Goal: Task Accomplishment & Management: Complete application form

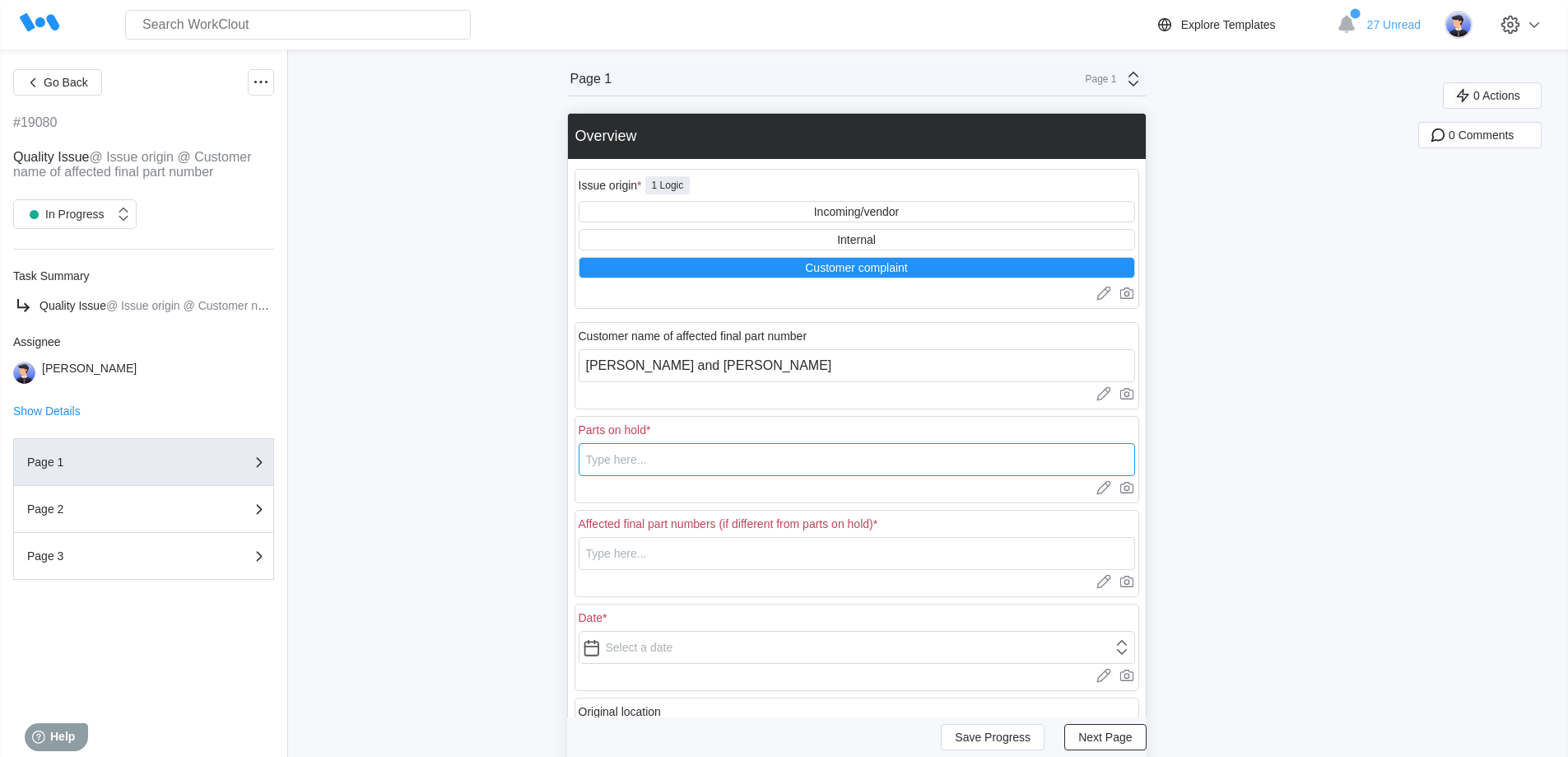
click at [732, 470] on input "text" at bounding box center [856, 459] width 556 height 33
type input "7"
drag, startPoint x: 720, startPoint y: 467, endPoint x: 567, endPoint y: 464, distance: 153.0
click at [567, 464] on div "Go Back #19080 Quality Issue @ Issue origin @ Customer name of affected final p…" at bounding box center [784, 527] width 1568 height 955
type input "11845022SMBR"
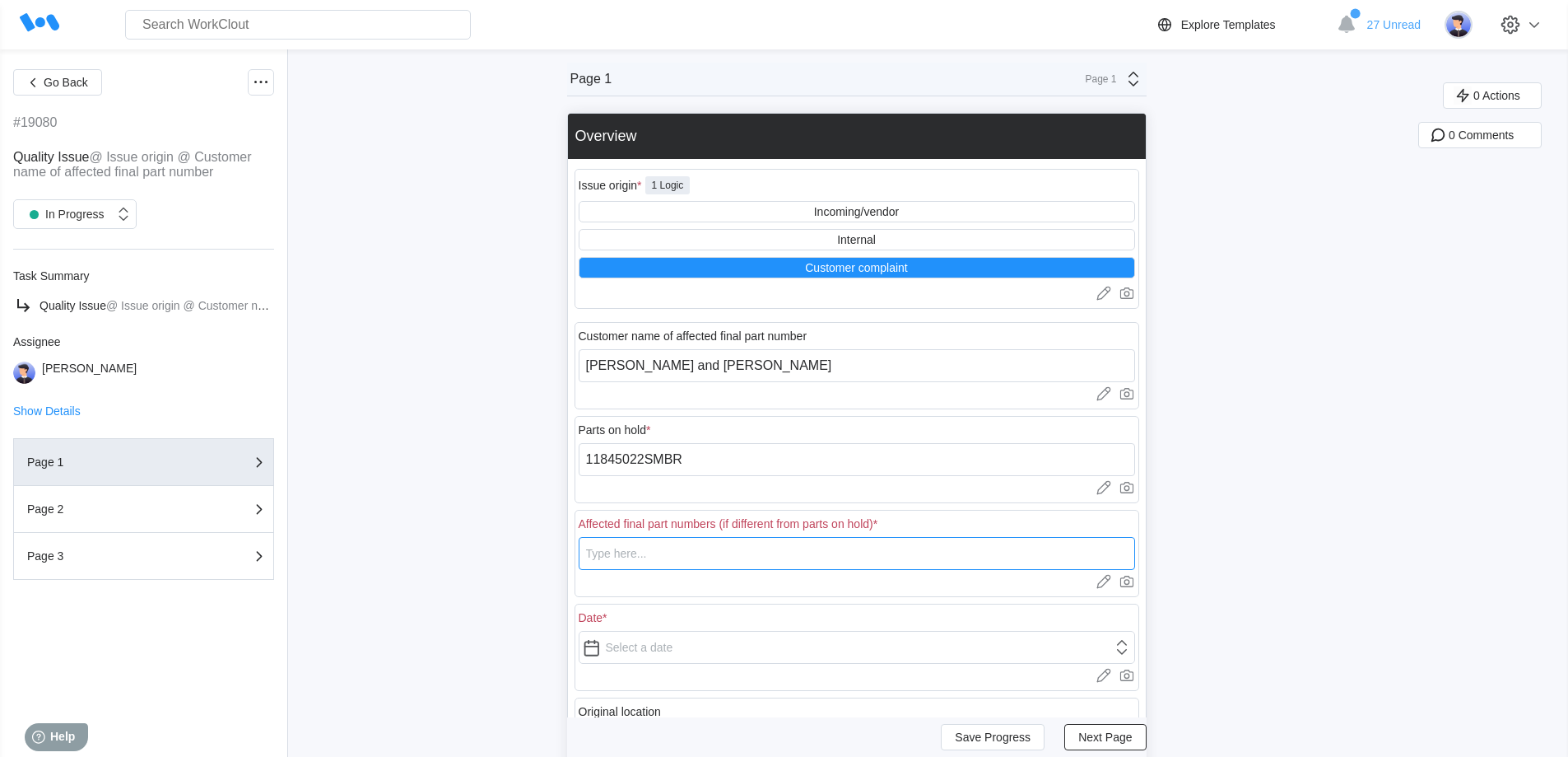
click at [637, 547] on input "text" at bounding box center [856, 553] width 556 height 33
paste input "11845022SMBR"
type input "11845022SMBR"
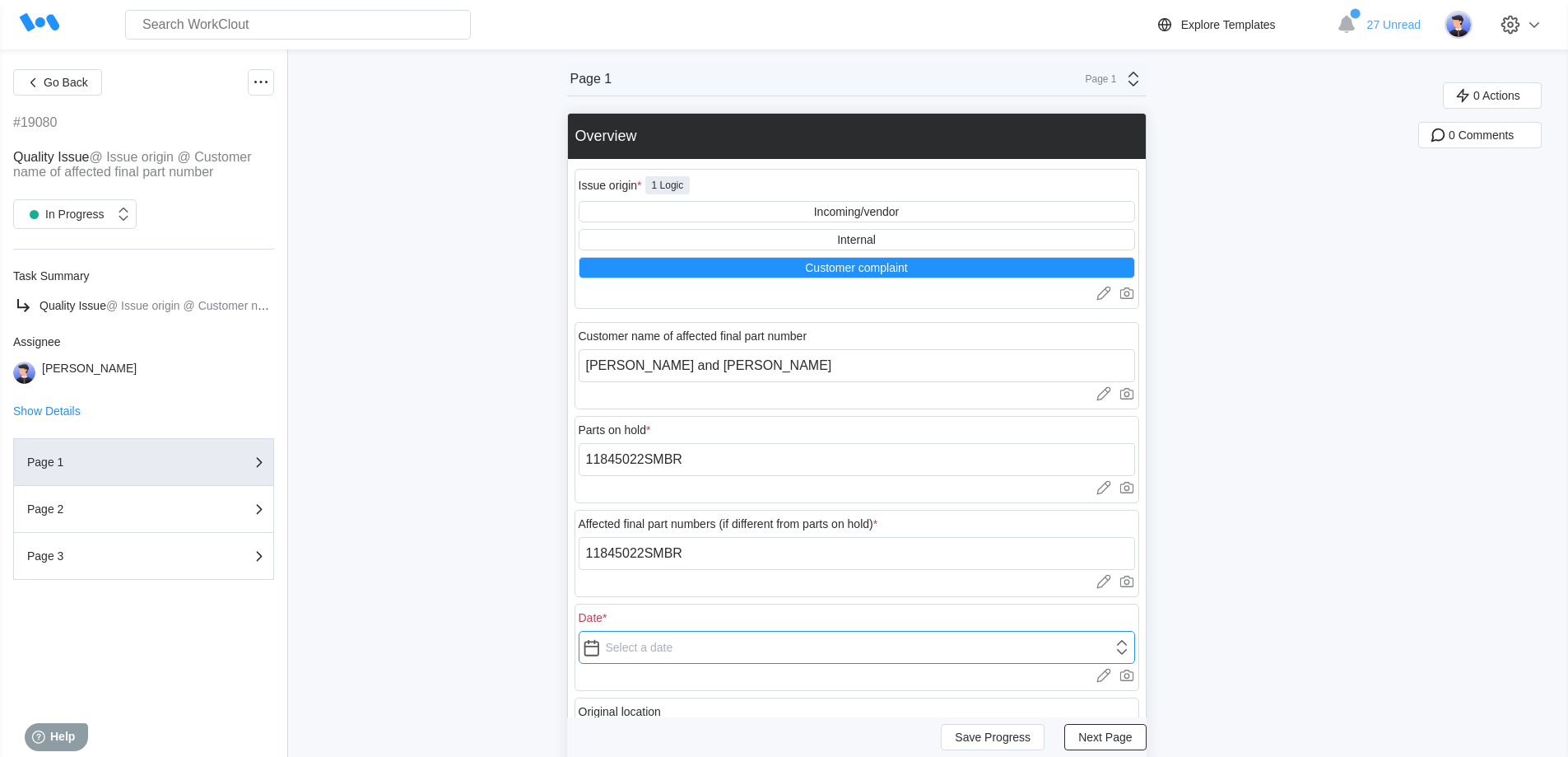
click at [637, 644] on input "text" at bounding box center [856, 646] width 556 height 33
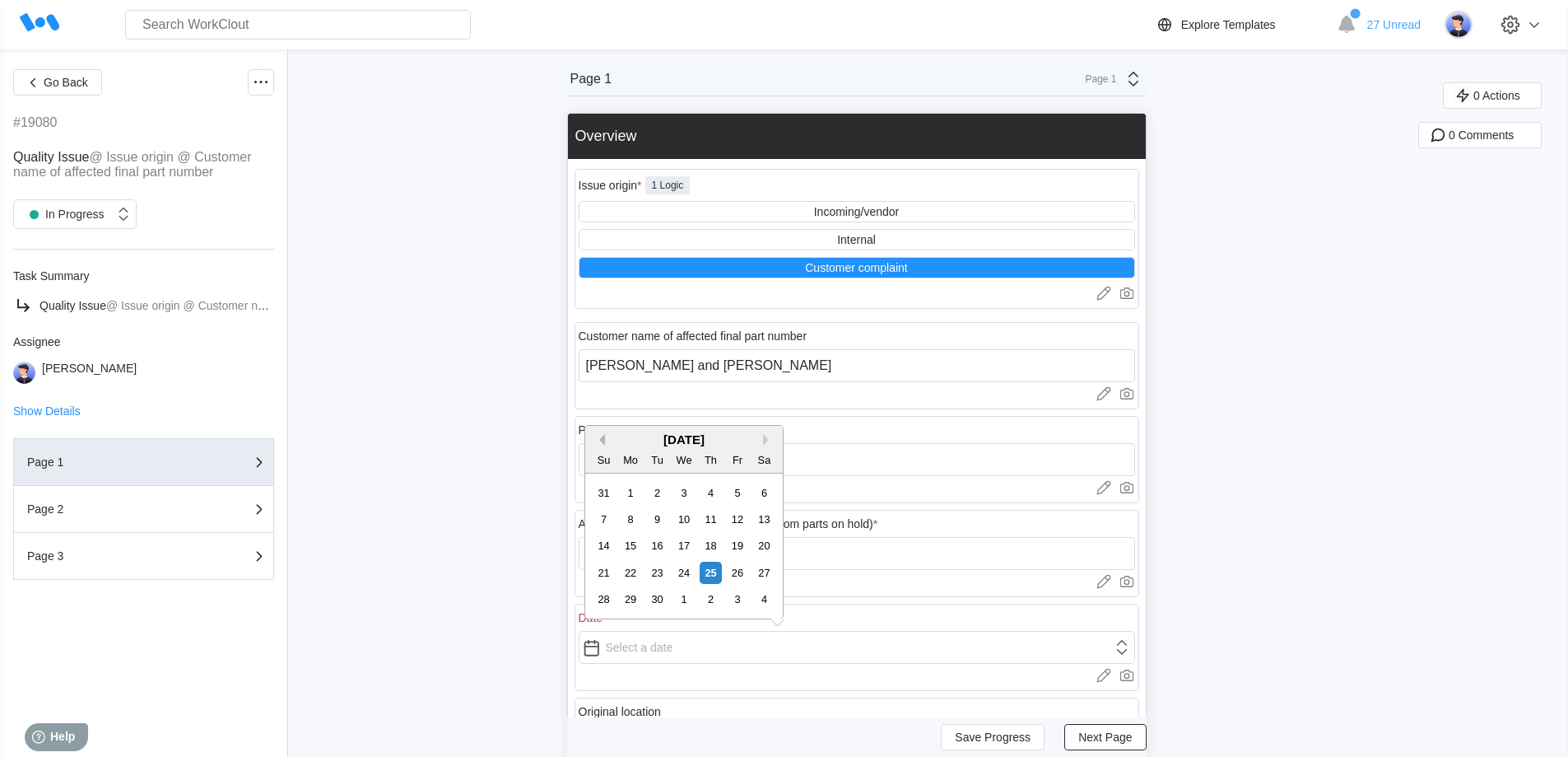
click at [602, 439] on button "Previous Month" at bounding box center [598, 440] width 12 height 12
click at [603, 438] on button "Previous Month" at bounding box center [598, 440] width 12 height 12
click at [602, 438] on button "Previous Month" at bounding box center [598, 440] width 12 height 12
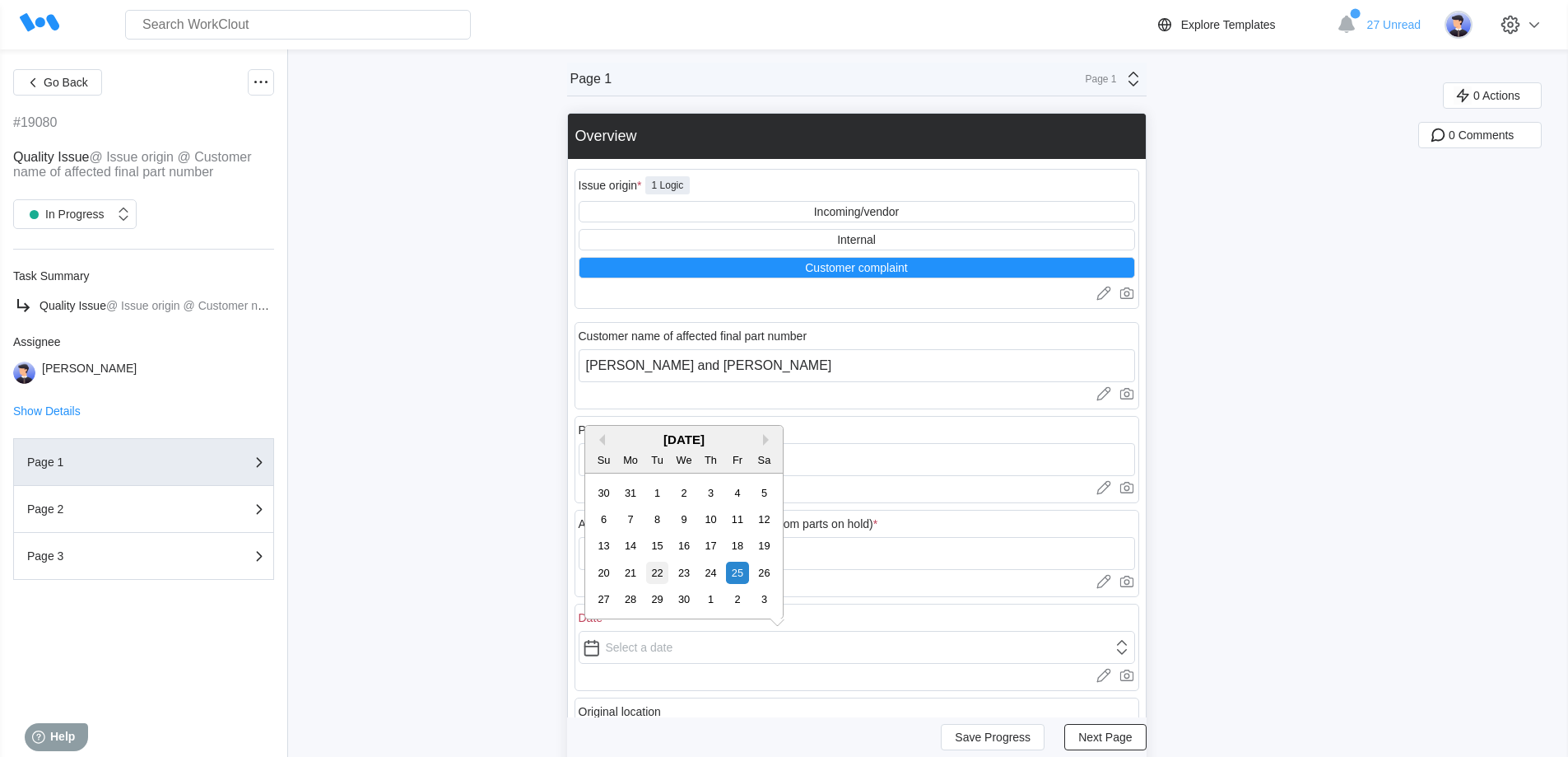
click at [661, 568] on div "22" at bounding box center [657, 573] width 22 height 22
type input "[DATE]"
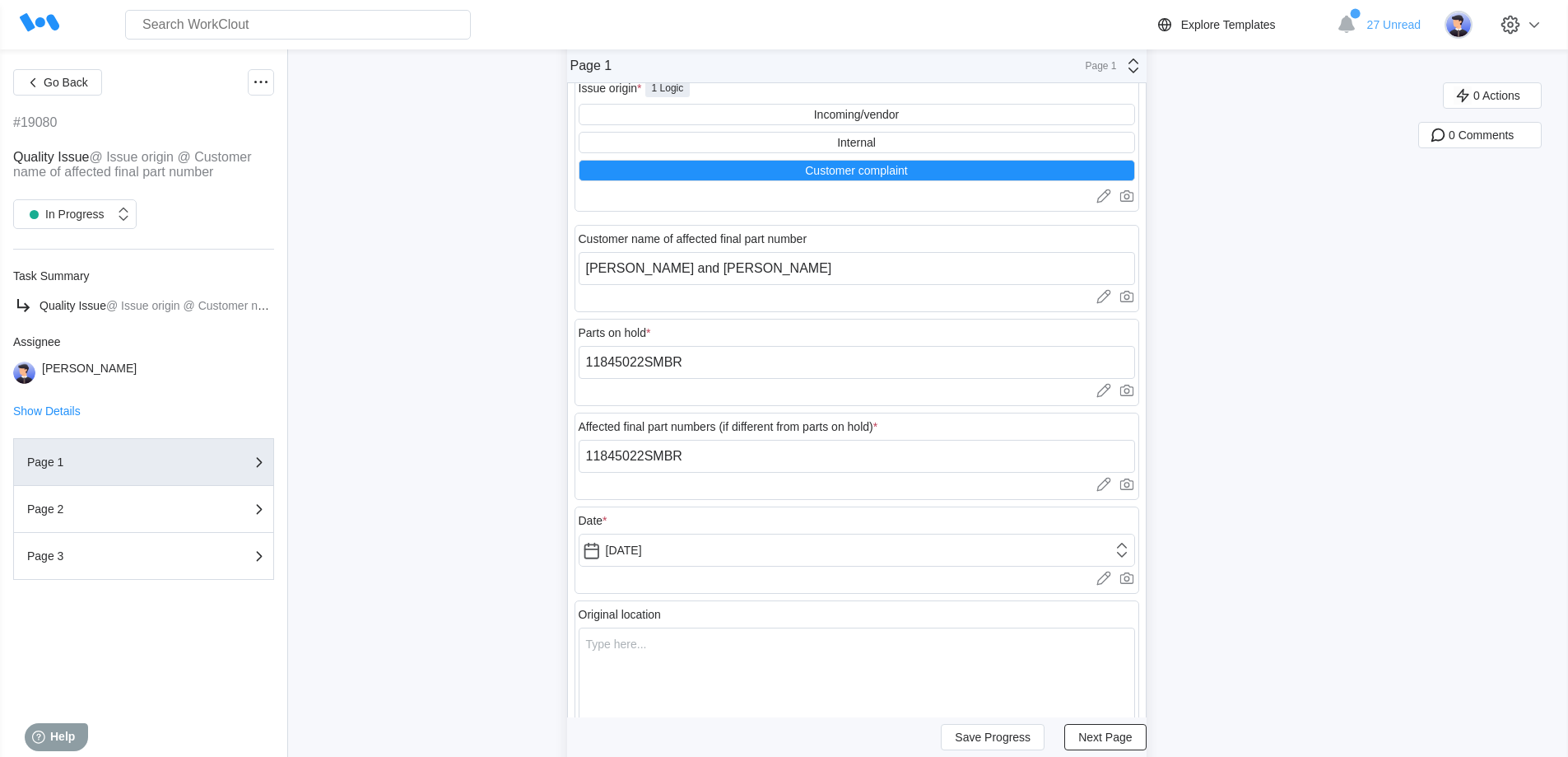
scroll to position [247, 0]
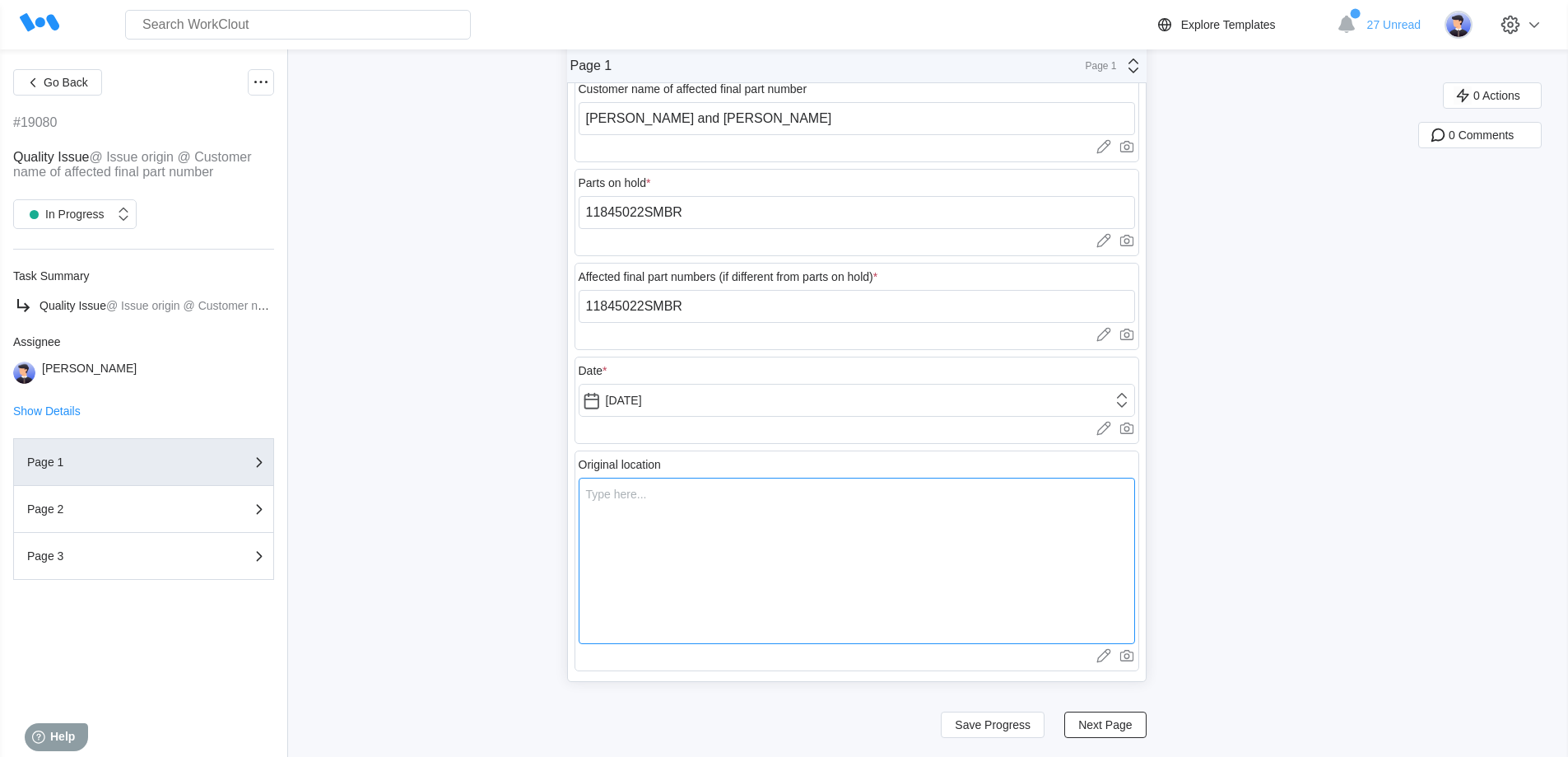
click at [688, 519] on textarea at bounding box center [856, 560] width 556 height 166
type textarea "At [PERSON_NAME] & [PERSON_NAME]"
click at [1123, 724] on span "Next Page" at bounding box center [1105, 724] width 54 height 12
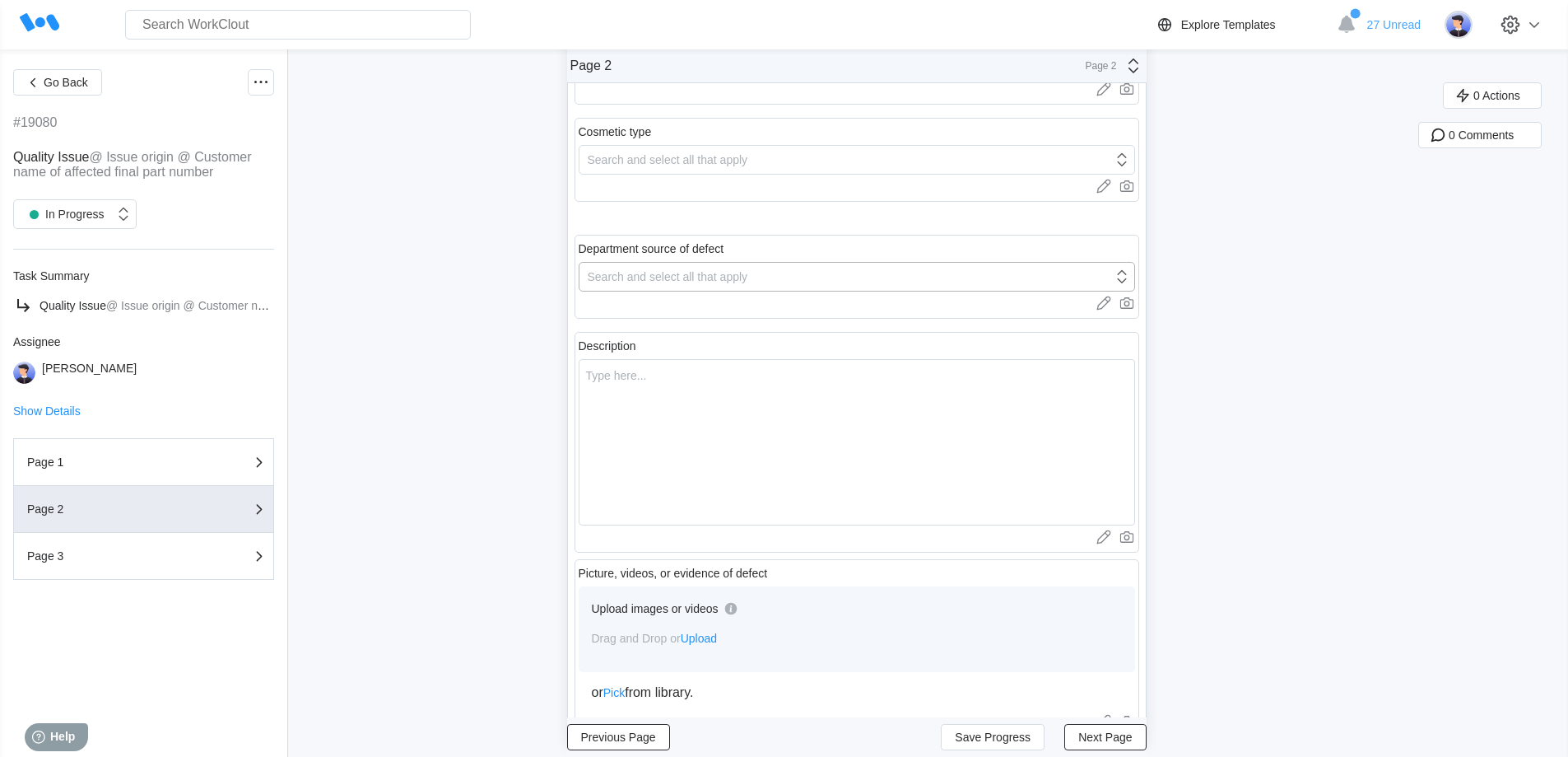
scroll to position [0, 0]
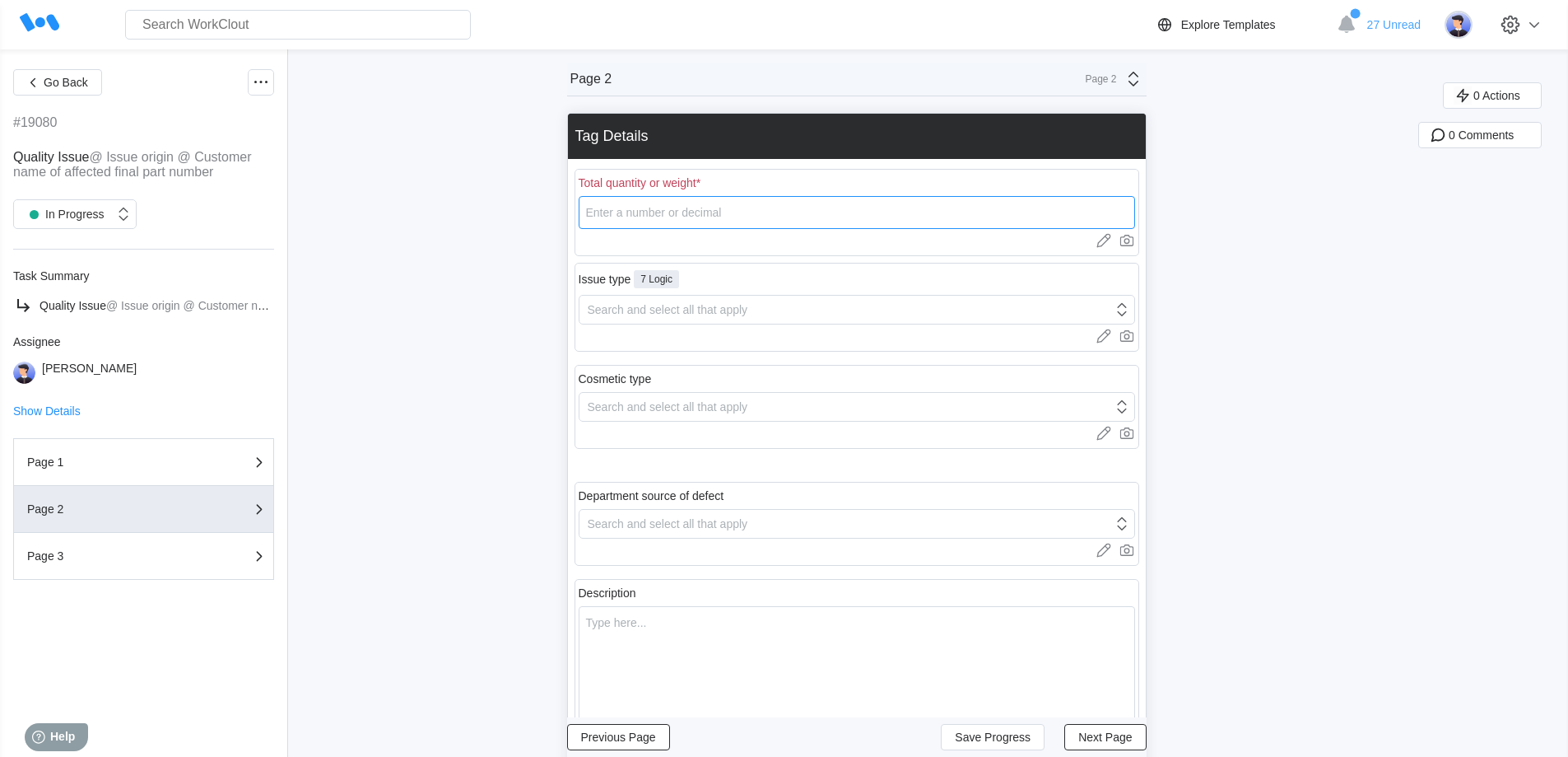
click at [690, 217] on input "number" at bounding box center [856, 212] width 556 height 33
type input "369"
click at [695, 312] on div "Search and select all that apply" at bounding box center [668, 309] width 161 height 13
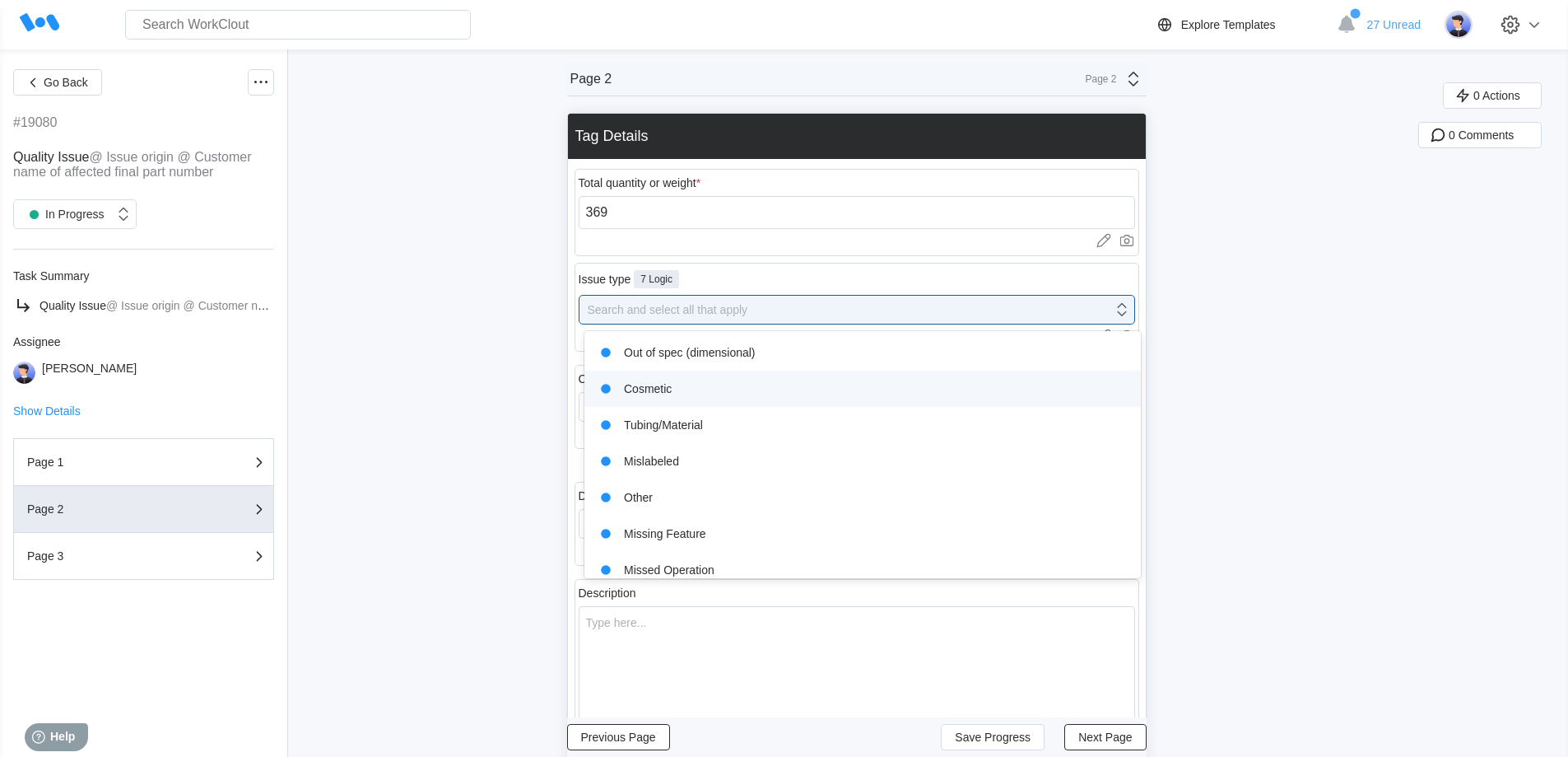
click at [693, 397] on div "Cosmetic" at bounding box center [862, 388] width 536 height 23
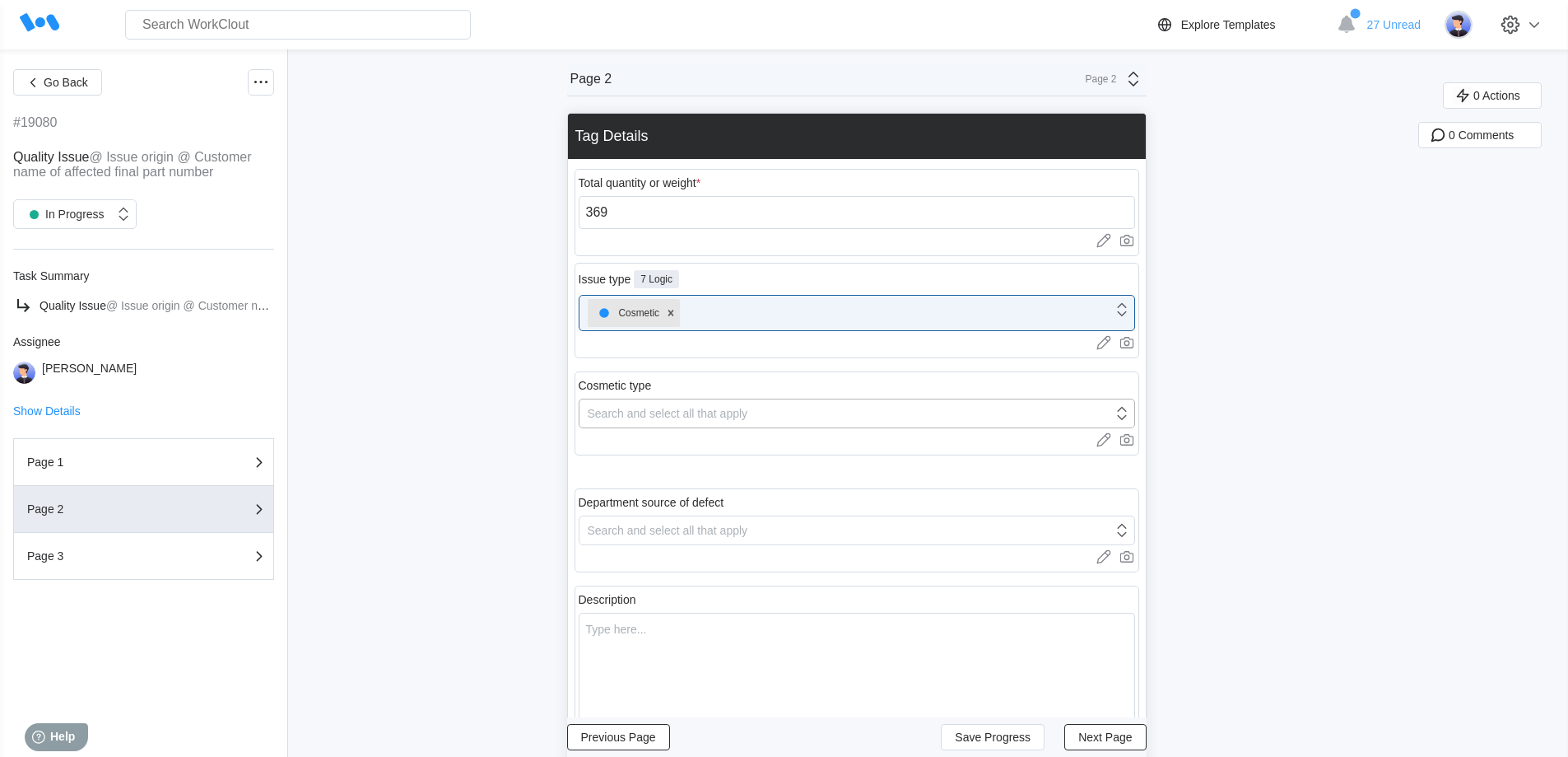
click at [702, 423] on div "Search and select all that apply" at bounding box center [846, 414] width 533 height 23
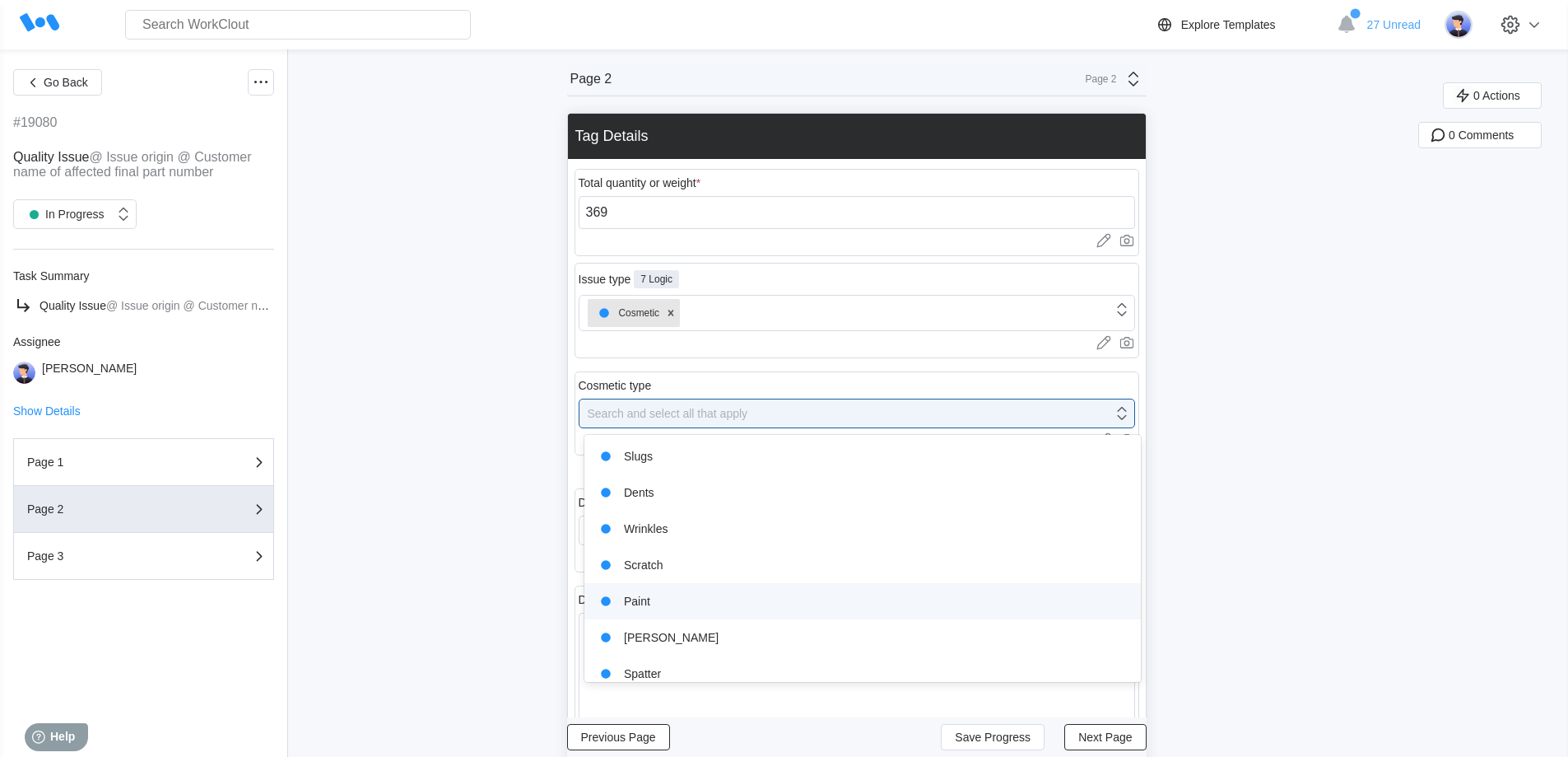
click at [688, 608] on div "Paint" at bounding box center [862, 601] width 536 height 23
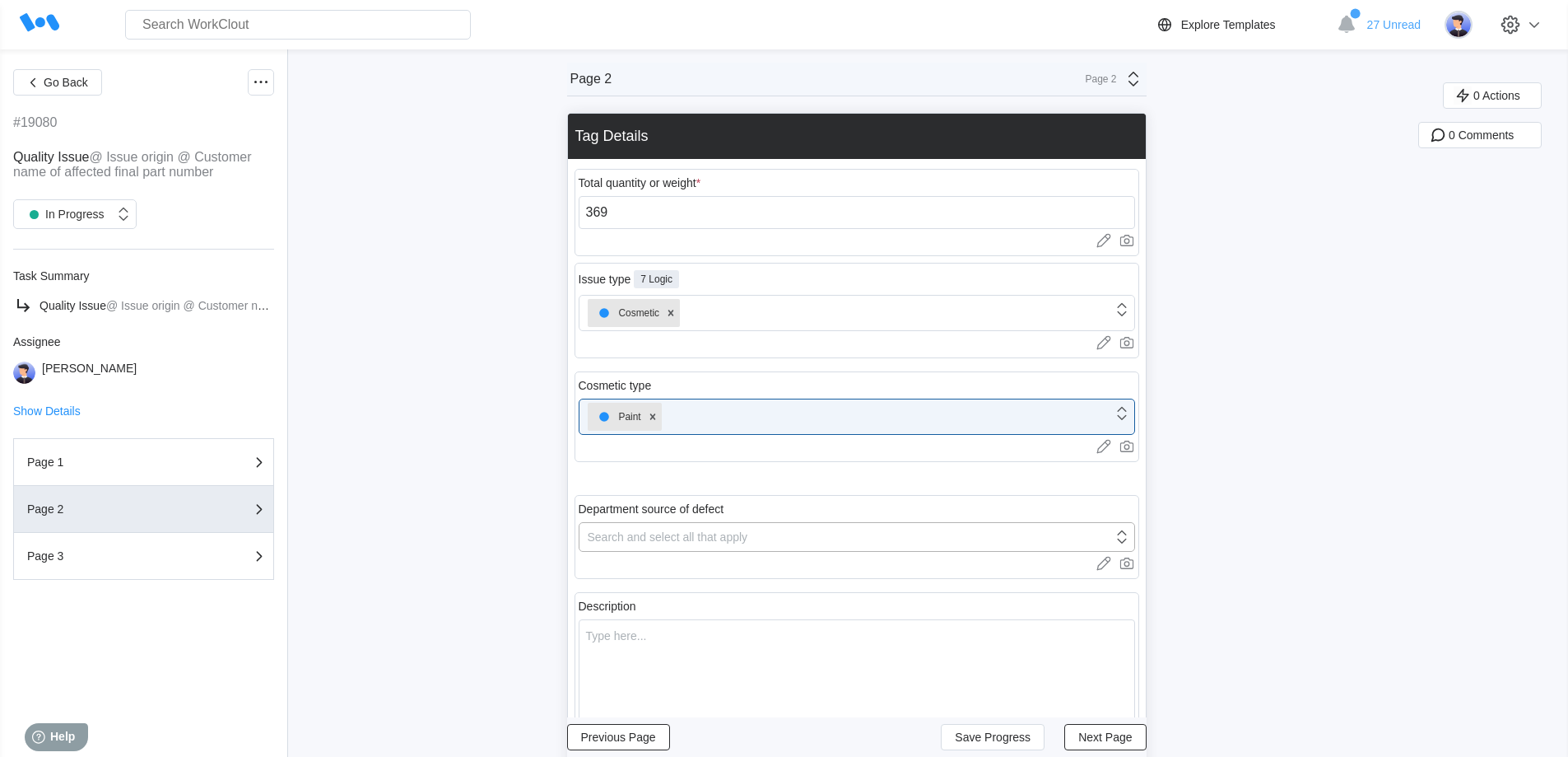
click at [712, 538] on div "Department source of defect Search and select all that apply Upload images or v…" at bounding box center [856, 536] width 564 height 84
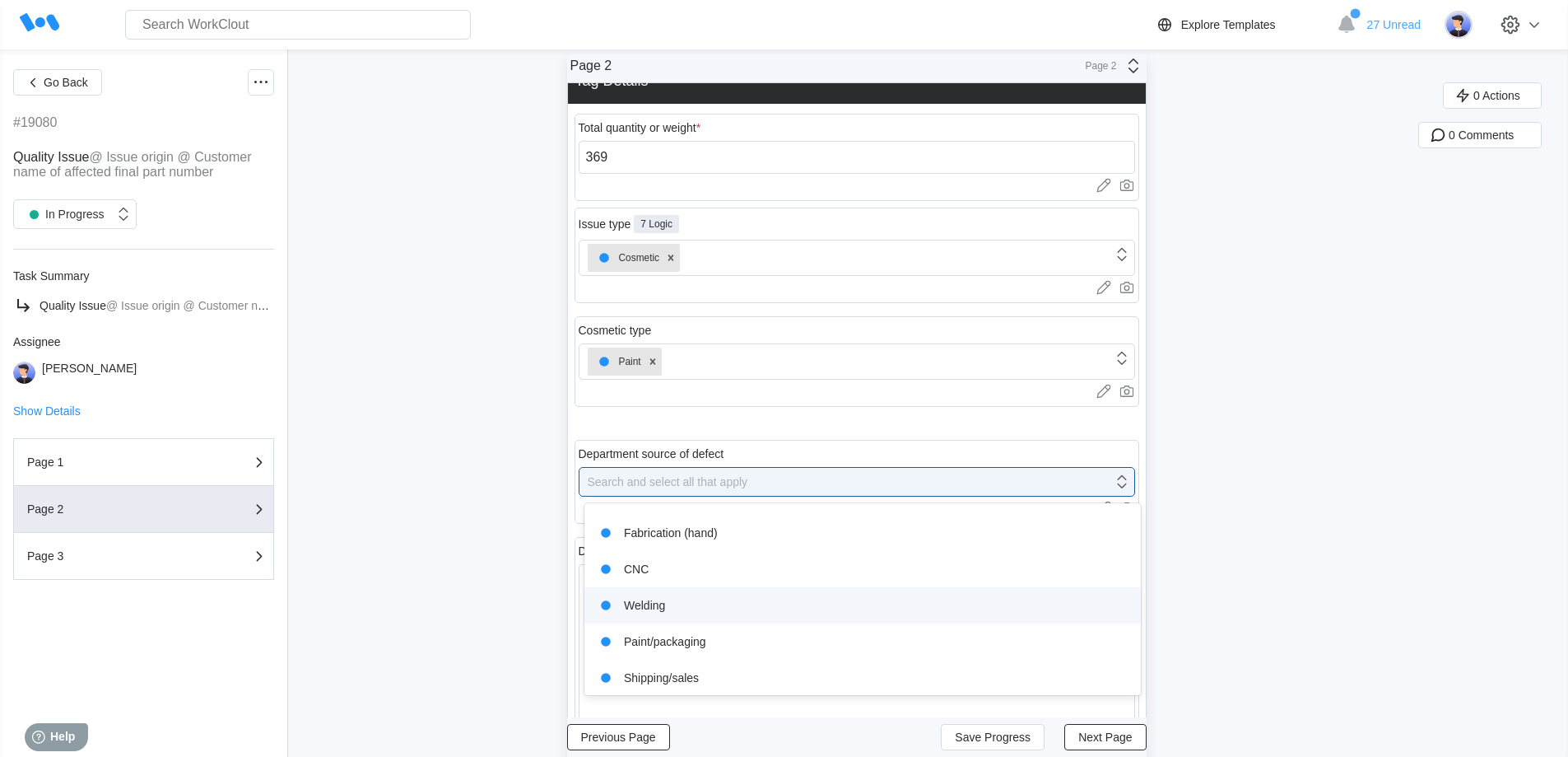
scroll to position [141, 0]
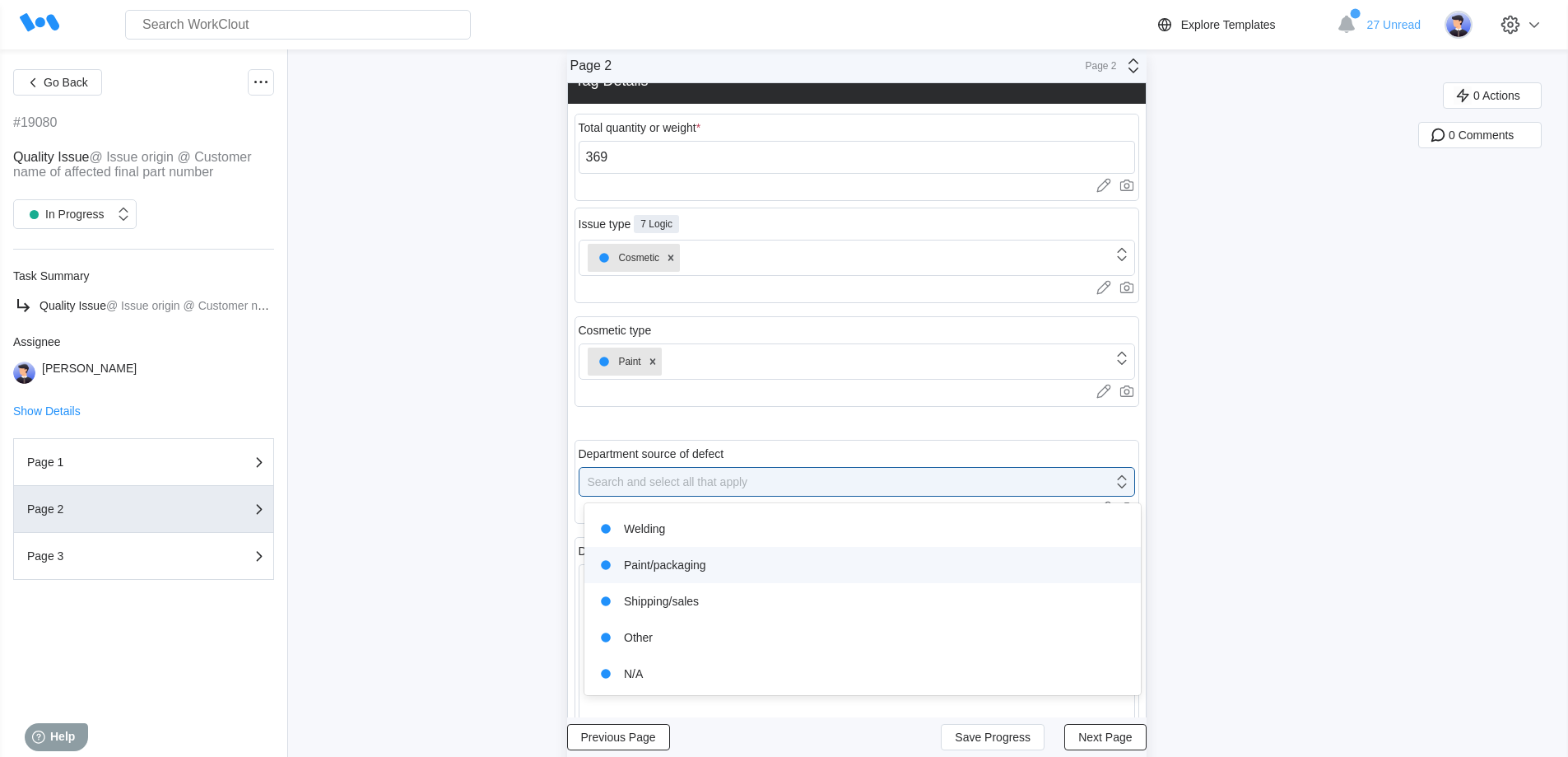
click at [714, 572] on div "Paint/packaging" at bounding box center [862, 565] width 536 height 23
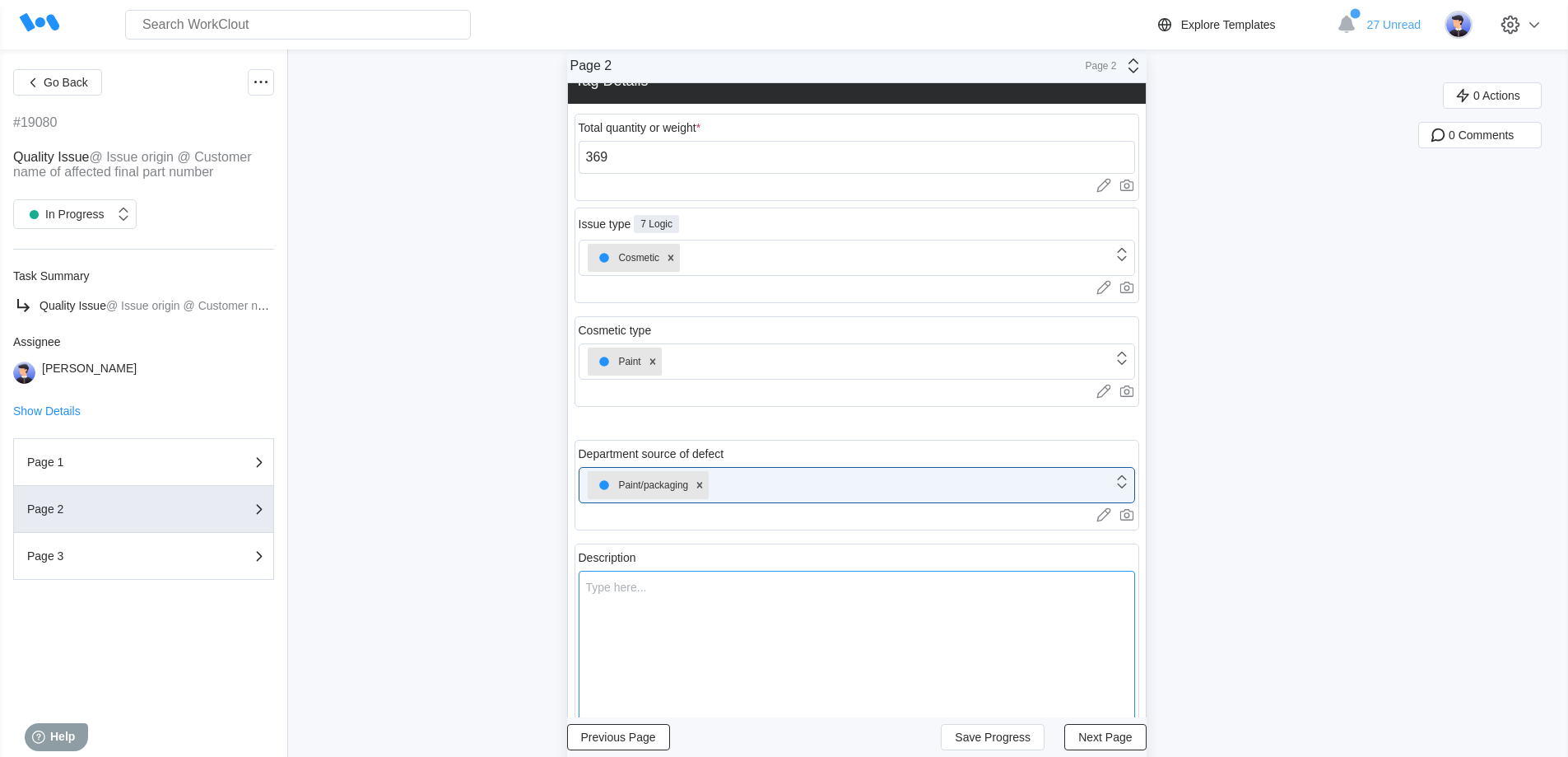
click at [688, 603] on textarea at bounding box center [856, 654] width 556 height 166
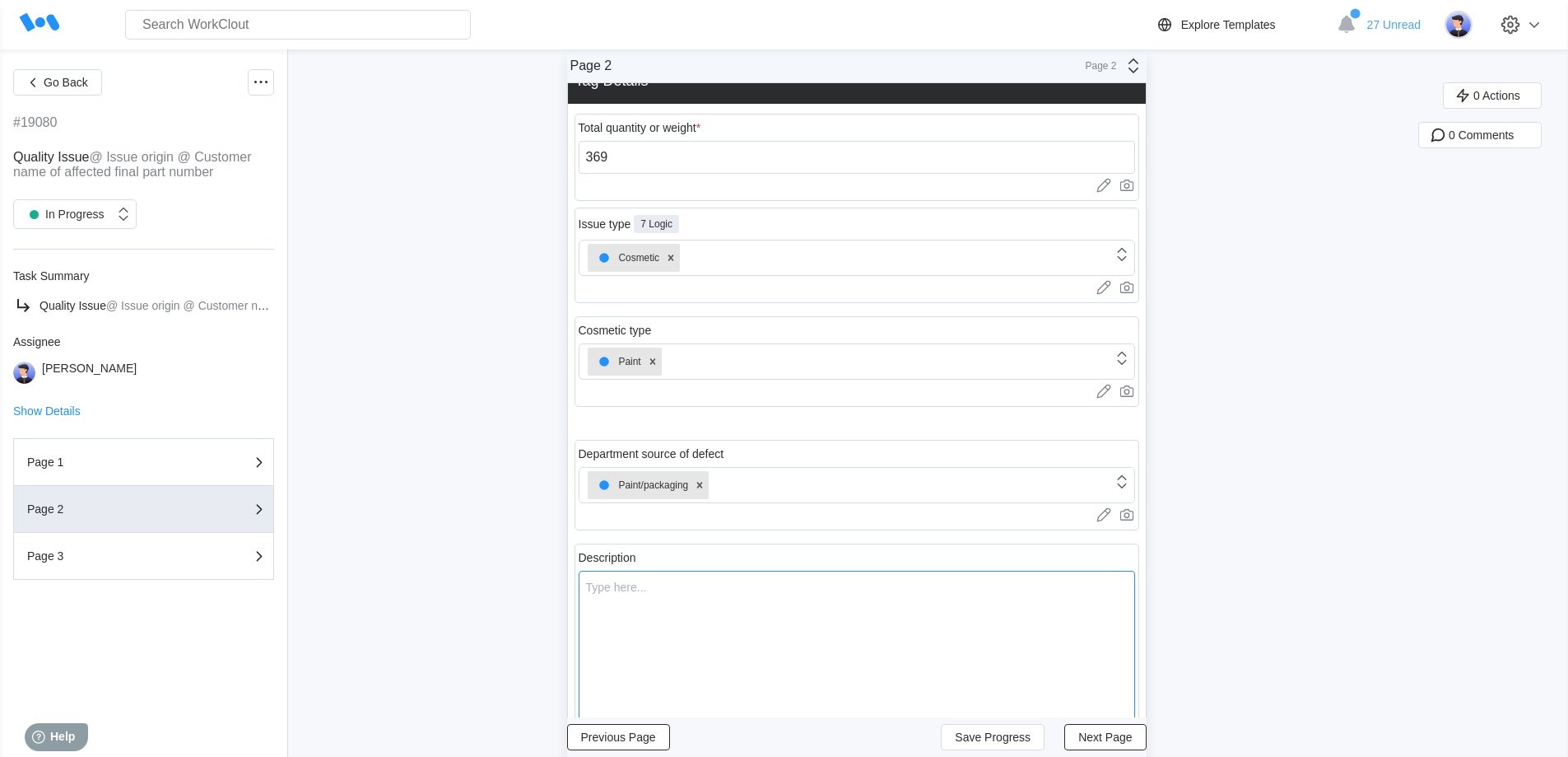
type textarea "M"
type textarea "x"
type textarea "Ma"
type textarea "x"
type textarea "Mar"
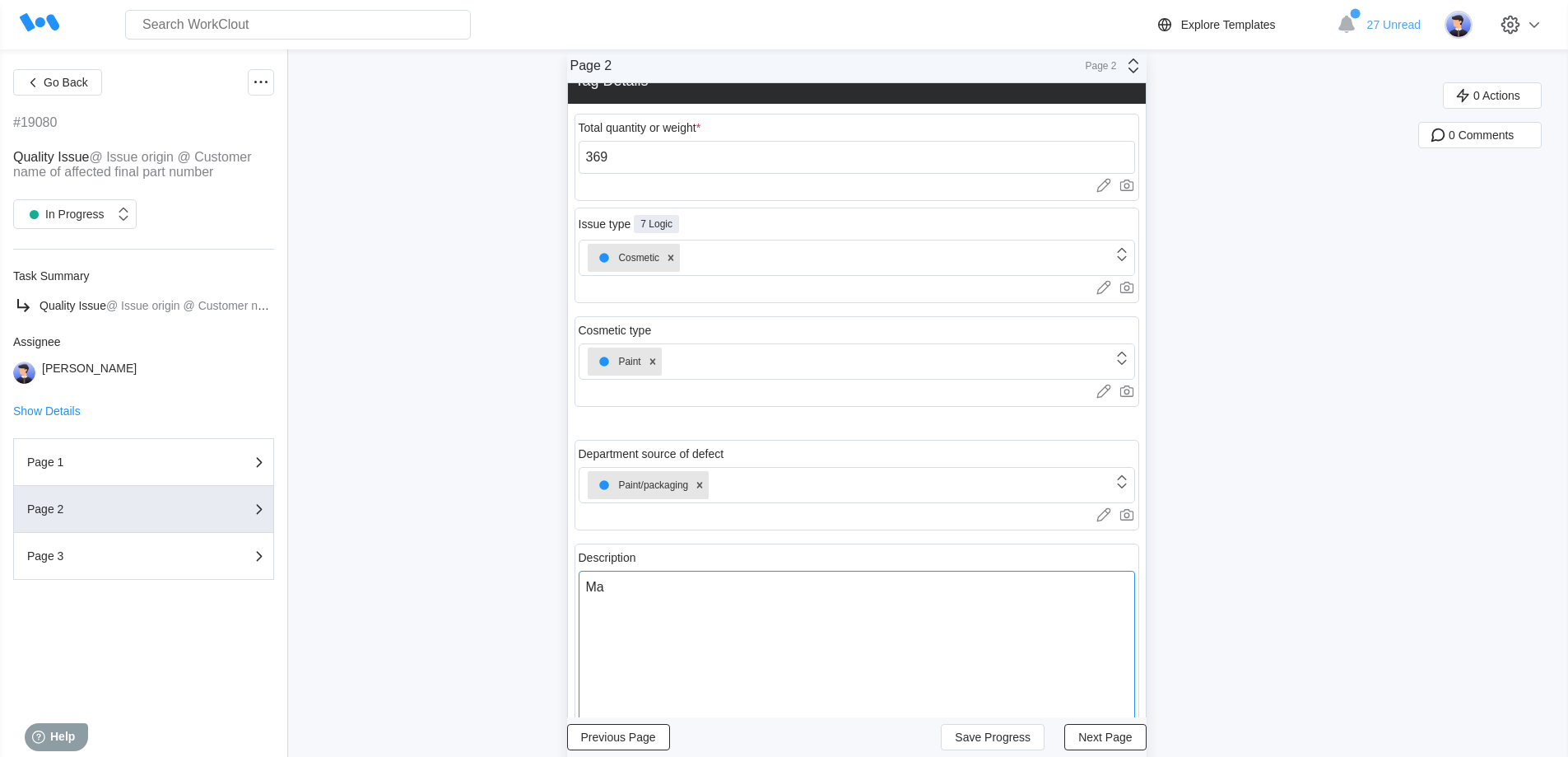
type textarea "x"
type textarea "Mark"
type textarea "x"
type textarea "Marks"
type textarea "x"
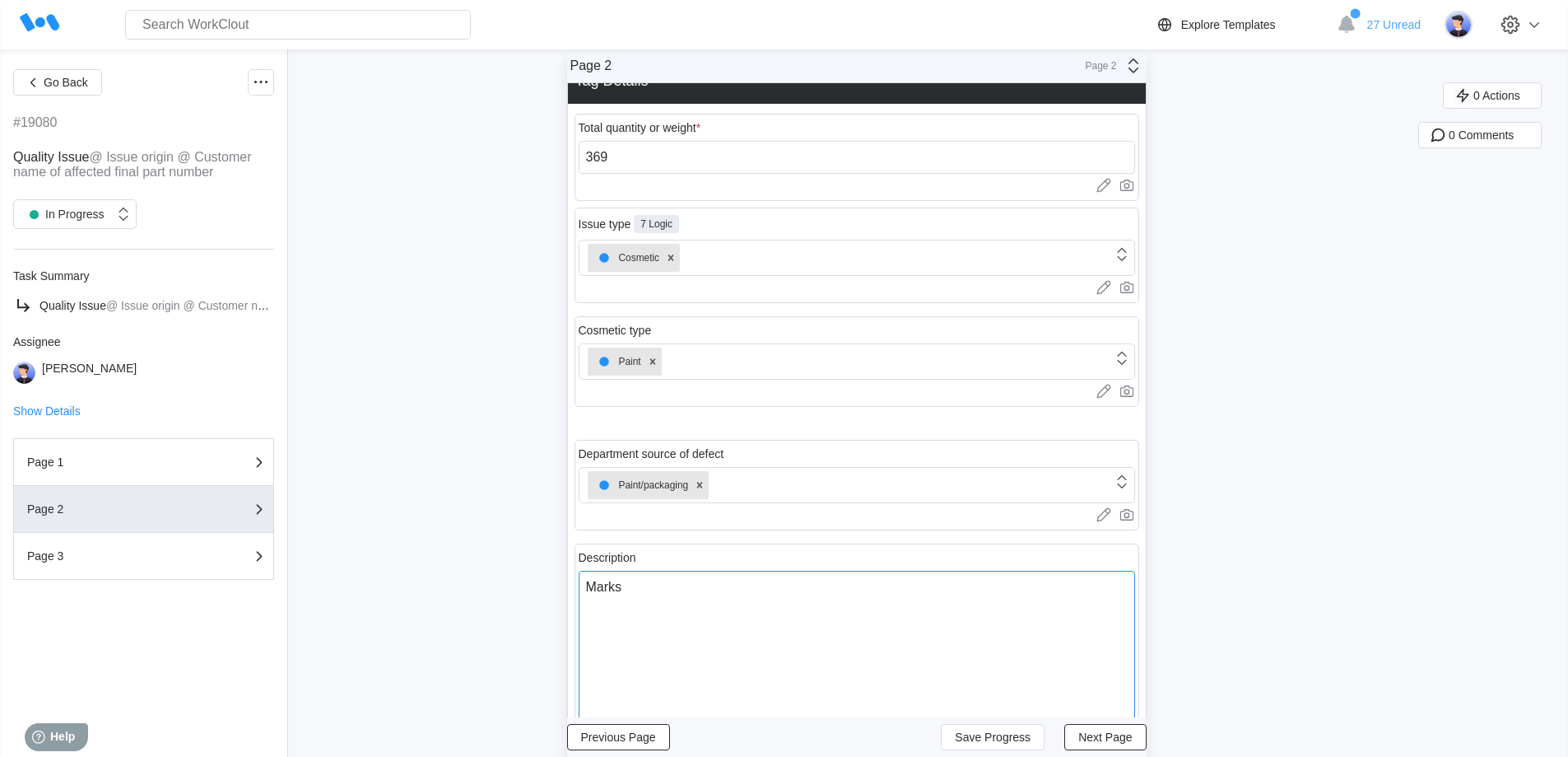
type textarea "Marks"
type textarea "x"
type textarea "Marks i"
type textarea "x"
type textarea "Marks in"
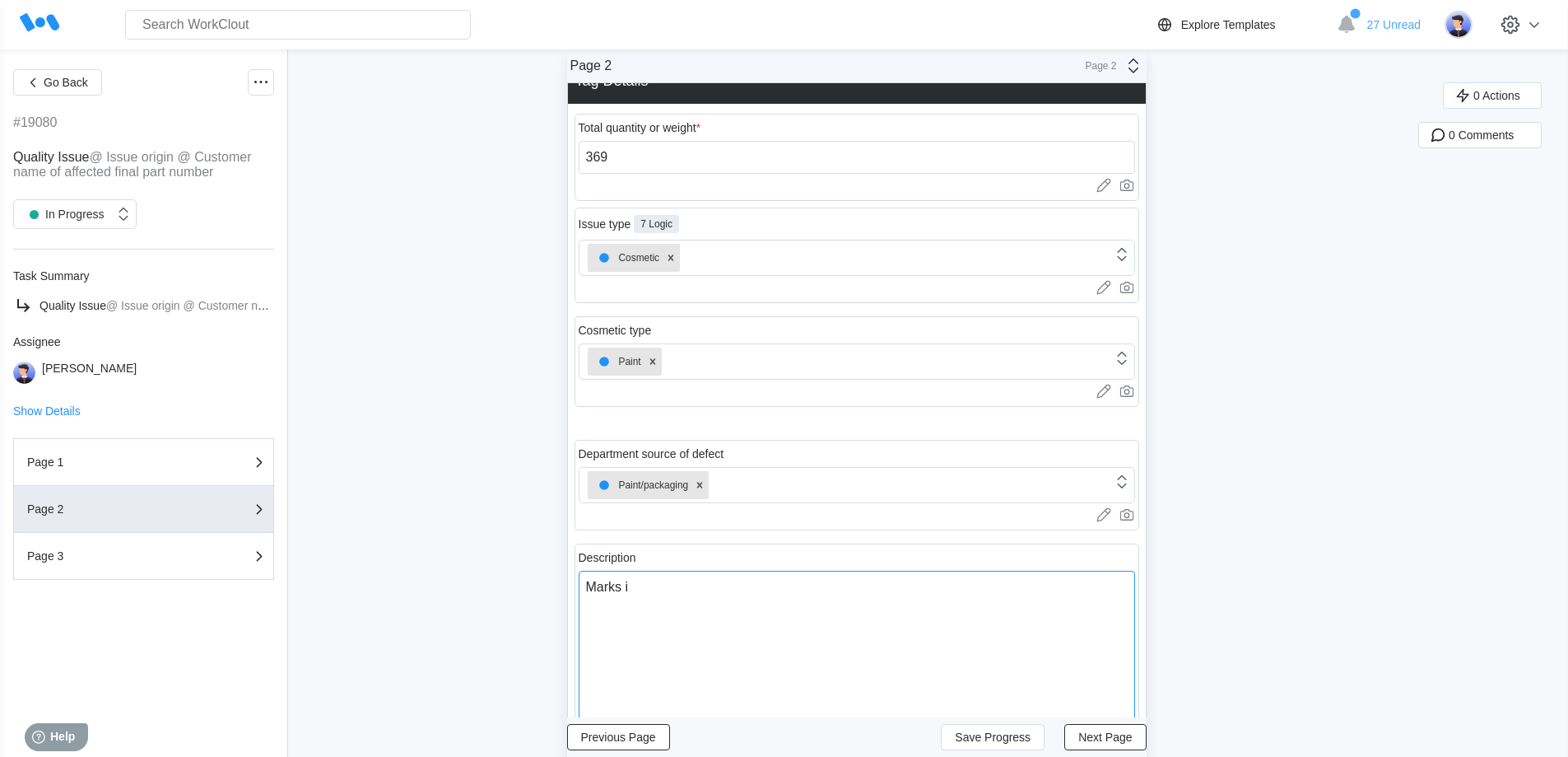
type textarea "x"
type textarea "Marks in"
type textarea "x"
type textarea "Marks in p"
type textarea "x"
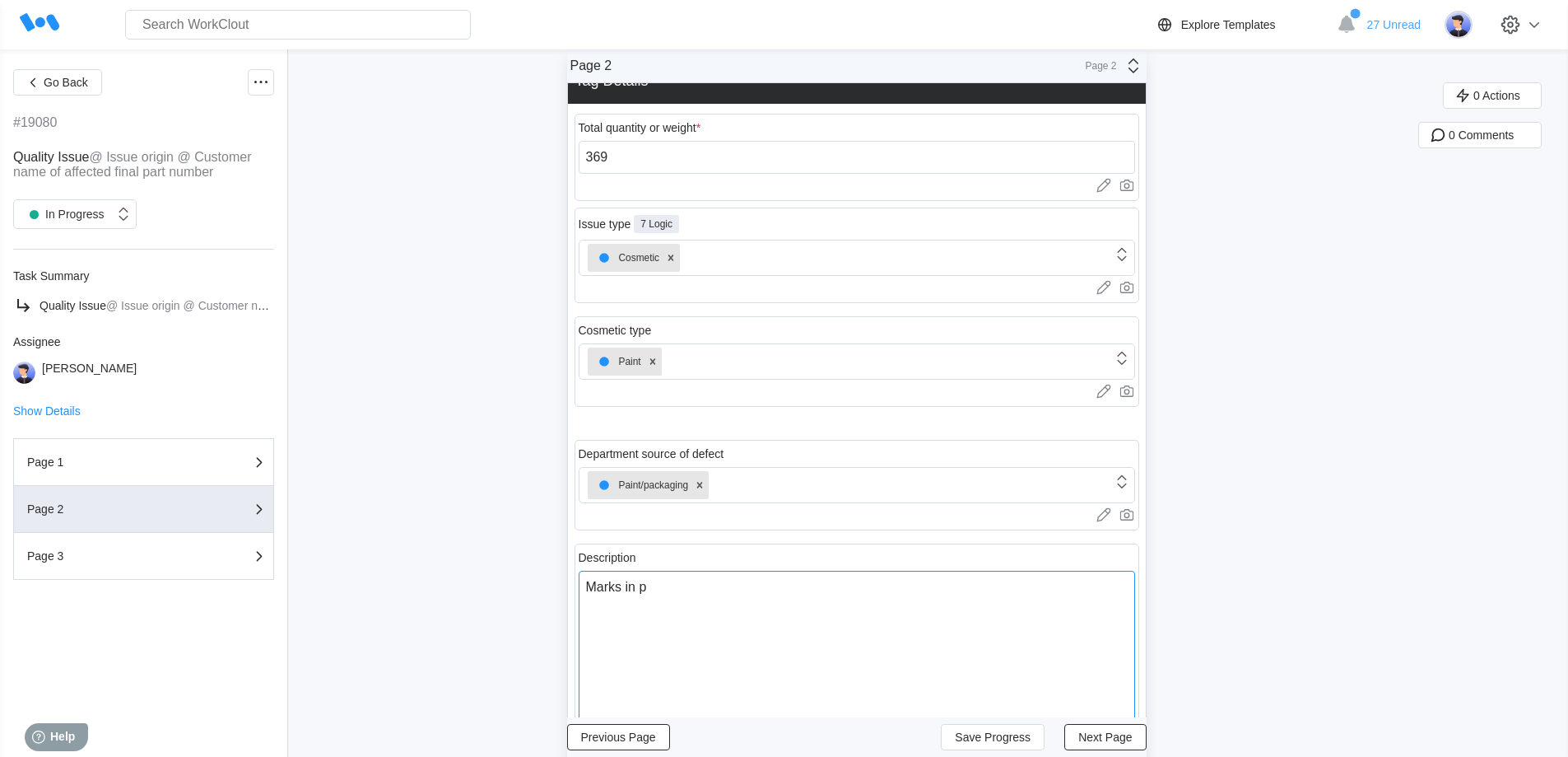
type textarea "Marks in [GEOGRAPHIC_DATA]"
type textarea "x"
type textarea "Marks in pain"
type textarea "x"
type textarea "Marks in paint"
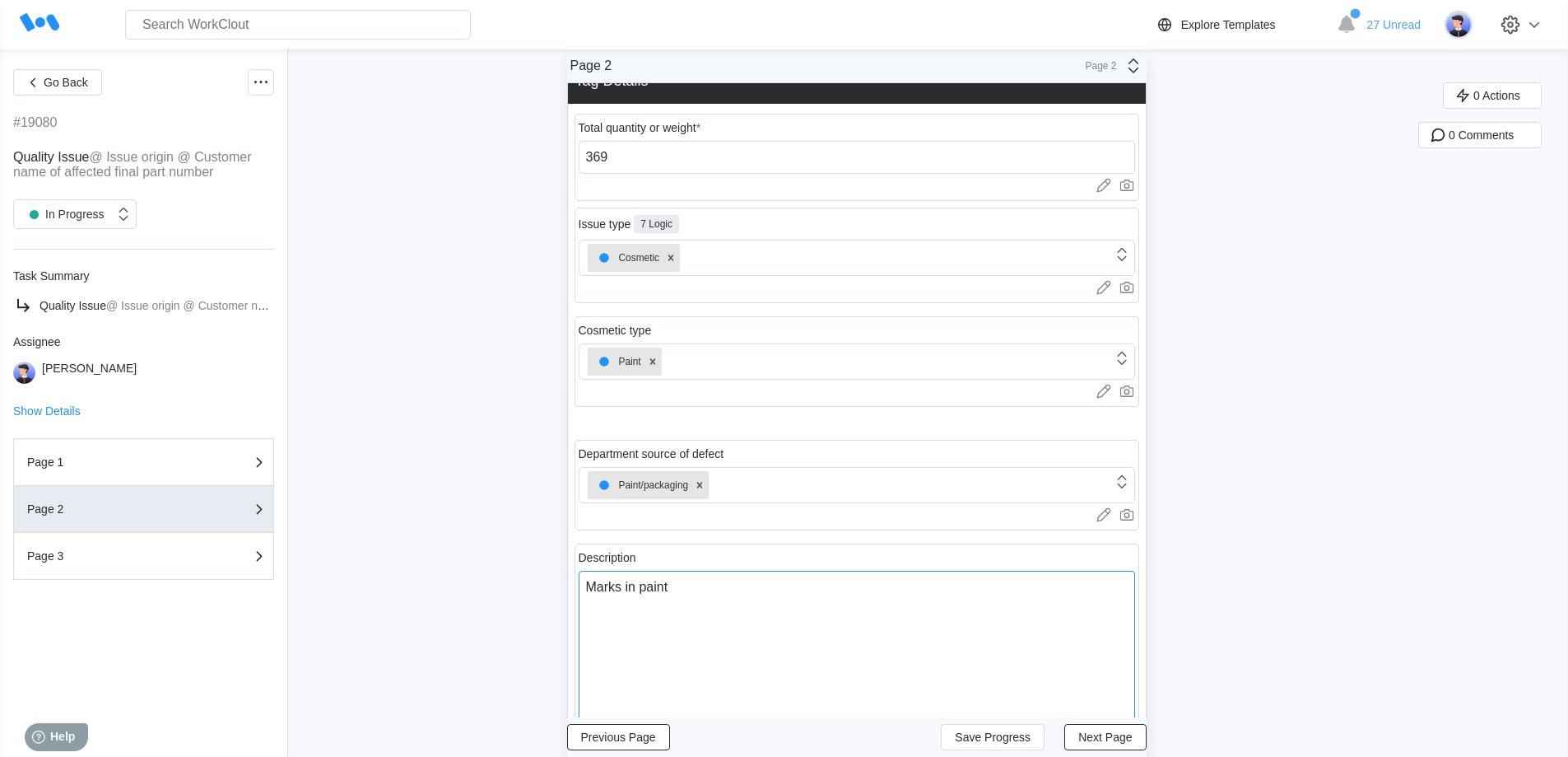
type textarea "x"
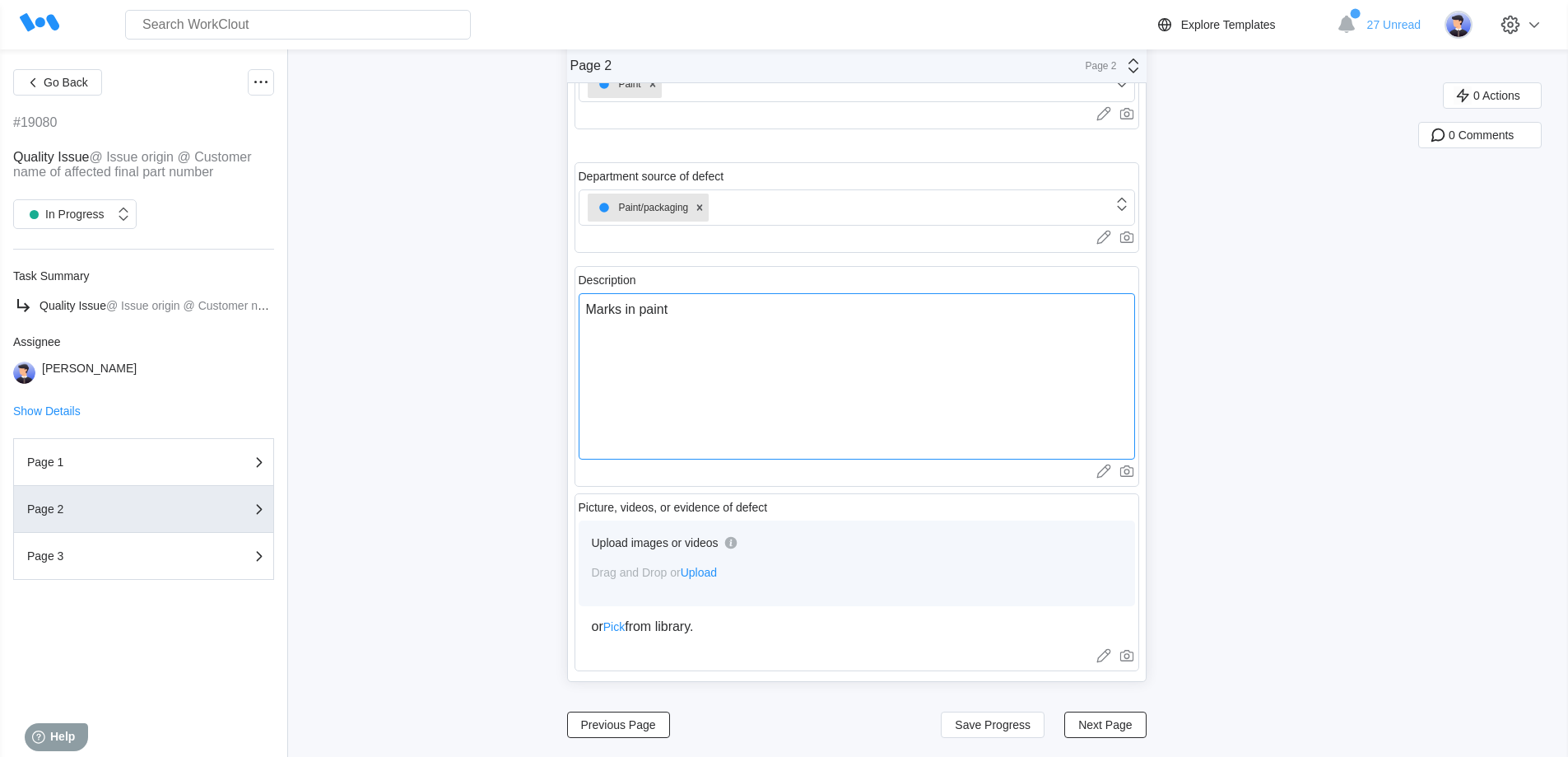
scroll to position [334, 0]
type textarea "Marks in paint"
click at [1116, 721] on span "Next Page" at bounding box center [1105, 724] width 54 height 12
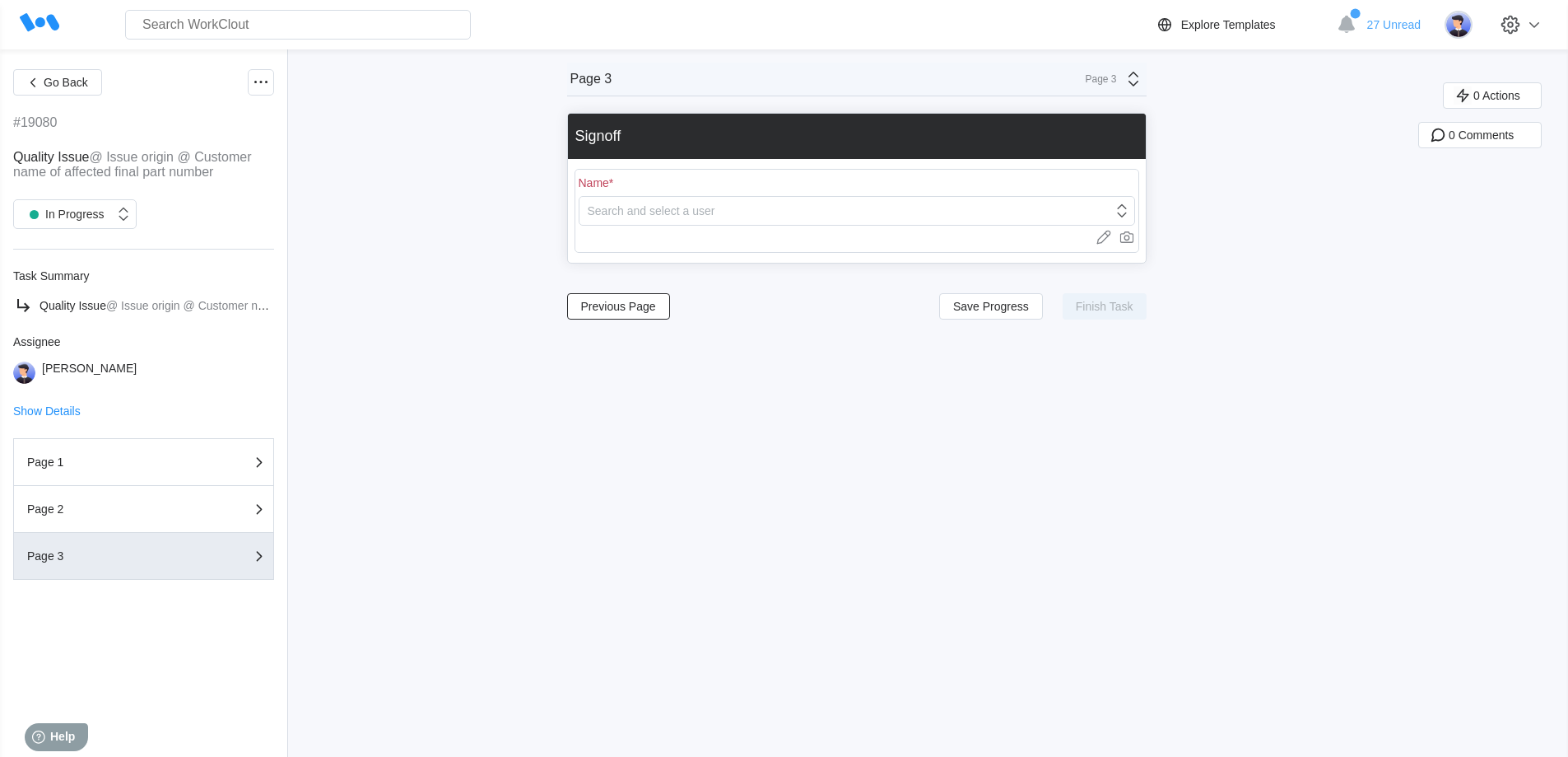
scroll to position [0, 0]
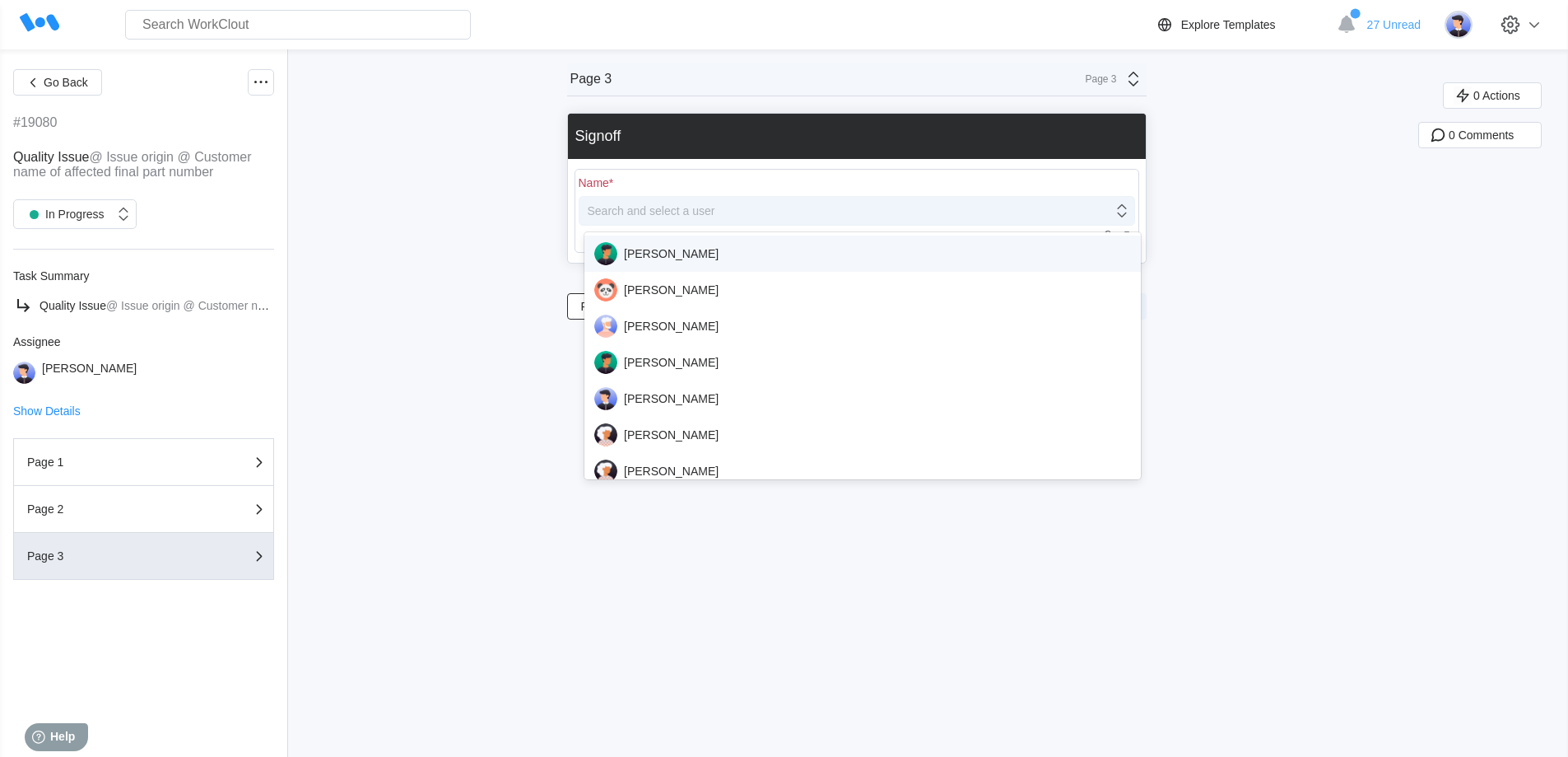
click at [739, 205] on div "Search and select a user" at bounding box center [846, 211] width 533 height 23
type input "[PERSON_NAME]"
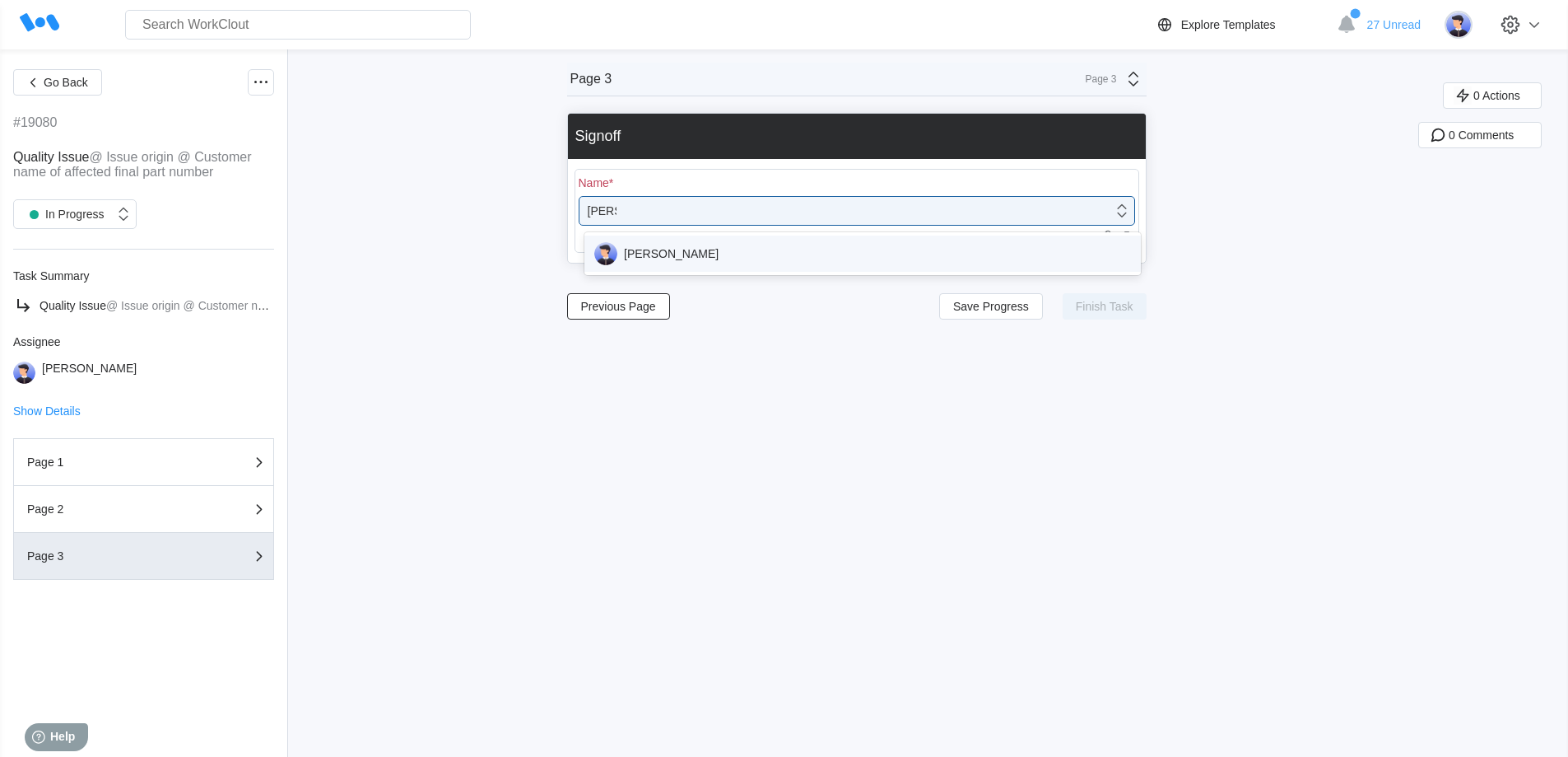
click at [704, 248] on div "[PERSON_NAME]" at bounding box center [862, 254] width 536 height 23
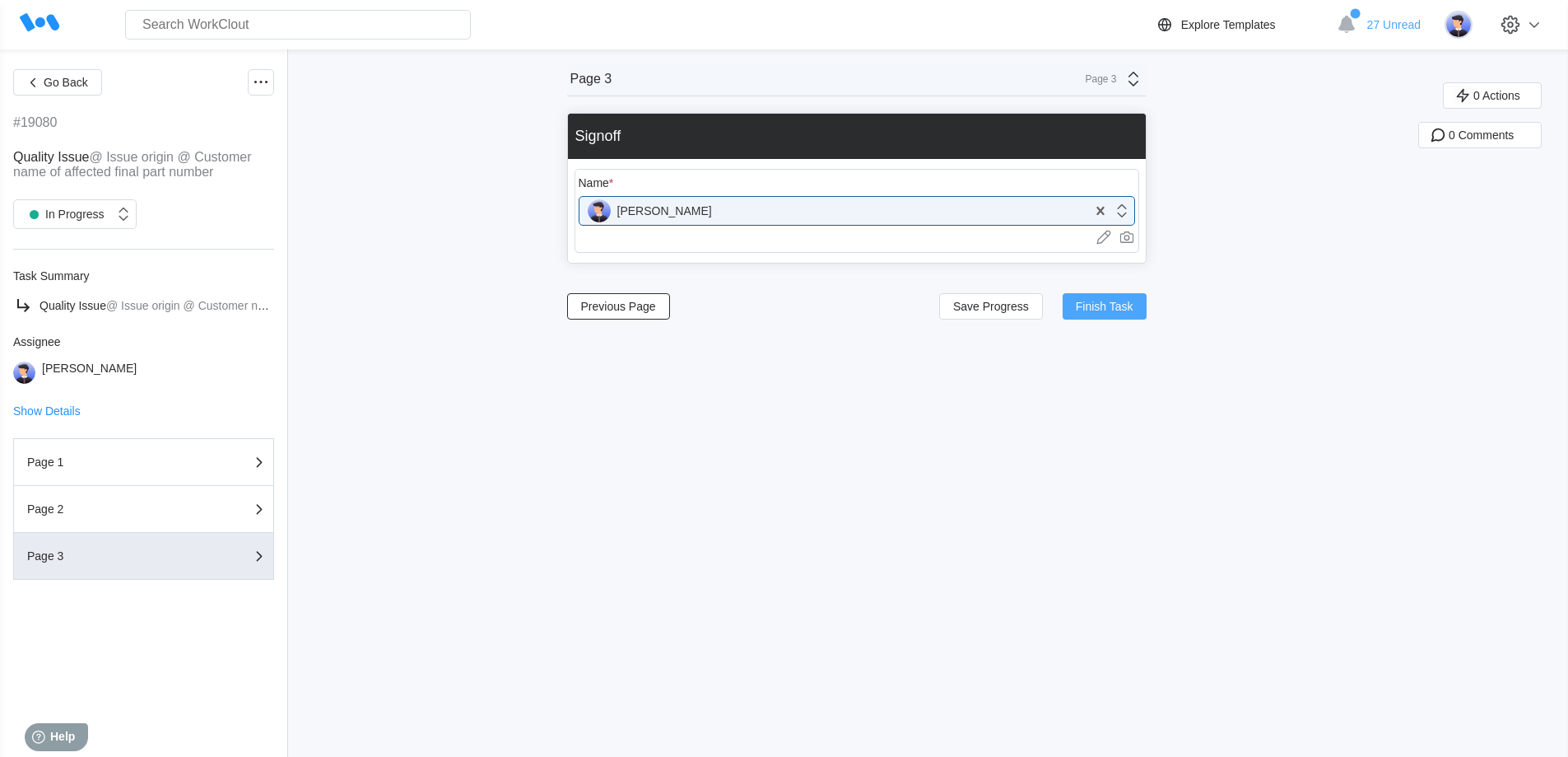
click at [1094, 303] on span "Finish Task" at bounding box center [1104, 306] width 58 height 12
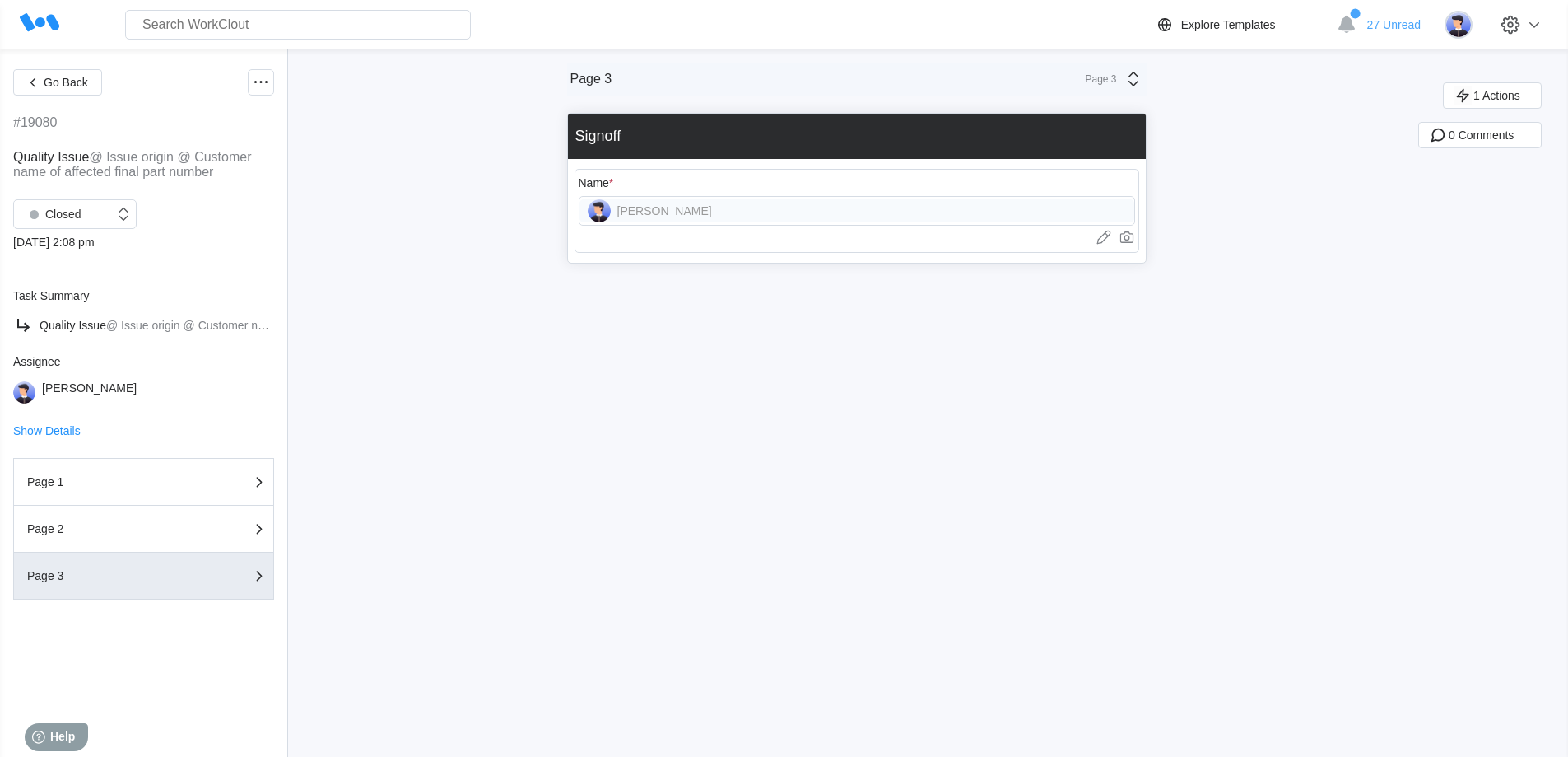
click at [84, 99] on div "Go Back #19080 Quality Issue @ Issue origin @ Customer name of affected final p…" at bounding box center [144, 403] width 261 height 668
click at [86, 88] on span "Go Back" at bounding box center [66, 82] width 44 height 12
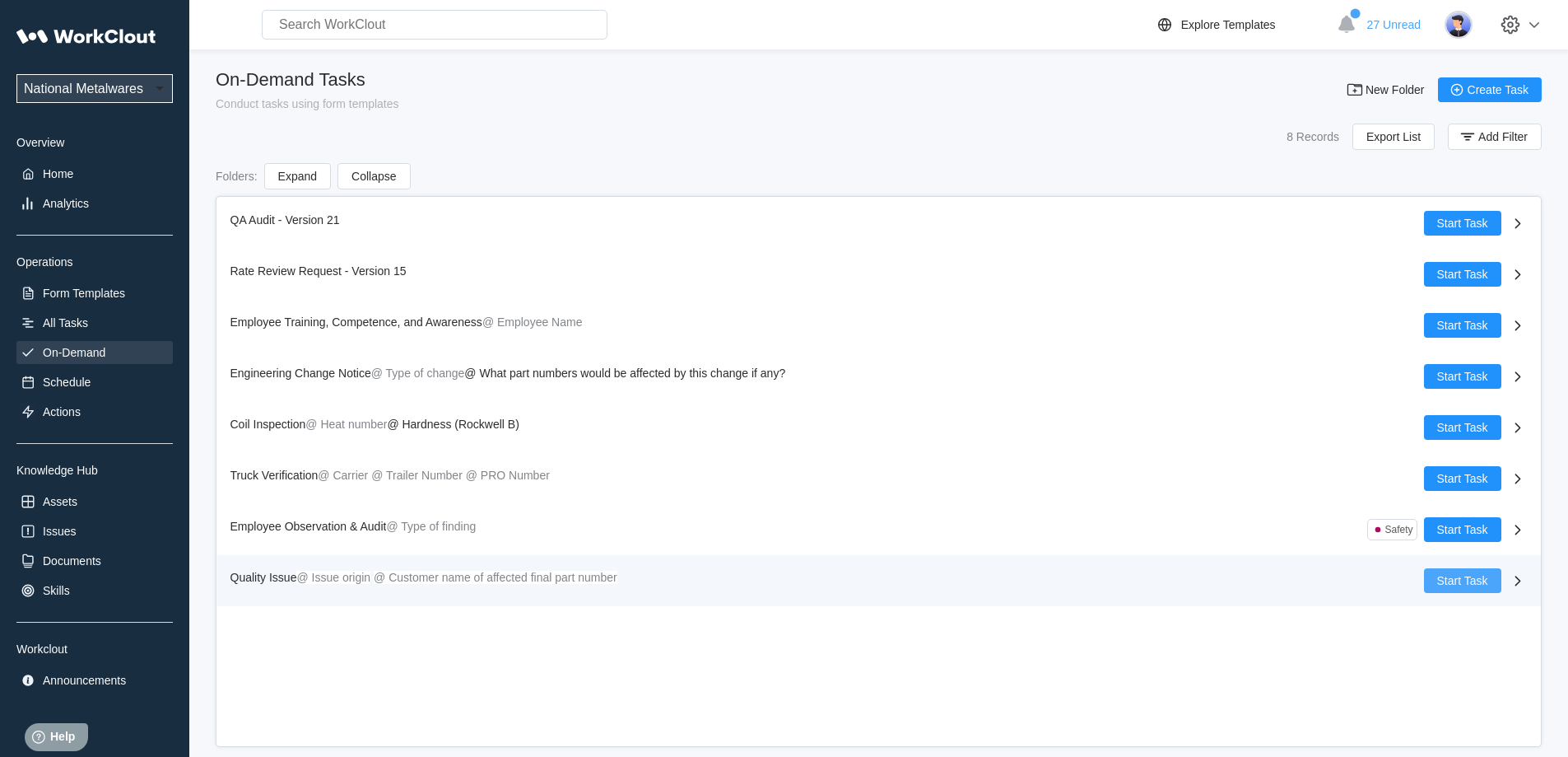
click at [1453, 580] on span "Start Task" at bounding box center [1462, 580] width 51 height 12
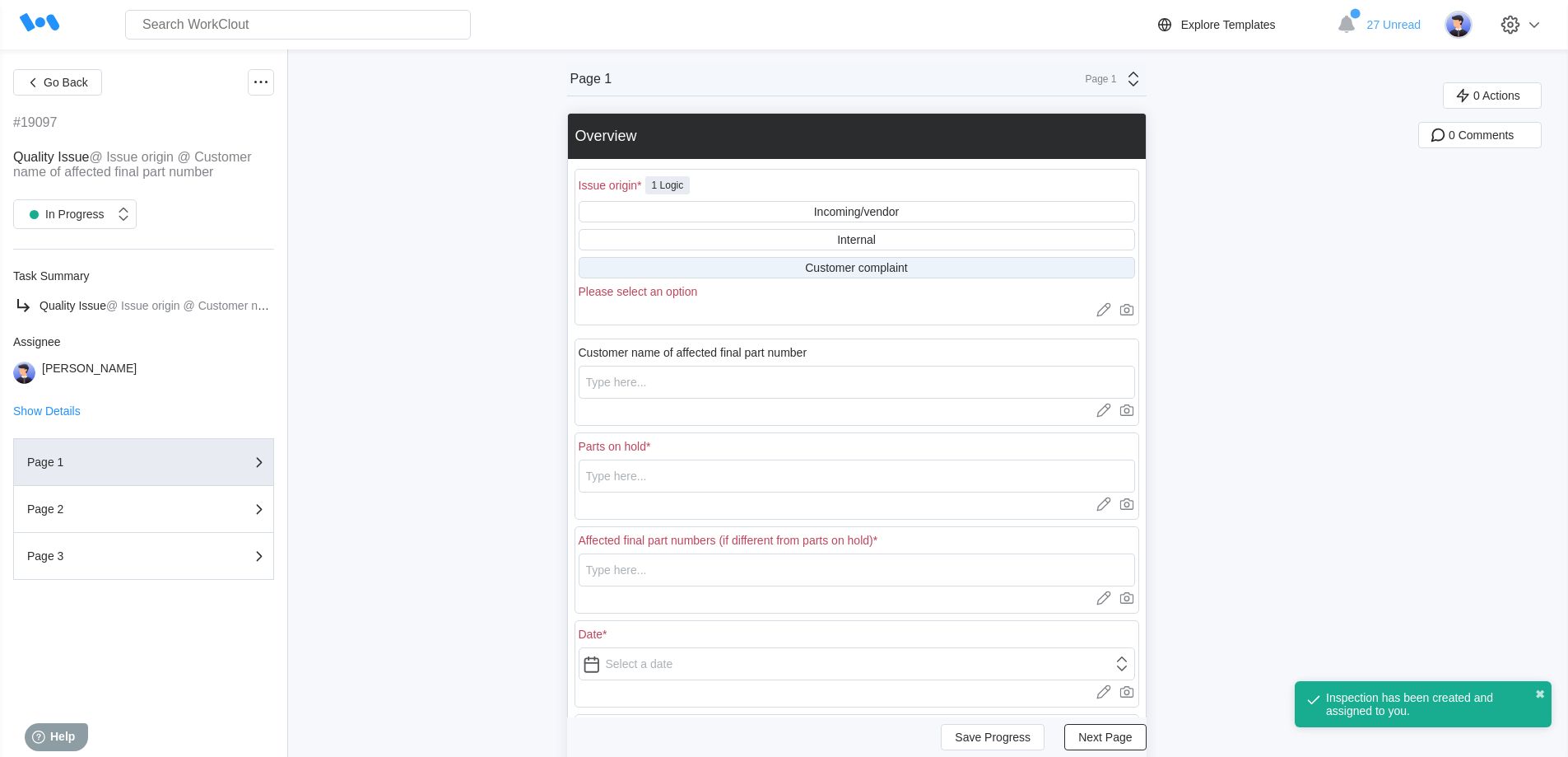
click at [837, 269] on div "Customer complaint" at bounding box center [856, 267] width 102 height 13
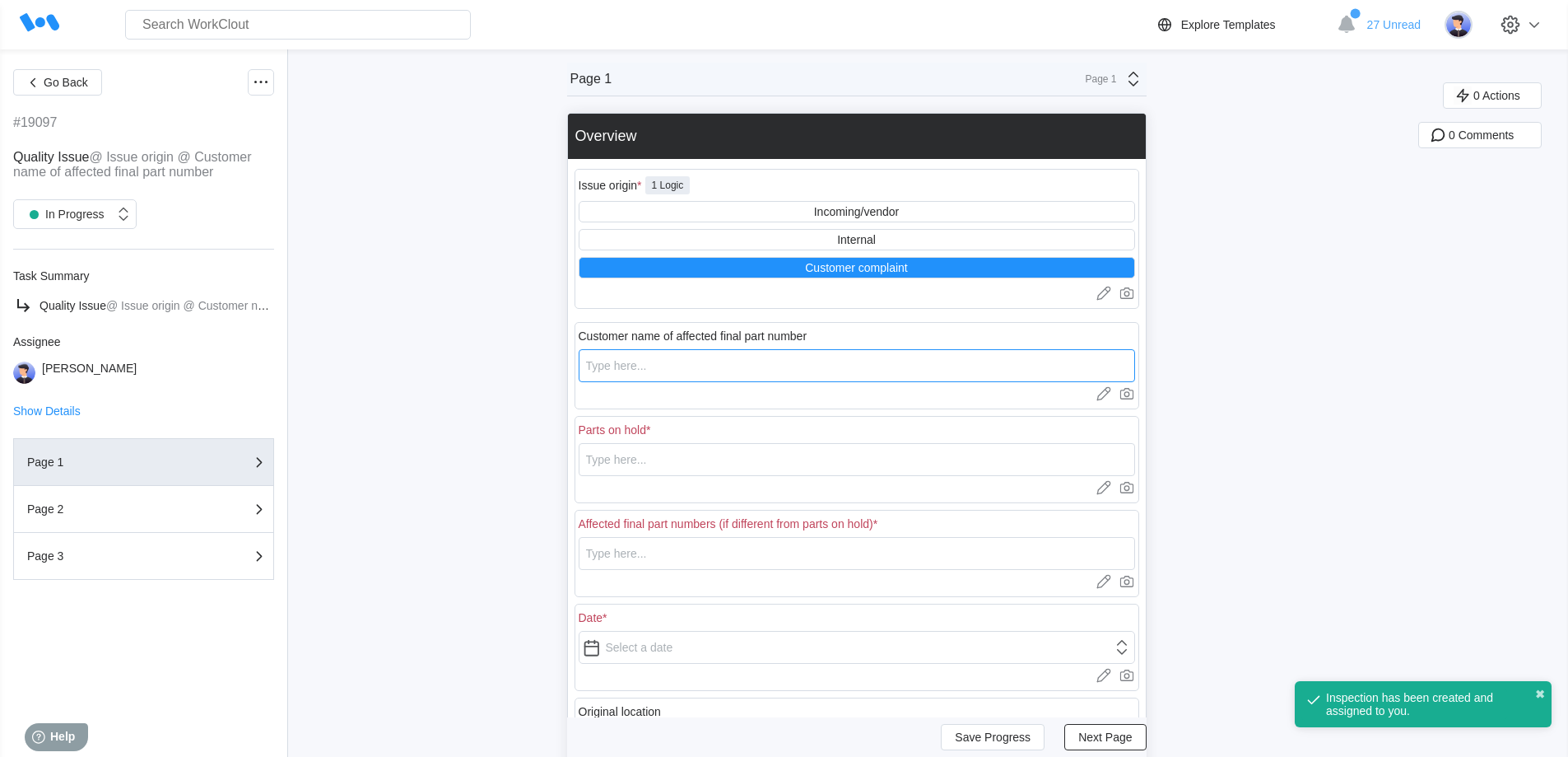
click at [694, 367] on input "text" at bounding box center [856, 365] width 556 height 33
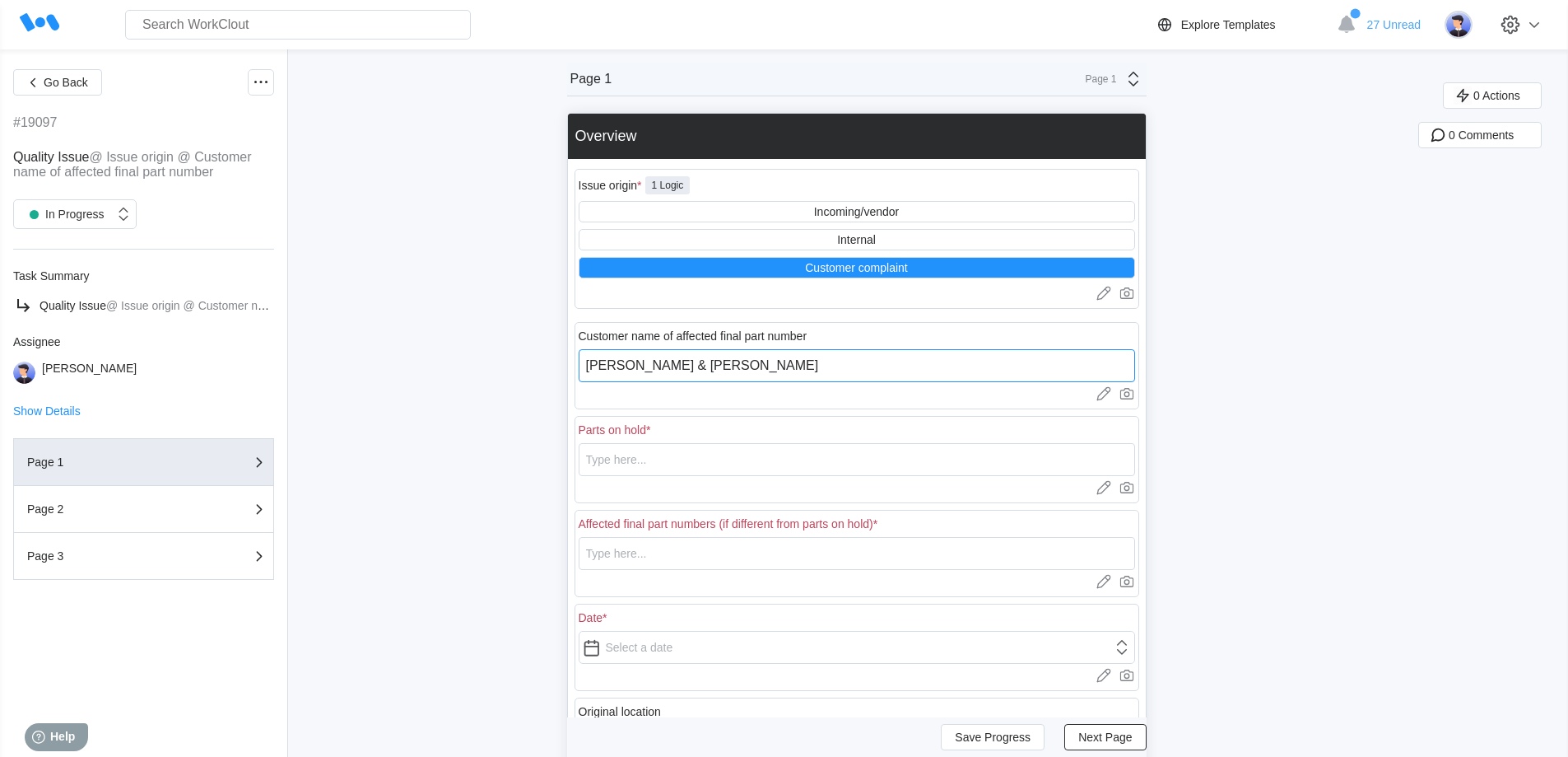
type input "[PERSON_NAME] & [PERSON_NAME]"
click at [694, 463] on input "text" at bounding box center [856, 459] width 556 height 33
drag, startPoint x: 689, startPoint y: 463, endPoint x: 556, endPoint y: 452, distance: 133.5
click at [556, 452] on div "Go Back #19097 Quality Issue @ Issue origin @ Customer name of affected final p…" at bounding box center [784, 527] width 1568 height 955
type input "87505-26"
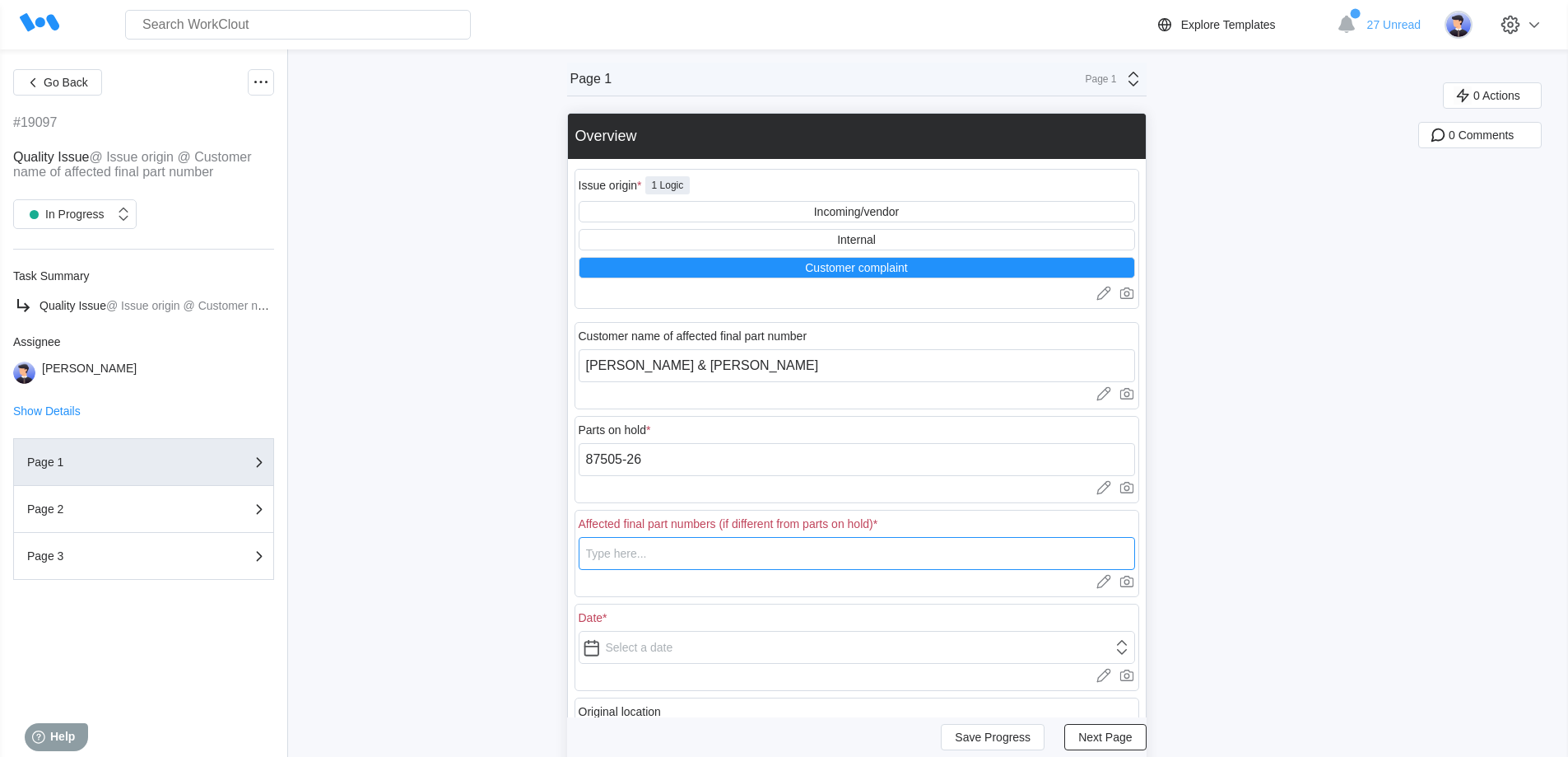
click at [640, 554] on input "text" at bounding box center [856, 553] width 556 height 33
paste input "87505-26"
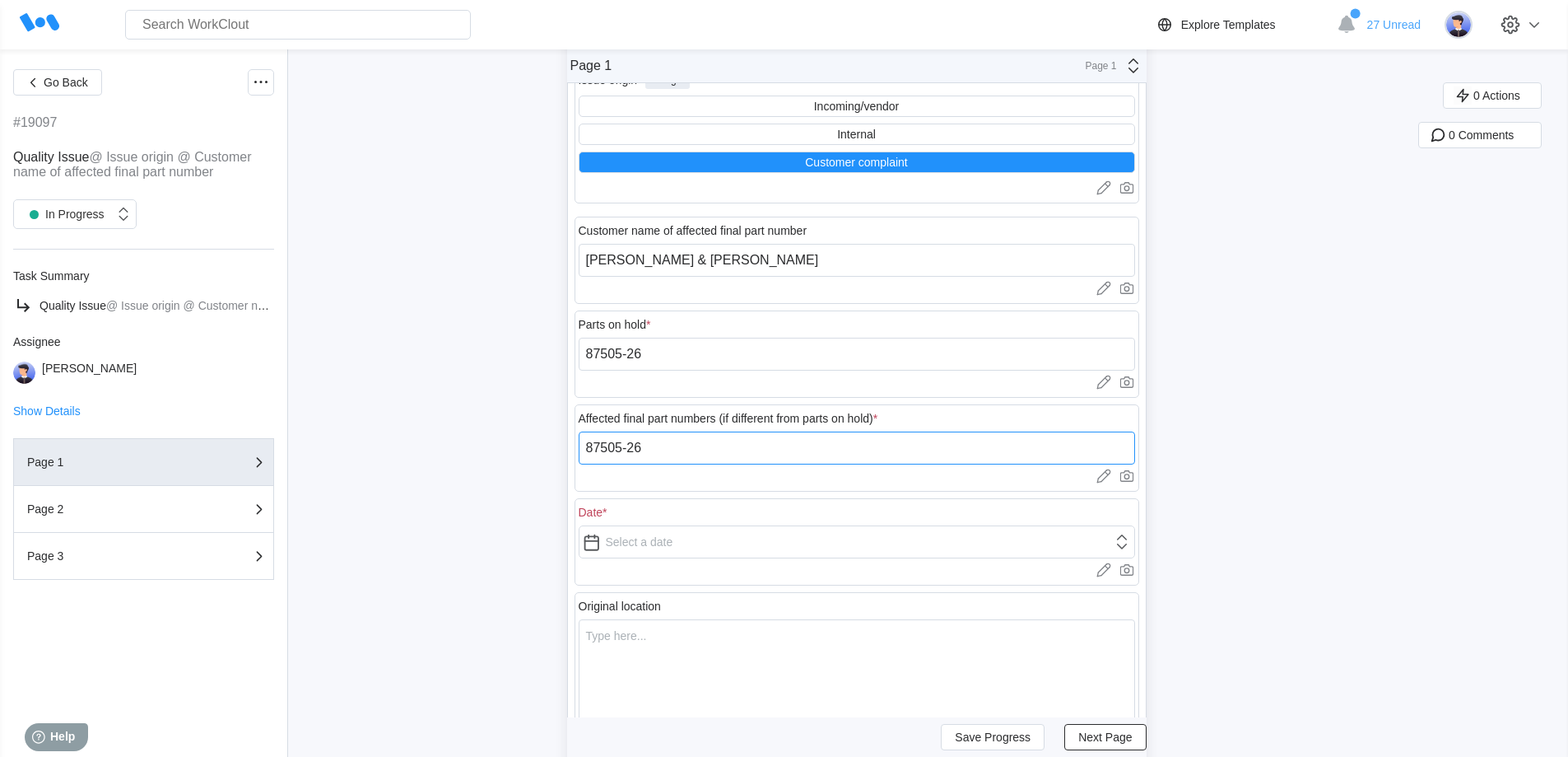
scroll to position [248, 0]
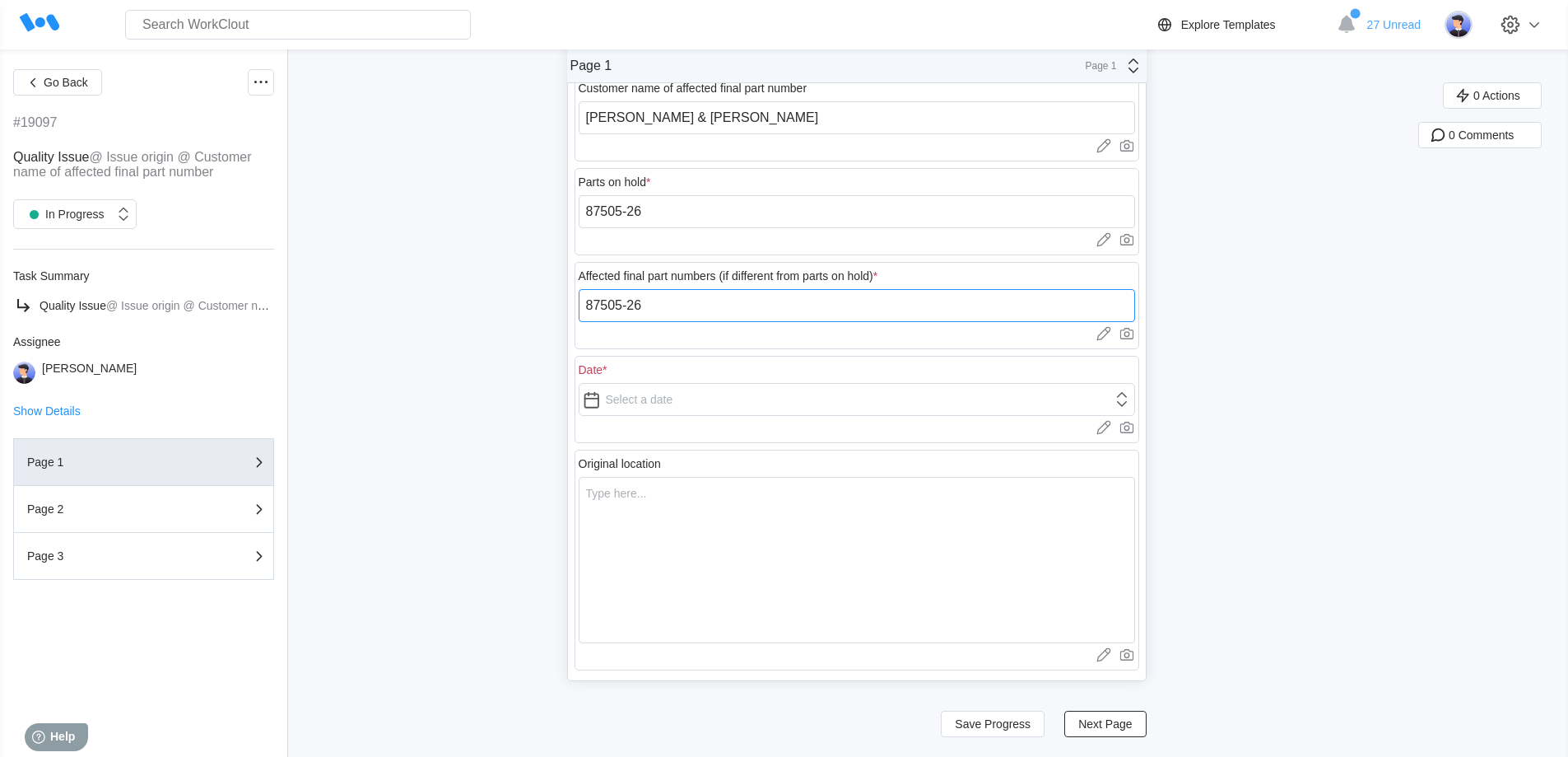
type input "87505-26"
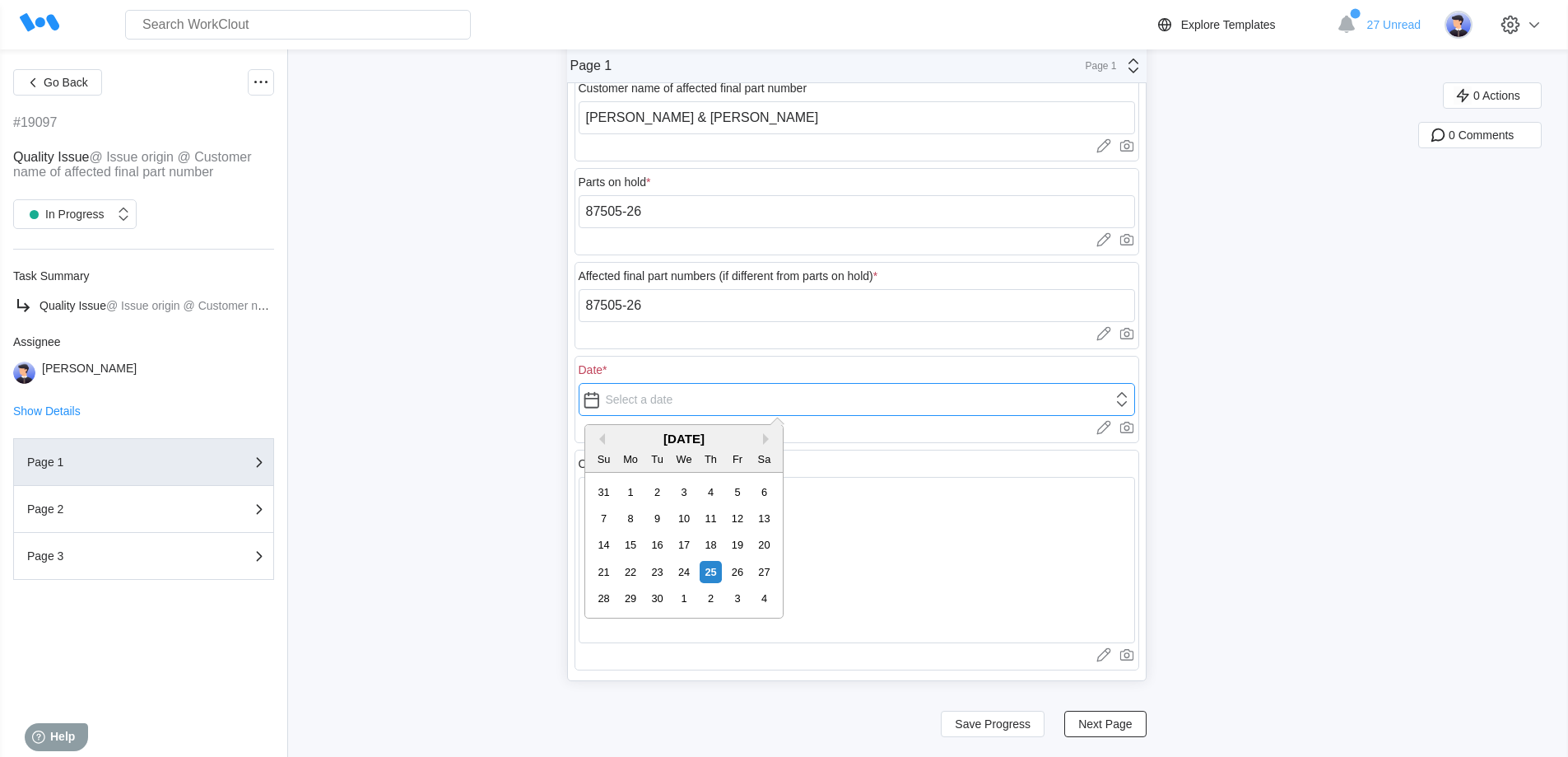
click at [672, 409] on input "text" at bounding box center [856, 399] width 556 height 33
click at [605, 442] on div "[DATE]" at bounding box center [684, 439] width 198 height 14
click at [600, 439] on button "Previous Month" at bounding box center [598, 439] width 12 height 12
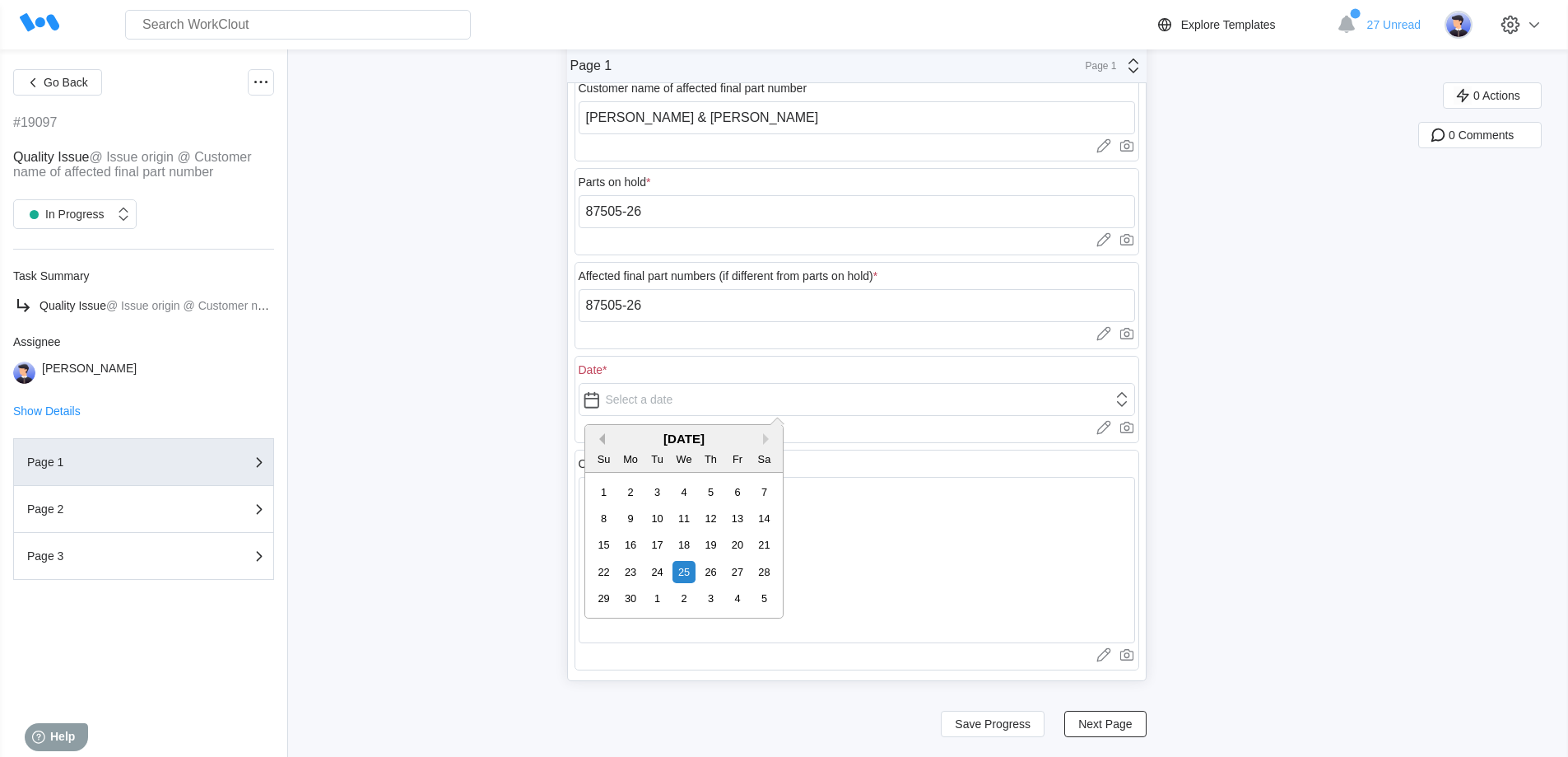
click at [600, 439] on button "Previous Month" at bounding box center [598, 439] width 12 height 12
click at [685, 574] on div "23" at bounding box center [683, 572] width 22 height 22
type input "[DATE]"
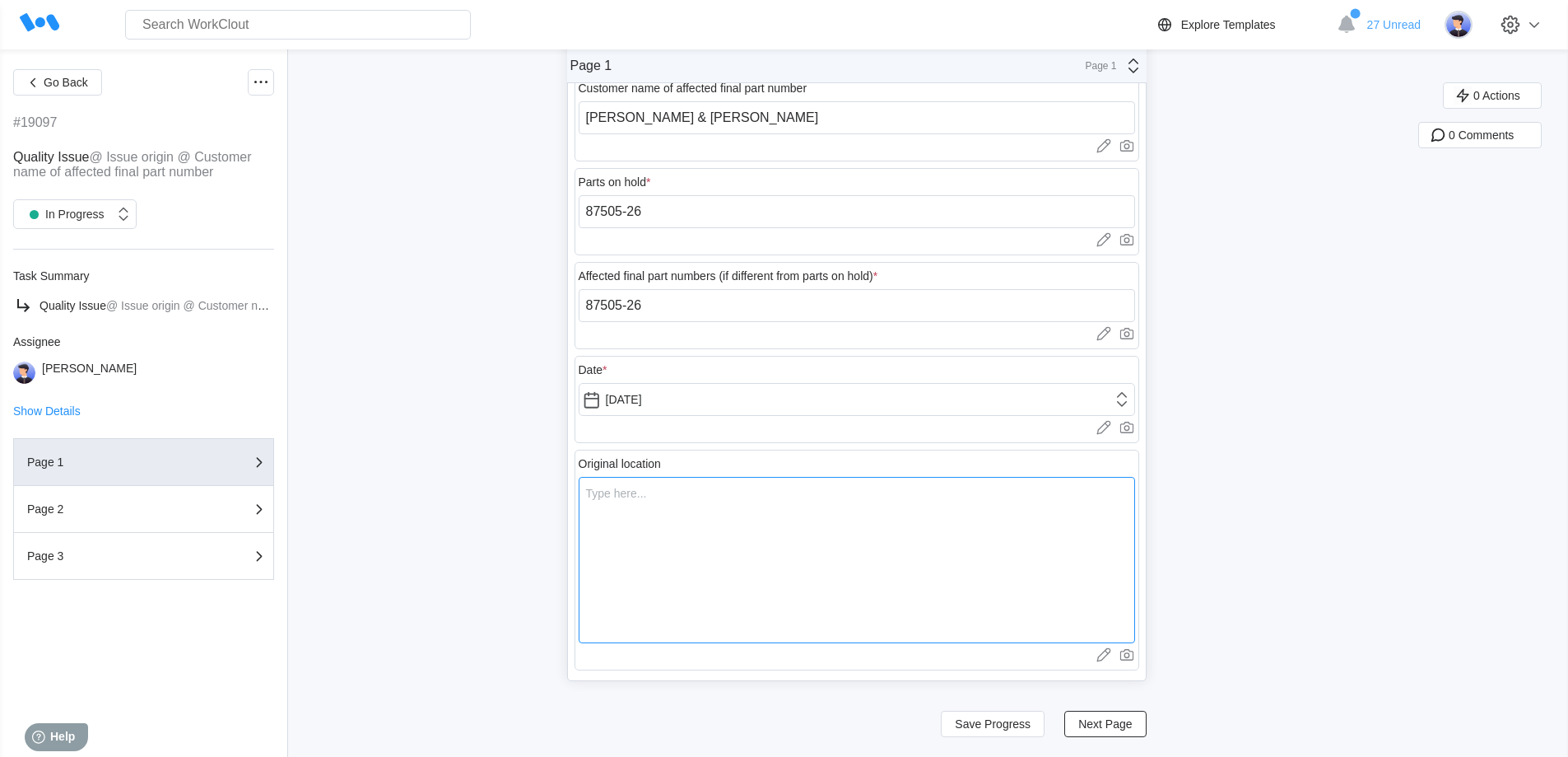
click at [655, 523] on textarea at bounding box center [856, 559] width 556 height 166
type textarea "A"
type textarea "x"
type textarea "At"
type textarea "x"
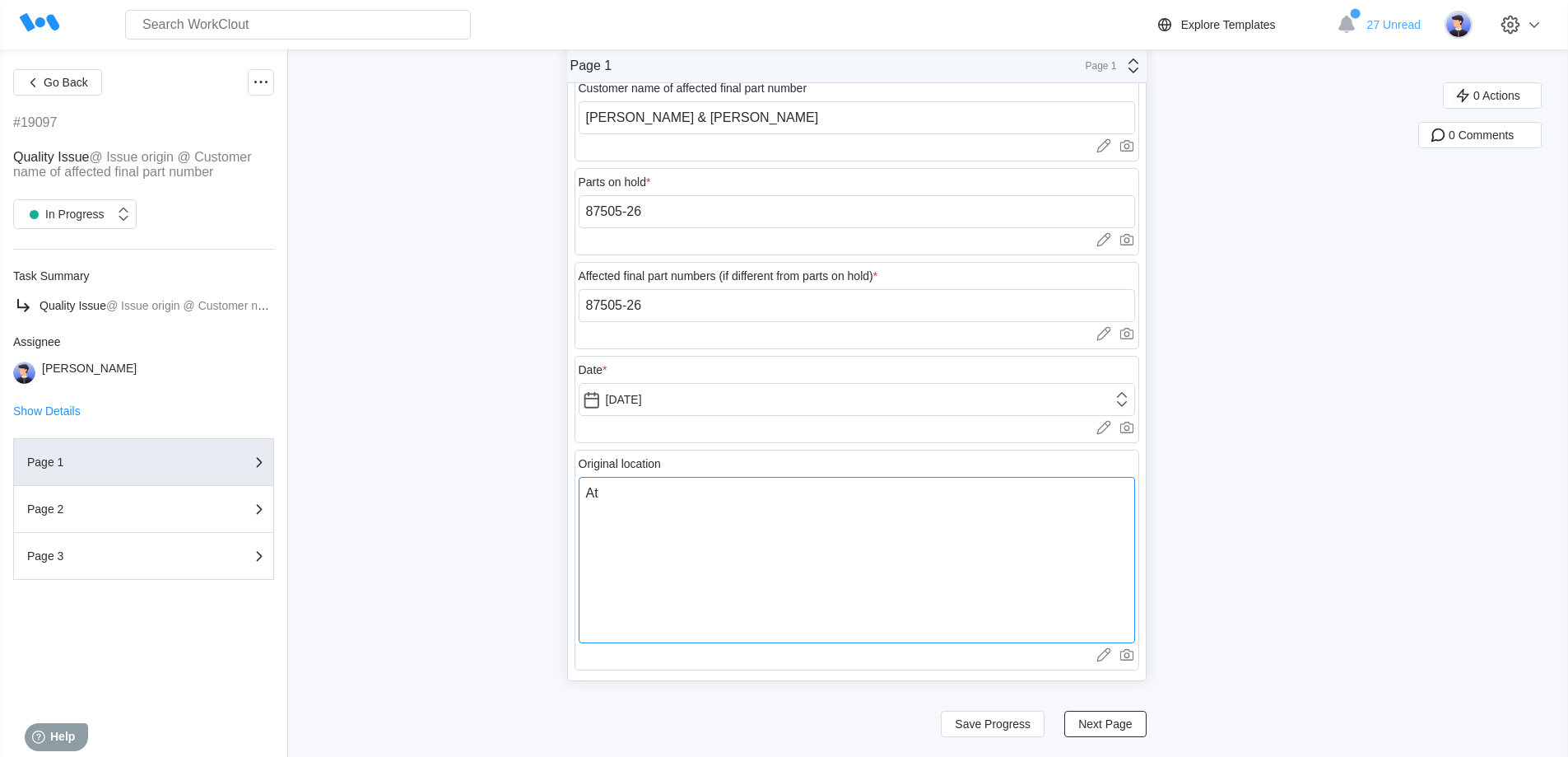
type textarea "At"
type textarea "x"
type textarea "At B"
type textarea "x"
type textarea "At BD"
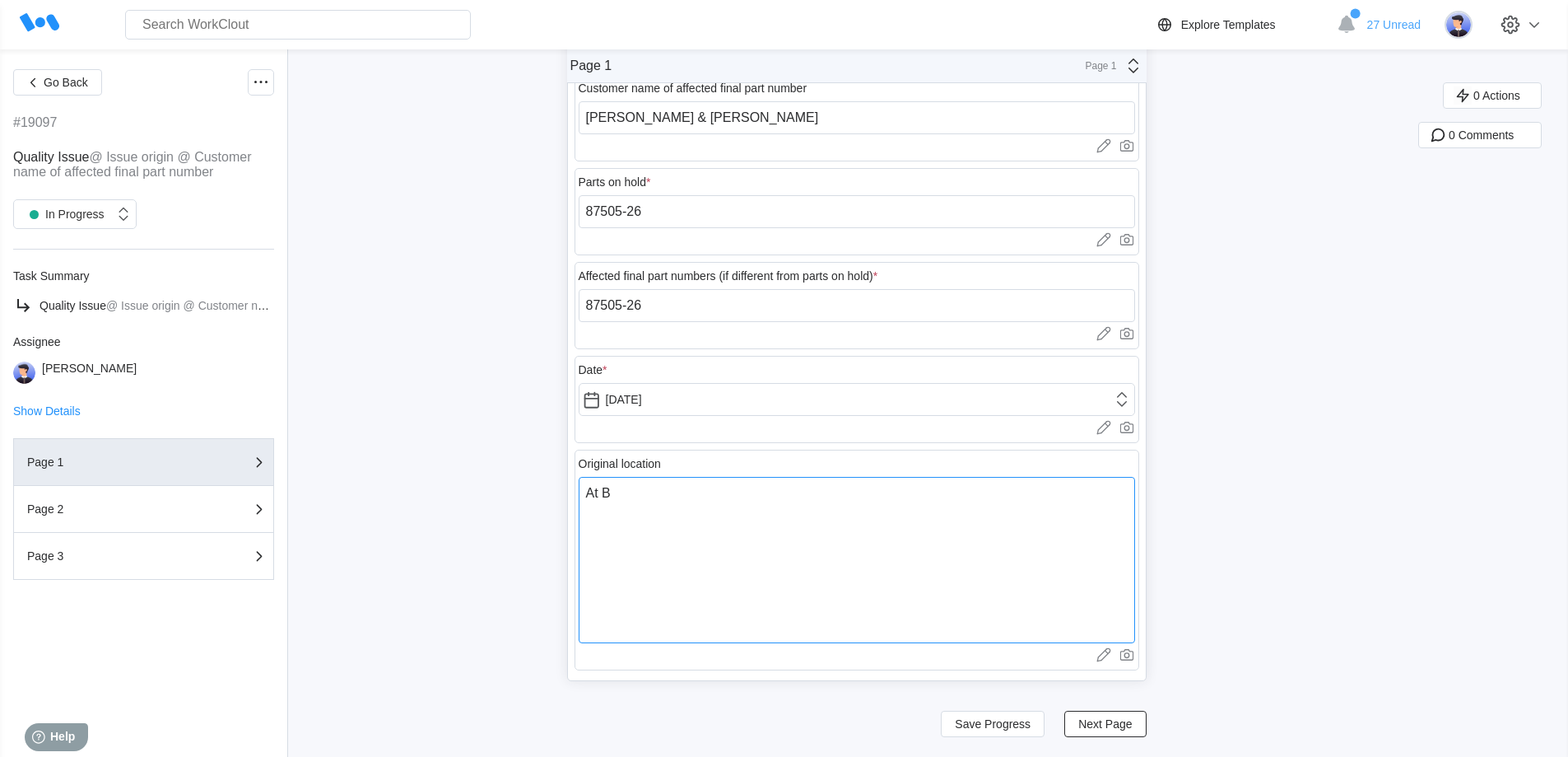
type textarea "x"
type textarea "At B"
type textarea "x"
type textarea "At"
type textarea "x"
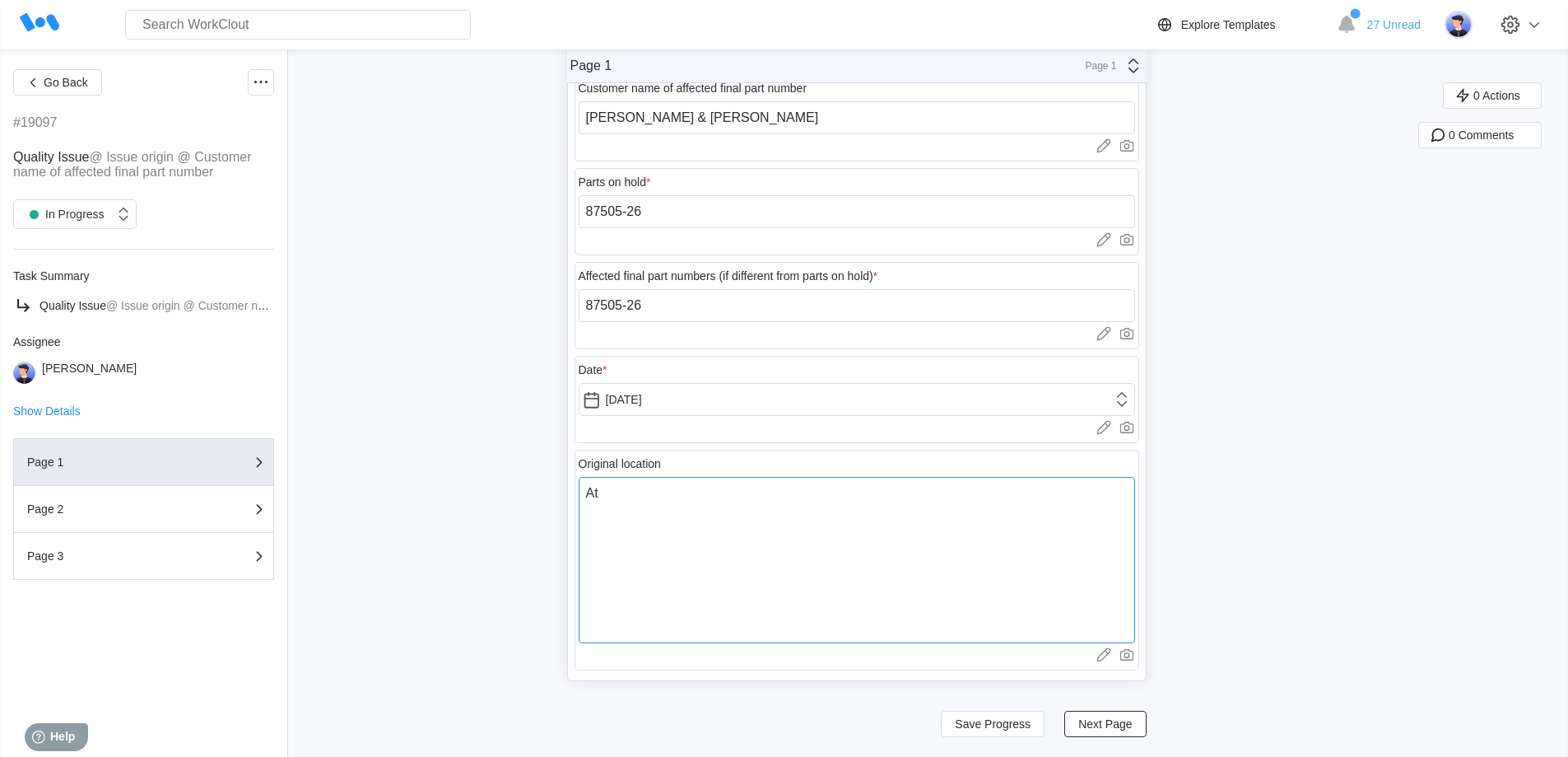
type textarea "At S"
type textarea "x"
type textarea "At SB"
type textarea "x"
type textarea "At SBD"
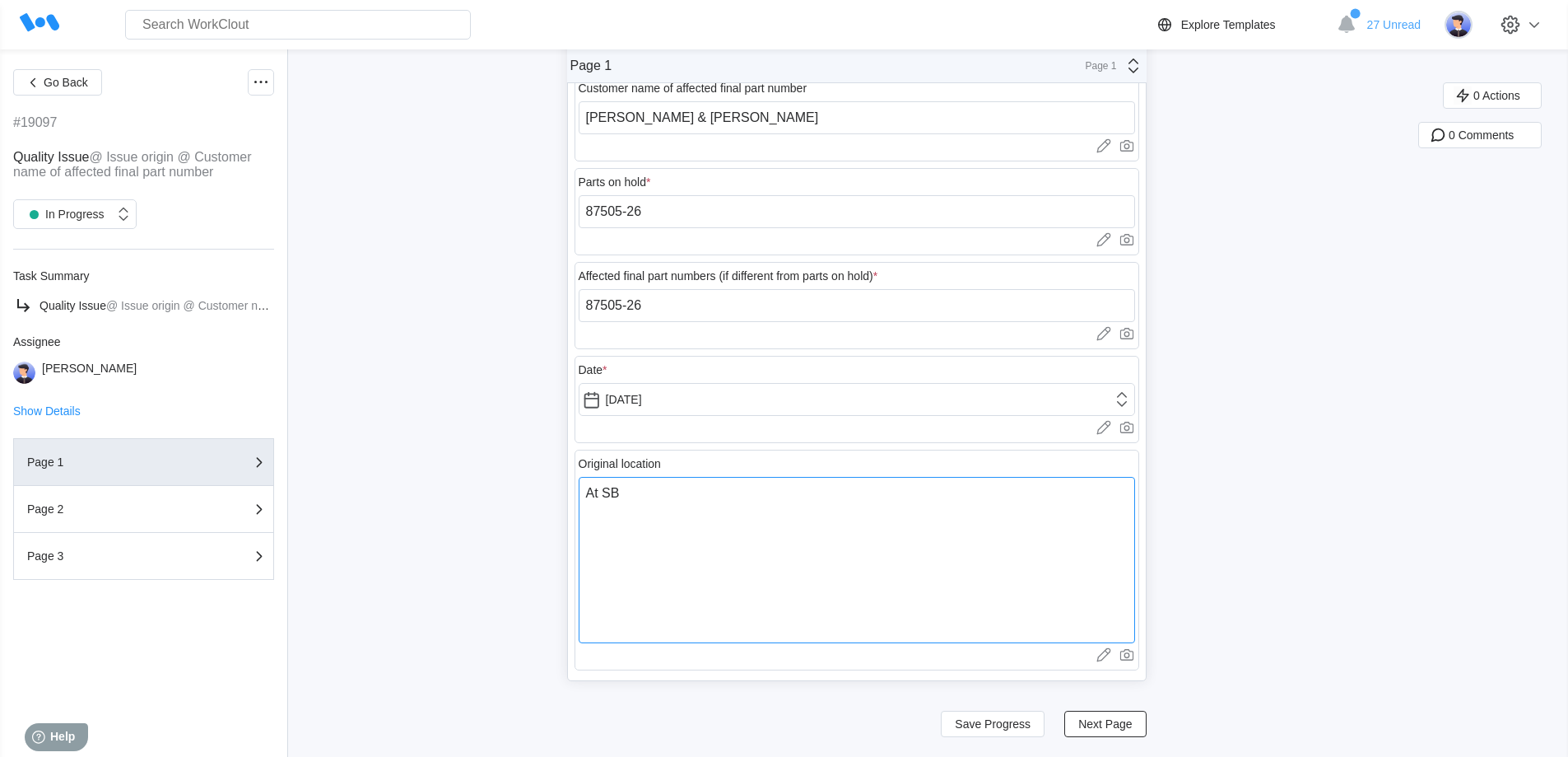
type textarea "x"
type textarea "At SBD"
click at [1105, 725] on span "Next Page" at bounding box center [1105, 724] width 54 height 12
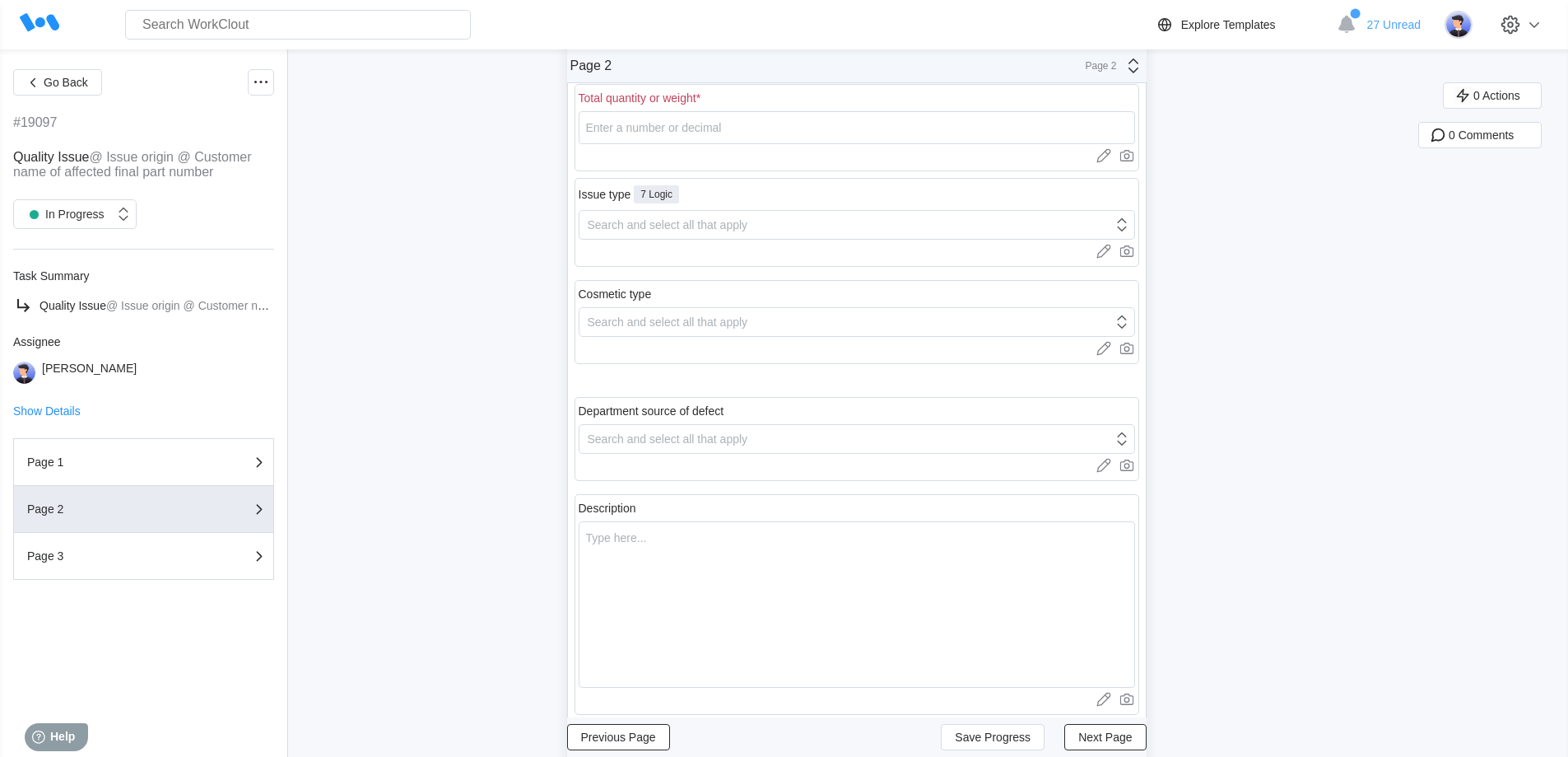
scroll to position [0, 0]
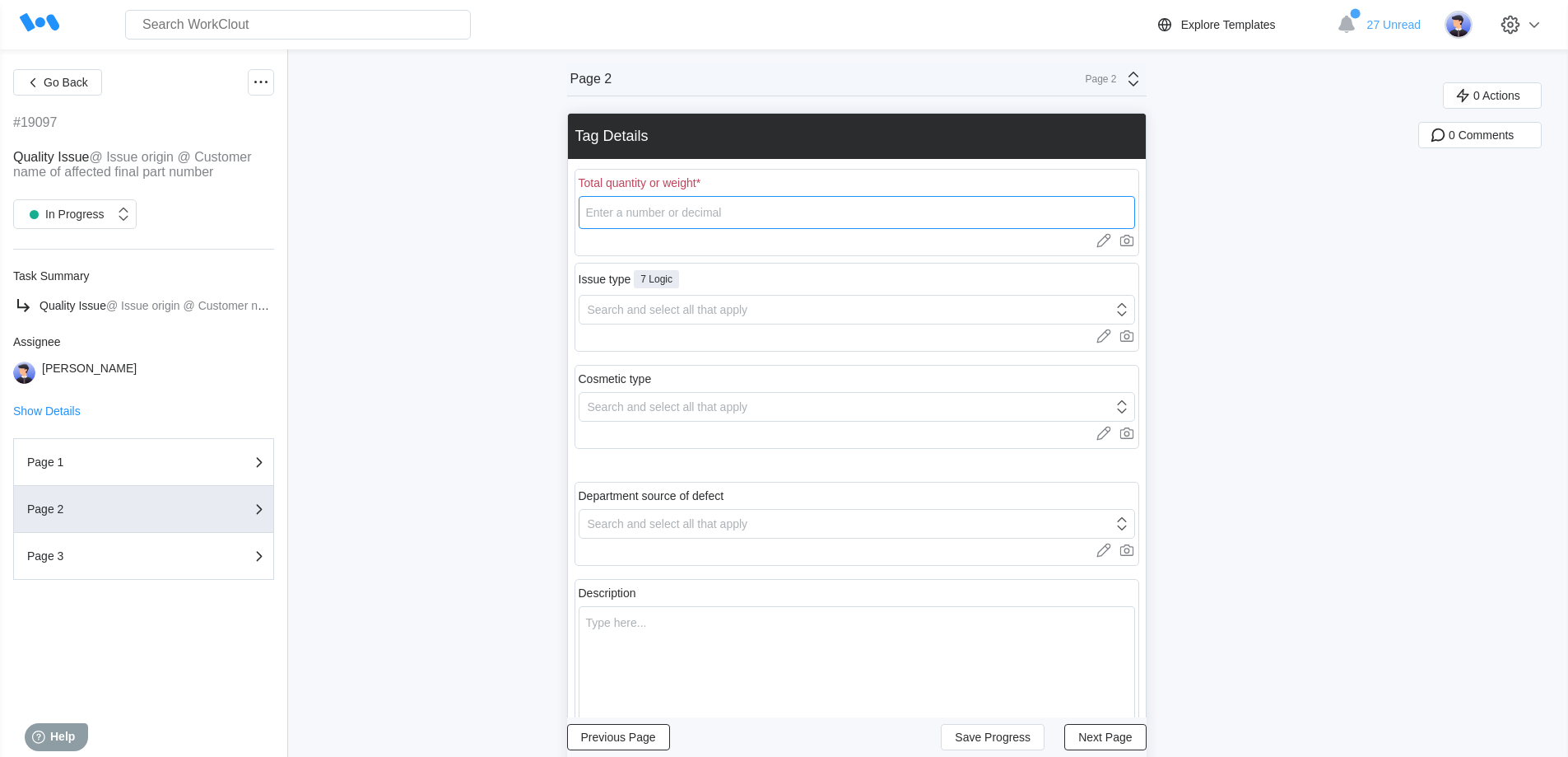
click at [749, 209] on input "number" at bounding box center [856, 212] width 556 height 33
type input "1"
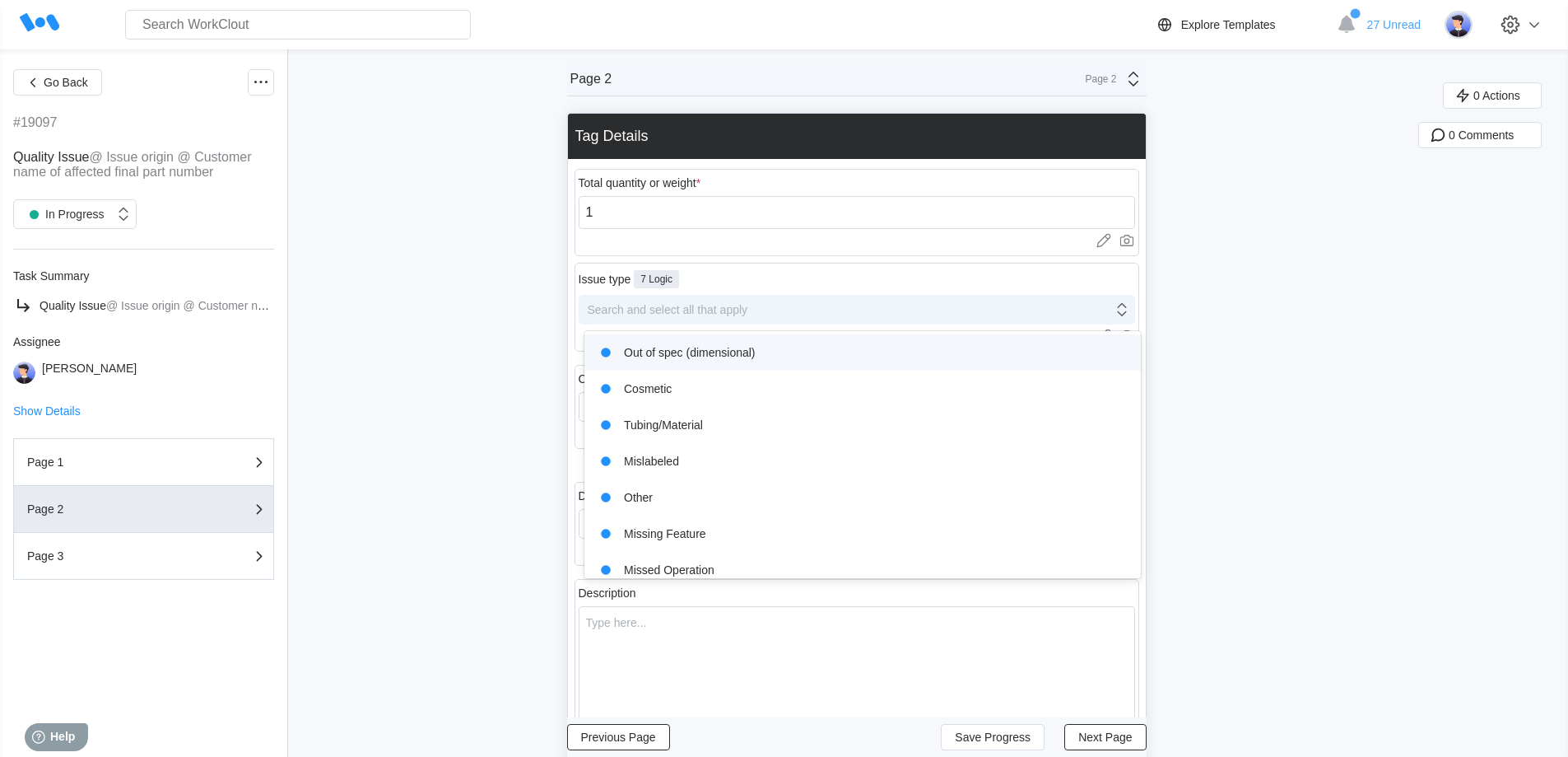
click at [702, 305] on div "Search and select all that apply" at bounding box center [668, 309] width 161 height 13
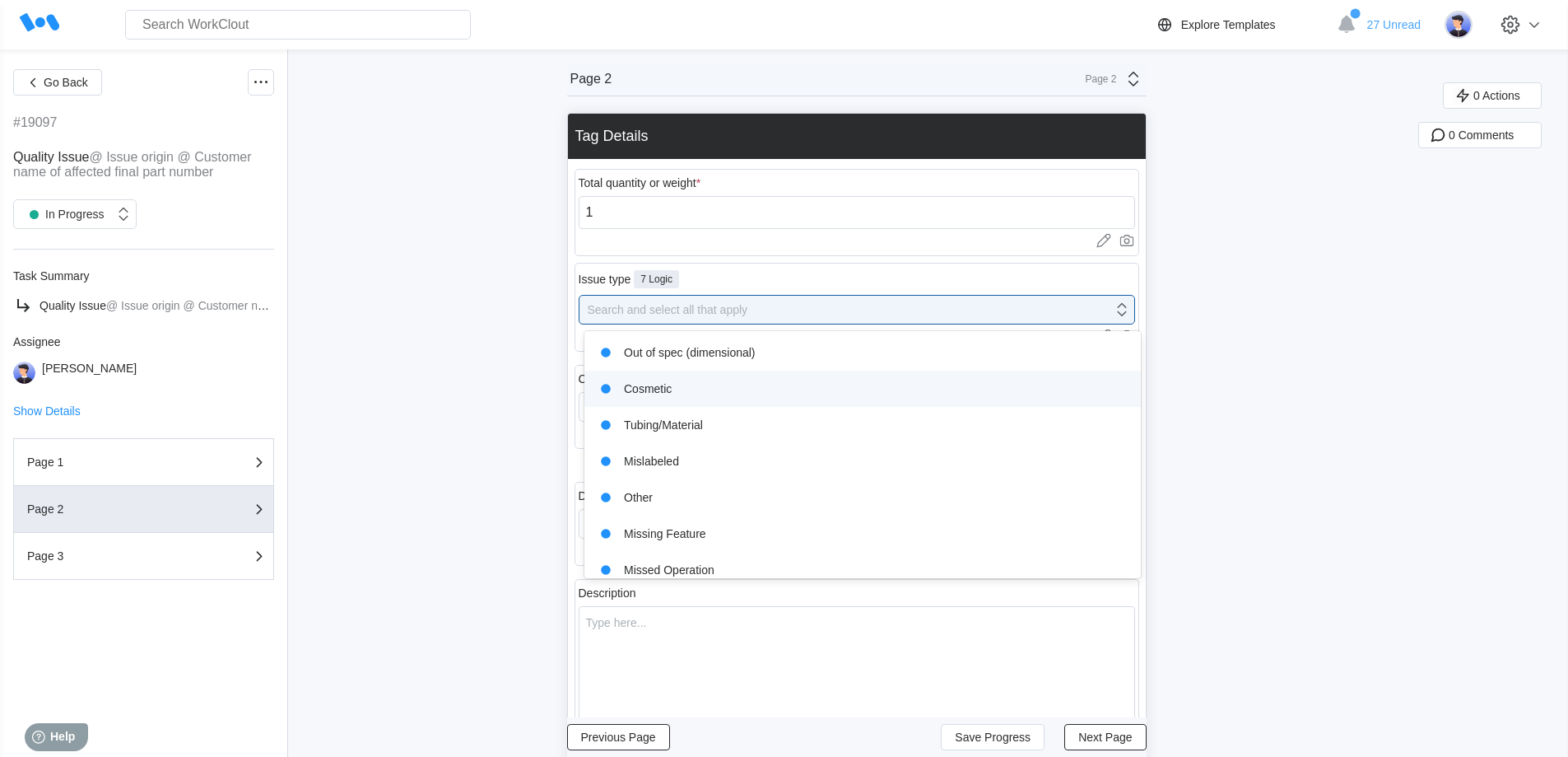
scroll to position [49, 0]
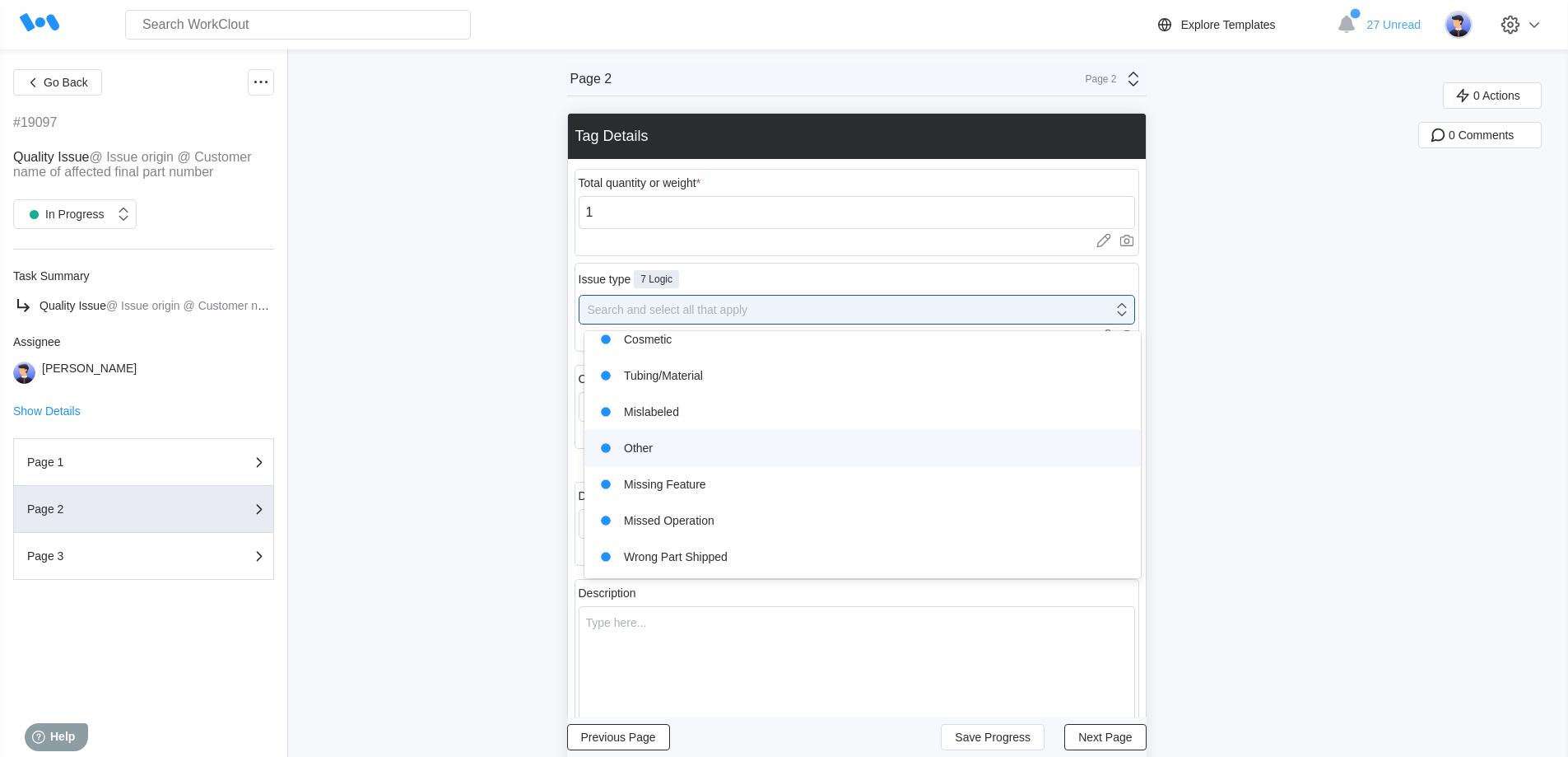
click at [708, 449] on div "Other" at bounding box center [862, 448] width 536 height 23
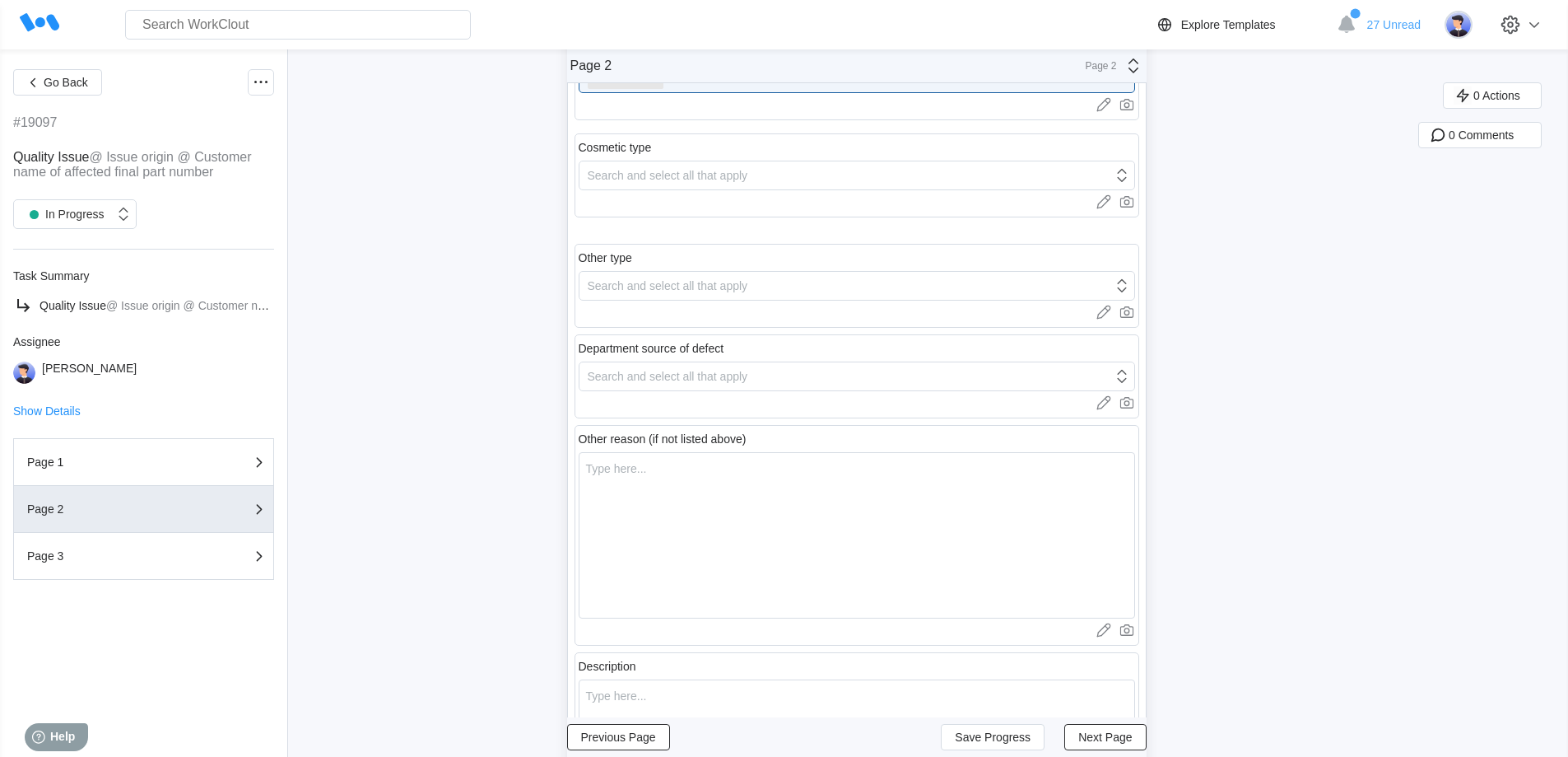
scroll to position [247, 0]
click at [692, 275] on div "Search and select all that apply" at bounding box center [668, 276] width 161 height 13
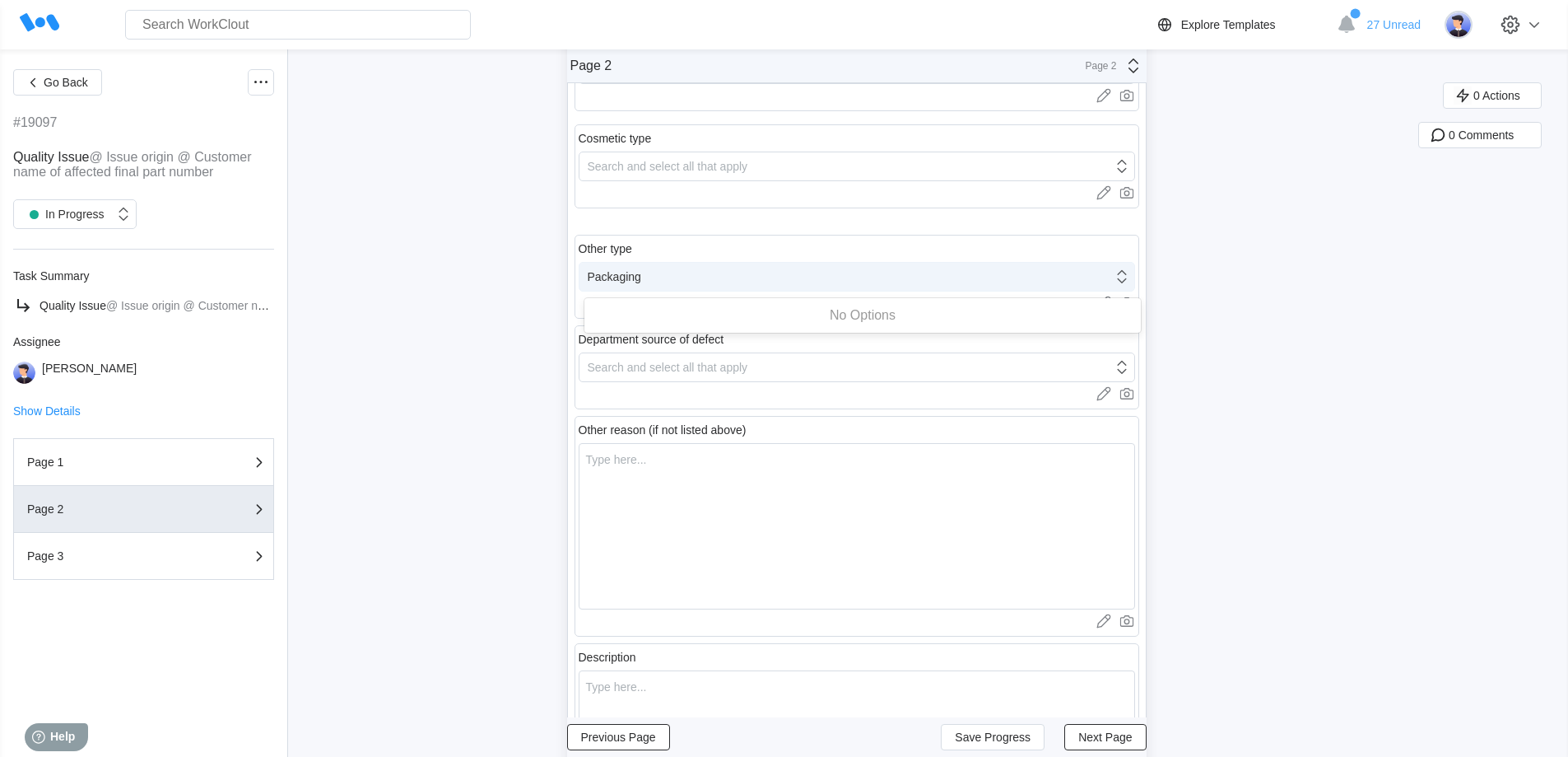
type input "Packaging"
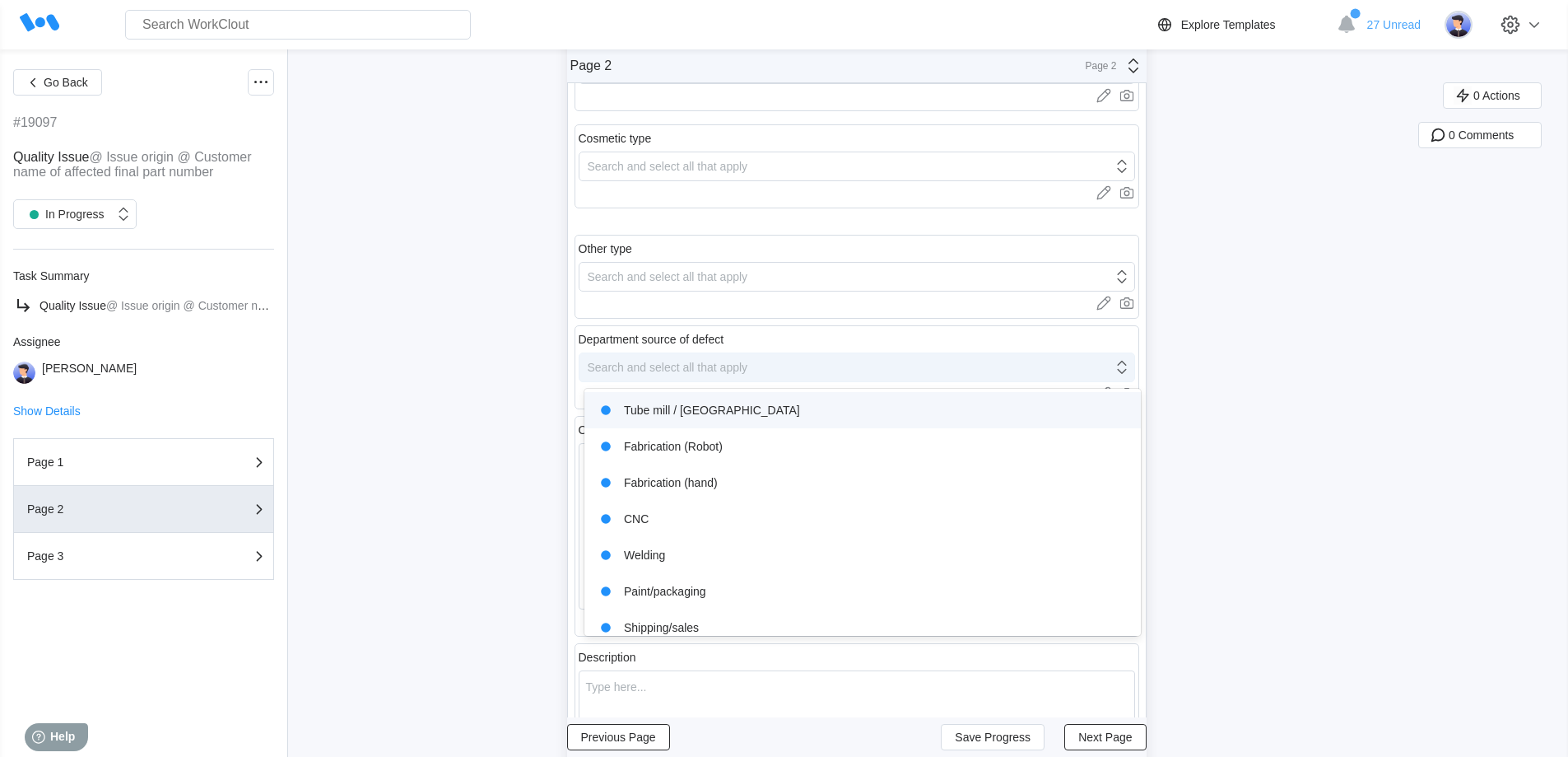
click at [728, 365] on div "Search and select all that apply" at bounding box center [668, 367] width 161 height 13
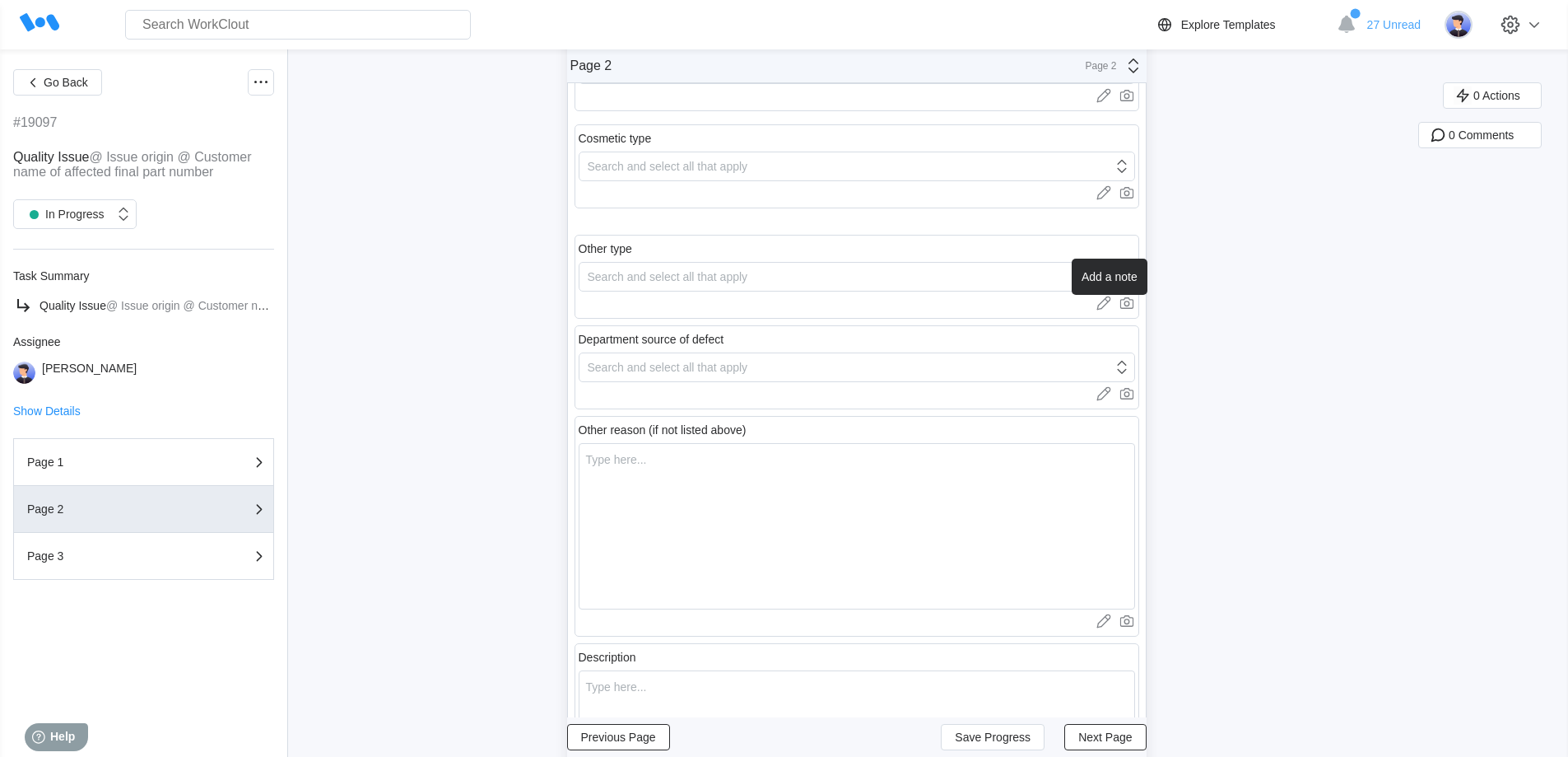
click at [1109, 305] on icon at bounding box center [1103, 303] width 16 height 16
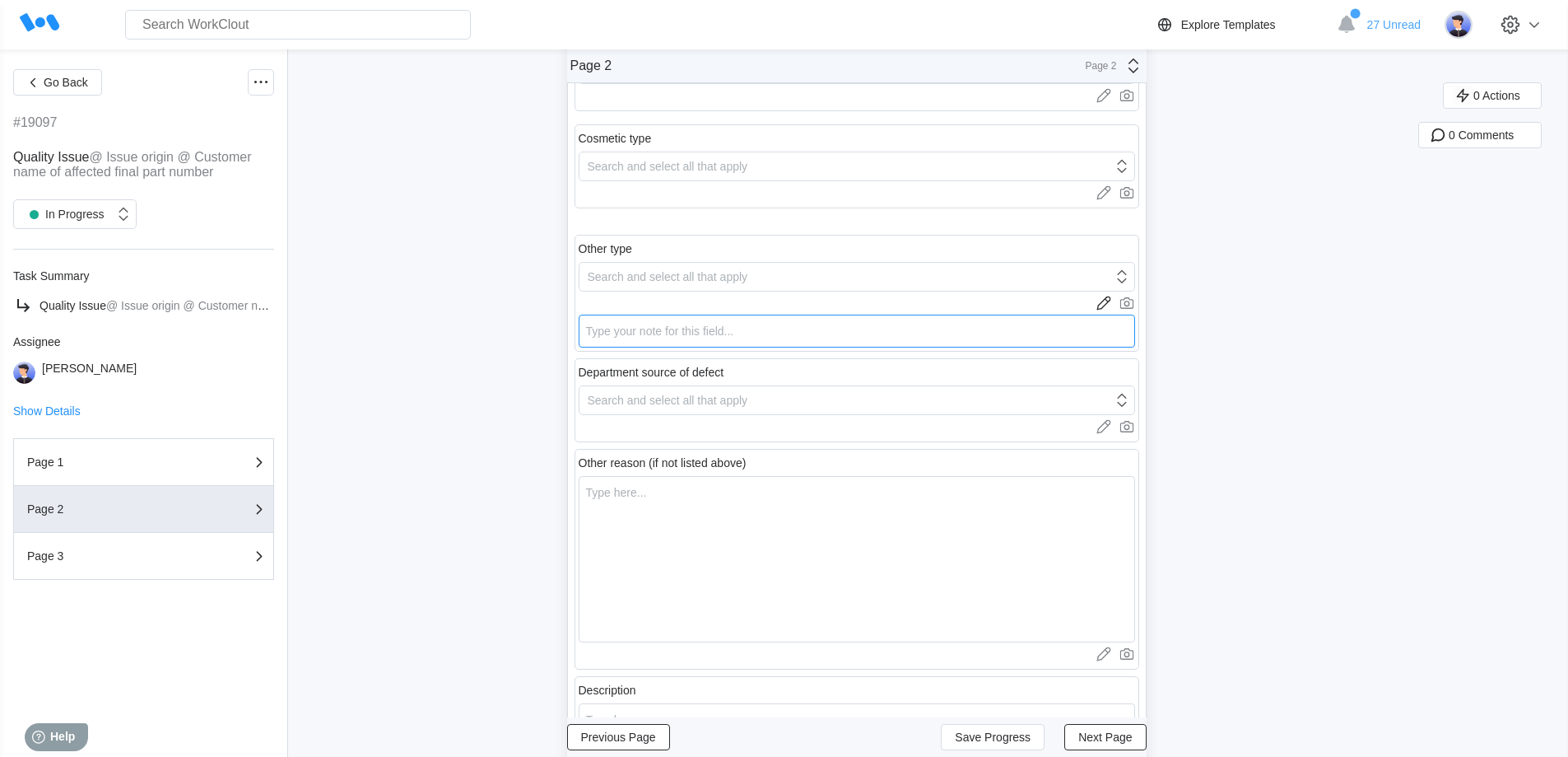
click at [778, 334] on textarea at bounding box center [856, 331] width 556 height 33
type textarea "B"
type textarea "x"
type textarea "Ba"
type textarea "x"
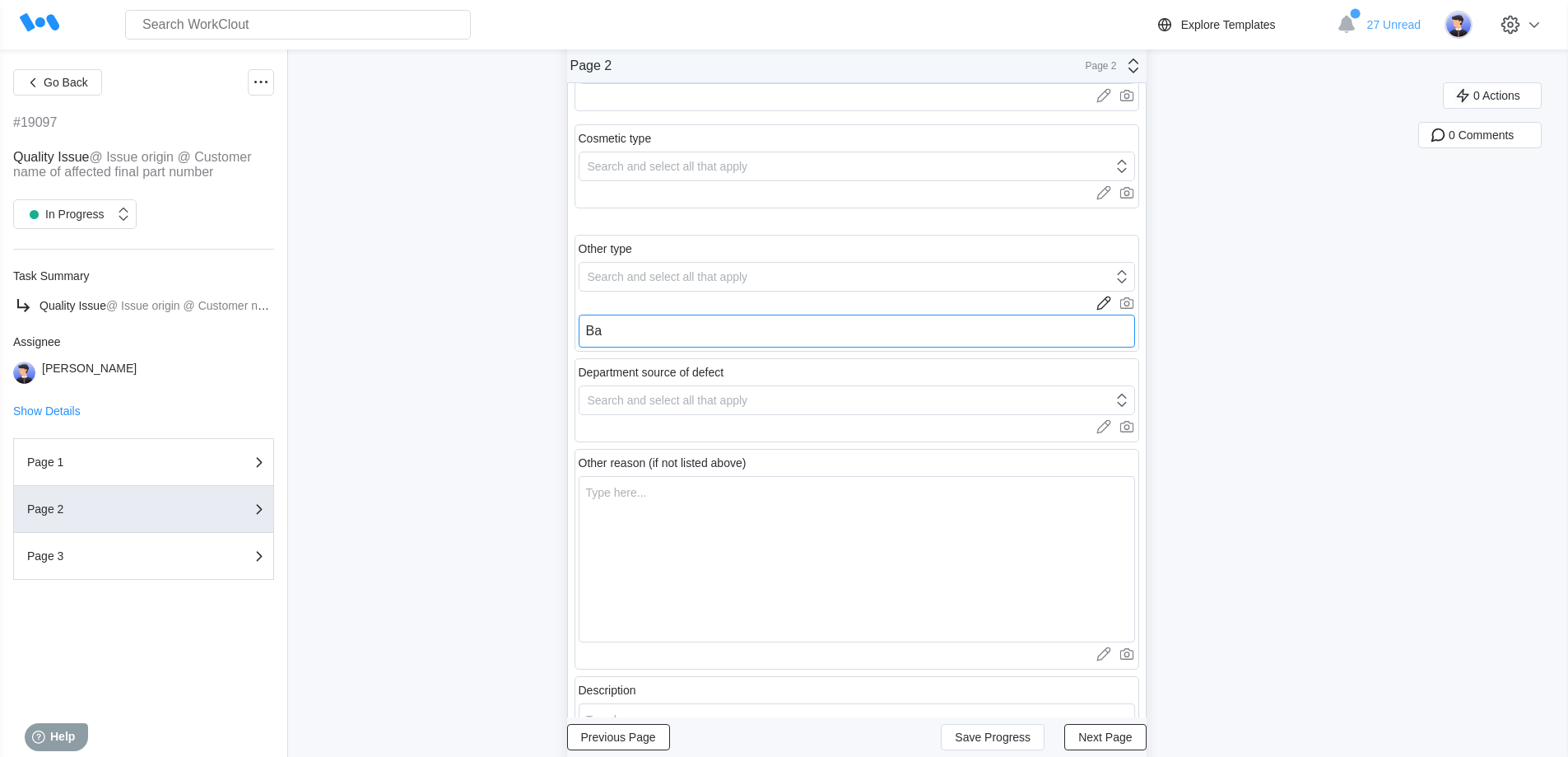
type textarea "Ban"
type textarea "x"
type textarea "Band"
type textarea "x"
type textarea "Bandi"
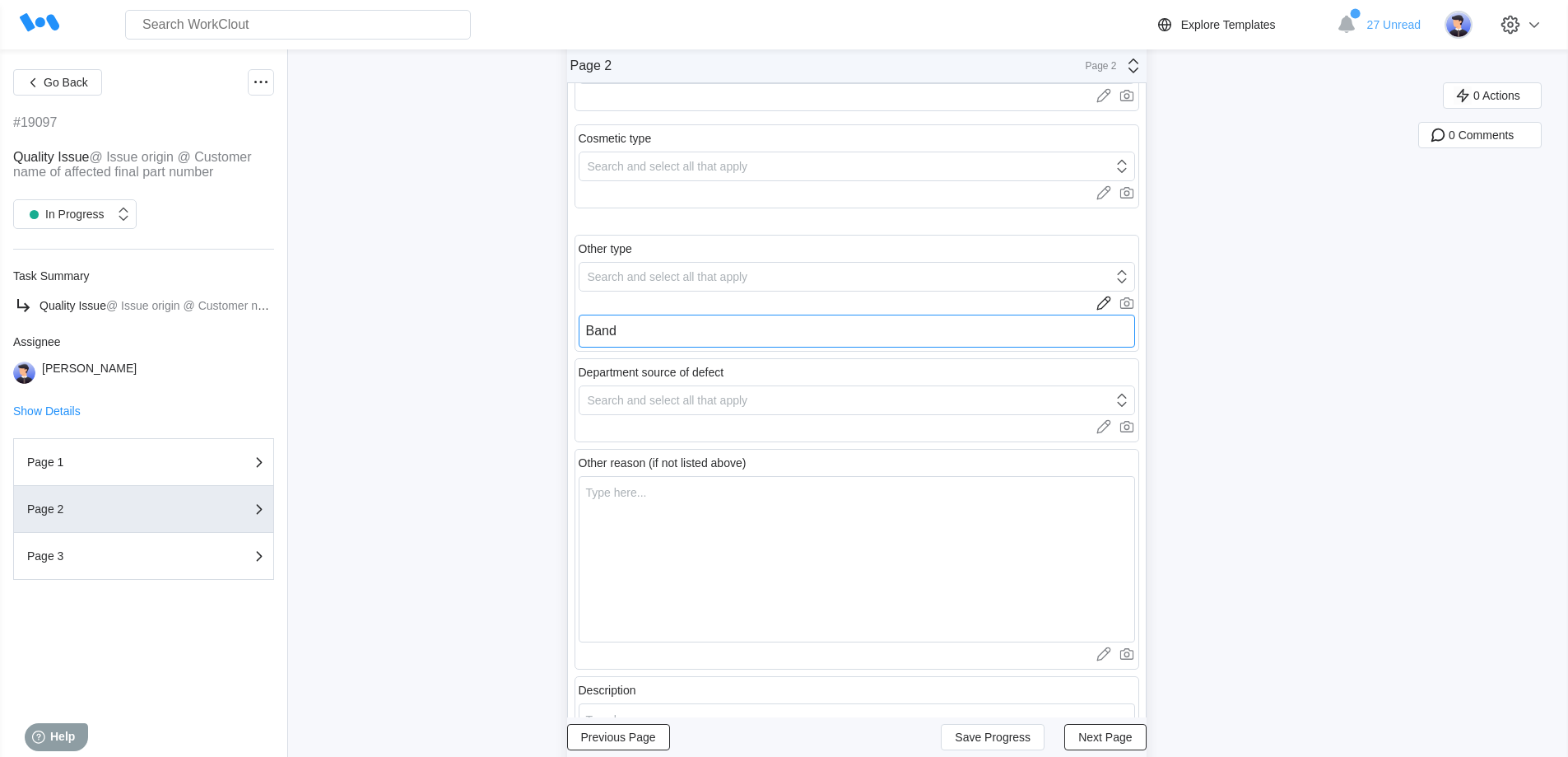
type textarea "x"
type textarea "Bandin"
type textarea "x"
type textarea "Banding"
type textarea "x"
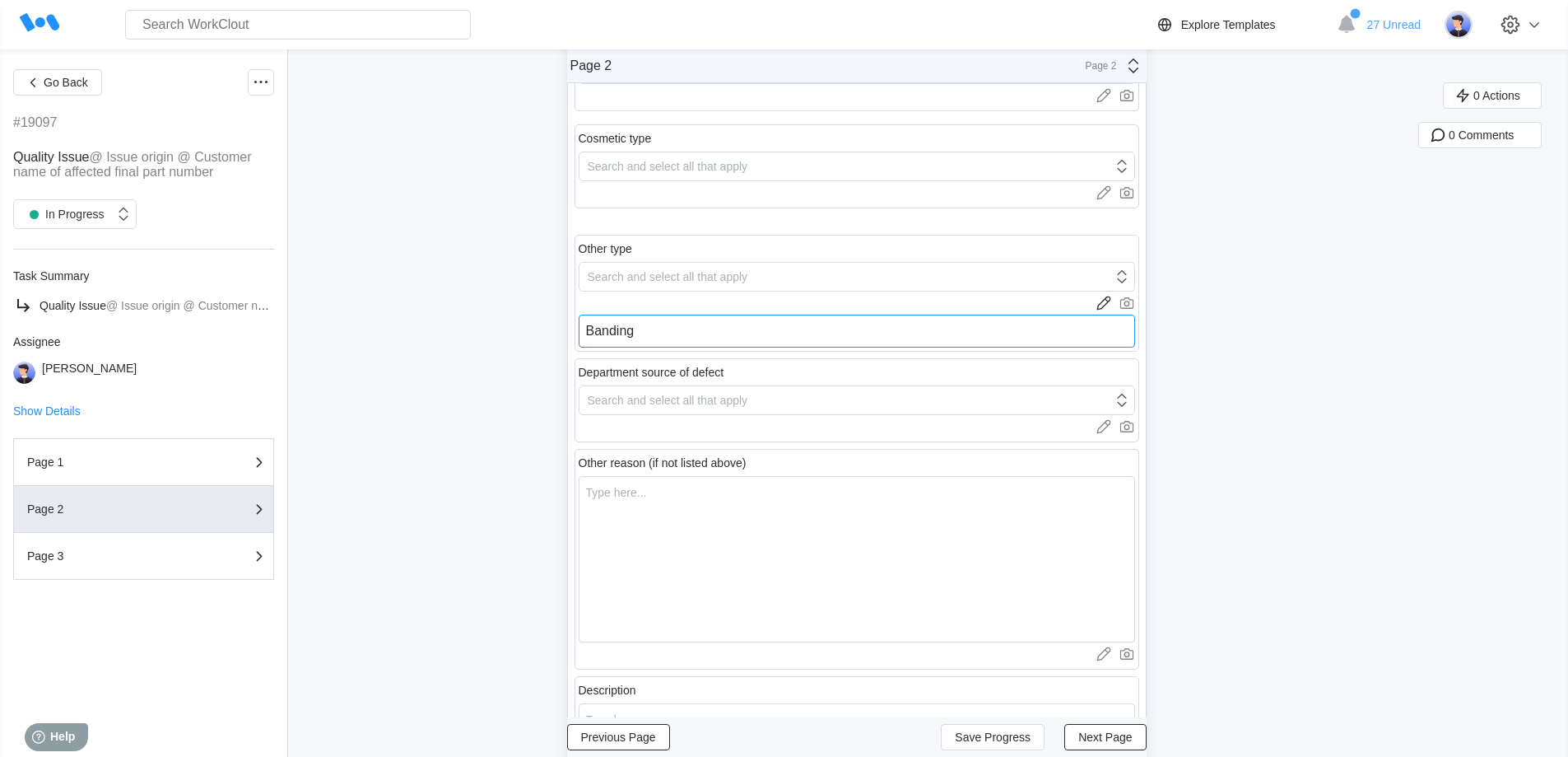
type textarea "Banding"
type textarea "x"
type textarea "Banding f"
type textarea "x"
type textarea "Banding fe"
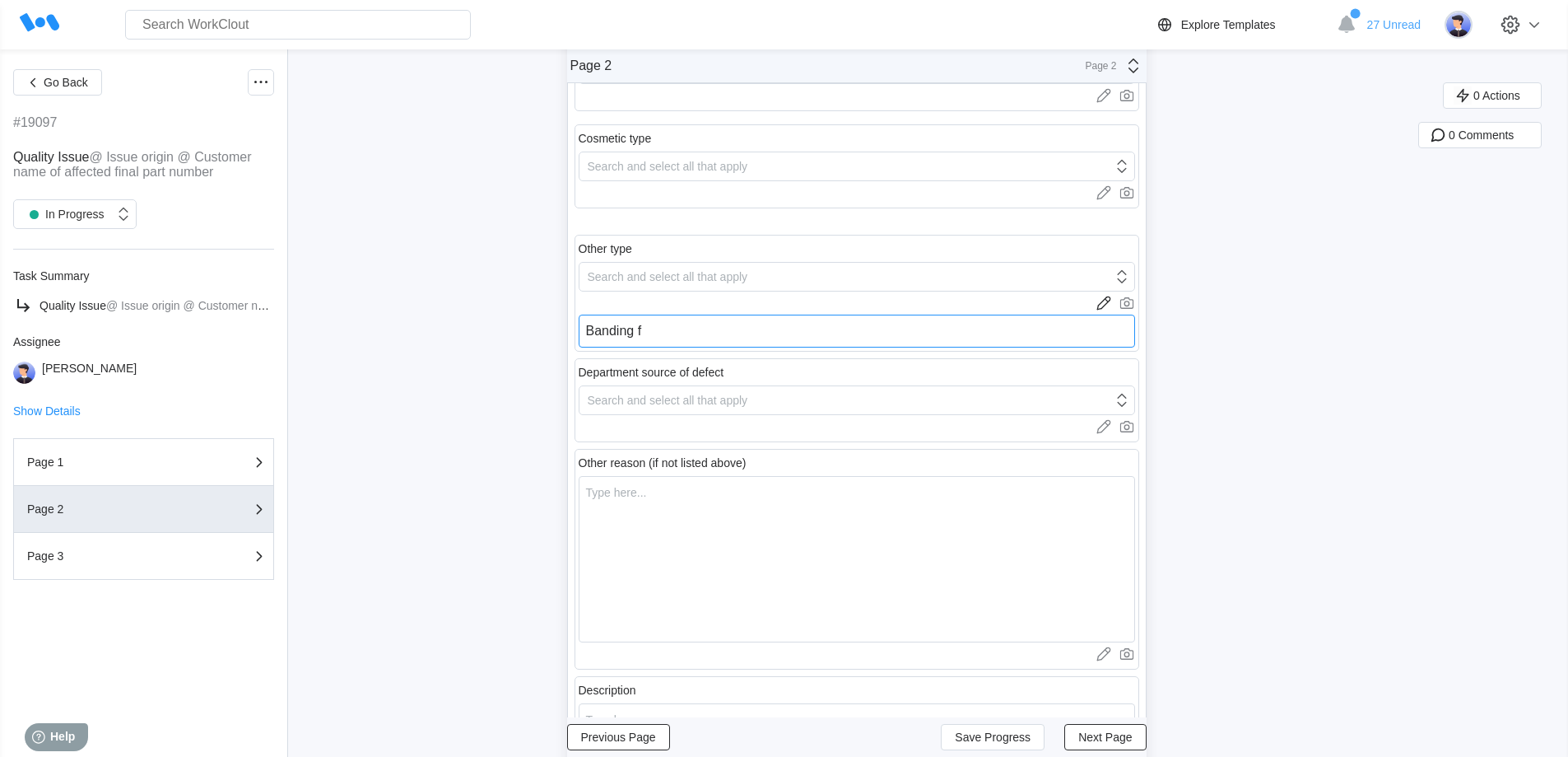
type textarea "x"
type textarea "Banding fel"
type textarea "x"
type textarea "Banding fell"
type textarea "x"
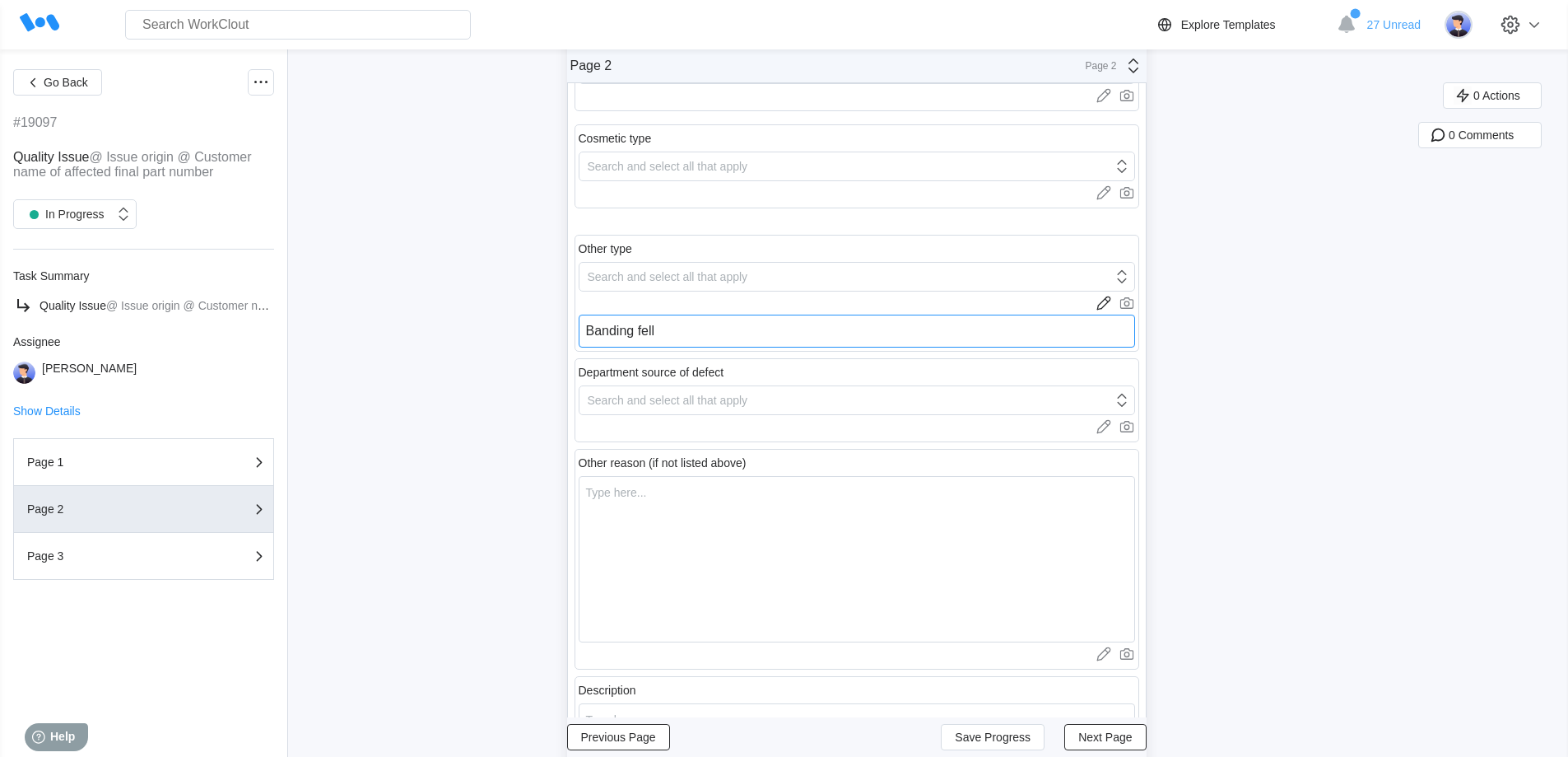
type textarea "Banding fell"
type textarea "x"
type textarea "Banding fell o"
type textarea "x"
type textarea "Banding fell of"
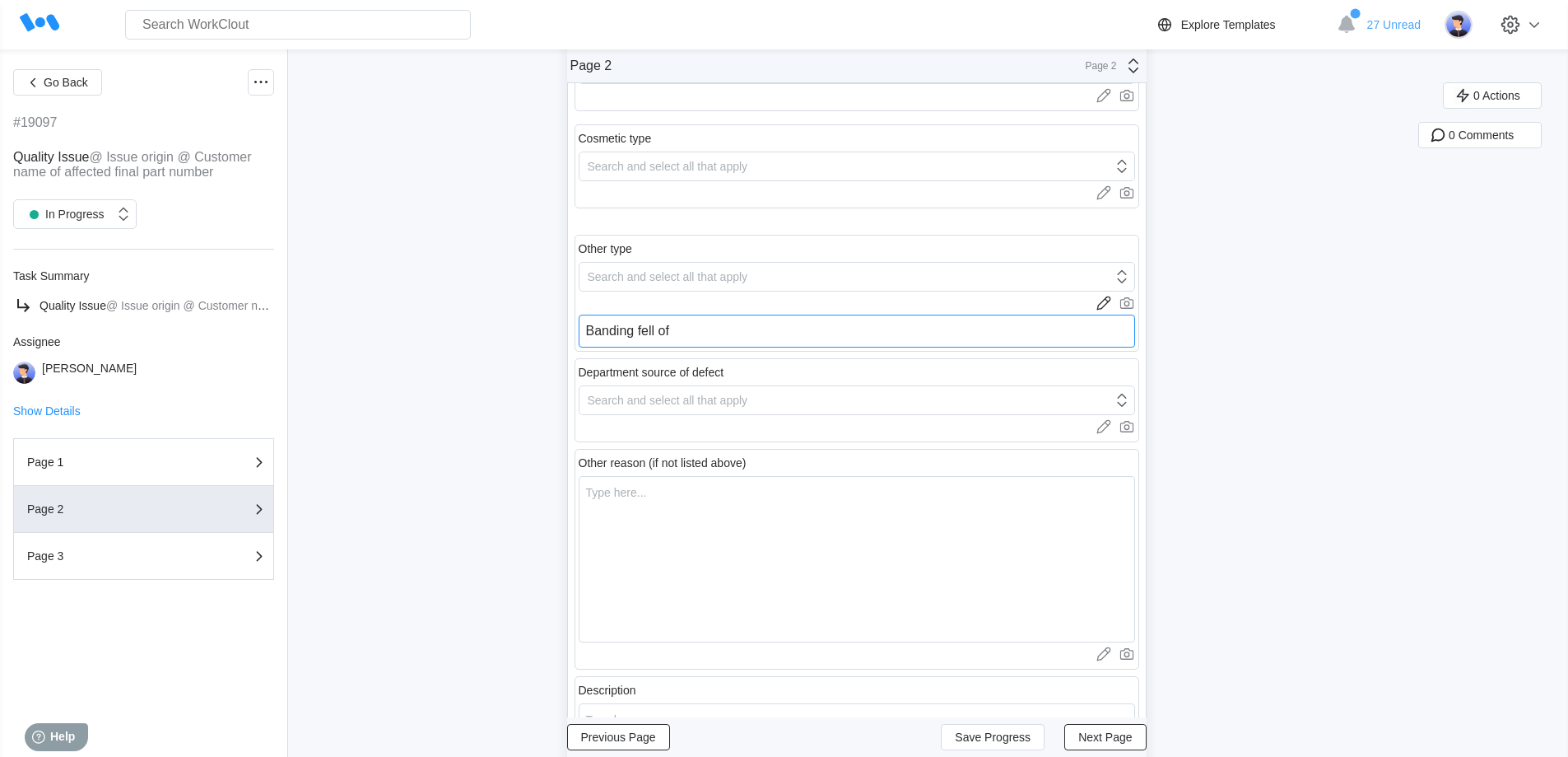
type textarea "x"
type textarea "Banding fell of"
type textarea "x"
type textarea "Banding fell of s"
type textarea "x"
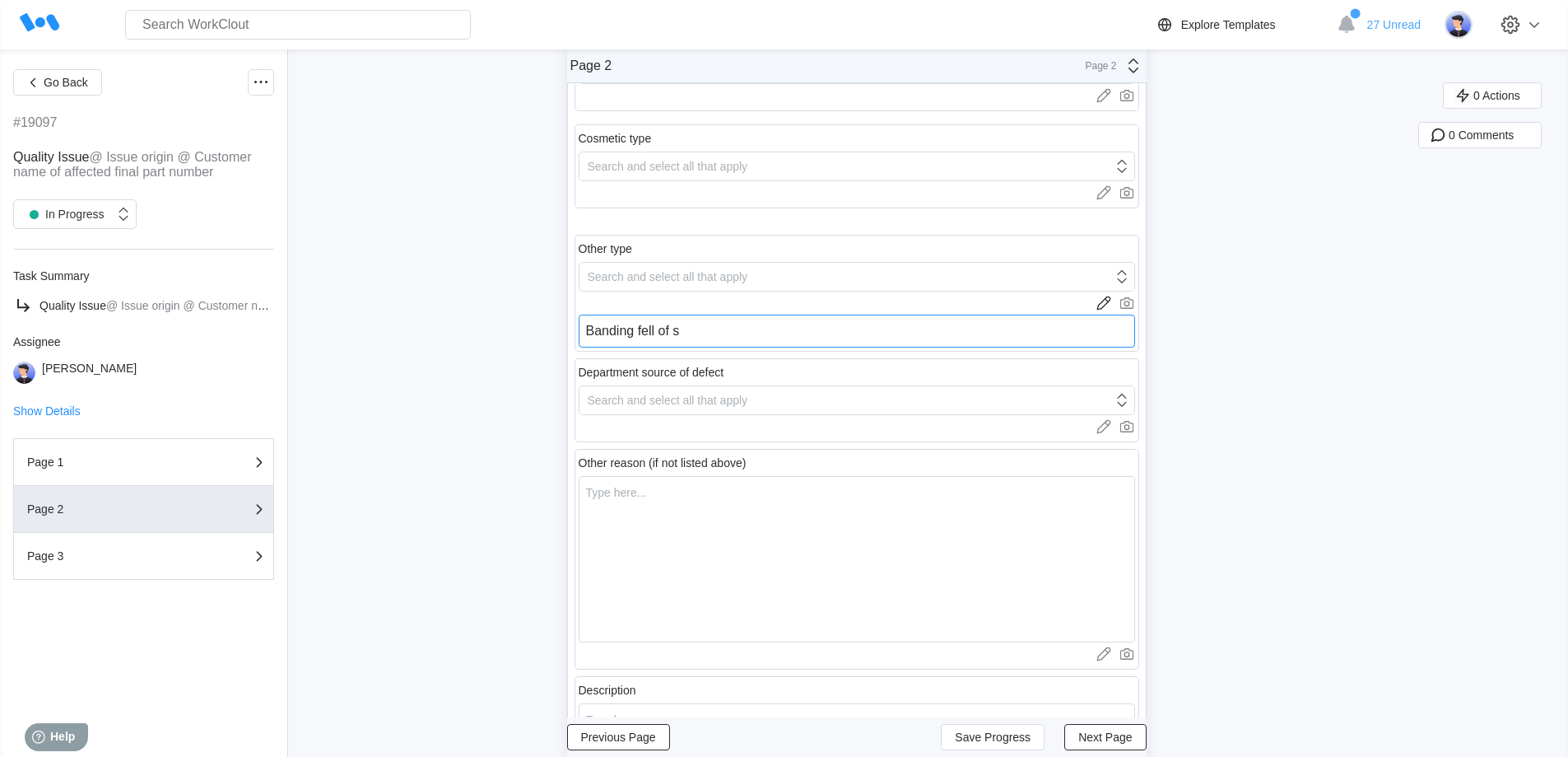
type textarea "Banding fell of sk"
type textarea "x"
type textarea "Banding fell of ski"
type textarea "x"
type textarea "Banding fell of skid"
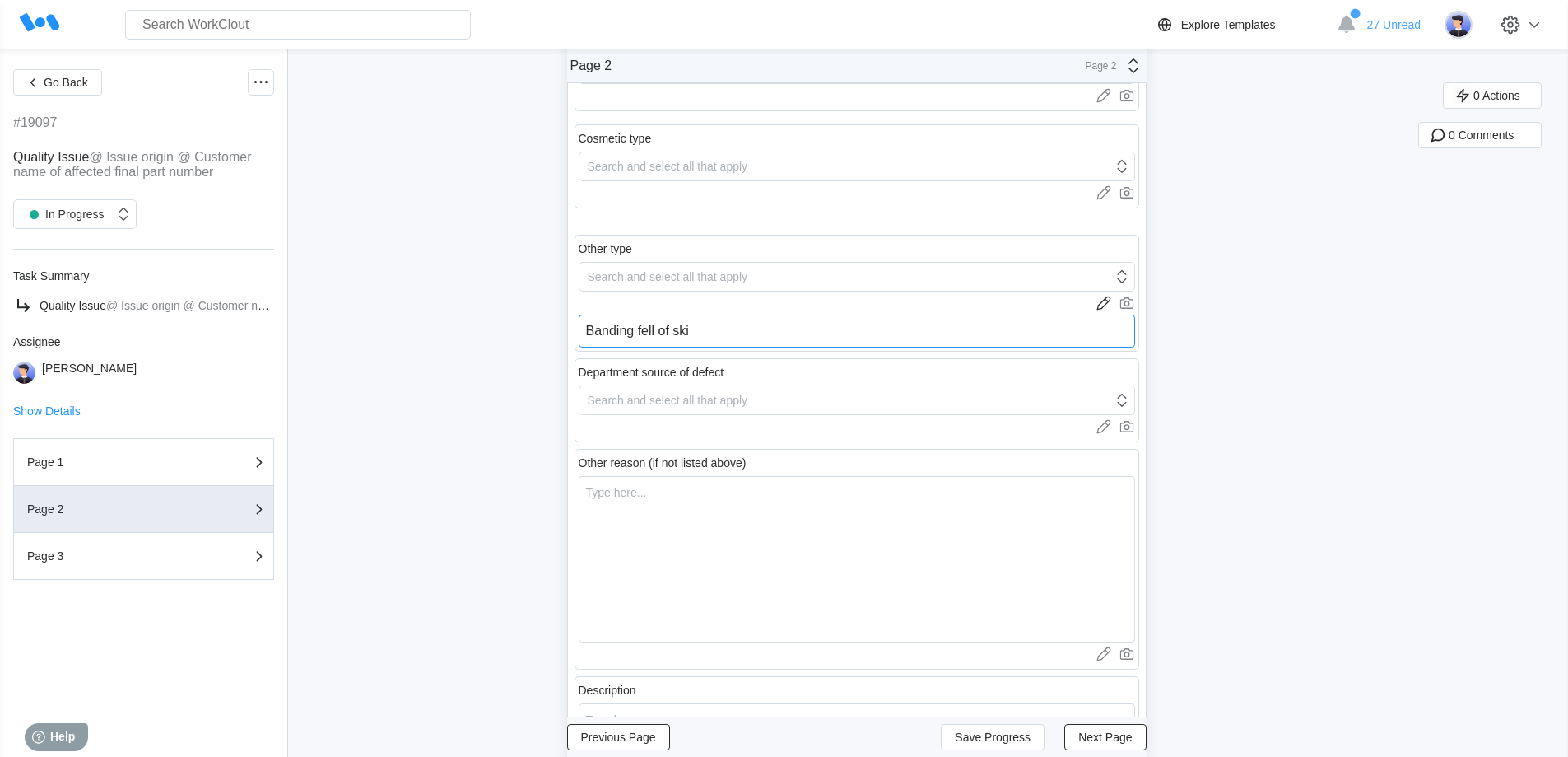
type textarea "x"
type textarea "Banding fell of skid"
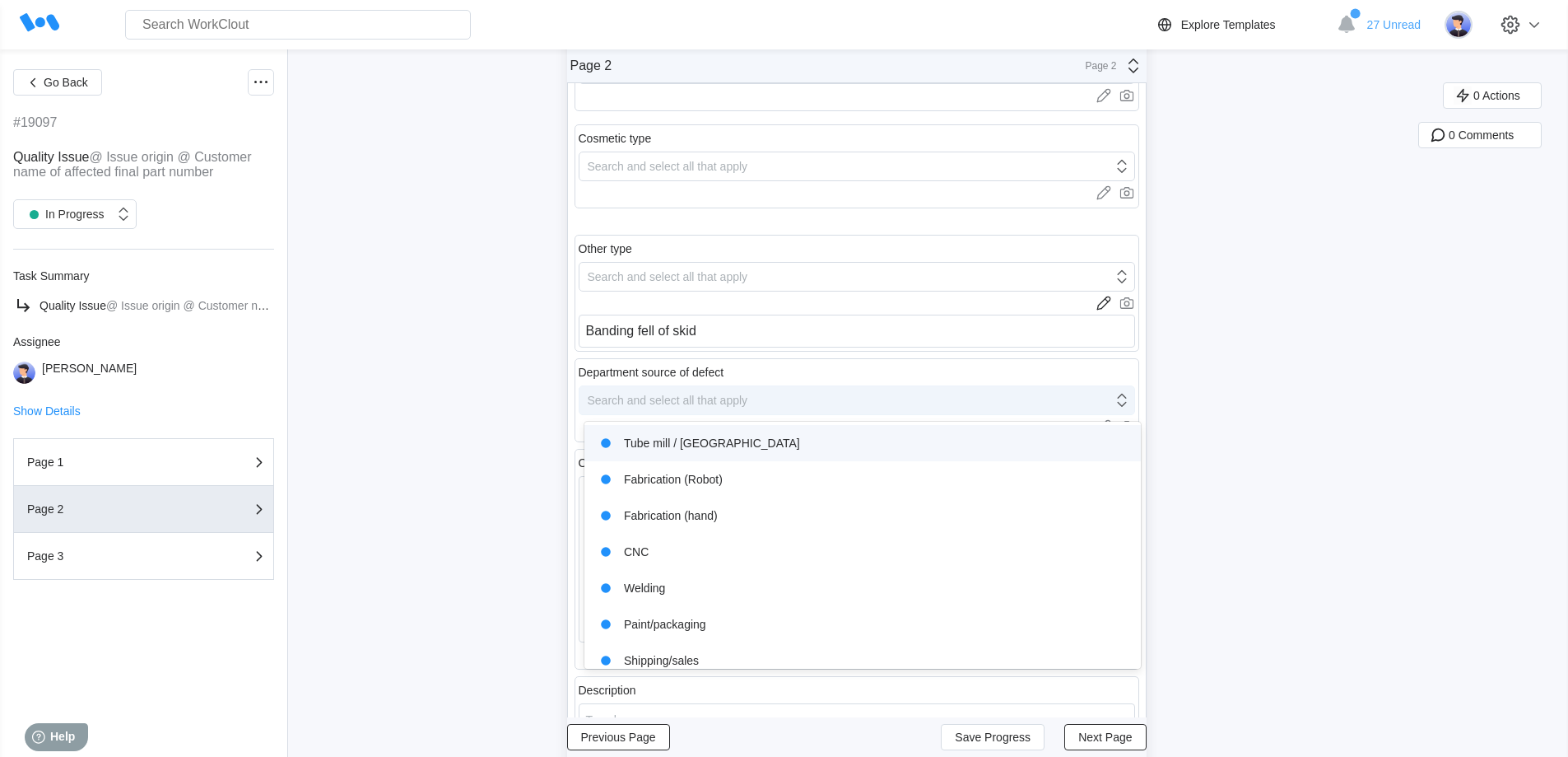
click at [749, 392] on div "Search and select all that apply" at bounding box center [846, 400] width 533 height 23
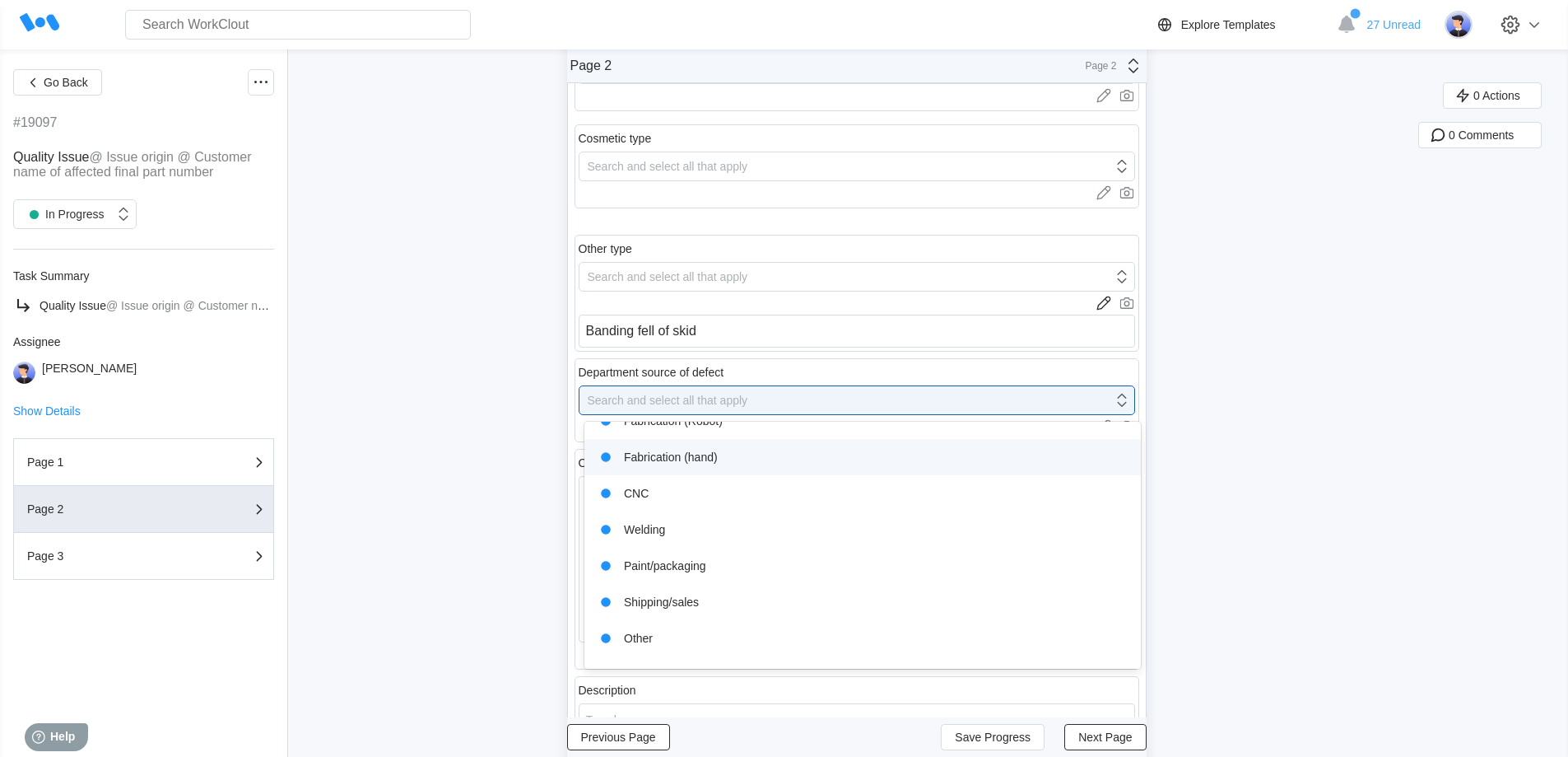
scroll to position [83, 0]
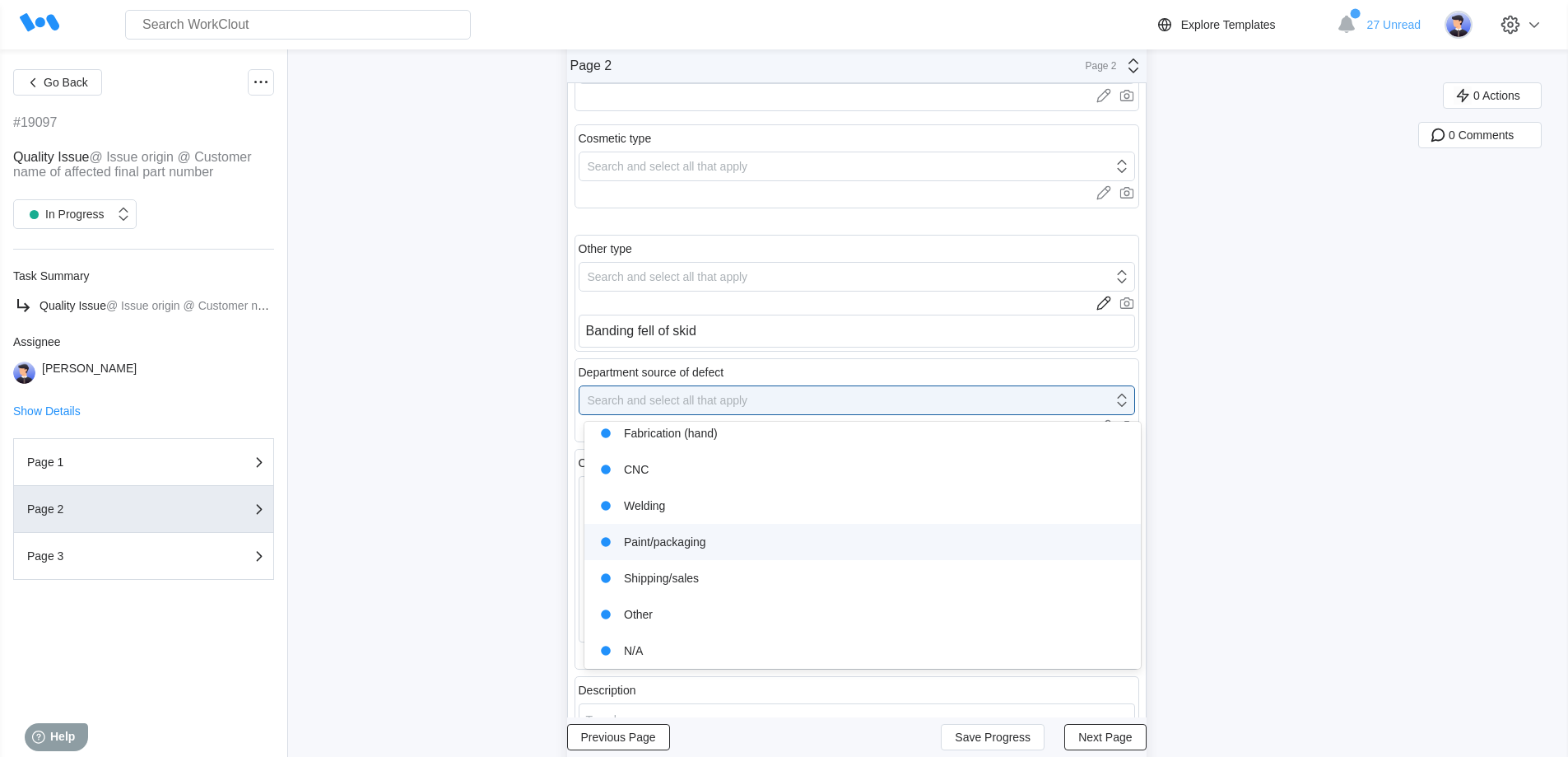
click at [645, 539] on div "Paint/packaging" at bounding box center [862, 542] width 536 height 23
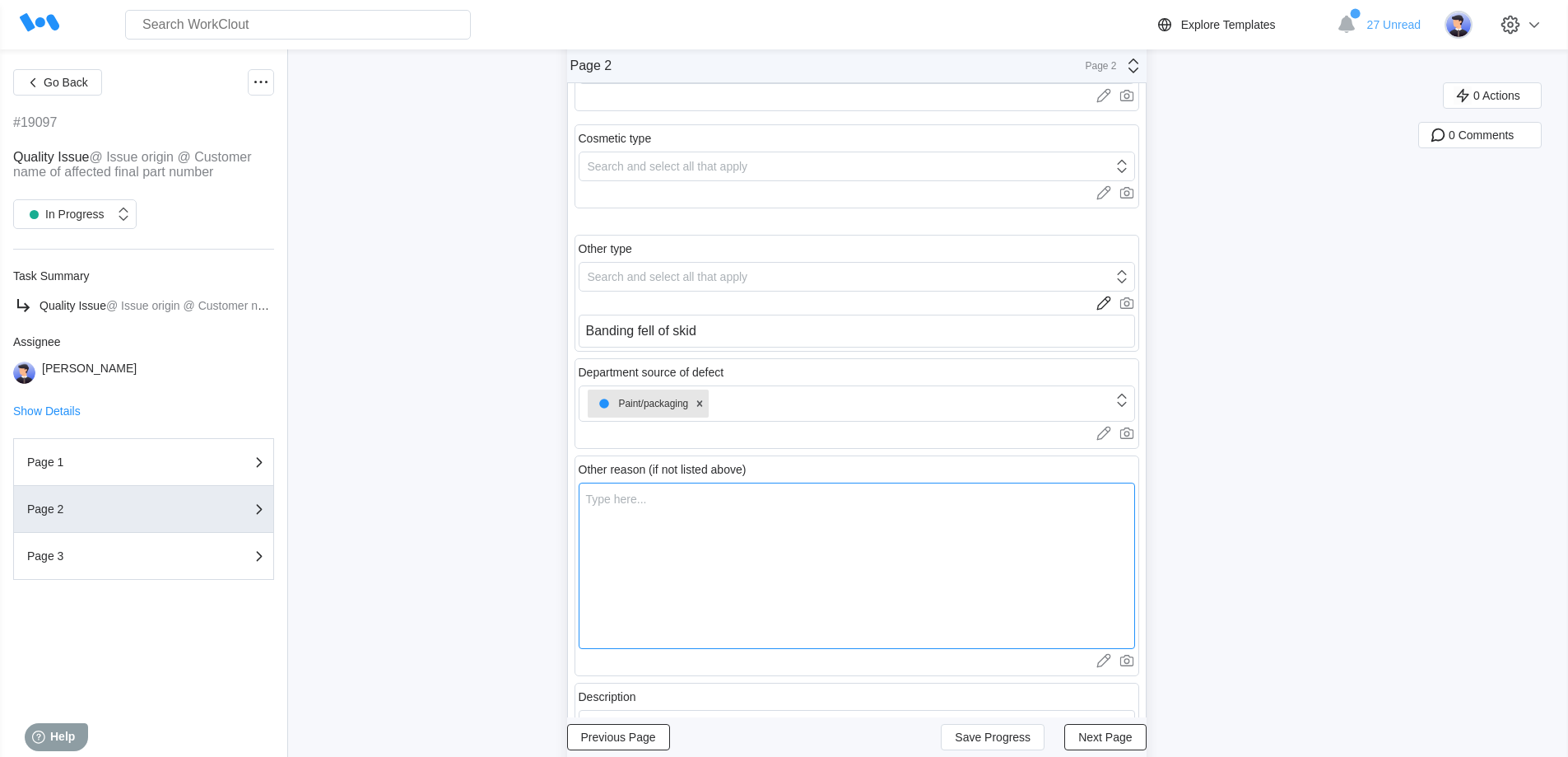
click at [658, 497] on textarea at bounding box center [856, 566] width 556 height 166
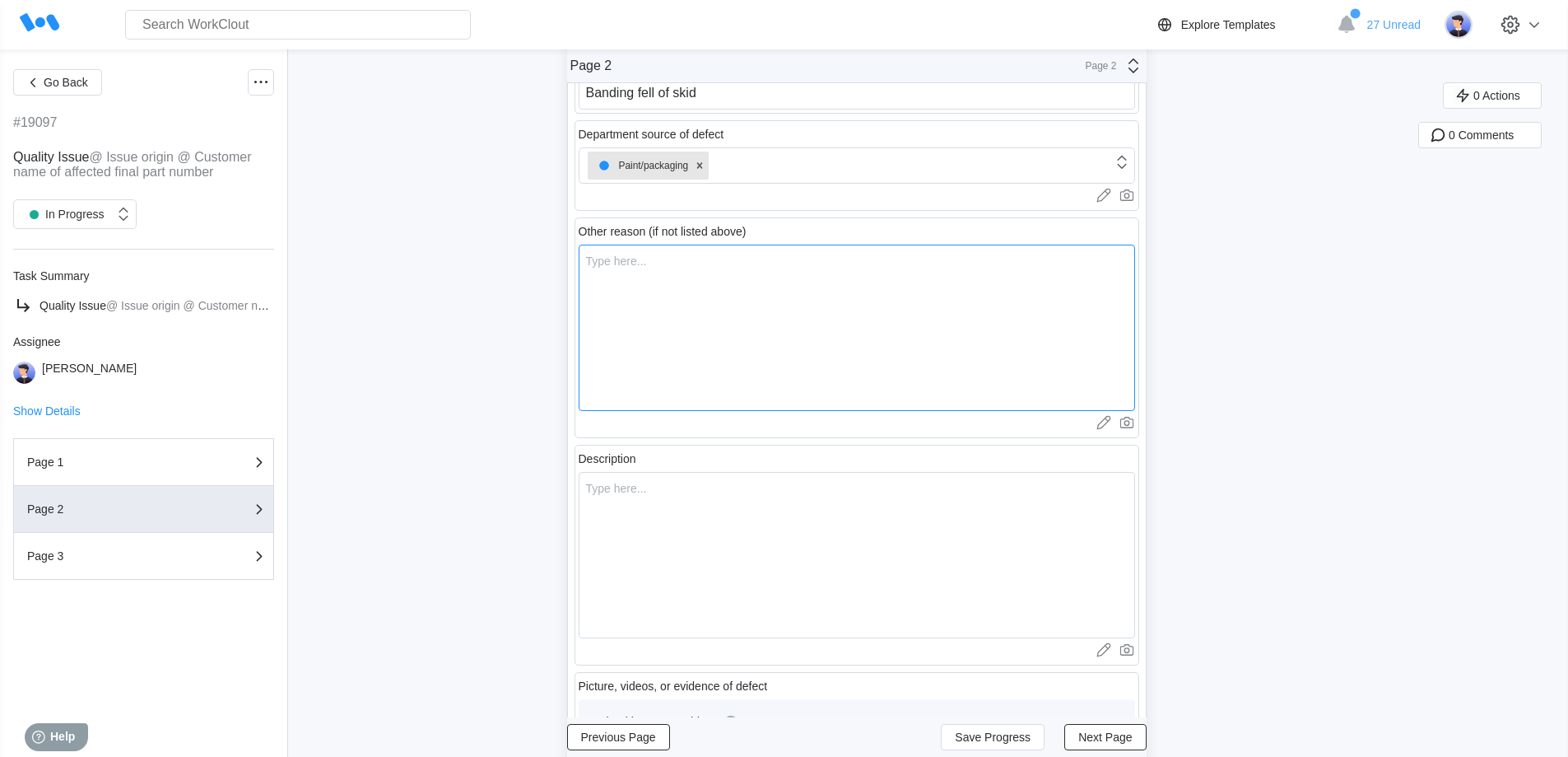
scroll to position [494, 0]
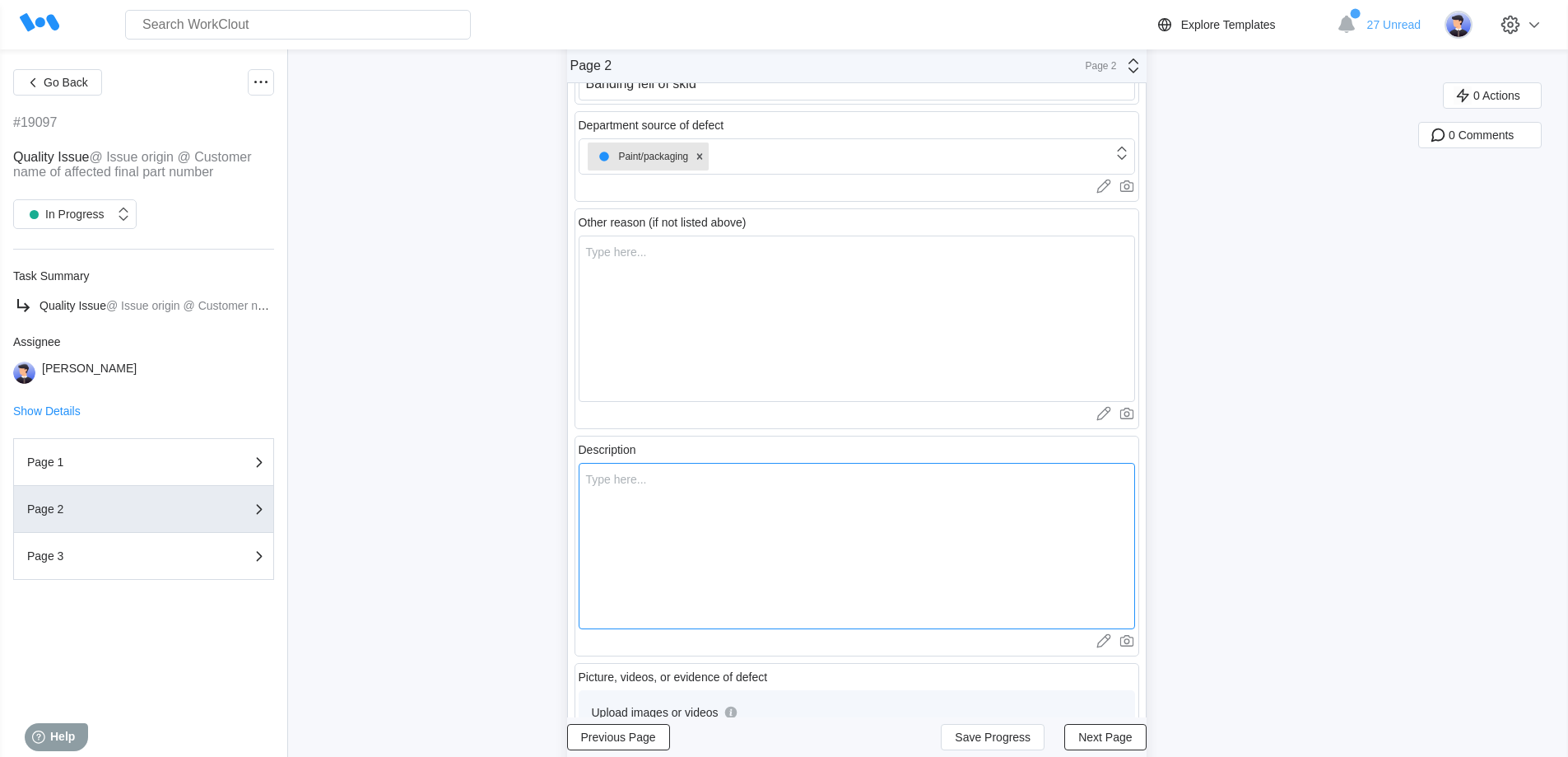
click at [656, 527] on textarea at bounding box center [856, 546] width 556 height 166
type textarea "P"
type textarea "x"
type textarea "Po"
type textarea "x"
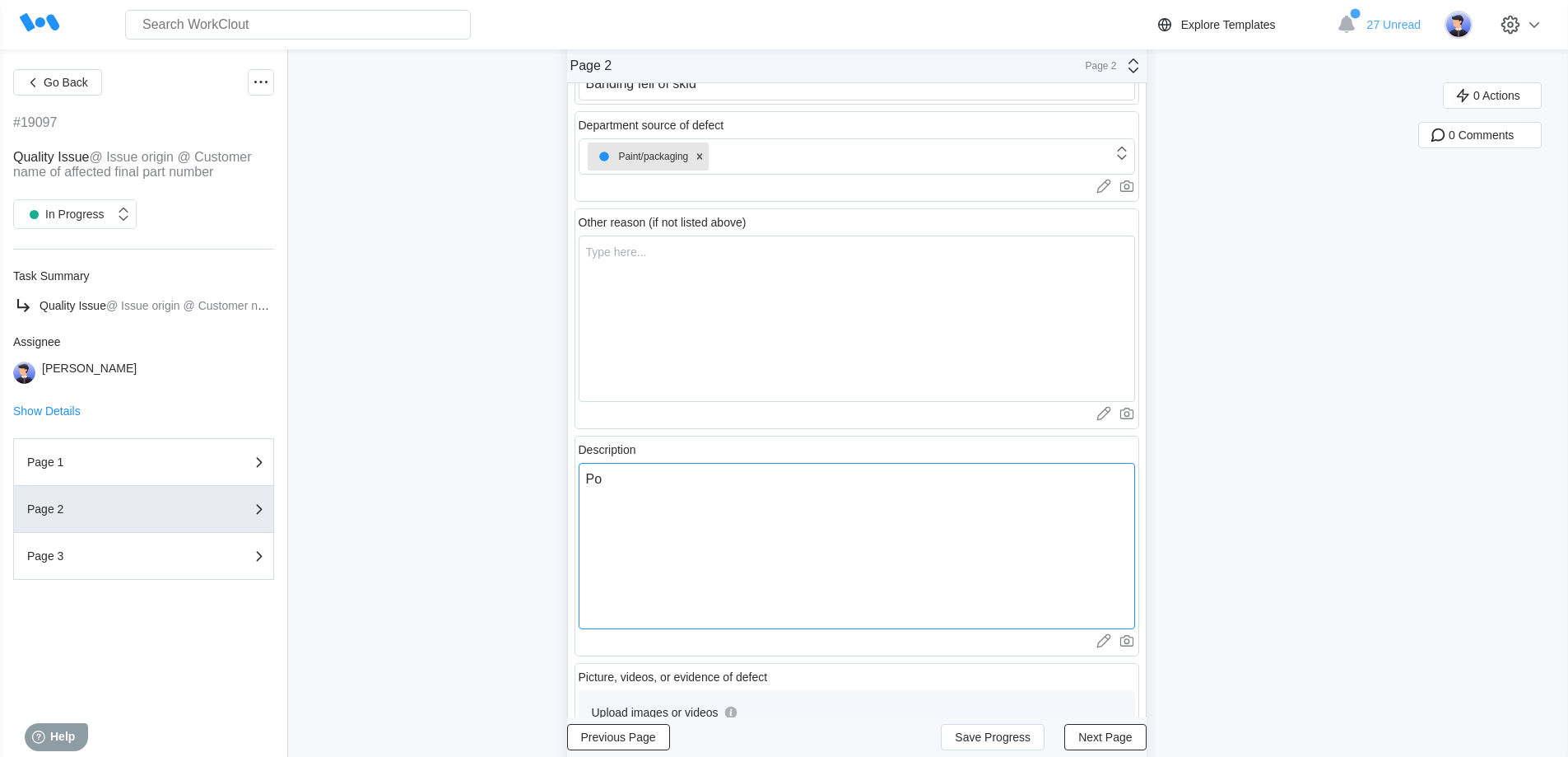
type textarea "Poo"
type textarea "x"
type textarea "Poor"
type textarea "x"
type textarea "Poor"
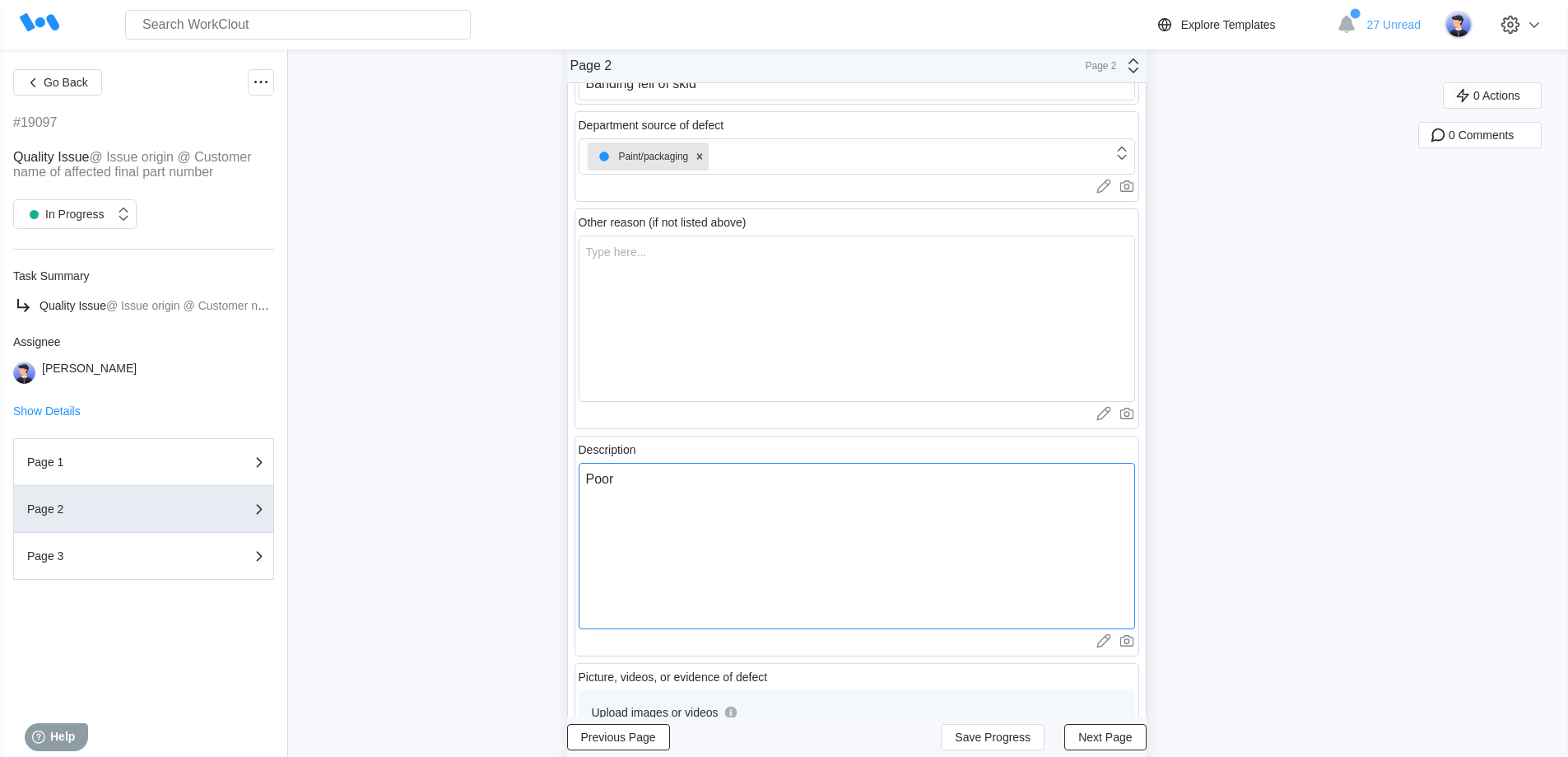
type textarea "x"
type textarea "Poor b"
type textarea "x"
type textarea "Poor ba"
type textarea "x"
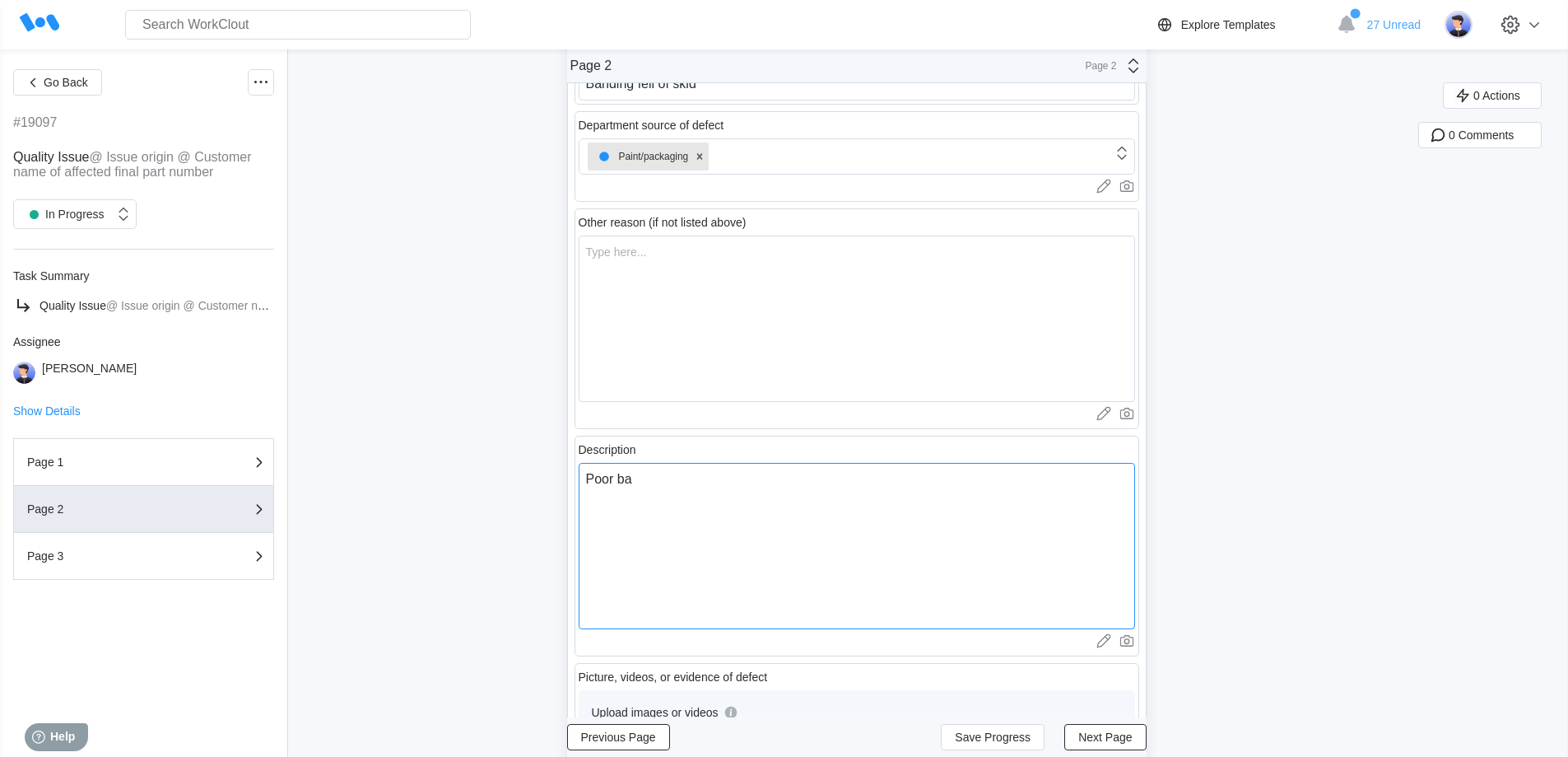
type textarea "Poor ban"
type textarea "x"
type textarea "Poor band"
type textarea "x"
type textarea "Poor bandi"
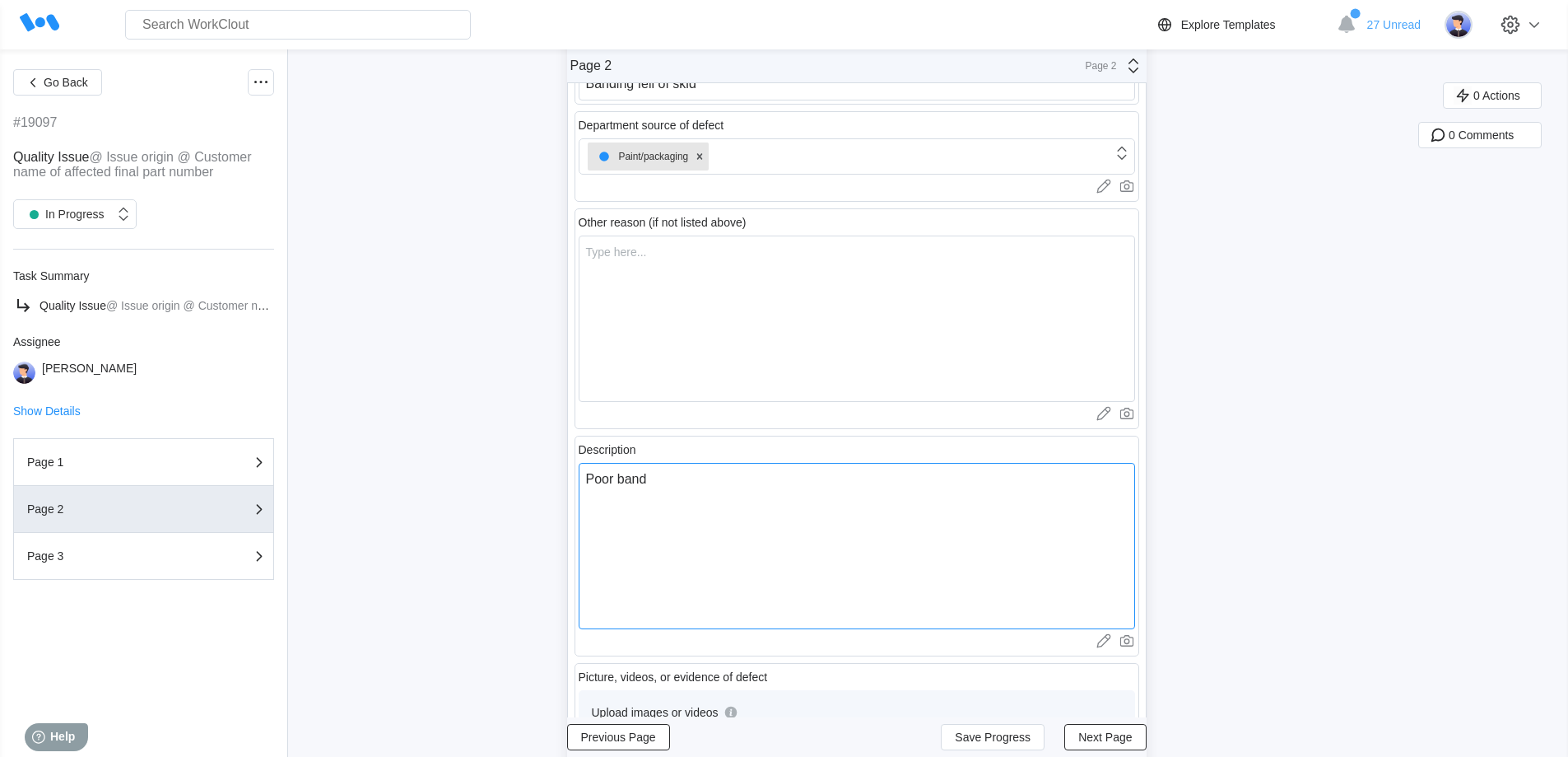
type textarea "x"
type textarea "Poor bandin"
type textarea "x"
type textarea "Poor banding"
type textarea "x"
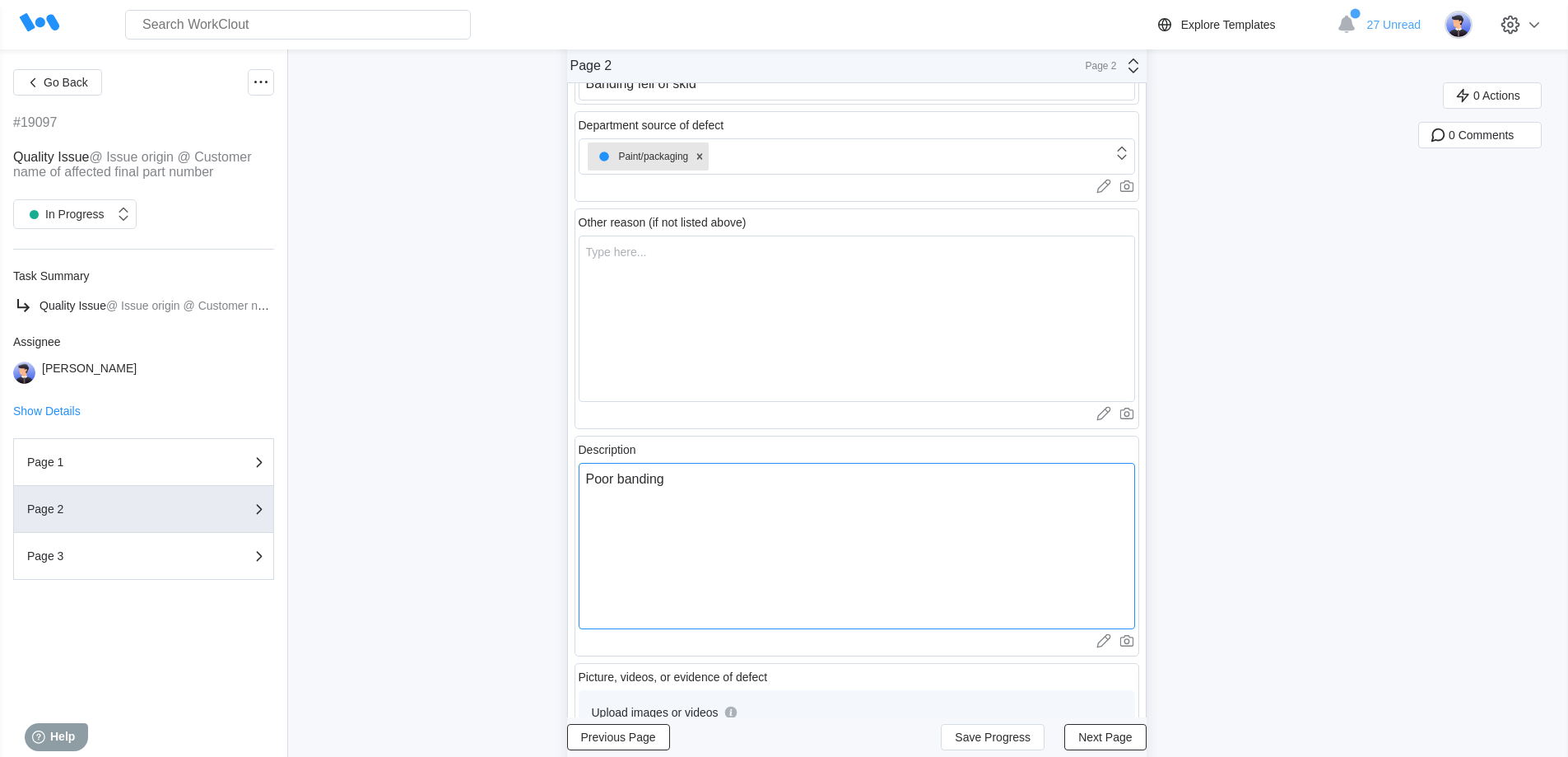
type textarea "Poor banding,"
type textarea "x"
type textarea "Poor banding,"
type textarea "x"
type textarea "Poor banding, p"
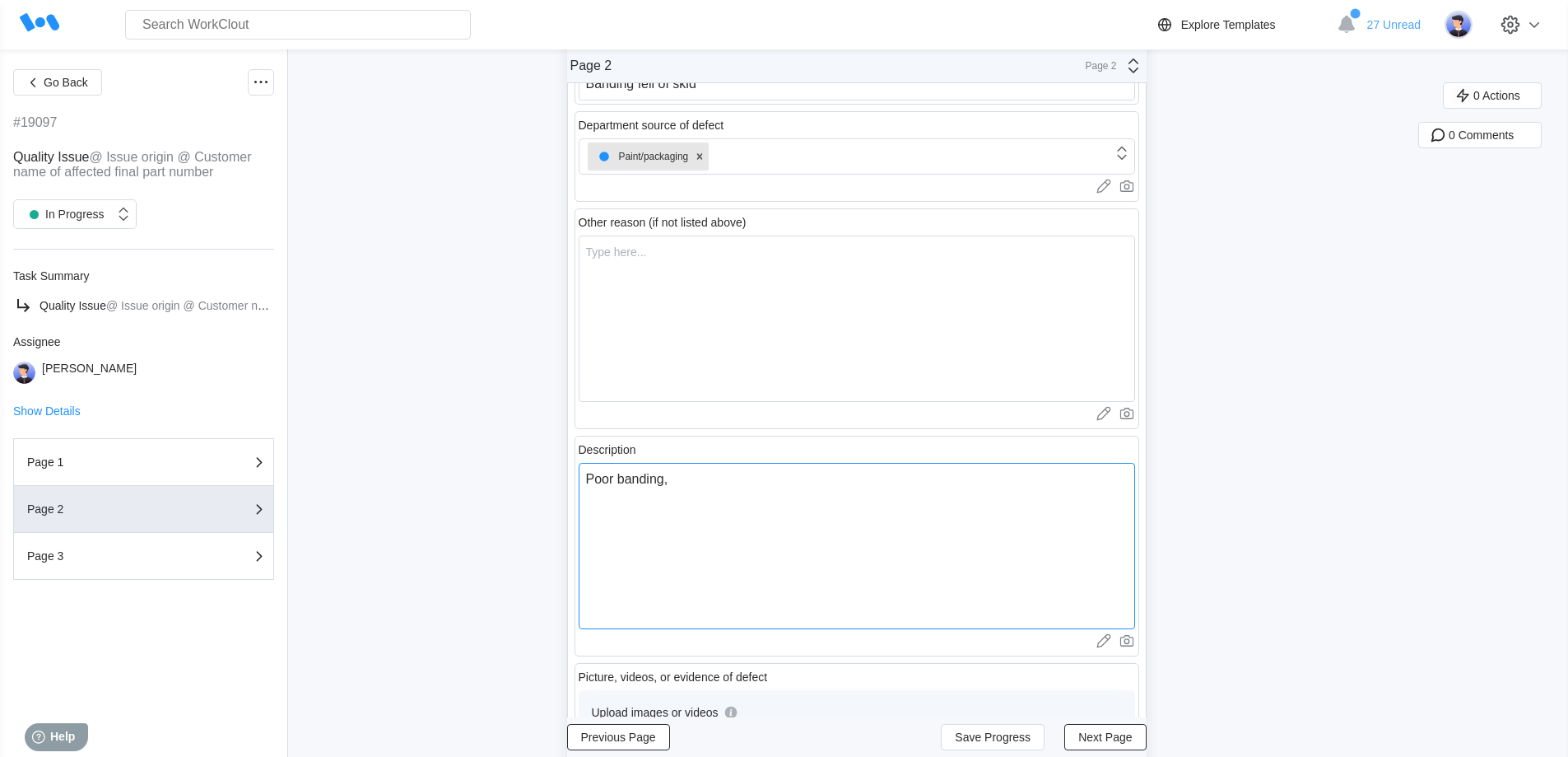
type textarea "x"
type textarea "Poor banding, [GEOGRAPHIC_DATA]"
type textarea "x"
type textarea "Poor banding, par"
type textarea "x"
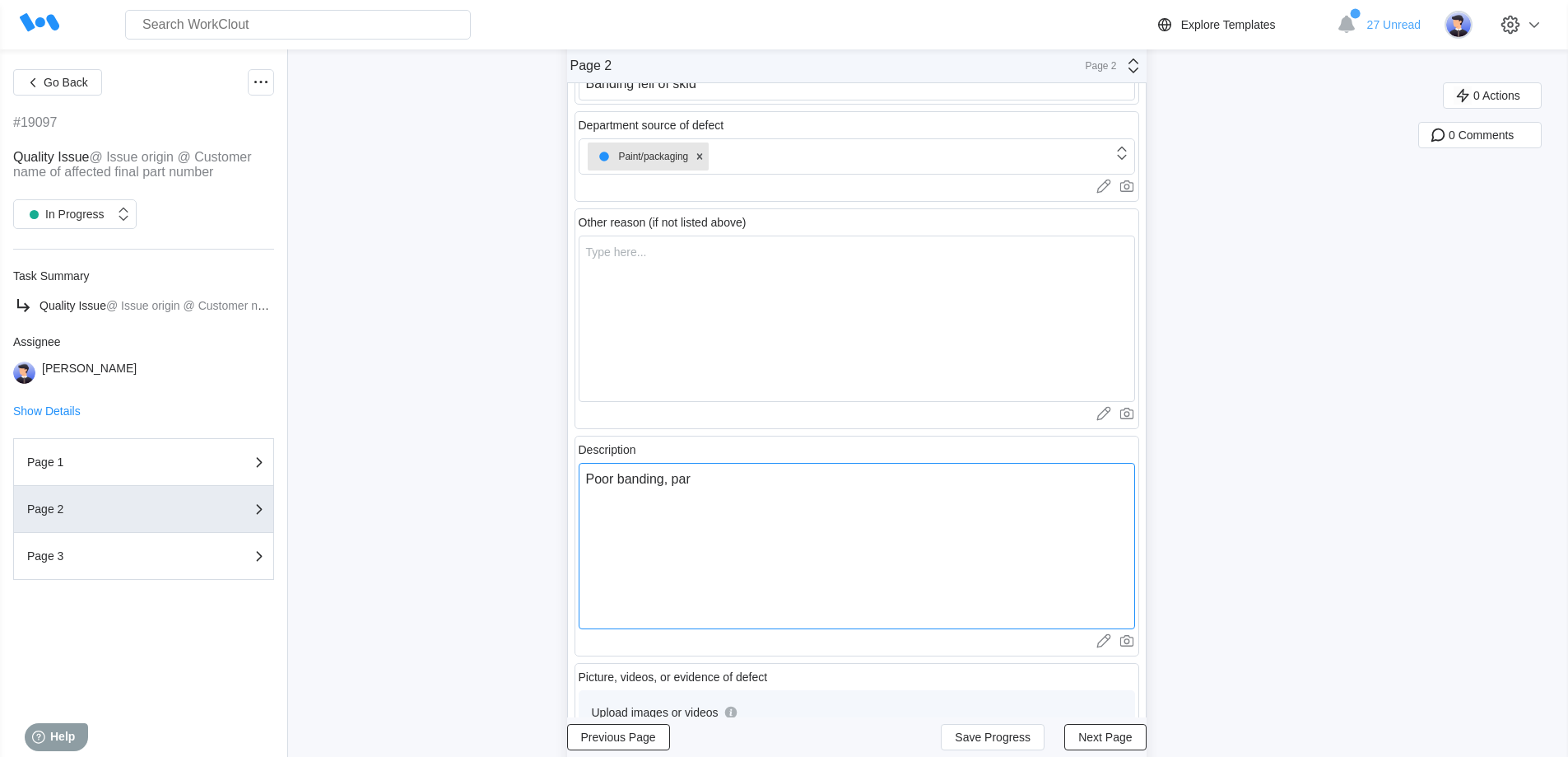
type textarea "Poor banding, part"
type textarea "x"
type textarea "Poor banding, parts"
type textarea "x"
type textarea "Poor banding, parts"
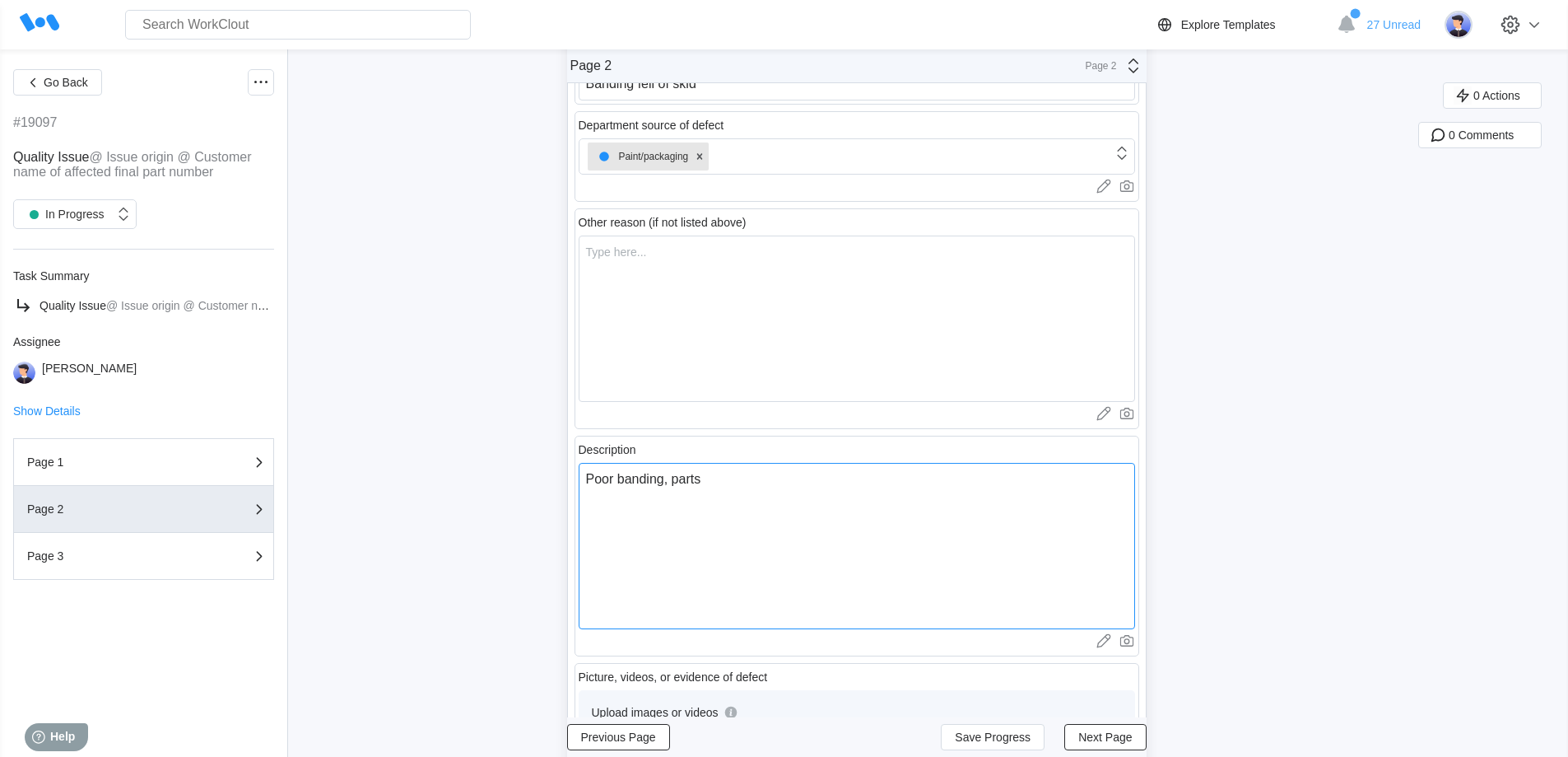
type textarea "x"
type textarea "Poor banding, parts f"
type textarea "x"
type textarea "Poor banding, parts fe"
type textarea "x"
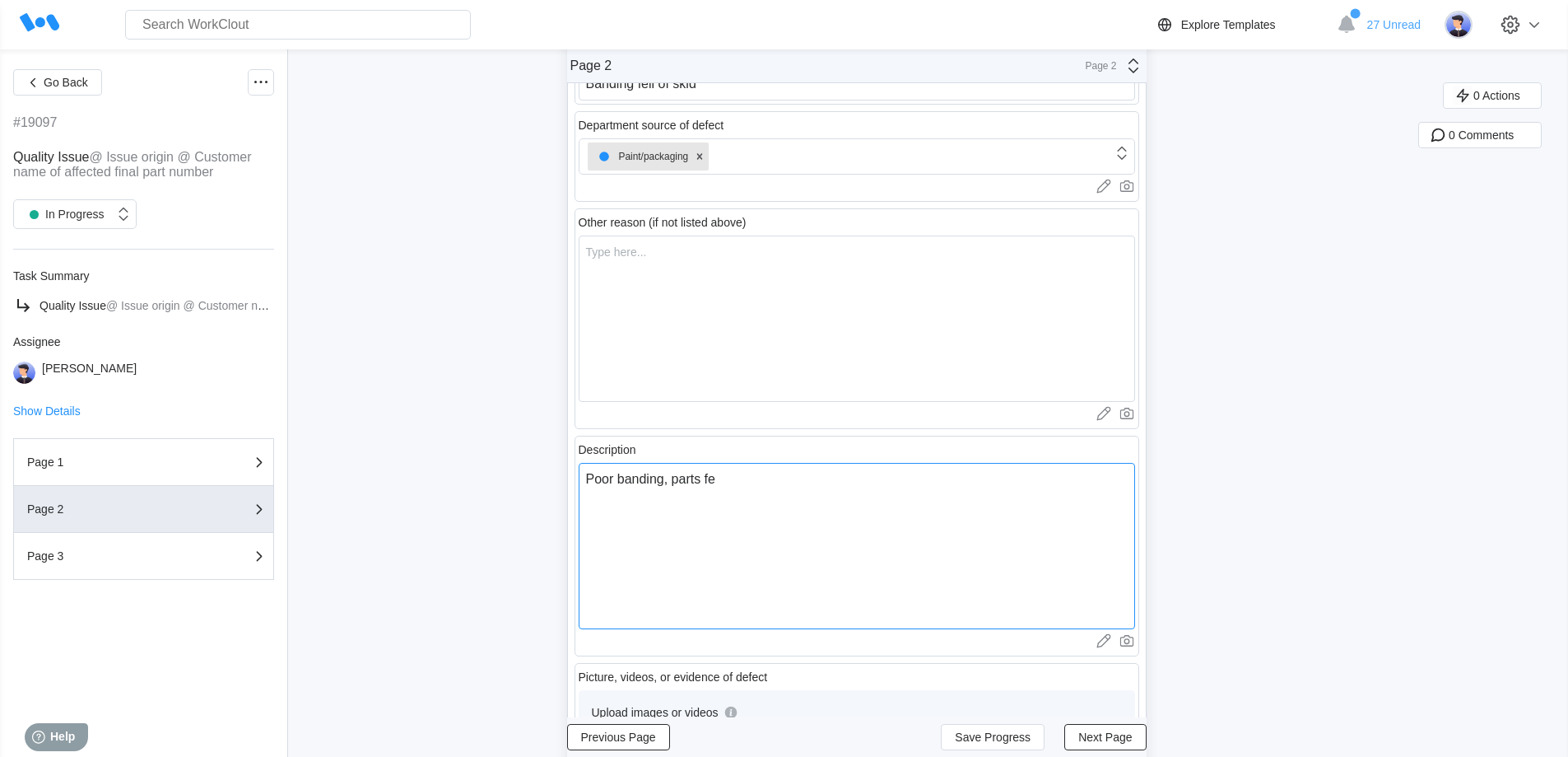
type textarea "Poor banding, parts fel"
type textarea "x"
type textarea "Poor banding, parts fell"
type textarea "x"
type textarea "Poor banding, parts fell"
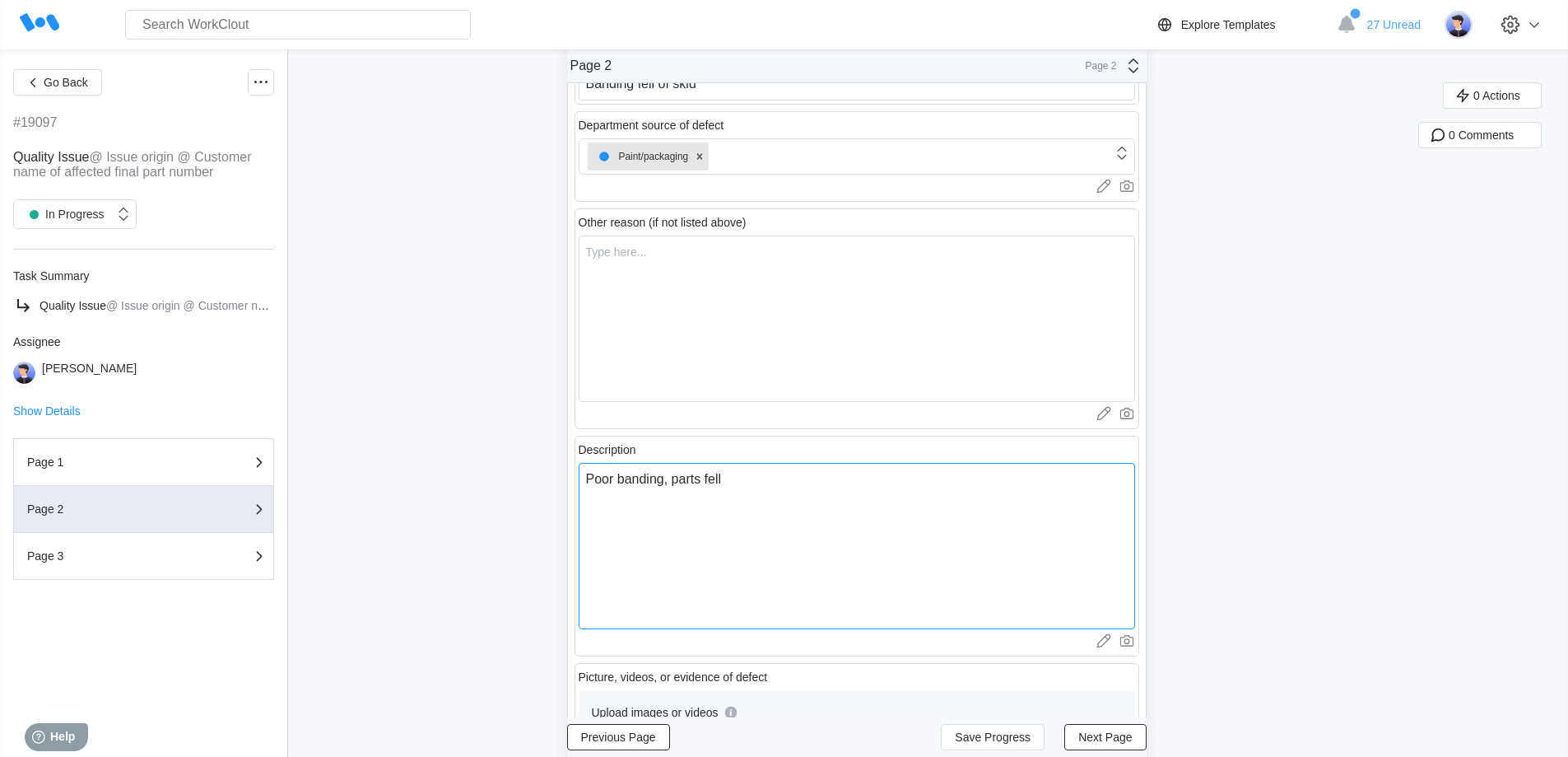
type textarea "x"
type textarea "Poor banding, parts fell o"
type textarea "x"
type textarea "Poor banding, parts fell of"
type textarea "x"
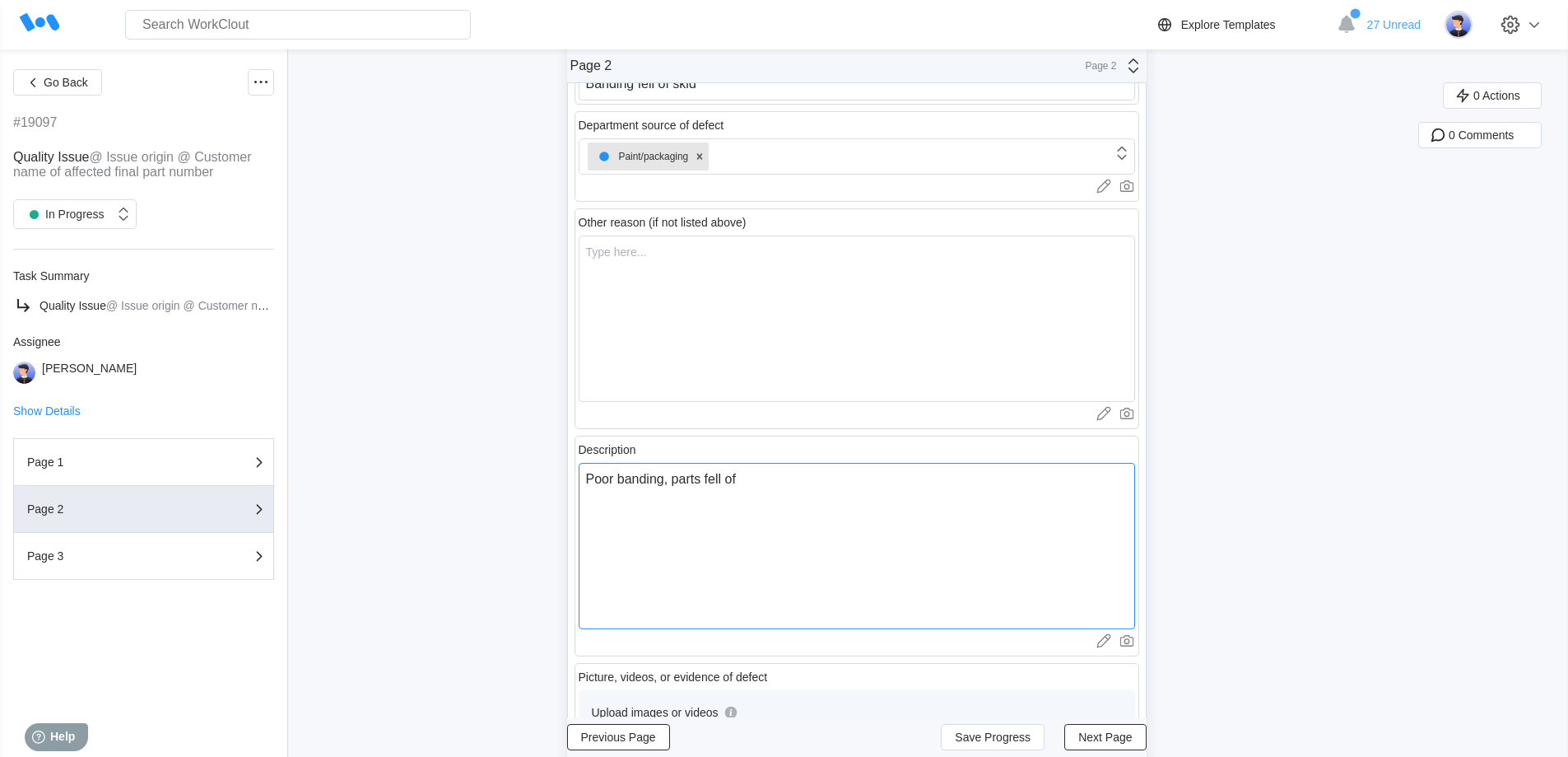
type textarea "Poor banding, parts fell off"
type textarea "x"
type textarea "Poor banding, parts fell off"
type textarea "x"
type textarea "Poor banding, parts fell off s"
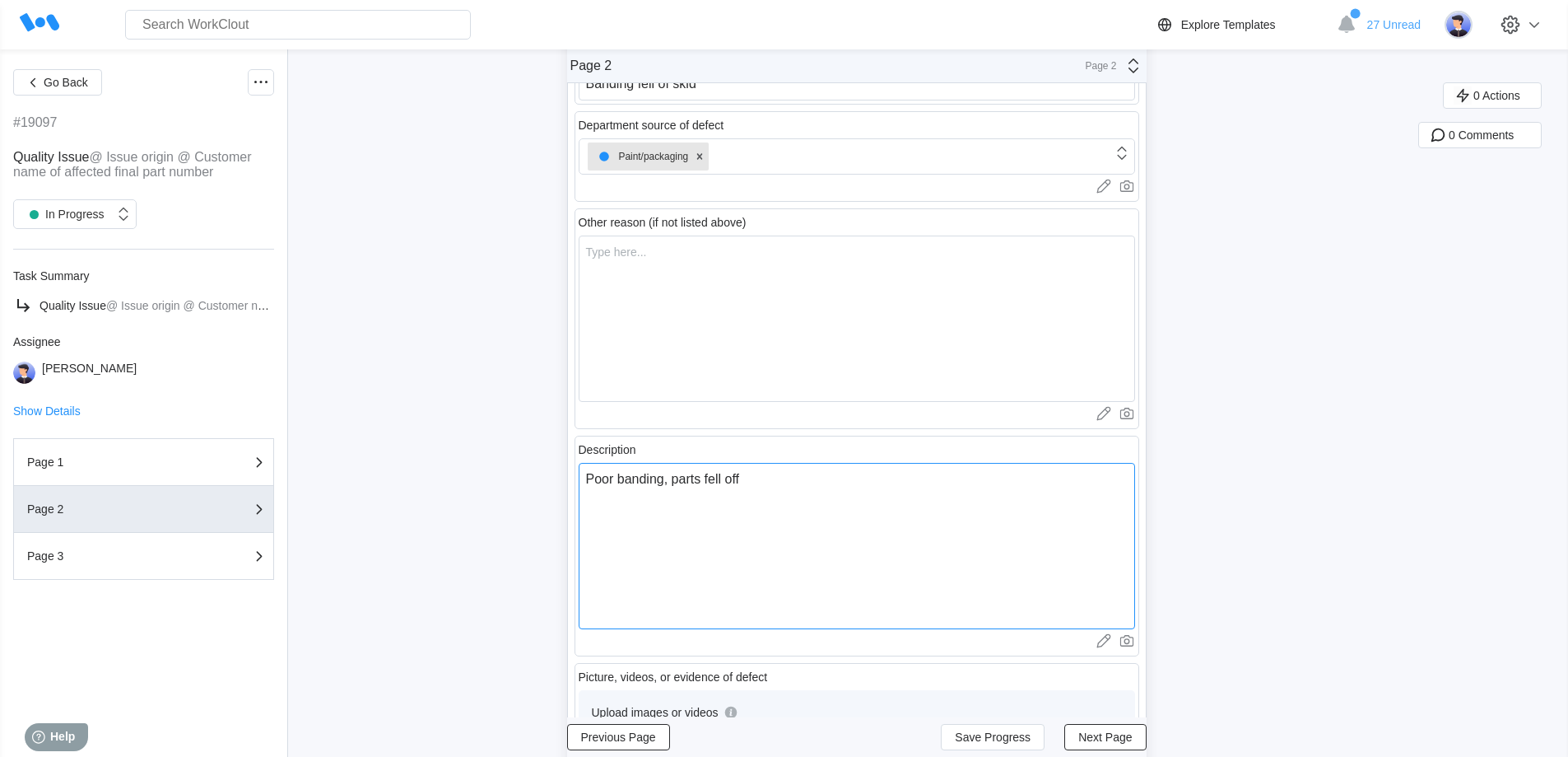
type textarea "x"
type textarea "Poor banding, parts fell off sk"
type textarea "x"
type textarea "Poor banding, parts fell off ski"
type textarea "x"
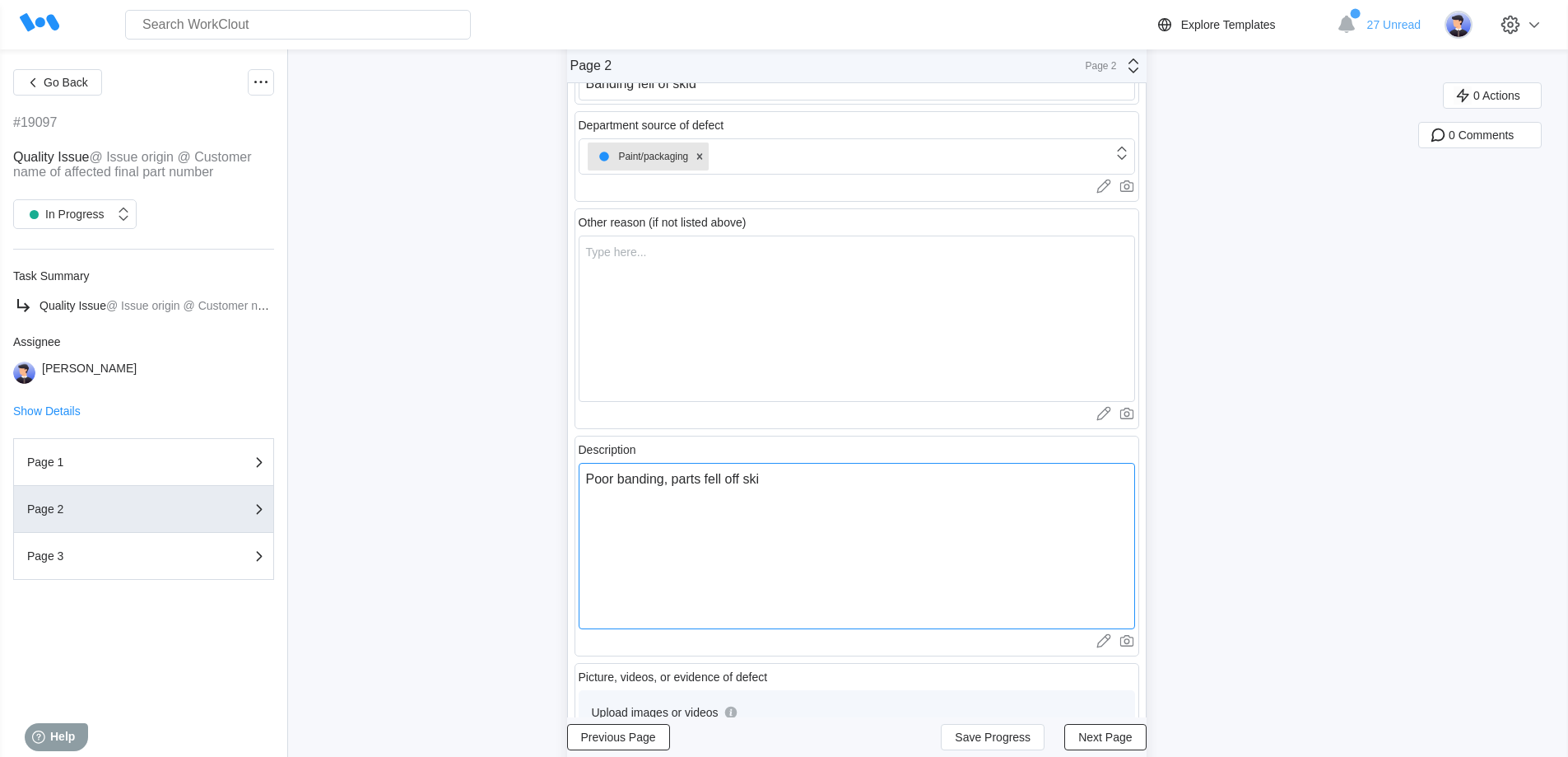
type textarea "Poor banding, parts fell off skid"
type textarea "x"
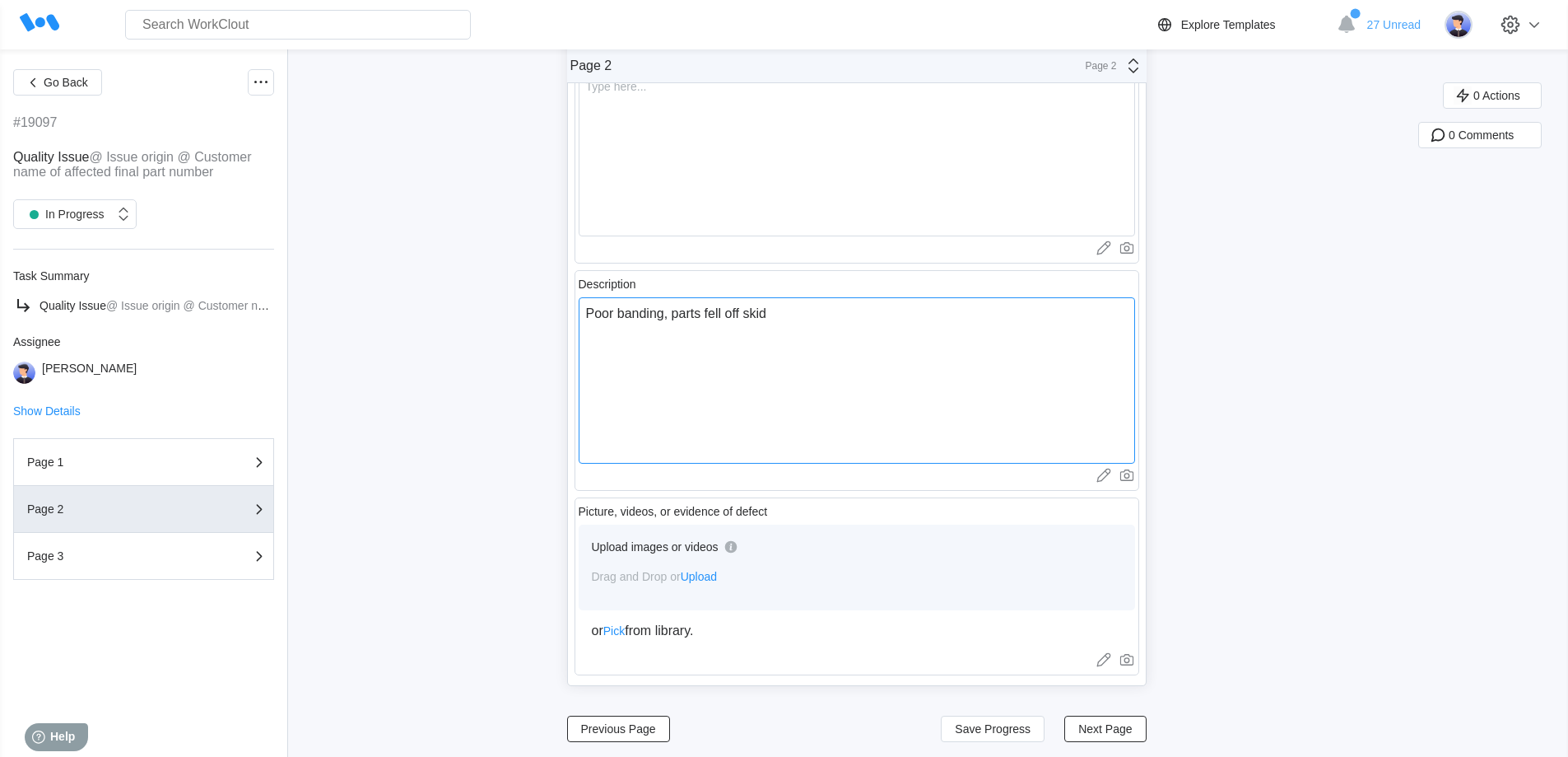
scroll to position [664, 0]
type textarea "Poor banding, parts fell off skid"
click at [1112, 725] on span "Next Page" at bounding box center [1105, 724] width 54 height 12
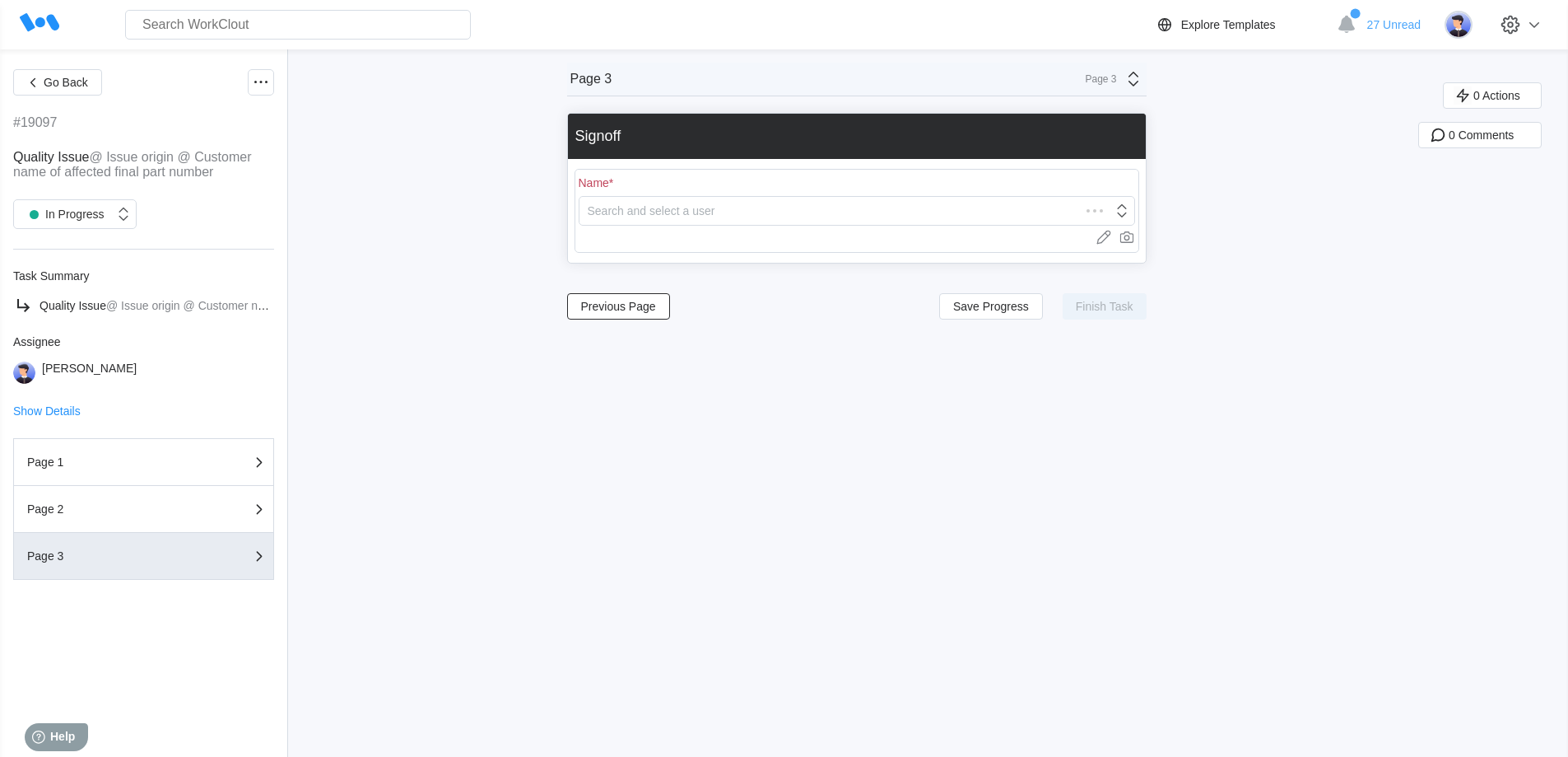
scroll to position [0, 0]
click at [713, 211] on div "Search and select a user" at bounding box center [651, 210] width 128 height 13
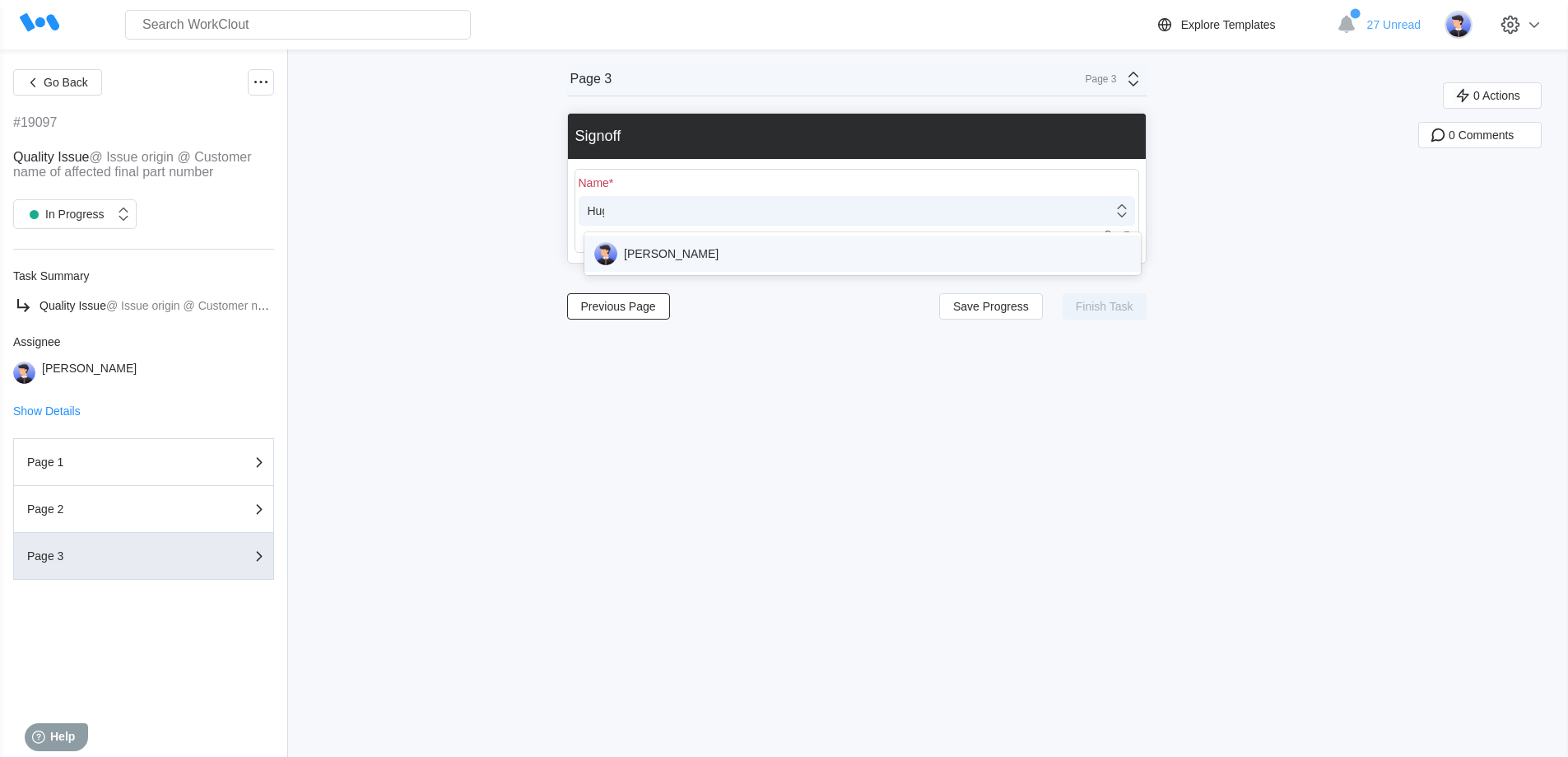
type input "[PERSON_NAME]"
click at [670, 259] on div "[PERSON_NAME]" at bounding box center [862, 254] width 536 height 23
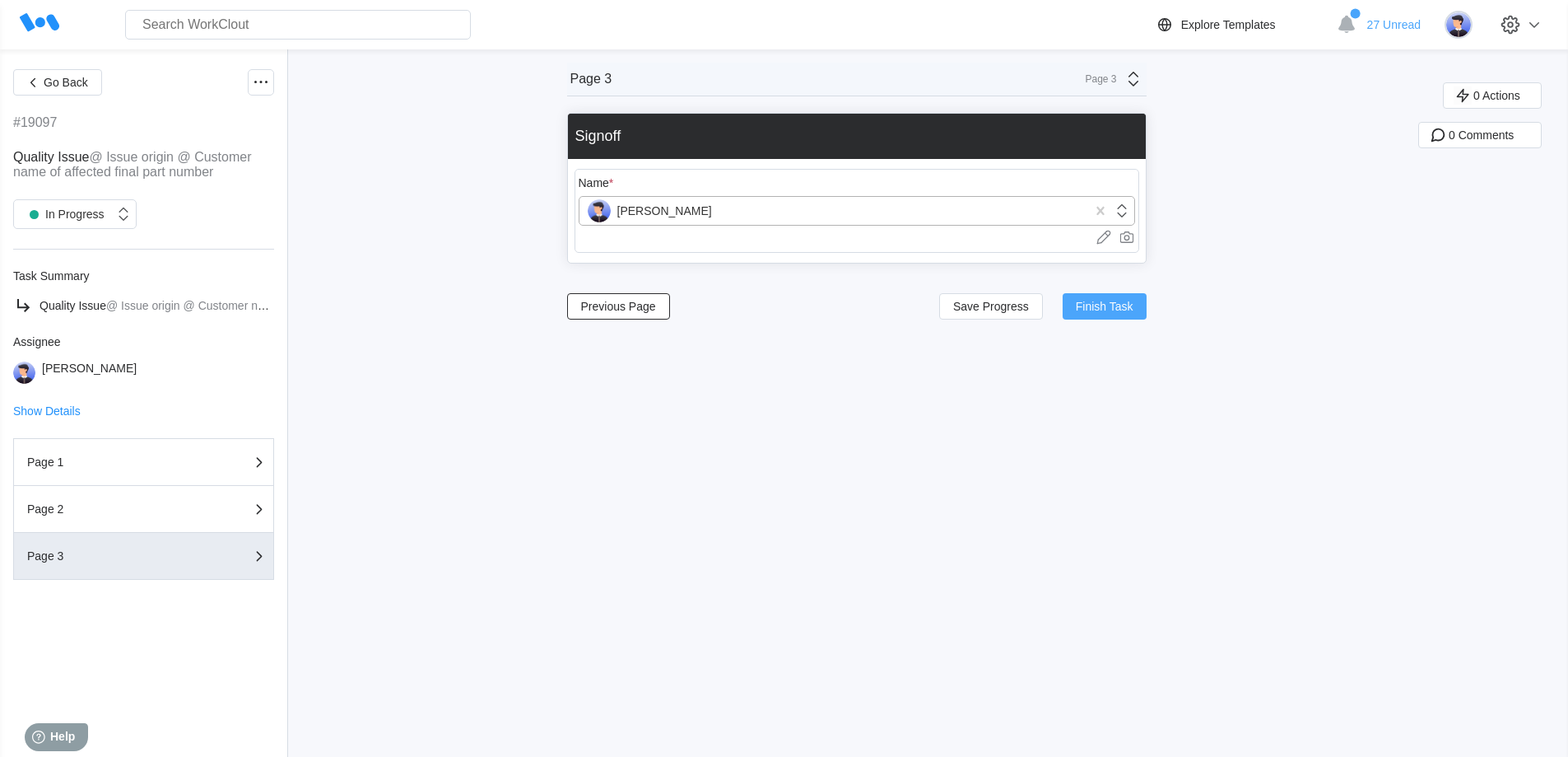
click at [1103, 307] on span "Finish Task" at bounding box center [1104, 306] width 58 height 12
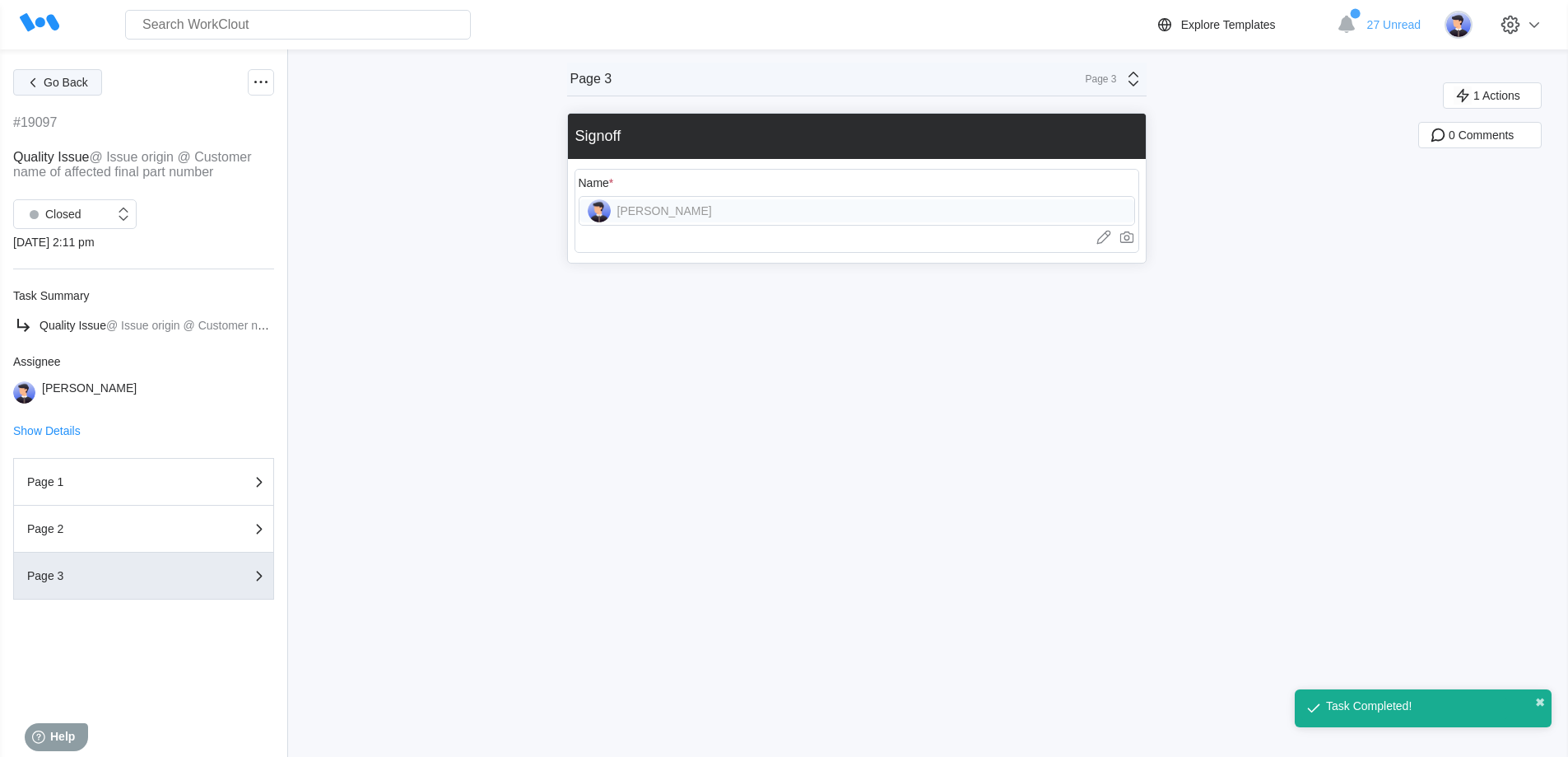
click at [73, 79] on span "Go Back" at bounding box center [66, 82] width 44 height 12
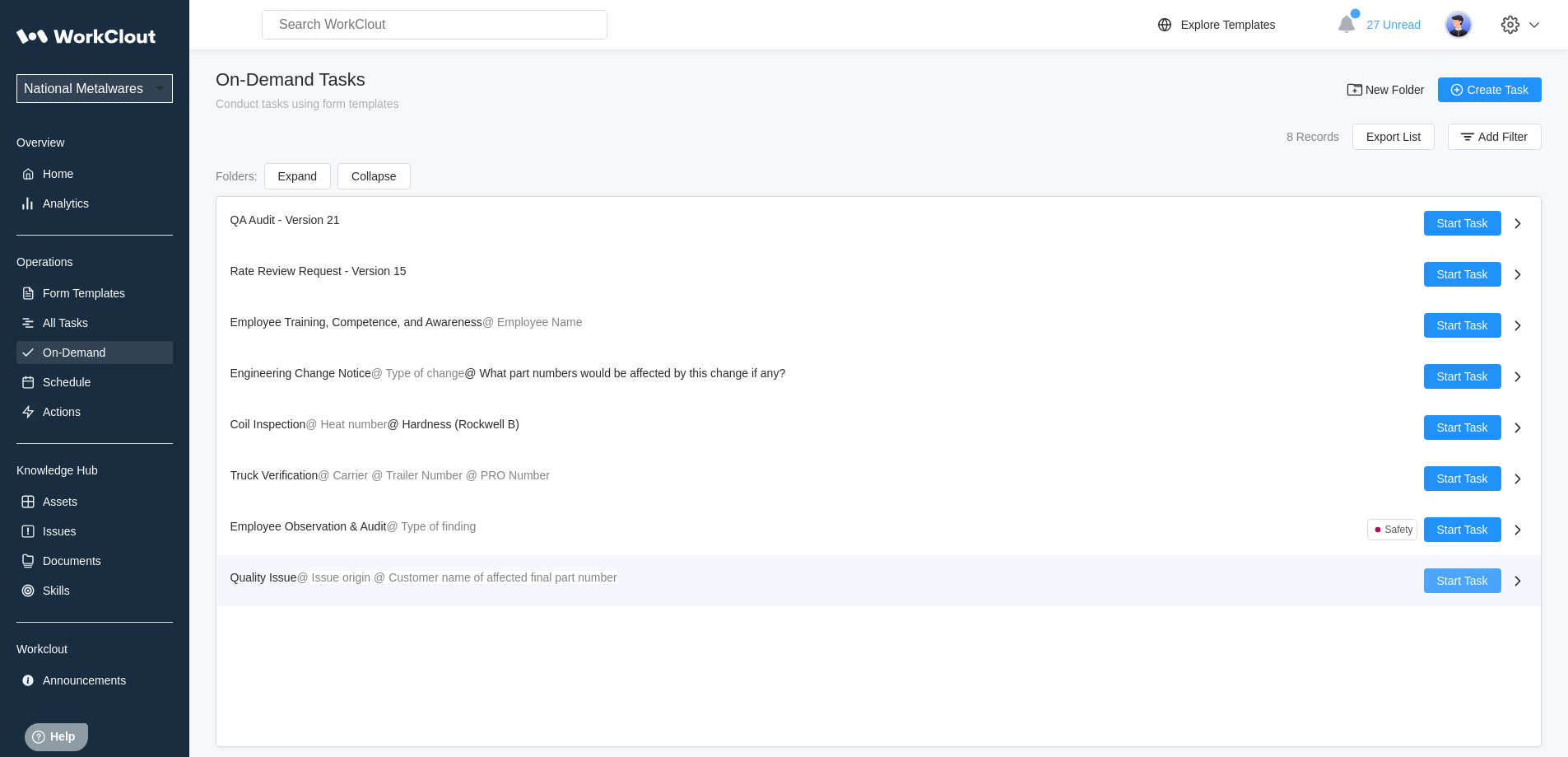
click at [1498, 576] on button "Start Task" at bounding box center [1462, 580] width 77 height 24
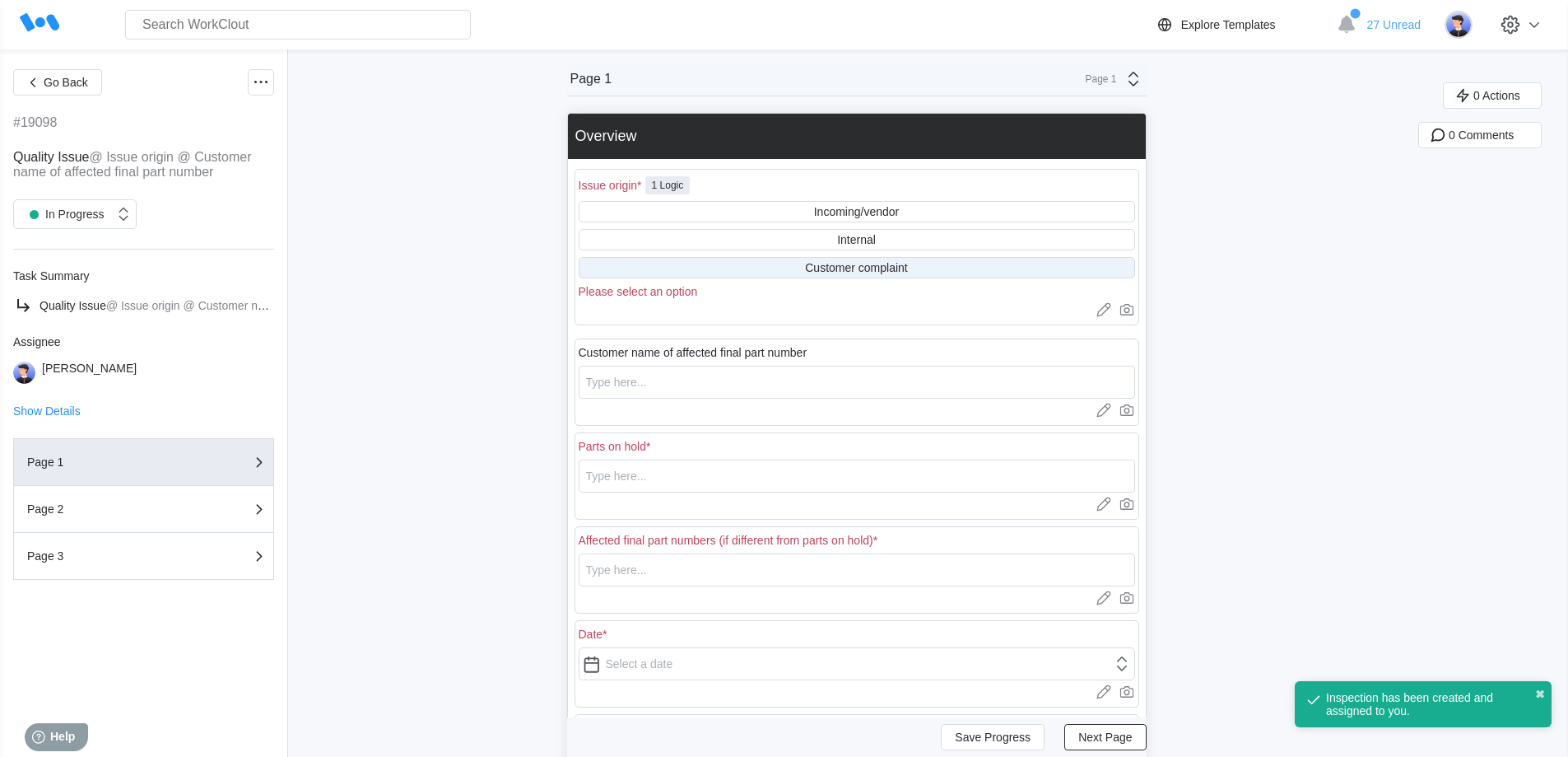
click at [827, 265] on div "Customer complaint" at bounding box center [856, 267] width 102 height 13
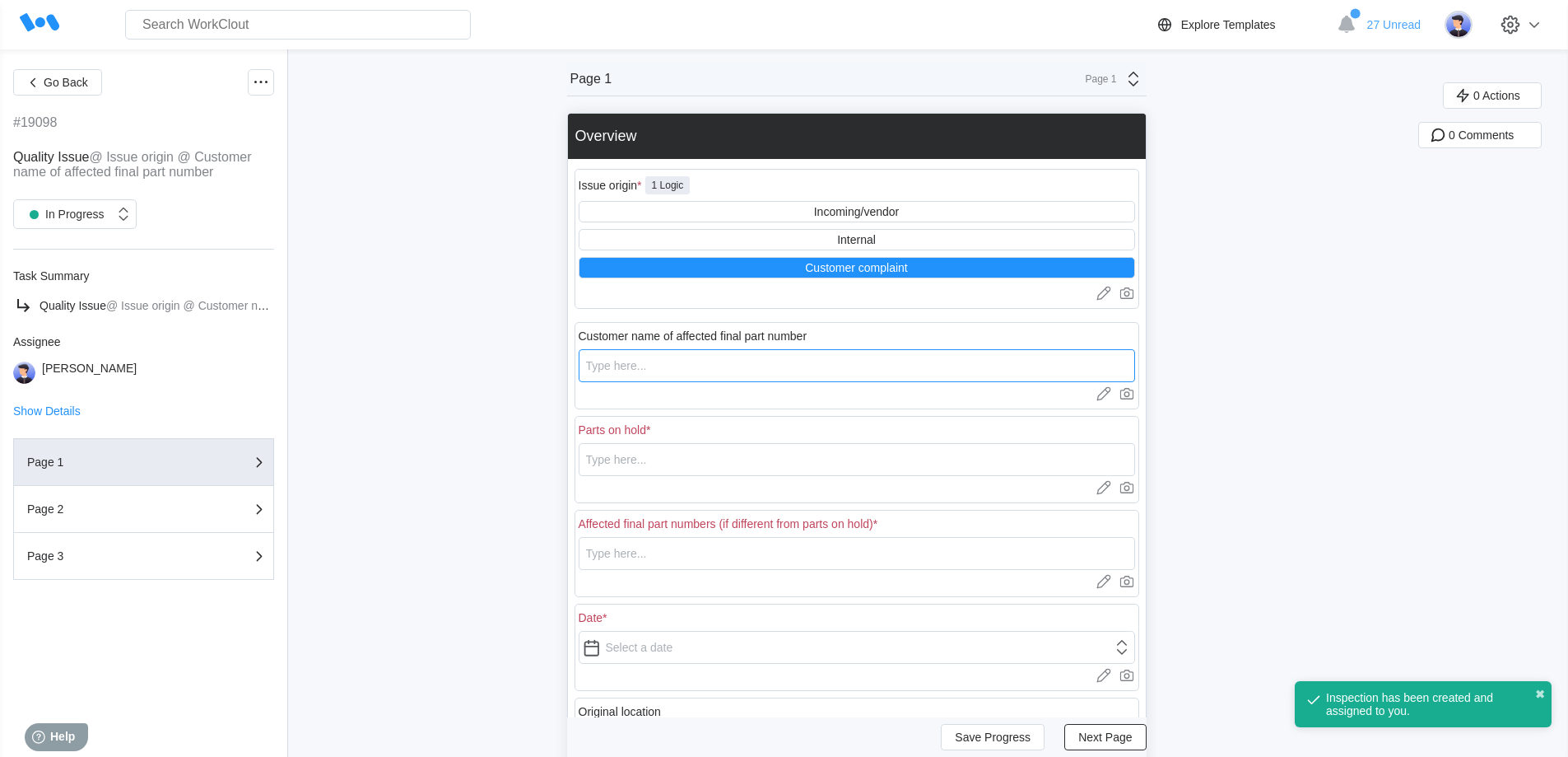
click at [672, 371] on input "text" at bounding box center [856, 365] width 556 height 33
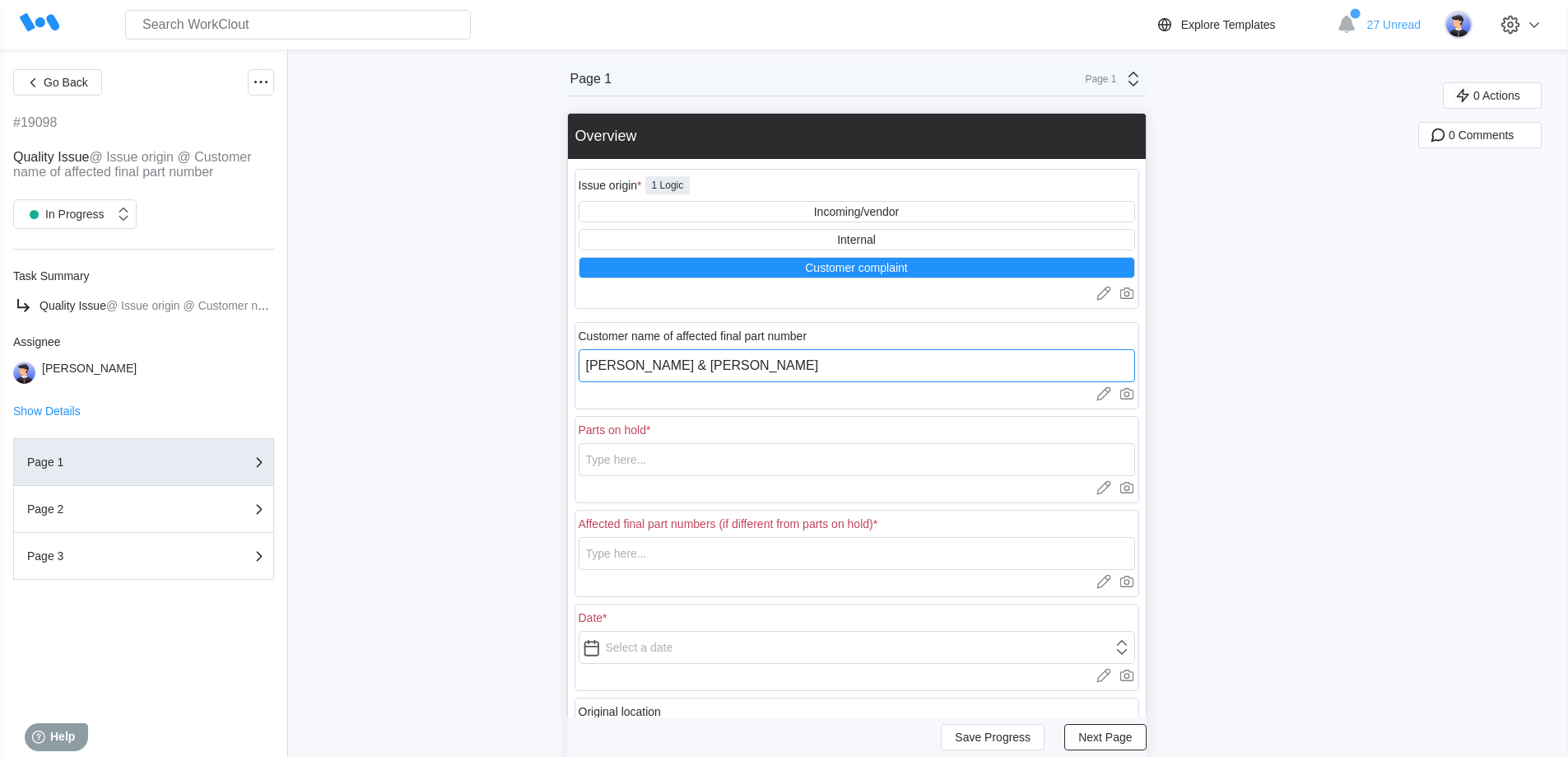
type input "[PERSON_NAME] & [PERSON_NAME]"
drag, startPoint x: 700, startPoint y: 458, endPoint x: 581, endPoint y: 465, distance: 119.2
click at [581, 465] on div "Parts on hold * 11872002PPMB Upload images or videos to this field Drag and Dro…" at bounding box center [856, 459] width 564 height 87
type input "11872002PPMB"
click at [674, 555] on input "text" at bounding box center [856, 553] width 556 height 33
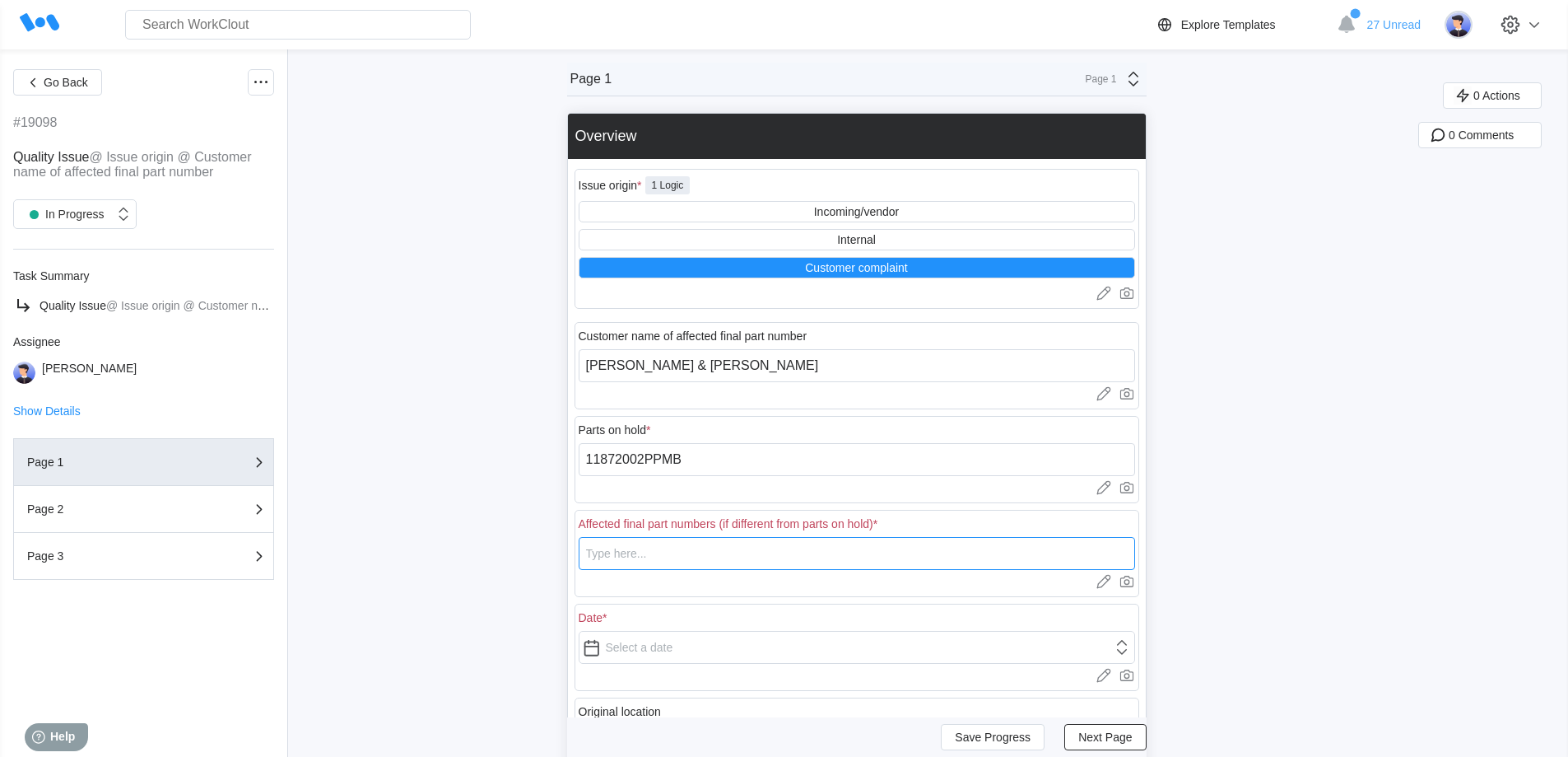
paste input "11872002PPMB"
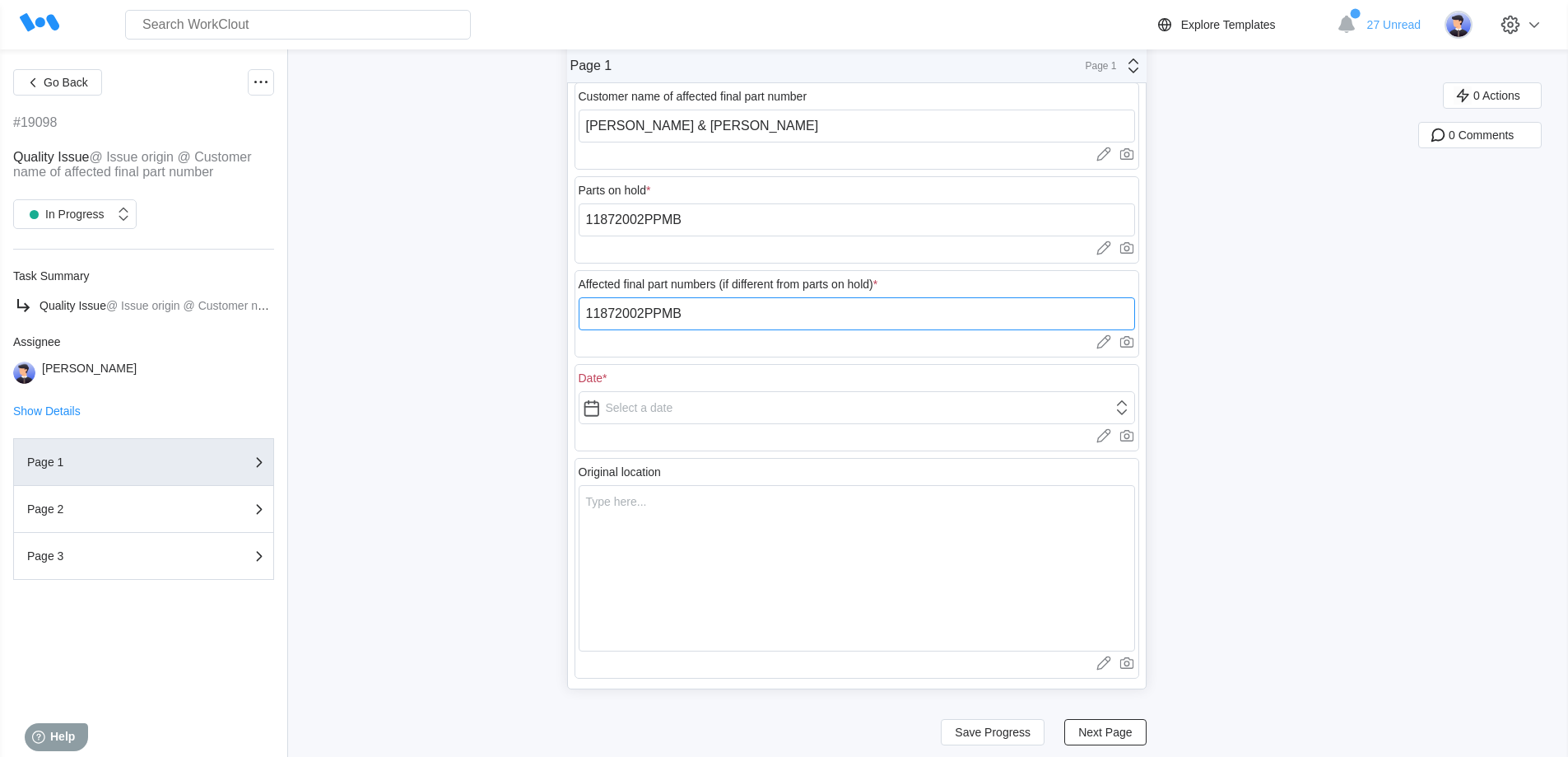
scroll to position [247, 0]
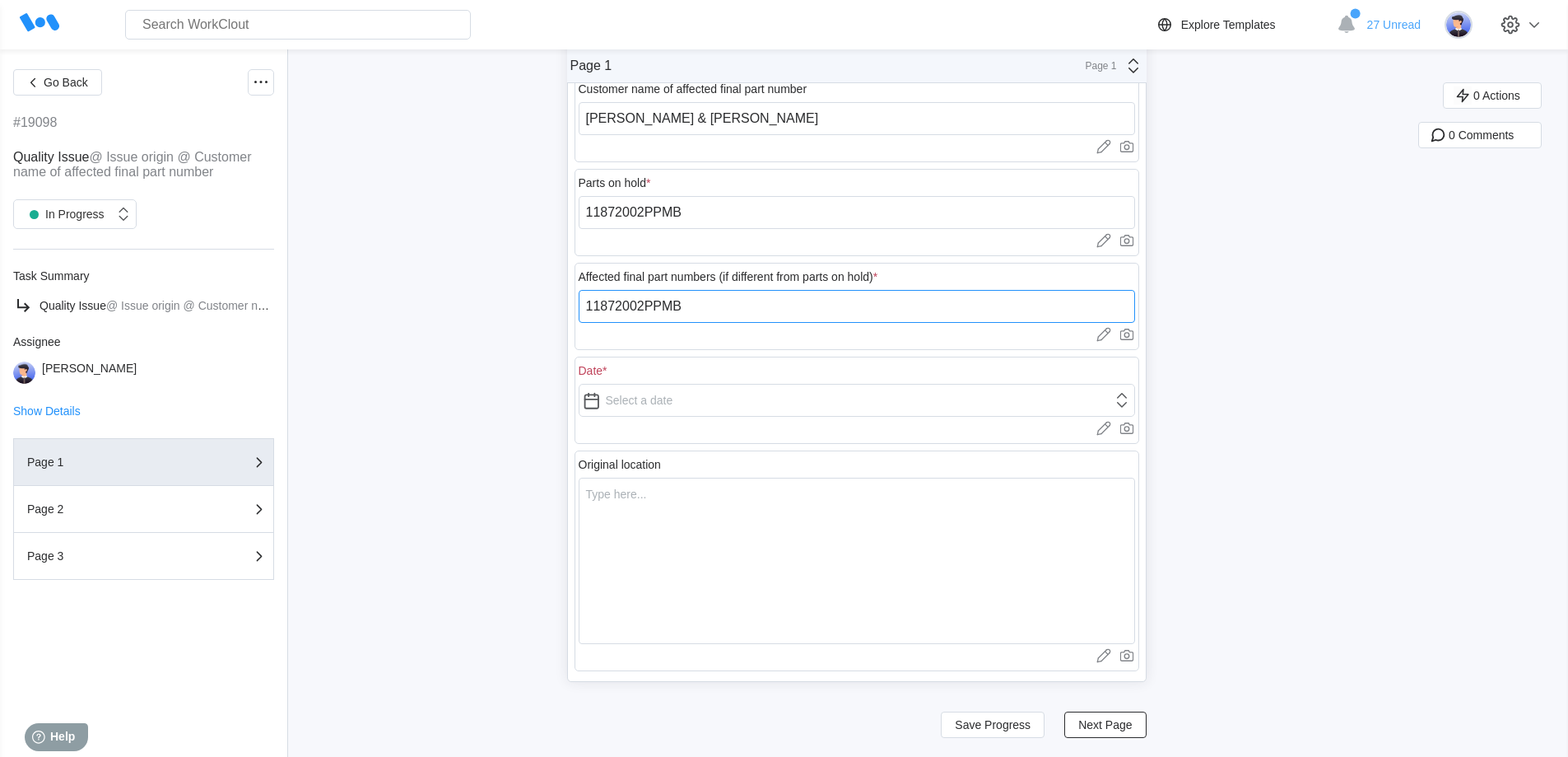
type input "11872002PPMB"
click at [641, 406] on input "text" at bounding box center [856, 400] width 556 height 33
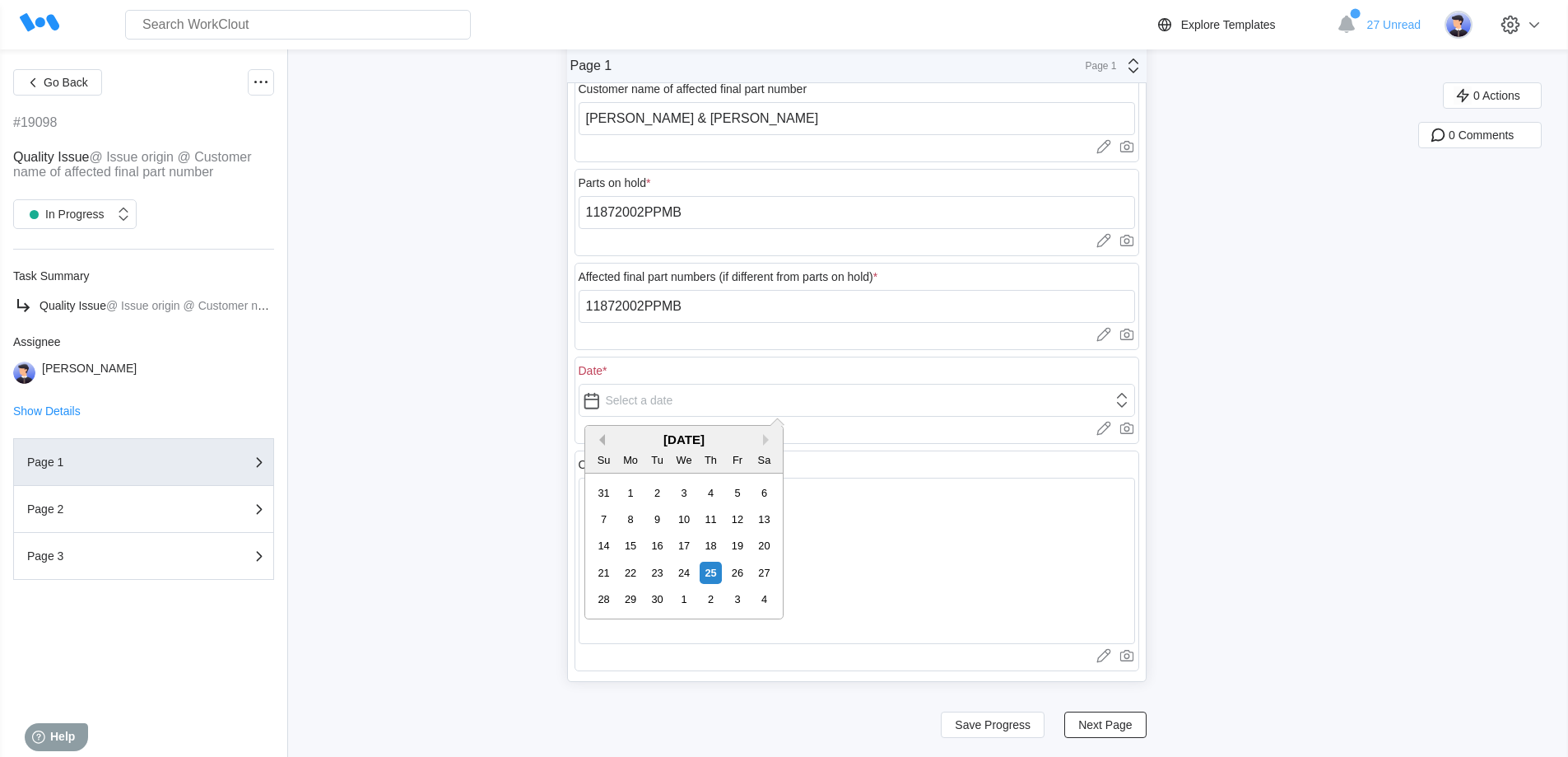
click at [604, 435] on button "Previous Month" at bounding box center [598, 440] width 12 height 12
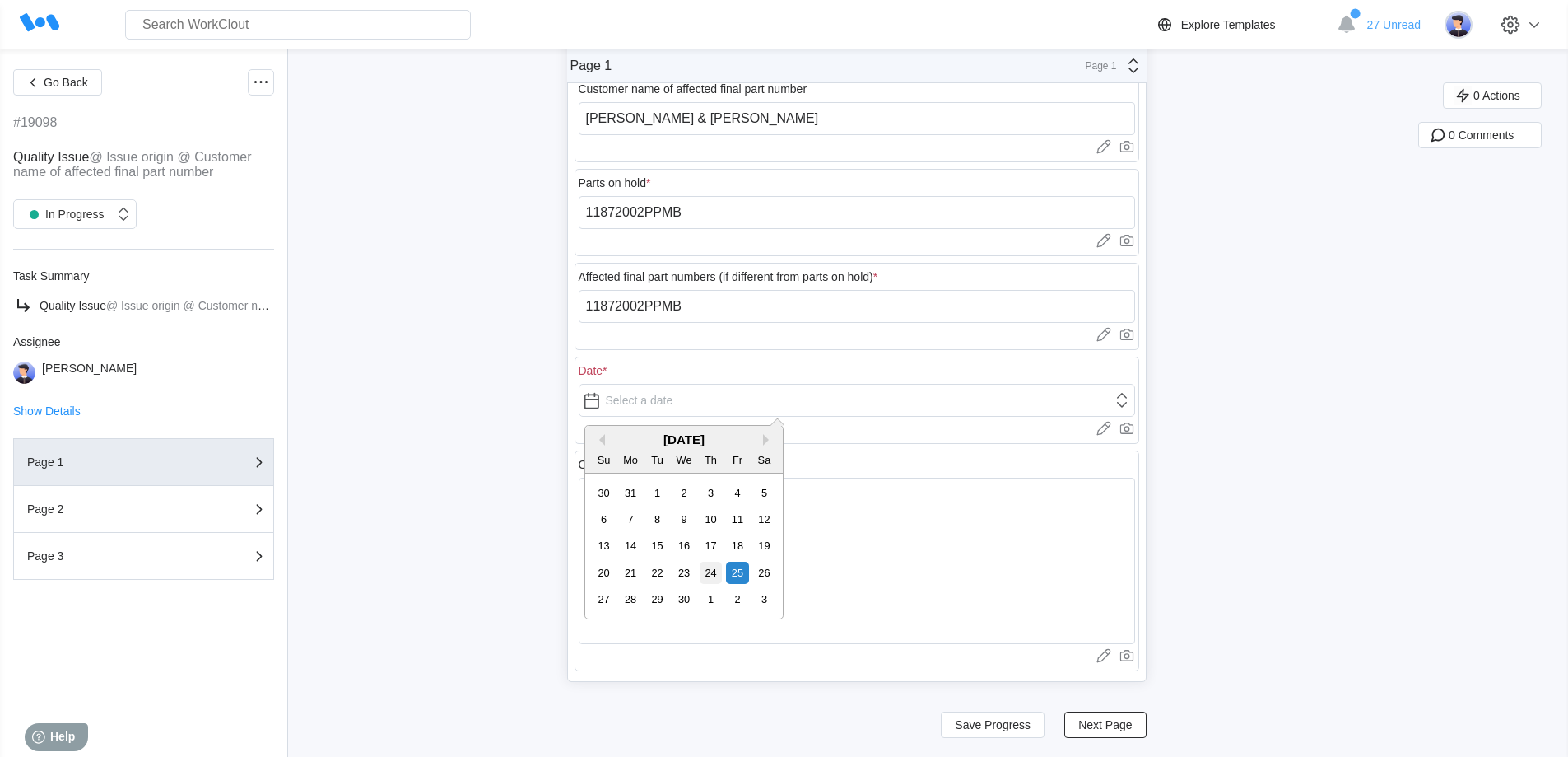
click at [708, 571] on div "24" at bounding box center [710, 573] width 22 height 22
type input "[DATE]"
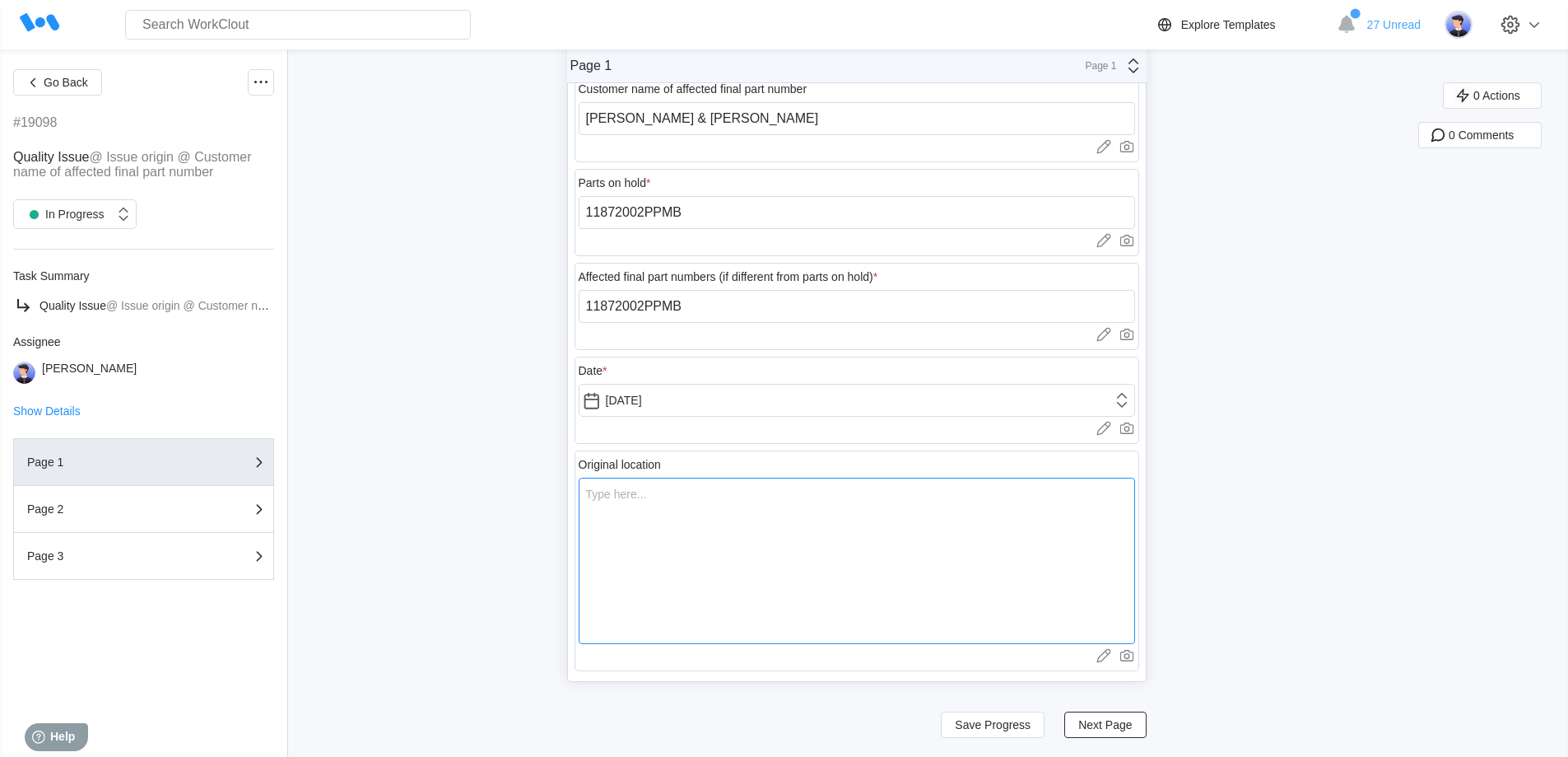
click at [676, 531] on textarea at bounding box center [856, 560] width 556 height 166
type textarea "A"
type textarea "x"
type textarea "At"
type textarea "x"
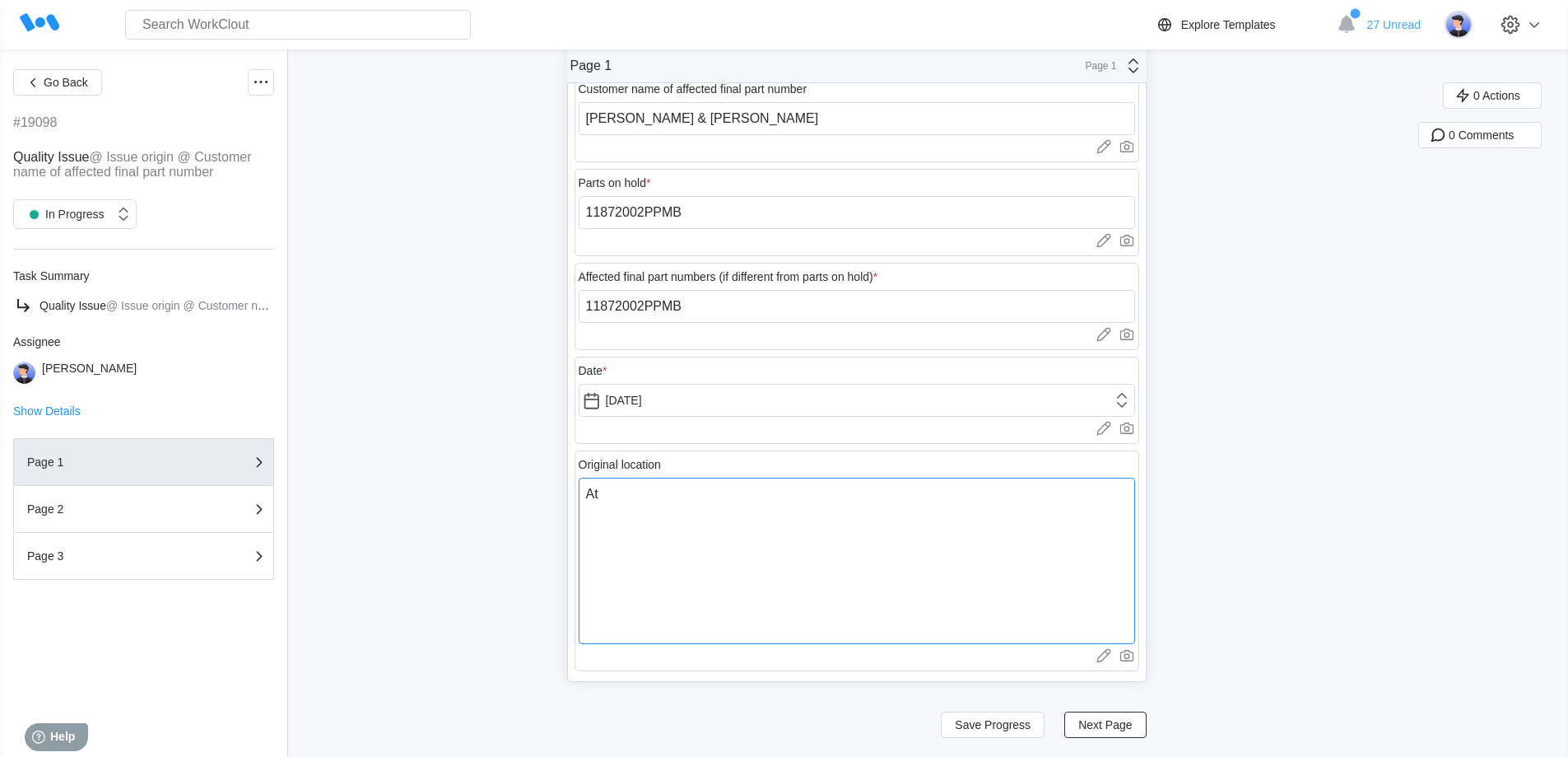
type textarea "At"
type textarea "x"
type textarea "At S"
type textarea "x"
type textarea "At SB"
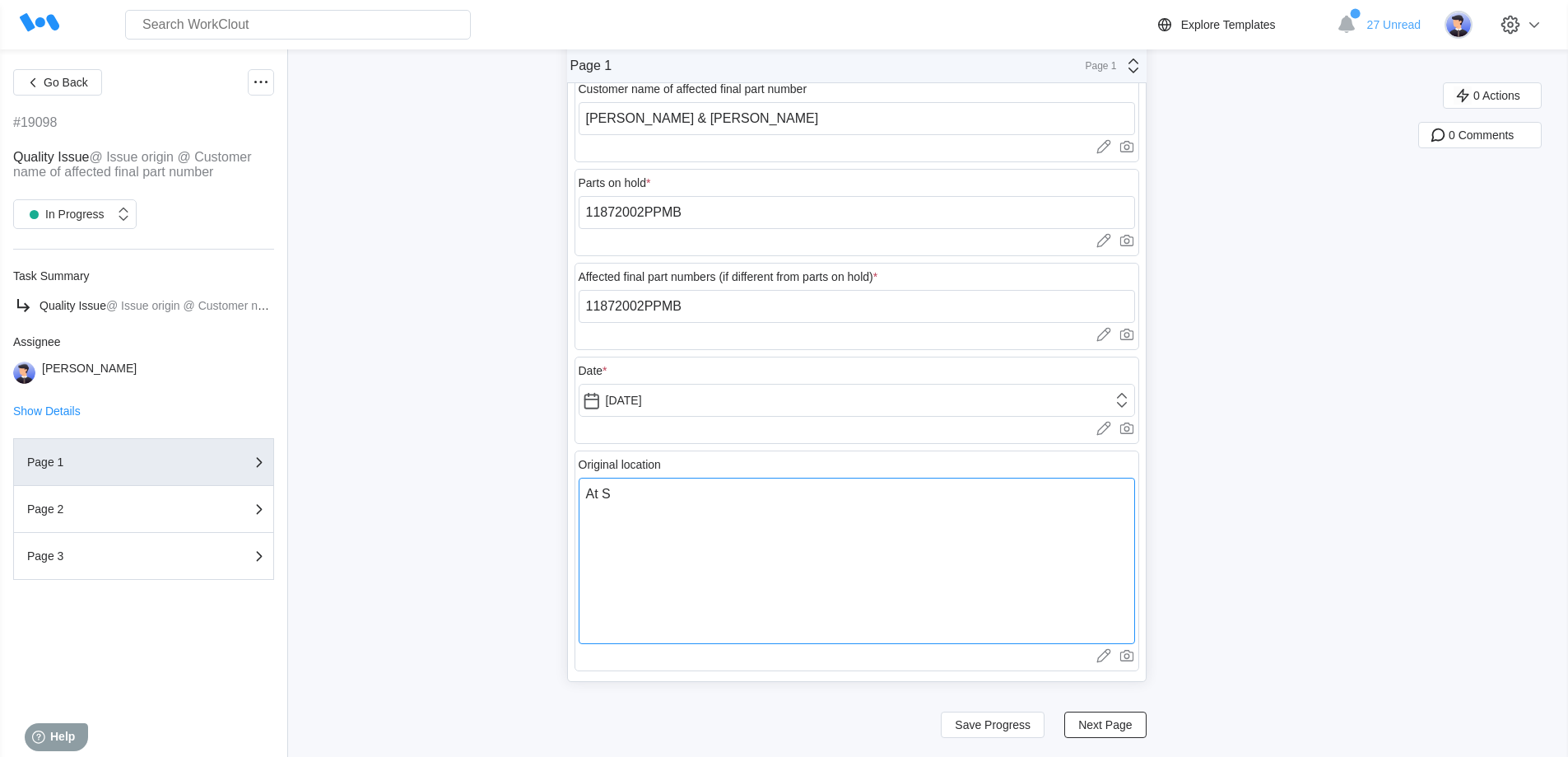
type textarea "x"
type textarea "At SBD"
type textarea "x"
type textarea "At SBD"
click at [1106, 729] on span "Next Page" at bounding box center [1105, 724] width 54 height 12
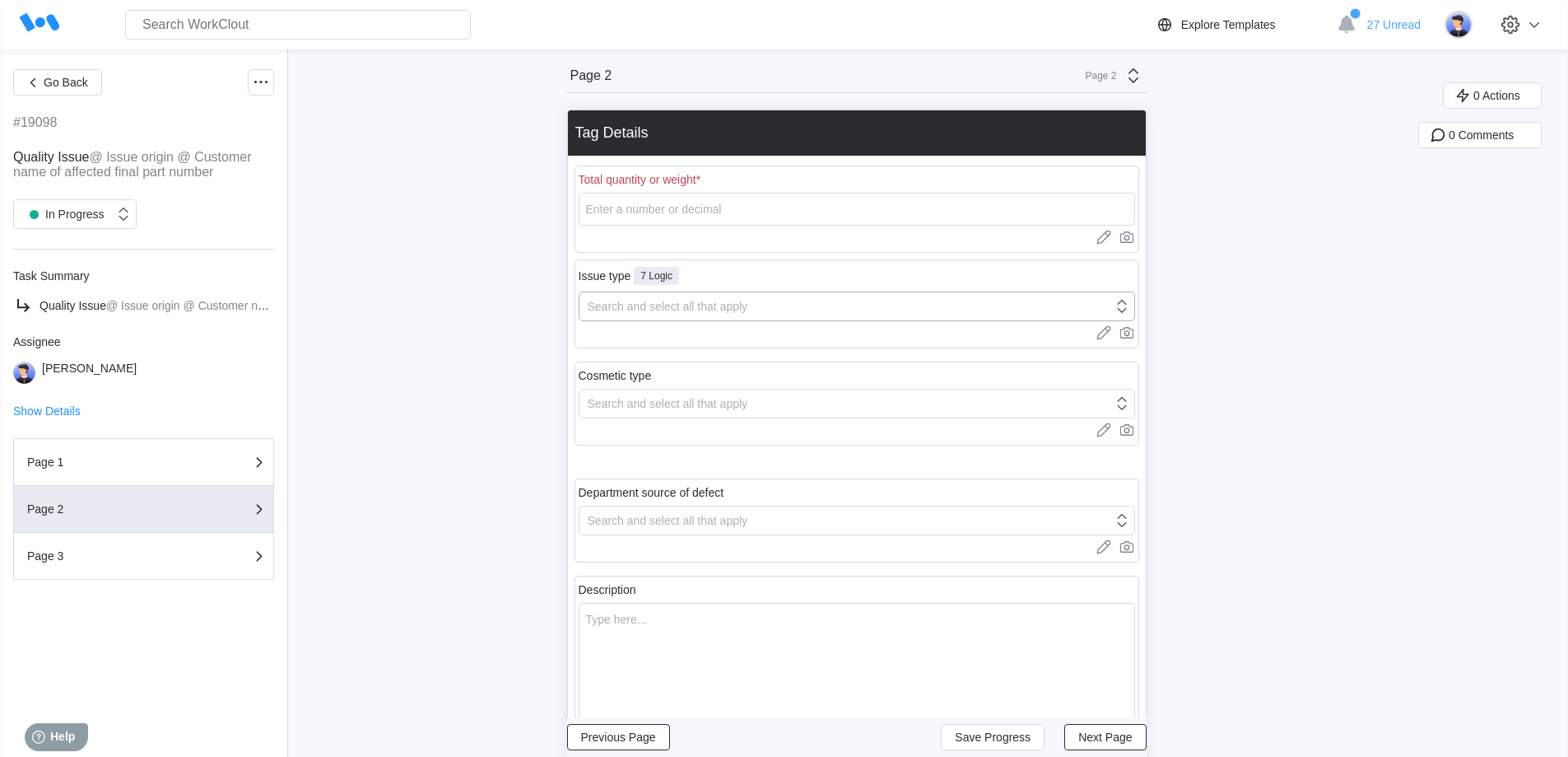
scroll to position [0, 0]
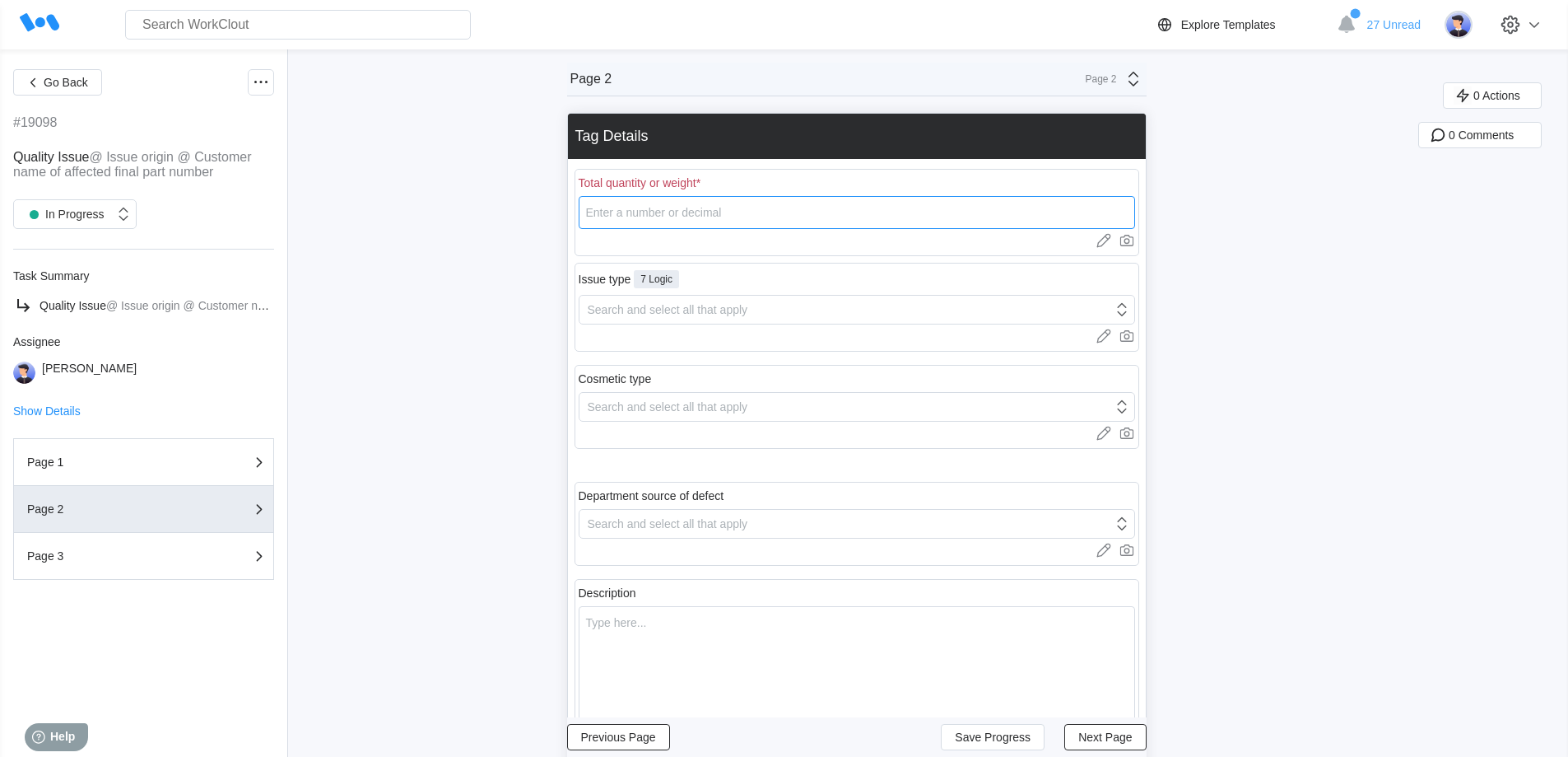
click at [691, 218] on input "number" at bounding box center [856, 212] width 556 height 33
type input "50"
click at [699, 311] on div "Search and select all that apply" at bounding box center [668, 309] width 161 height 13
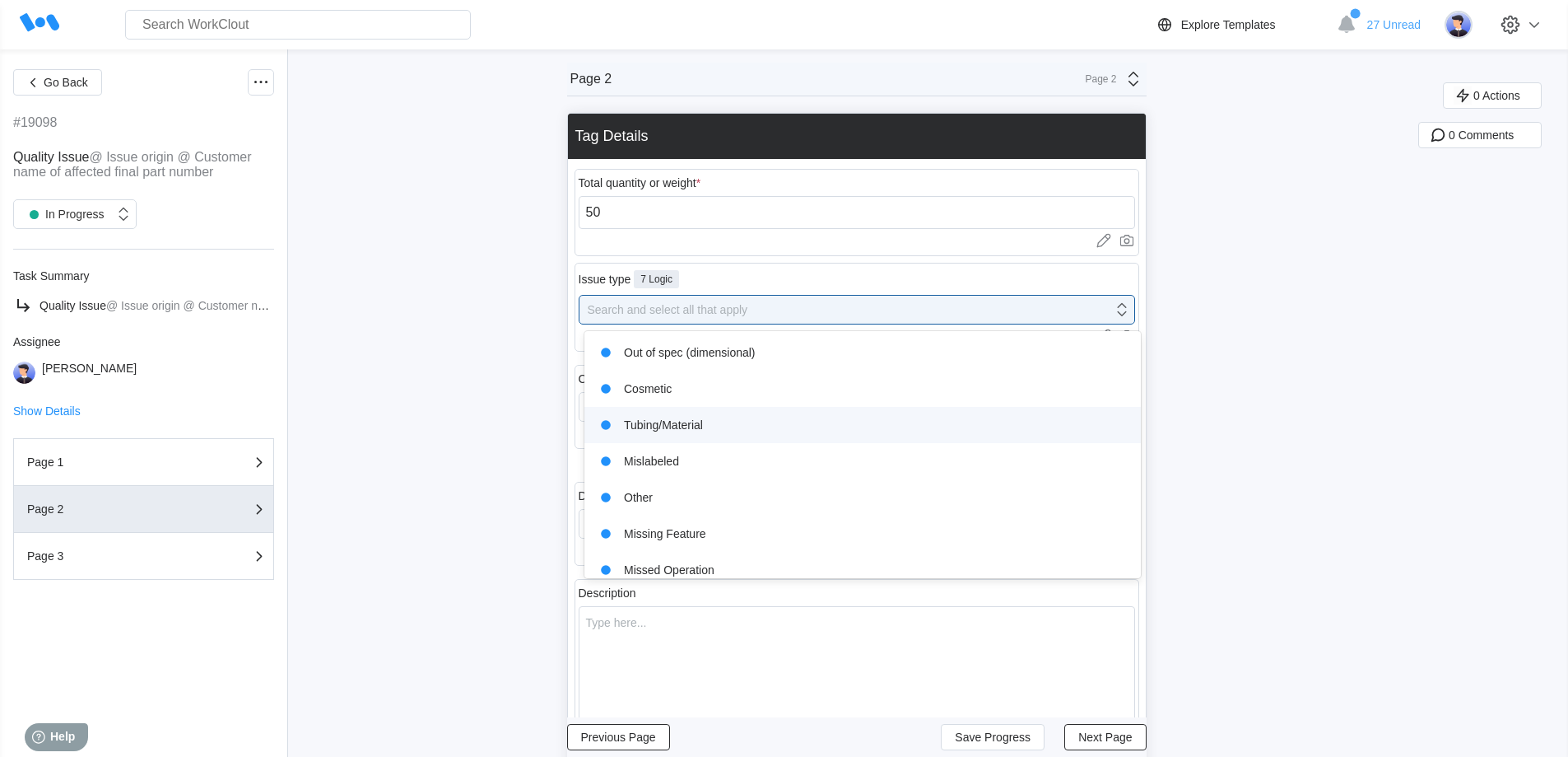
scroll to position [49, 0]
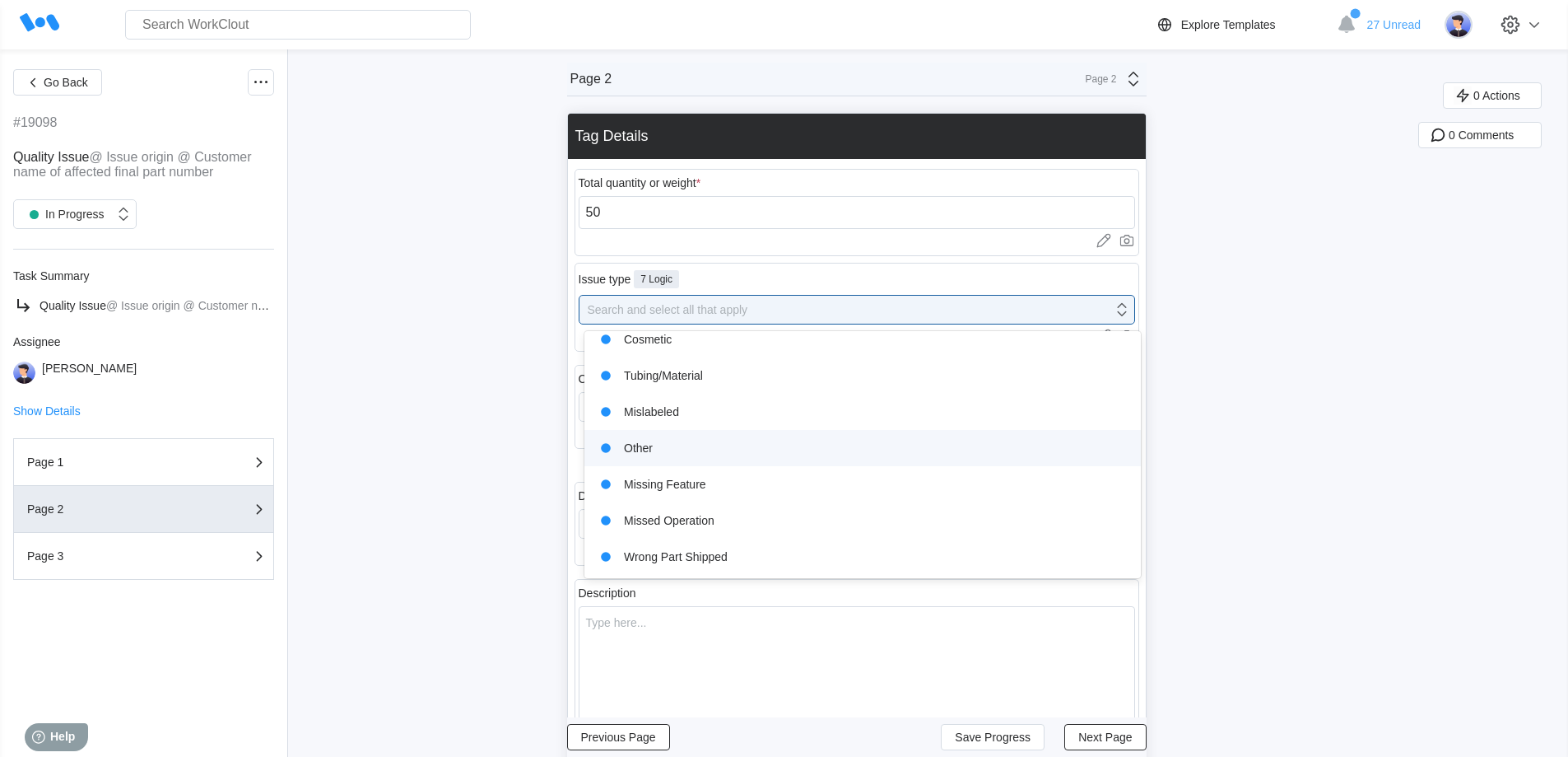
click at [719, 456] on div "Other" at bounding box center [862, 448] width 536 height 23
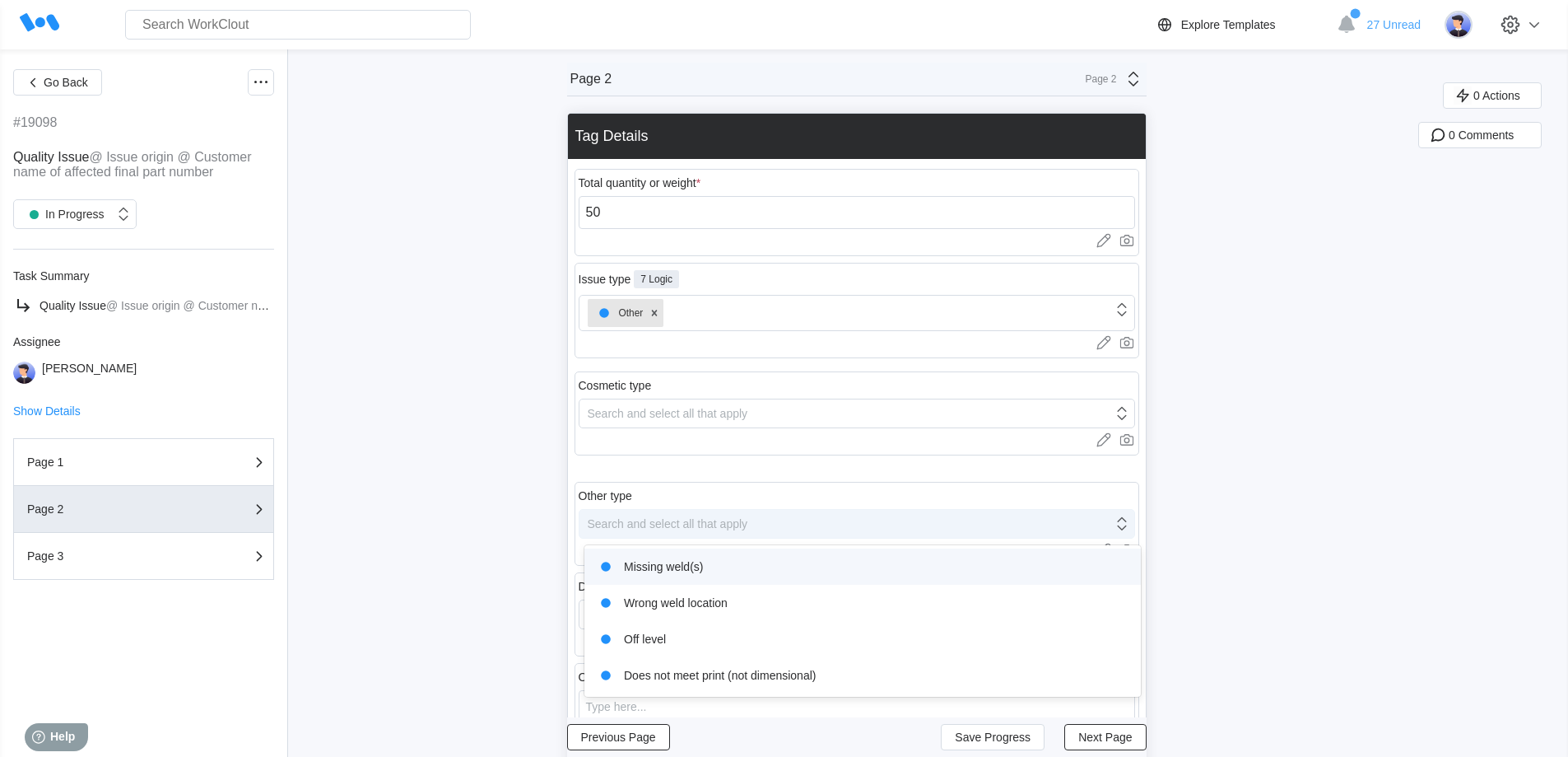
click at [679, 532] on div "Search and select all that apply" at bounding box center [846, 524] width 533 height 23
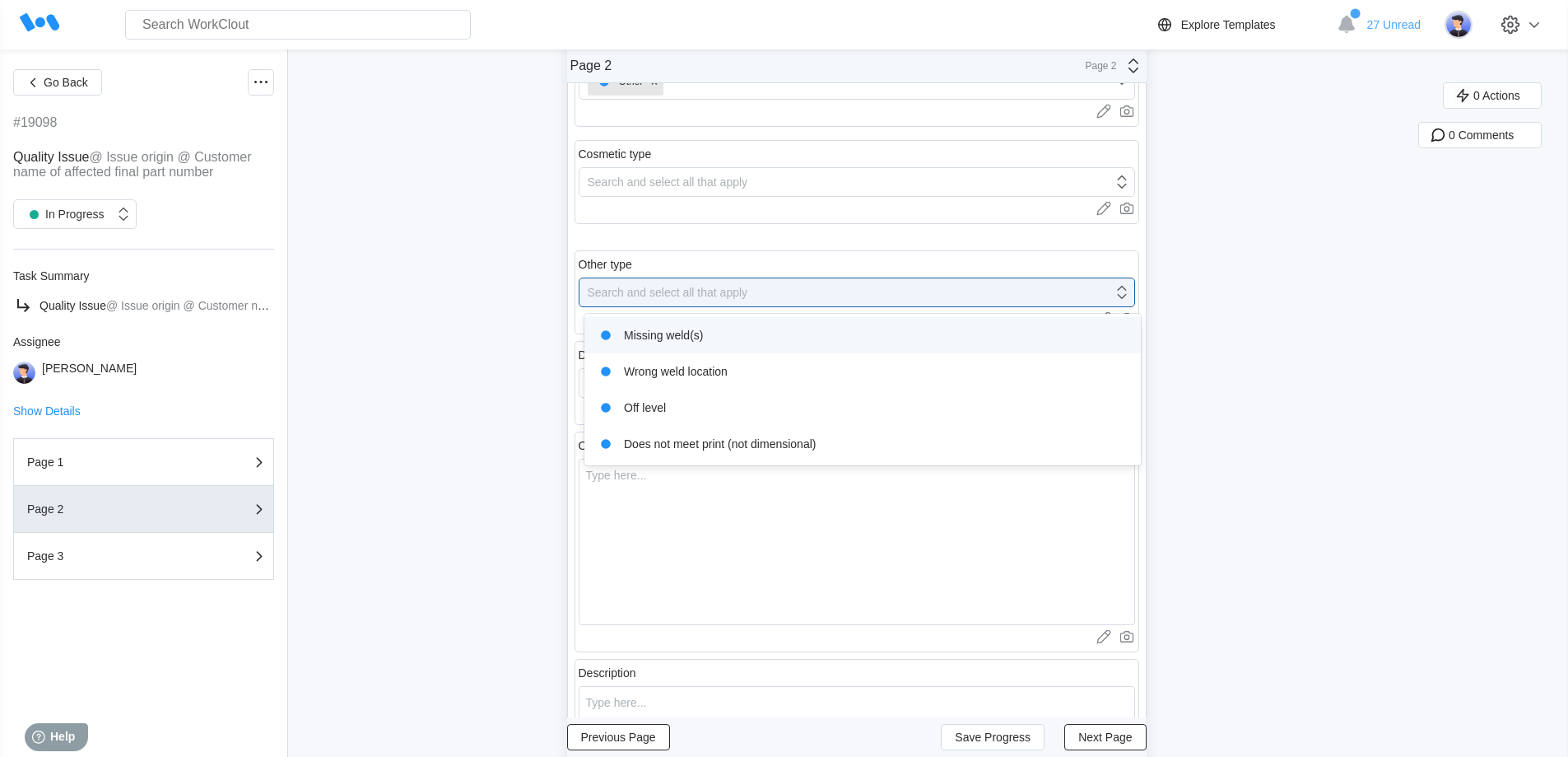
scroll to position [247, 0]
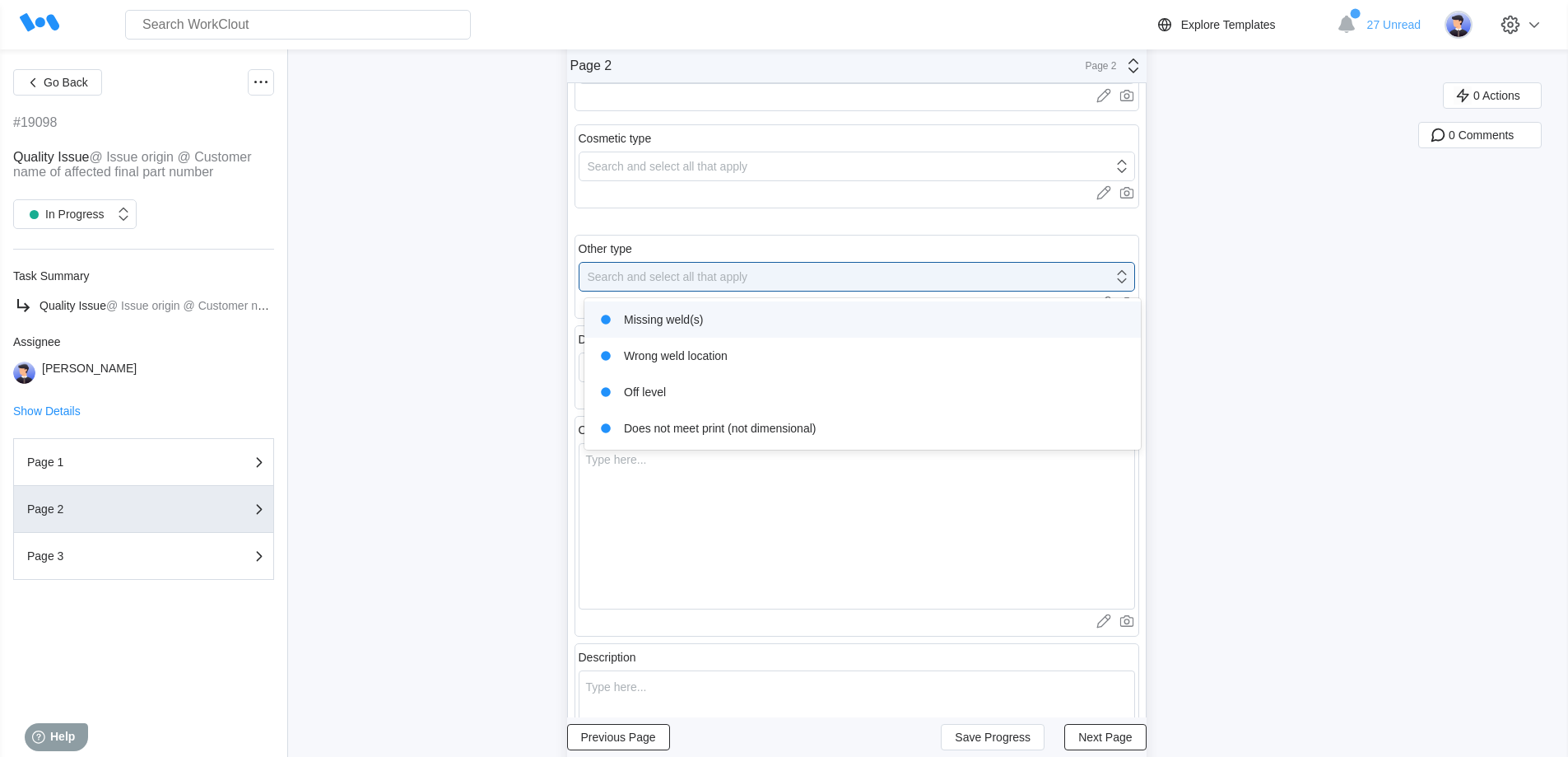
click at [860, 239] on div "Other type" at bounding box center [856, 251] width 556 height 23
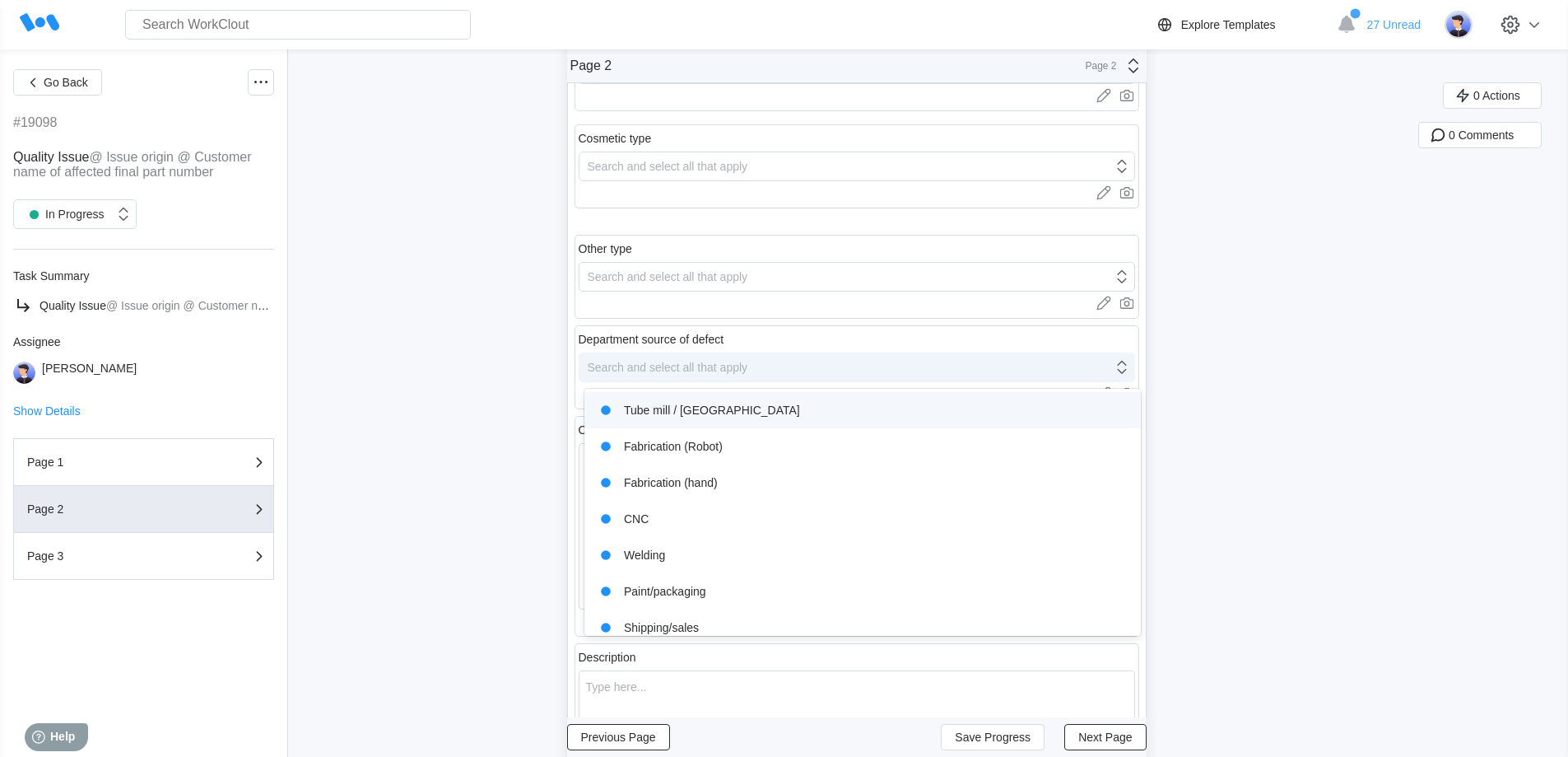
click at [720, 367] on div "Search and select all that apply" at bounding box center [668, 367] width 161 height 13
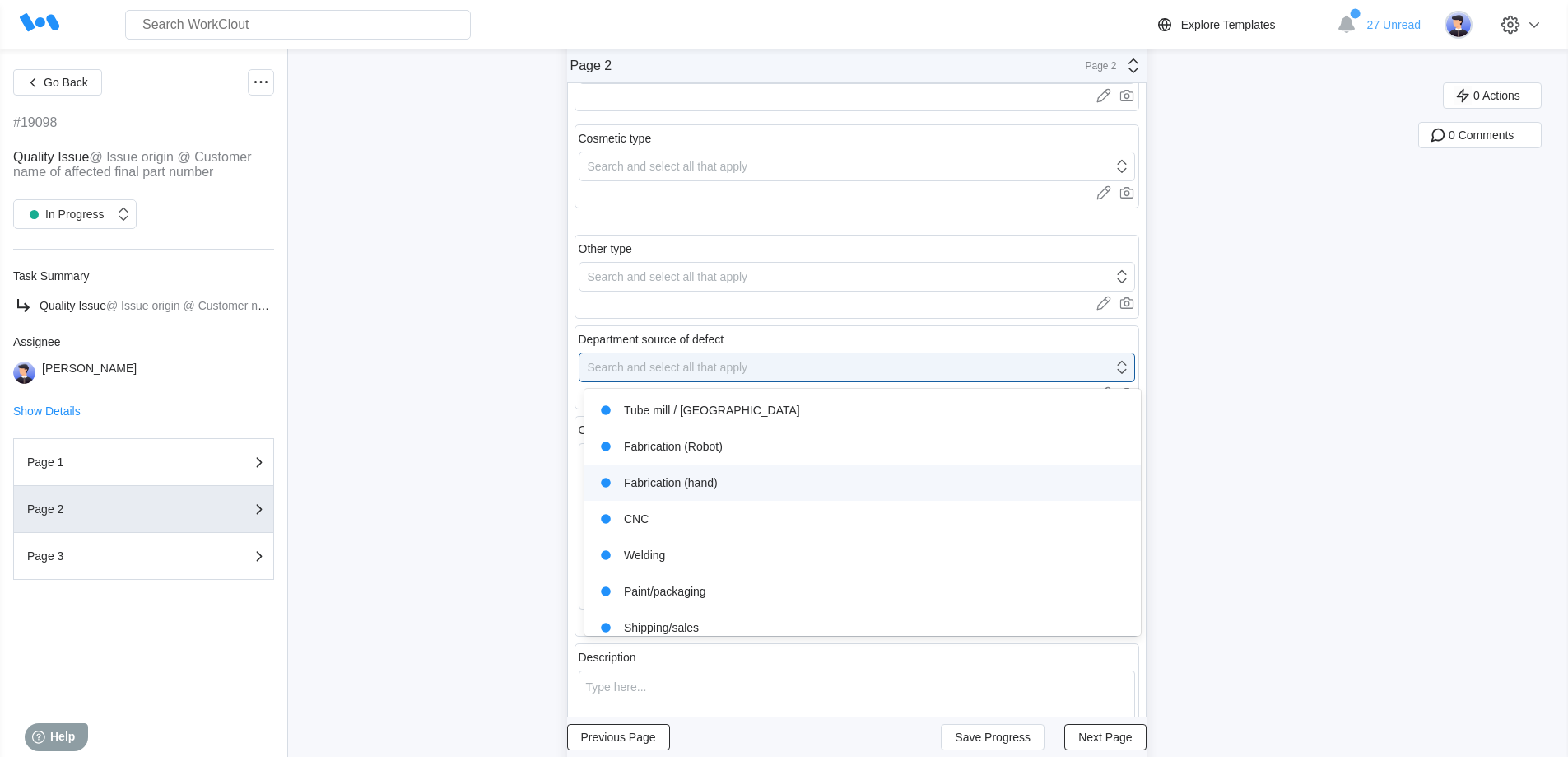
click at [680, 484] on div "Fabrication (hand)" at bounding box center [862, 483] width 536 height 23
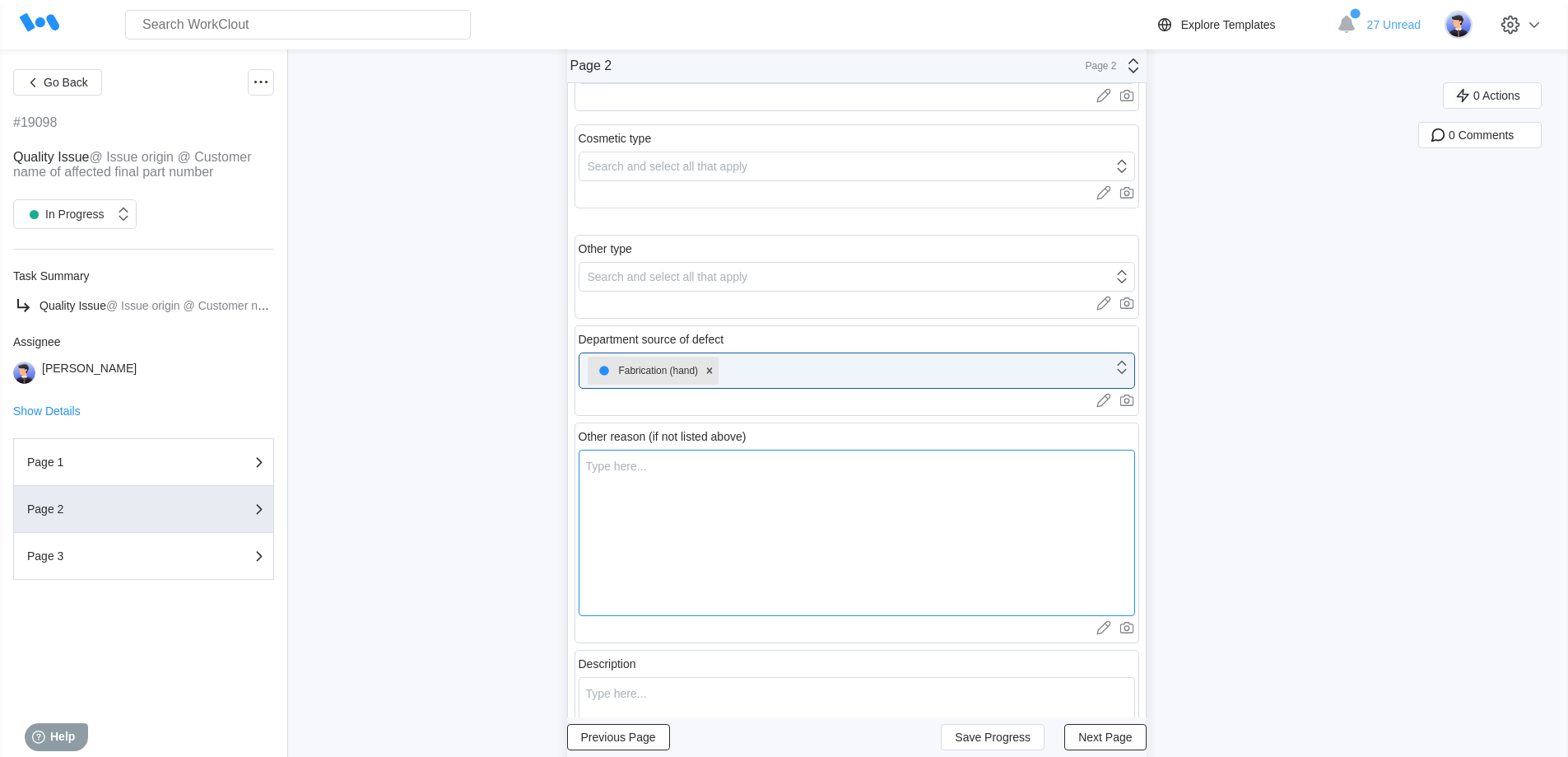
click at [678, 482] on textarea at bounding box center [856, 532] width 556 height 166
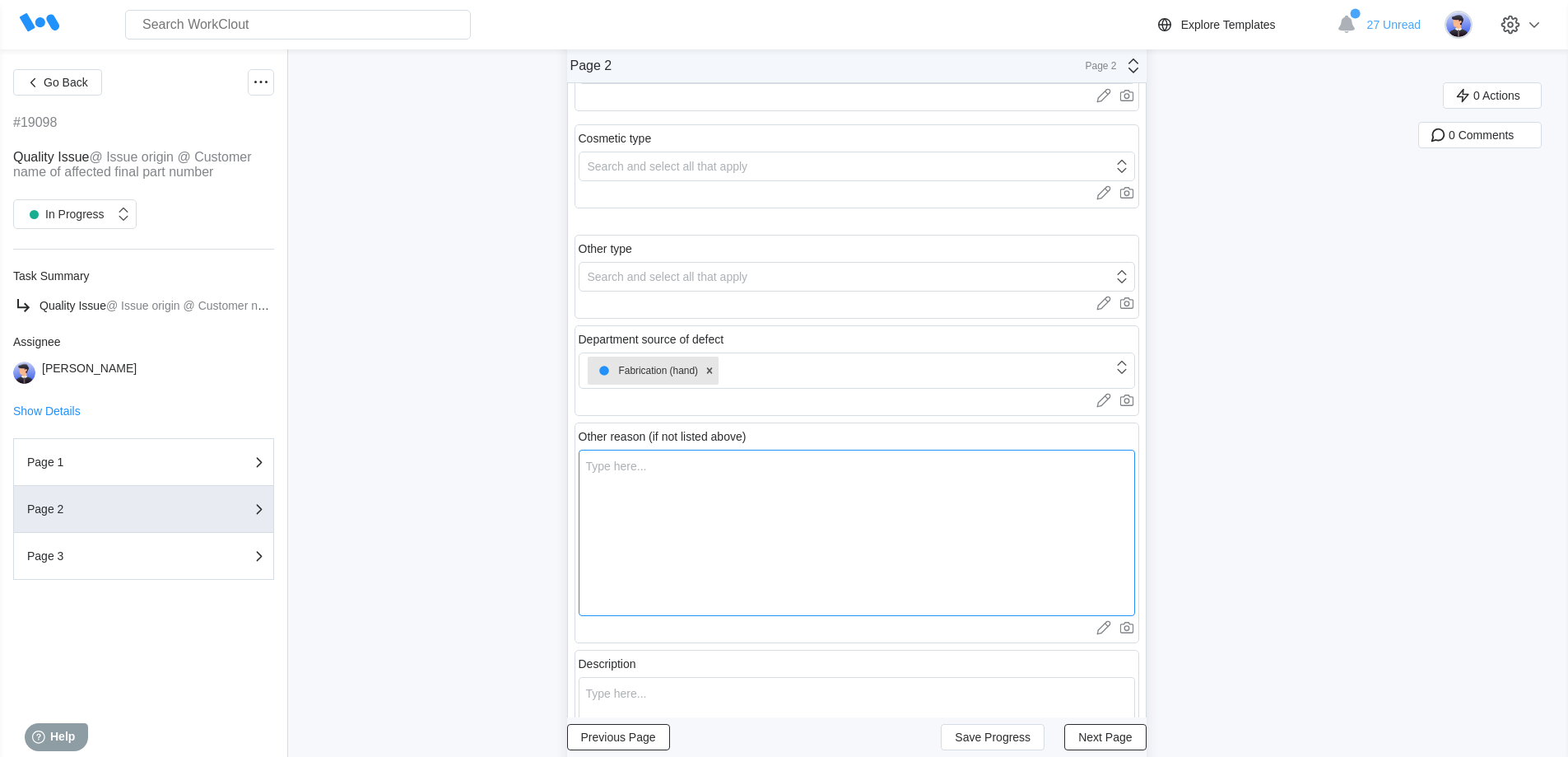
type textarea "B"
type textarea "x"
type textarea "Bu"
type textarea "x"
type textarea "Bur"
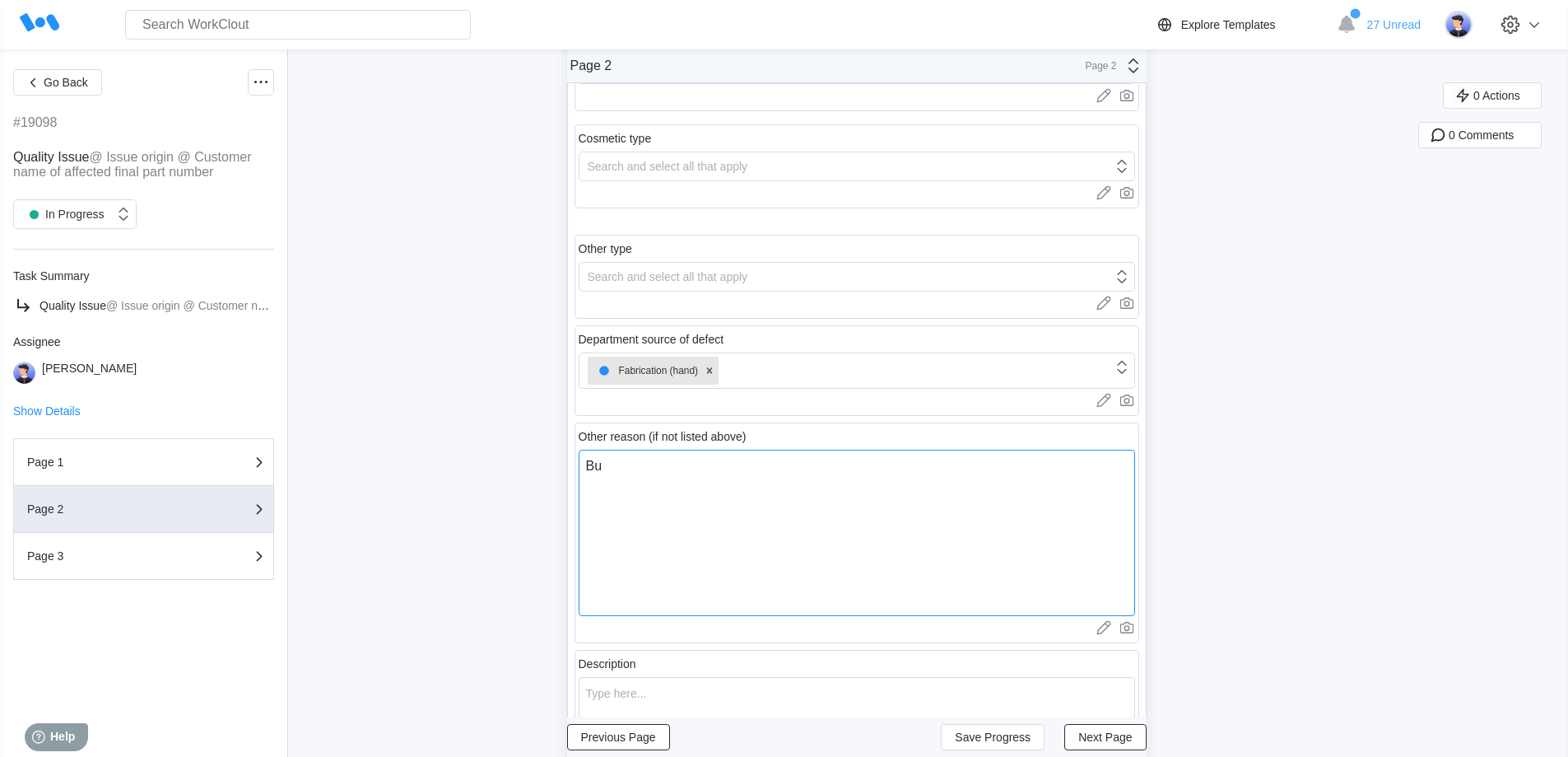
type textarea "x"
type textarea "[PERSON_NAME]"
type textarea "x"
type textarea "Burrs"
click at [714, 374] on icon at bounding box center [709, 370] width 12 height 12
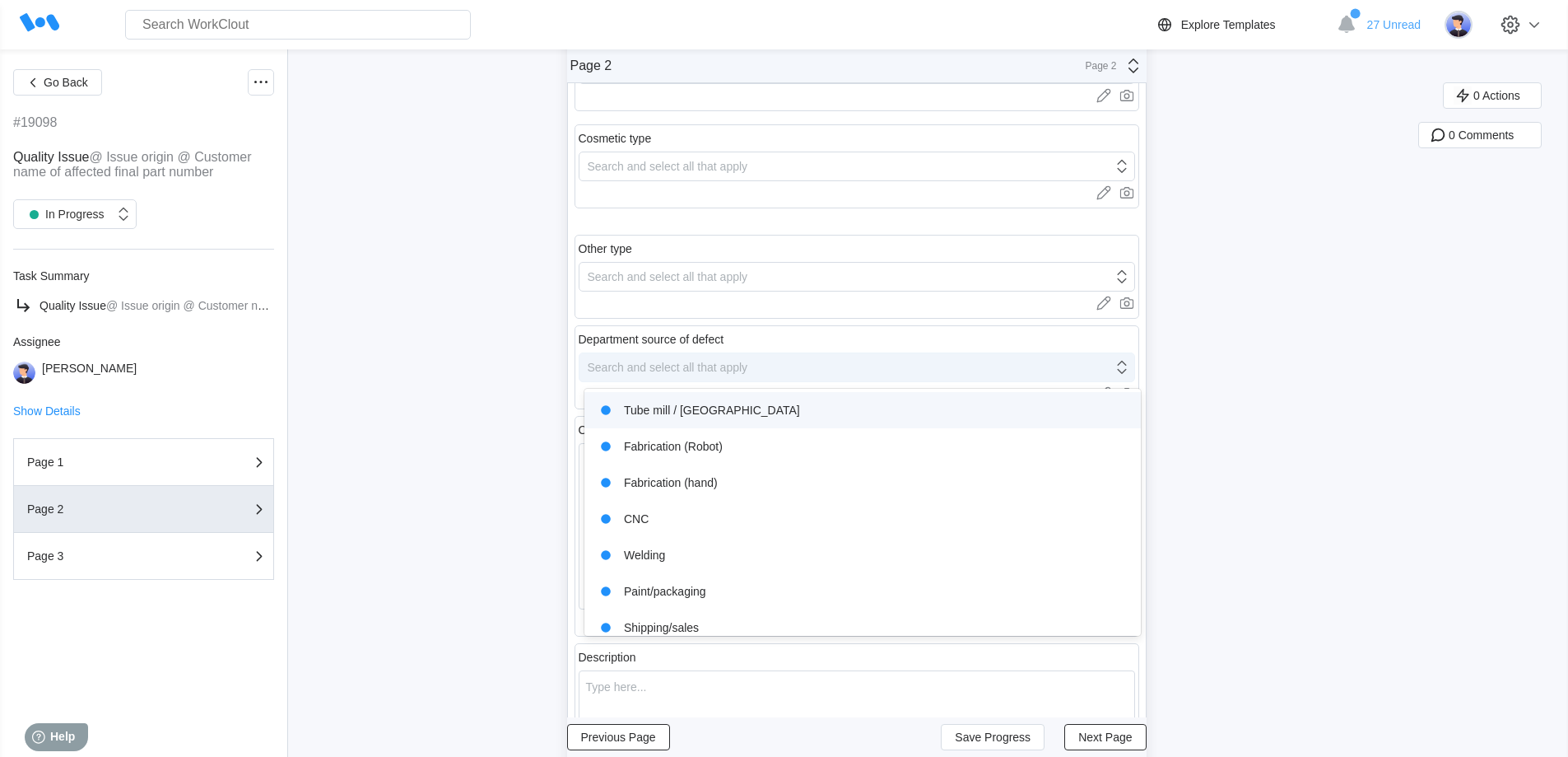
click at [718, 367] on div "Search and select all that apply" at bounding box center [668, 367] width 161 height 13
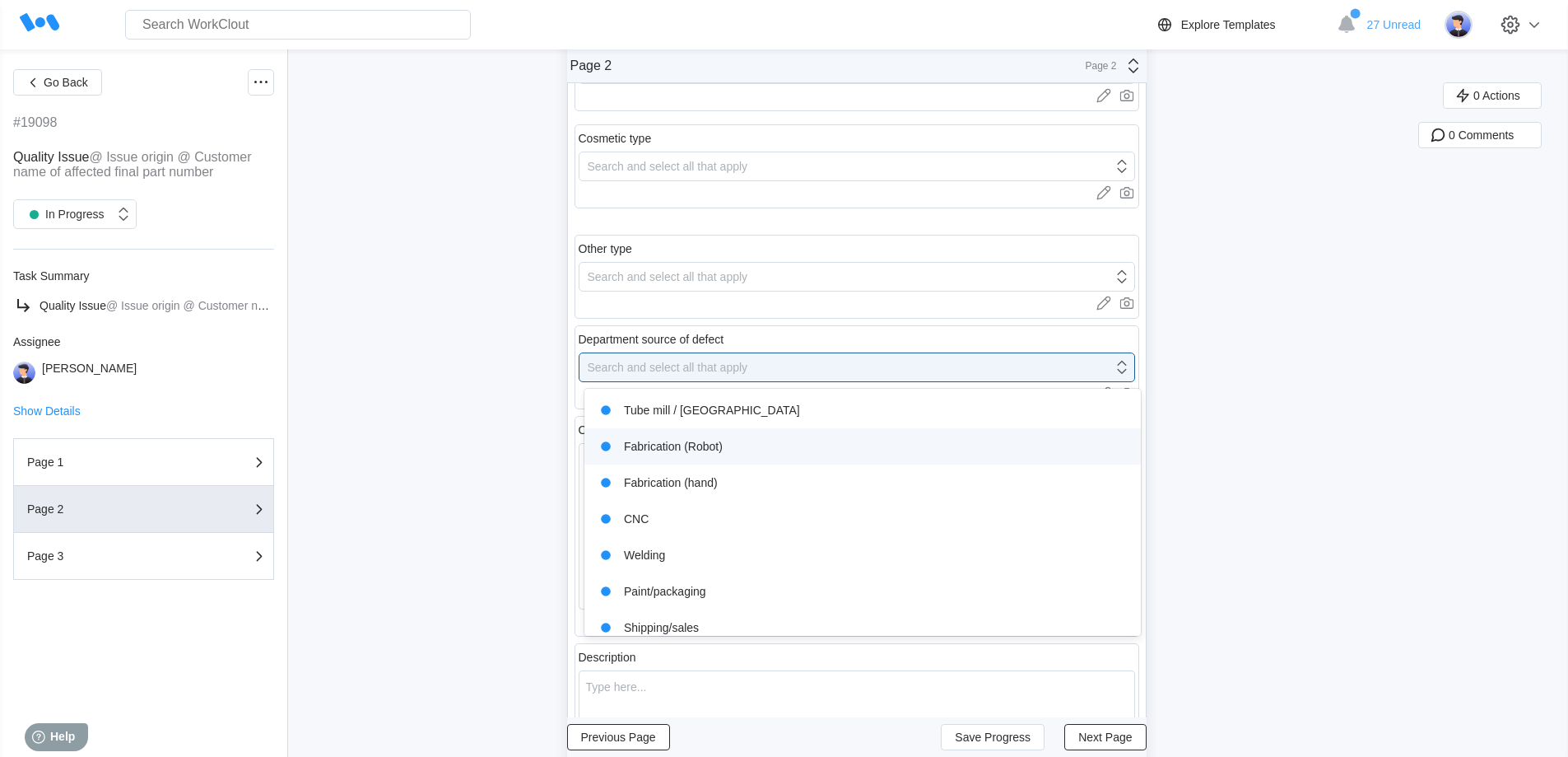
click at [681, 445] on div "Fabrication (Robot)" at bounding box center [862, 447] width 536 height 23
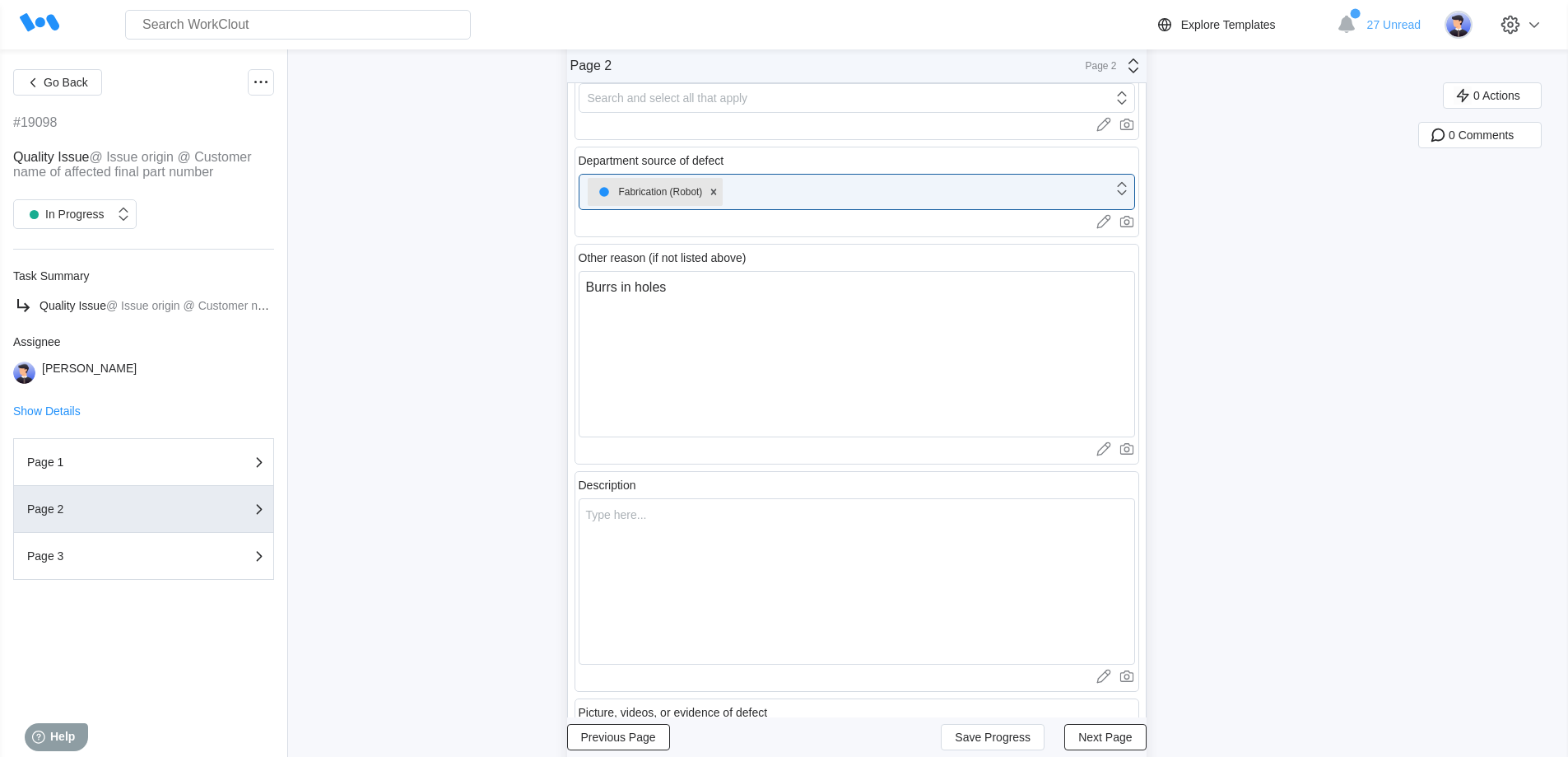
scroll to position [576, 0]
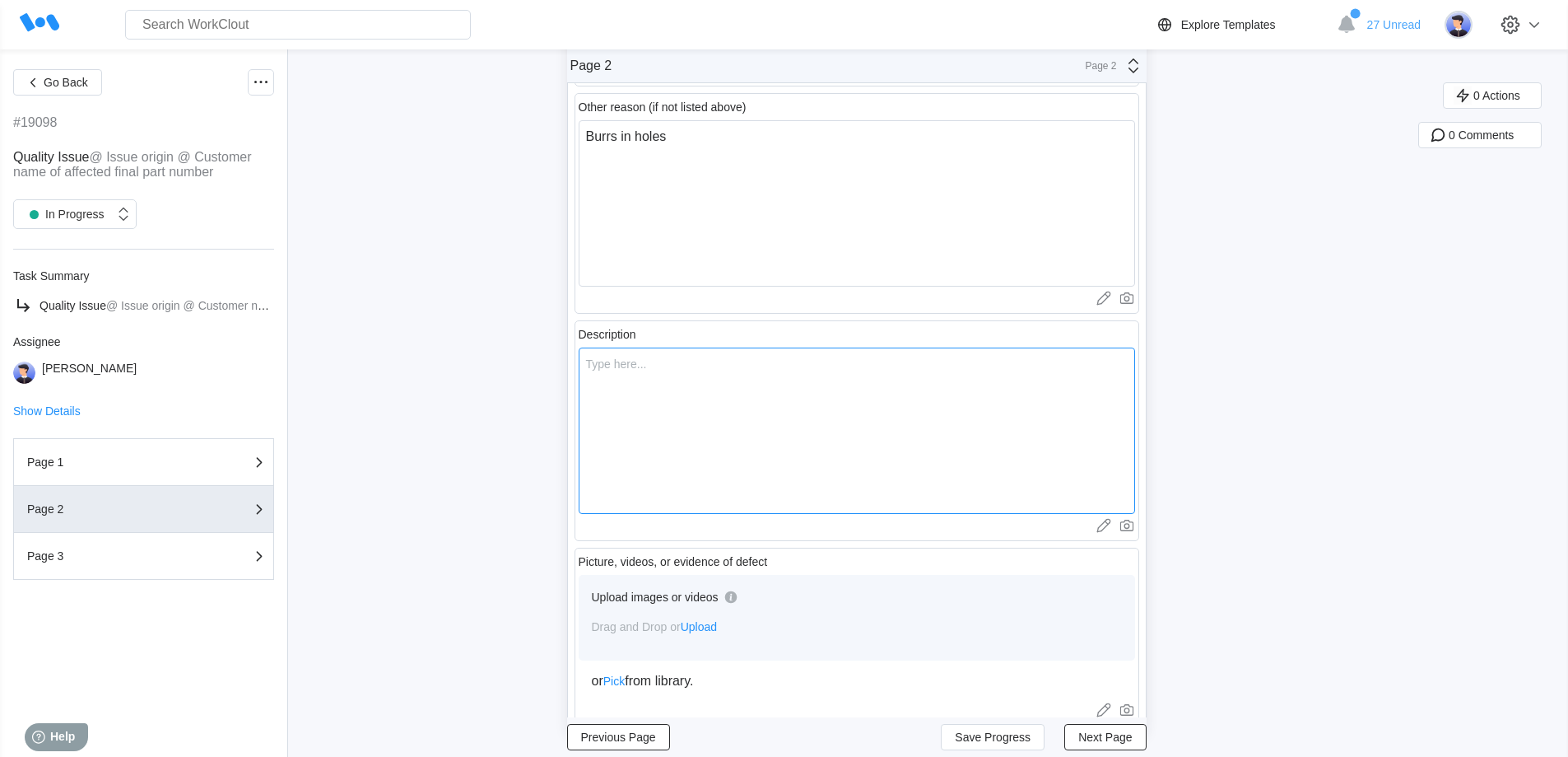
click at [648, 402] on textarea at bounding box center [856, 430] width 556 height 166
click at [1101, 747] on button "Next Page" at bounding box center [1104, 736] width 82 height 26
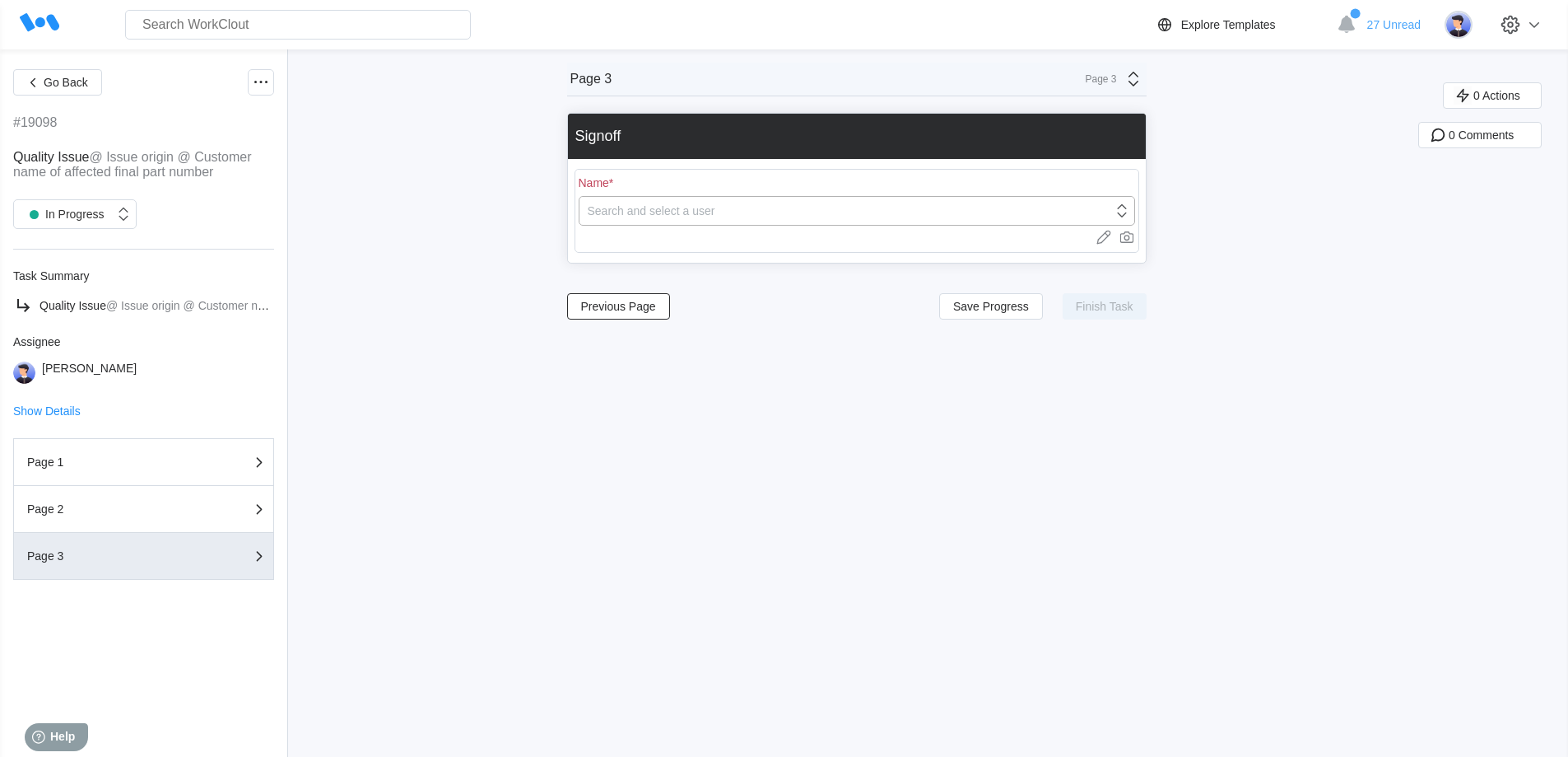
click at [724, 218] on div "Search and select a user" at bounding box center [846, 211] width 533 height 23
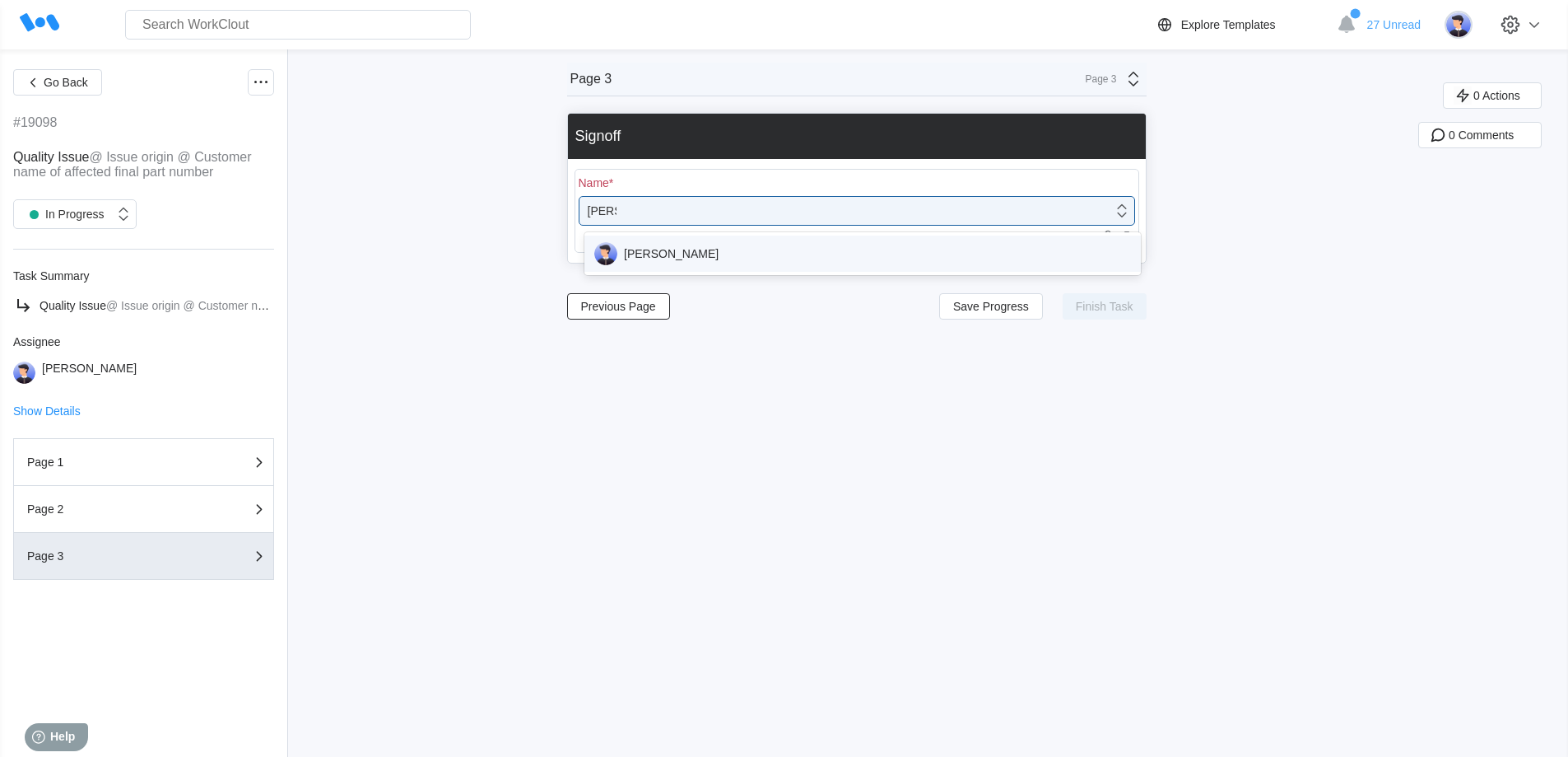
click at [727, 252] on div "[PERSON_NAME]" at bounding box center [862, 254] width 536 height 23
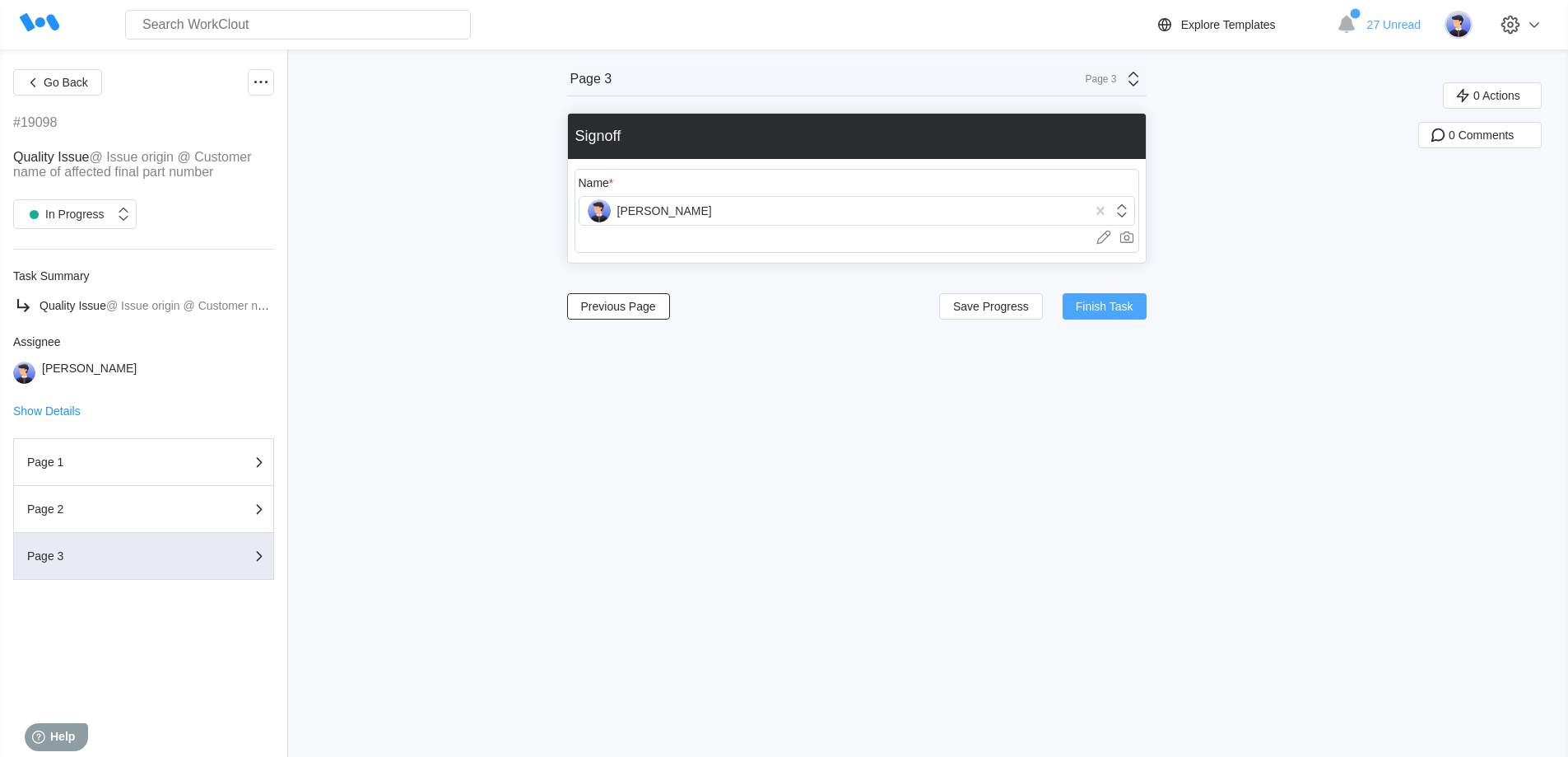
click at [1101, 307] on span "Finish Task" at bounding box center [1104, 306] width 58 height 12
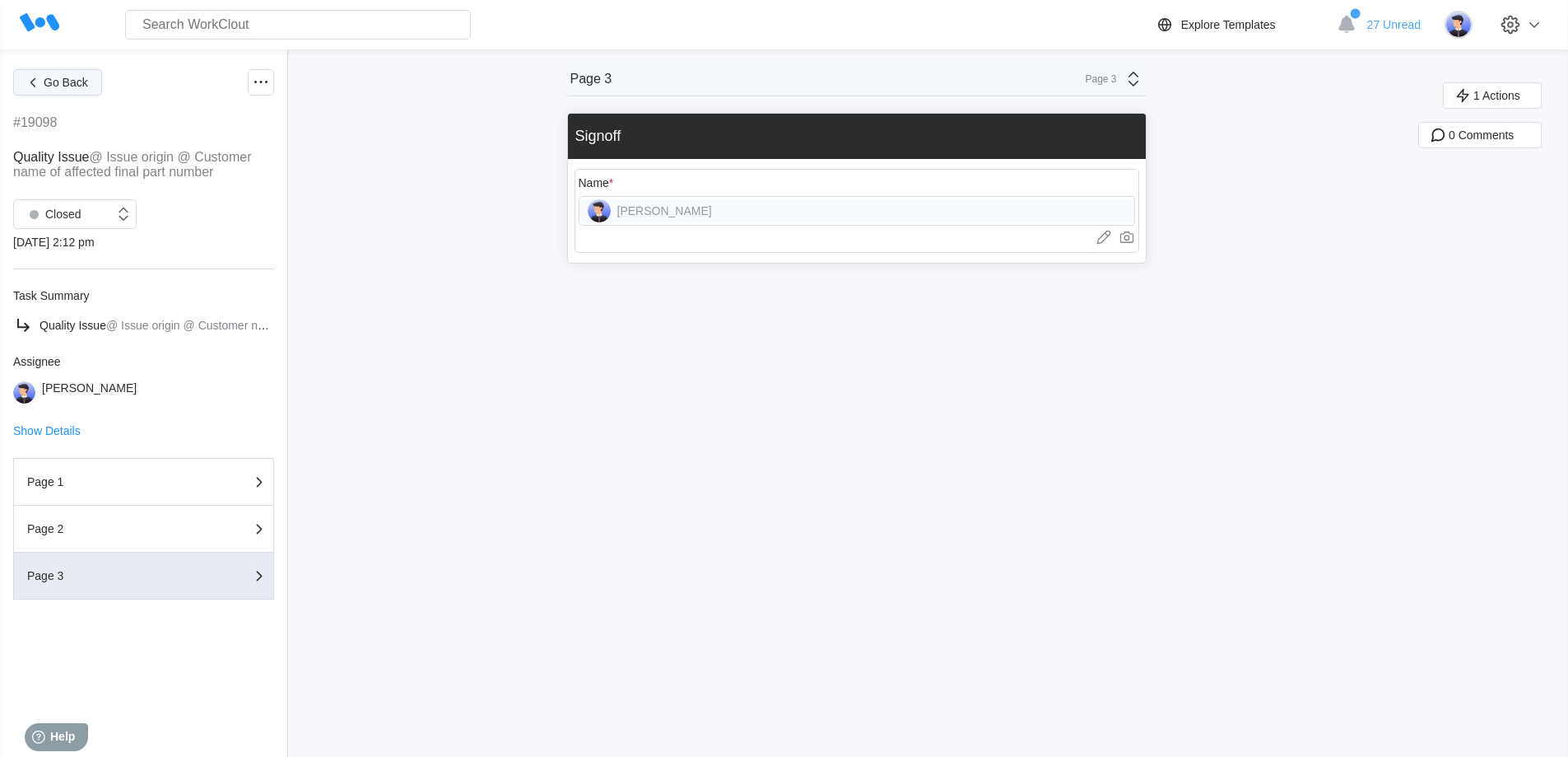
click at [59, 83] on span "Go Back" at bounding box center [66, 82] width 44 height 12
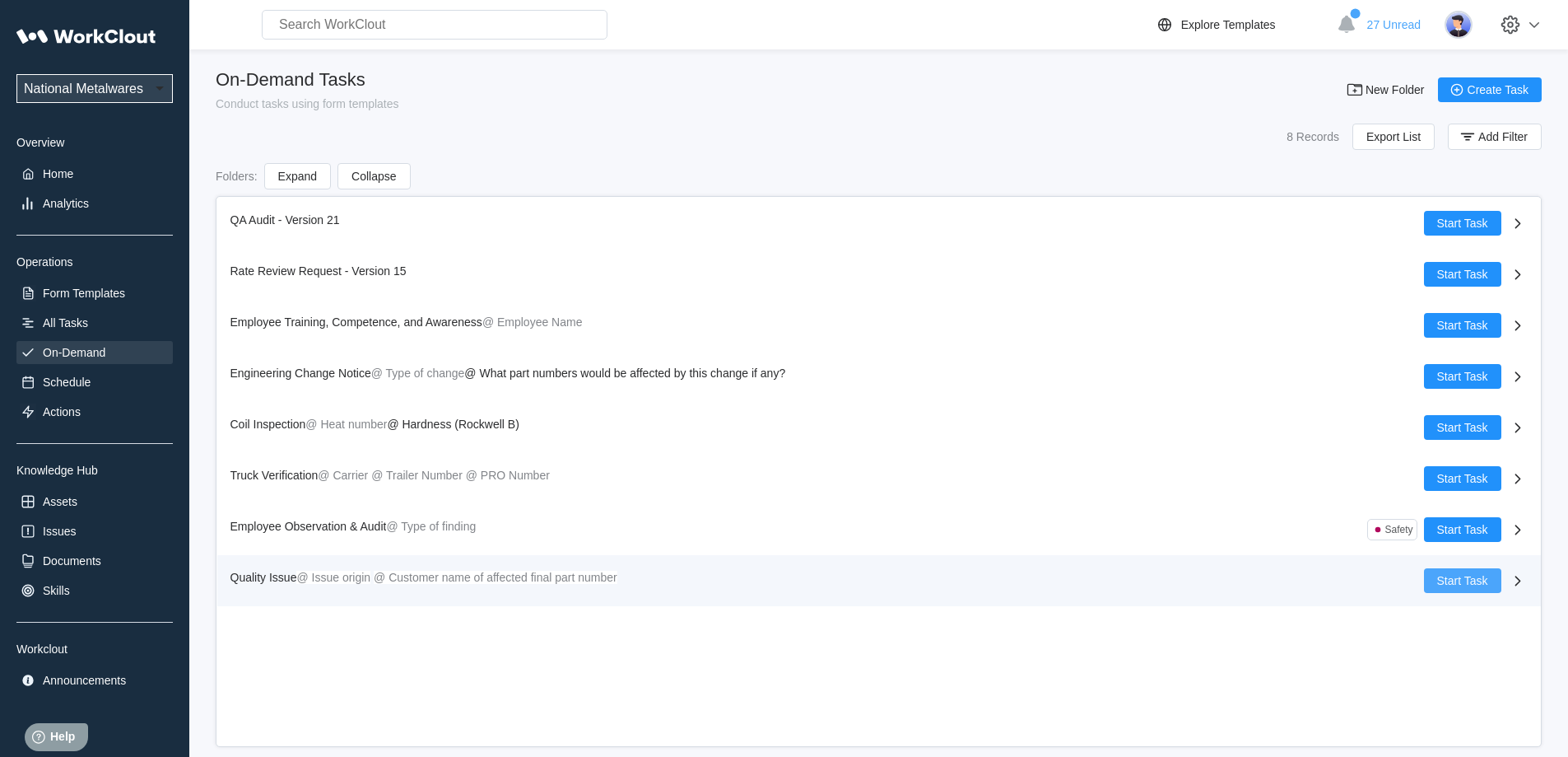
click at [1463, 582] on span "Start Task" at bounding box center [1462, 580] width 51 height 12
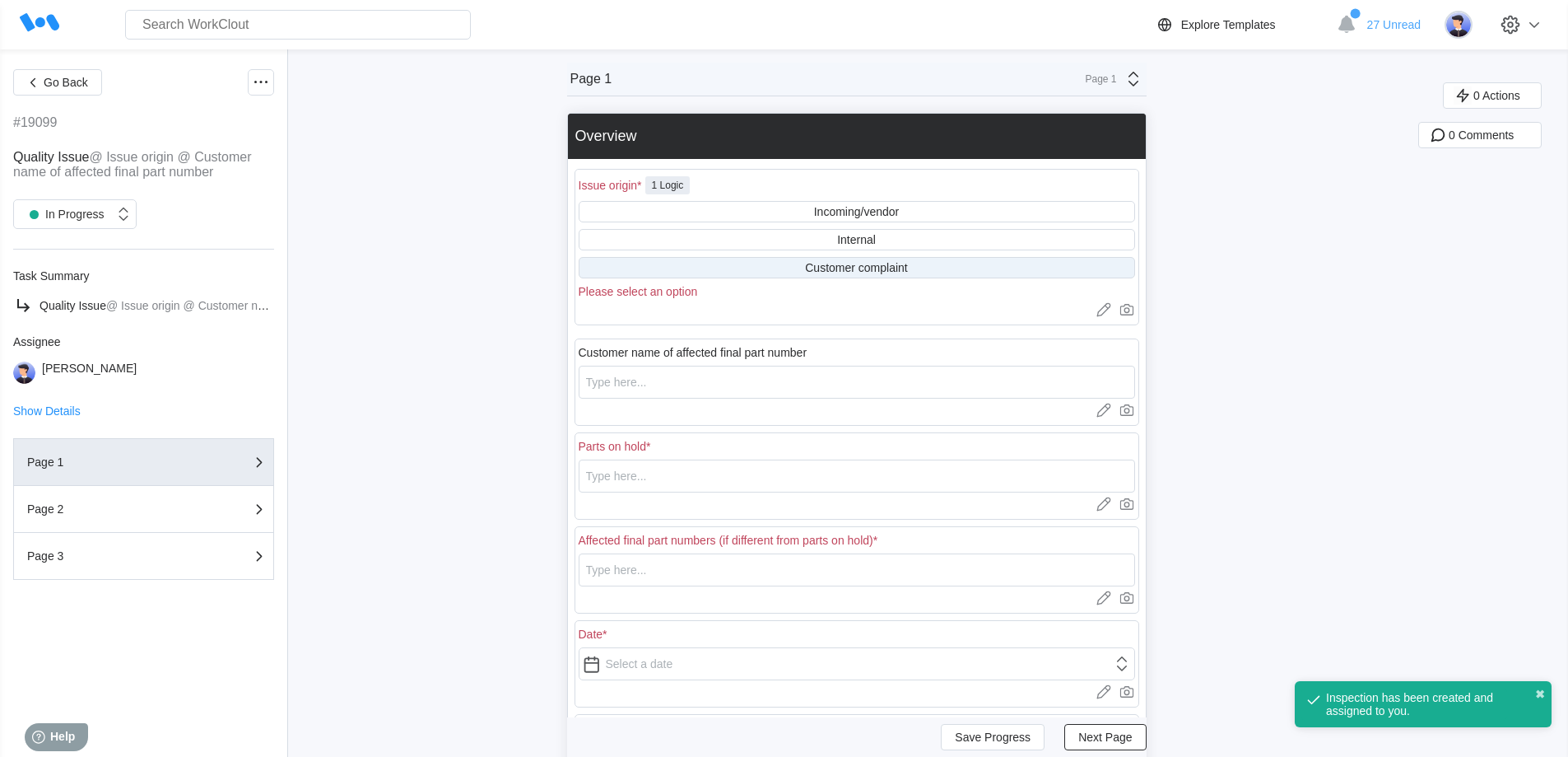
click at [865, 265] on div "Customer complaint" at bounding box center [856, 267] width 102 height 13
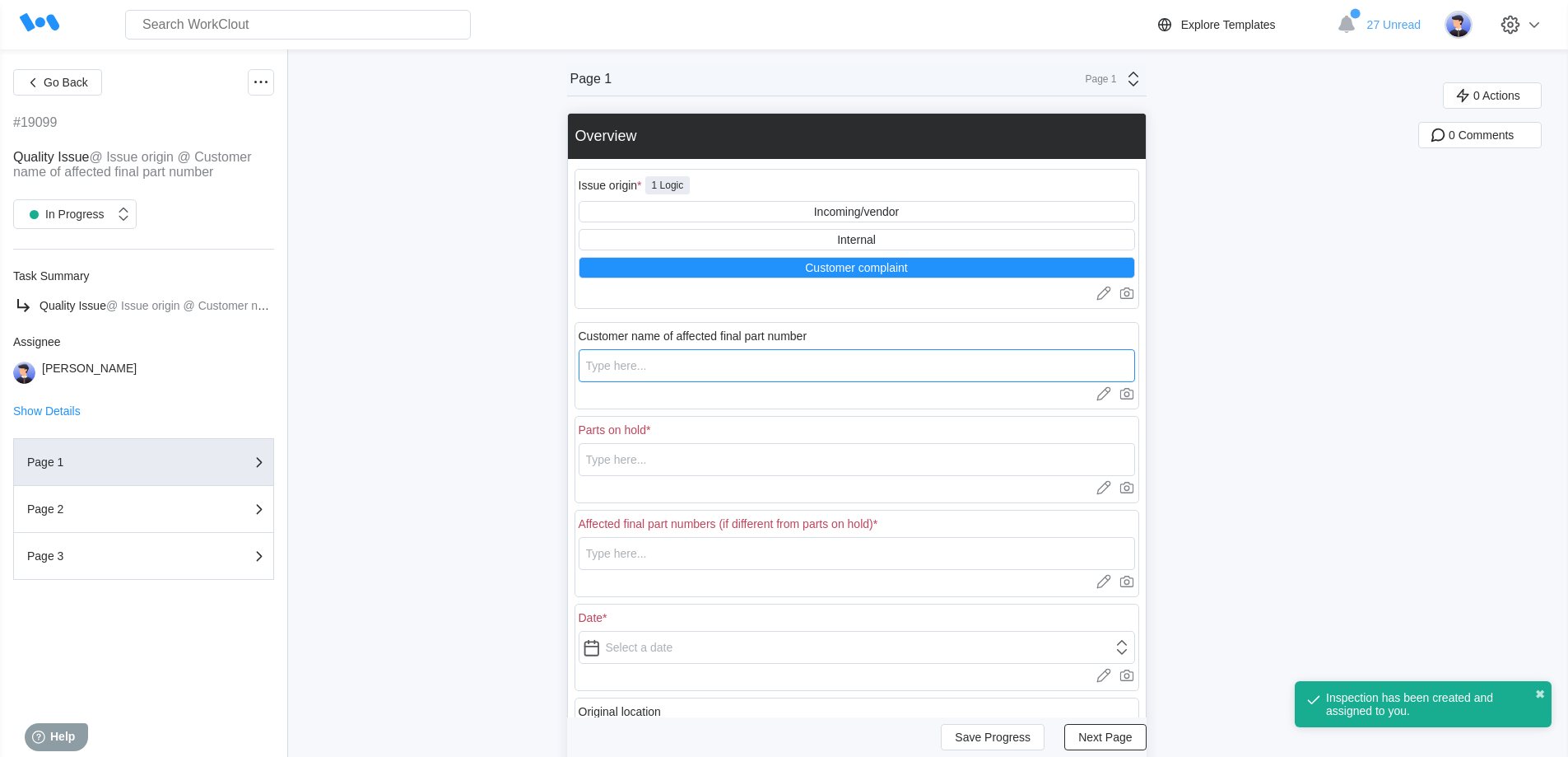
click at [713, 359] on input "text" at bounding box center [856, 365] width 556 height 33
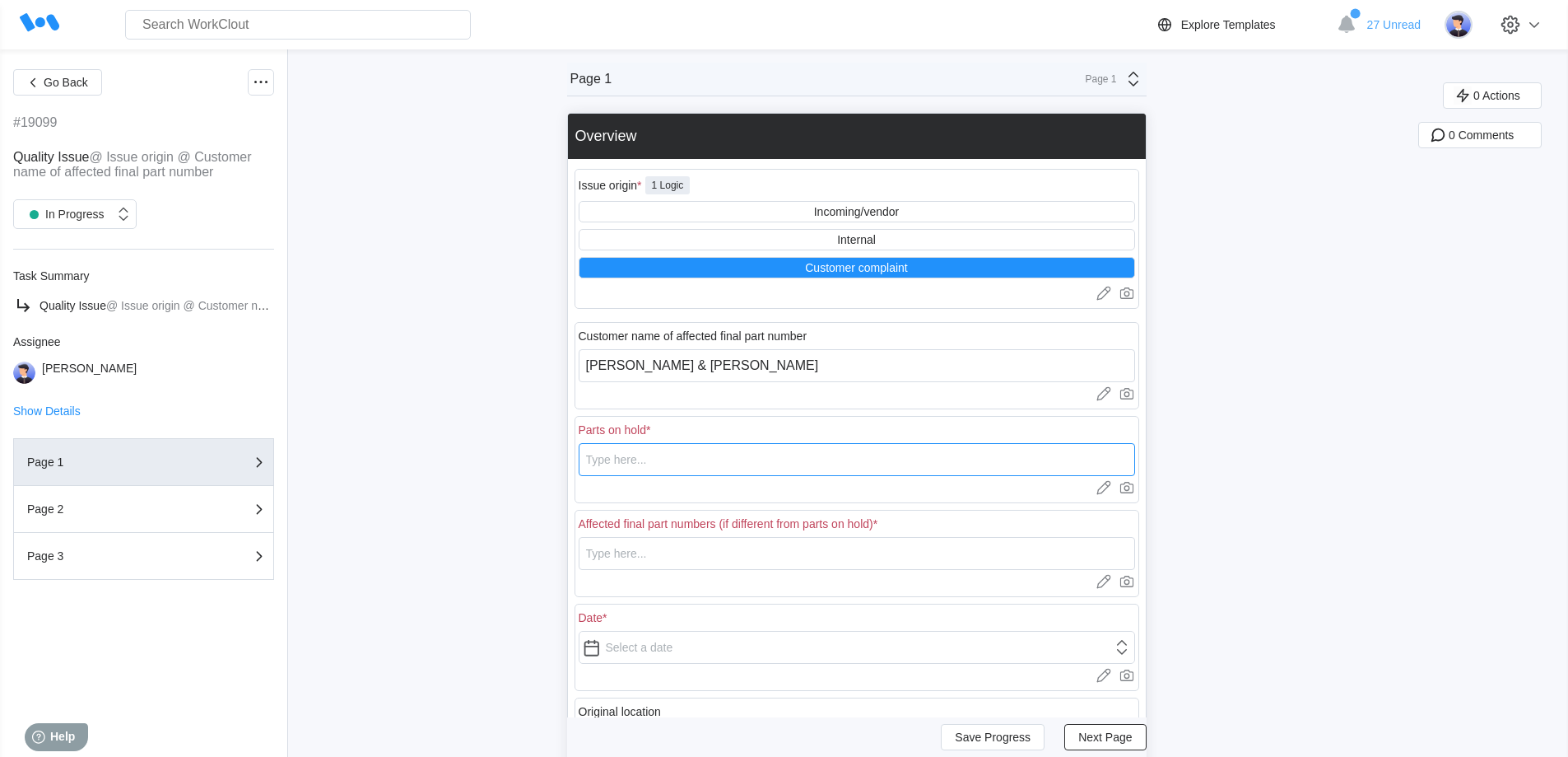
click at [731, 458] on input "text" at bounding box center [856, 459] width 556 height 33
drag, startPoint x: 730, startPoint y: 458, endPoint x: 577, endPoint y: 449, distance: 153.3
click at [581, 449] on div "Parts on hold * 83100002PPMB Upload images or videos to this field Drag and Dro…" at bounding box center [856, 459] width 564 height 87
click at [653, 565] on input "text" at bounding box center [856, 553] width 556 height 33
paste input "83100002PPMB"
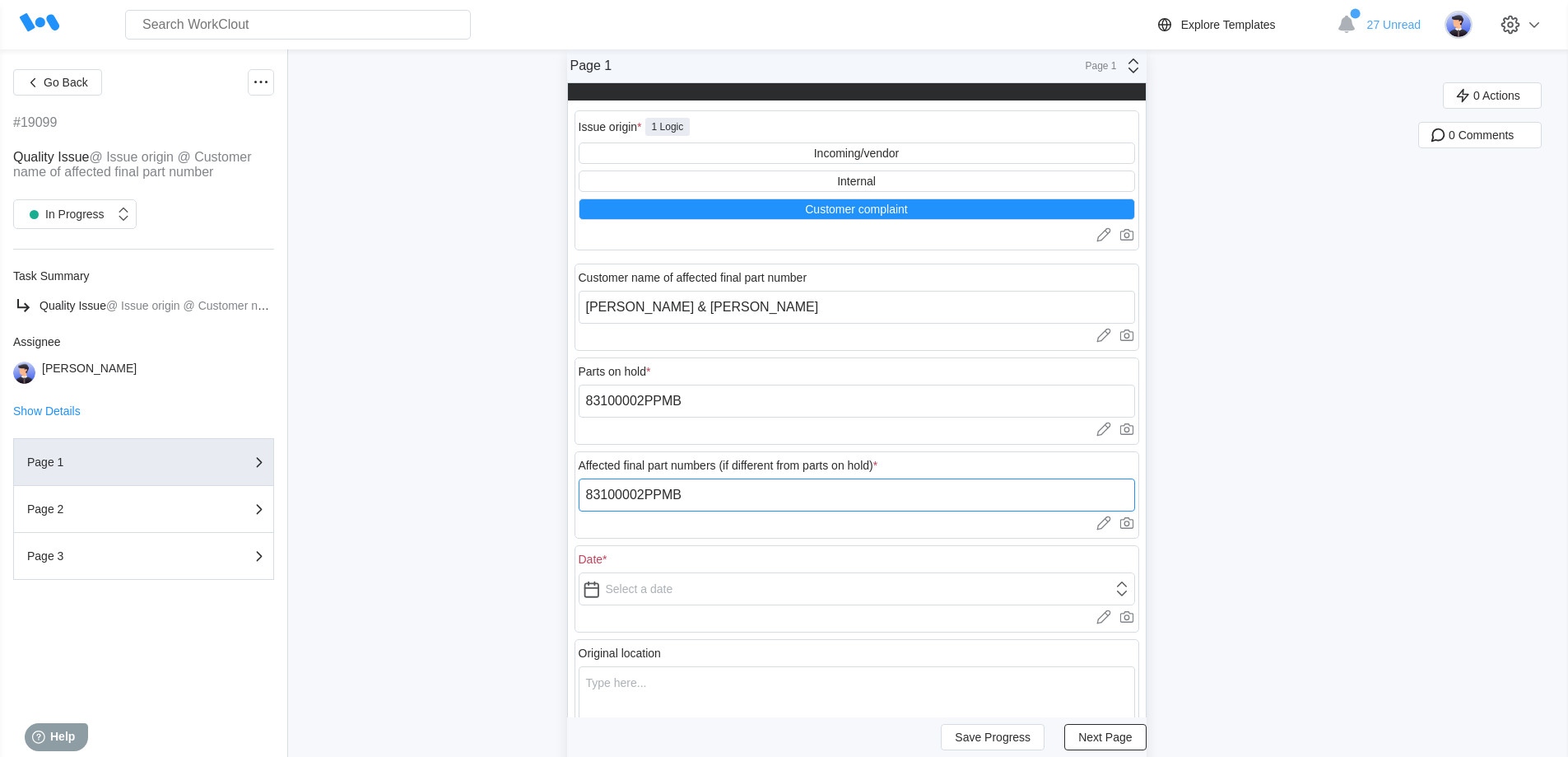
scroll to position [247, 0]
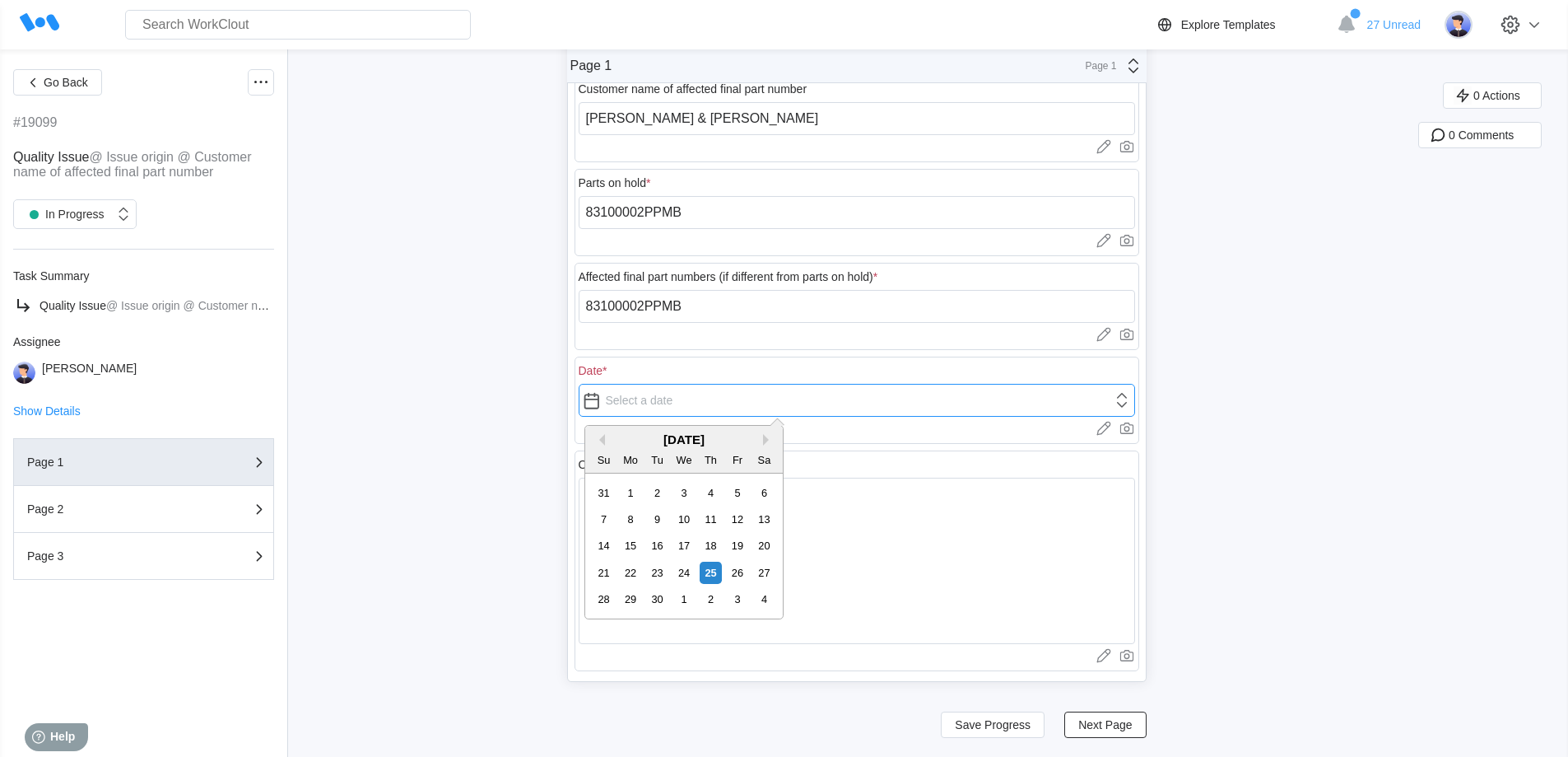
click at [670, 410] on input "text" at bounding box center [856, 400] width 556 height 33
click at [601, 435] on button "Previous Month" at bounding box center [598, 440] width 12 height 12
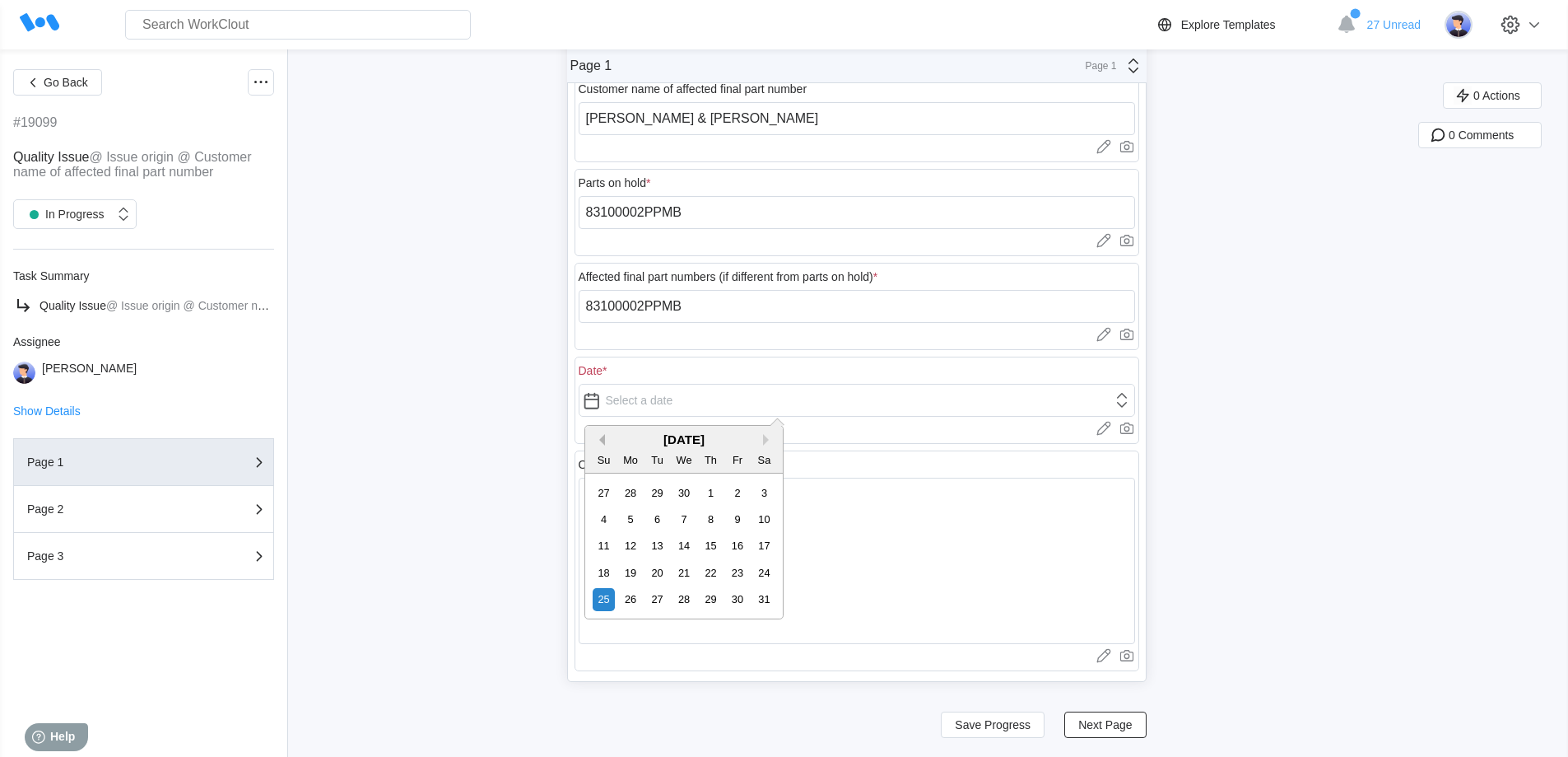
click at [601, 435] on button "Previous Month" at bounding box center [598, 440] width 12 height 12
click at [654, 601] on div "29" at bounding box center [657, 599] width 22 height 22
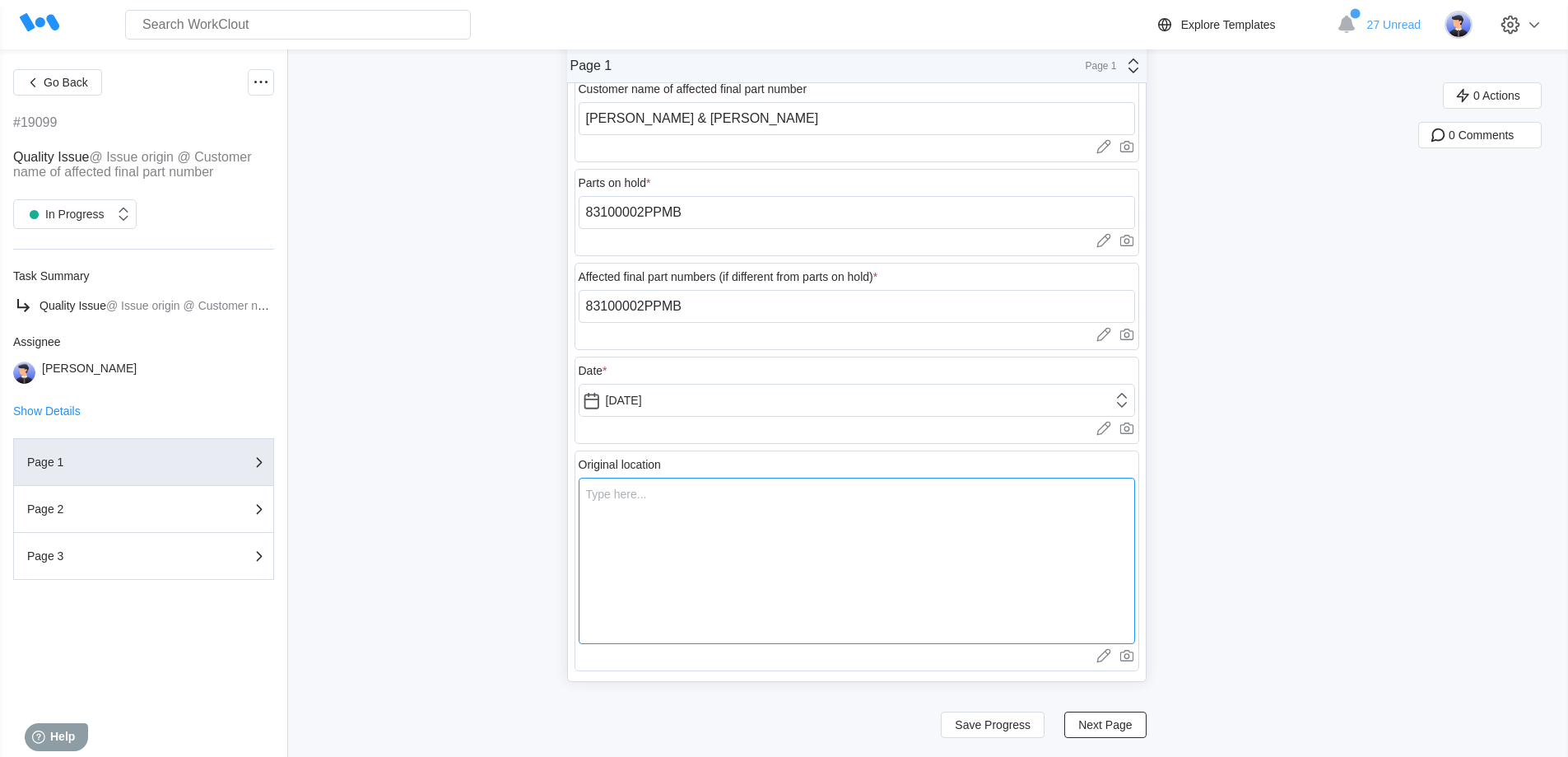
click at [706, 498] on textarea at bounding box center [856, 560] width 556 height 166
click at [1124, 727] on span "Next Page" at bounding box center [1105, 724] width 54 height 12
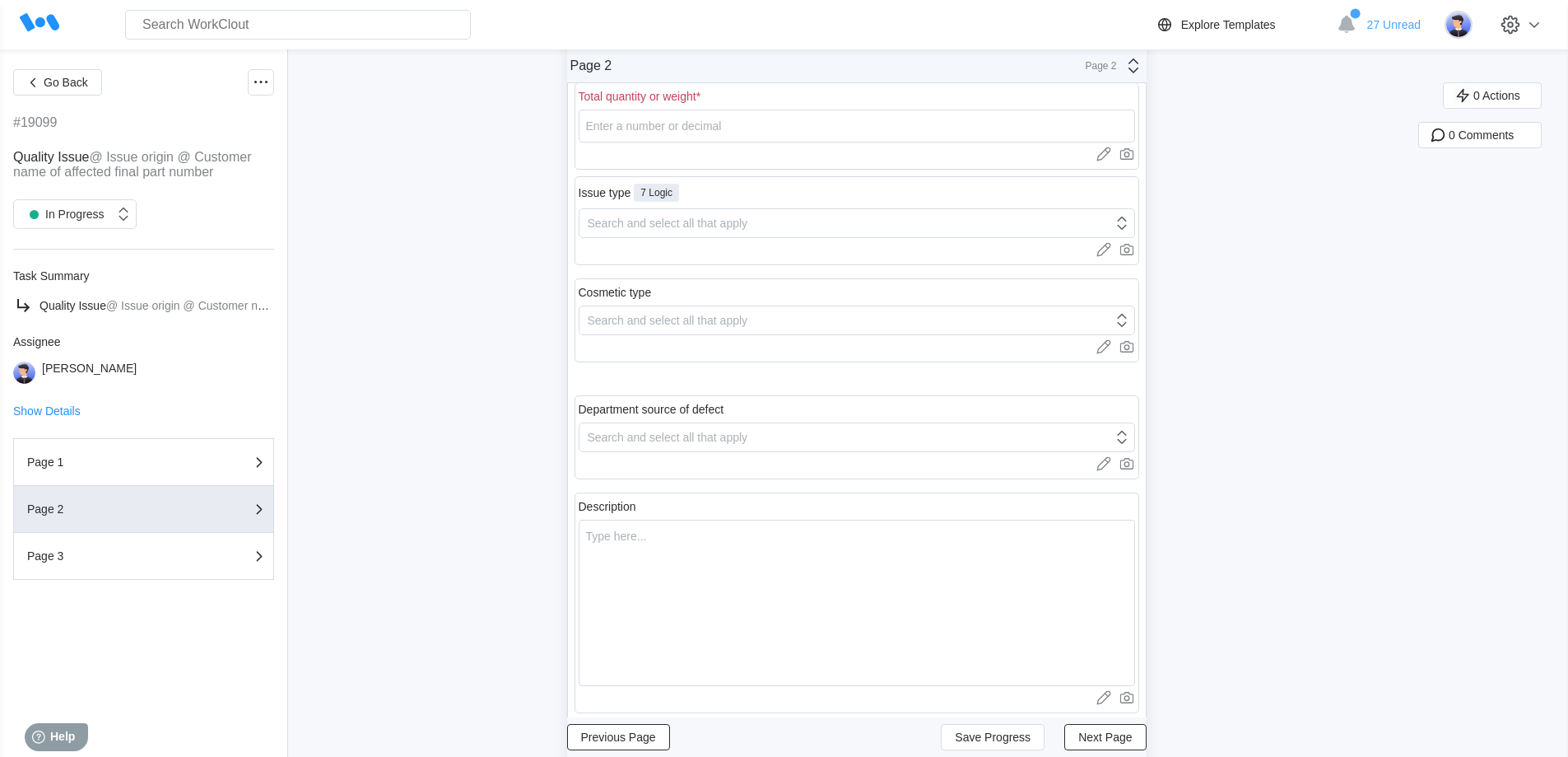
scroll to position [0, 0]
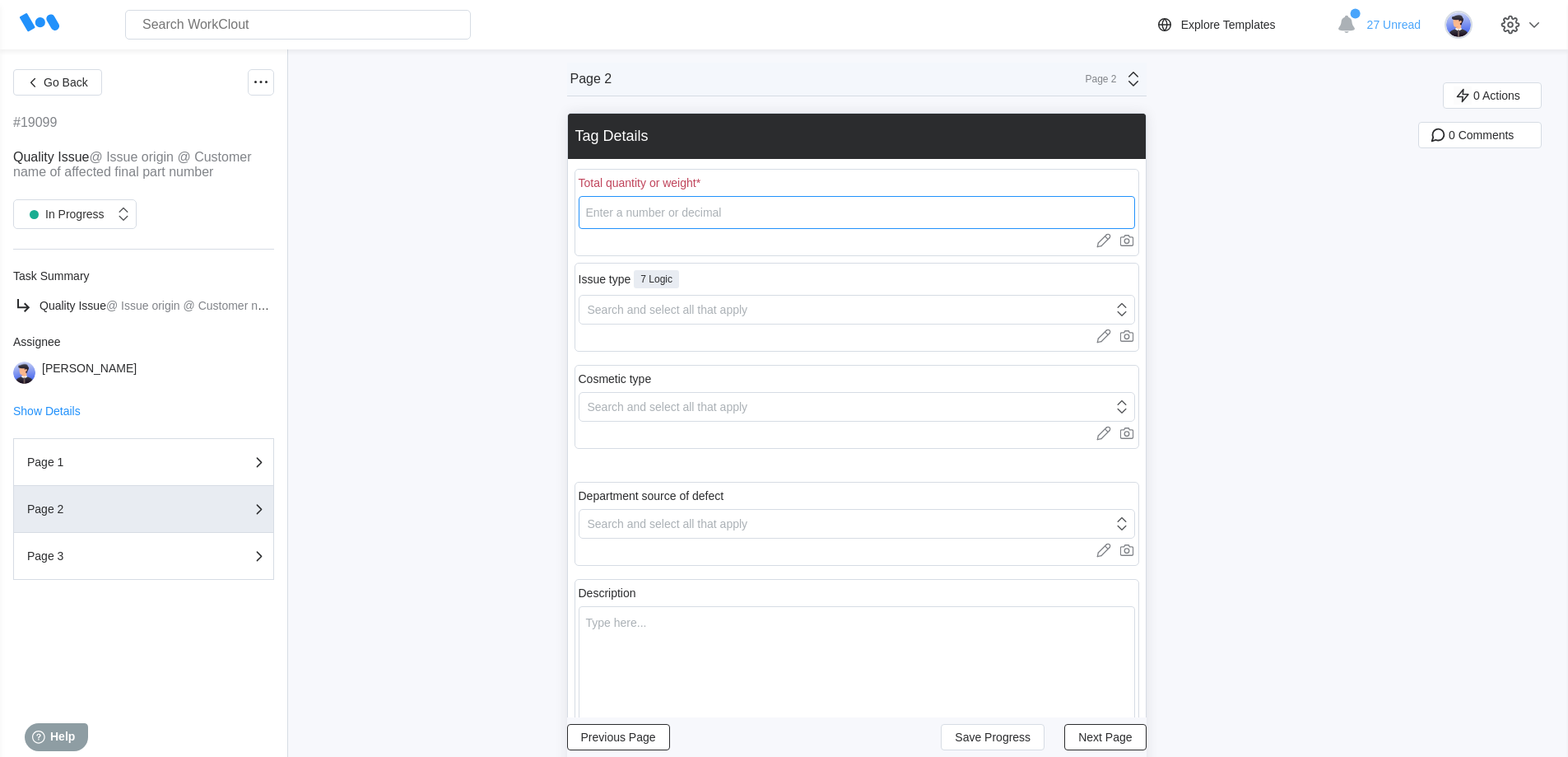
click at [619, 215] on input "number" at bounding box center [856, 212] width 556 height 33
click at [634, 307] on div "Search and select all that apply" at bounding box center [668, 309] width 161 height 13
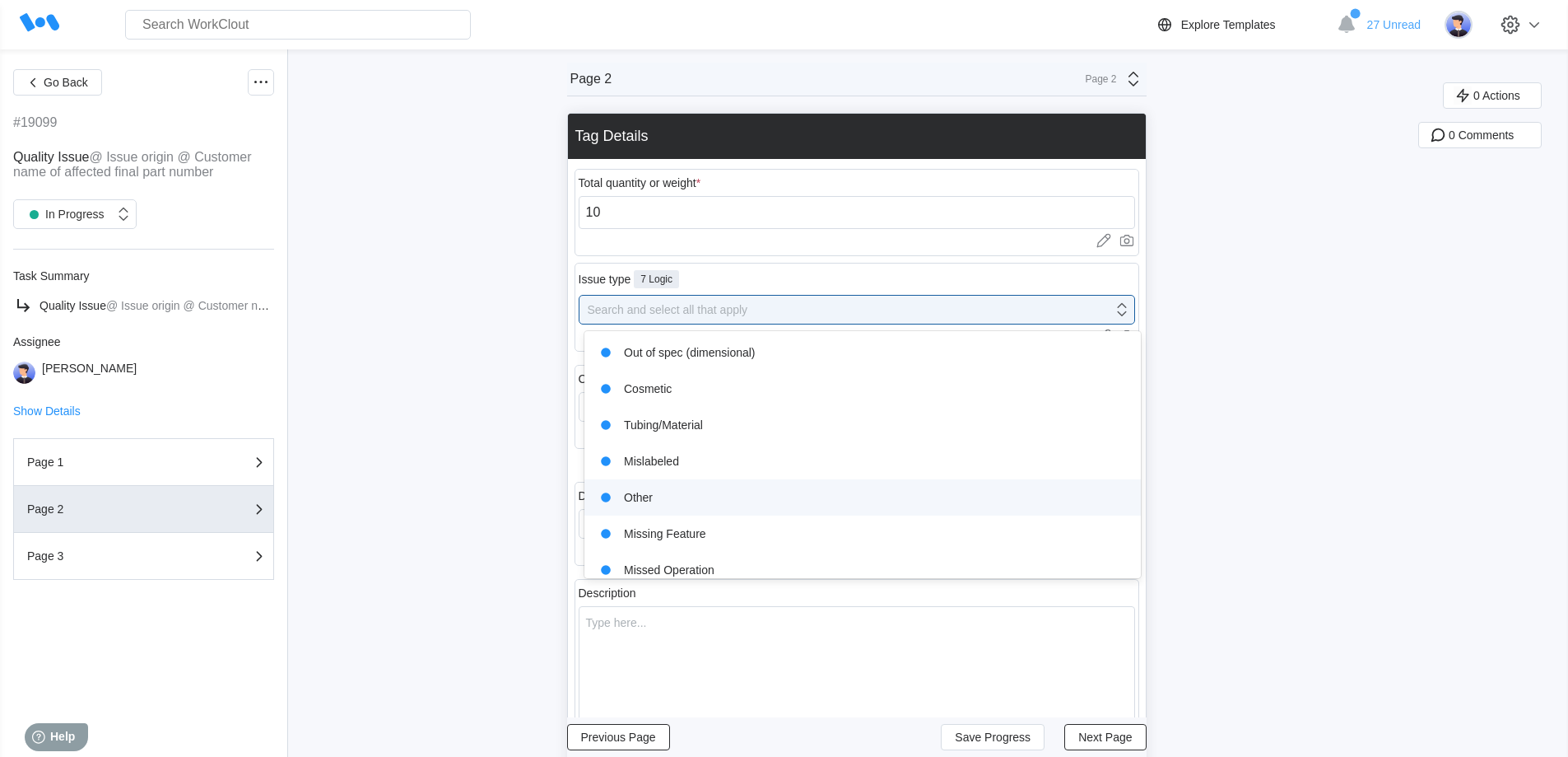
click at [683, 489] on div "Other" at bounding box center [862, 497] width 536 height 23
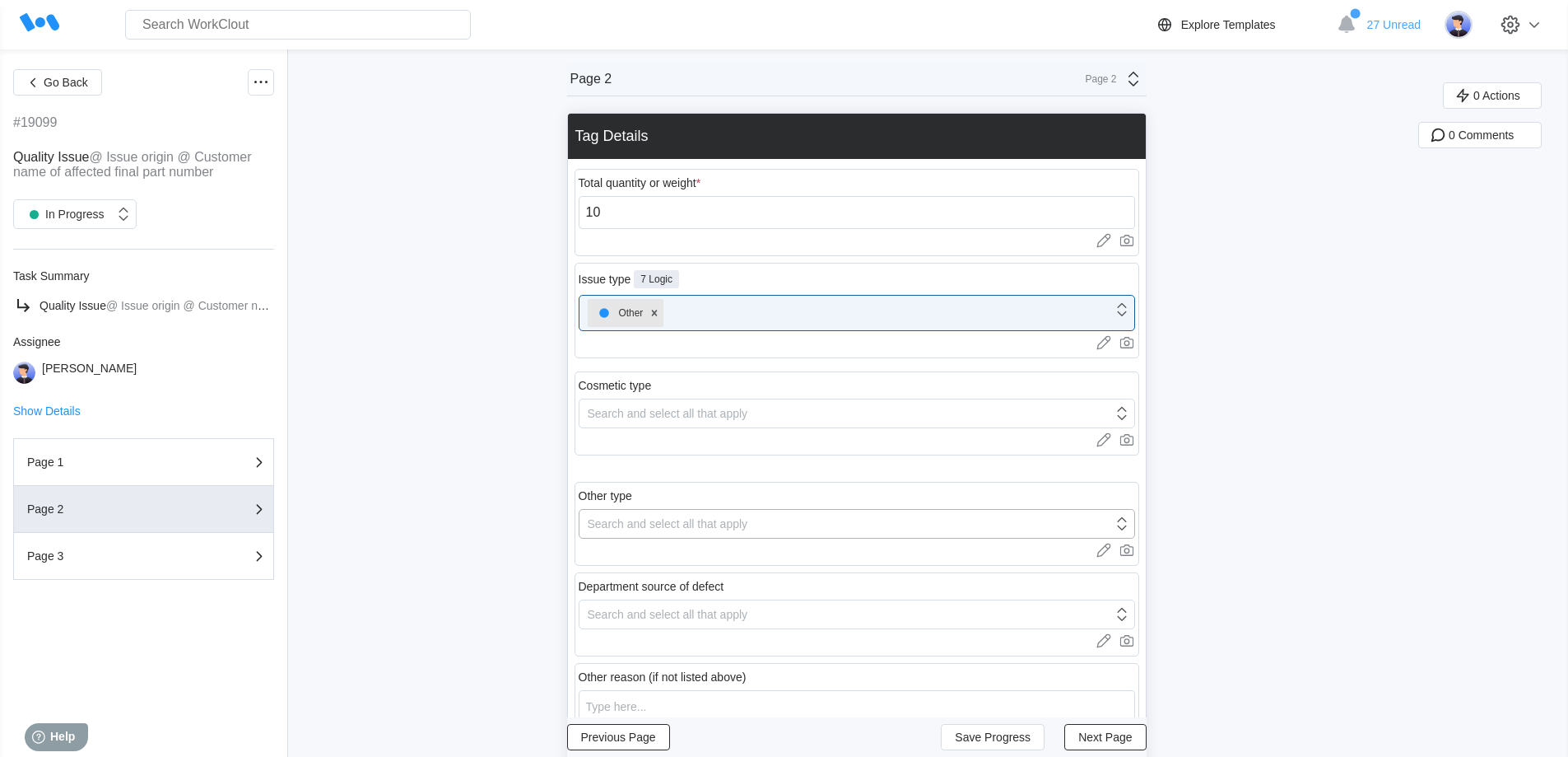
click at [678, 524] on div "Search and select all that apply" at bounding box center [668, 523] width 161 height 13
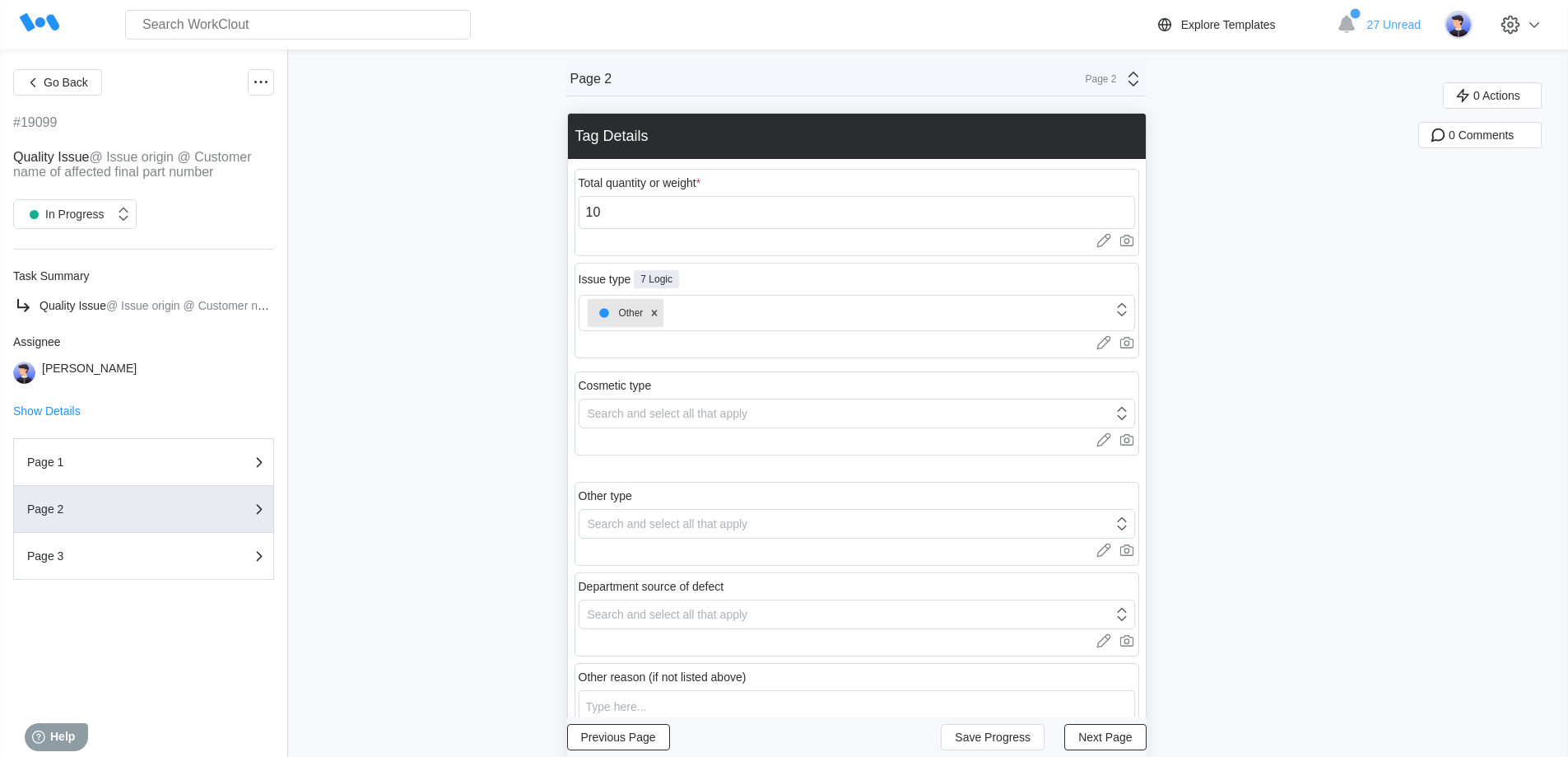
click at [766, 477] on div at bounding box center [856, 475] width 564 height 6
click at [1107, 646] on icon at bounding box center [1103, 641] width 14 height 14
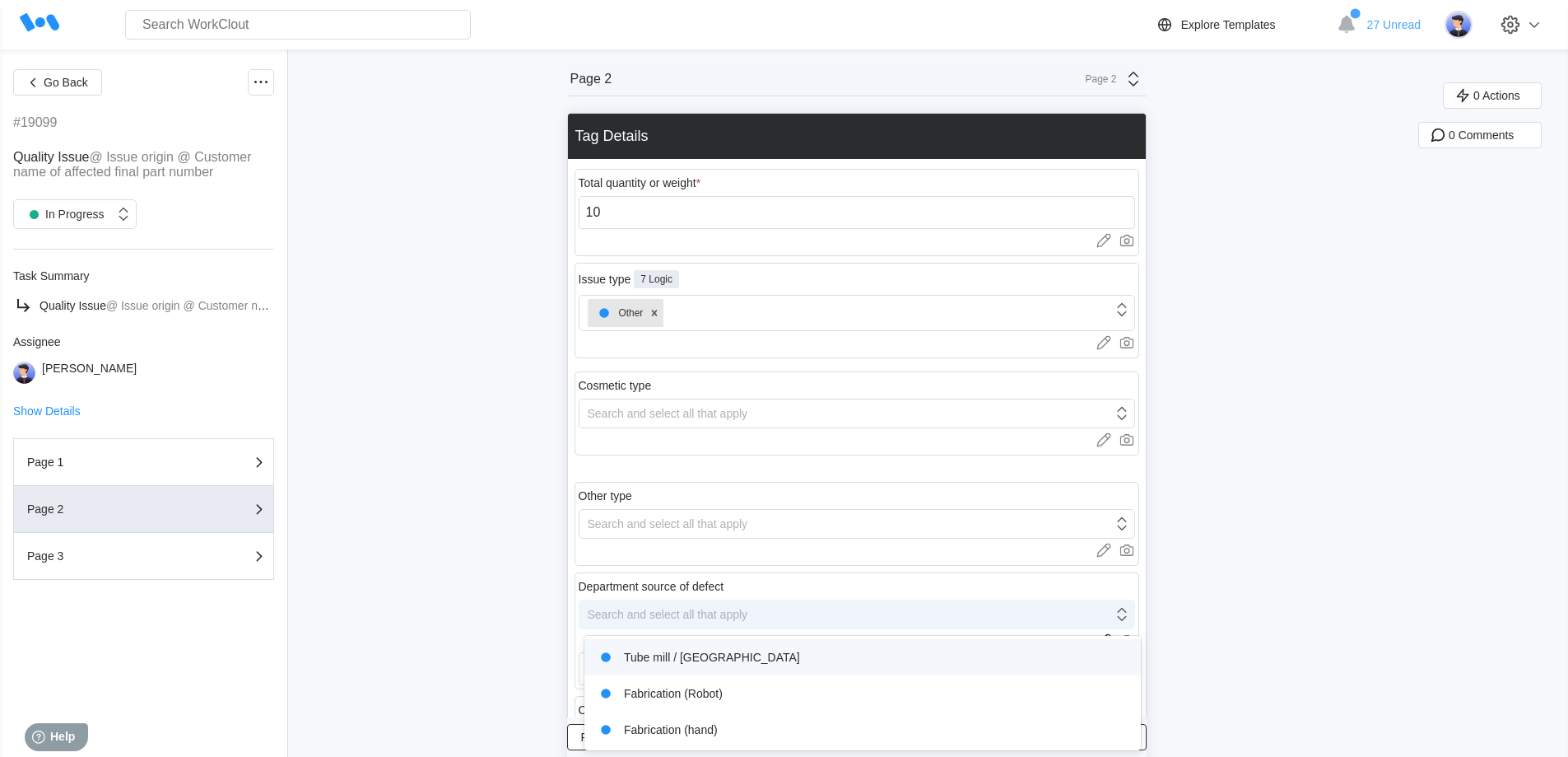
click at [968, 620] on div "Search and select all that apply" at bounding box center [846, 614] width 533 height 23
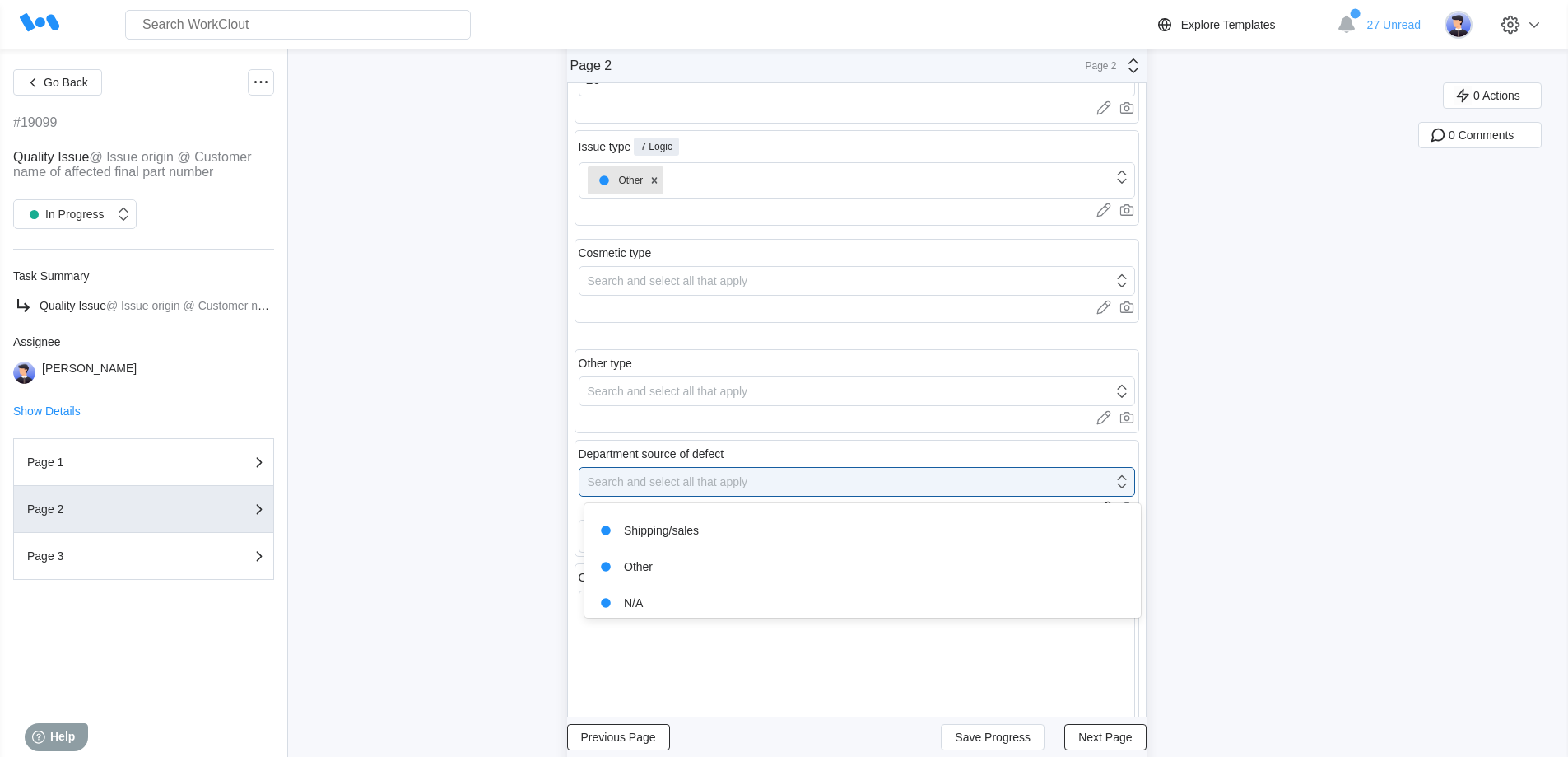
scroll to position [218, 0]
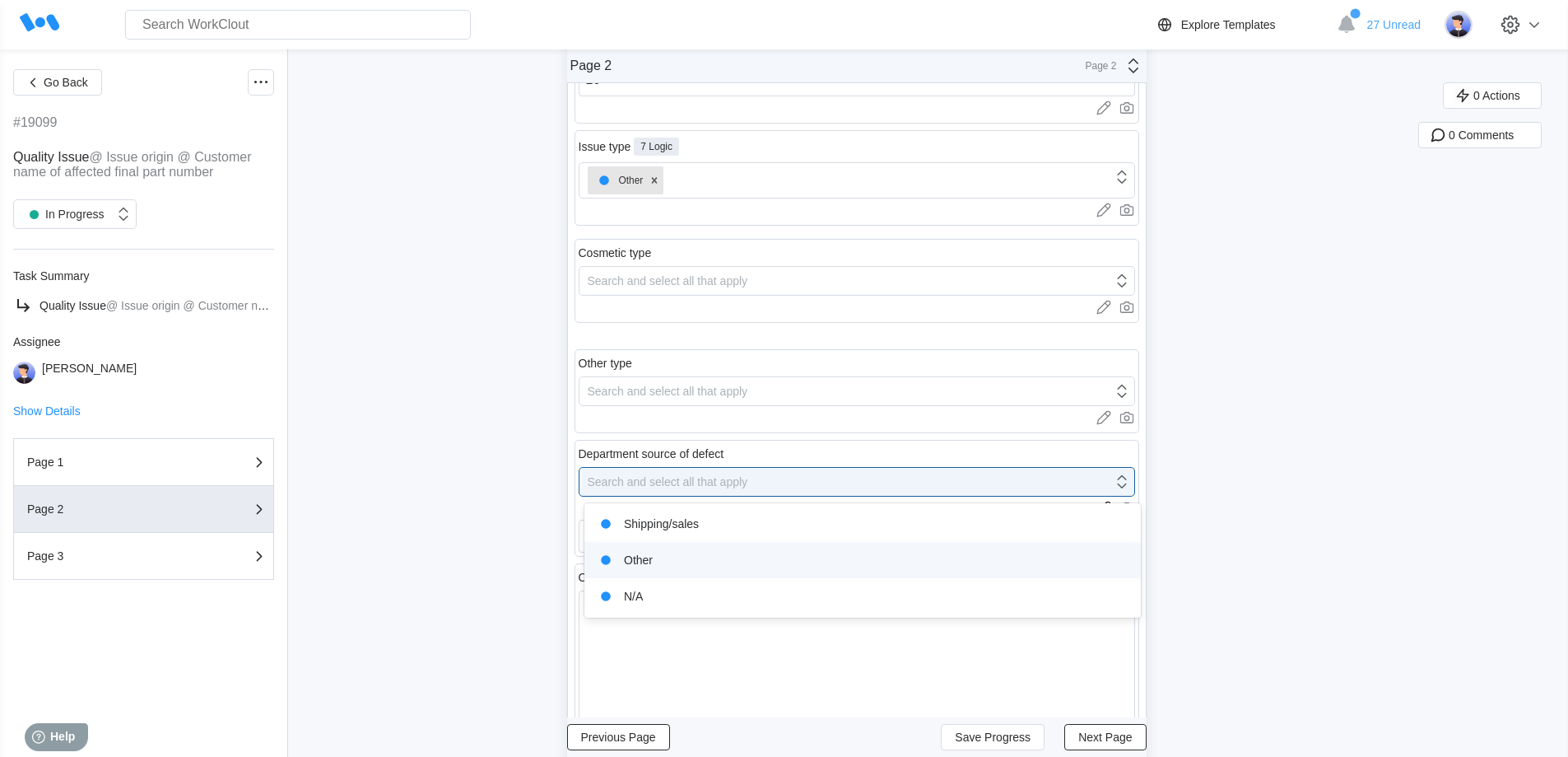
click at [671, 560] on div "Other" at bounding box center [862, 560] width 536 height 23
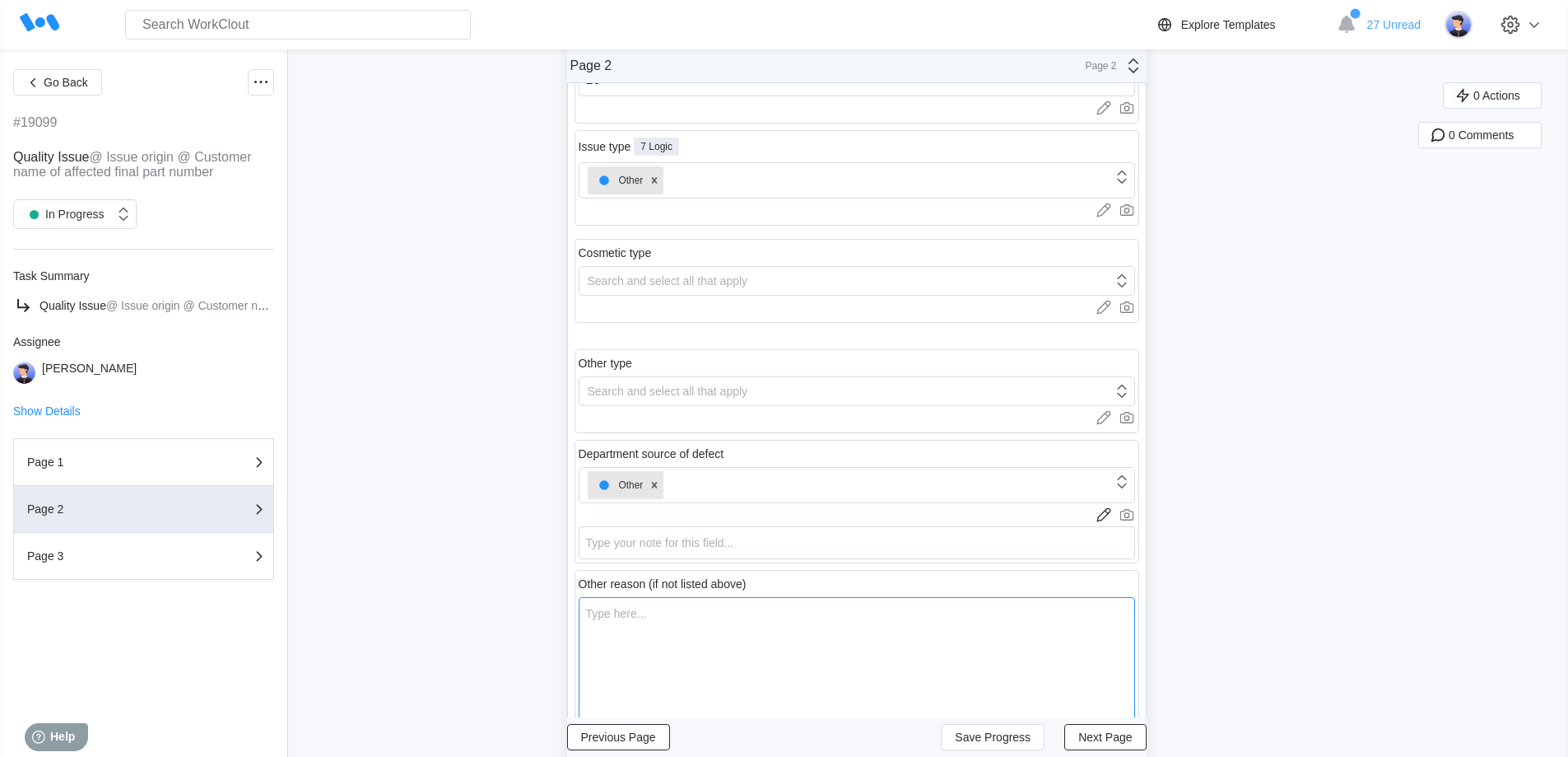
click at [642, 616] on textarea at bounding box center [856, 680] width 556 height 166
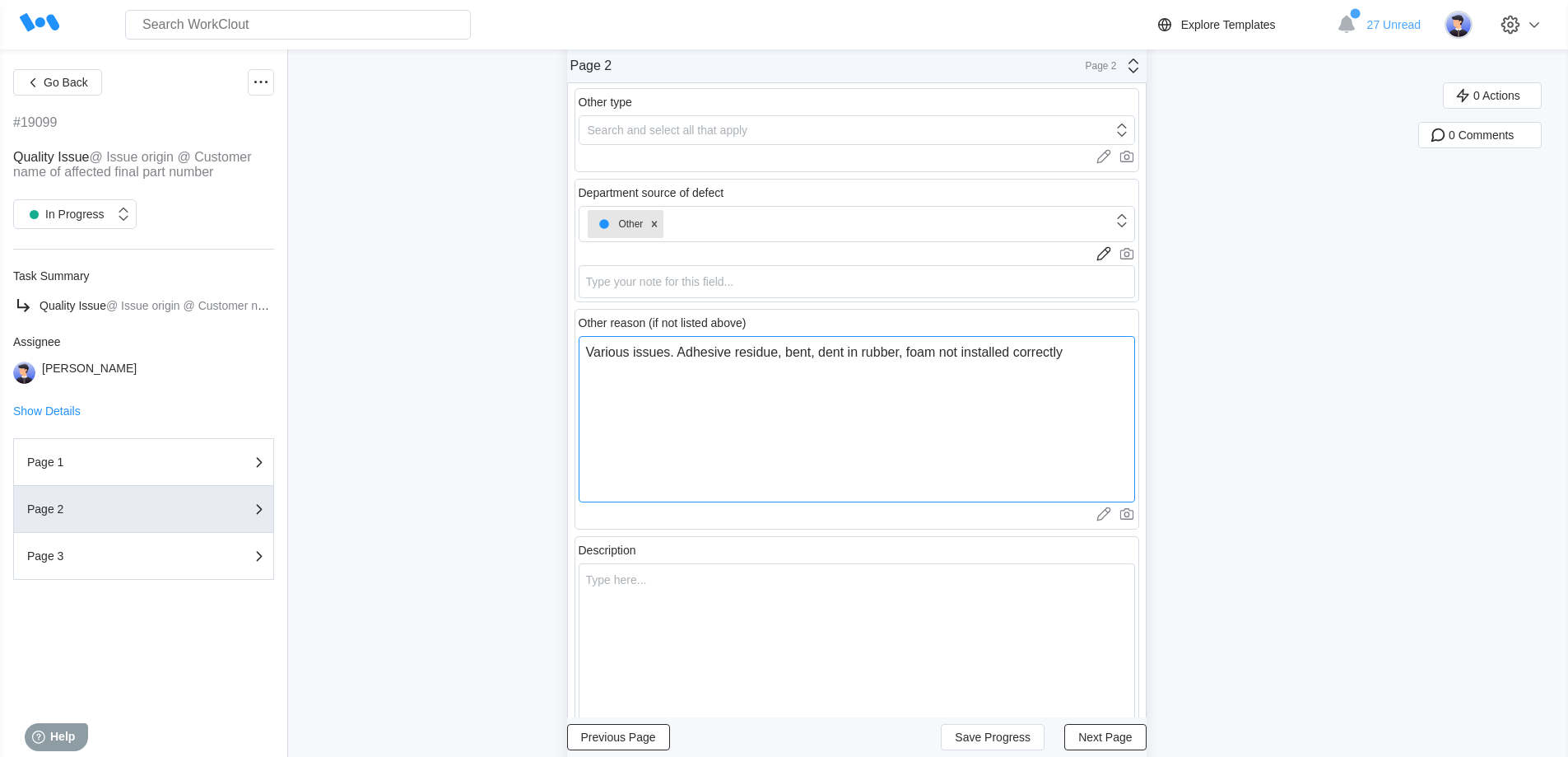
scroll to position [544, 0]
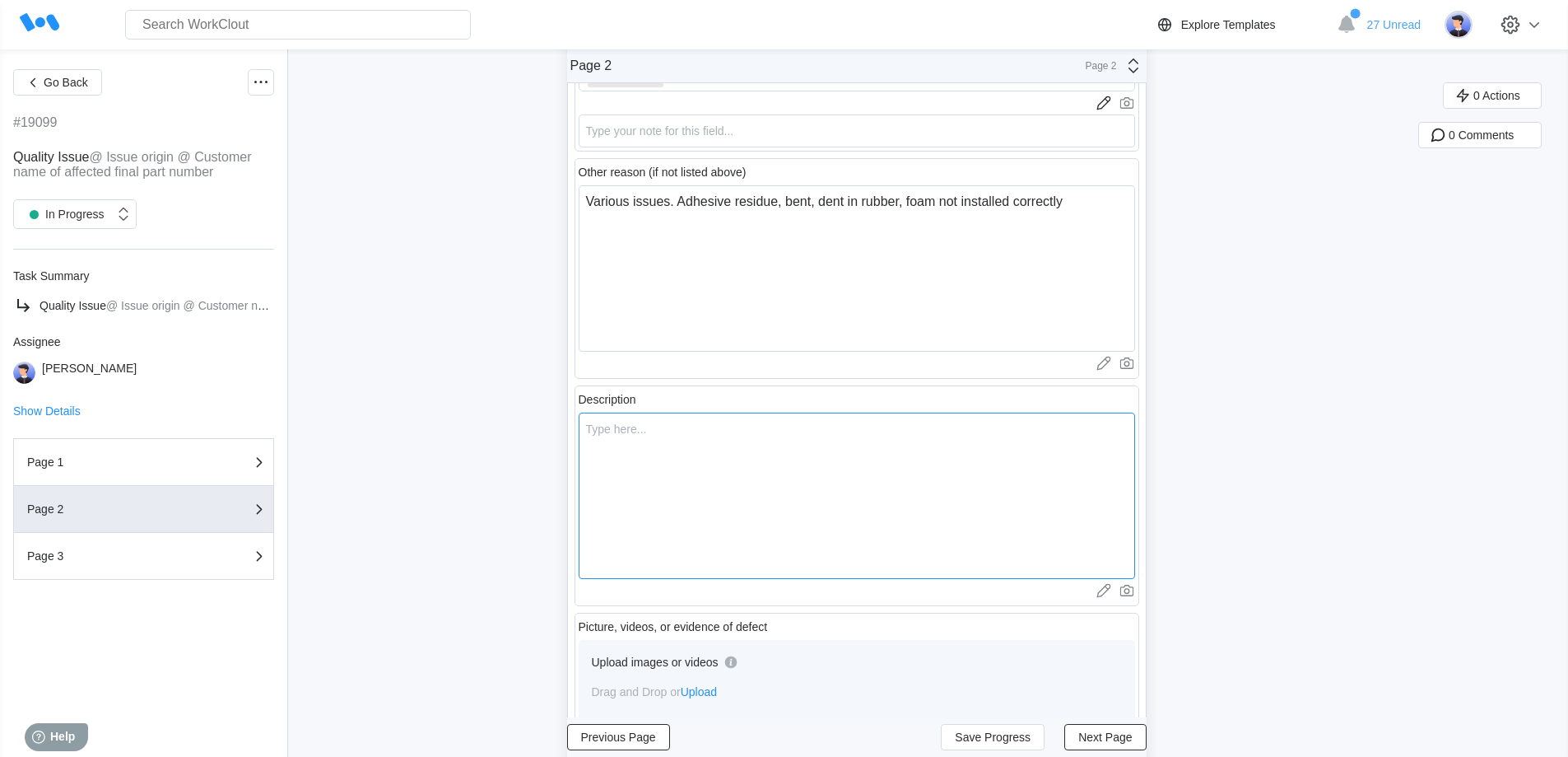
click at [770, 484] on textarea at bounding box center [856, 495] width 556 height 166
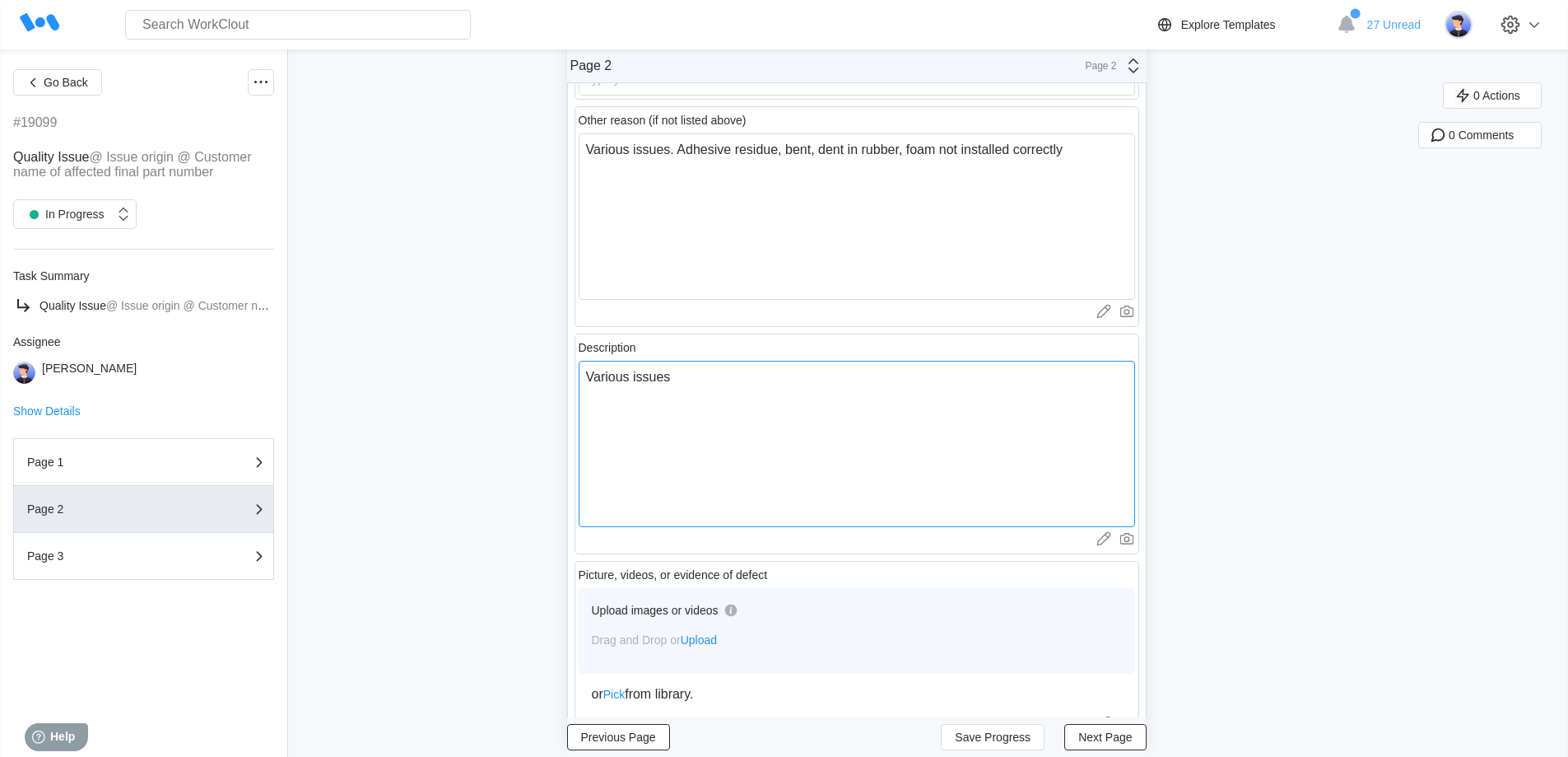
scroll to position [664, 0]
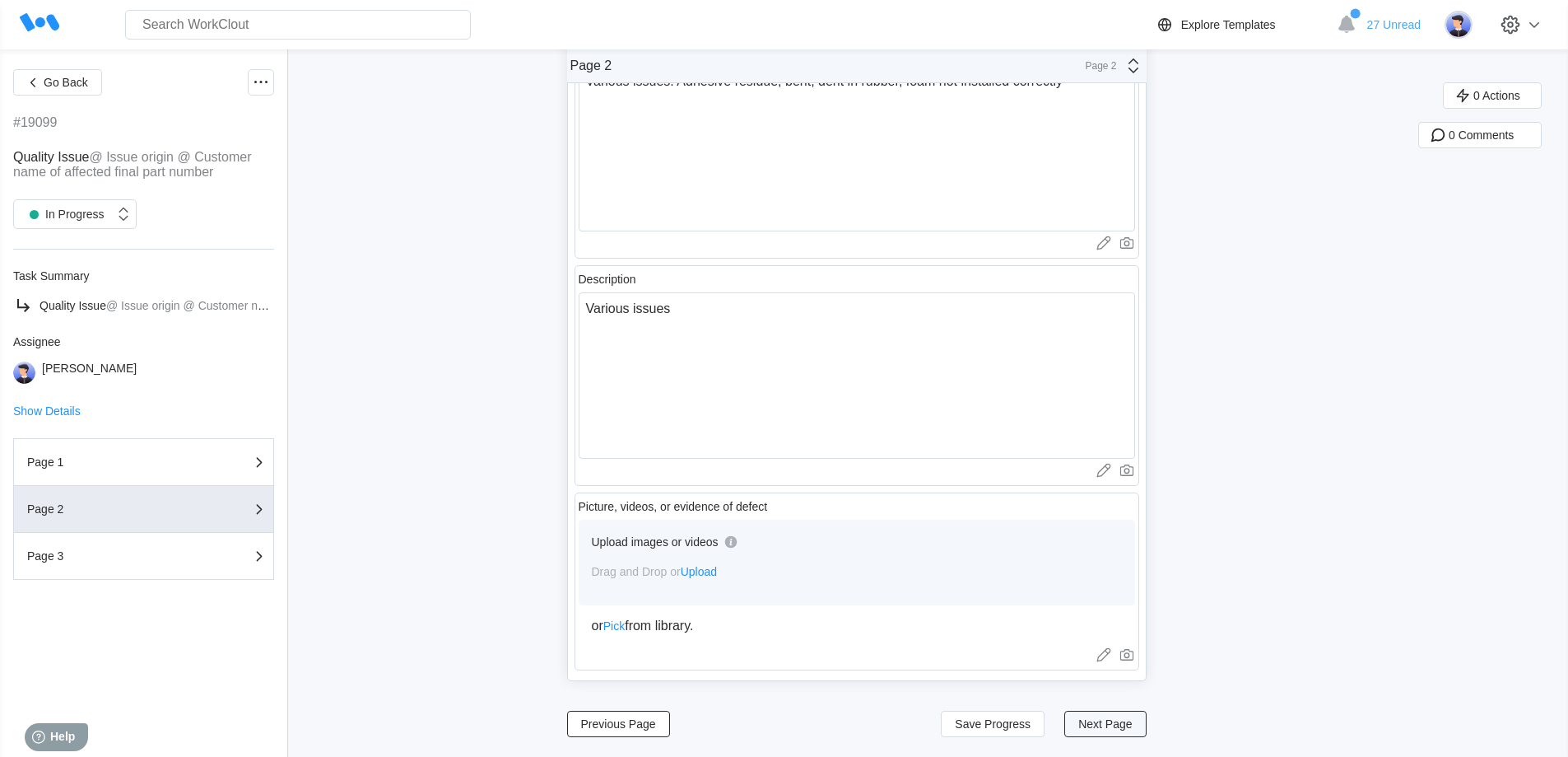
click at [1103, 720] on span "Next Page" at bounding box center [1105, 724] width 54 height 12
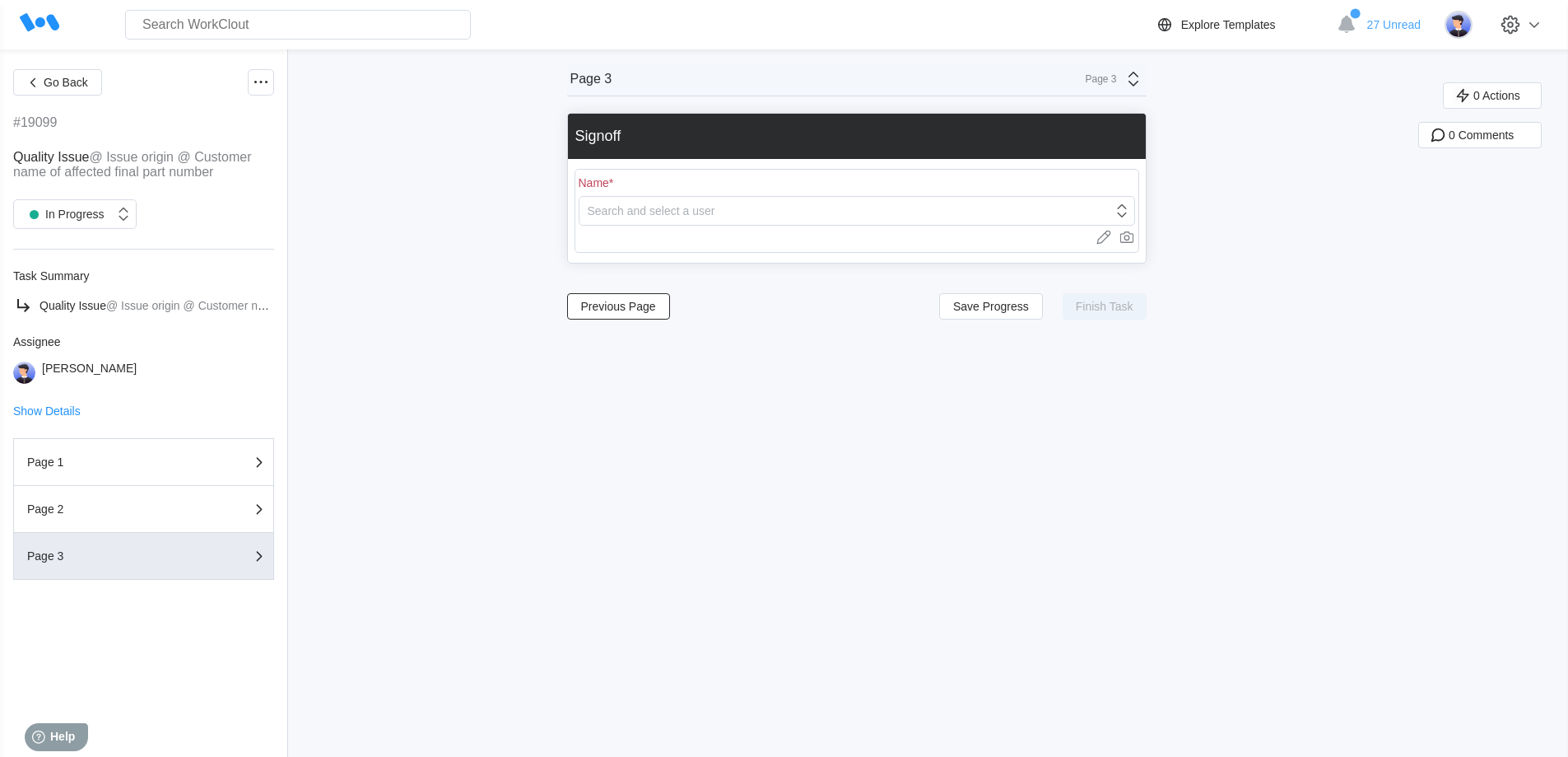
scroll to position [0, 0]
click at [749, 208] on div "Search and select a user" at bounding box center [846, 211] width 533 height 23
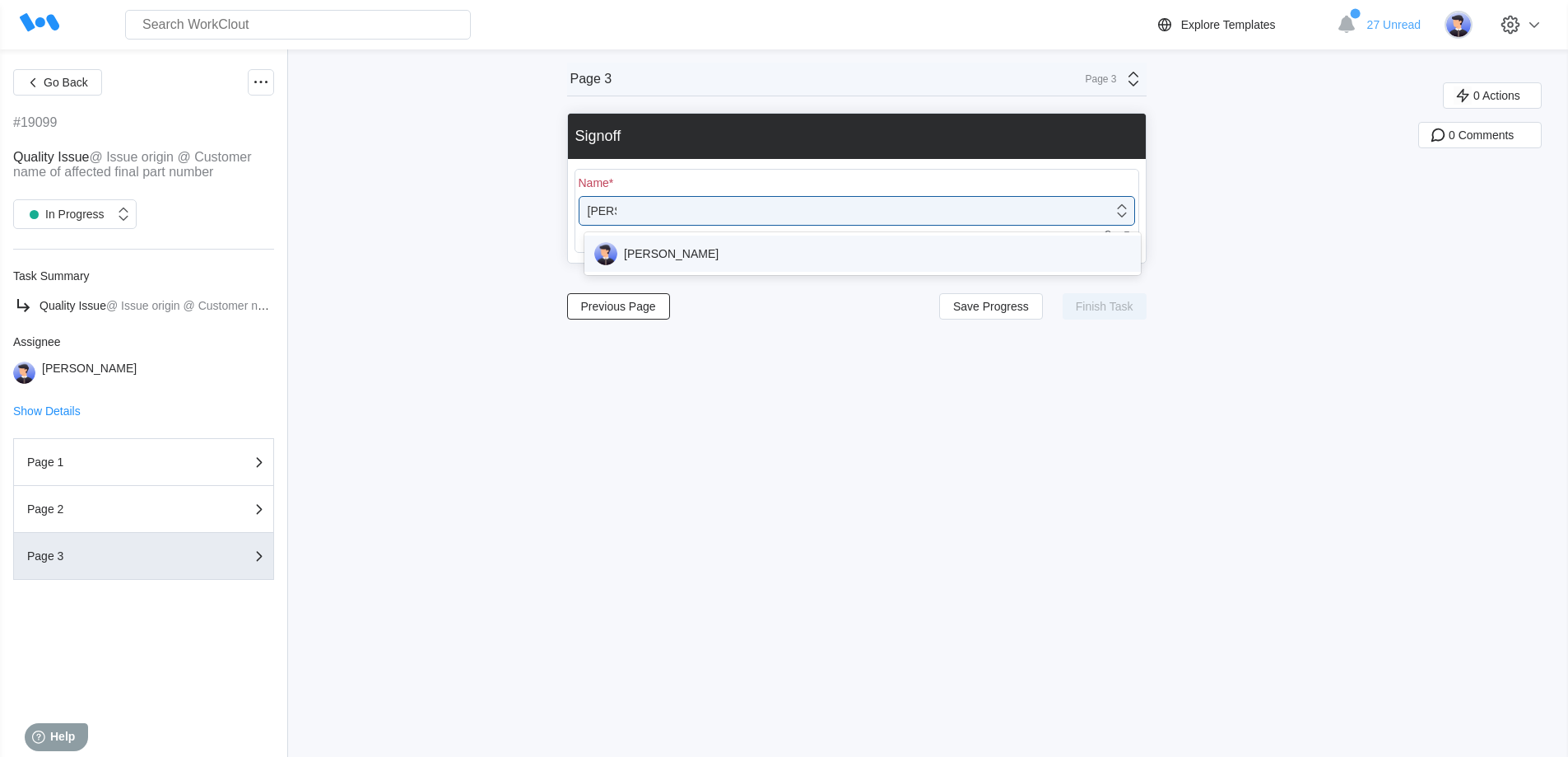
click at [660, 254] on div "[PERSON_NAME]" at bounding box center [862, 254] width 536 height 23
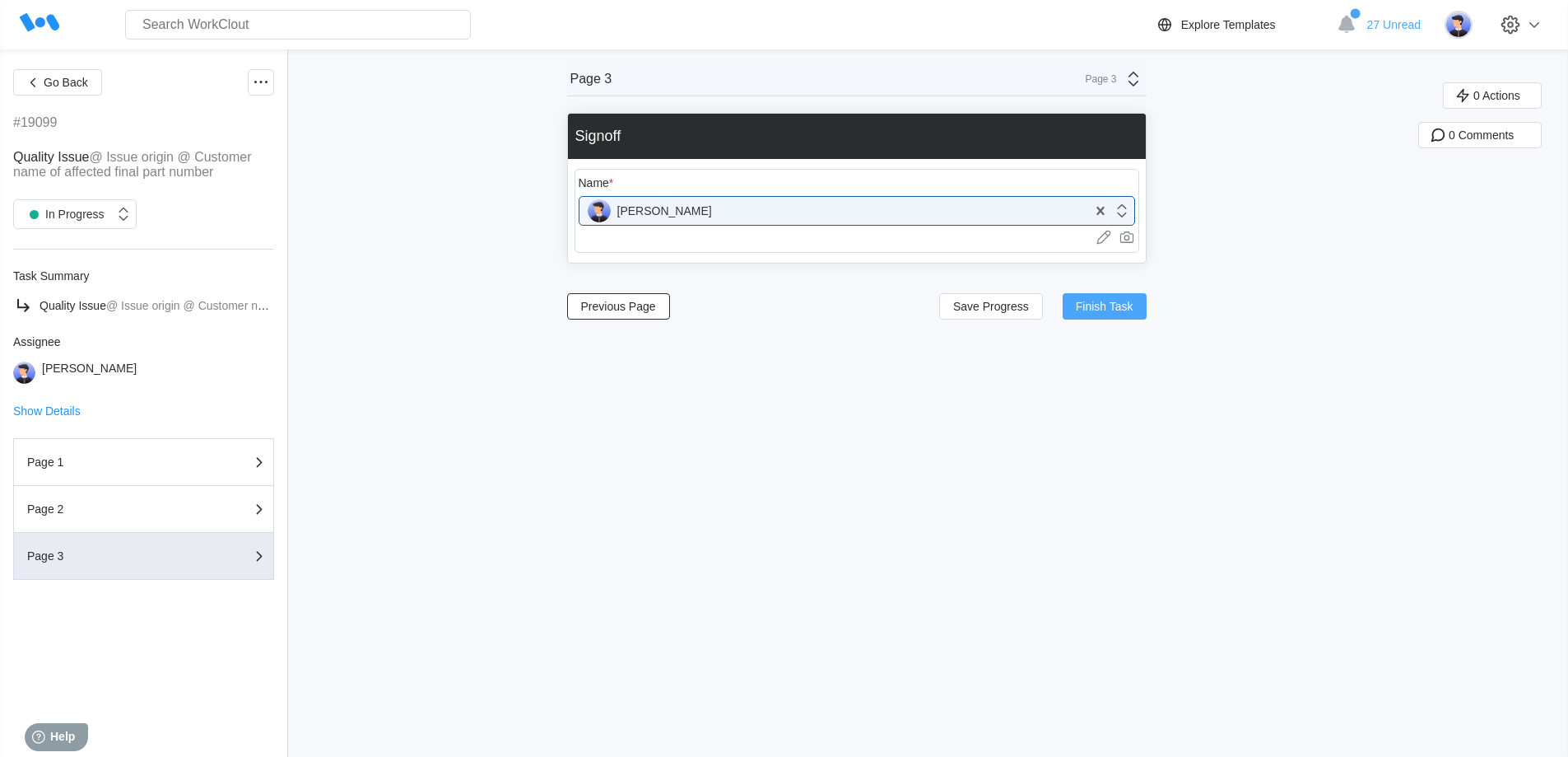
click at [1092, 300] on span "Finish Task" at bounding box center [1104, 306] width 58 height 12
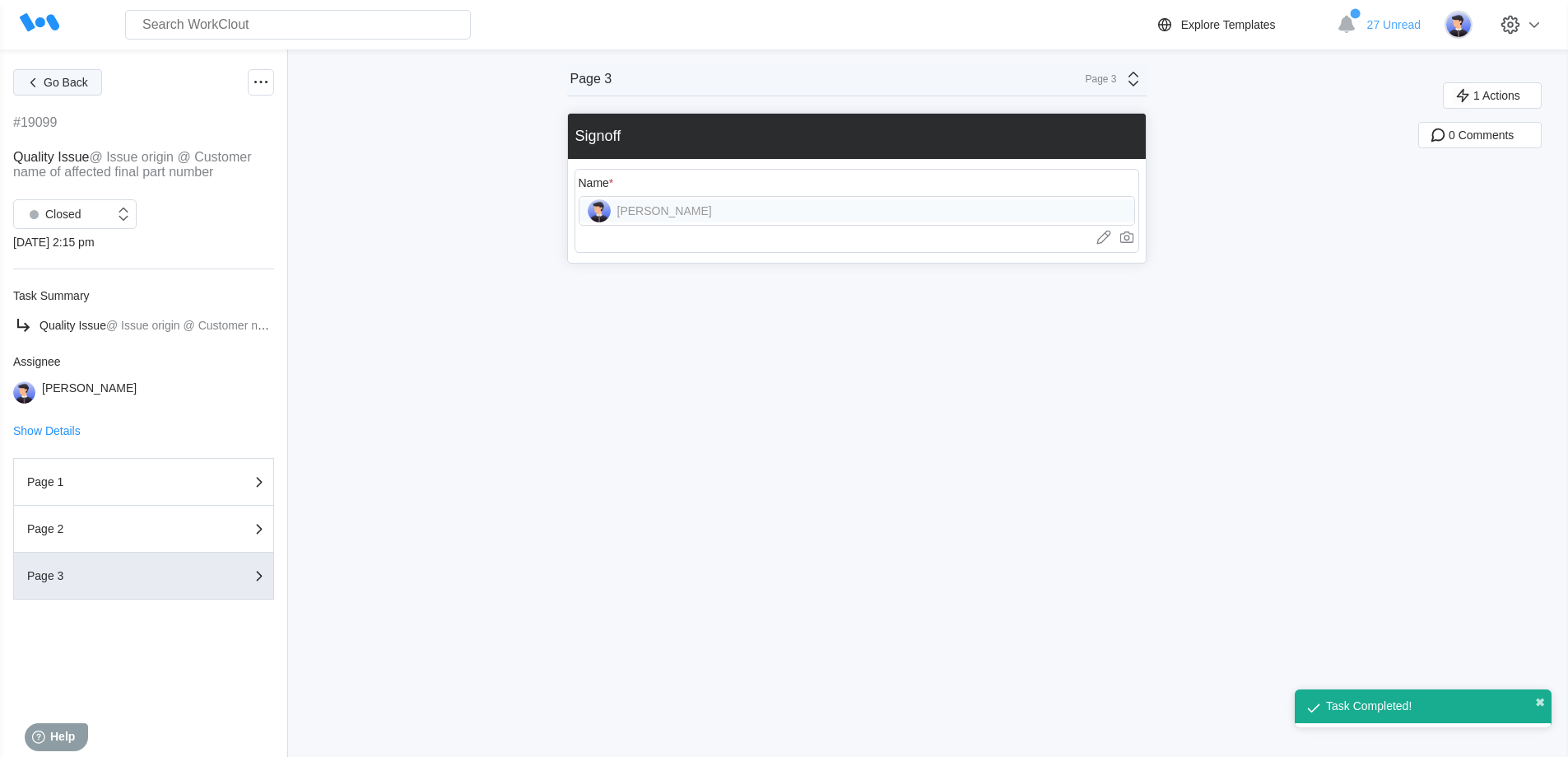
click at [59, 73] on button "Go Back" at bounding box center [58, 82] width 89 height 26
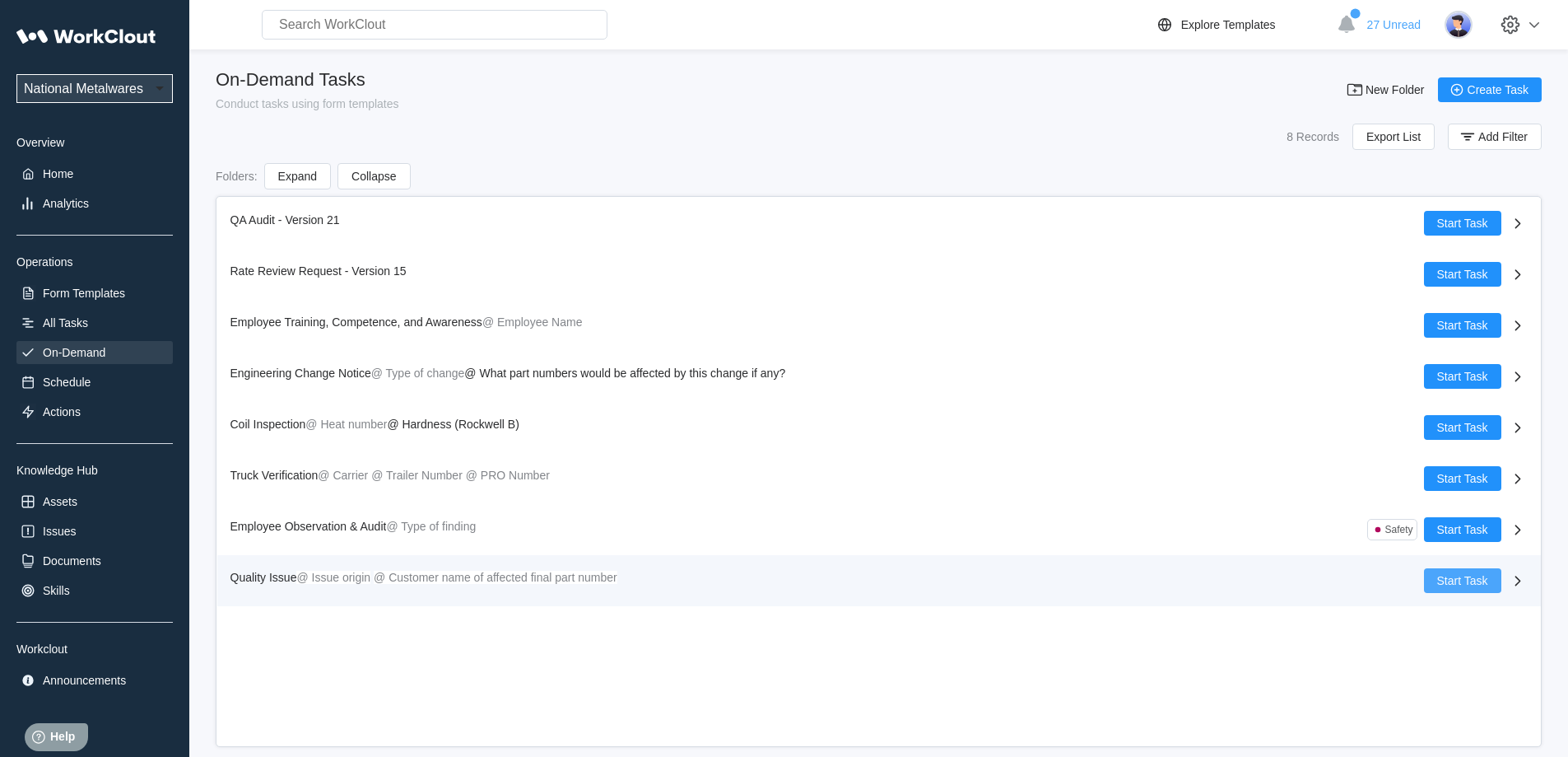
click at [1466, 584] on span "Start Task" at bounding box center [1462, 580] width 51 height 12
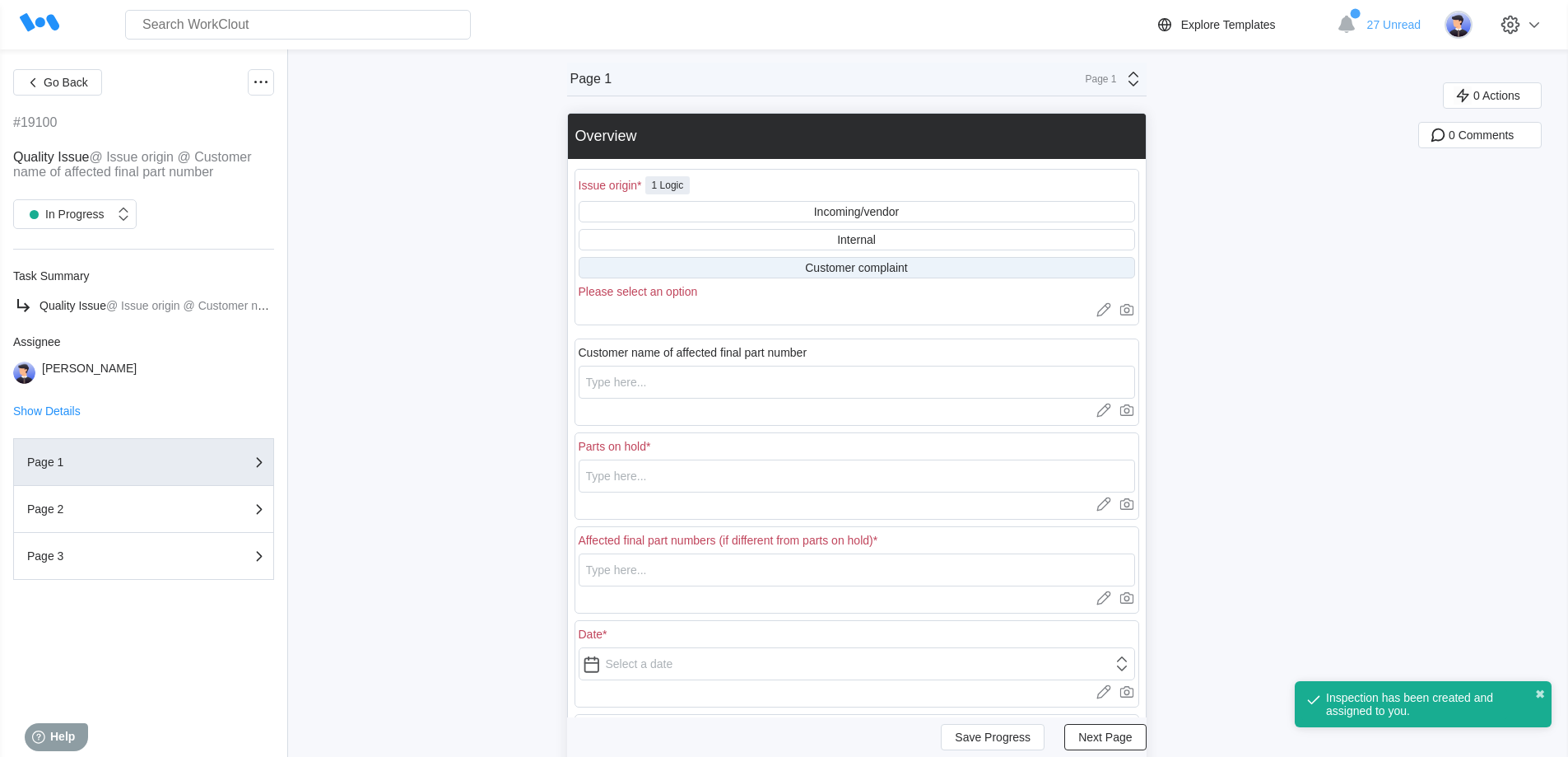
click at [831, 269] on div "Customer complaint" at bounding box center [856, 267] width 102 height 13
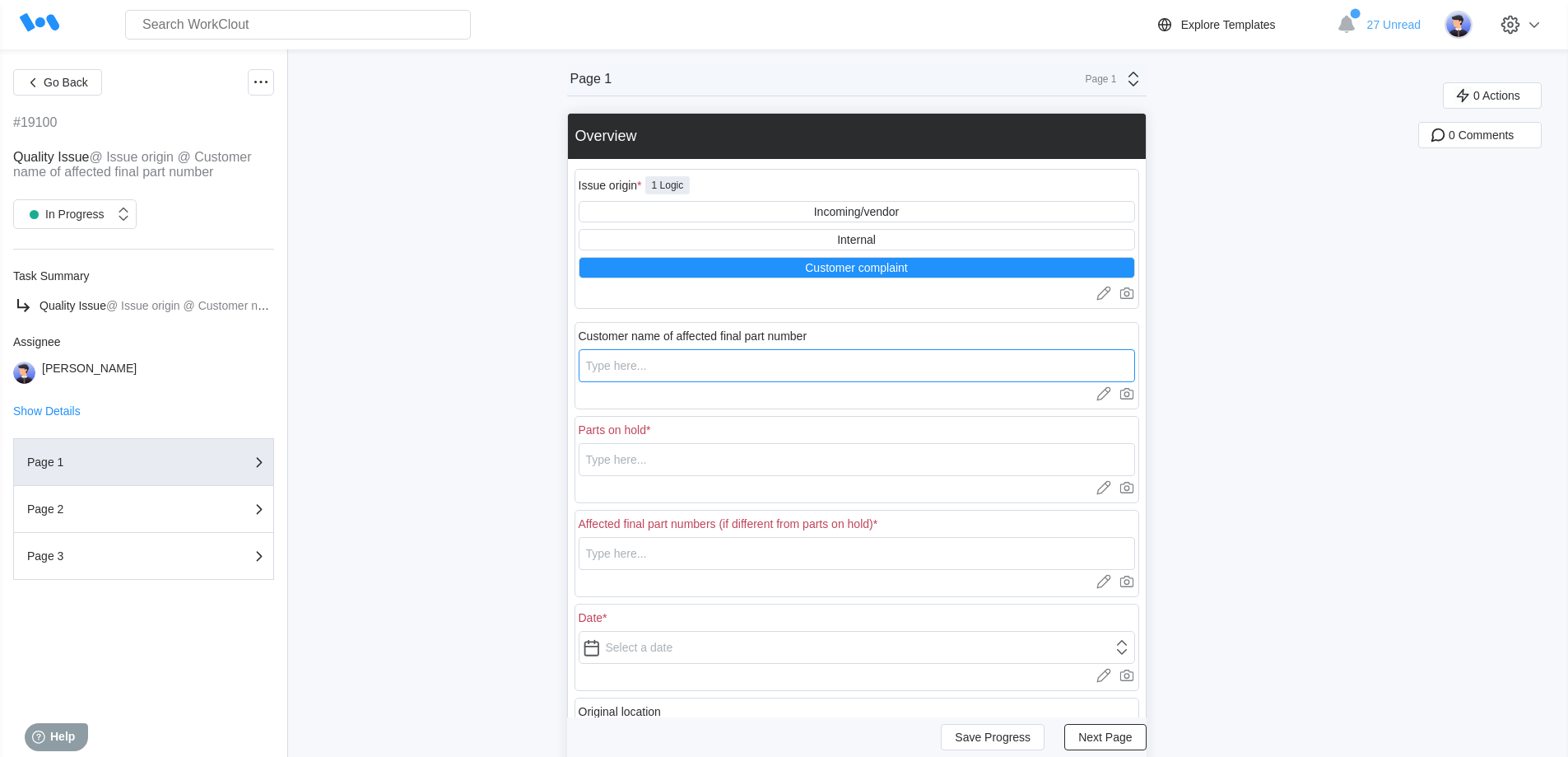
click at [686, 368] on input "text" at bounding box center [856, 365] width 556 height 33
click at [698, 456] on input "text" at bounding box center [856, 459] width 556 height 33
click at [667, 565] on input "text" at bounding box center [856, 553] width 556 height 33
drag, startPoint x: 681, startPoint y: 454, endPoint x: 562, endPoint y: 459, distance: 119.1
click at [562, 459] on div "Go Back #19100 Quality Issue @ Issue origin @ Customer name of affected final p…" at bounding box center [784, 536] width 1568 height 973
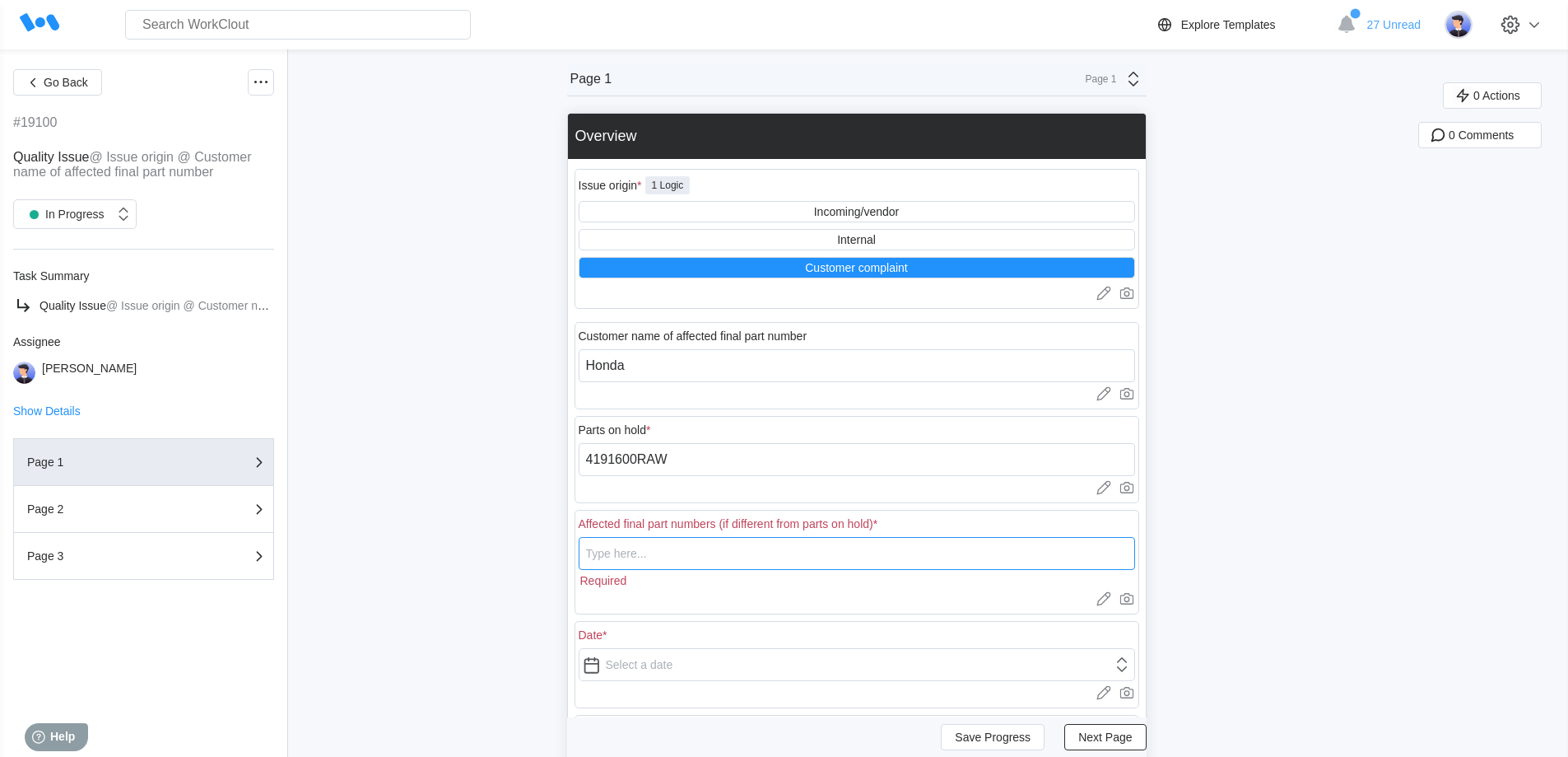
click at [619, 559] on input "text" at bounding box center [856, 553] width 556 height 33
paste input "4191600RAW"
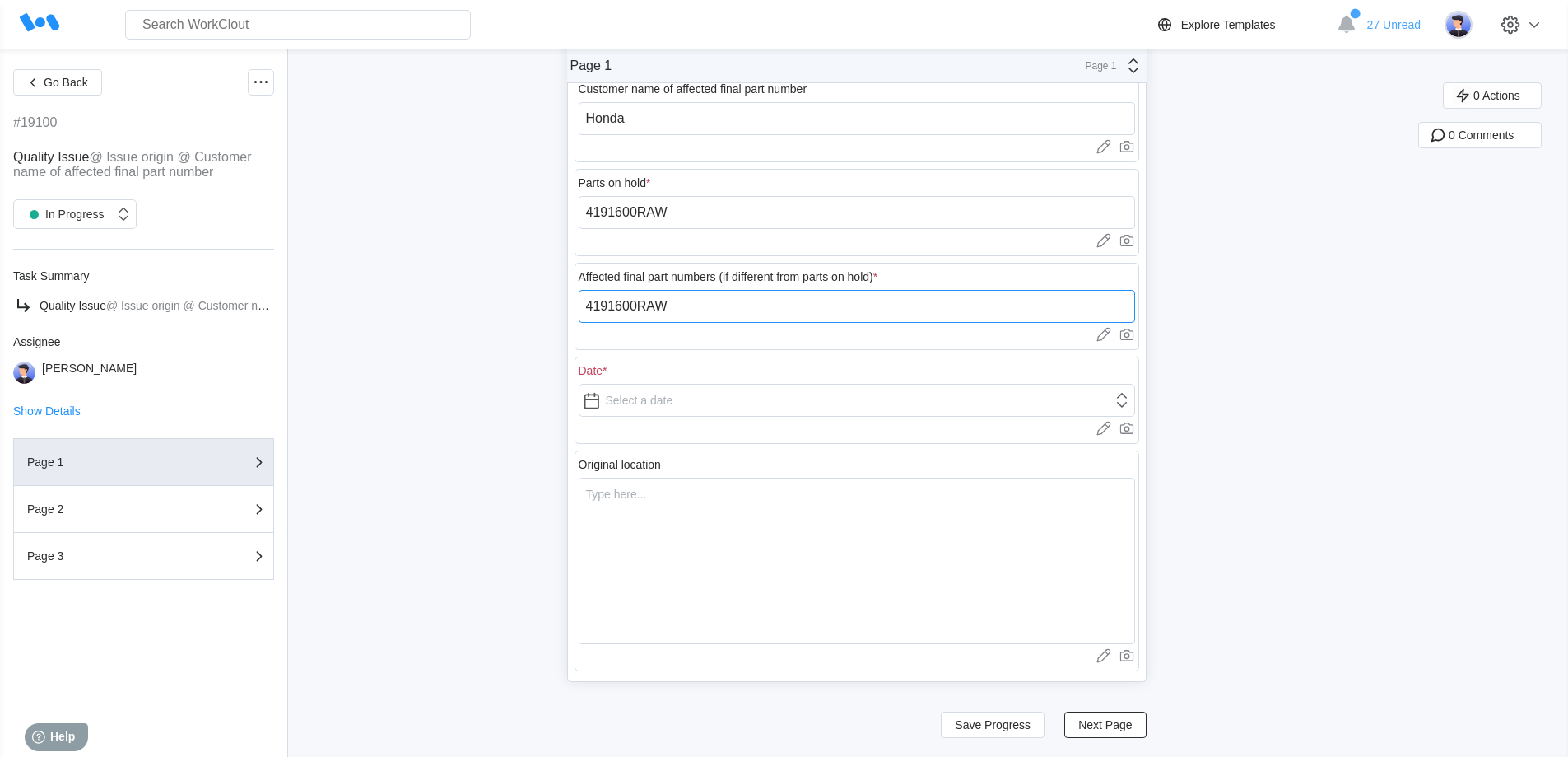
scroll to position [248, 0]
click at [662, 401] on input "text" at bounding box center [856, 399] width 556 height 33
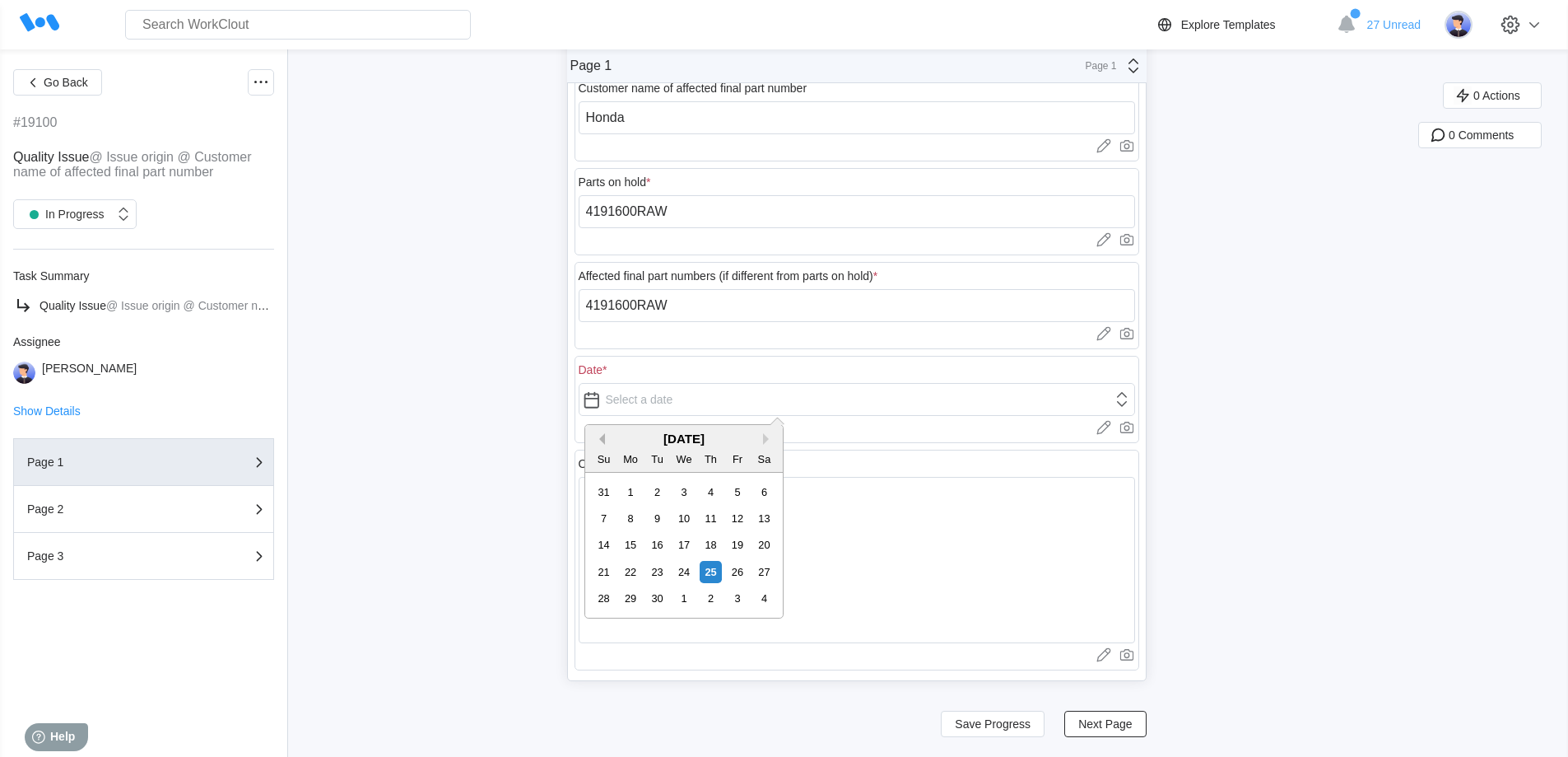
click at [603, 438] on button "Previous Month" at bounding box center [598, 439] width 12 height 12
click at [603, 437] on button "Previous Month" at bounding box center [598, 439] width 12 height 12
click at [633, 519] on div "5" at bounding box center [631, 518] width 22 height 22
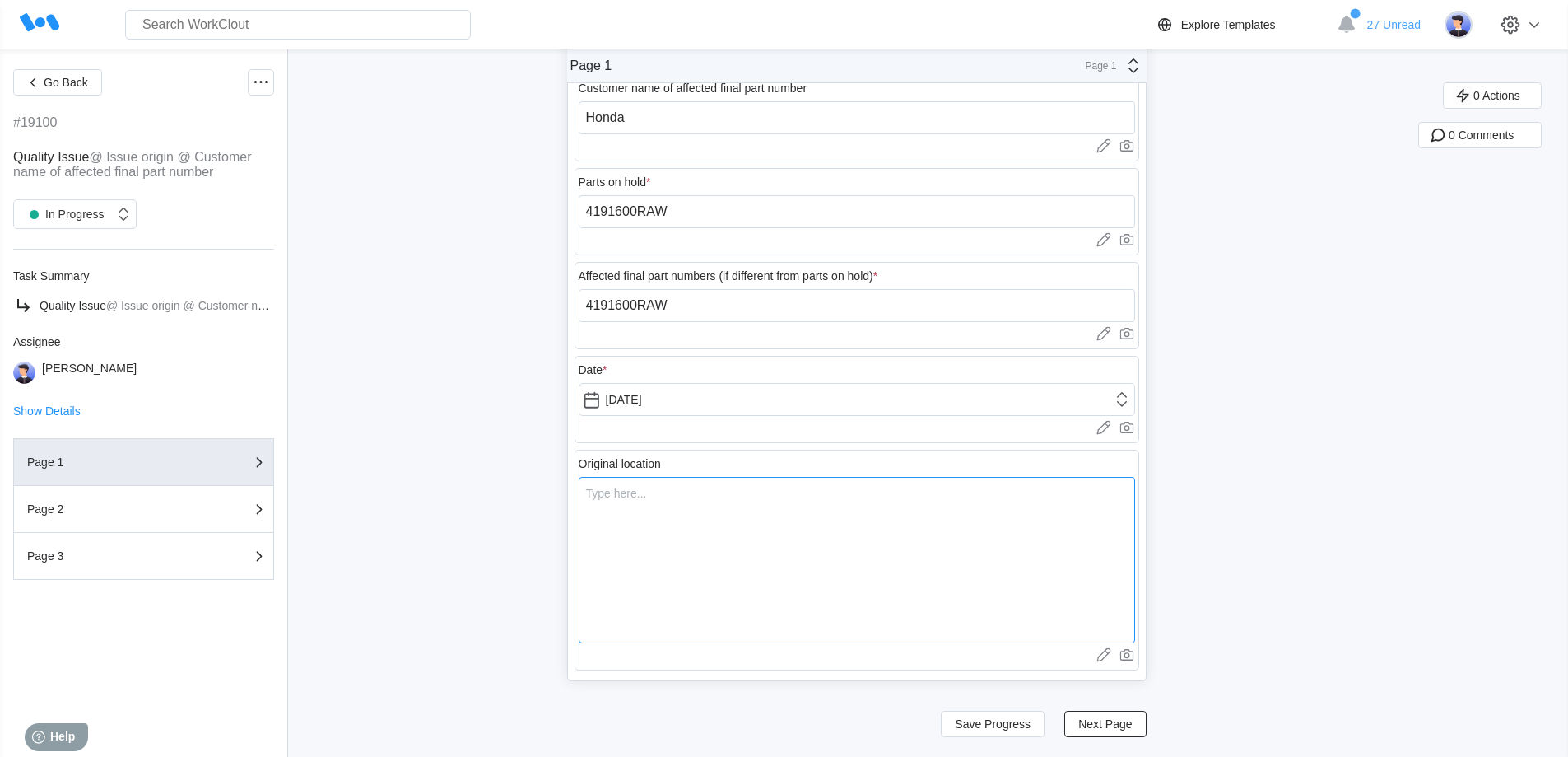
click at [722, 518] on textarea at bounding box center [856, 559] width 556 height 166
click at [1094, 732] on button "Next Page" at bounding box center [1104, 723] width 82 height 26
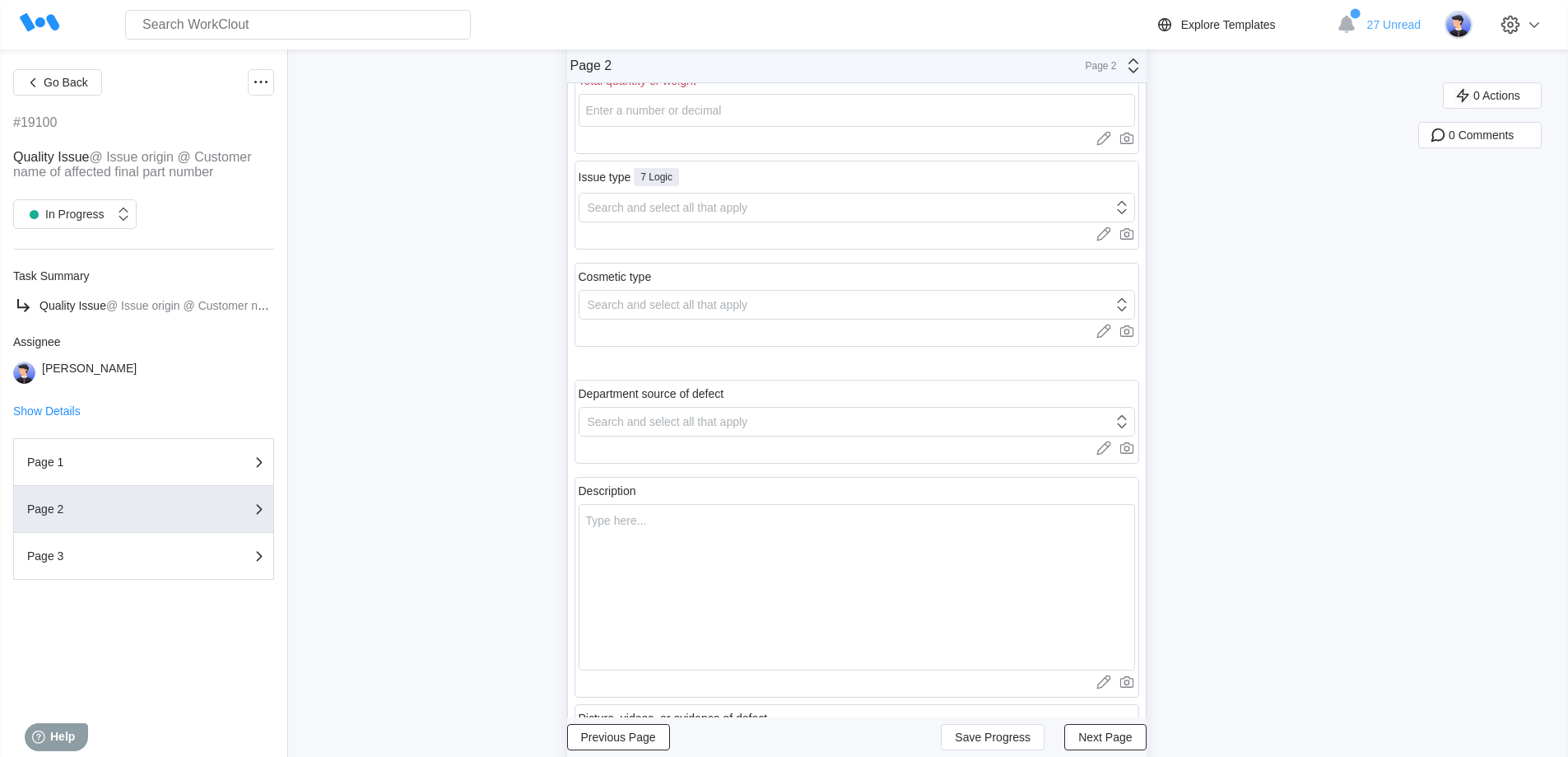
scroll to position [0, 0]
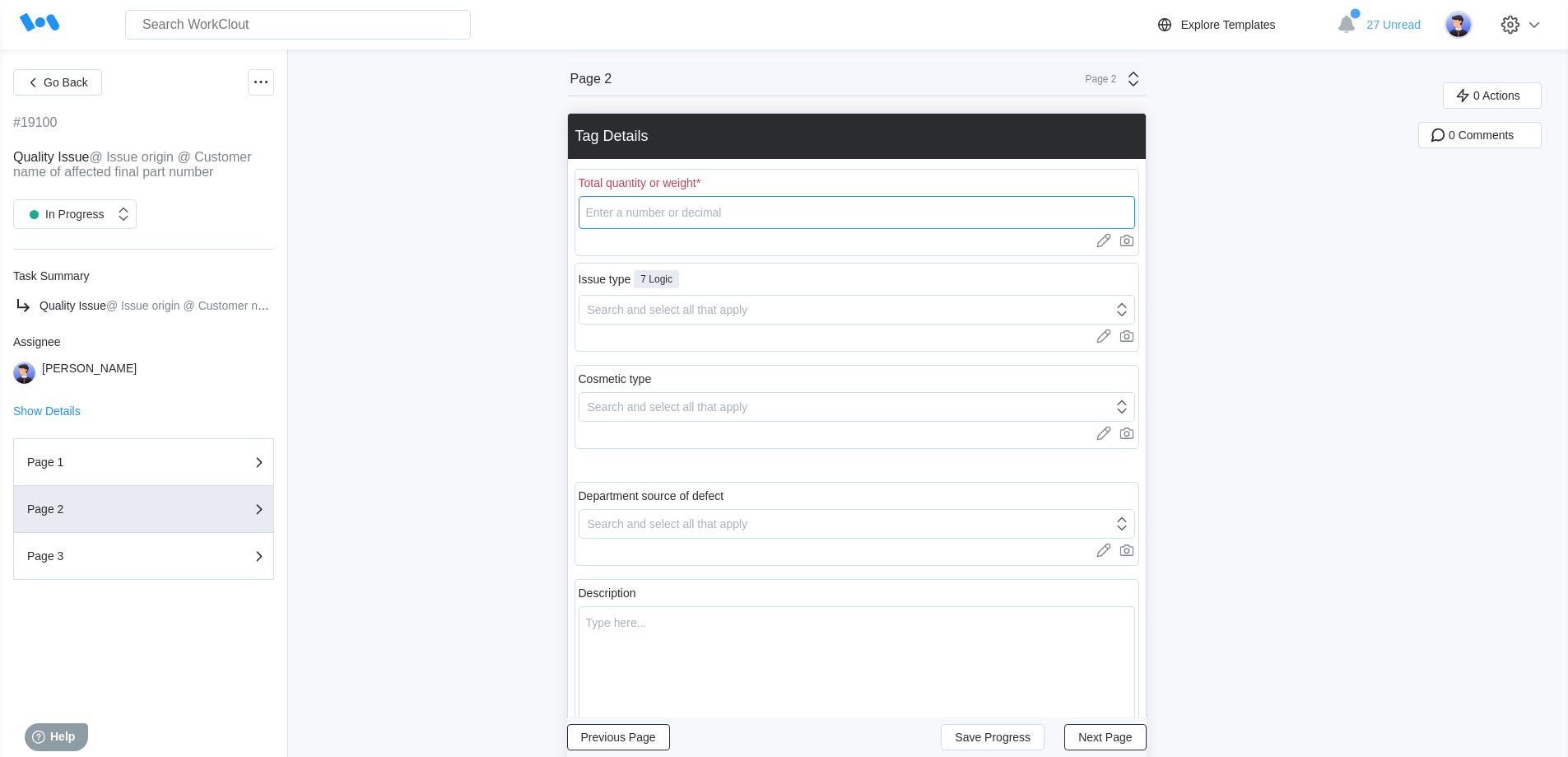
click at [674, 210] on input "number" at bounding box center [856, 212] width 556 height 33
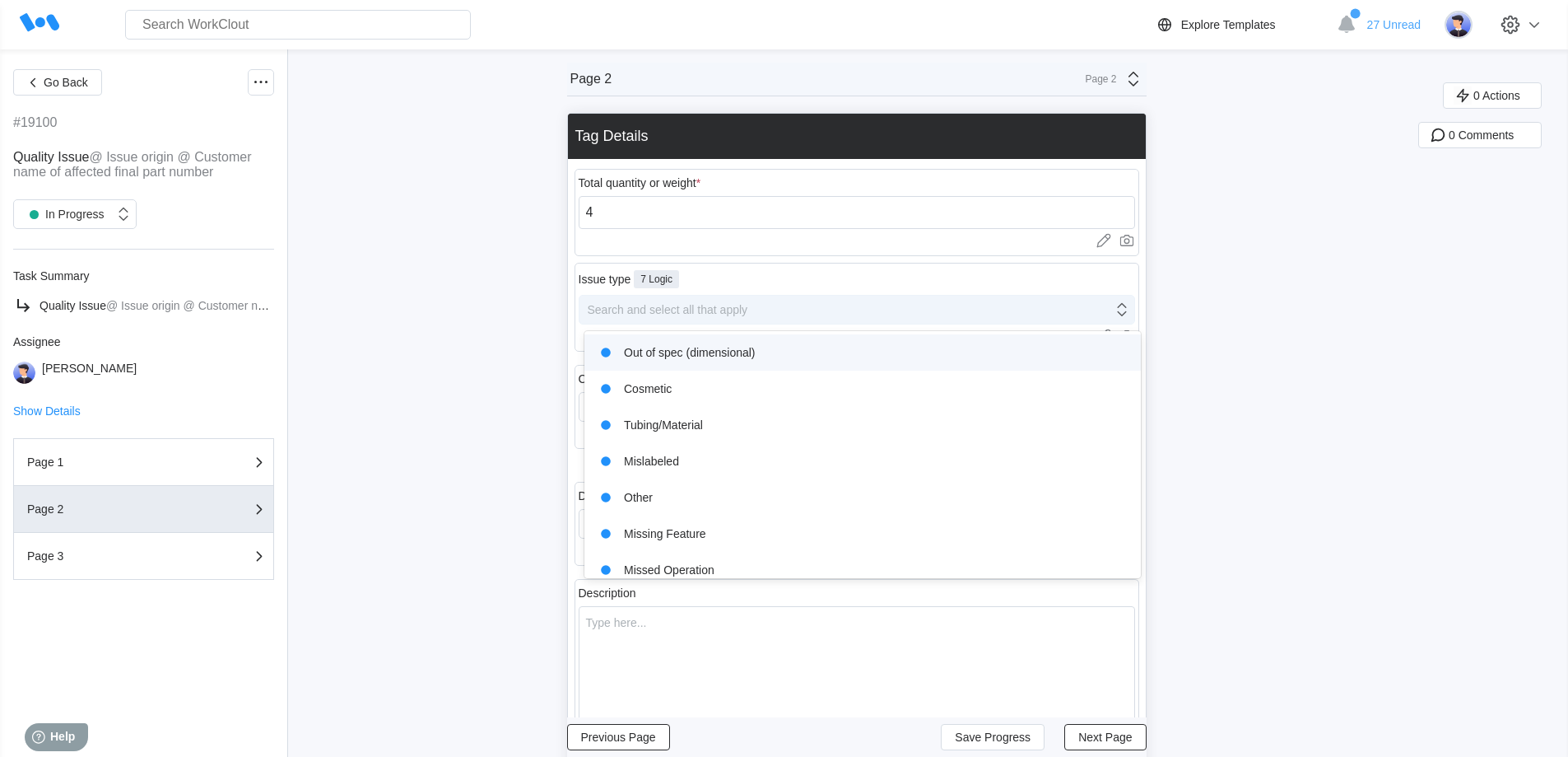
click at [671, 306] on div "Search and select all that apply" at bounding box center [668, 309] width 161 height 13
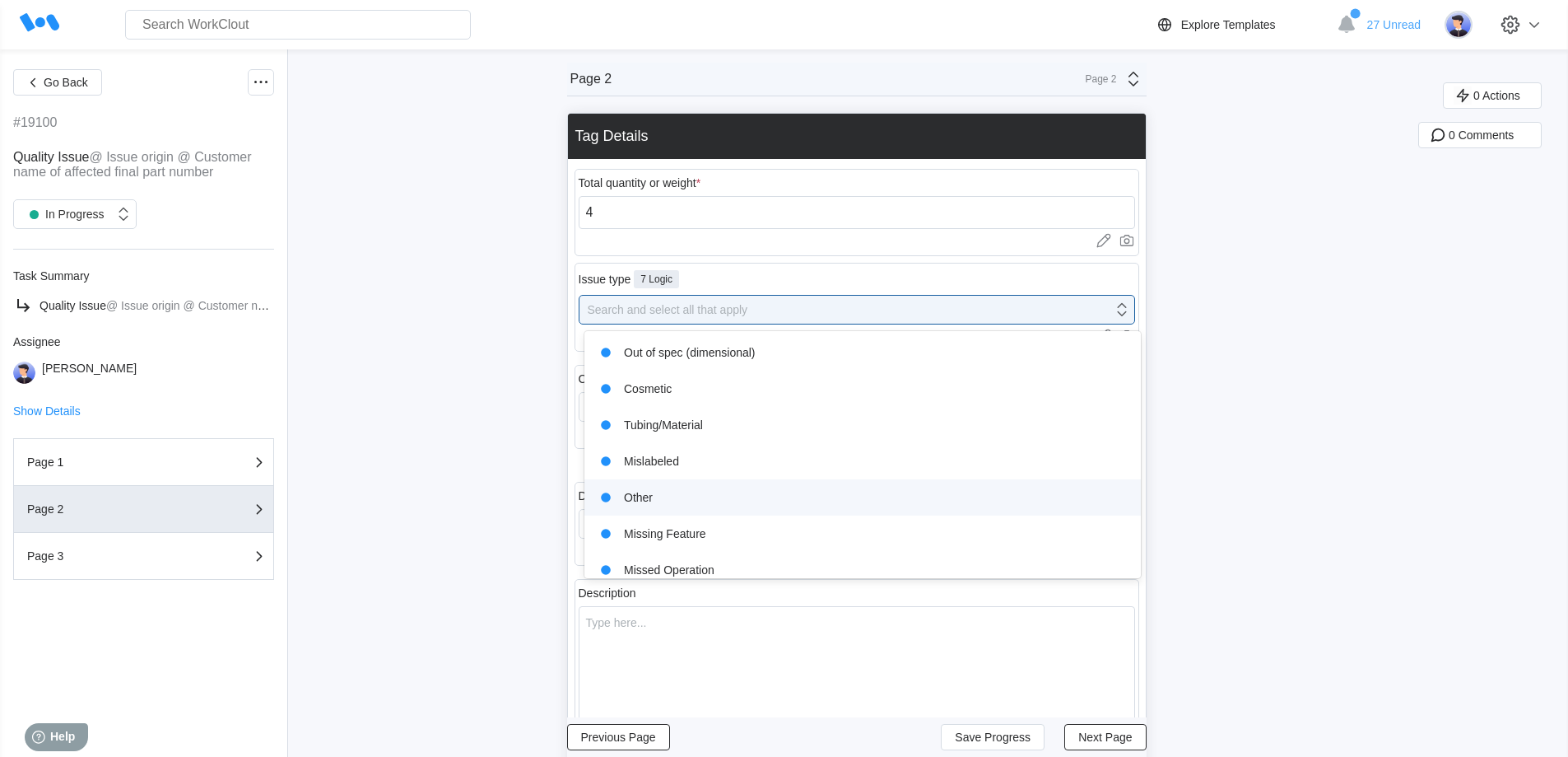
click at [679, 502] on div "Other" at bounding box center [862, 497] width 536 height 23
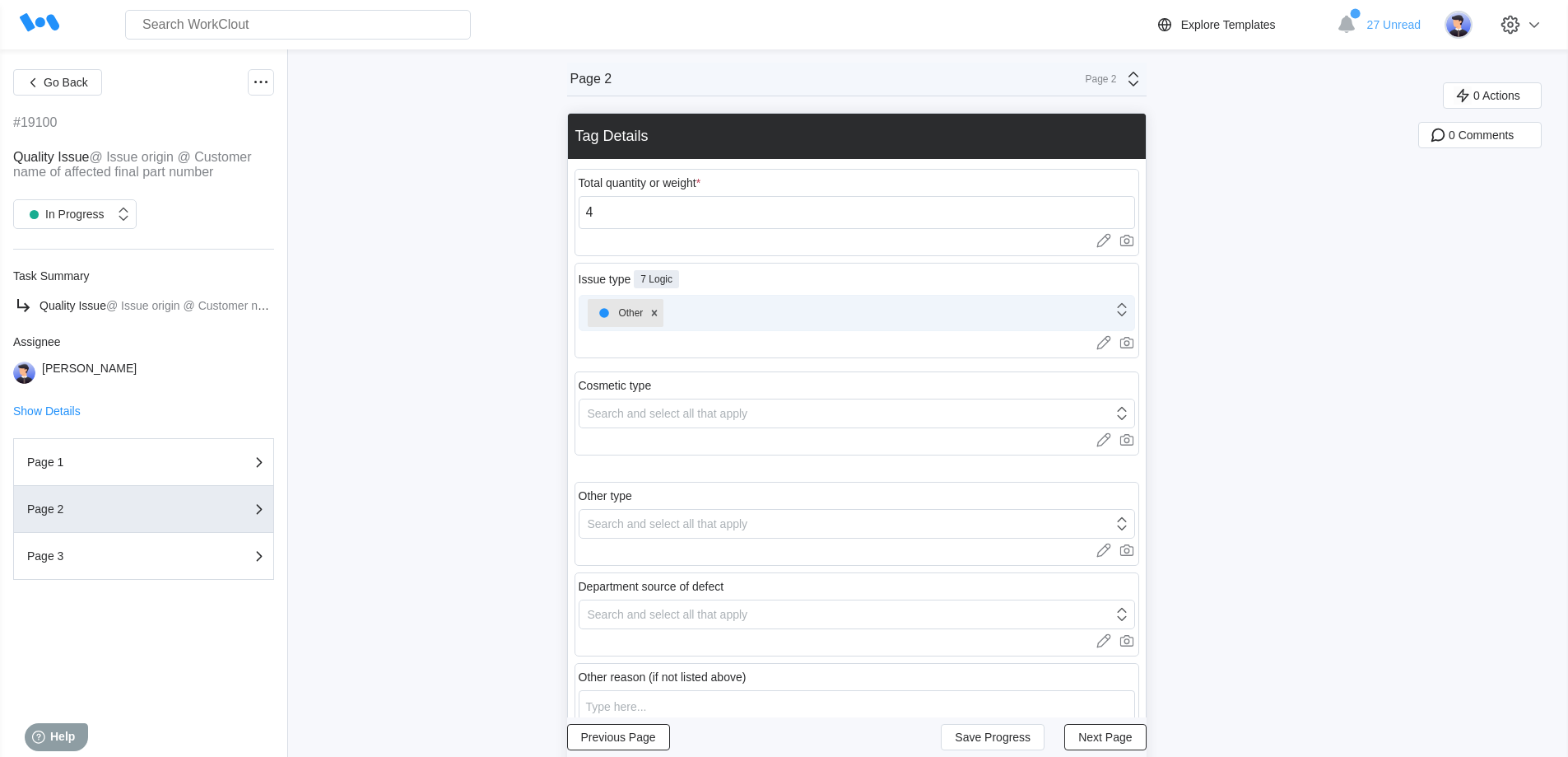
click at [712, 316] on div "Other" at bounding box center [846, 313] width 533 height 34
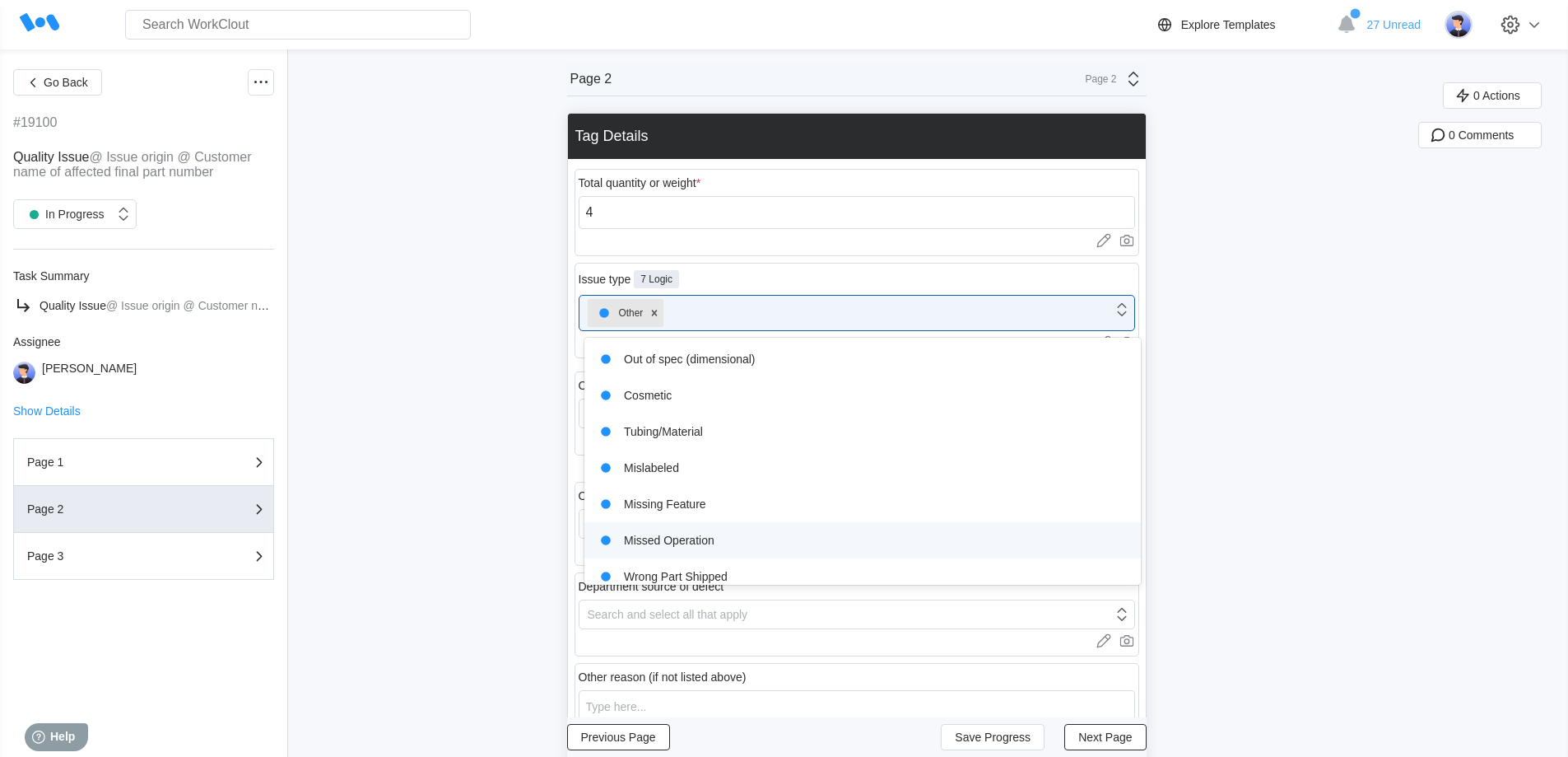
scroll to position [13, 0]
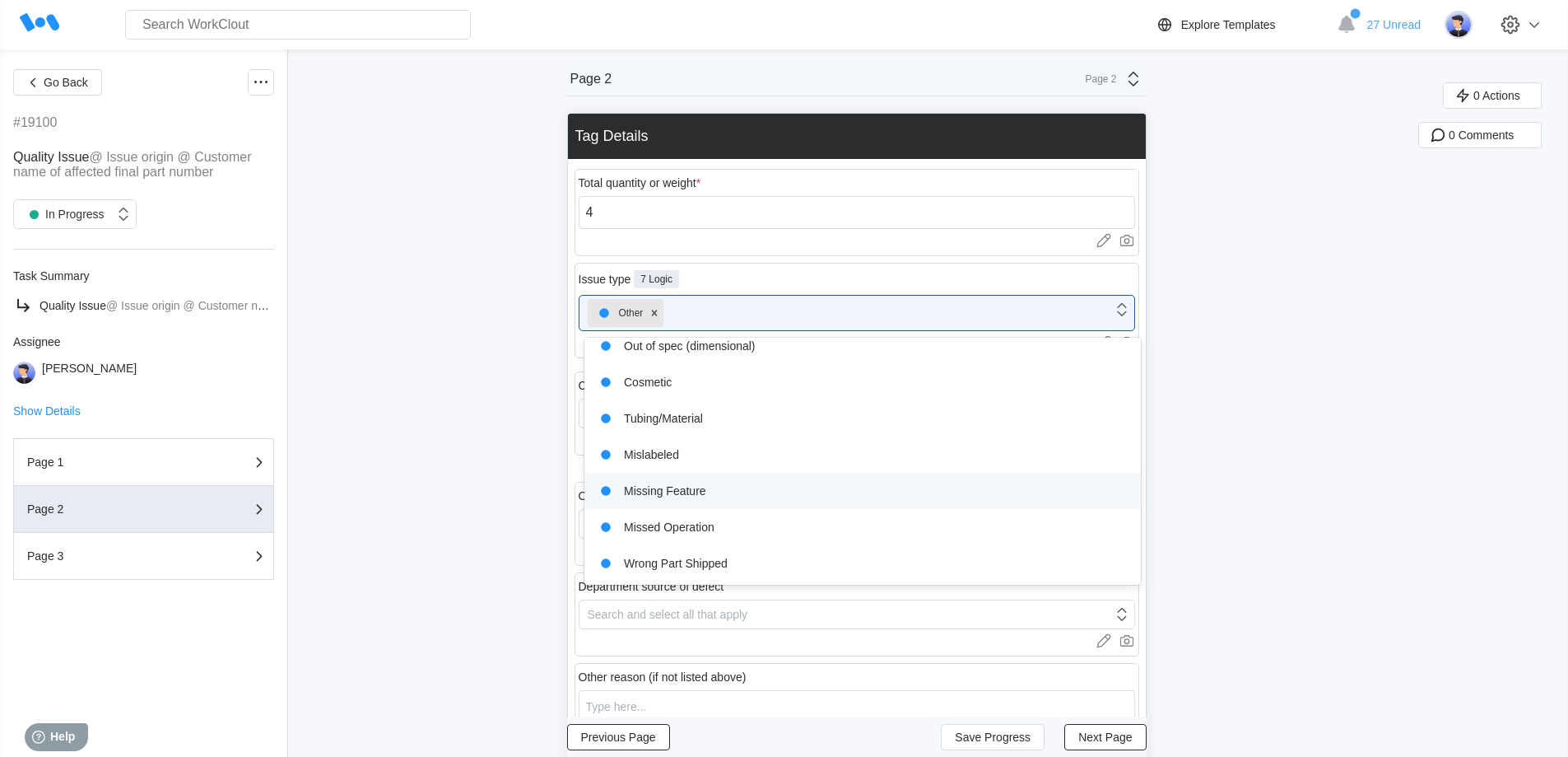
drag, startPoint x: 343, startPoint y: 428, endPoint x: 415, endPoint y: 423, distance: 72.2
click at [345, 428] on div "Go Back #19100 Quality Issue @ Issue origin @ Customer name of affected final p…" at bounding box center [784, 716] width 1568 height 1332
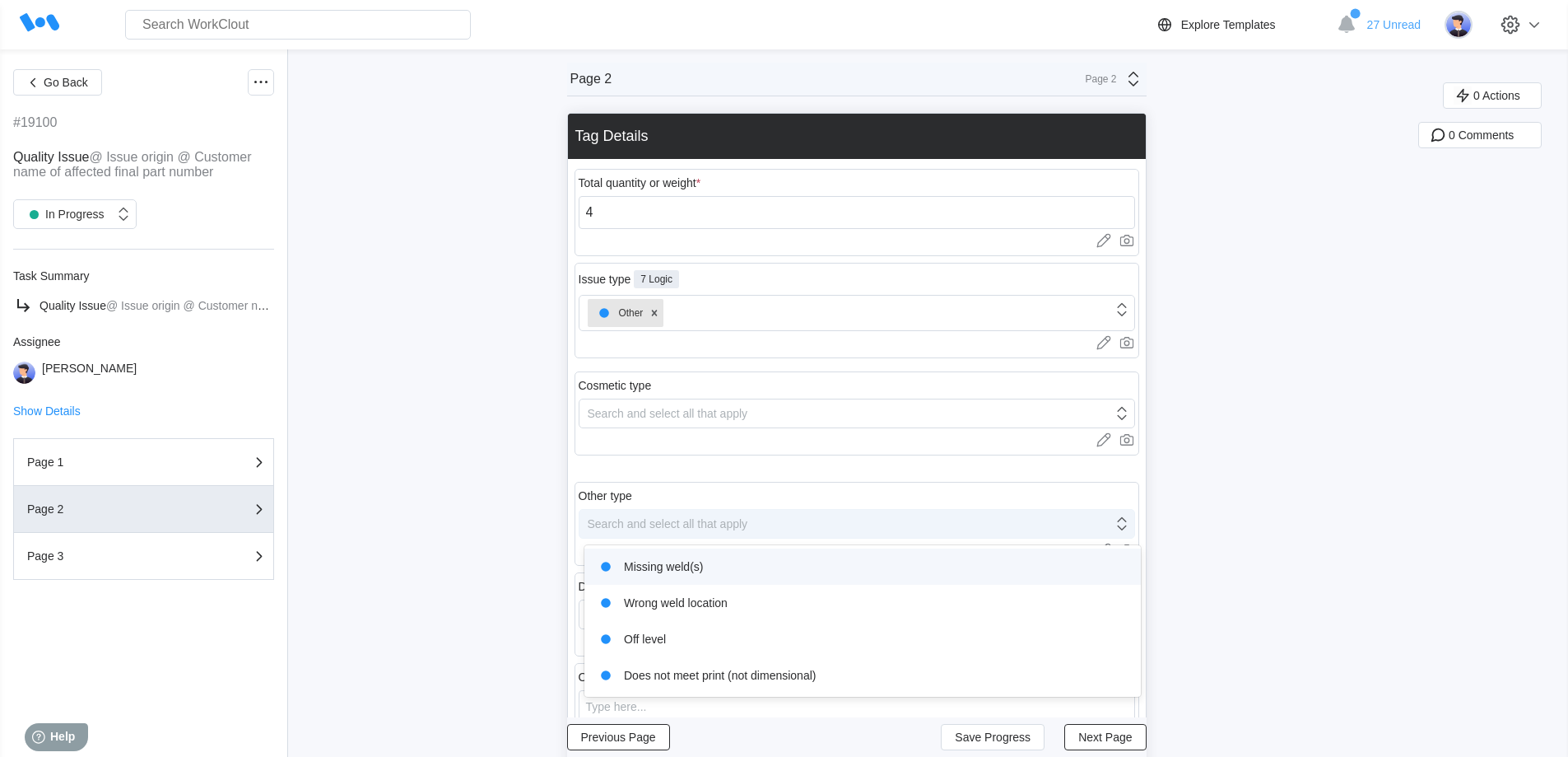
click at [660, 527] on div "Search and select all that apply" at bounding box center [668, 523] width 161 height 13
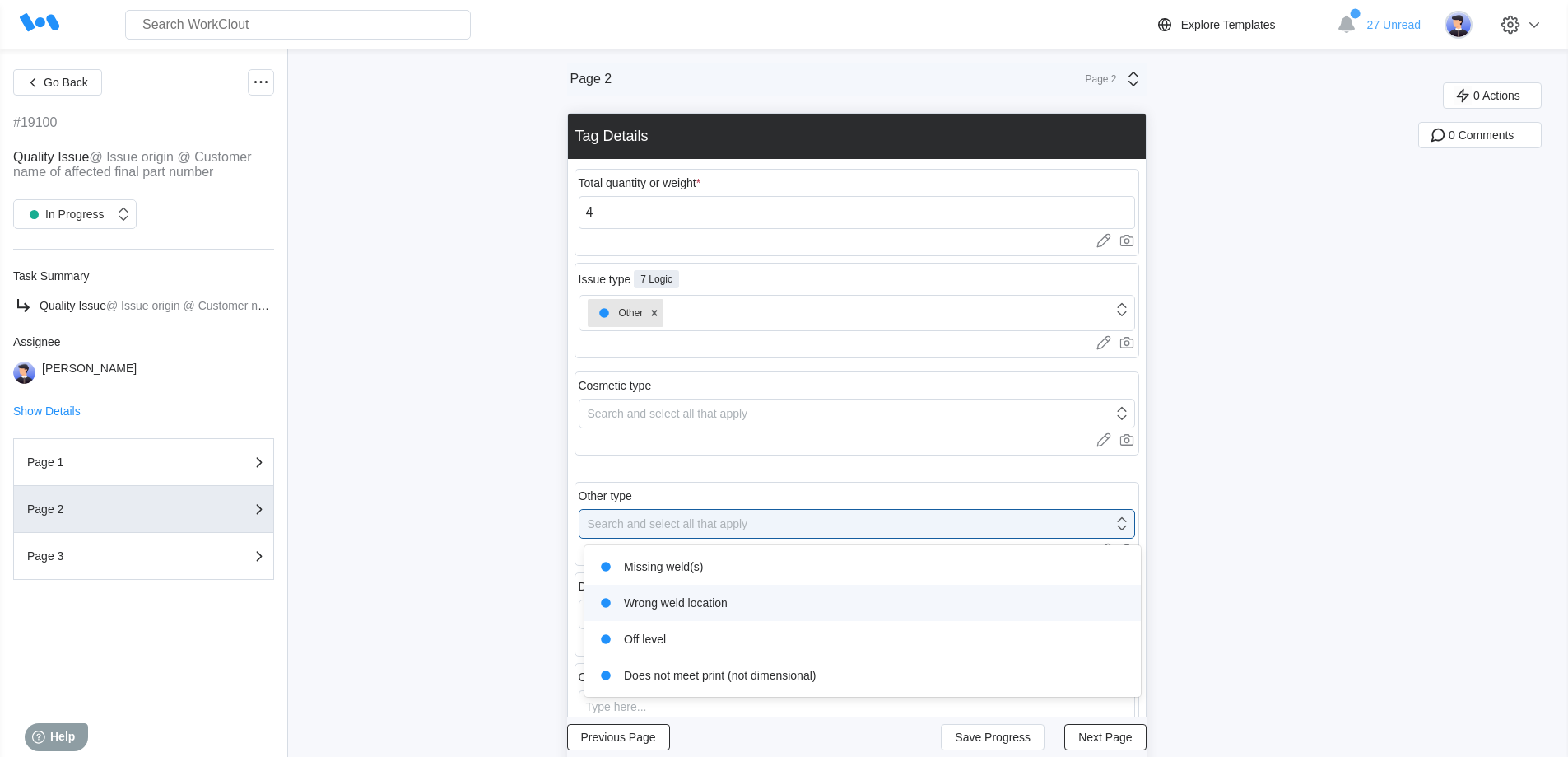
click at [674, 601] on div "Wrong weld location" at bounding box center [862, 603] width 536 height 23
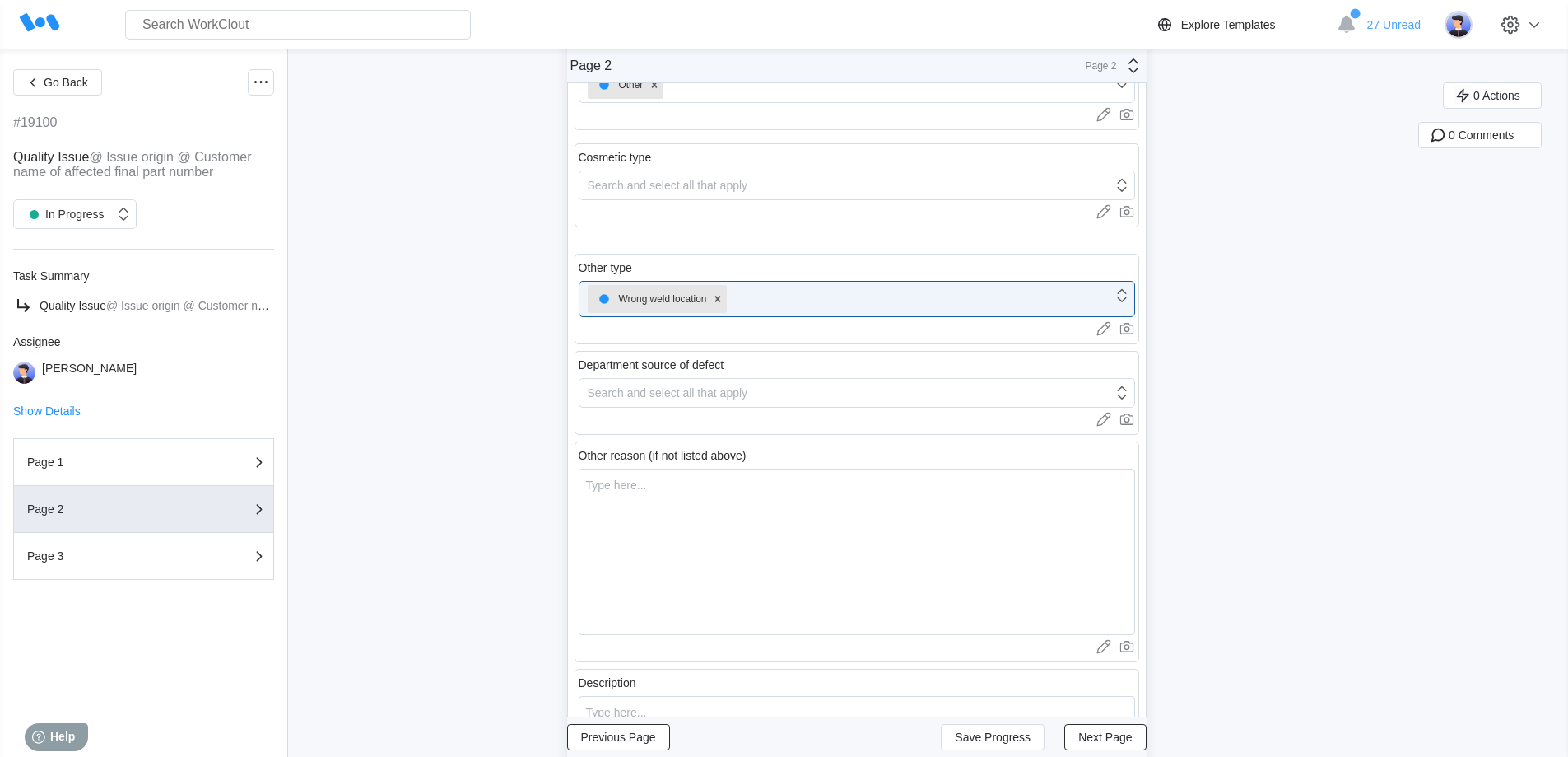
scroll to position [247, 0]
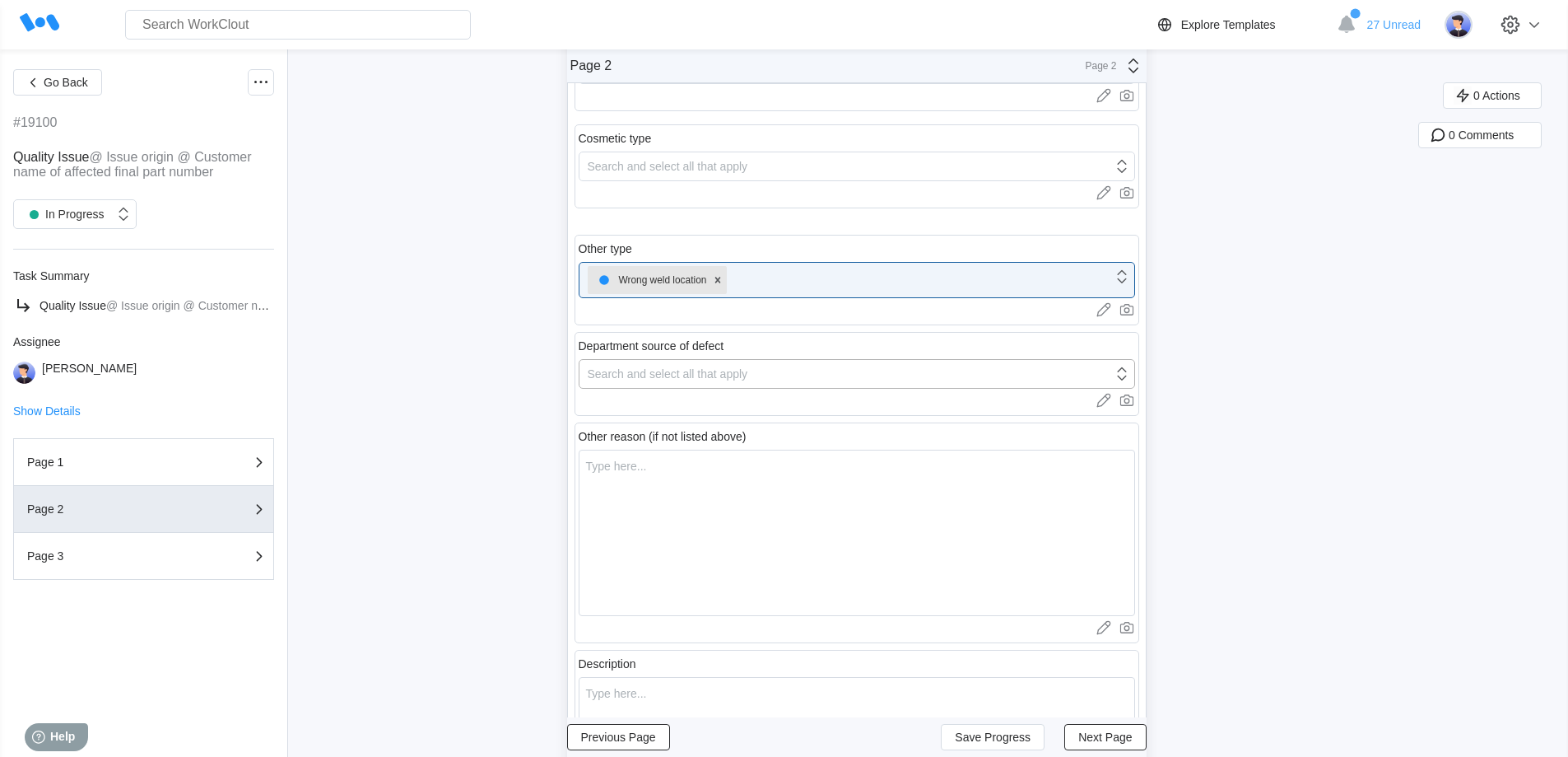
click at [688, 372] on div "Search and select all that apply" at bounding box center [668, 373] width 161 height 13
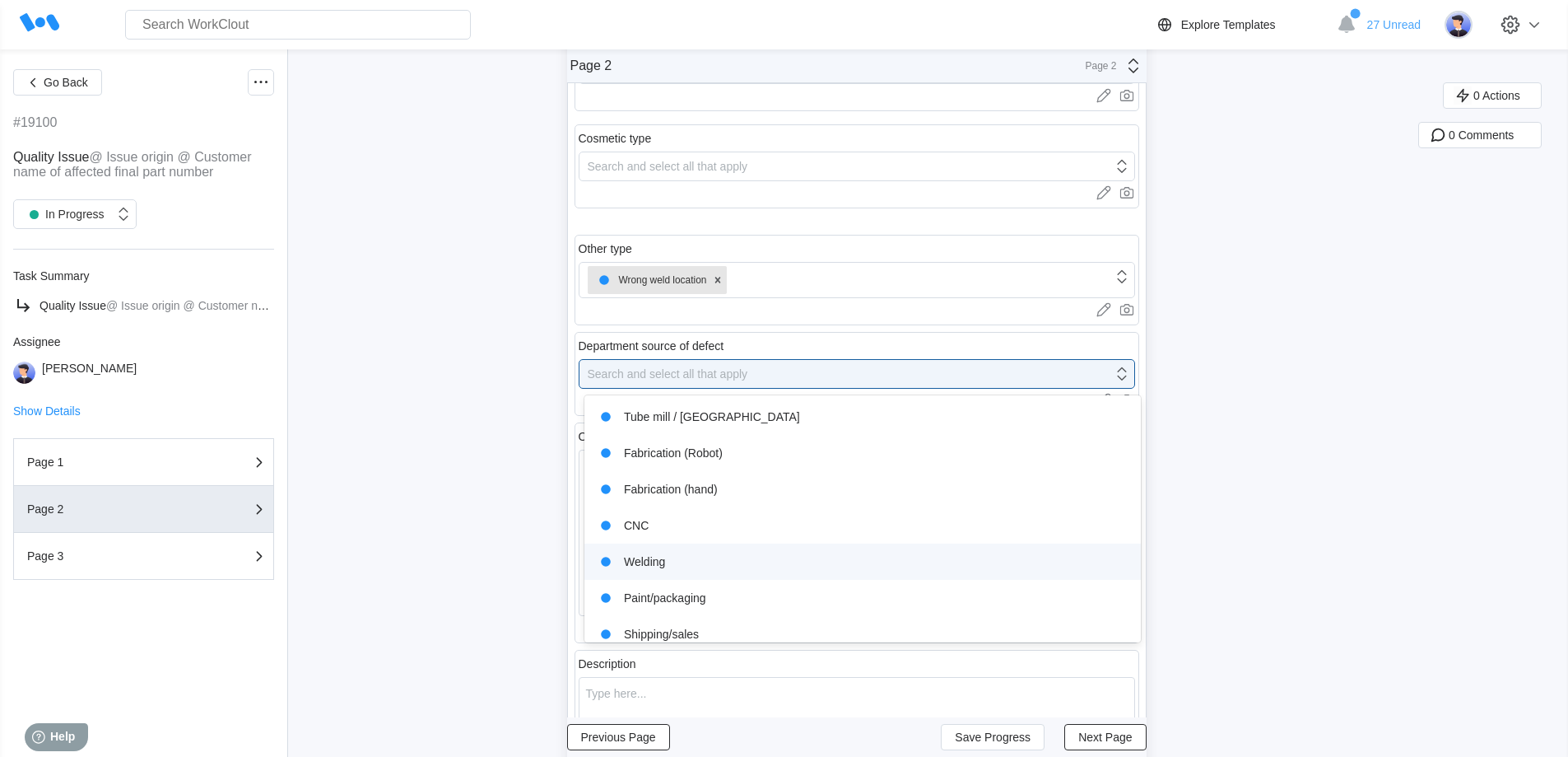
click at [673, 558] on div "Welding" at bounding box center [862, 562] width 536 height 23
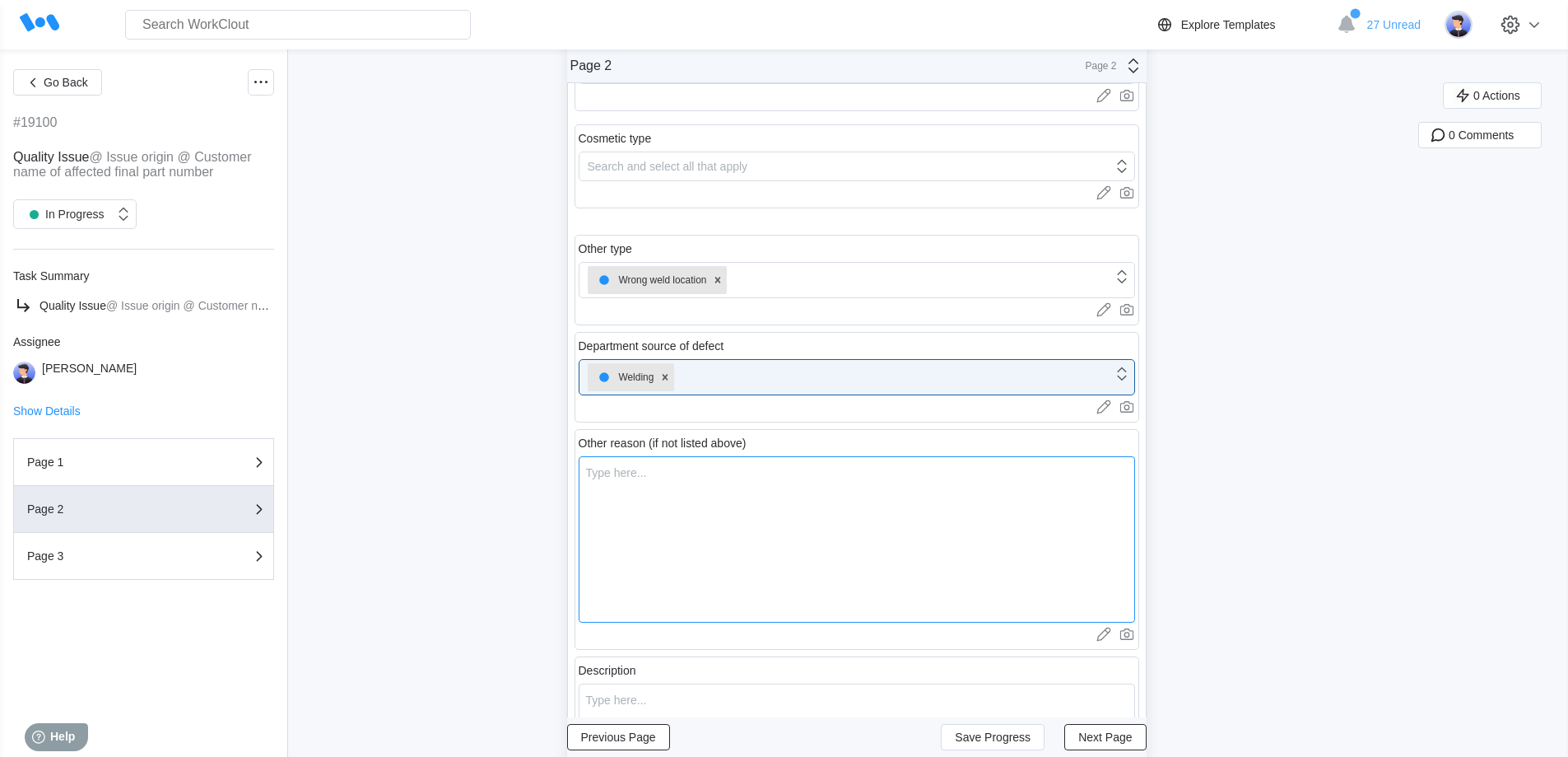
click at [692, 494] on textarea at bounding box center [856, 539] width 556 height 166
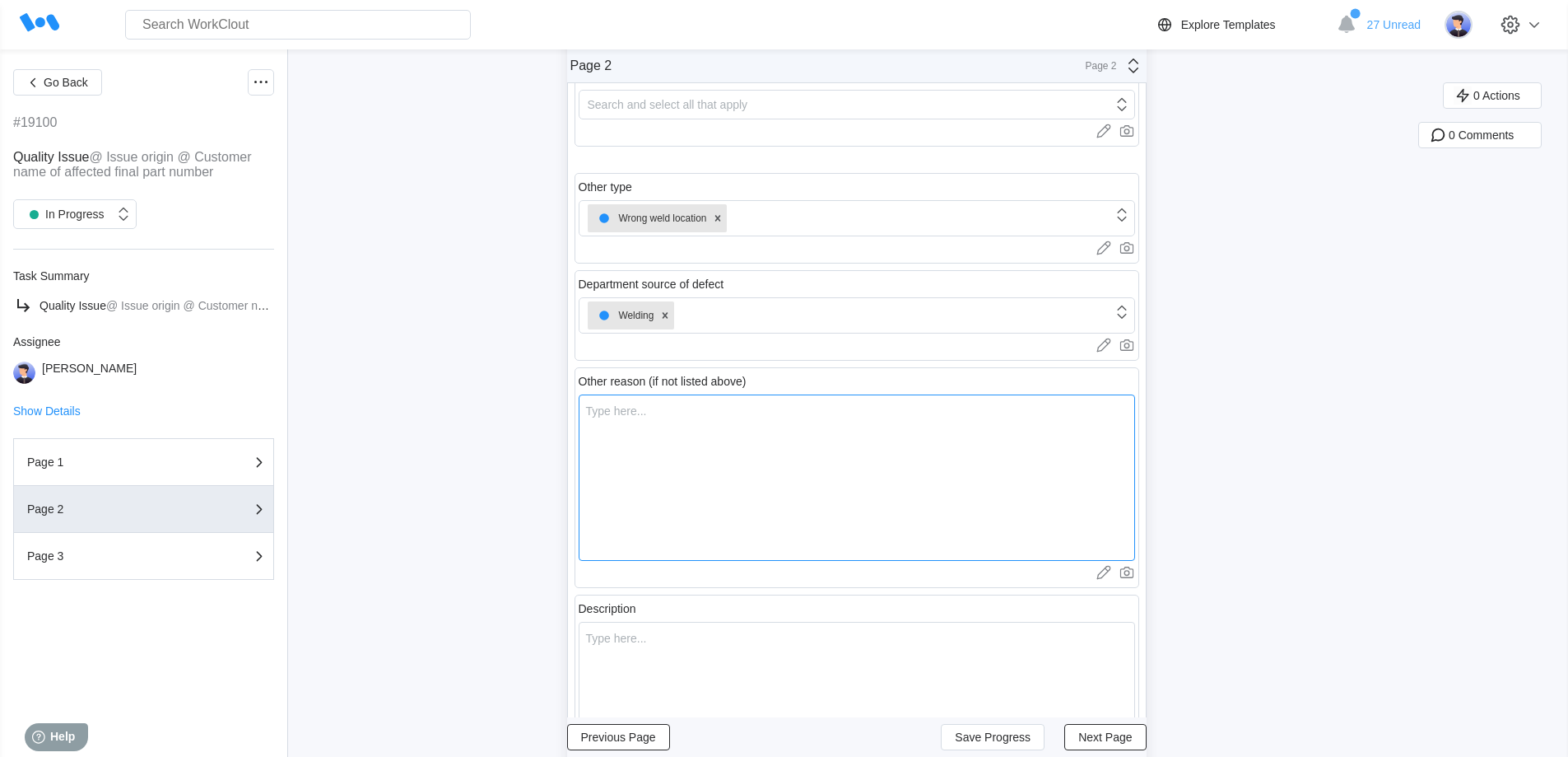
scroll to position [412, 0]
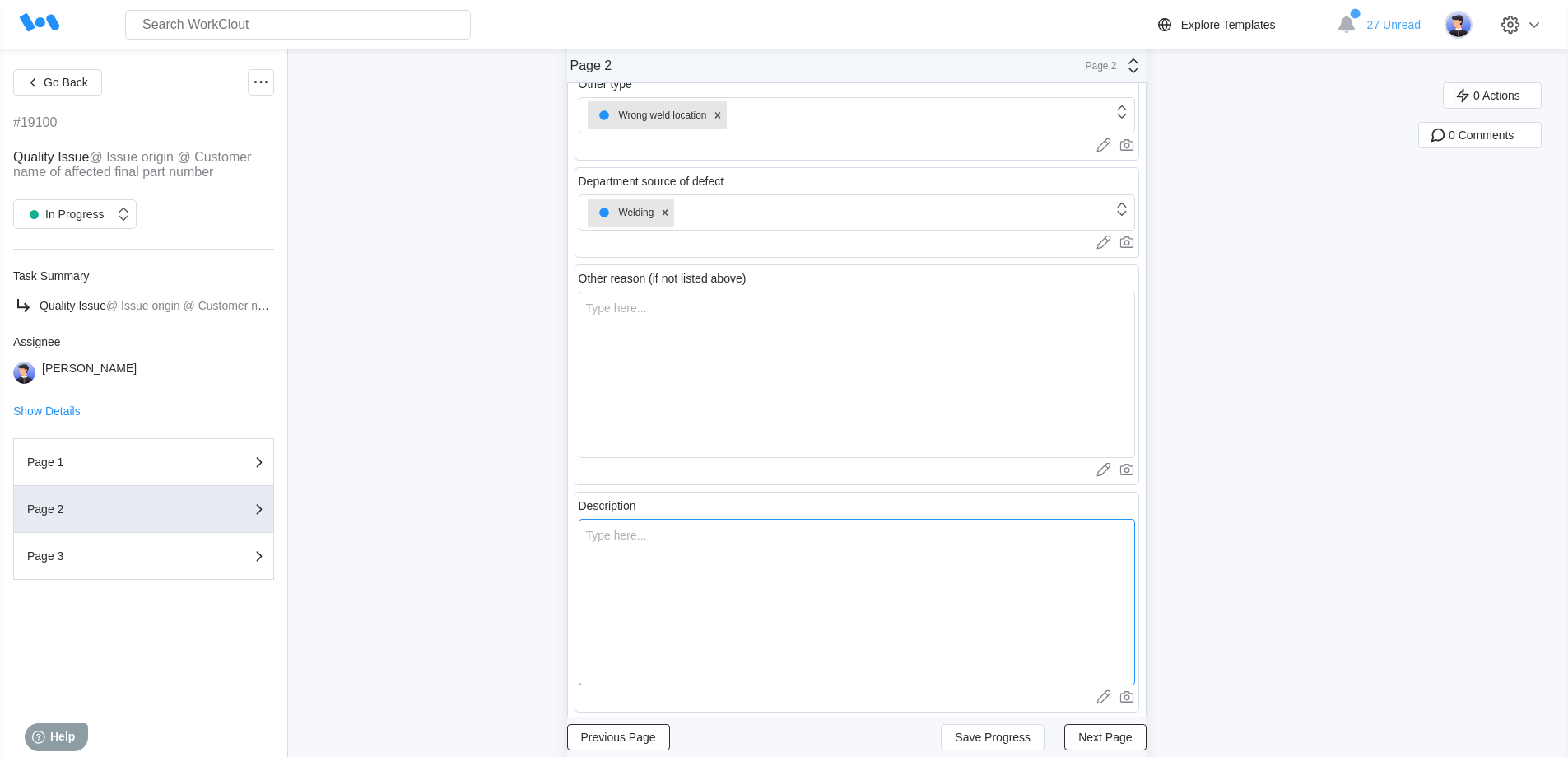
click at [677, 552] on textarea at bounding box center [856, 601] width 556 height 166
click at [1087, 739] on span "Next Page" at bounding box center [1105, 736] width 54 height 12
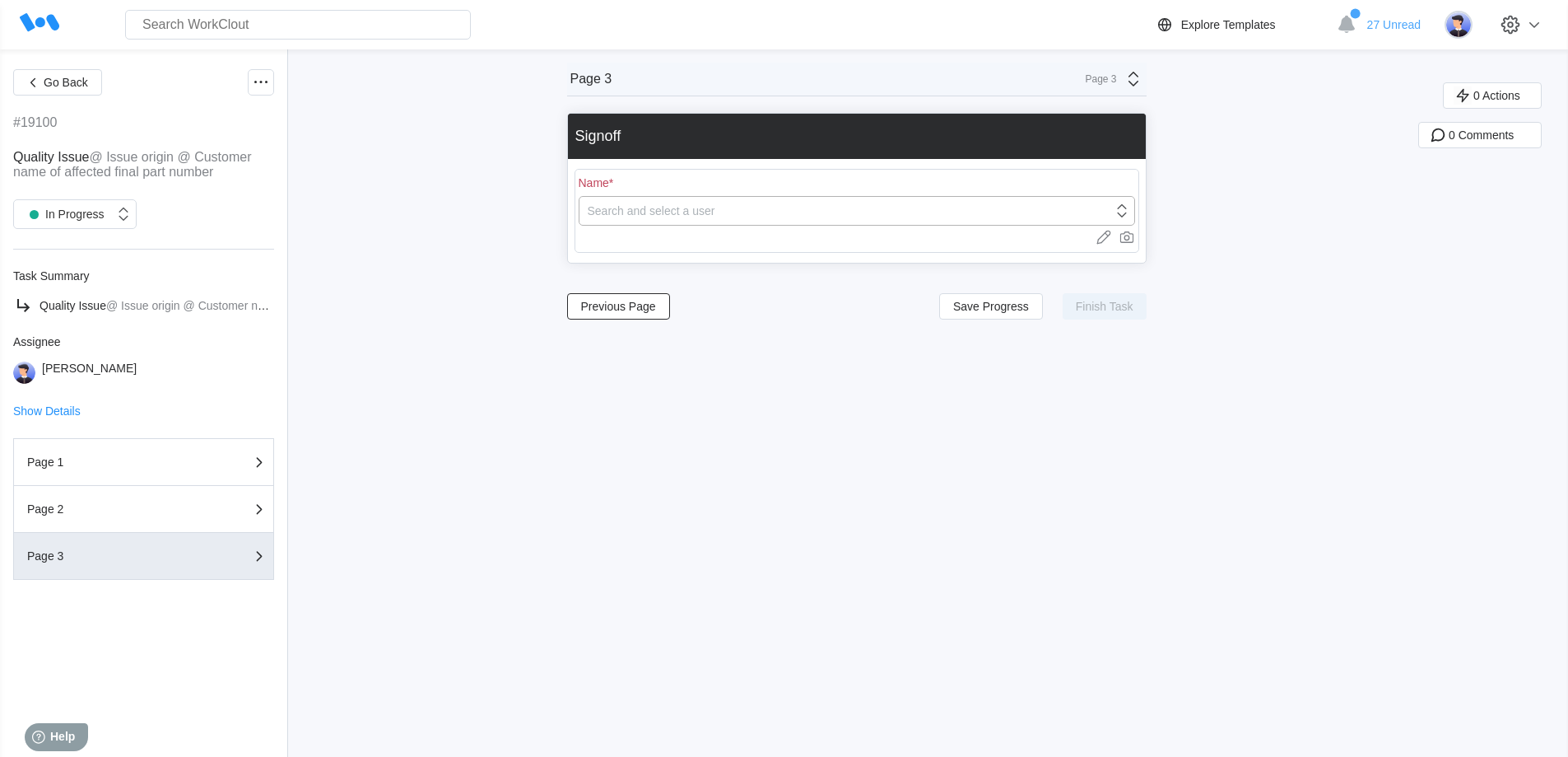
click at [657, 207] on div "Search and select a user" at bounding box center [651, 210] width 128 height 13
click at [662, 259] on div "[PERSON_NAME]" at bounding box center [862, 254] width 536 height 23
click at [1094, 310] on span "Finish Task" at bounding box center [1104, 306] width 58 height 12
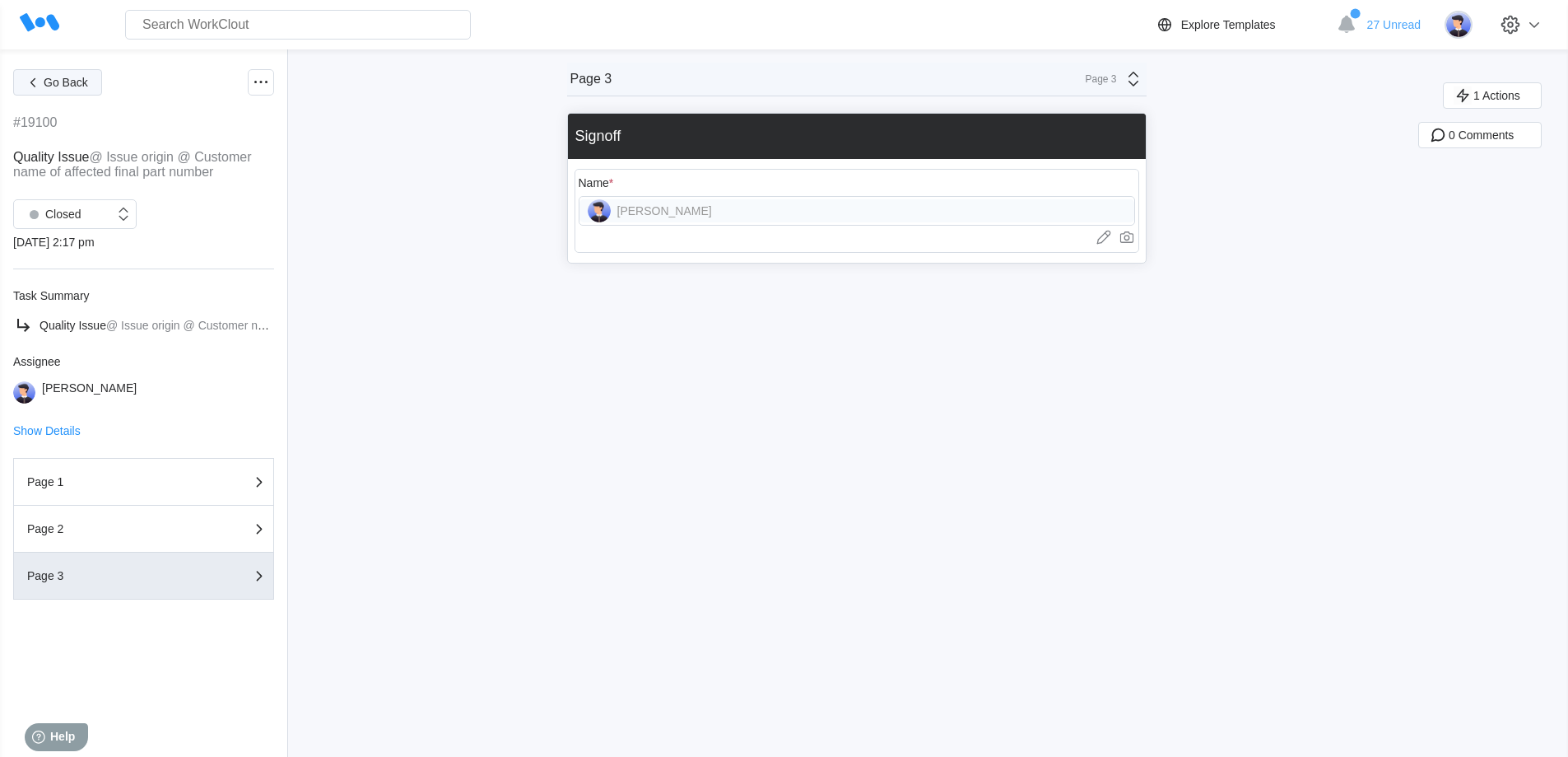
click at [54, 80] on span "Go Back" at bounding box center [66, 82] width 44 height 12
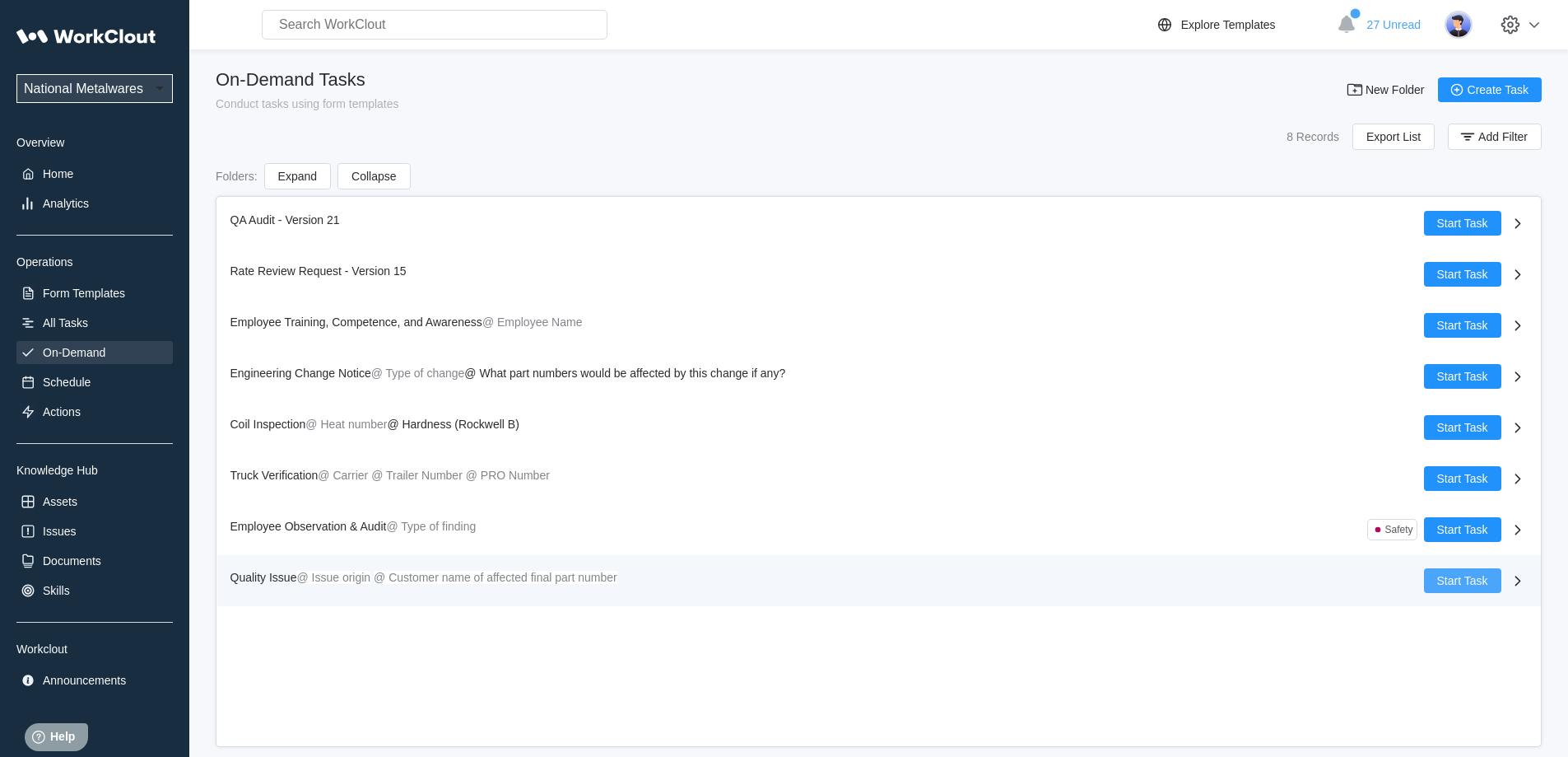
click at [1460, 585] on span "Start Task" at bounding box center [1462, 580] width 51 height 12
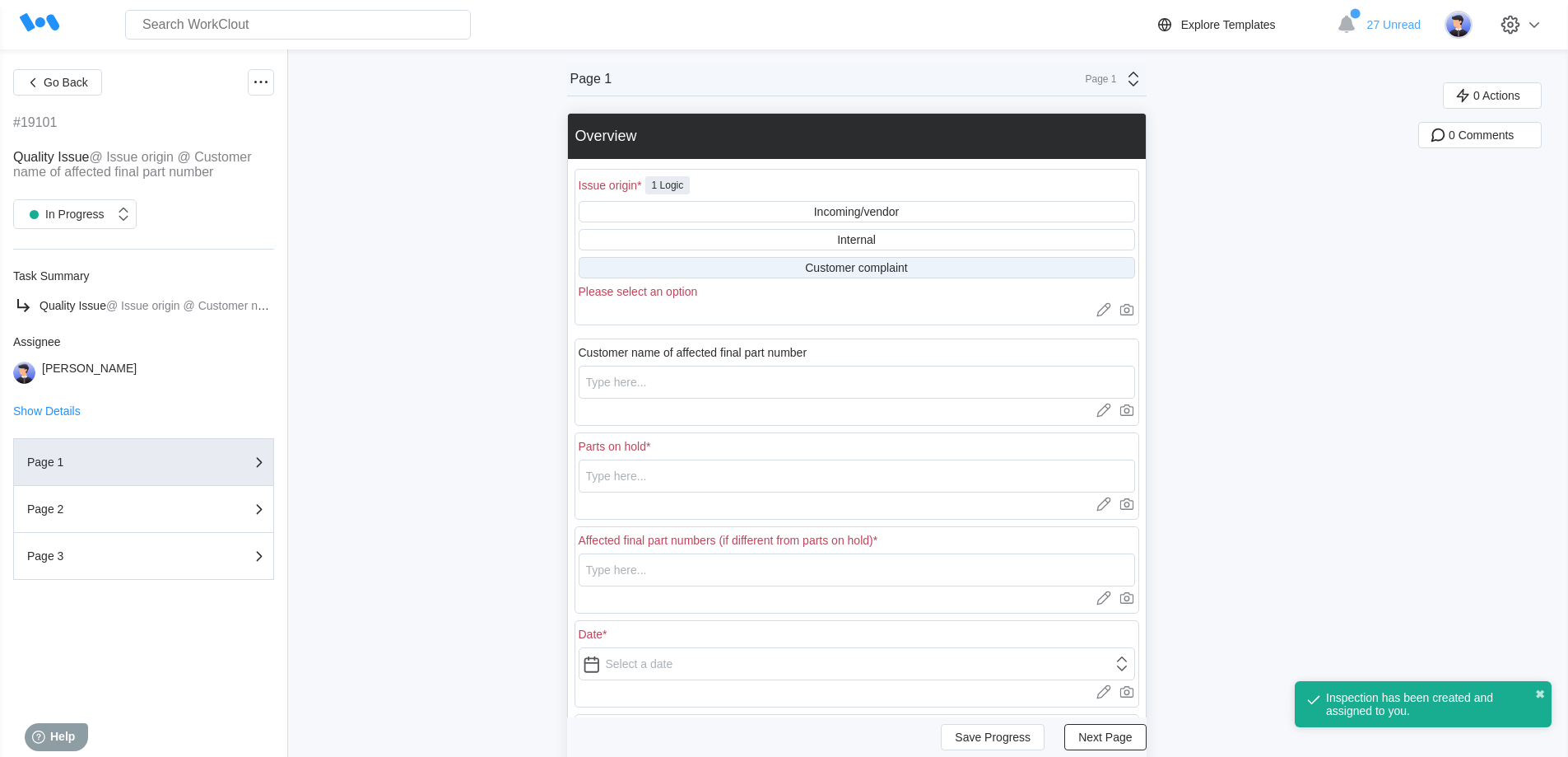
click at [780, 267] on div "Customer complaint" at bounding box center [856, 268] width 556 height 22
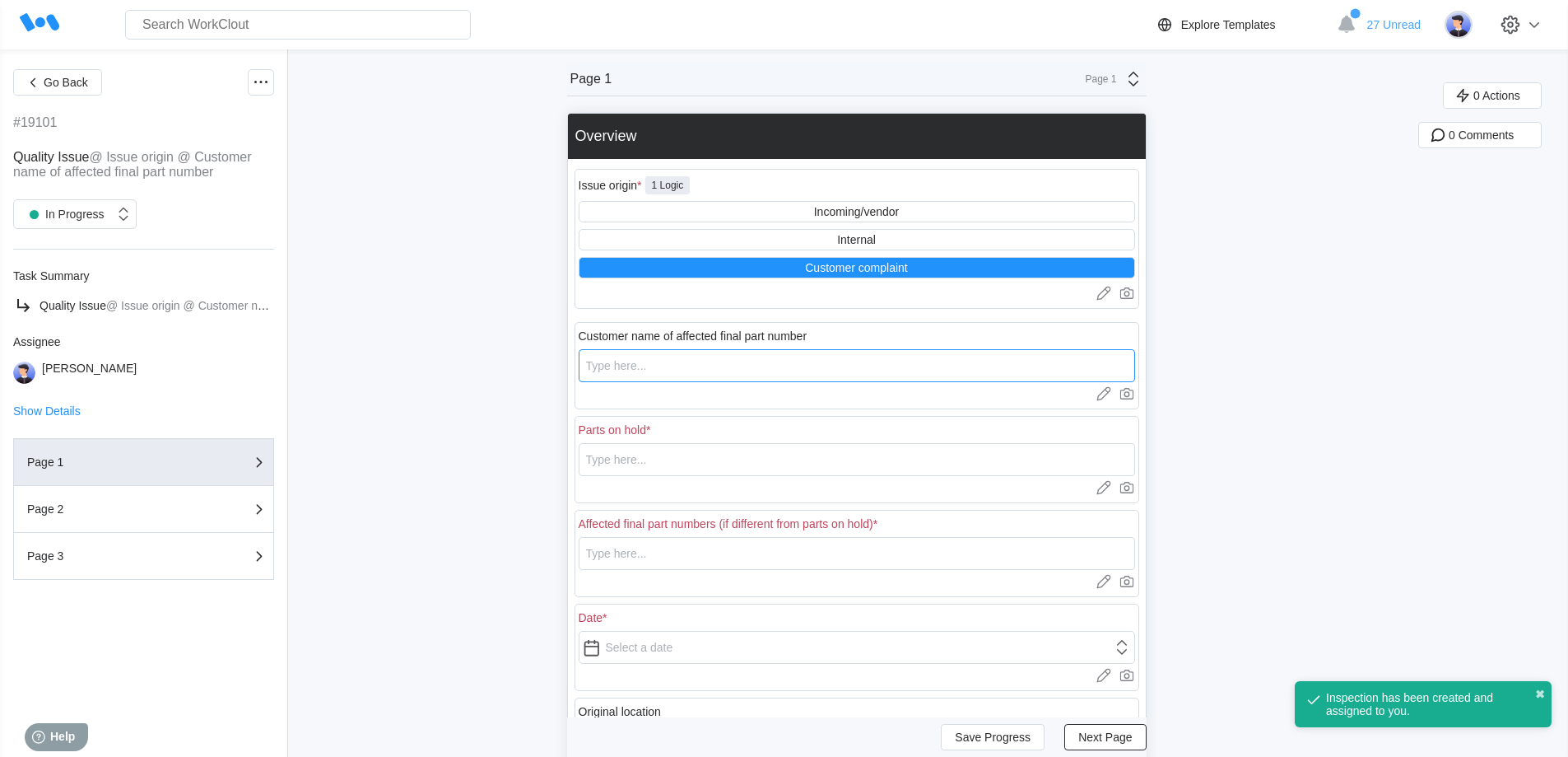
click at [662, 364] on input "text" at bounding box center [856, 365] width 556 height 33
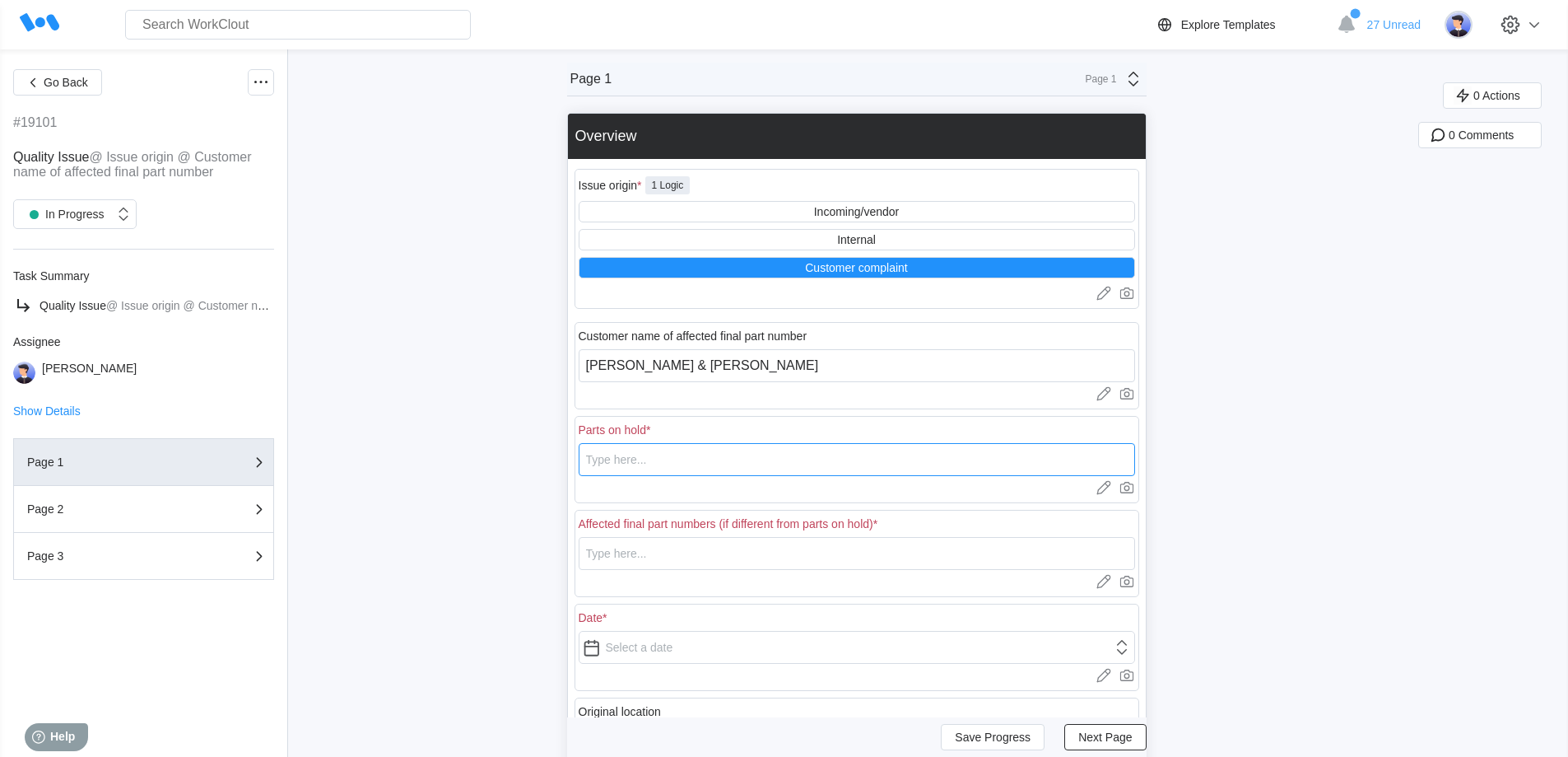
click at [655, 460] on input "text" at bounding box center [856, 459] width 556 height 33
drag, startPoint x: 702, startPoint y: 452, endPoint x: 574, endPoint y: 464, distance: 128.6
click at [576, 464] on div "Issue origin * 1 Logic Incoming/vendor Internal Customer complaint Upload image…" at bounding box center [856, 543] width 578 height 769
click at [639, 562] on input "text" at bounding box center [856, 553] width 556 height 33
paste input "93743572MILG"
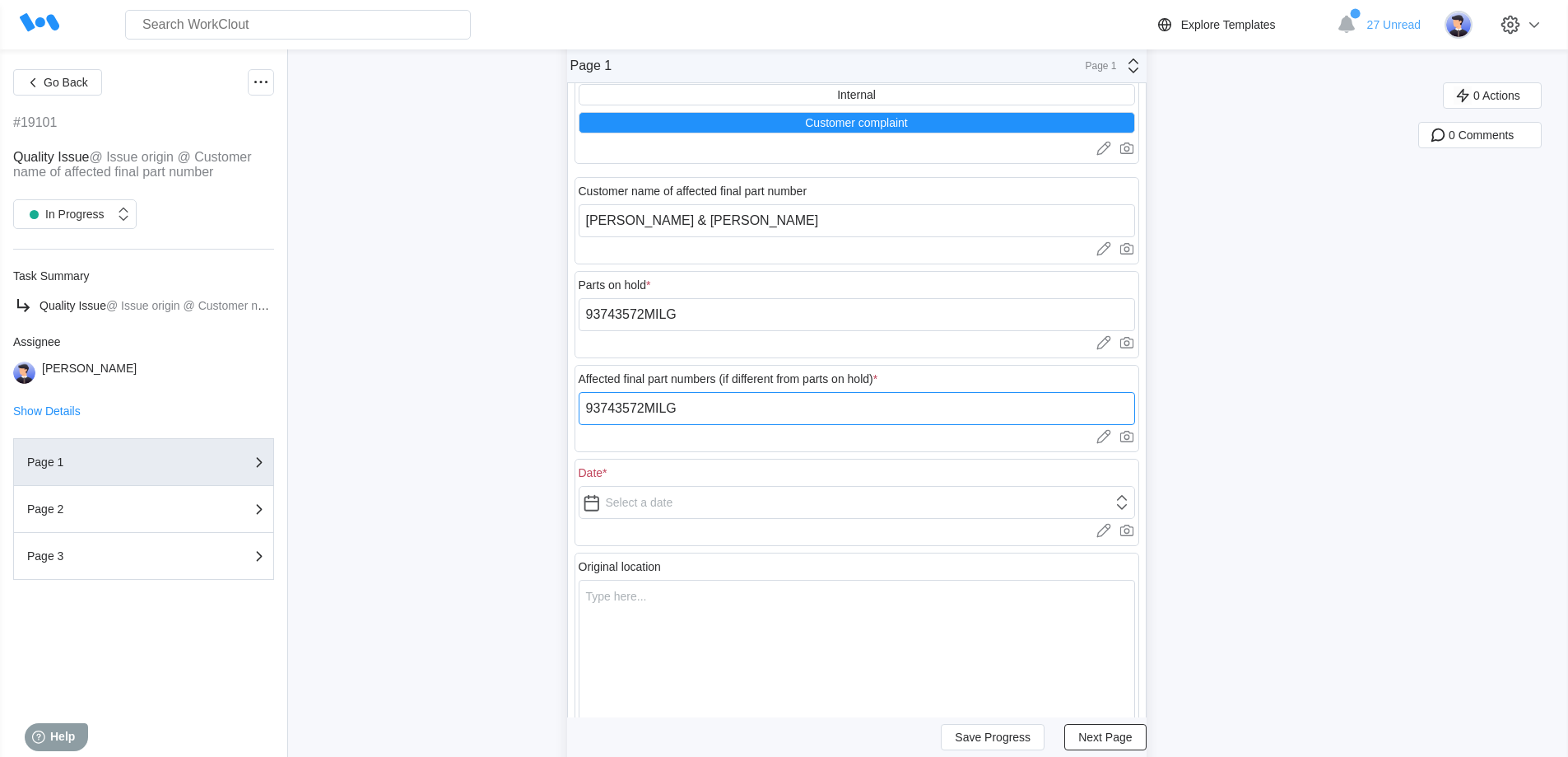
scroll to position [165, 0]
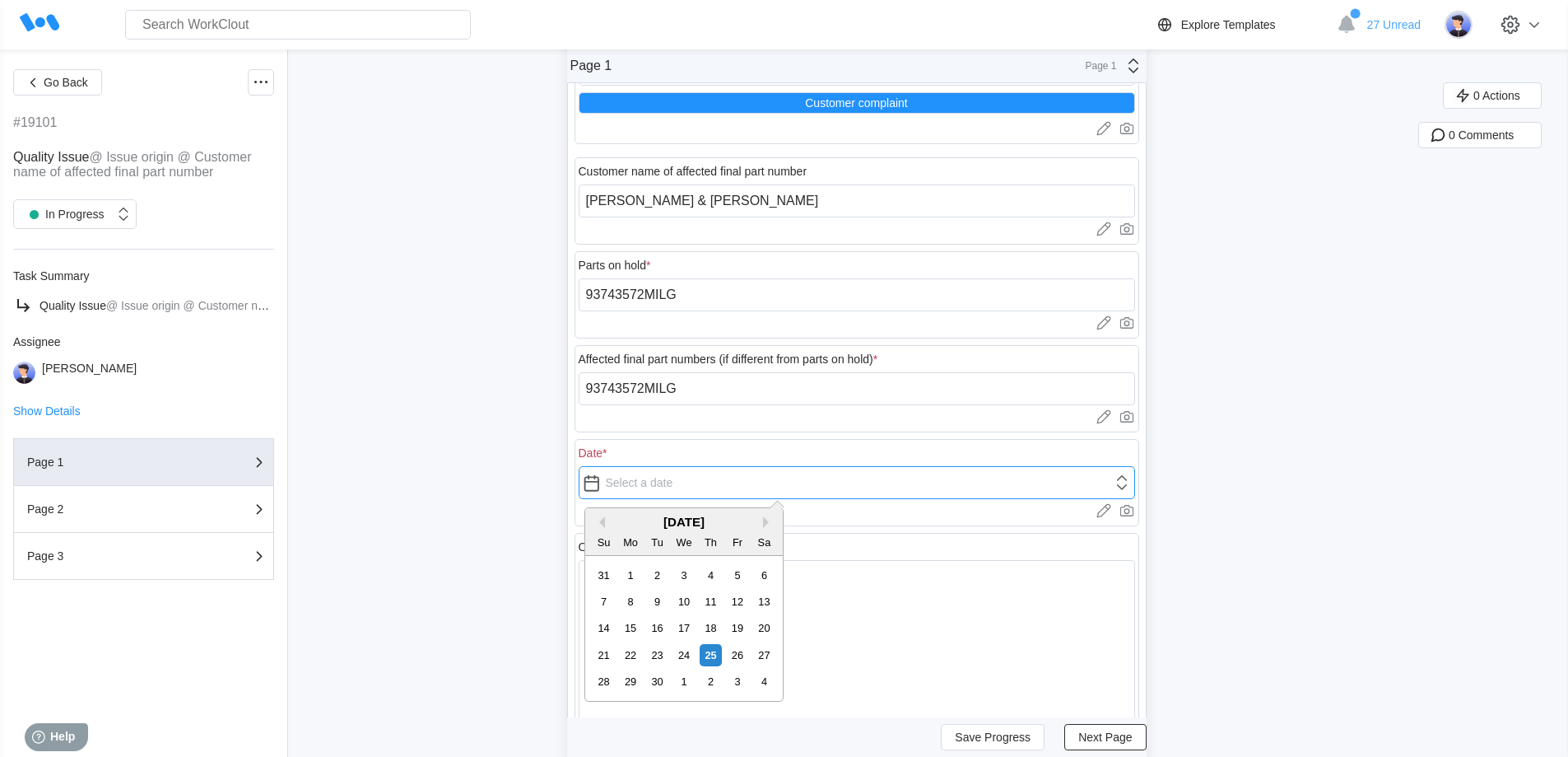
click at [639, 486] on input "text" at bounding box center [856, 482] width 556 height 33
click at [602, 519] on button "Previous Month" at bounding box center [598, 521] width 12 height 12
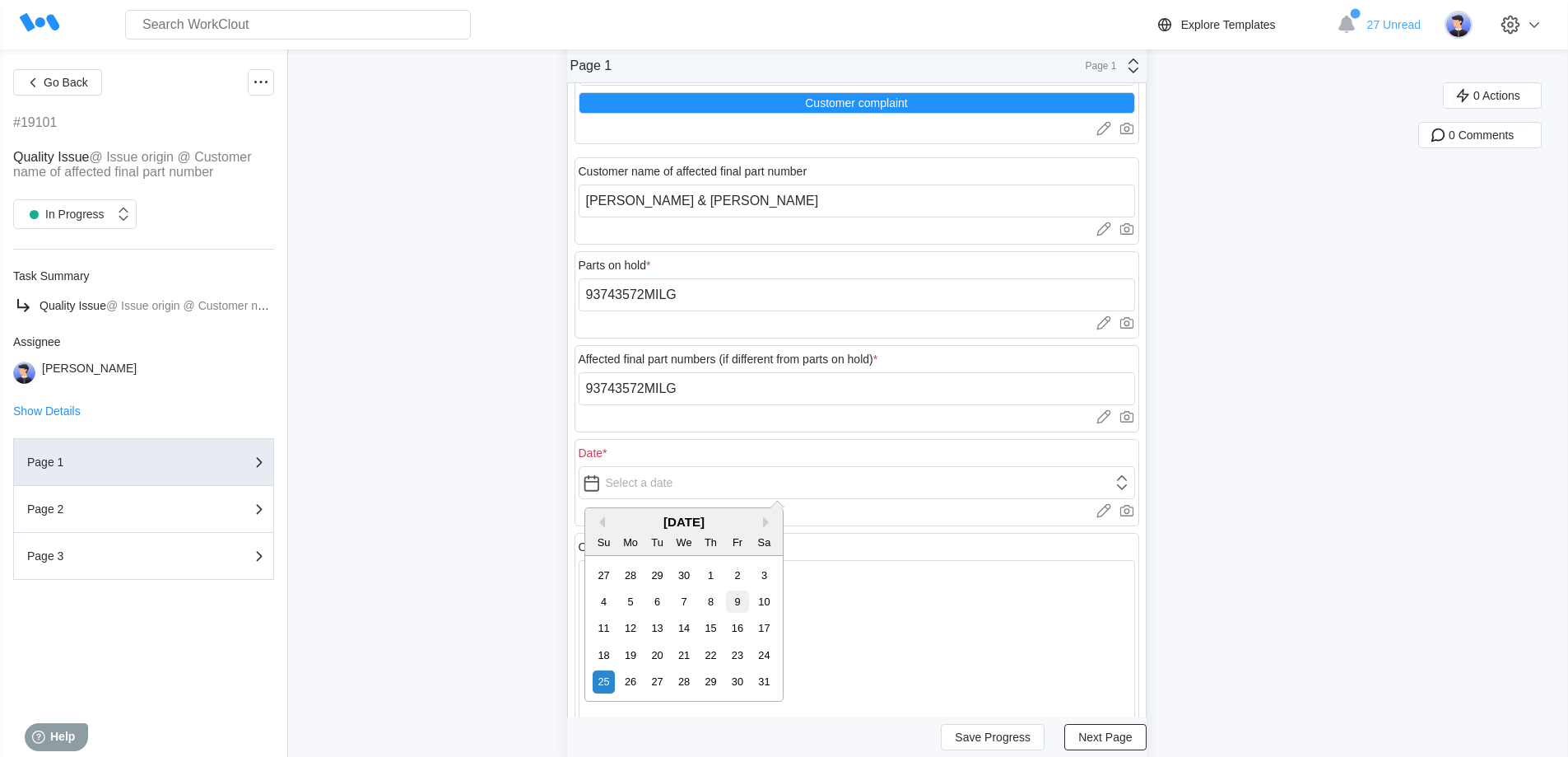
click at [742, 602] on div "9" at bounding box center [737, 601] width 22 height 22
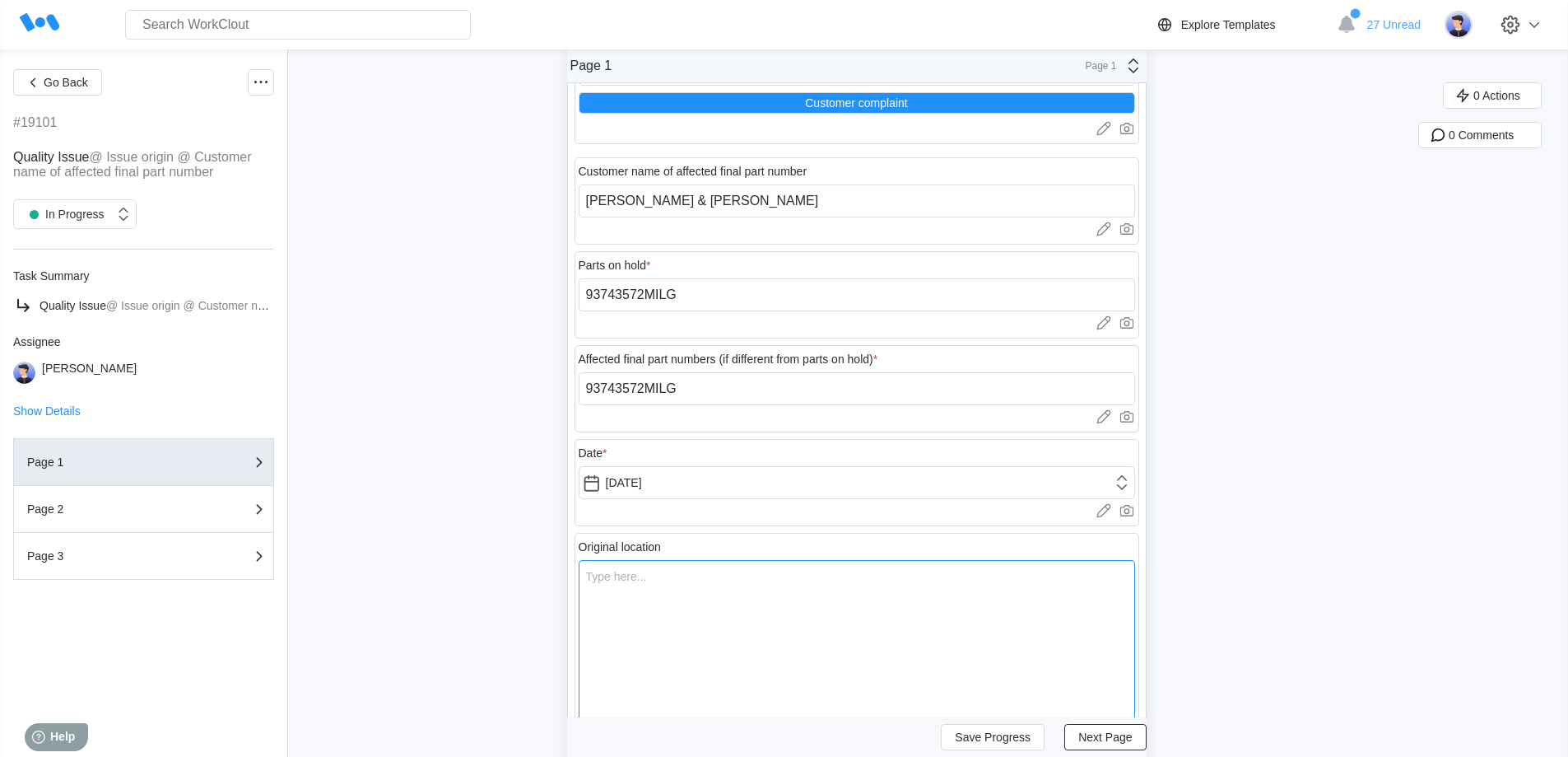
click at [669, 601] on textarea at bounding box center [856, 643] width 556 height 166
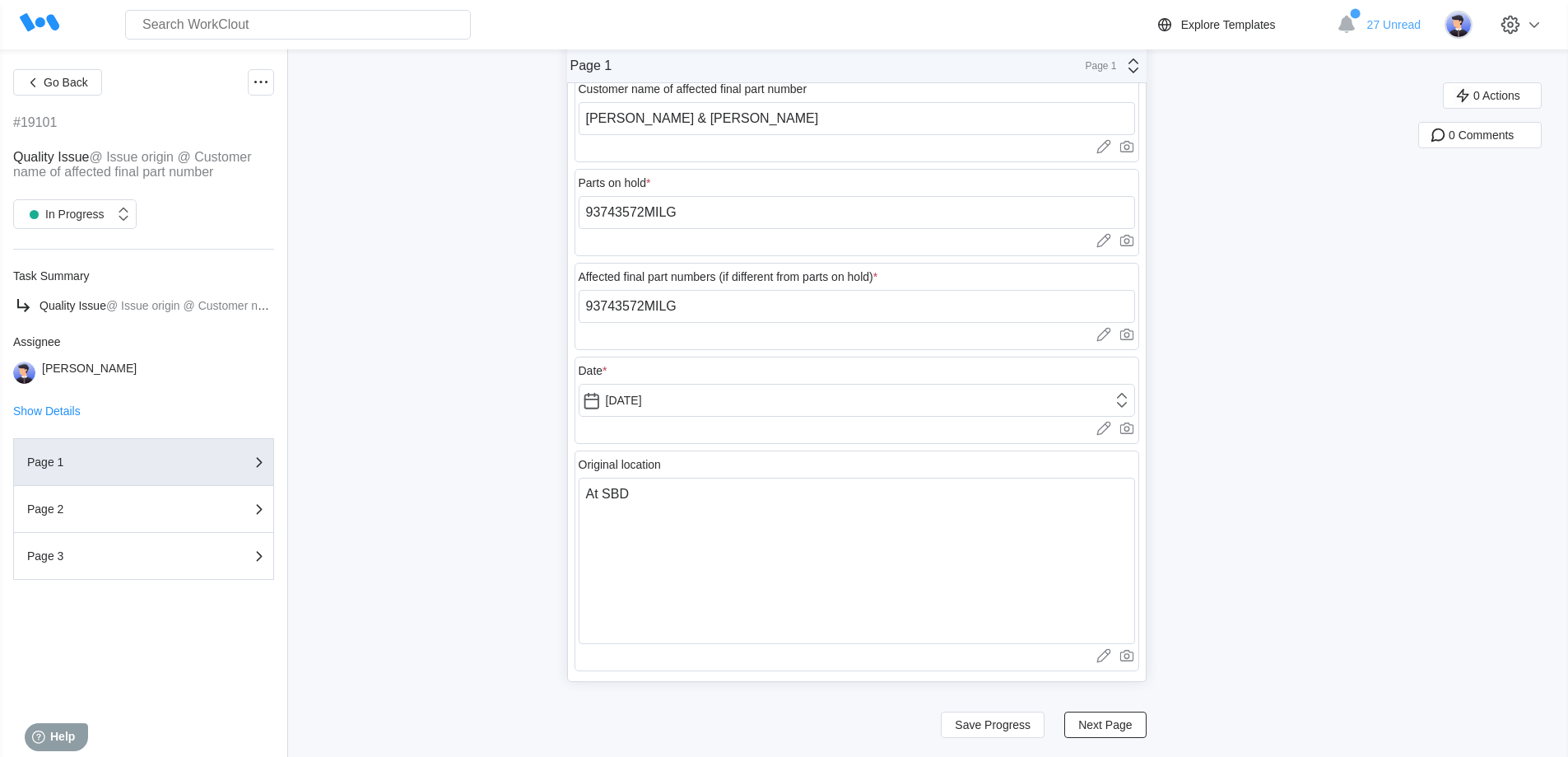
scroll to position [248, 0]
click at [1106, 718] on span "Next Page" at bounding box center [1105, 724] width 54 height 12
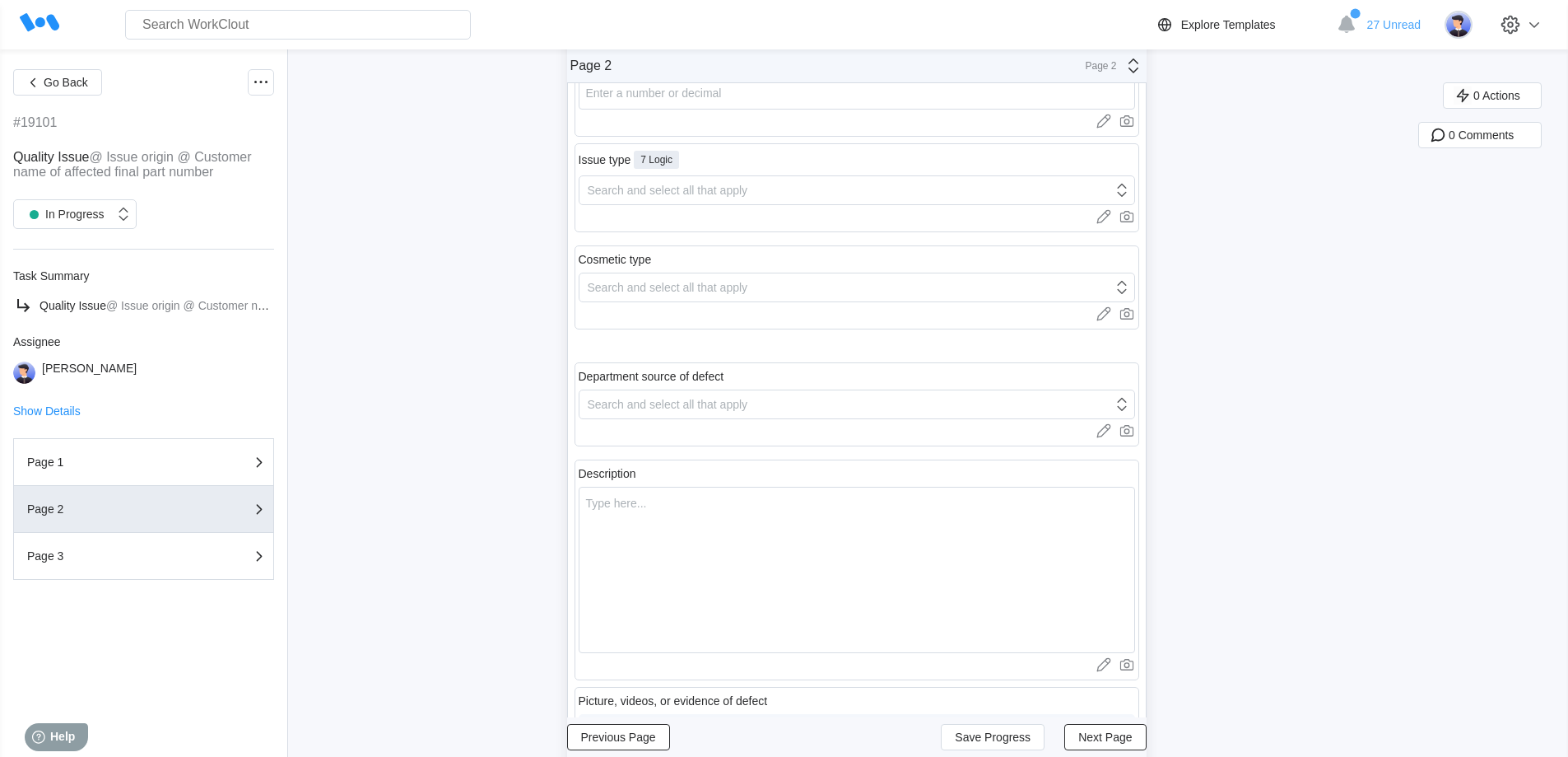
scroll to position [0, 0]
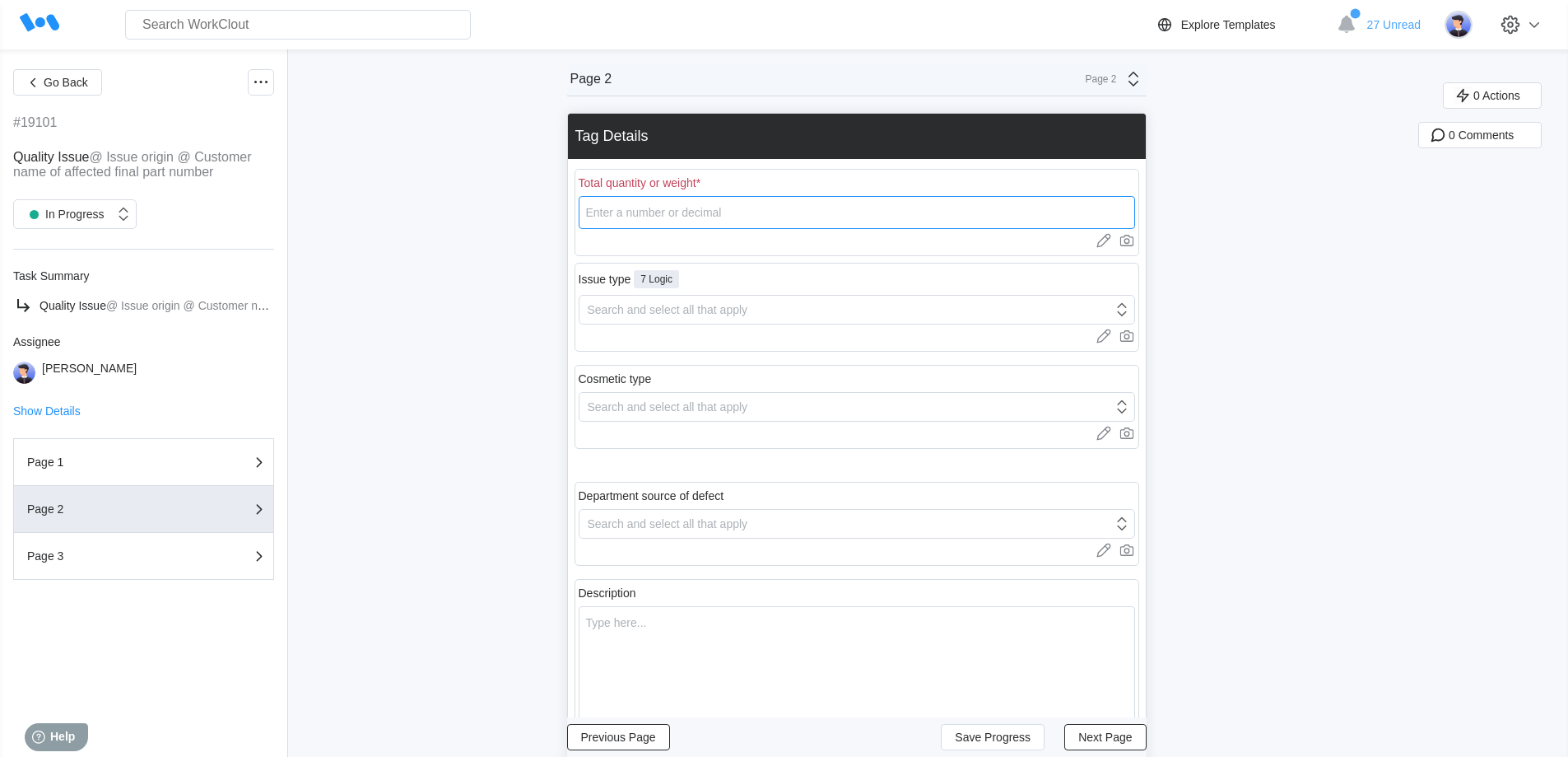
click at [652, 217] on input "number" at bounding box center [856, 212] width 556 height 33
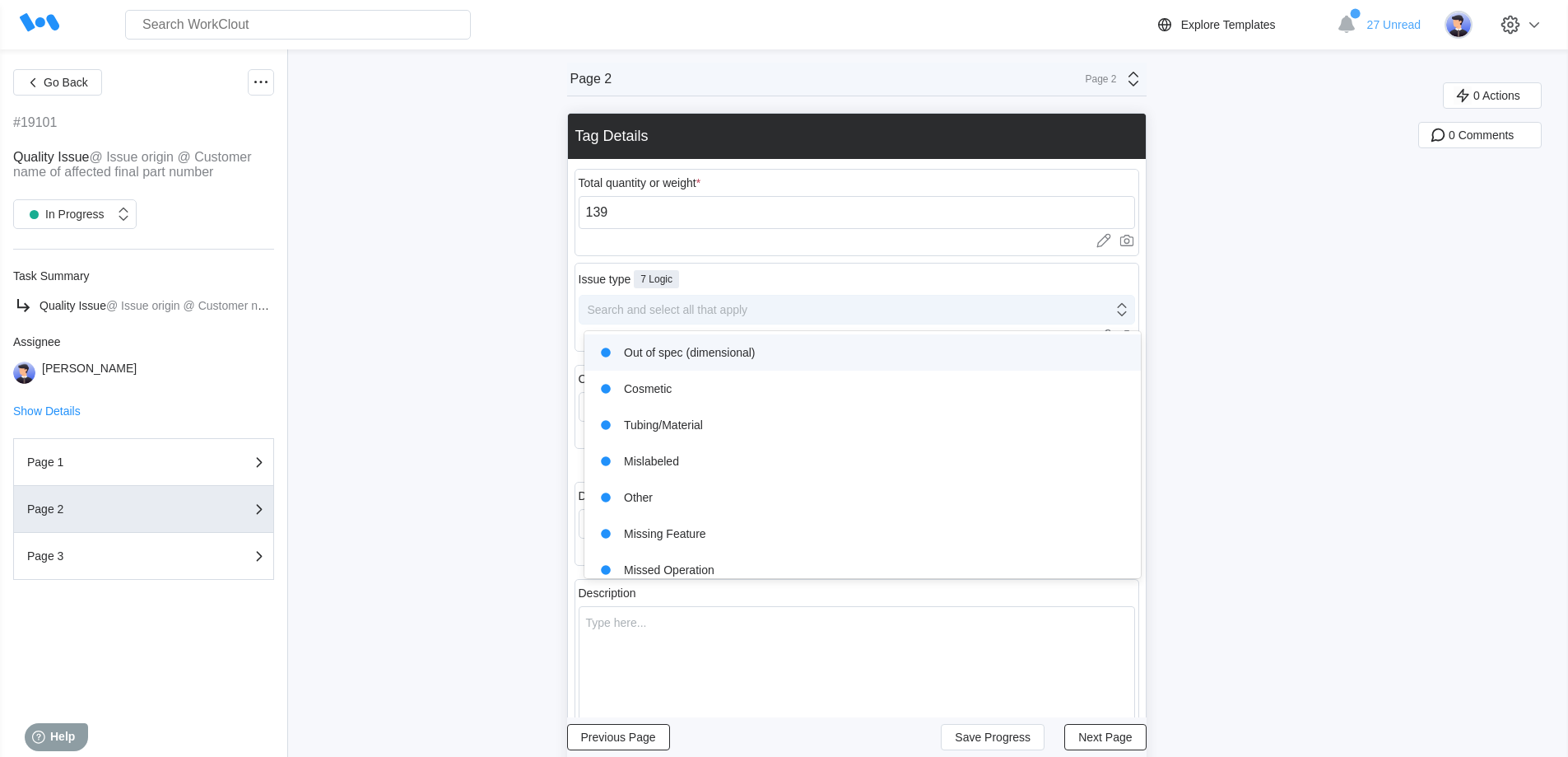
click at [645, 304] on div "Search and select all that apply" at bounding box center [668, 309] width 161 height 13
click at [713, 353] on div "Out of spec (dimensional)" at bounding box center [862, 352] width 536 height 23
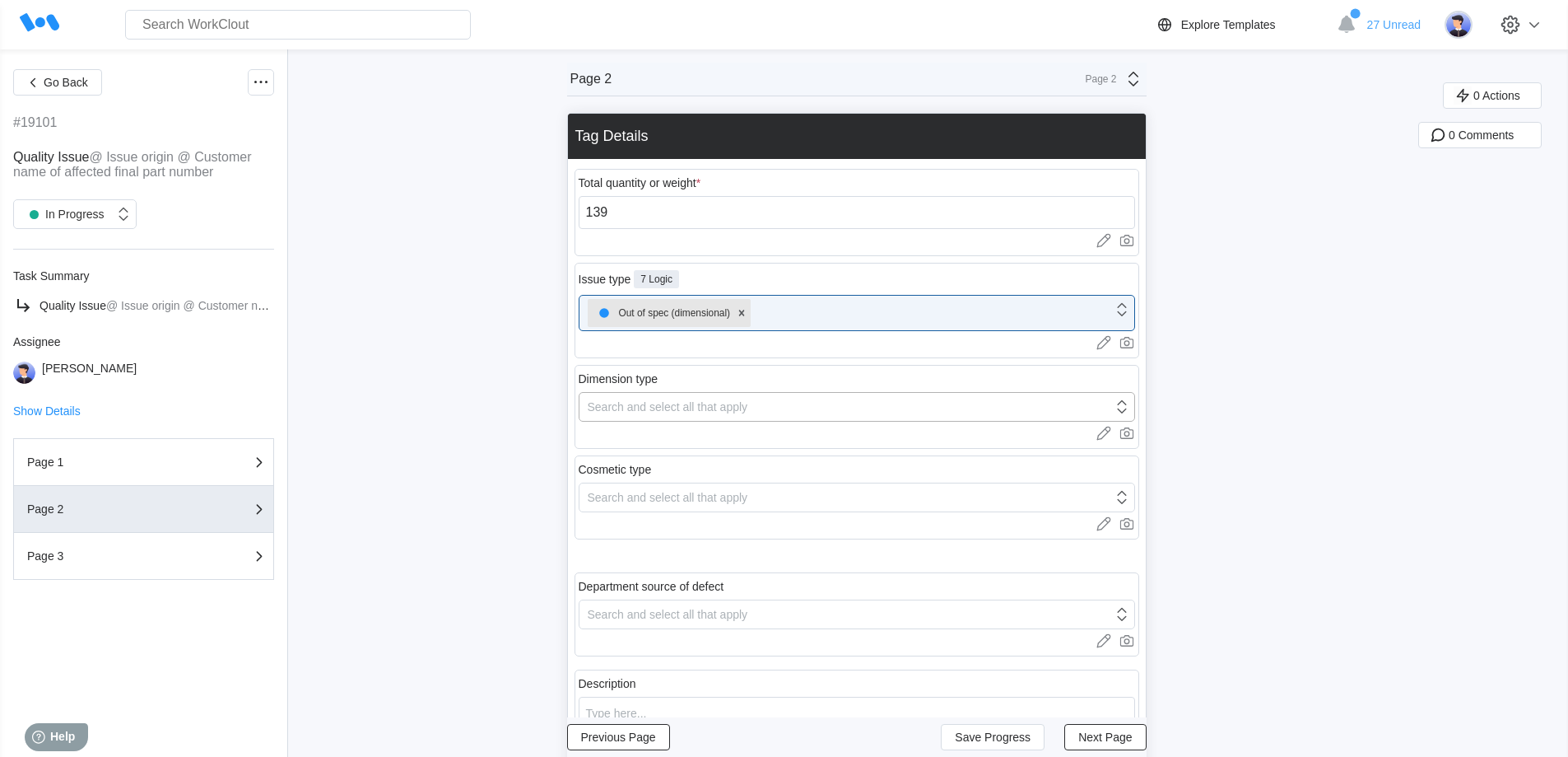
click at [705, 416] on div "Search and select all that apply" at bounding box center [846, 407] width 533 height 23
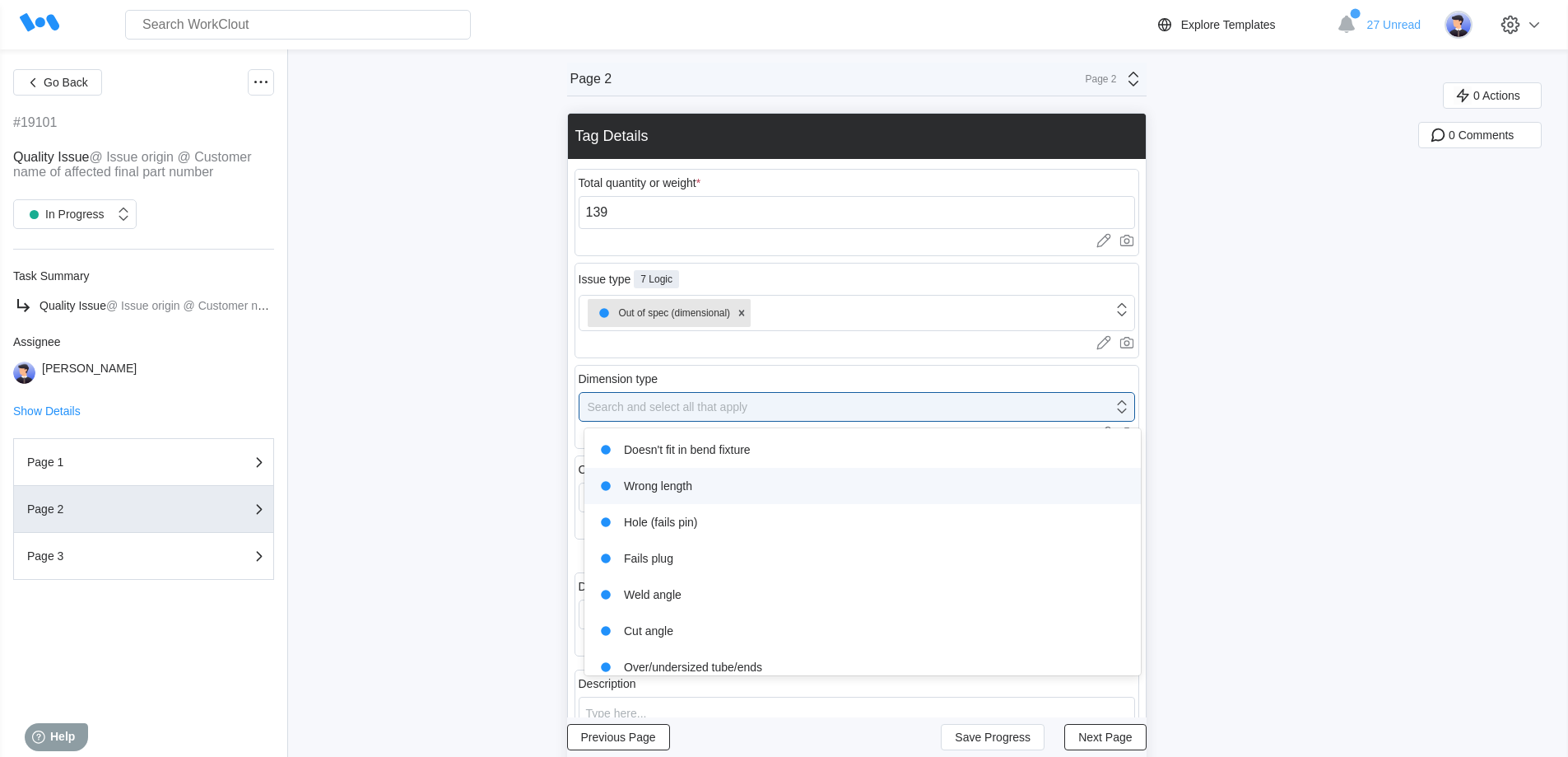
click at [689, 493] on div "Wrong length" at bounding box center [862, 485] width 536 height 23
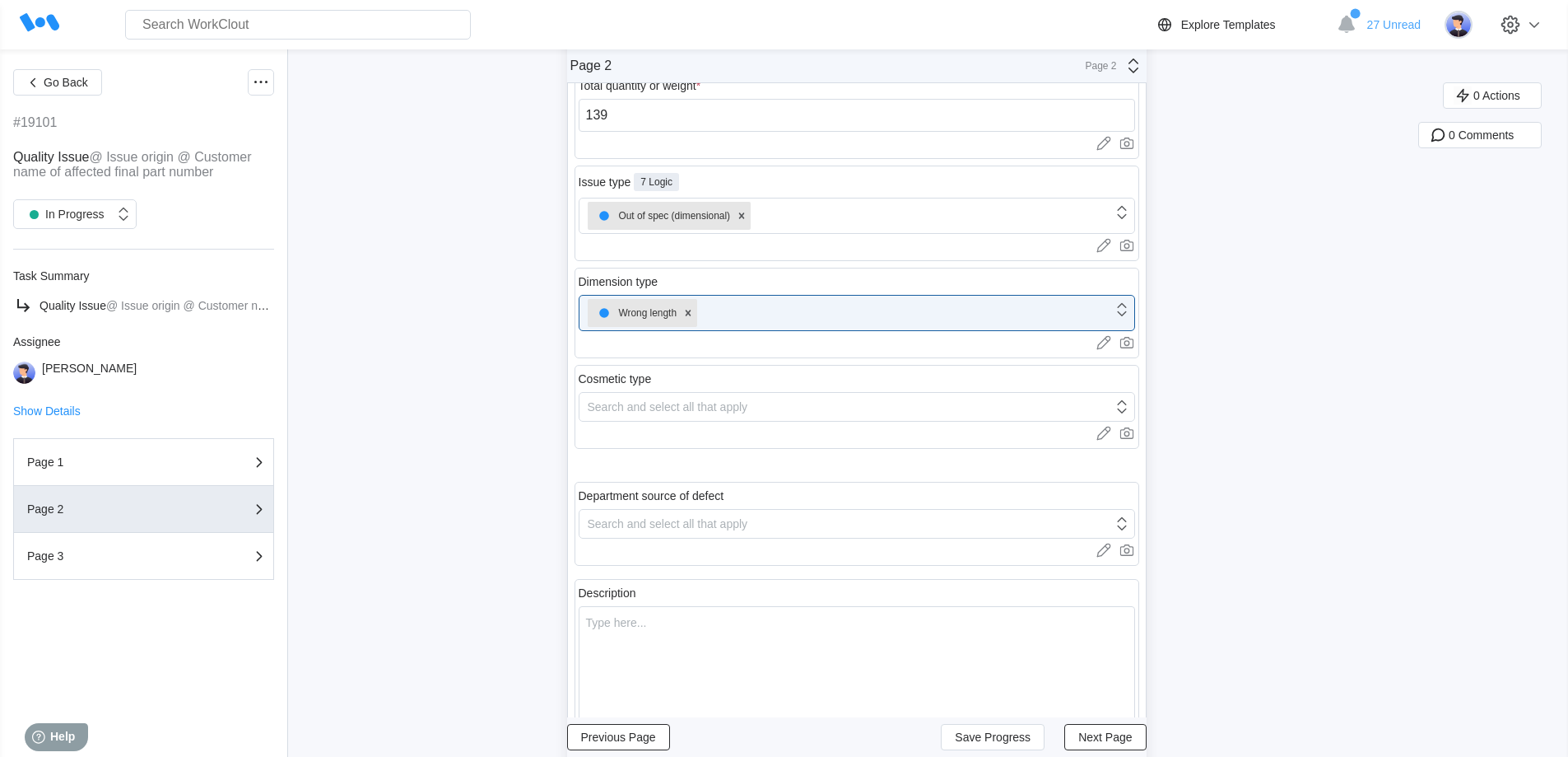
scroll to position [247, 0]
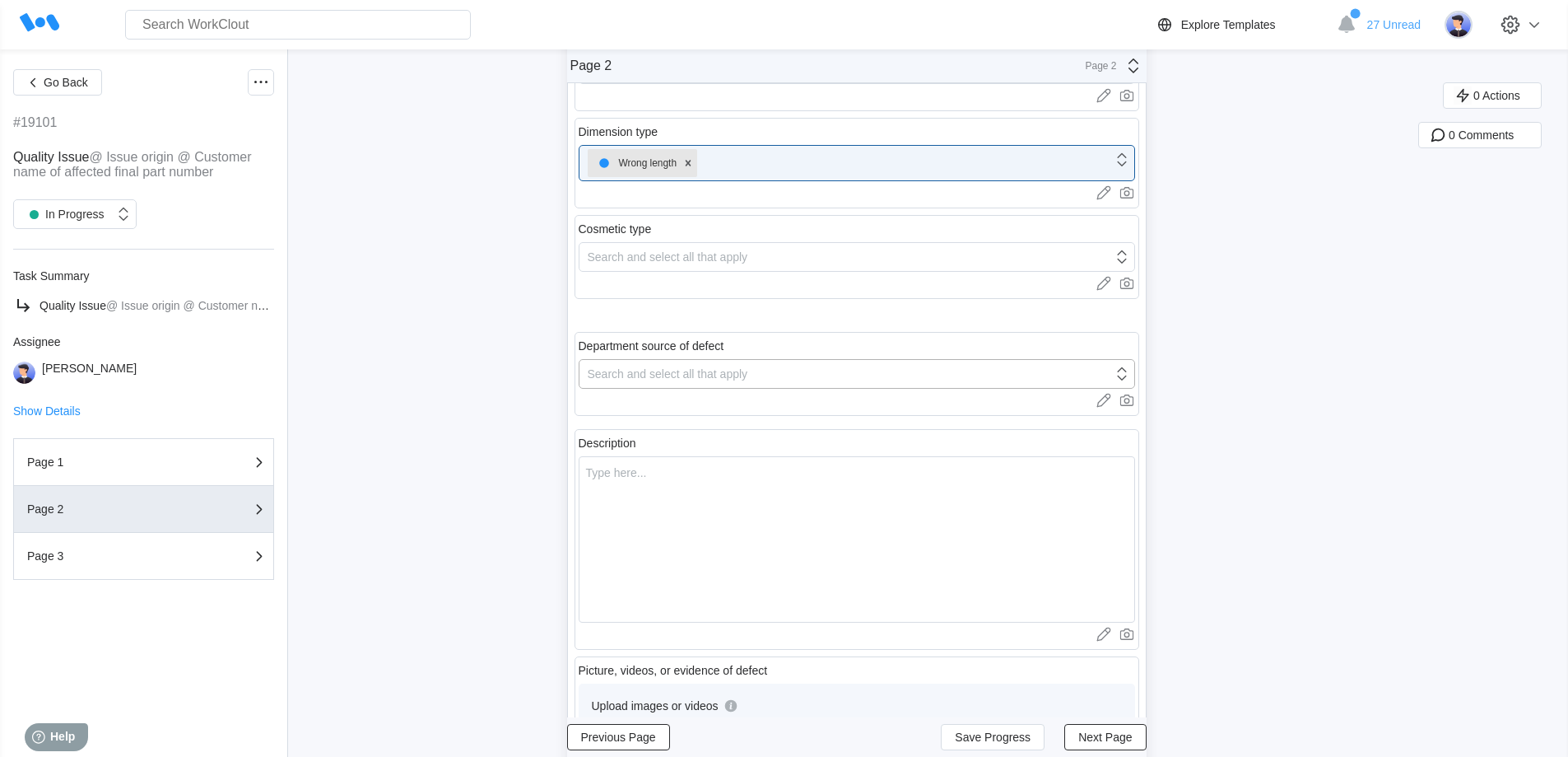
click at [688, 379] on div "Search and select all that apply" at bounding box center [668, 373] width 161 height 13
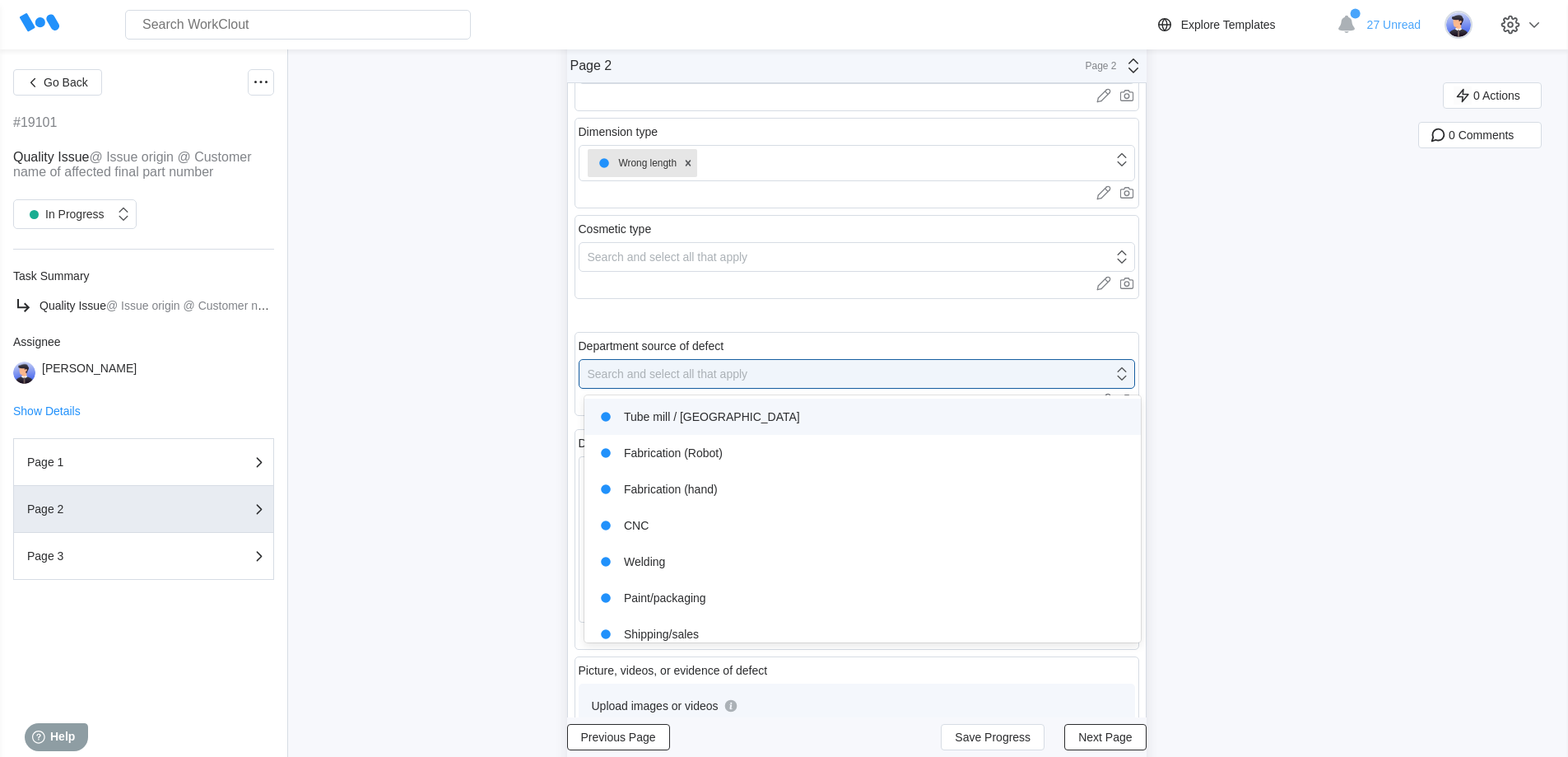
click at [703, 411] on div "Tube mill / [GEOGRAPHIC_DATA]" at bounding box center [862, 417] width 536 height 23
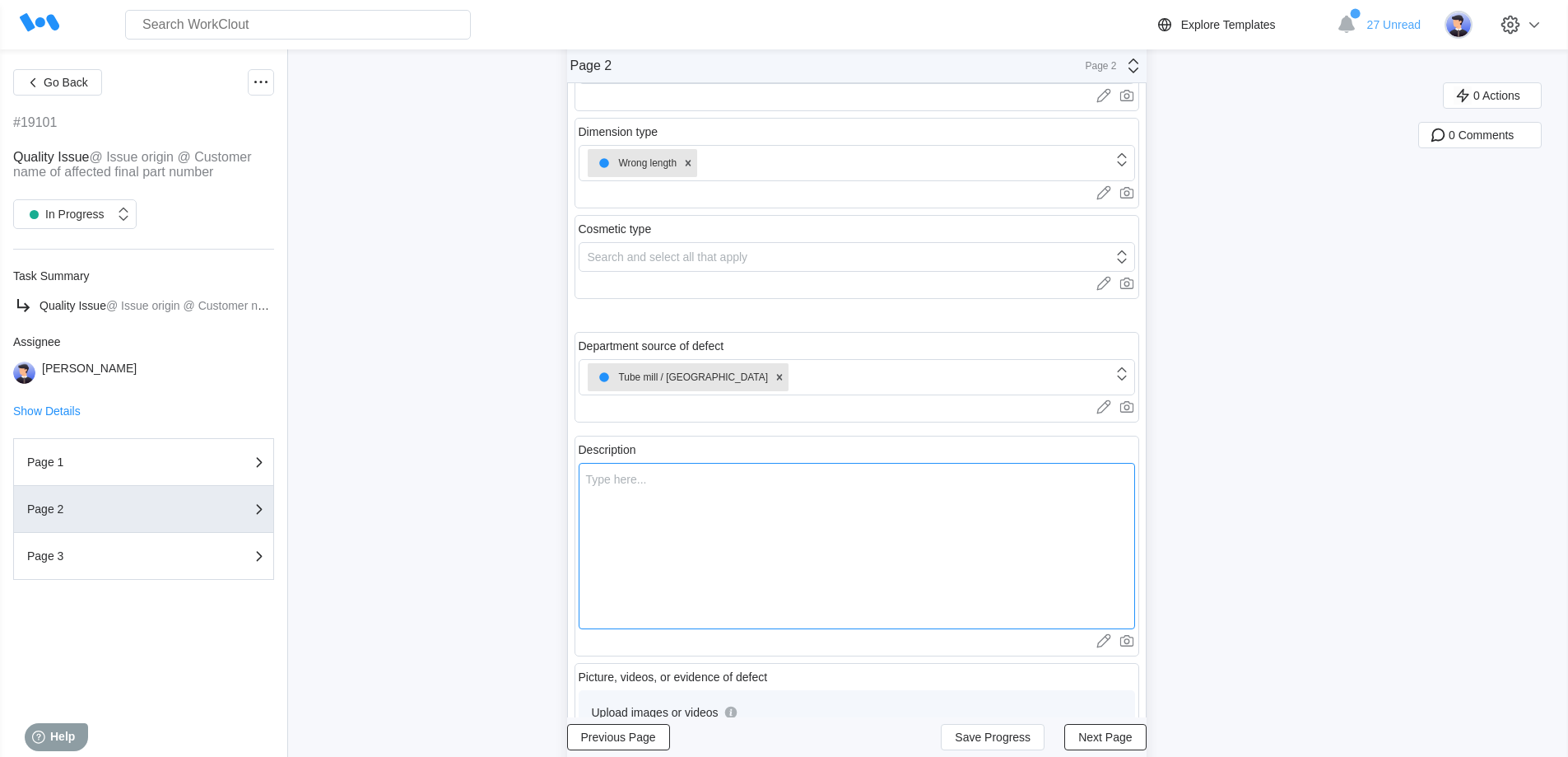
click at [694, 517] on textarea at bounding box center [856, 546] width 556 height 166
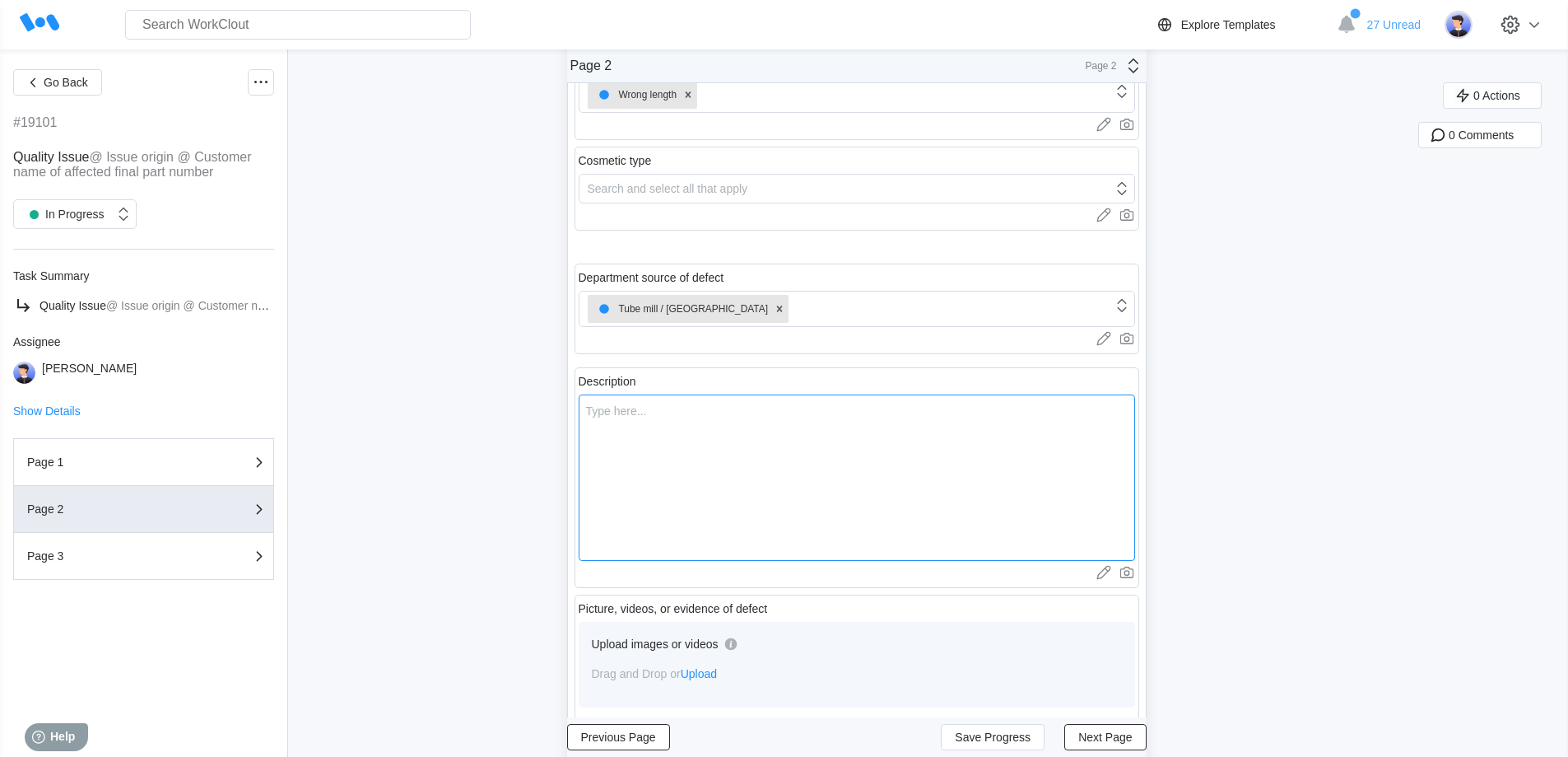
scroll to position [417, 0]
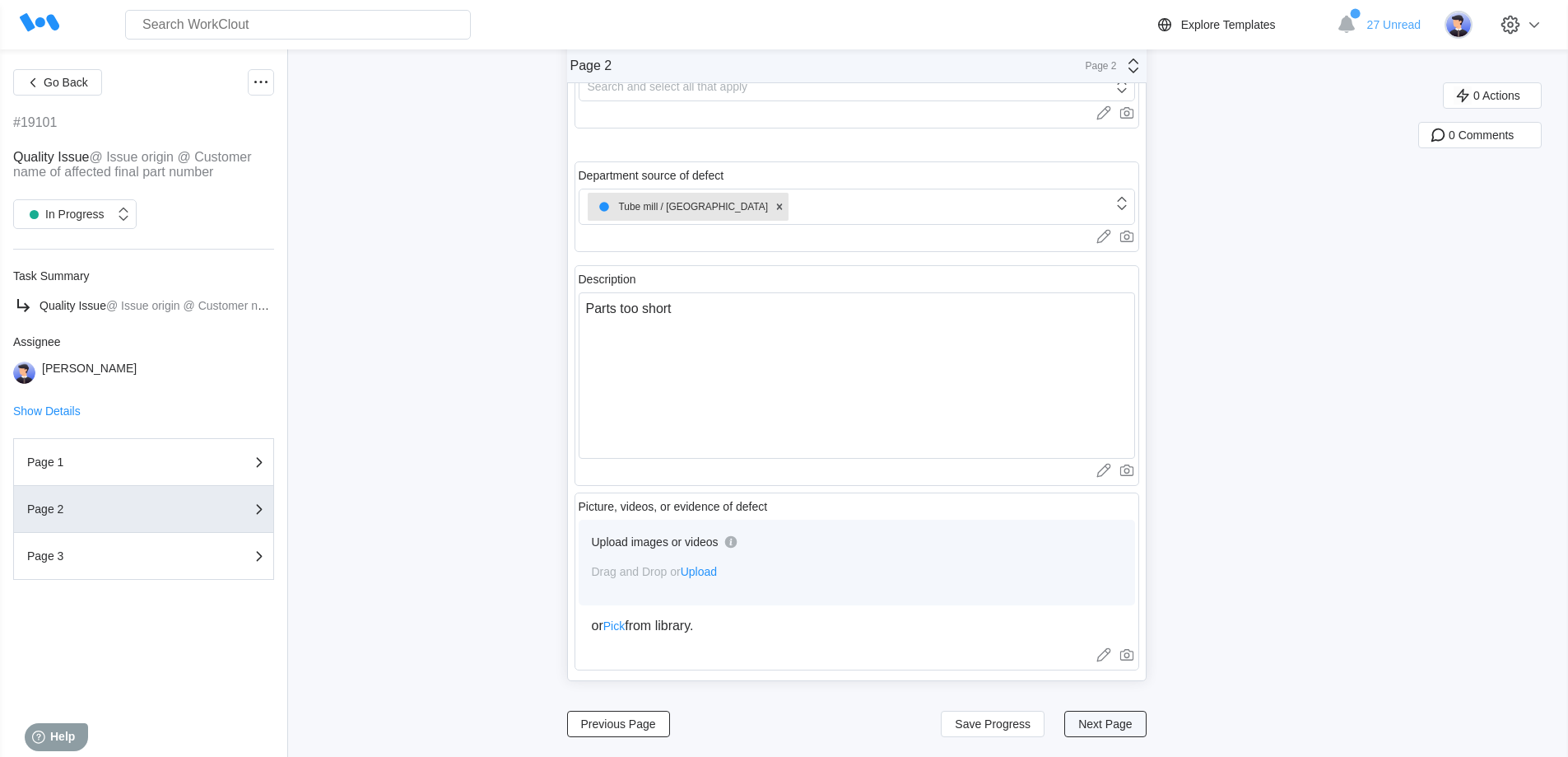
click at [1130, 723] on span "Next Page" at bounding box center [1105, 724] width 54 height 12
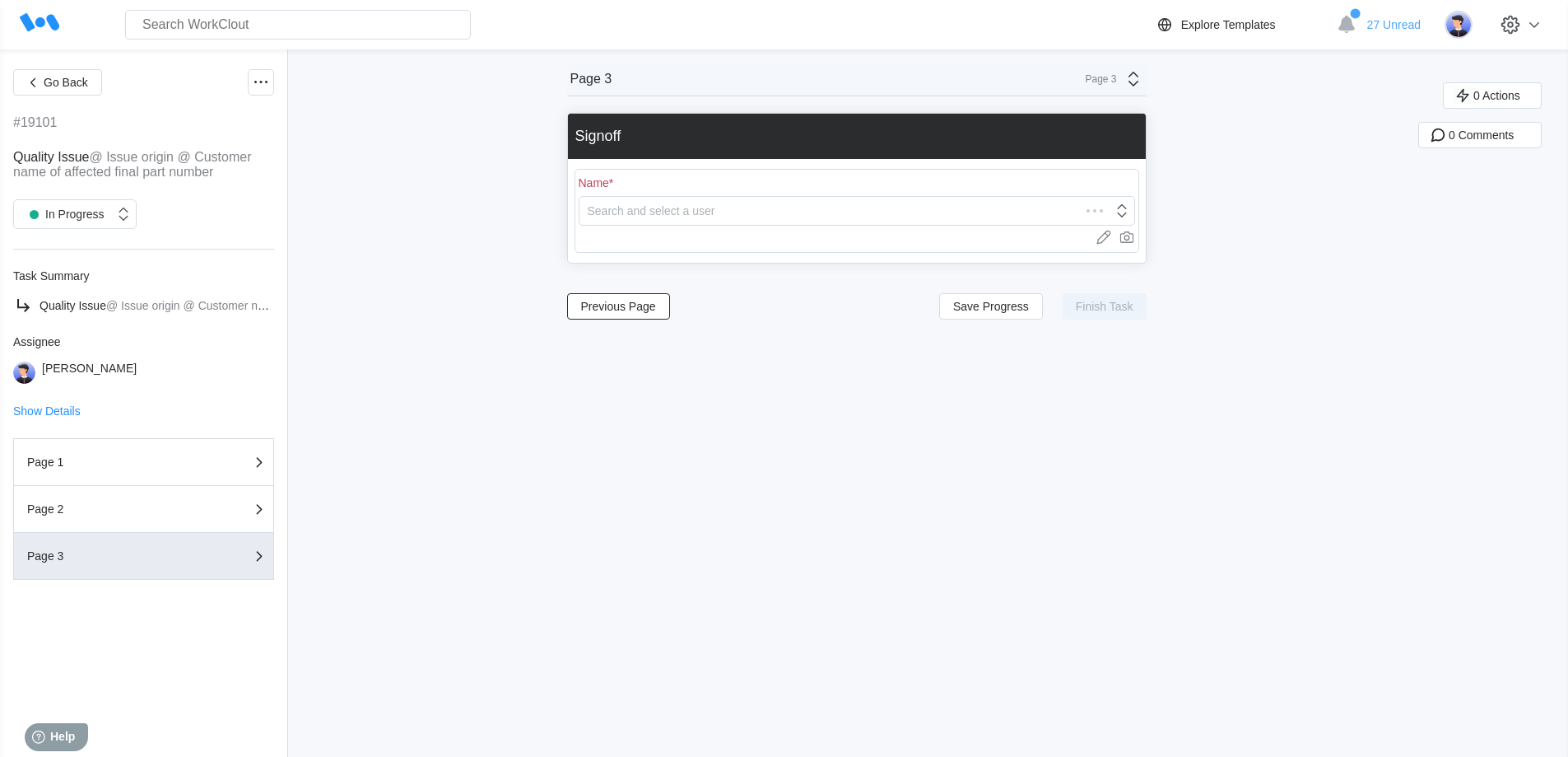
scroll to position [0, 0]
click at [736, 210] on div "Search and select a user" at bounding box center [846, 211] width 533 height 23
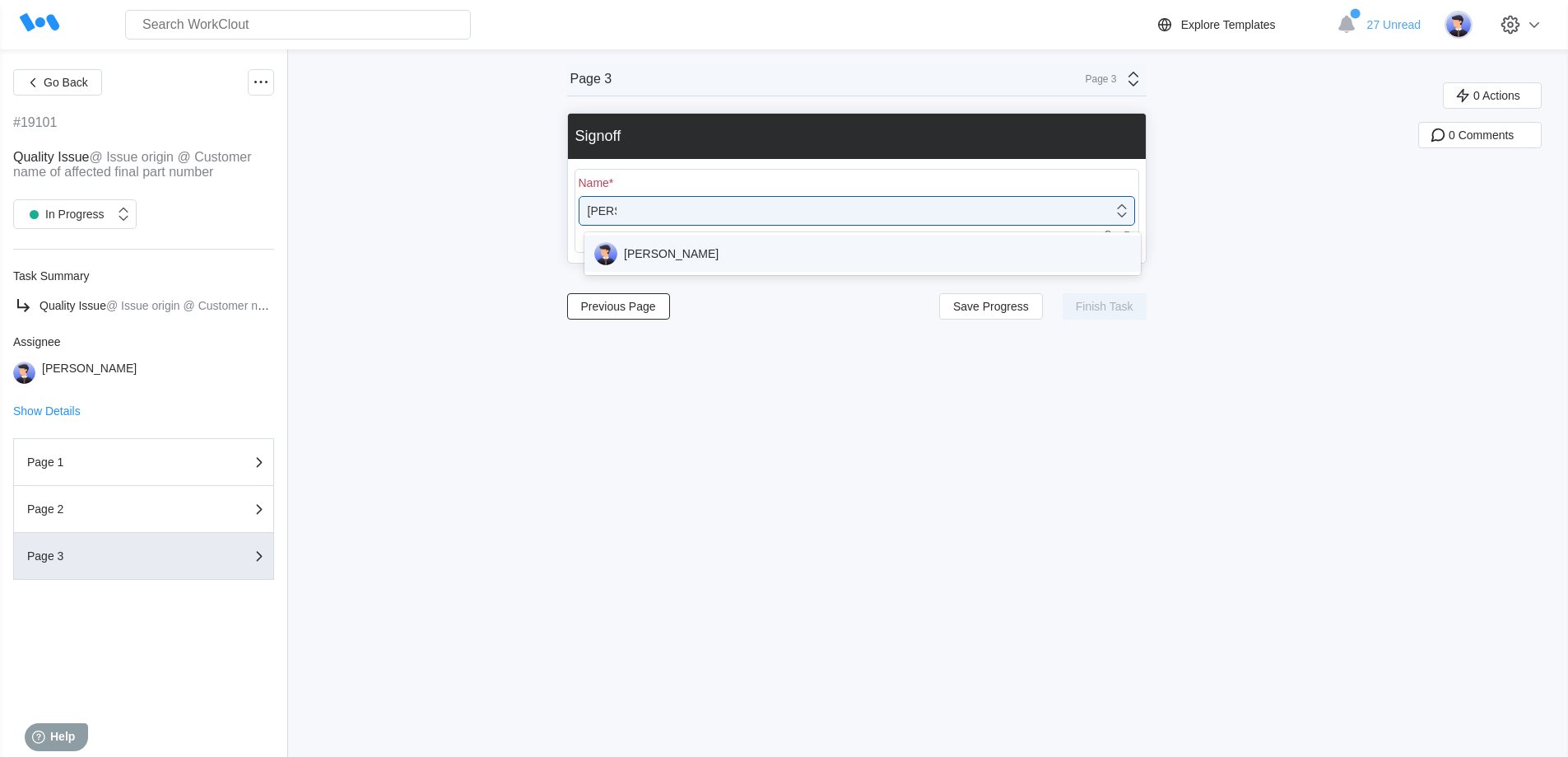
click at [695, 253] on div "[PERSON_NAME]" at bounding box center [862, 254] width 536 height 23
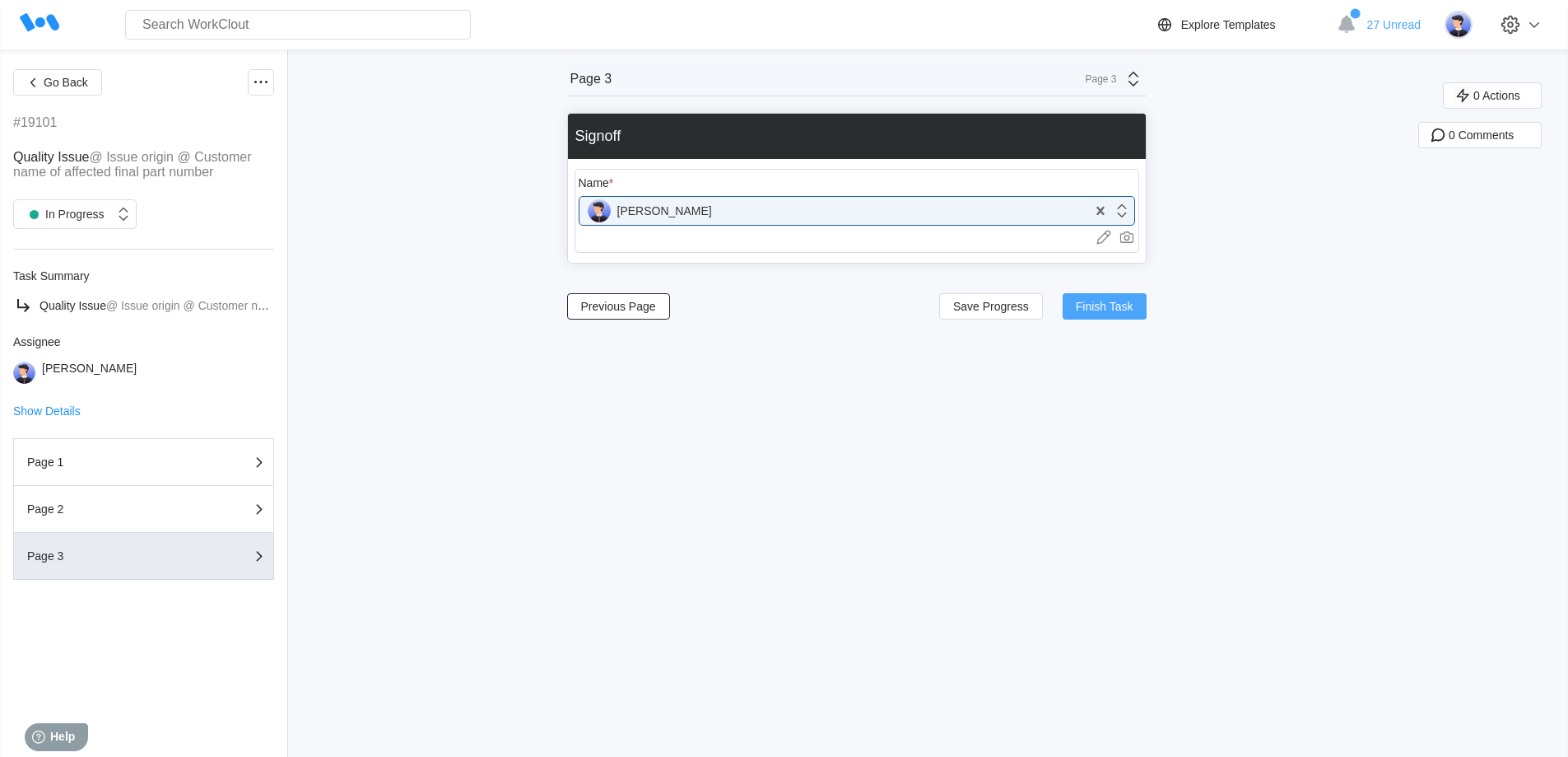
click at [1105, 309] on span "Finish Task" at bounding box center [1104, 306] width 58 height 12
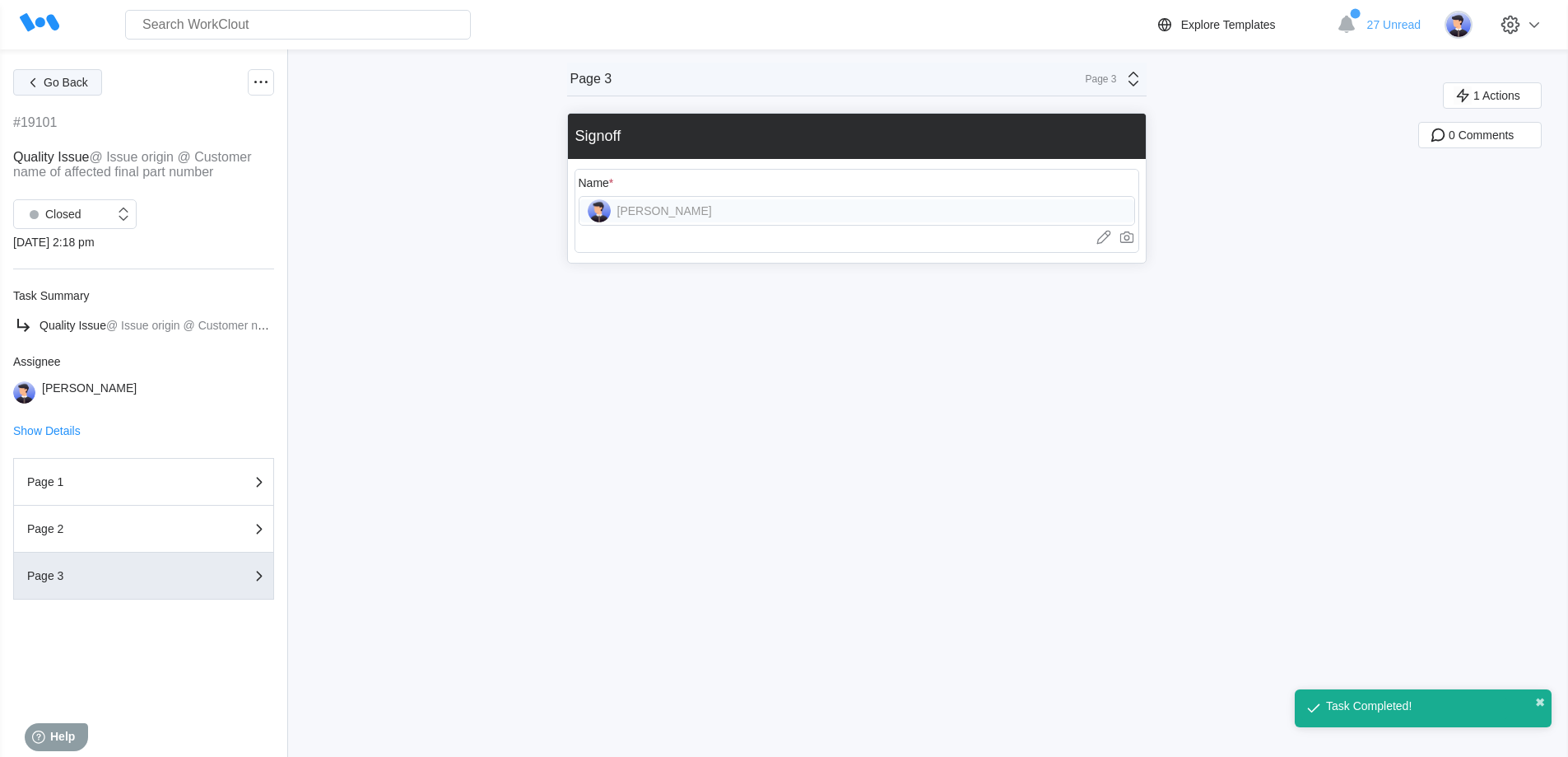
click at [93, 90] on button "Go Back" at bounding box center [58, 82] width 89 height 26
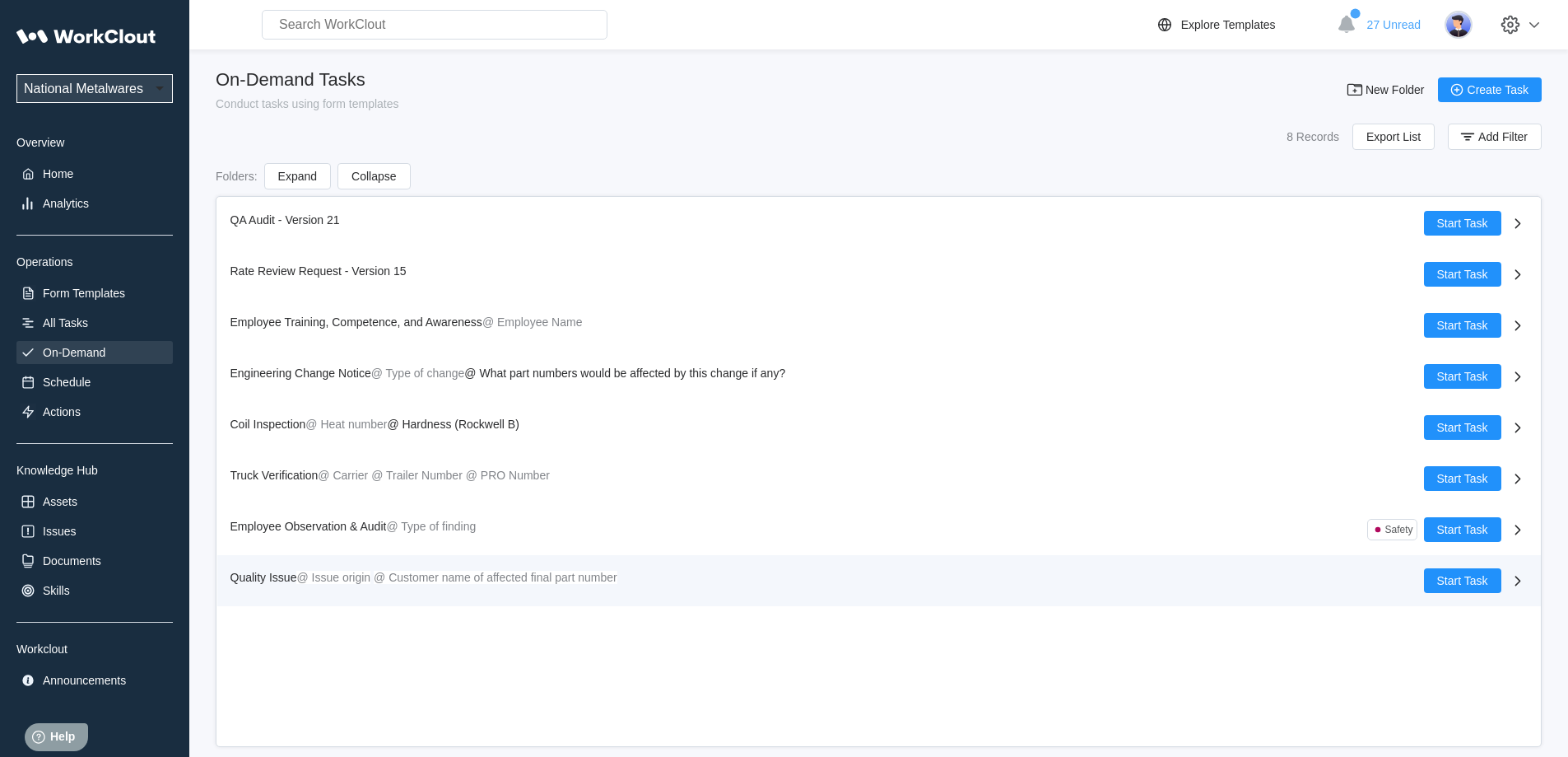
click at [1463, 594] on div "Quality Issue @ Issue origin @ Customer name of affected final part number Star…" at bounding box center [879, 580] width 1324 height 51
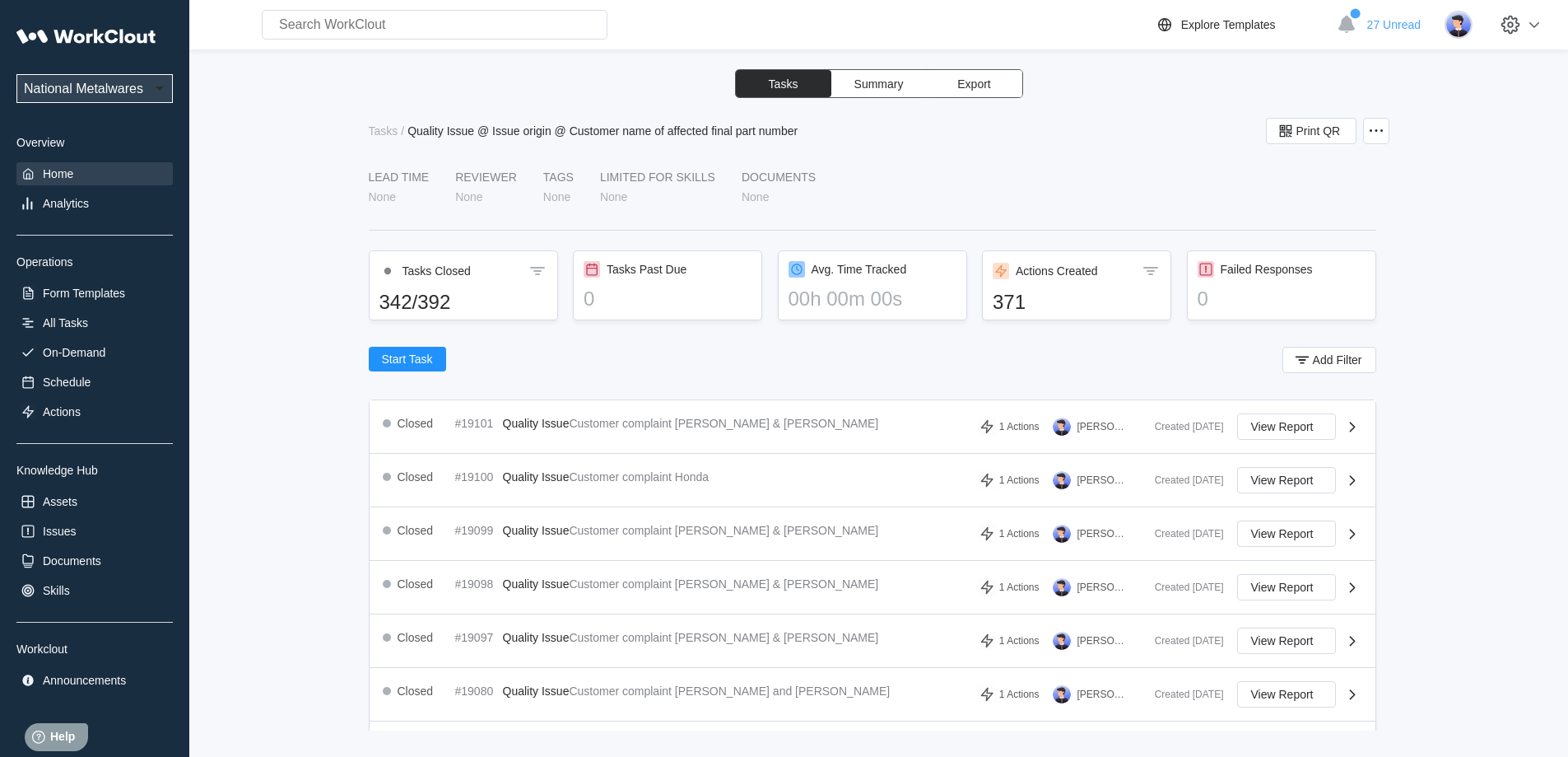
click at [51, 167] on div "Home" at bounding box center [58, 174] width 31 height 13
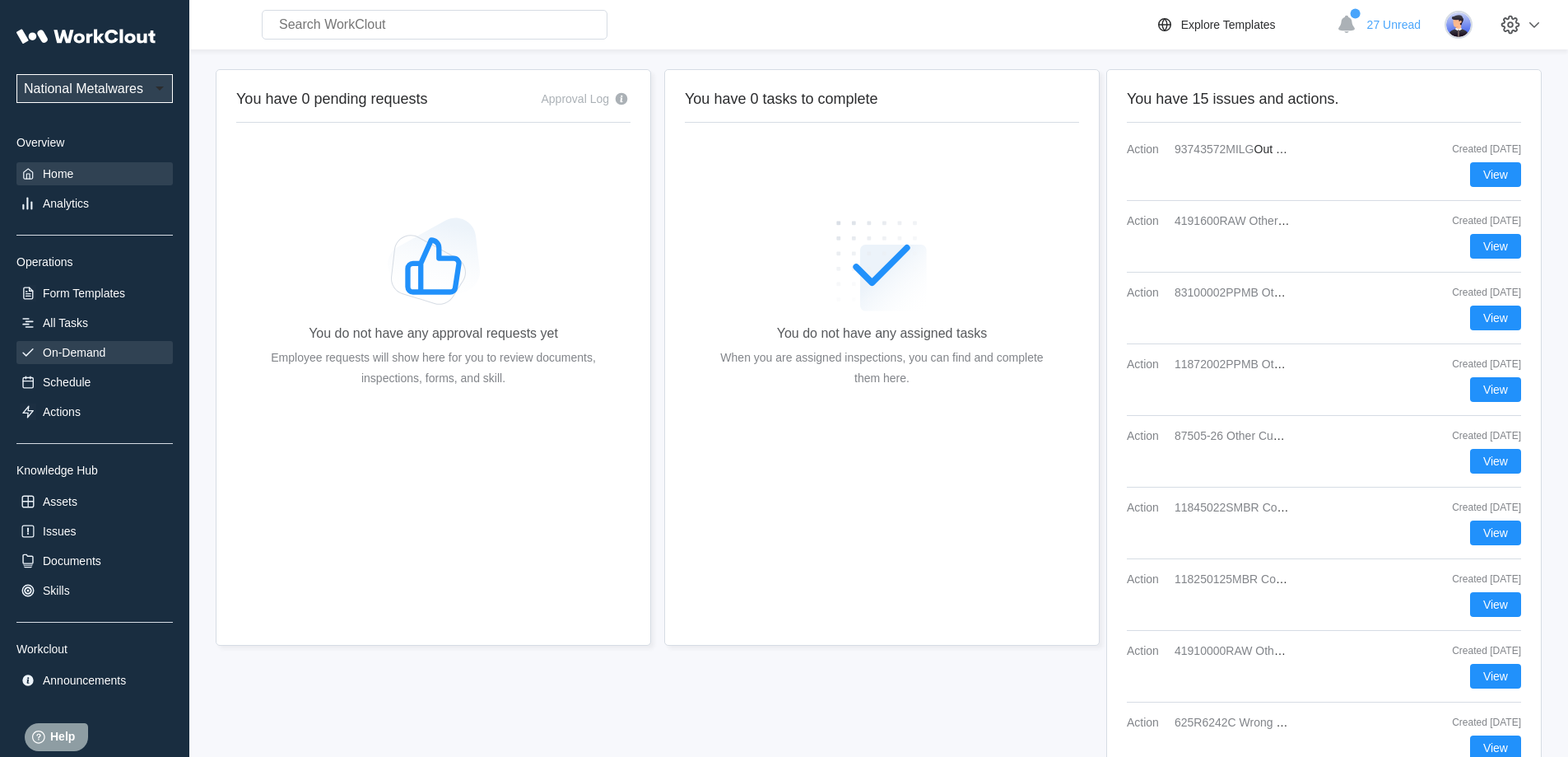
click at [77, 347] on div "On-Demand" at bounding box center [75, 352] width 63 height 13
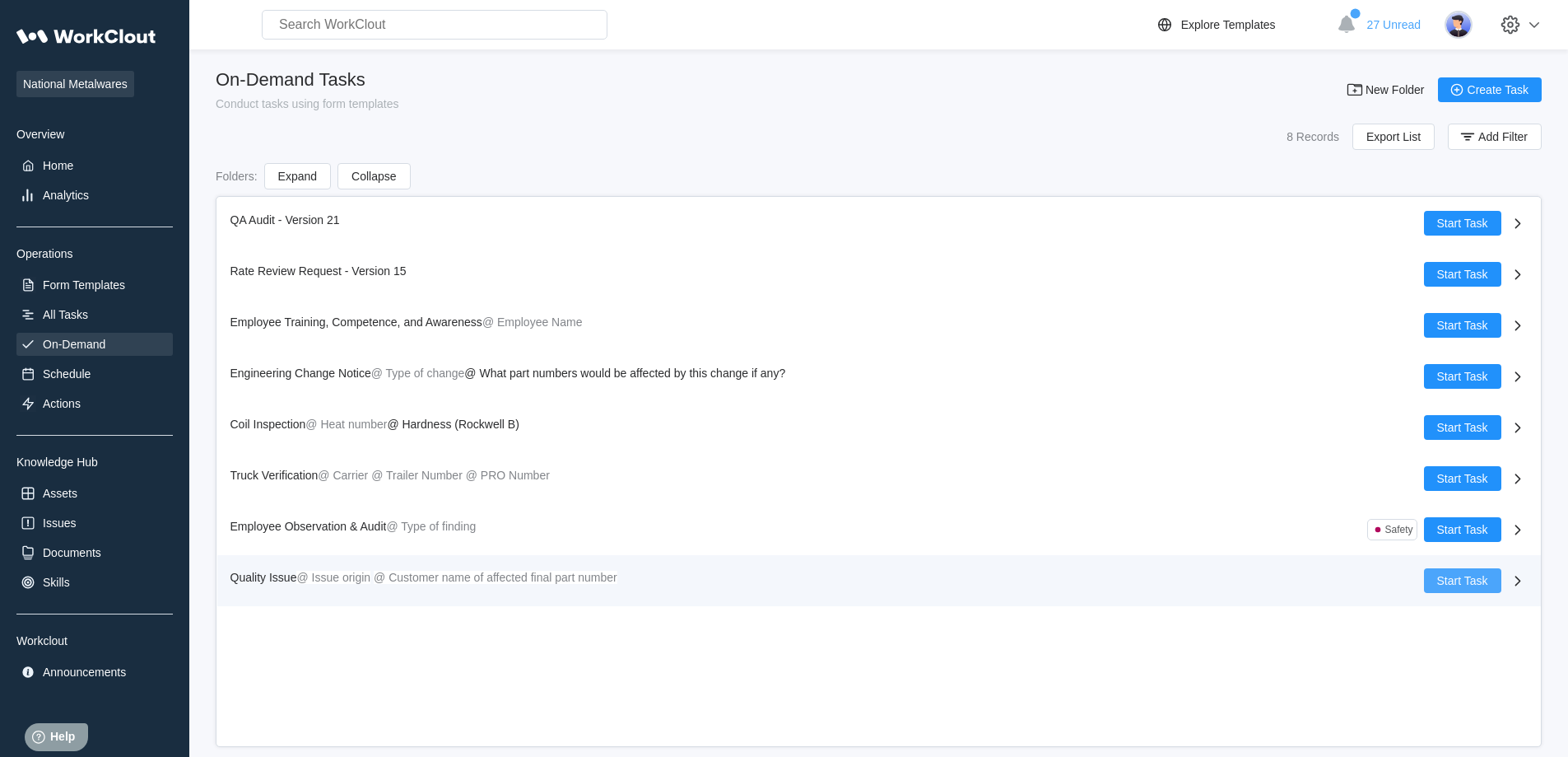
click at [1440, 575] on span "Start Task" at bounding box center [1462, 580] width 51 height 12
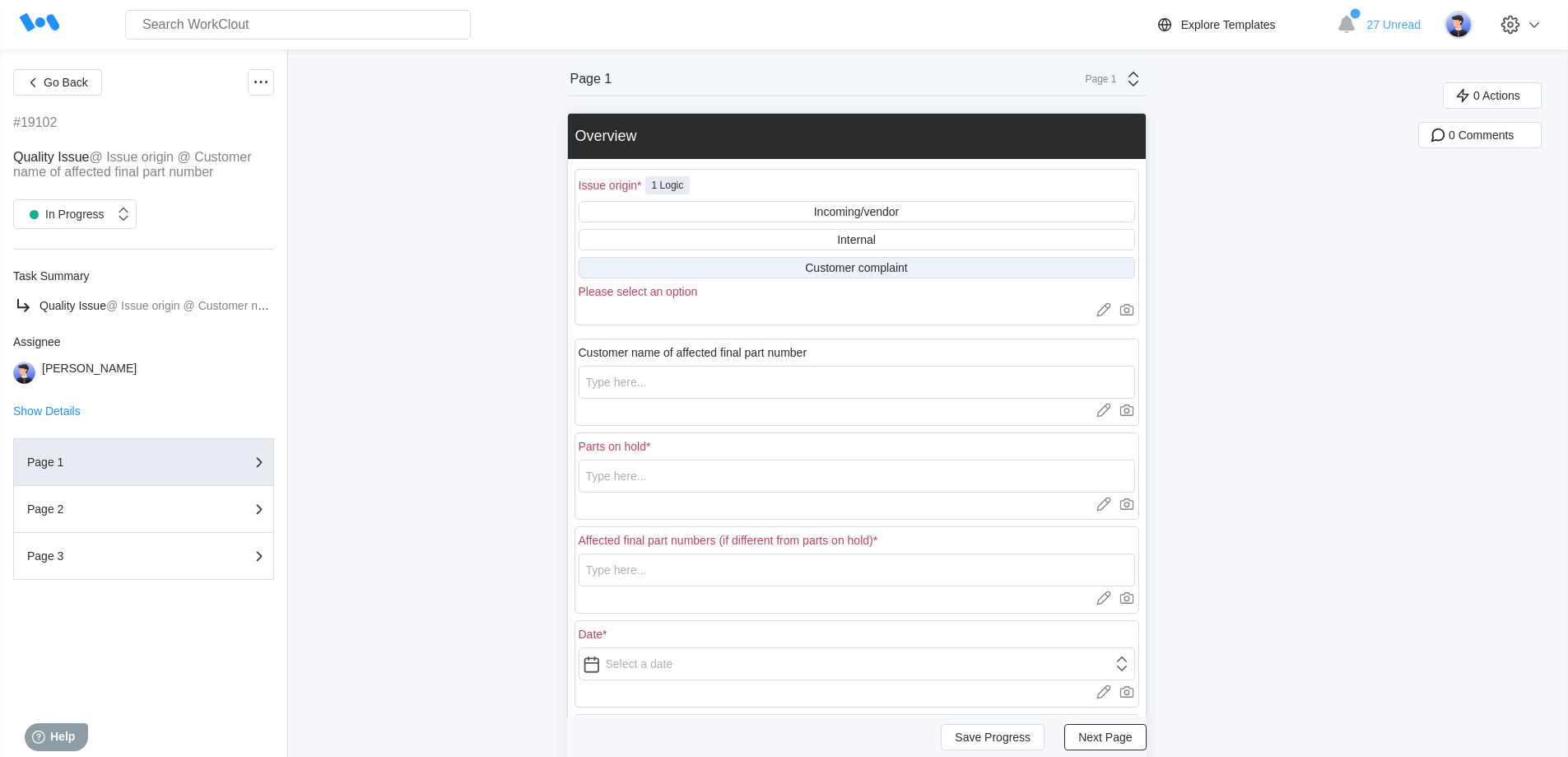
click at [828, 267] on div "Customer complaint" at bounding box center [856, 267] width 102 height 13
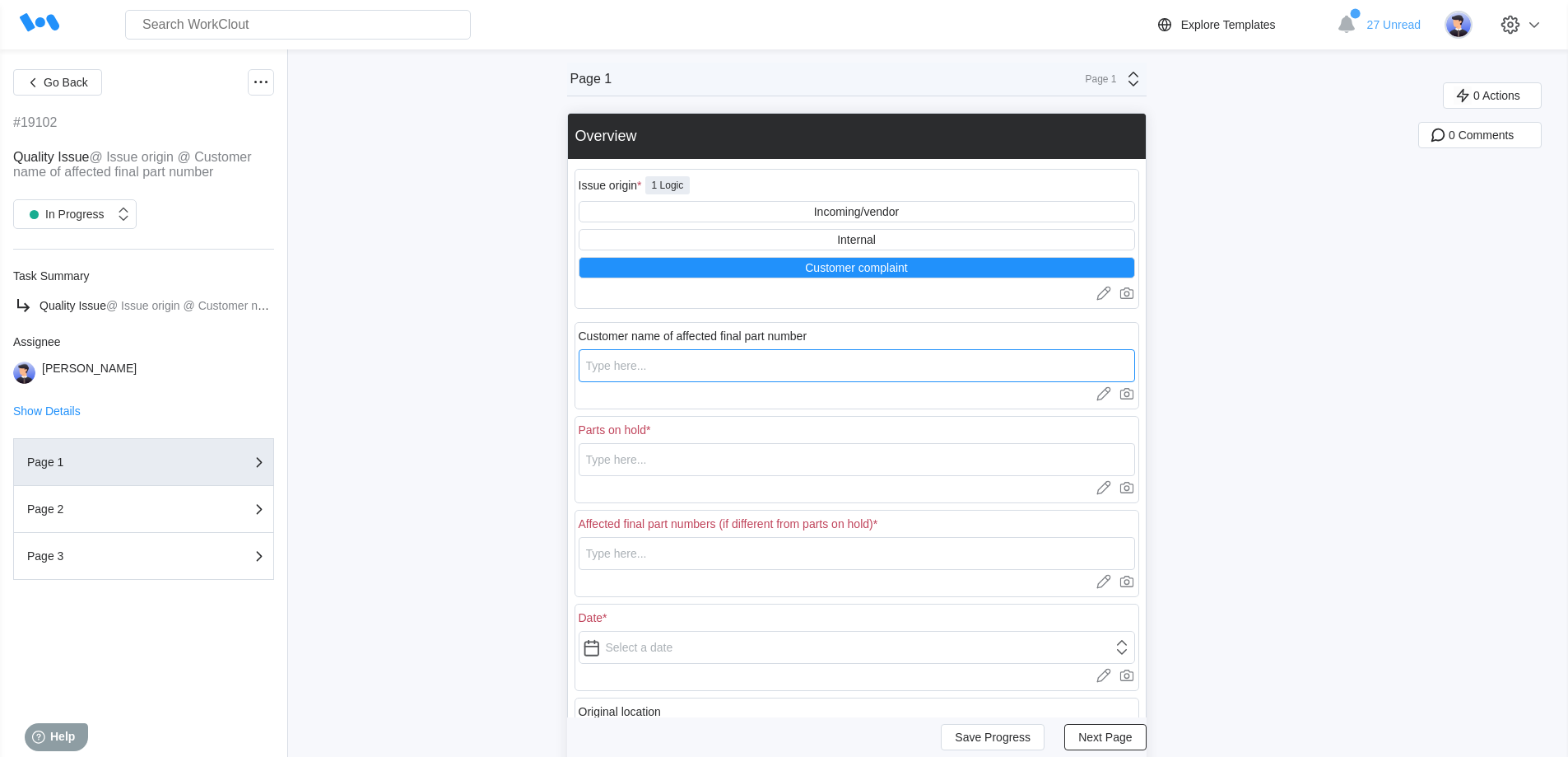
click at [753, 364] on input "text" at bounding box center [856, 365] width 556 height 33
click at [741, 468] on input "text" at bounding box center [856, 459] width 556 height 33
drag, startPoint x: 698, startPoint y: 460, endPoint x: 566, endPoint y: 469, distance: 132.3
click at [568, 468] on div "Go Back #19102 Quality Issue @ Issue origin @ Customer name of affected final p…" at bounding box center [784, 527] width 1568 height 955
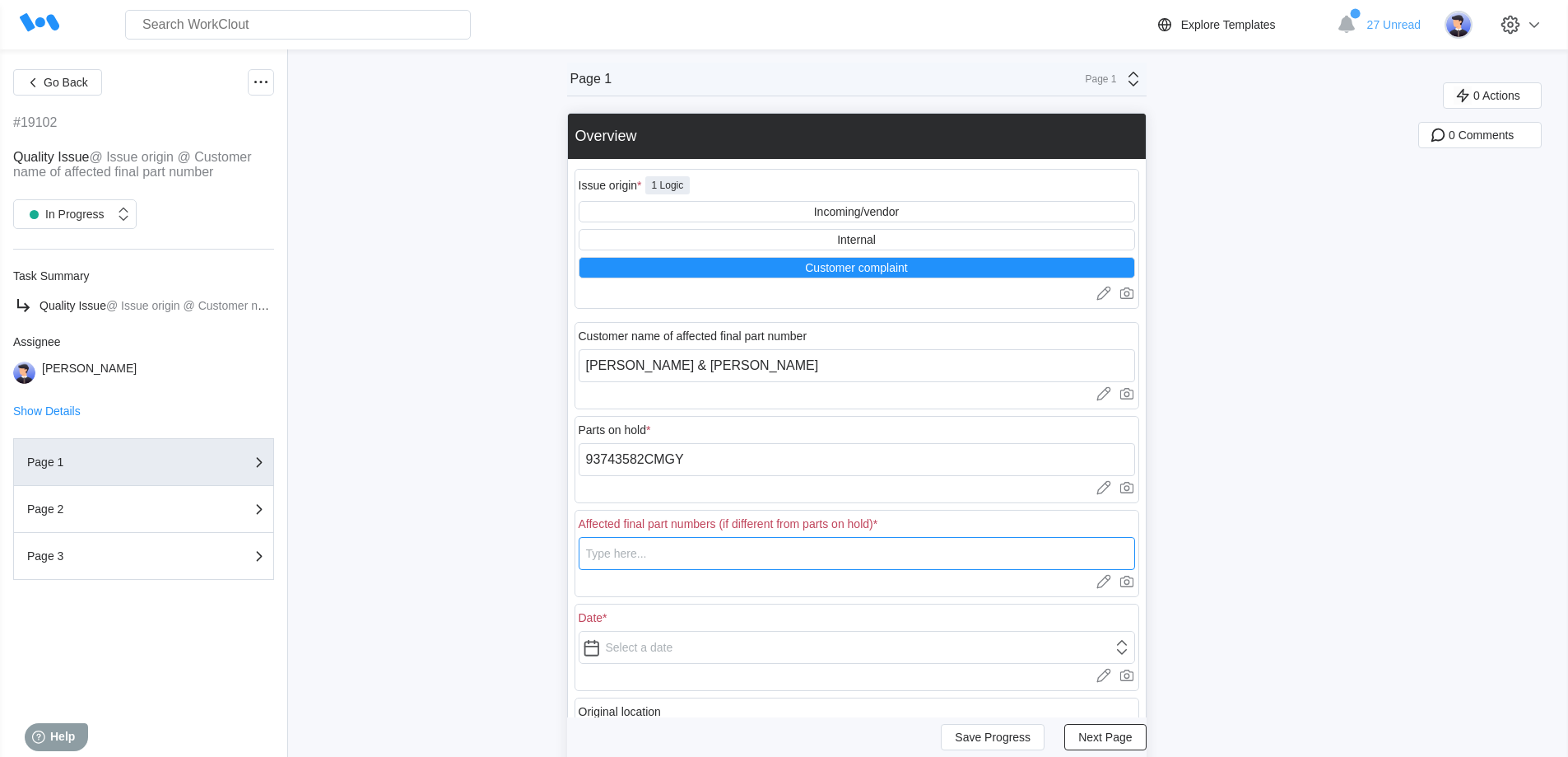
click at [647, 559] on input "text" at bounding box center [856, 553] width 556 height 33
paste input "93743582CMGY"
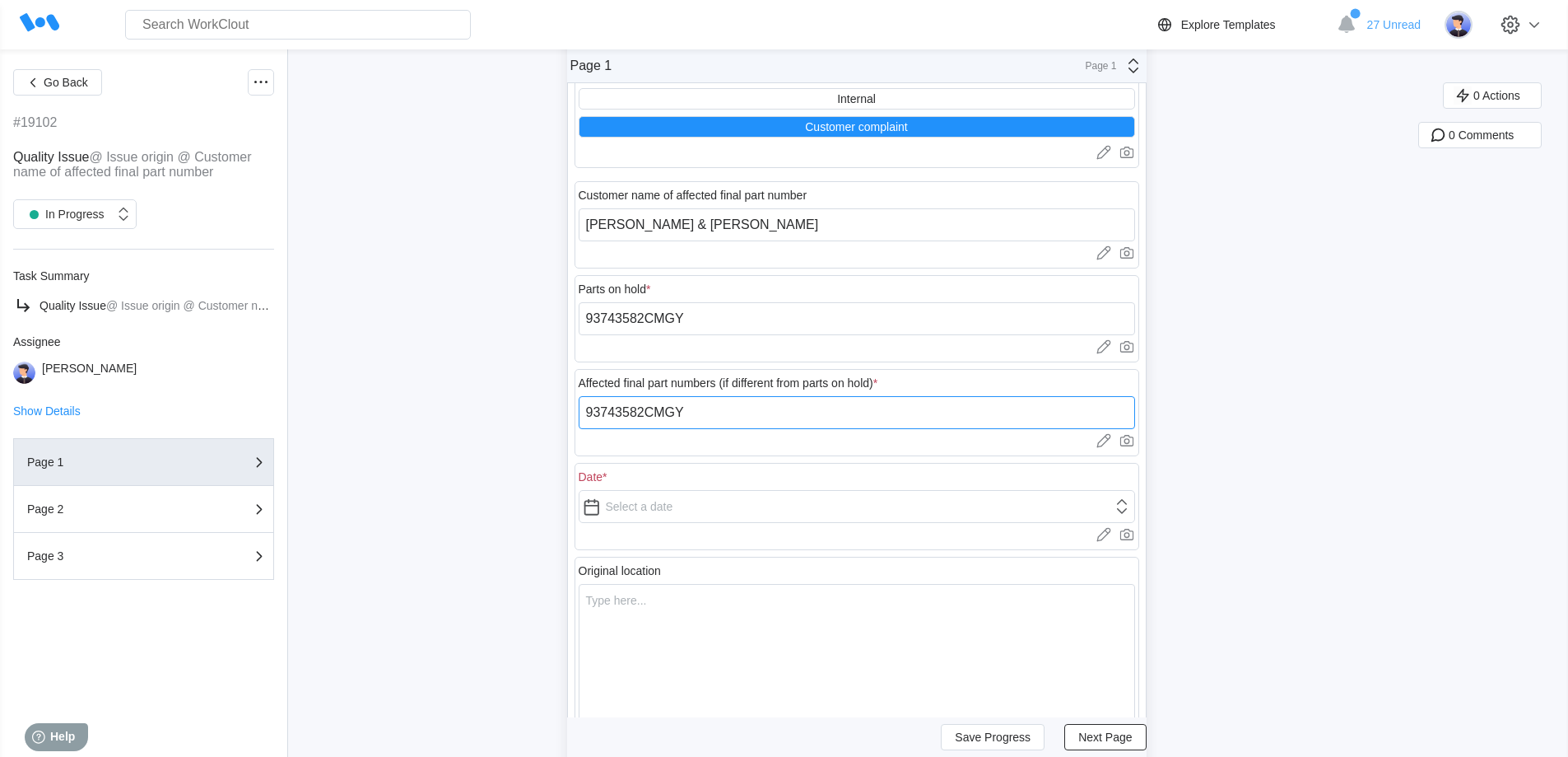
scroll to position [248, 0]
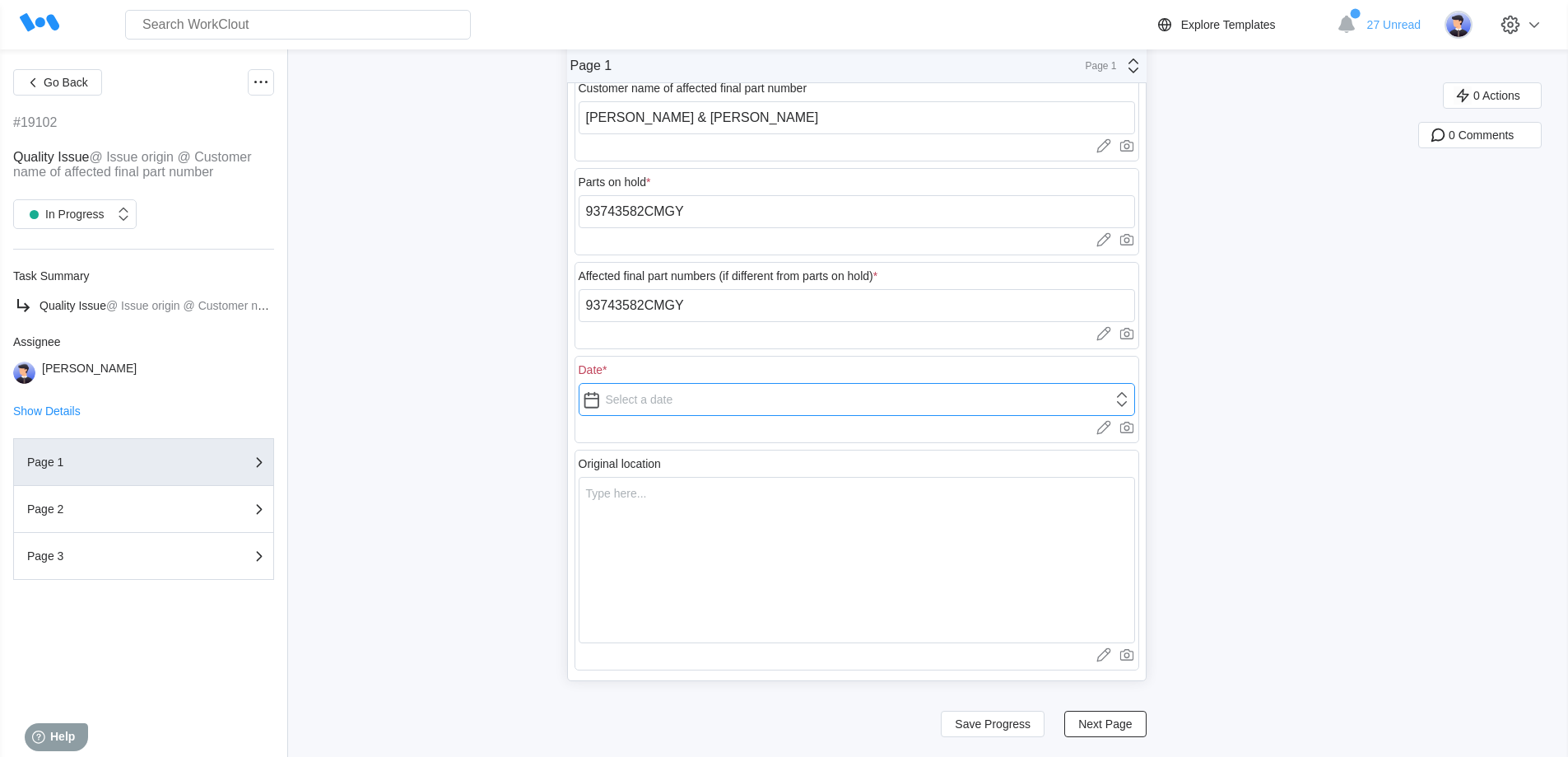
click at [646, 399] on input "text" at bounding box center [856, 399] width 556 height 33
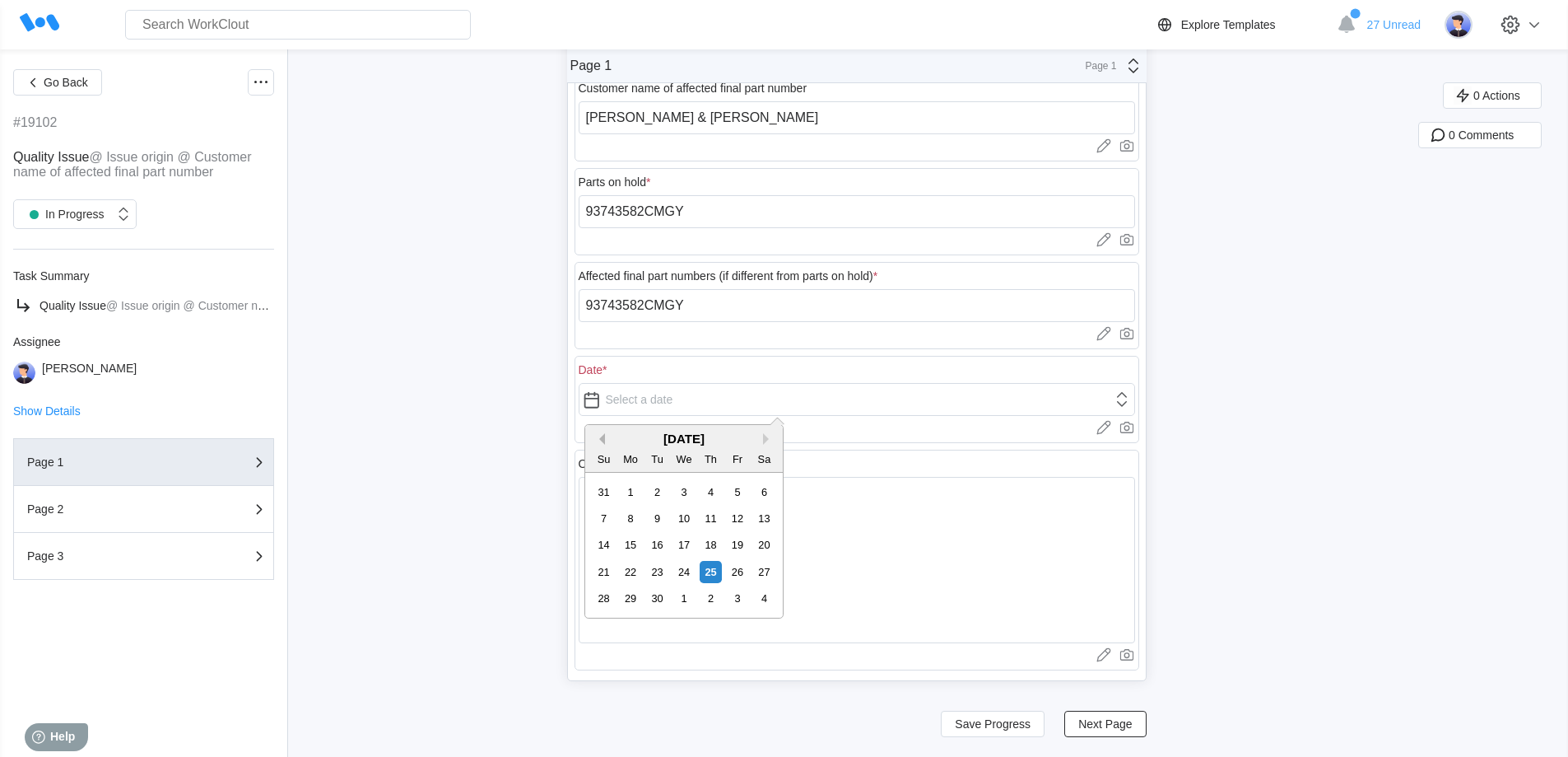
click at [599, 437] on button "Previous Month" at bounding box center [598, 439] width 12 height 12
click at [662, 541] on div "13" at bounding box center [657, 544] width 22 height 22
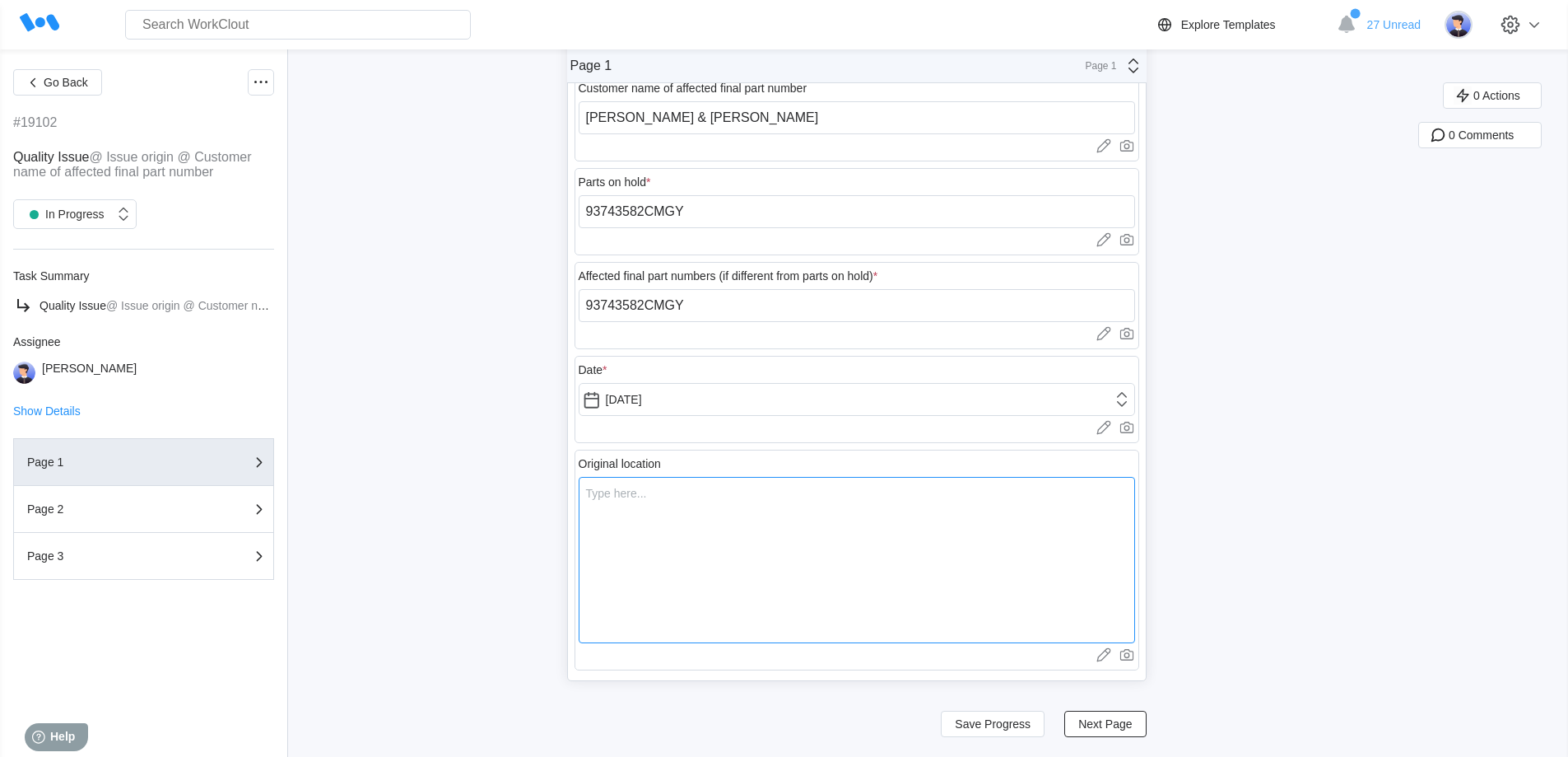
click at [704, 506] on textarea at bounding box center [856, 559] width 556 height 166
click at [1100, 722] on span "Next Page" at bounding box center [1105, 724] width 54 height 12
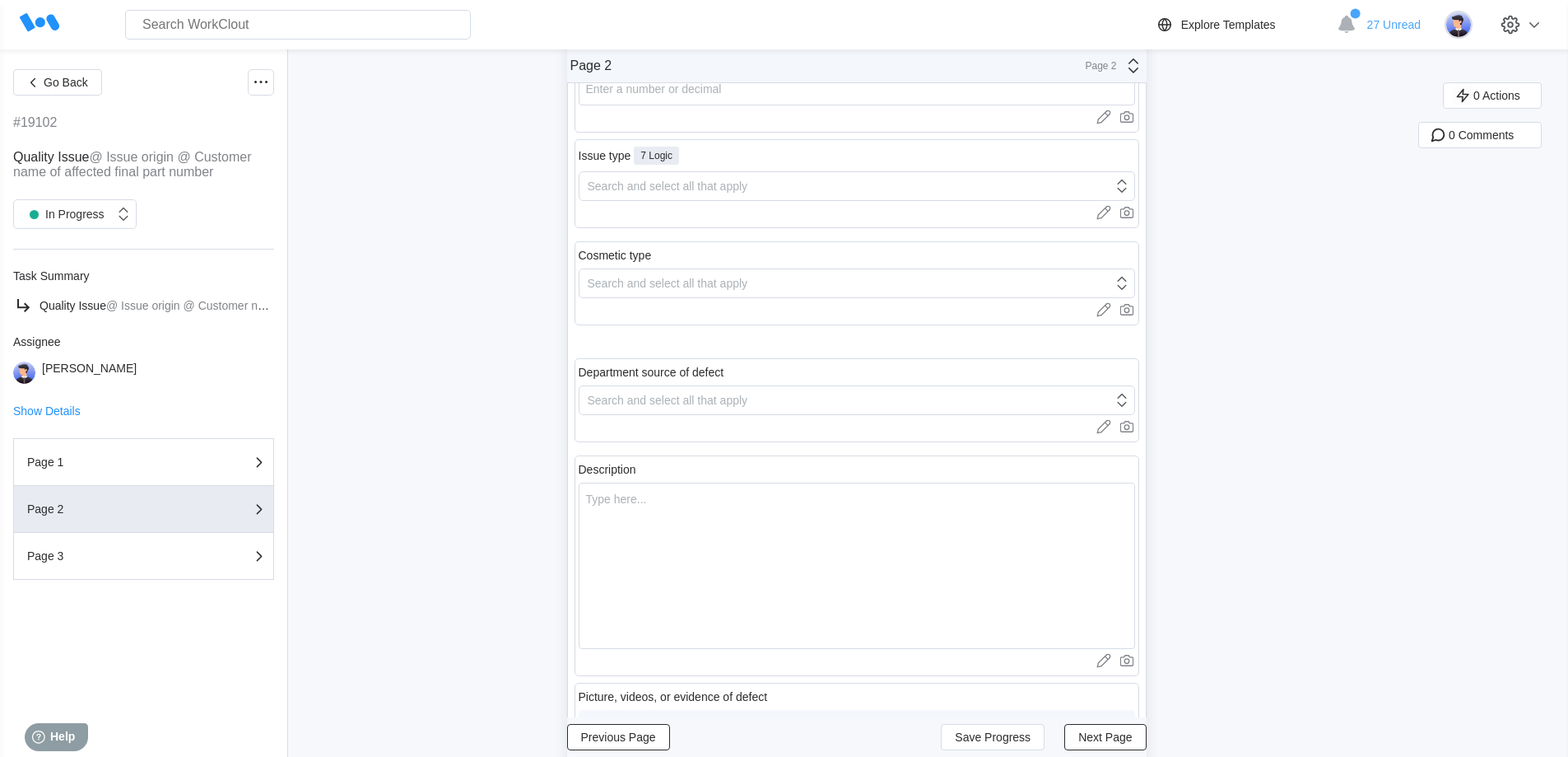
scroll to position [0, 0]
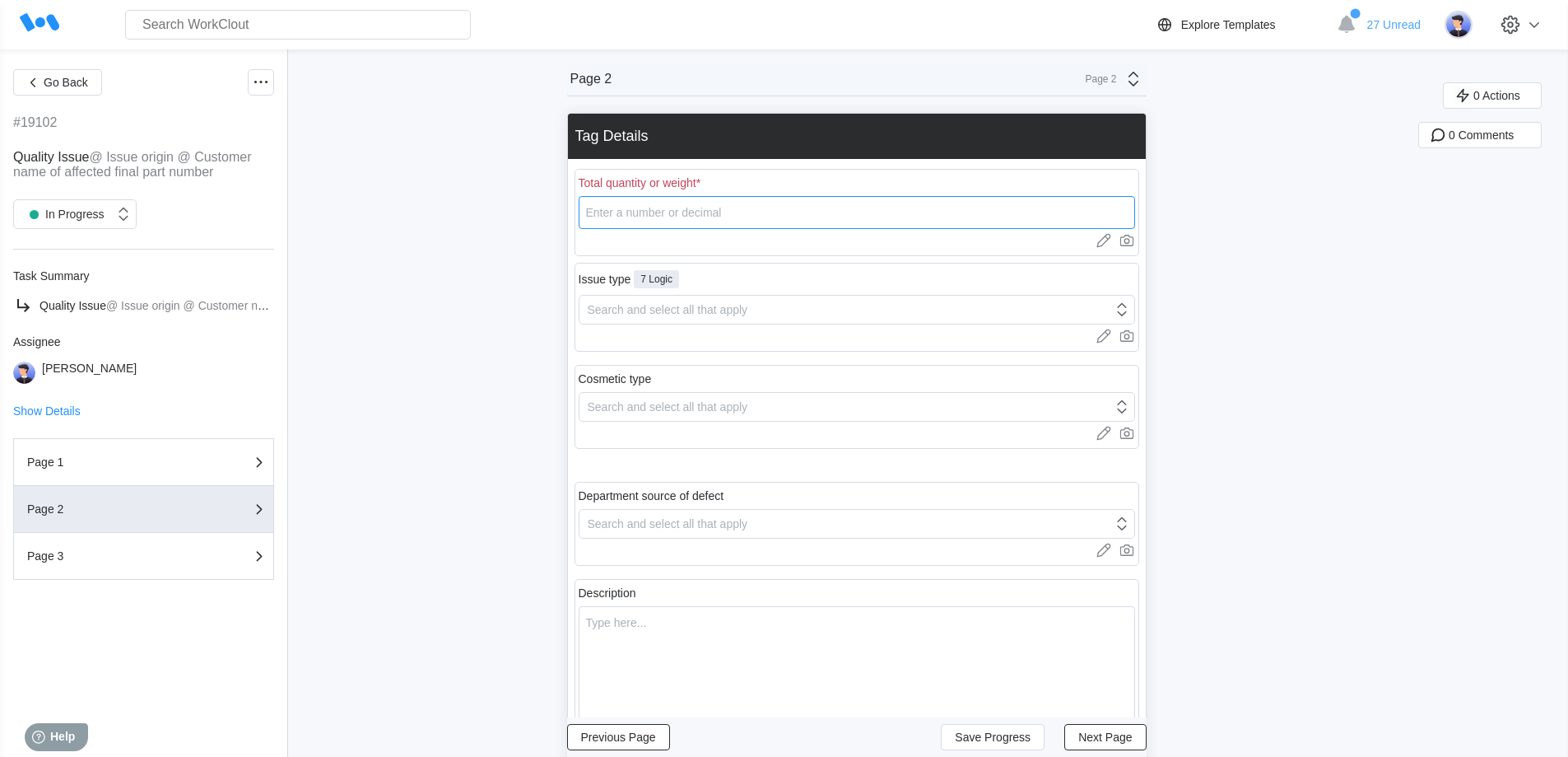
click at [702, 214] on input "number" at bounding box center [856, 212] width 556 height 33
click at [675, 301] on div "Search and select all that apply" at bounding box center [846, 310] width 533 height 23
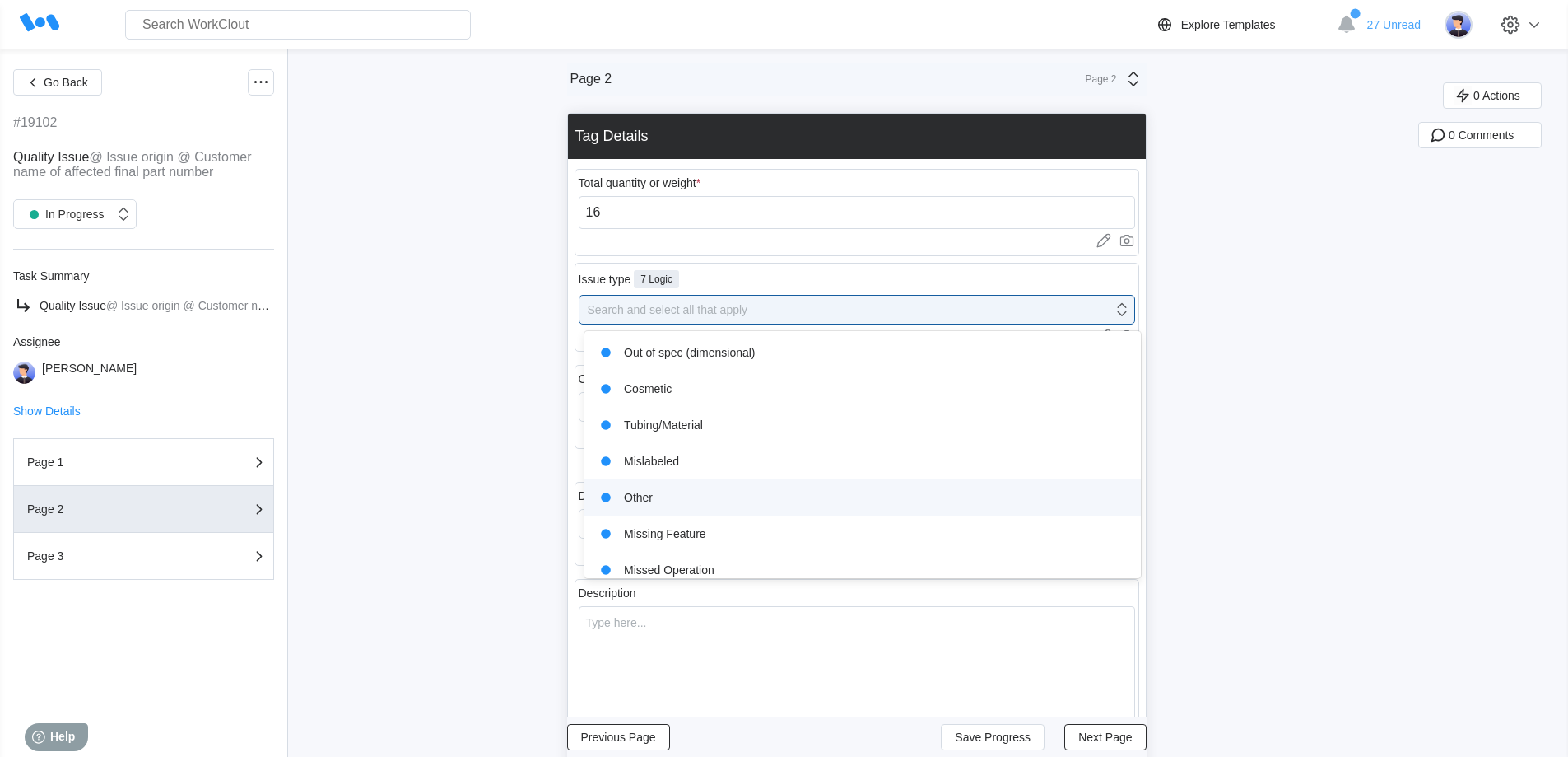
click at [669, 487] on div "Other" at bounding box center [862, 497] width 536 height 23
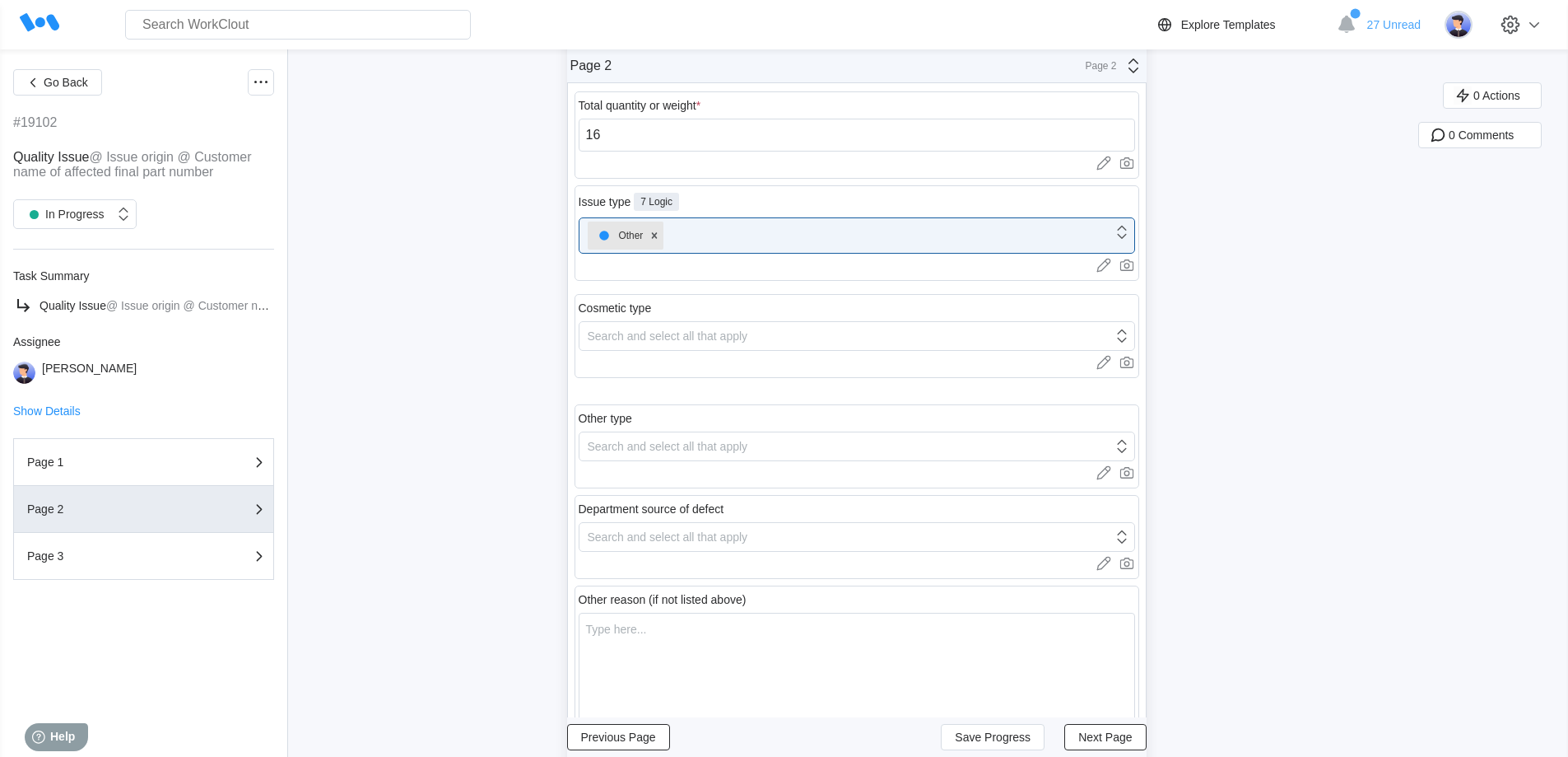
scroll to position [165, 0]
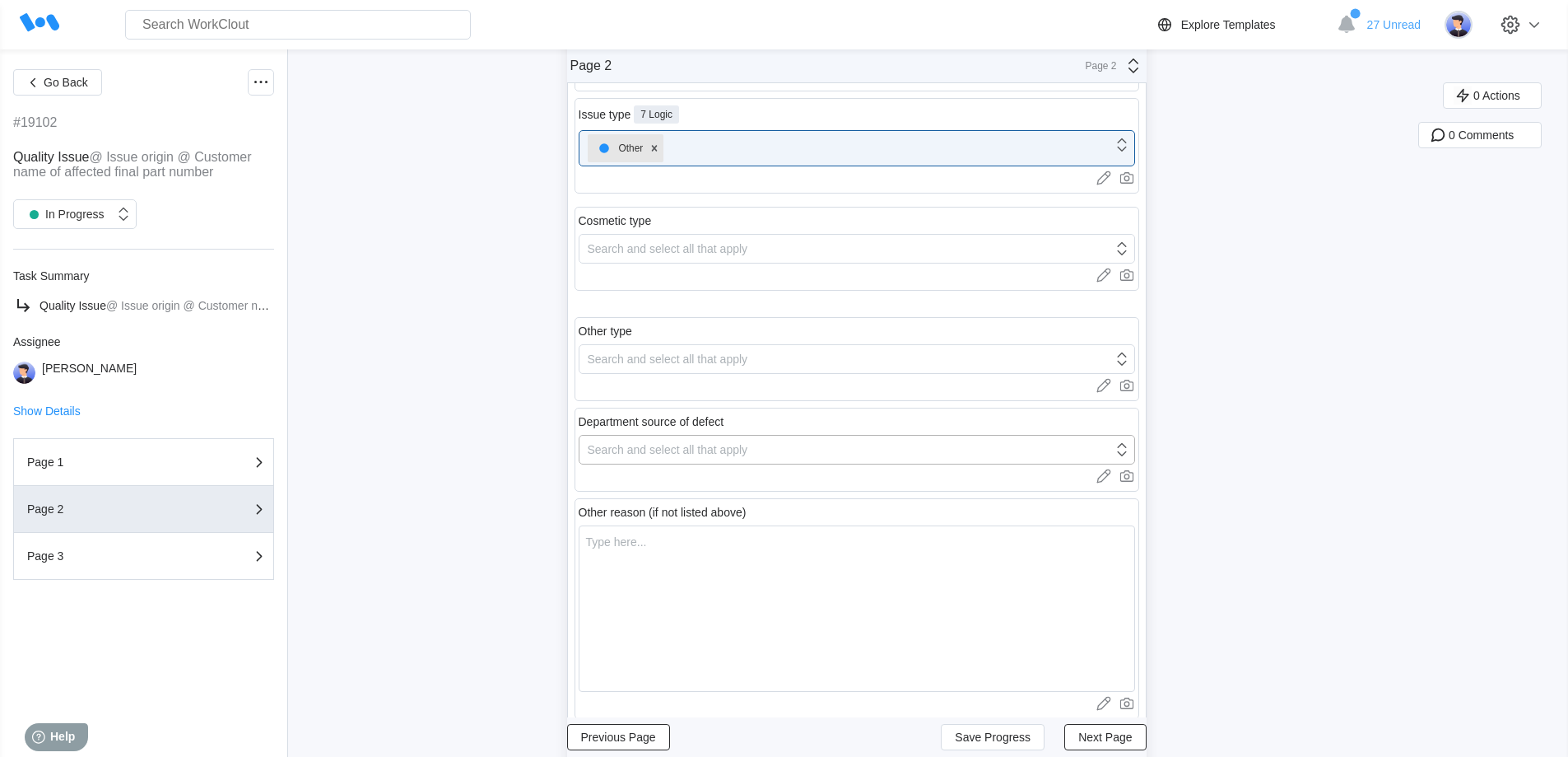
click at [672, 446] on div "Search and select all that apply" at bounding box center [668, 450] width 161 height 13
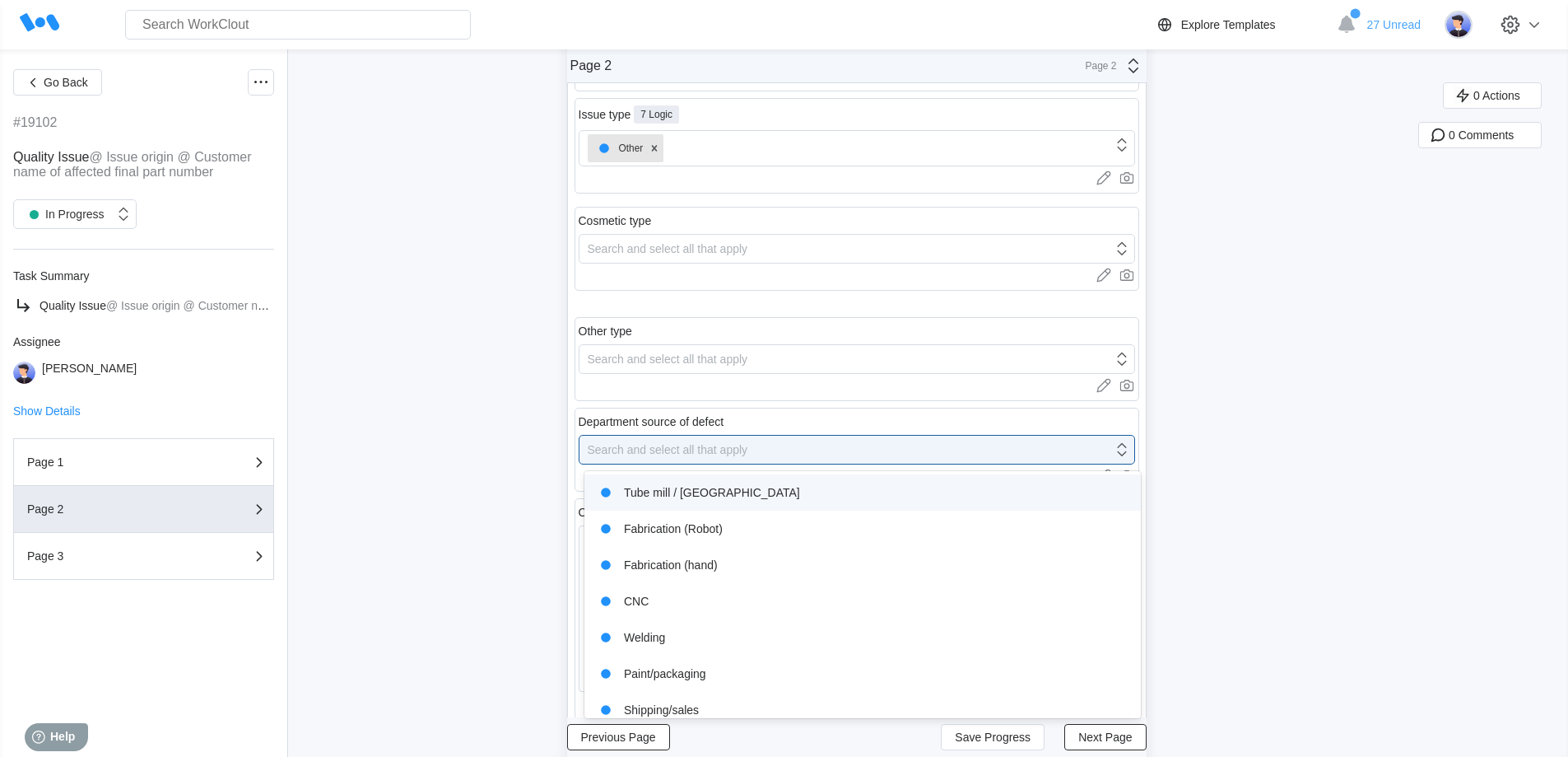
click at [685, 492] on div "Tube mill / [GEOGRAPHIC_DATA]" at bounding box center [862, 493] width 536 height 23
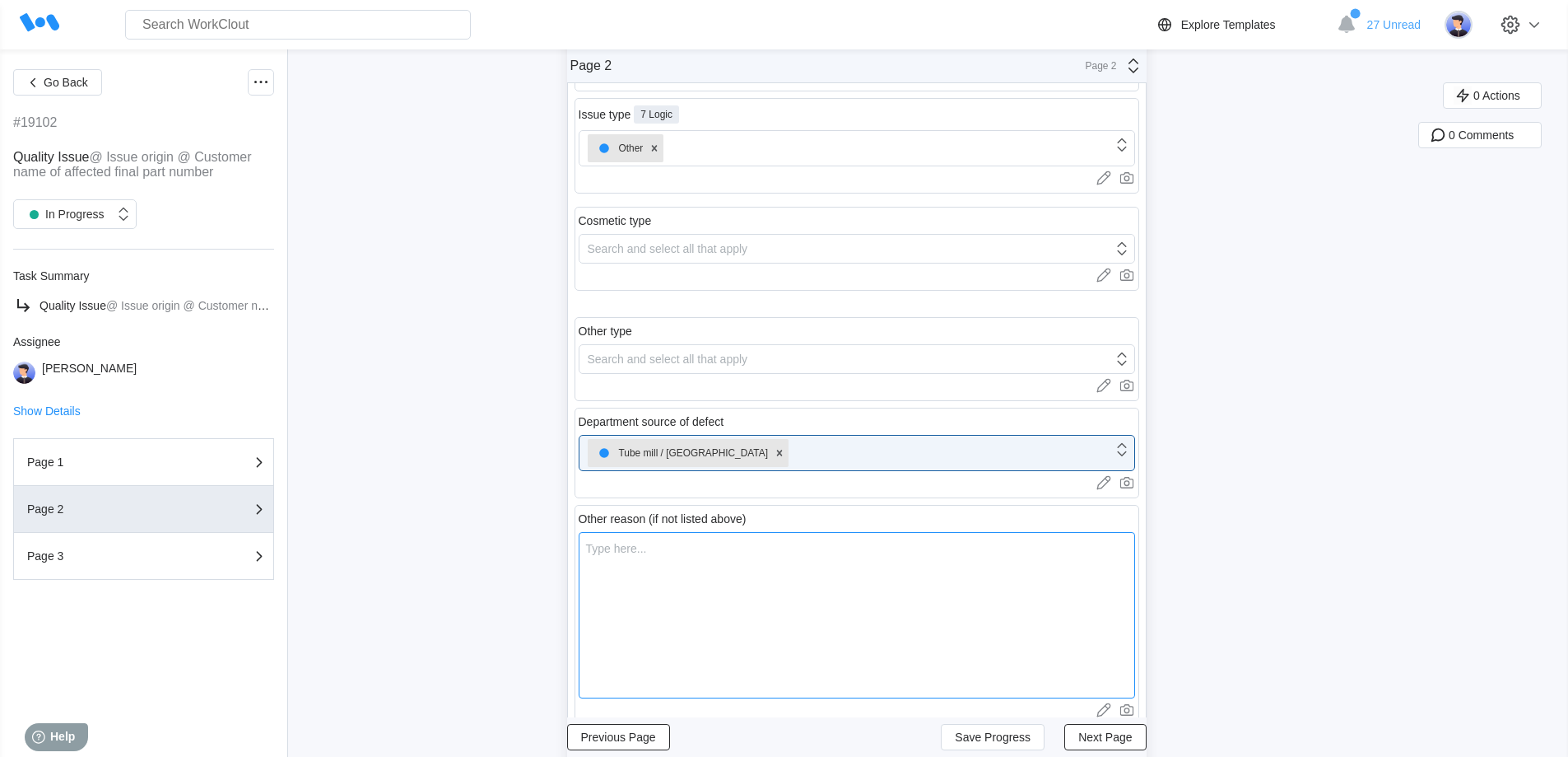
click at [662, 590] on textarea at bounding box center [856, 615] width 556 height 166
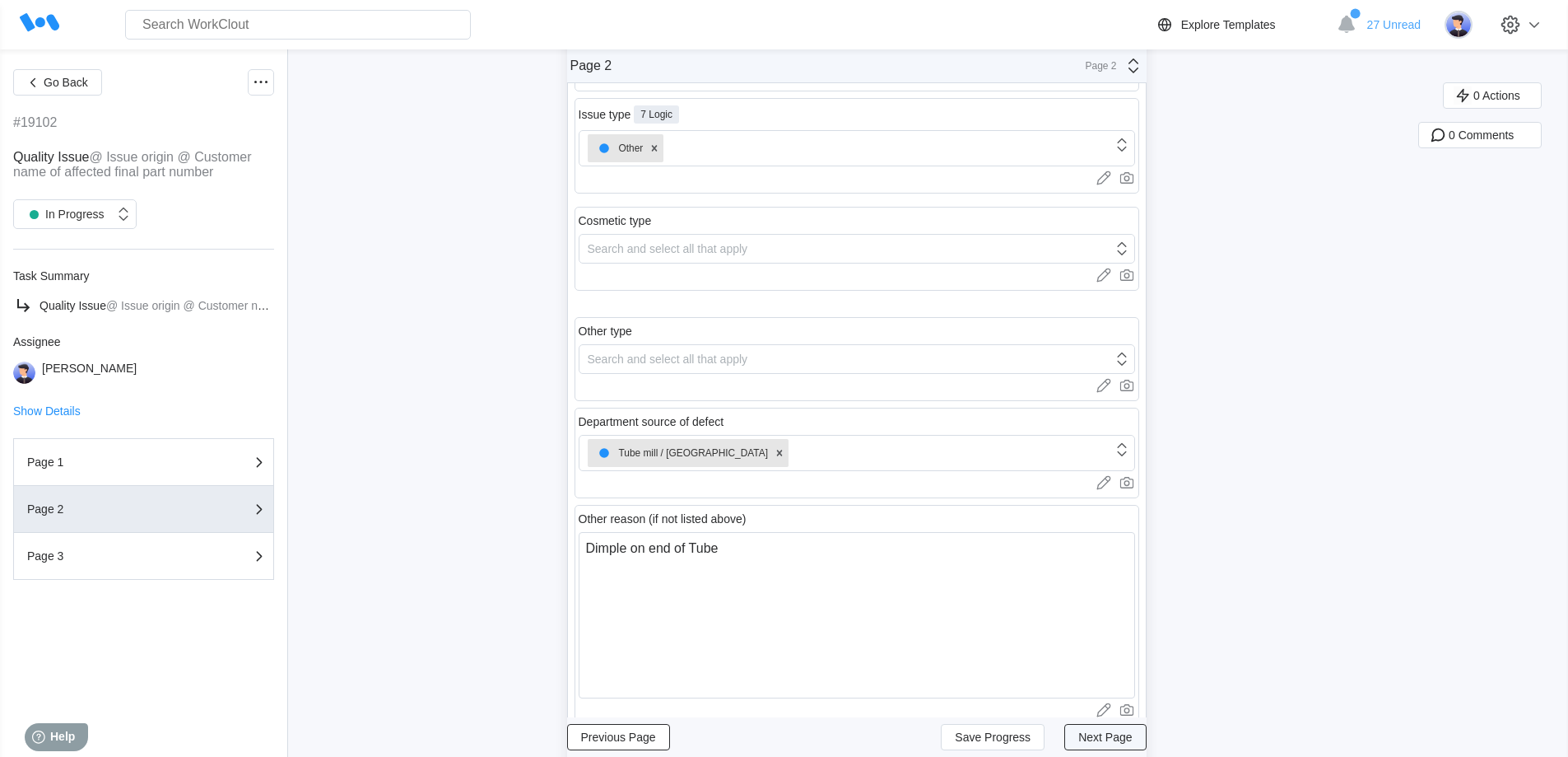
click at [1131, 738] on span "Next Page" at bounding box center [1105, 736] width 54 height 12
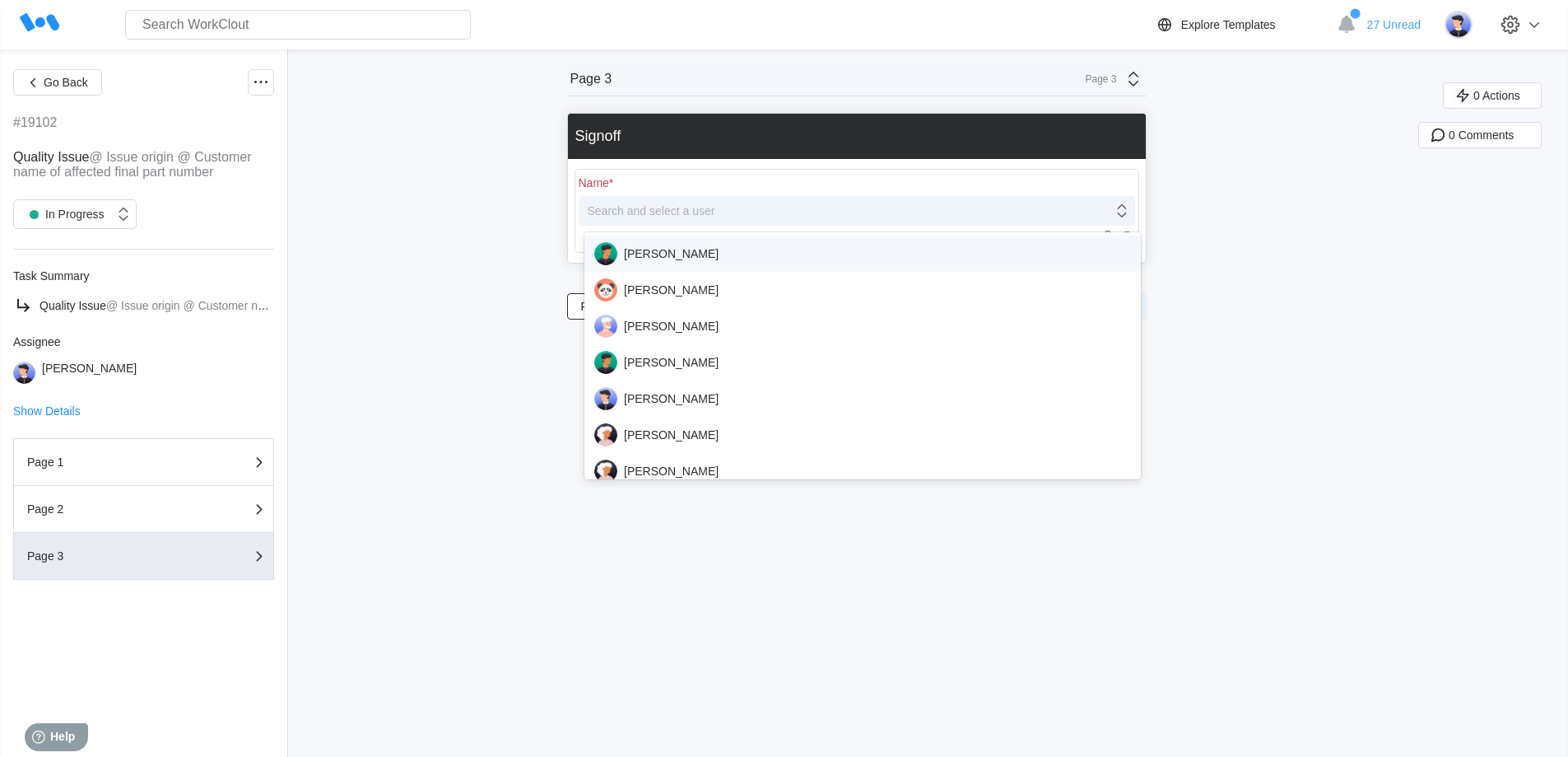
click at [735, 209] on div "Search and select a user" at bounding box center [846, 211] width 533 height 23
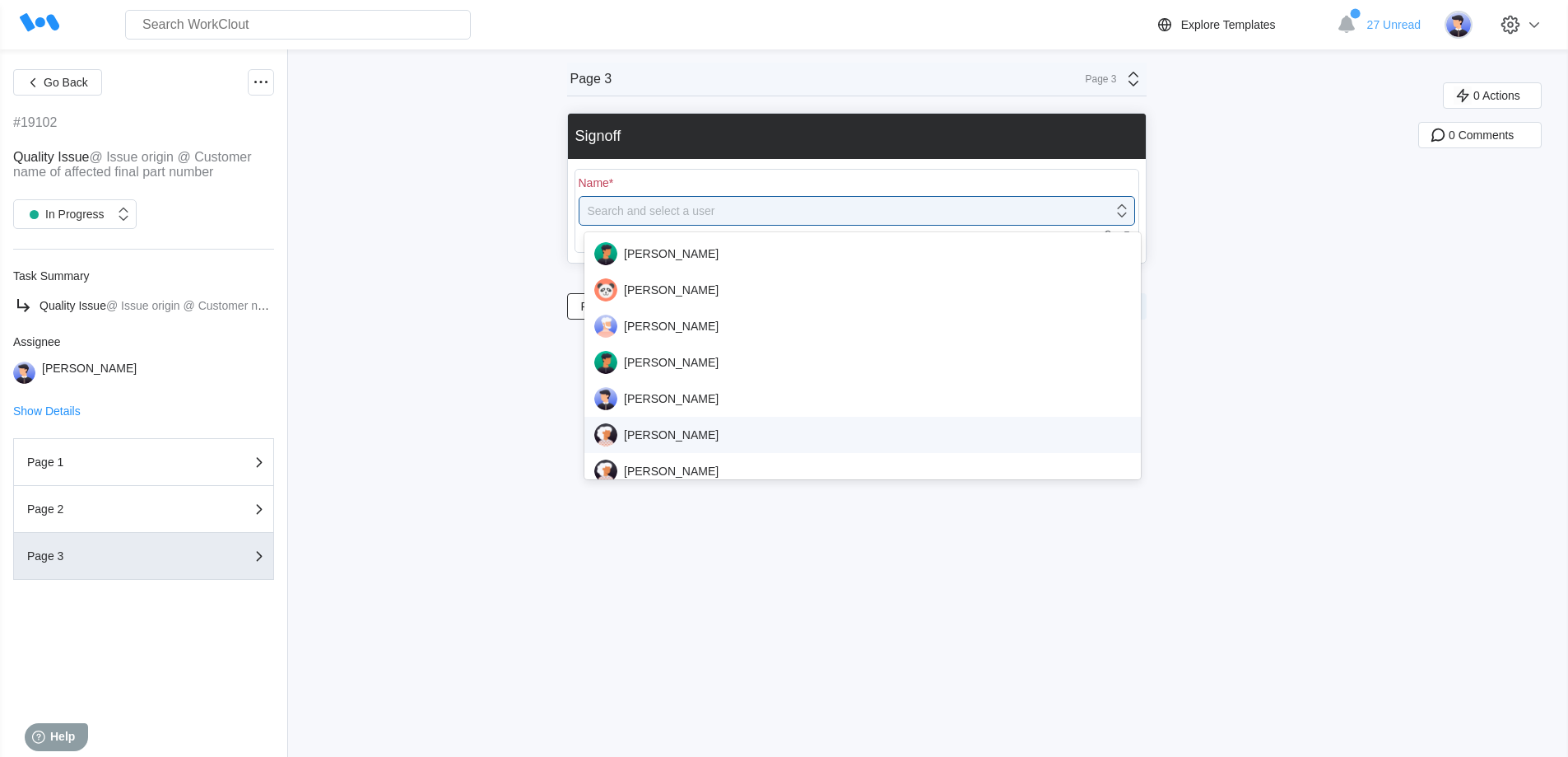
scroll to position [412, 0]
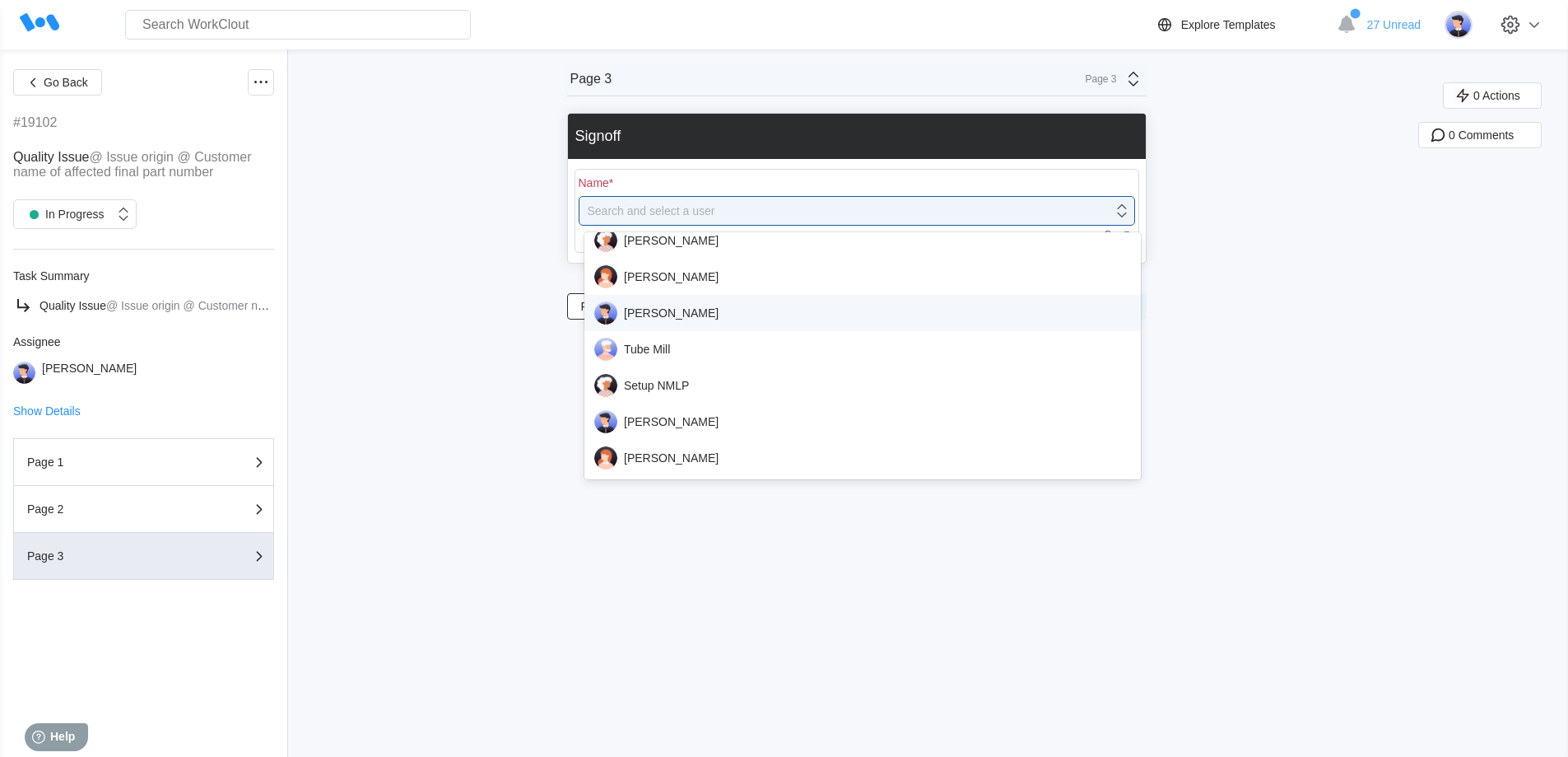
click at [670, 316] on div "[PERSON_NAME]" at bounding box center [862, 313] width 536 height 23
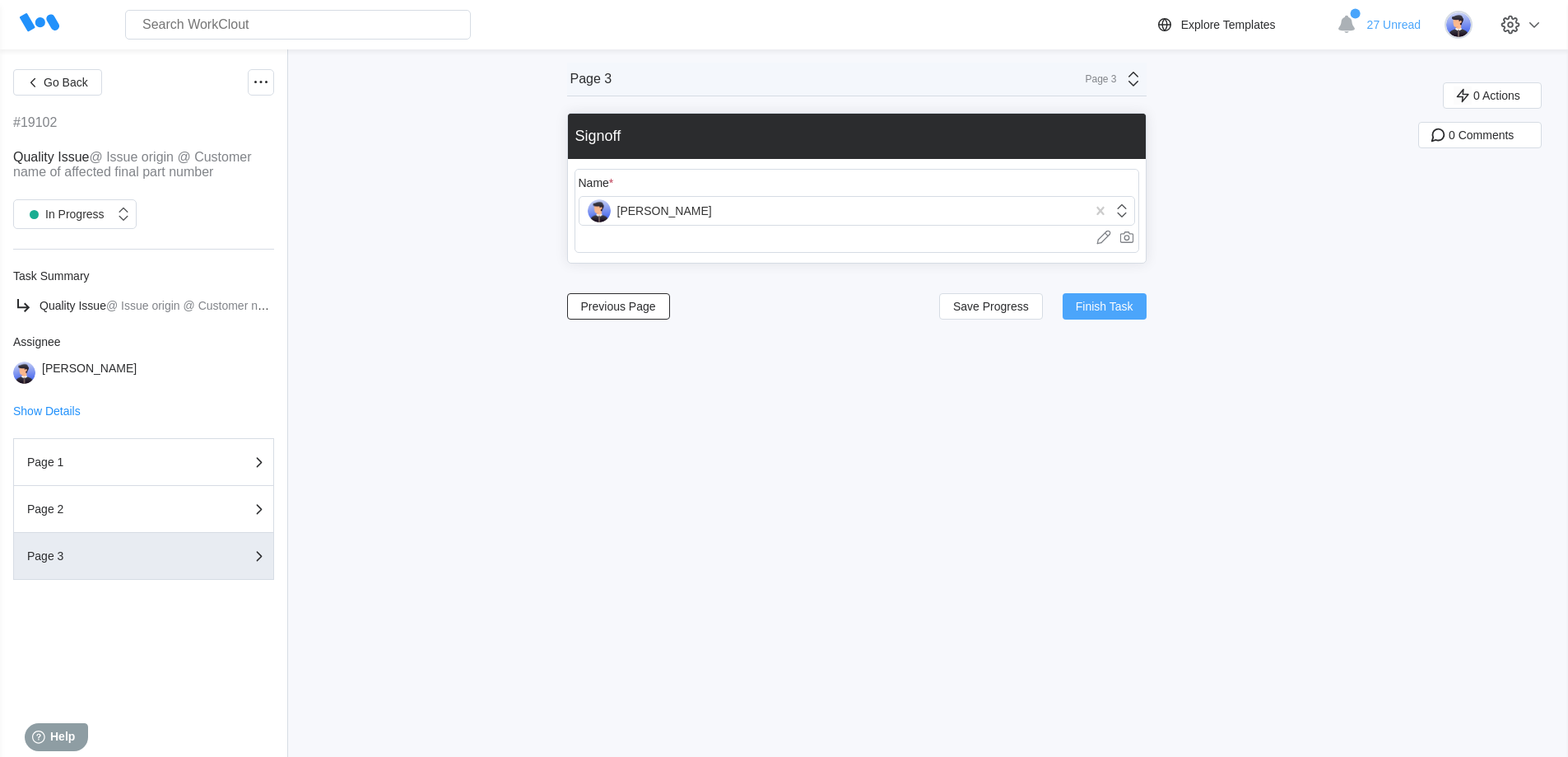
click at [1103, 306] on span "Finish Task" at bounding box center [1104, 306] width 58 height 12
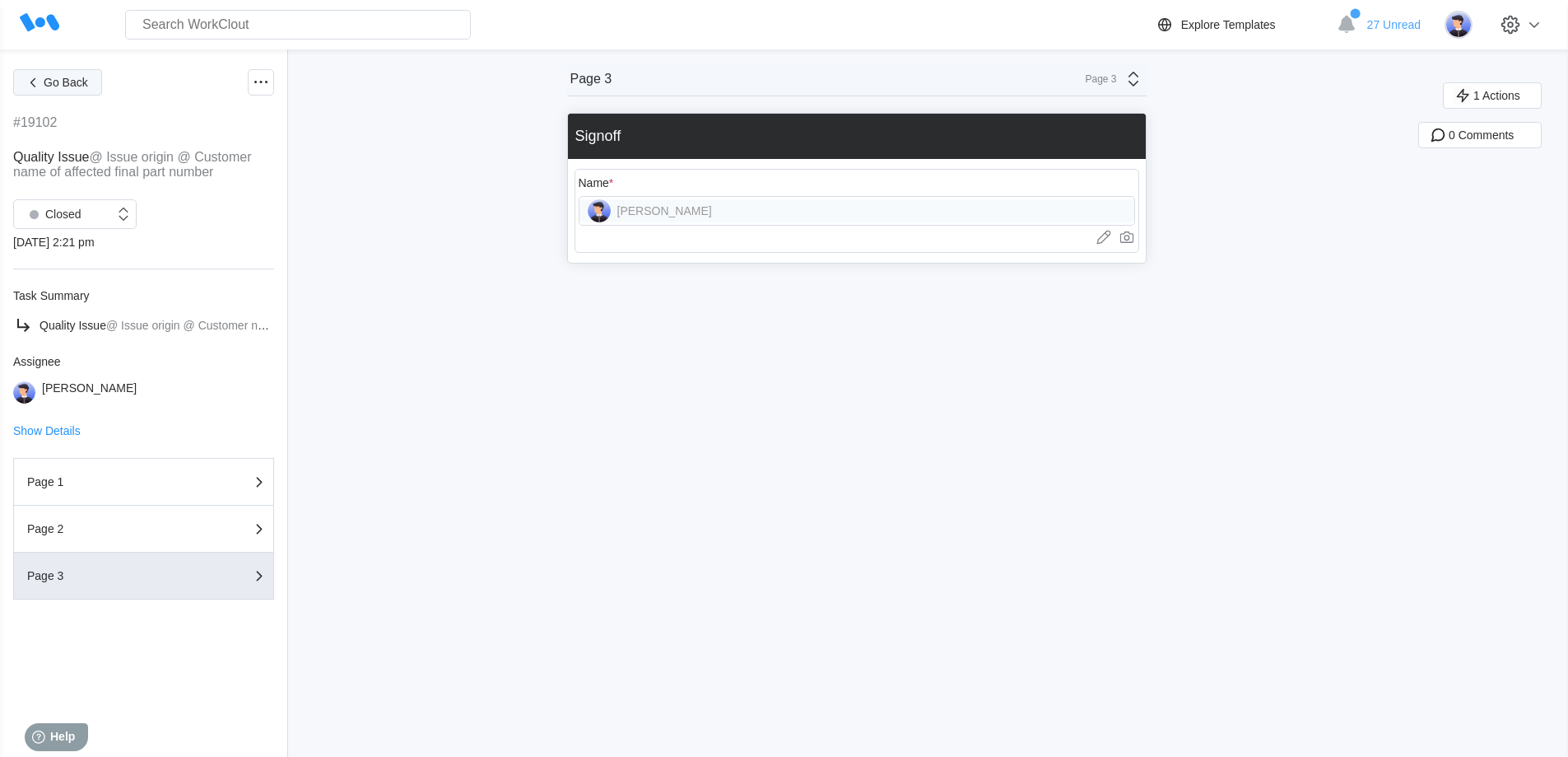
click at [52, 80] on span "Go Back" at bounding box center [66, 82] width 44 height 12
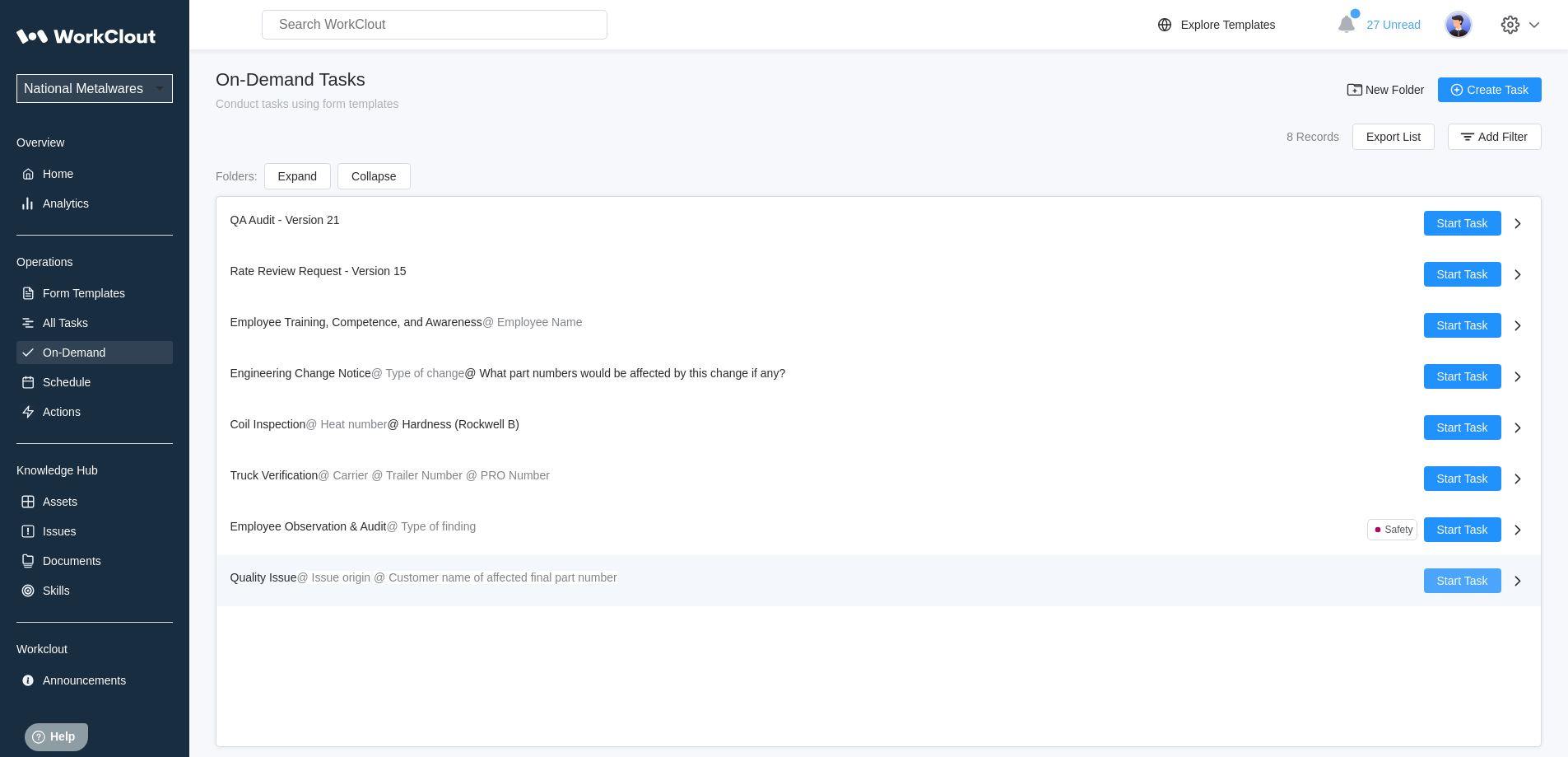
click at [1471, 580] on span "Start Task" at bounding box center [1462, 580] width 51 height 12
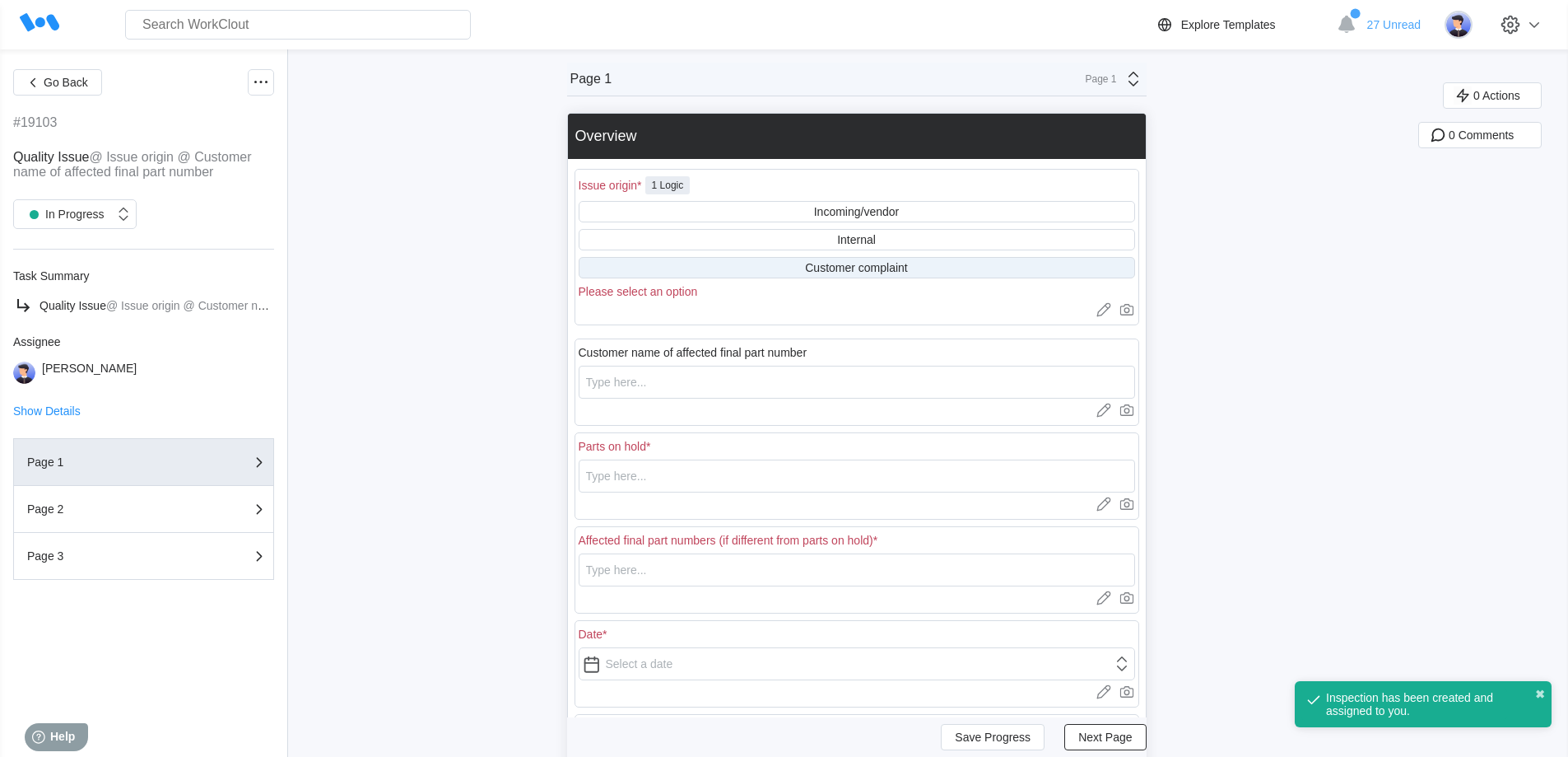
click at [822, 269] on div "Customer complaint" at bounding box center [856, 267] width 102 height 13
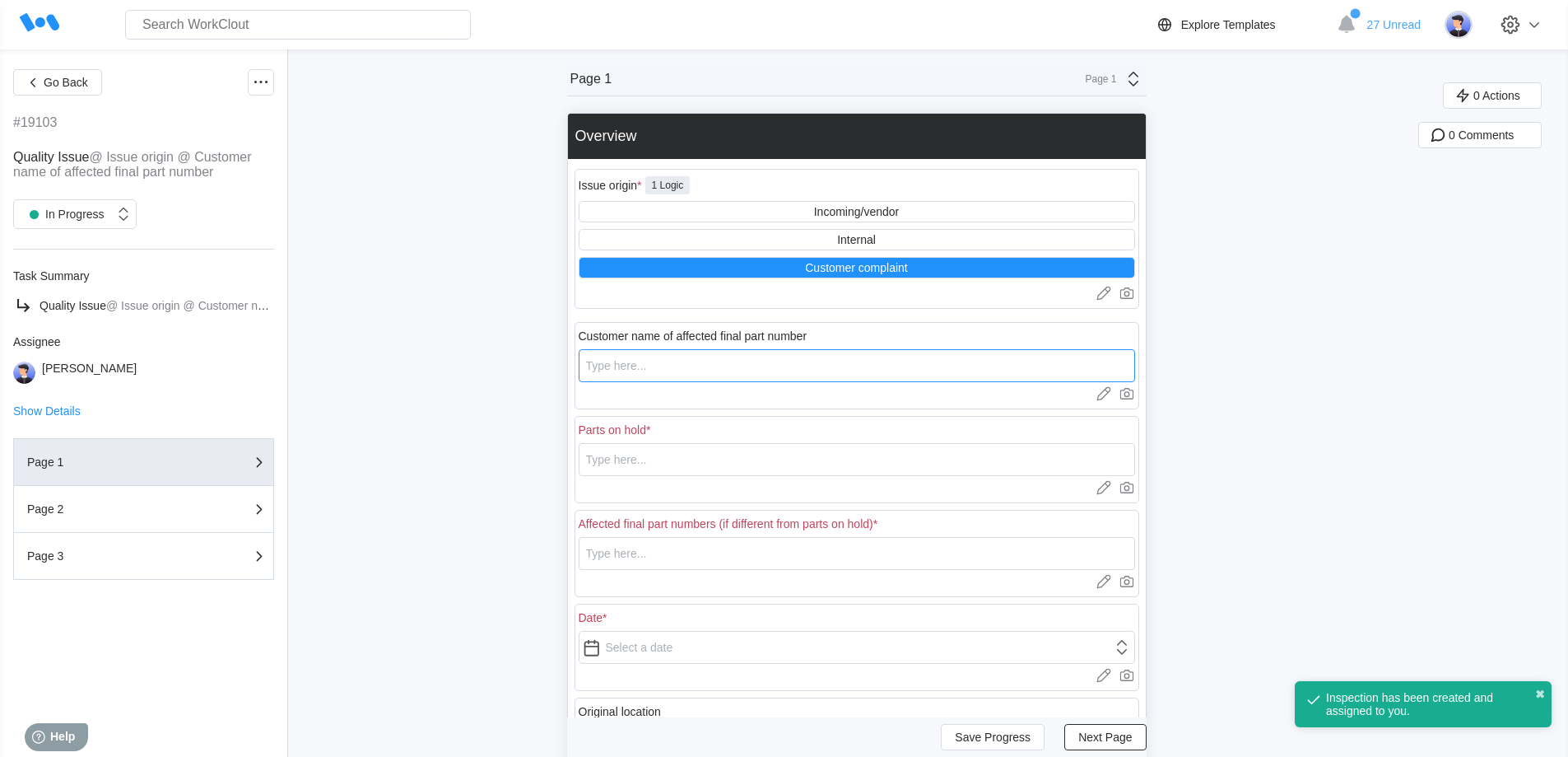
click at [704, 359] on input "text" at bounding box center [856, 365] width 556 height 33
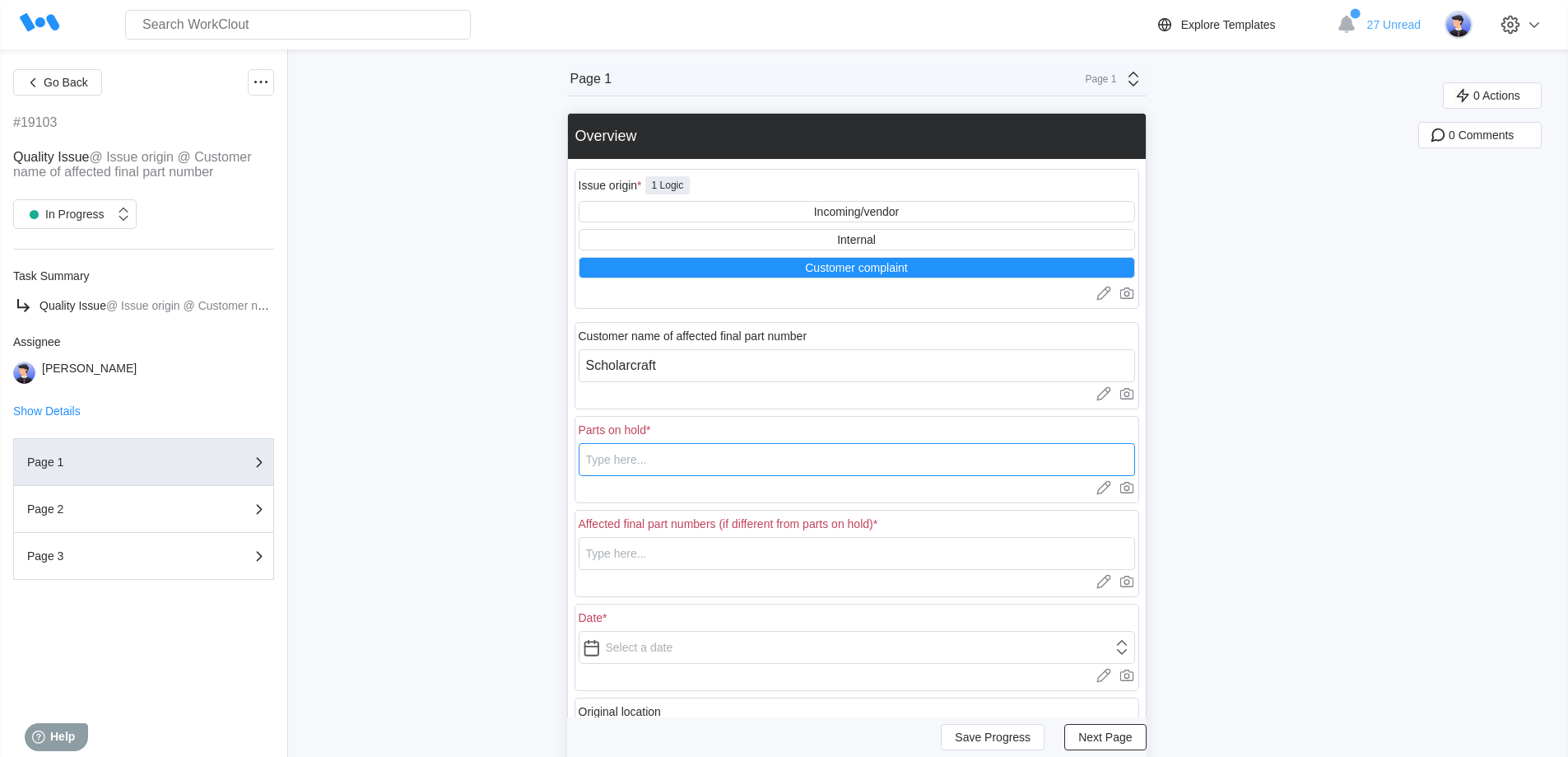
click at [636, 469] on input "text" at bounding box center [856, 459] width 556 height 33
click at [653, 554] on input "text" at bounding box center [856, 553] width 556 height 33
drag, startPoint x: 691, startPoint y: 455, endPoint x: 546, endPoint y: 447, distance: 145.2
click at [554, 450] on div "Go Back #19103 Quality Issue @ Issue origin @ Customer name of affected final p…" at bounding box center [784, 536] width 1568 height 973
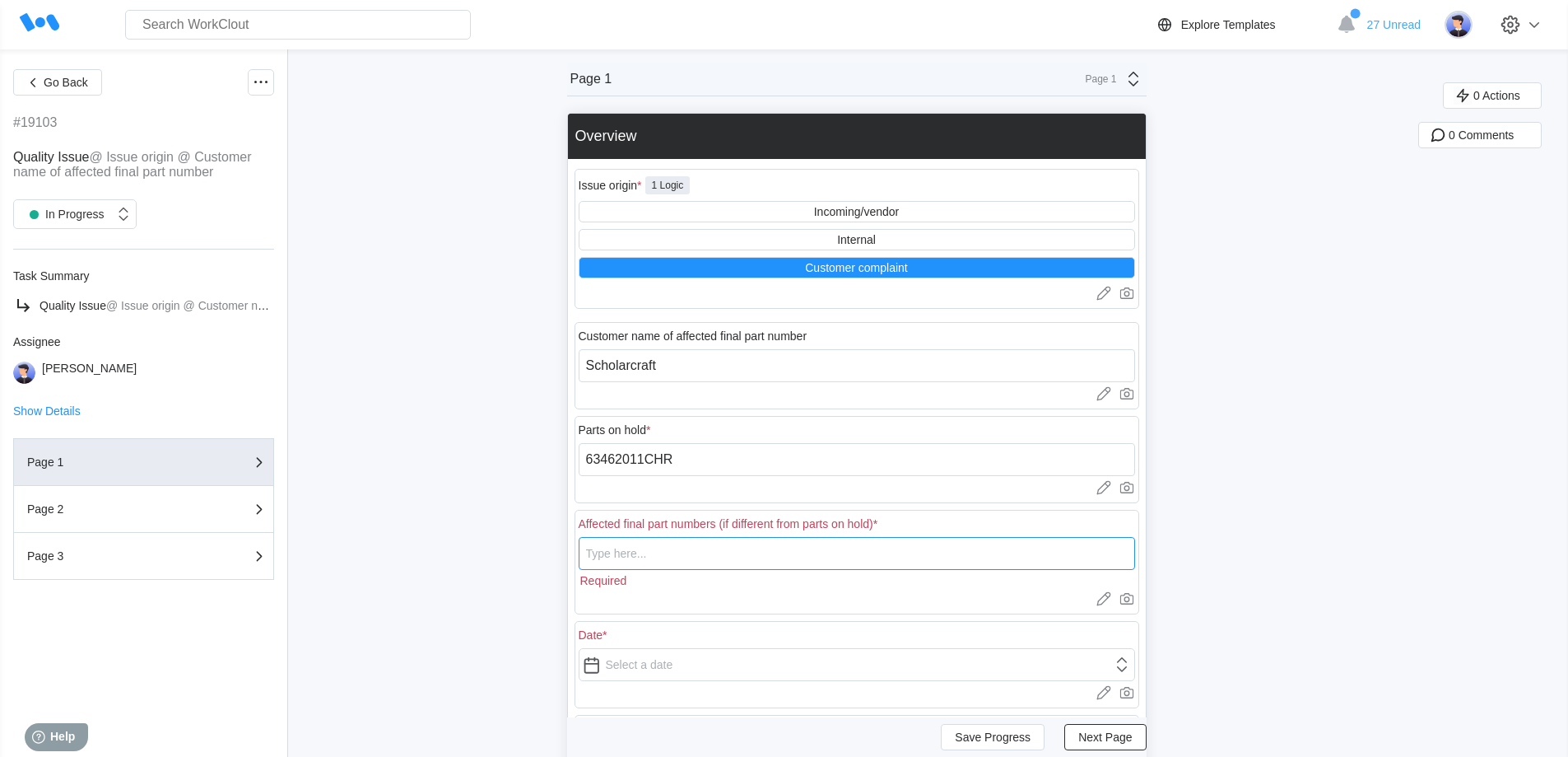
click at [617, 557] on input "text" at bounding box center [856, 553] width 556 height 33
paste input "63462011CHR"
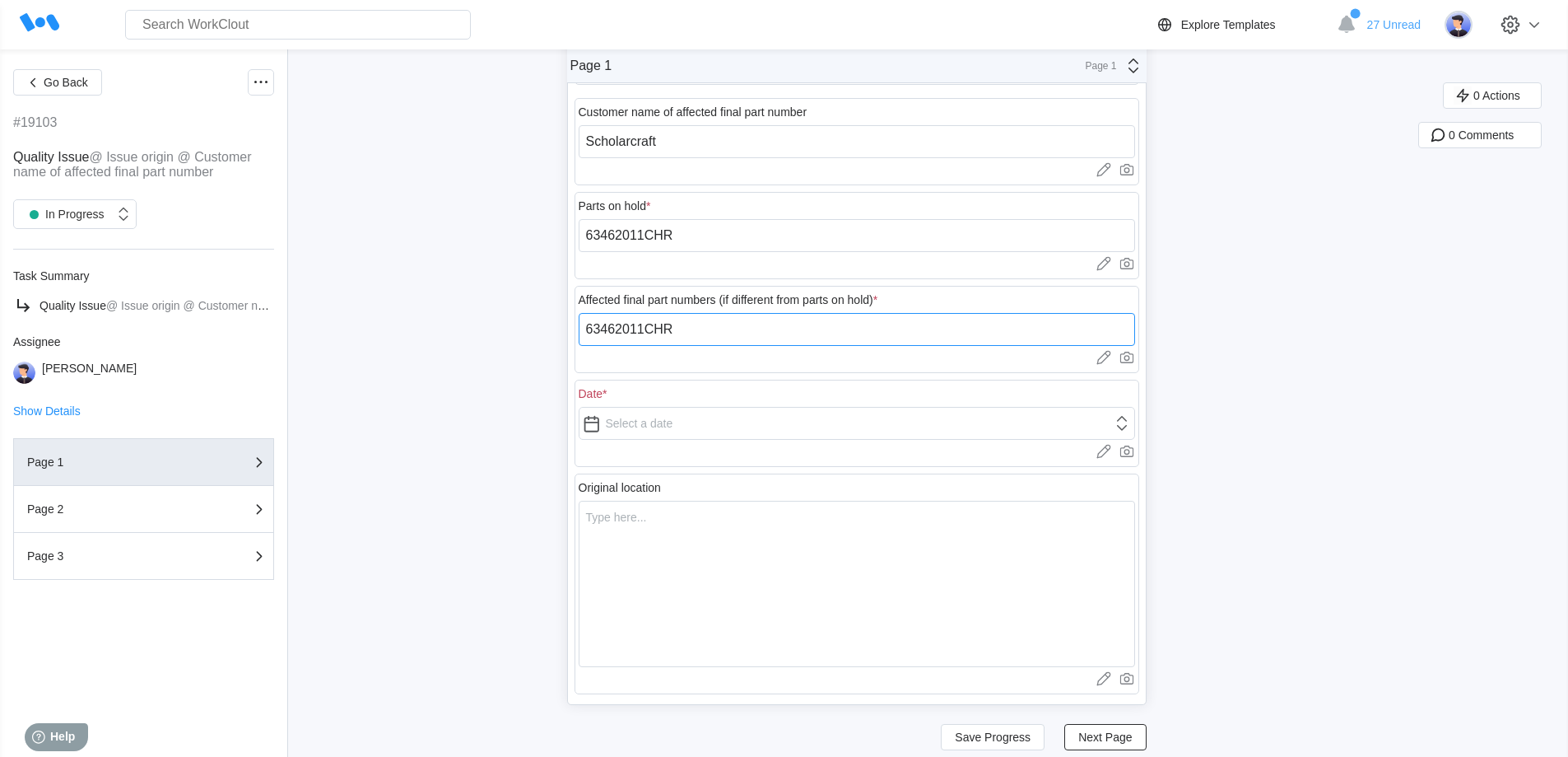
scroll to position [247, 0]
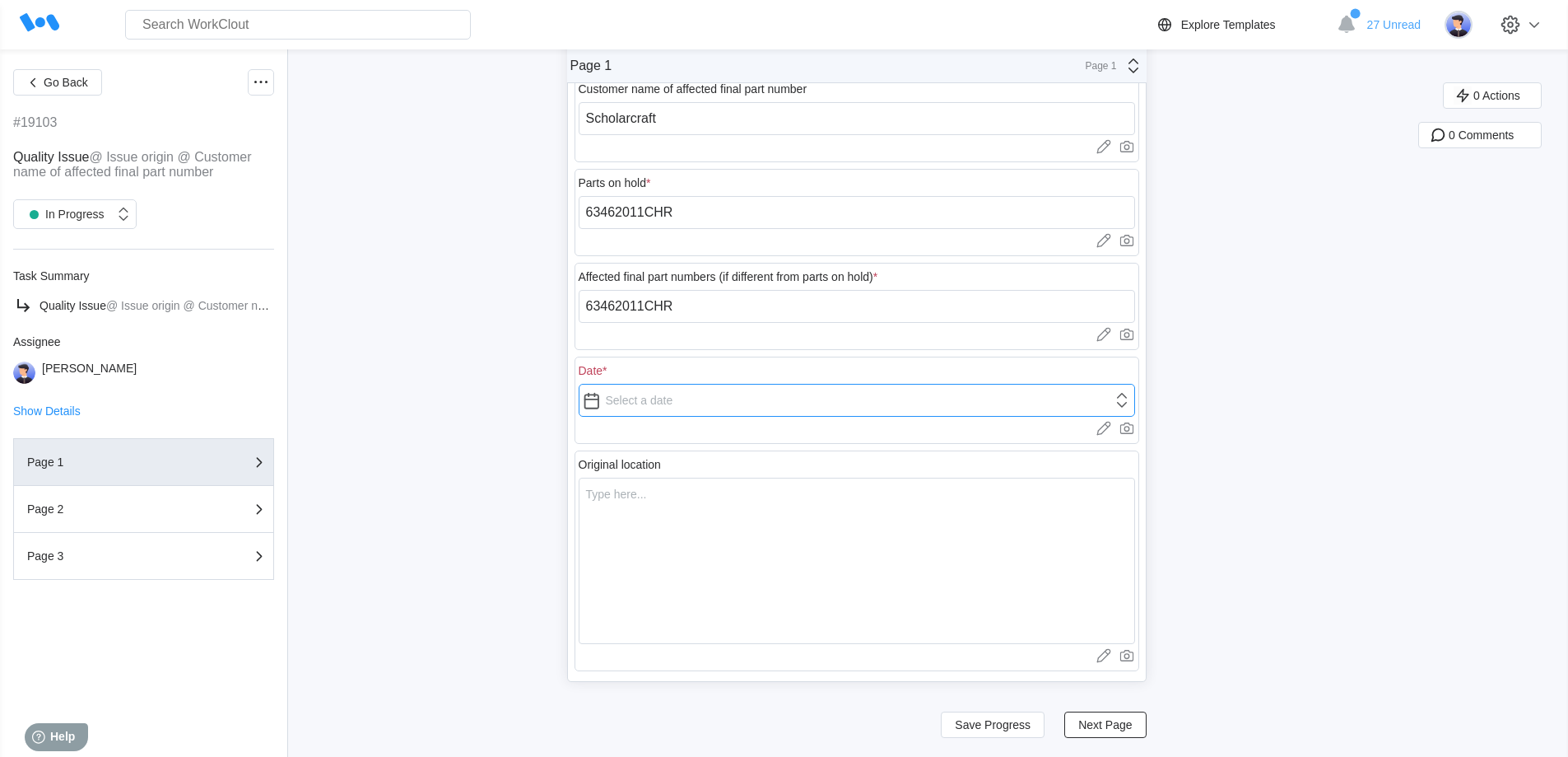
click at [660, 407] on input "text" at bounding box center [856, 400] width 556 height 33
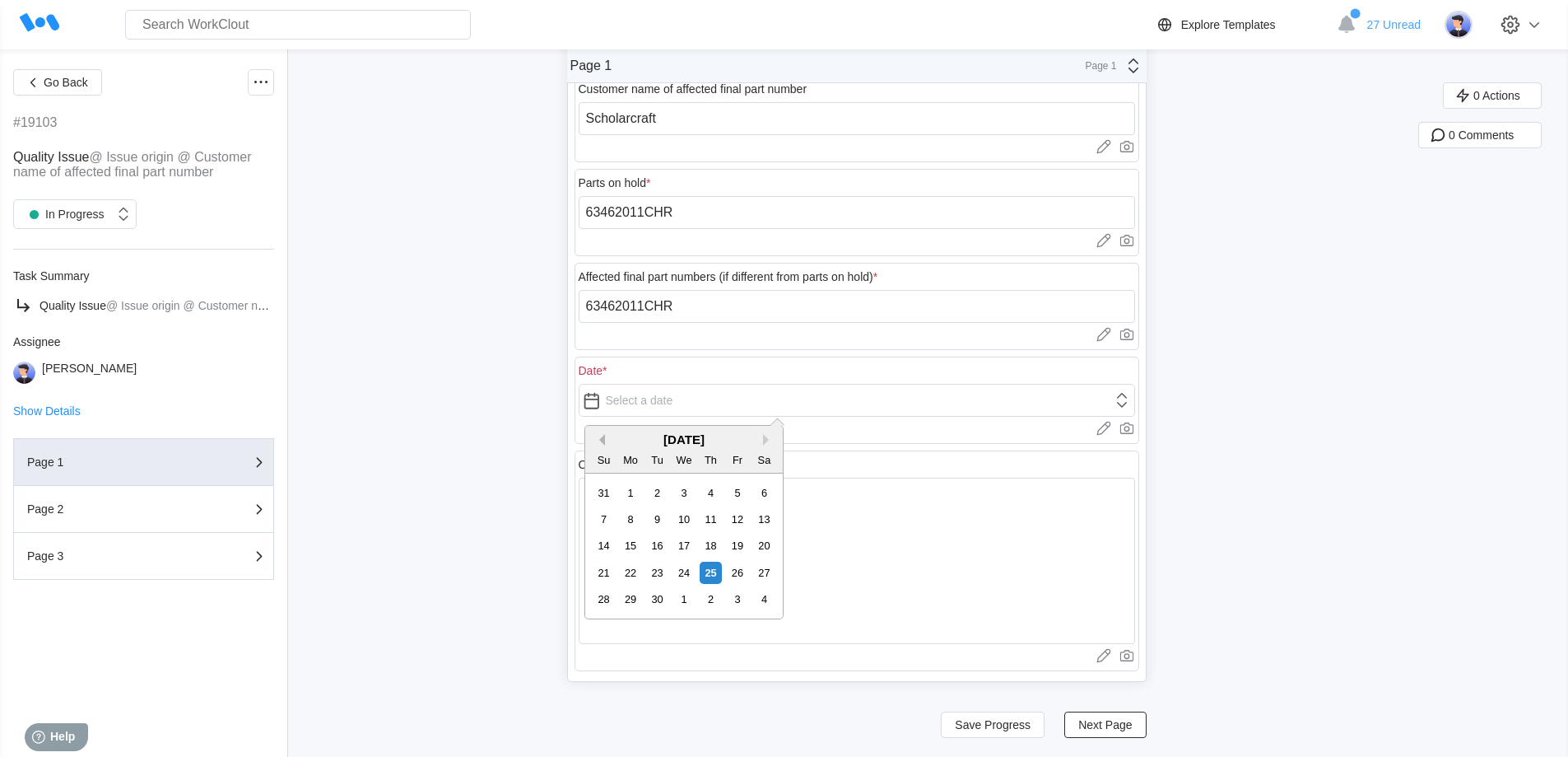
click at [601, 438] on button "Previous Month" at bounding box center [598, 440] width 12 height 12
click at [601, 437] on button "Previous Month" at bounding box center [598, 440] width 12 height 12
click at [681, 544] on div "14" at bounding box center [683, 545] width 22 height 22
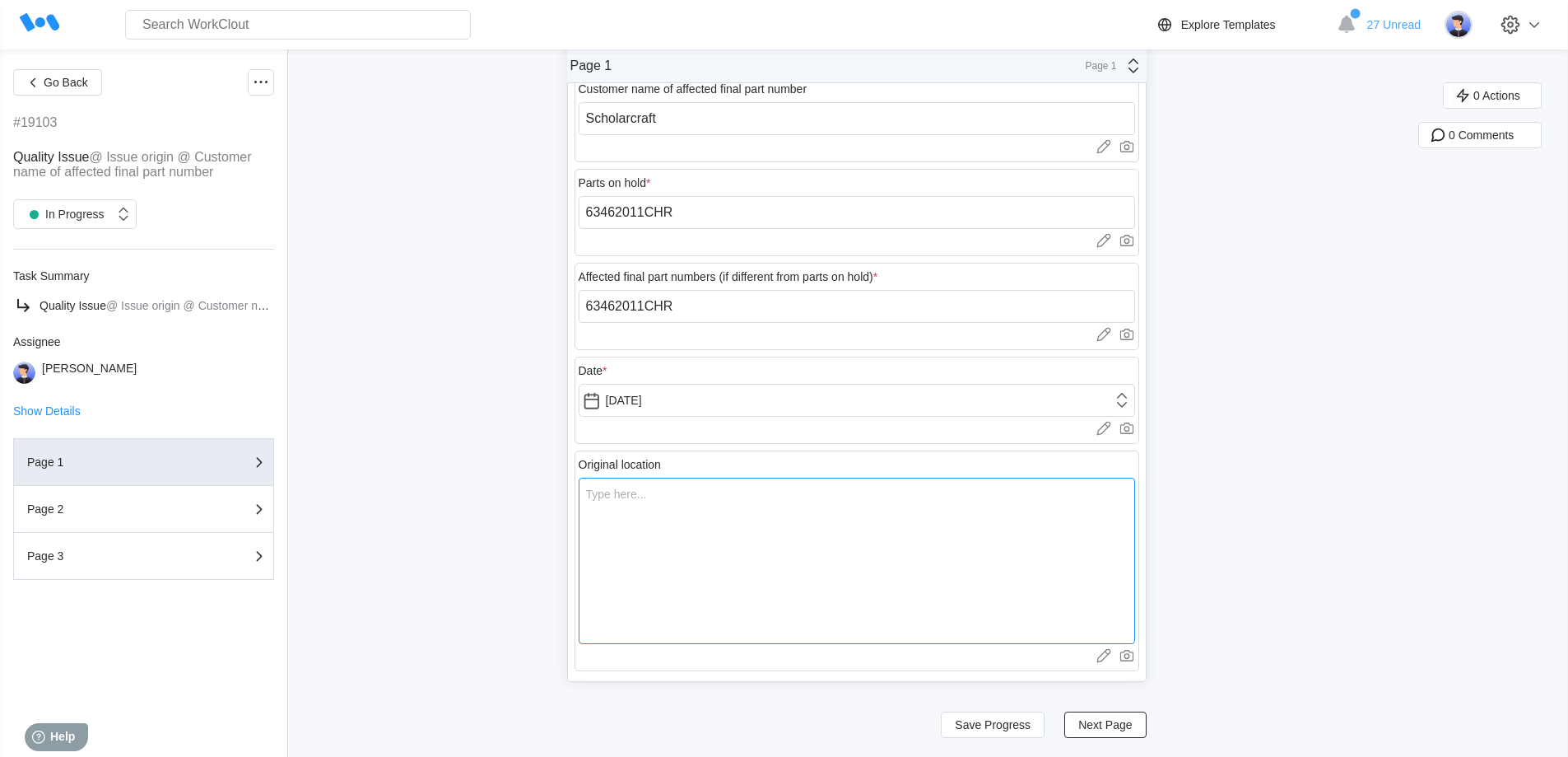
click at [665, 512] on textarea at bounding box center [856, 560] width 556 height 166
click at [1104, 725] on span "Next Page" at bounding box center [1105, 724] width 54 height 12
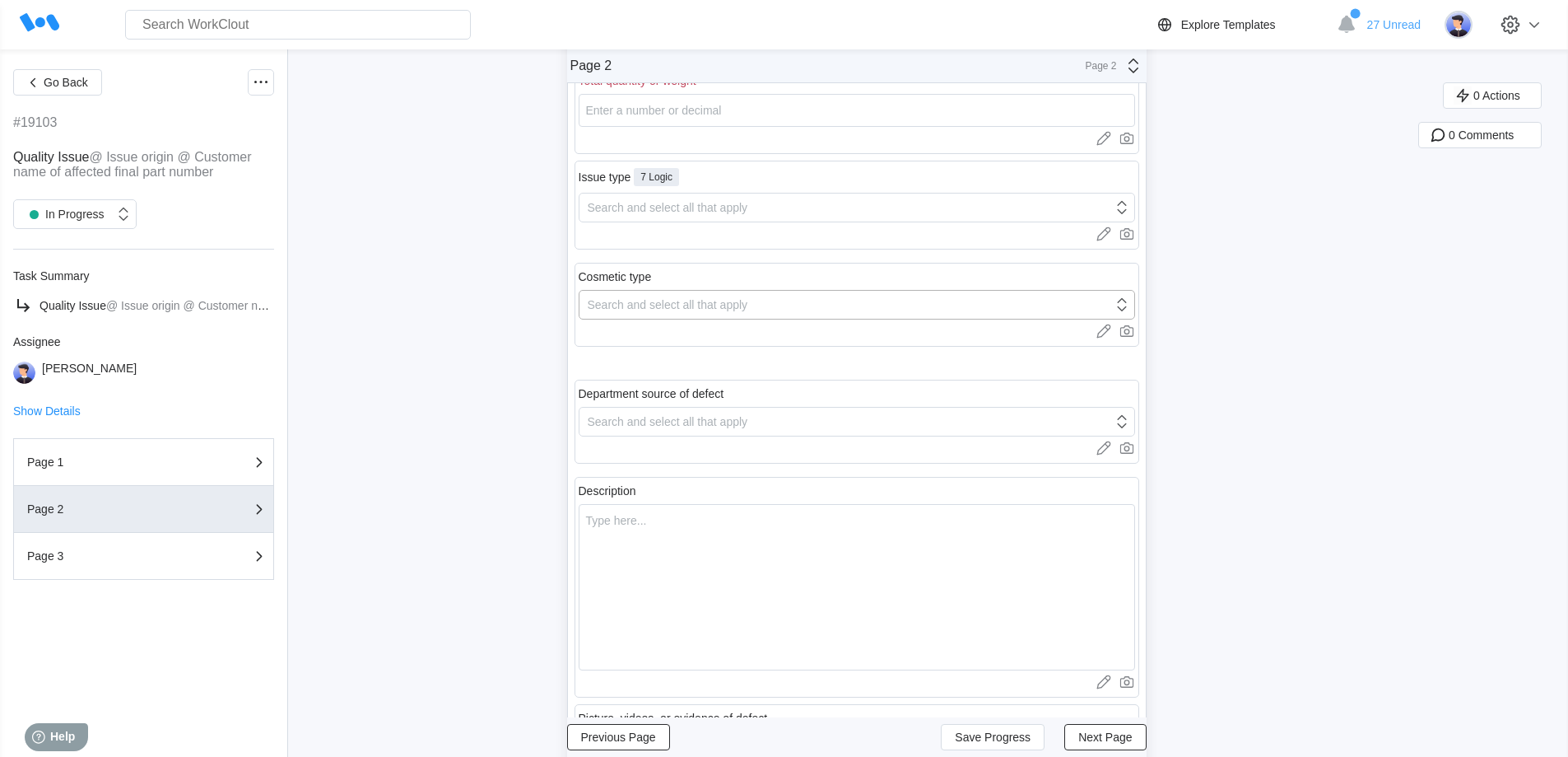
scroll to position [0, 0]
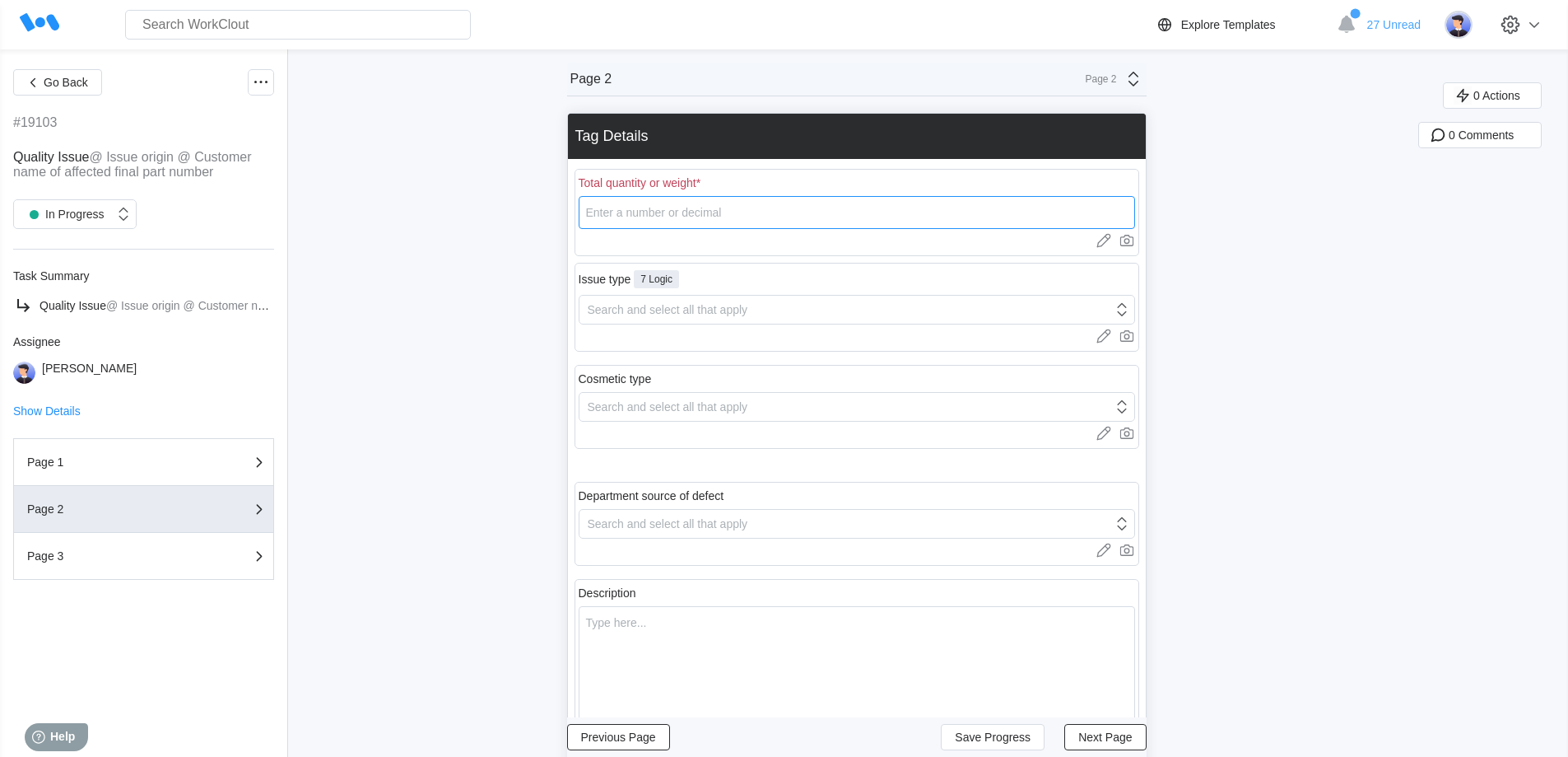
click at [682, 219] on input "number" at bounding box center [856, 212] width 556 height 33
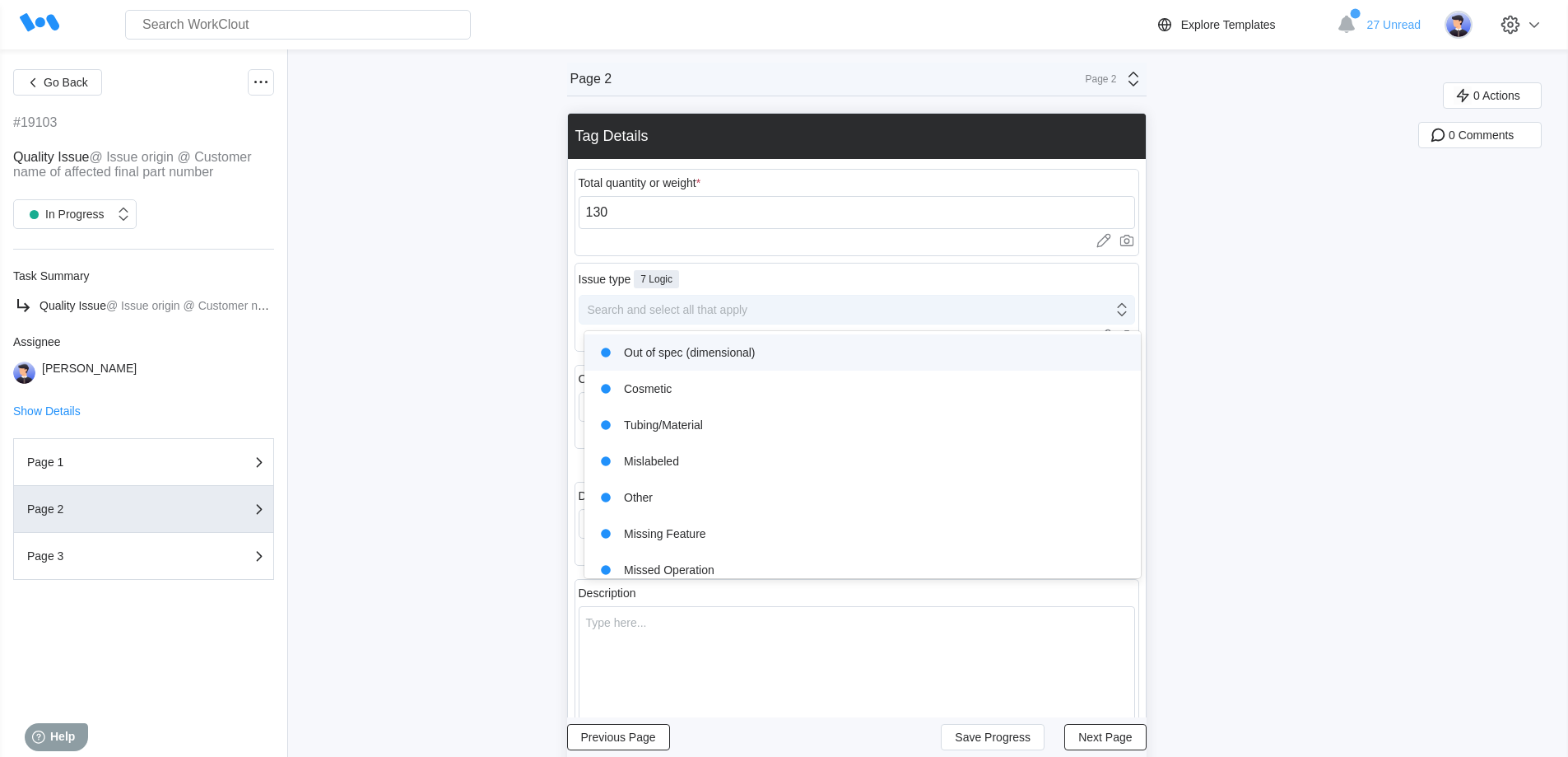
click at [658, 314] on div "Search and select all that apply" at bounding box center [668, 309] width 161 height 13
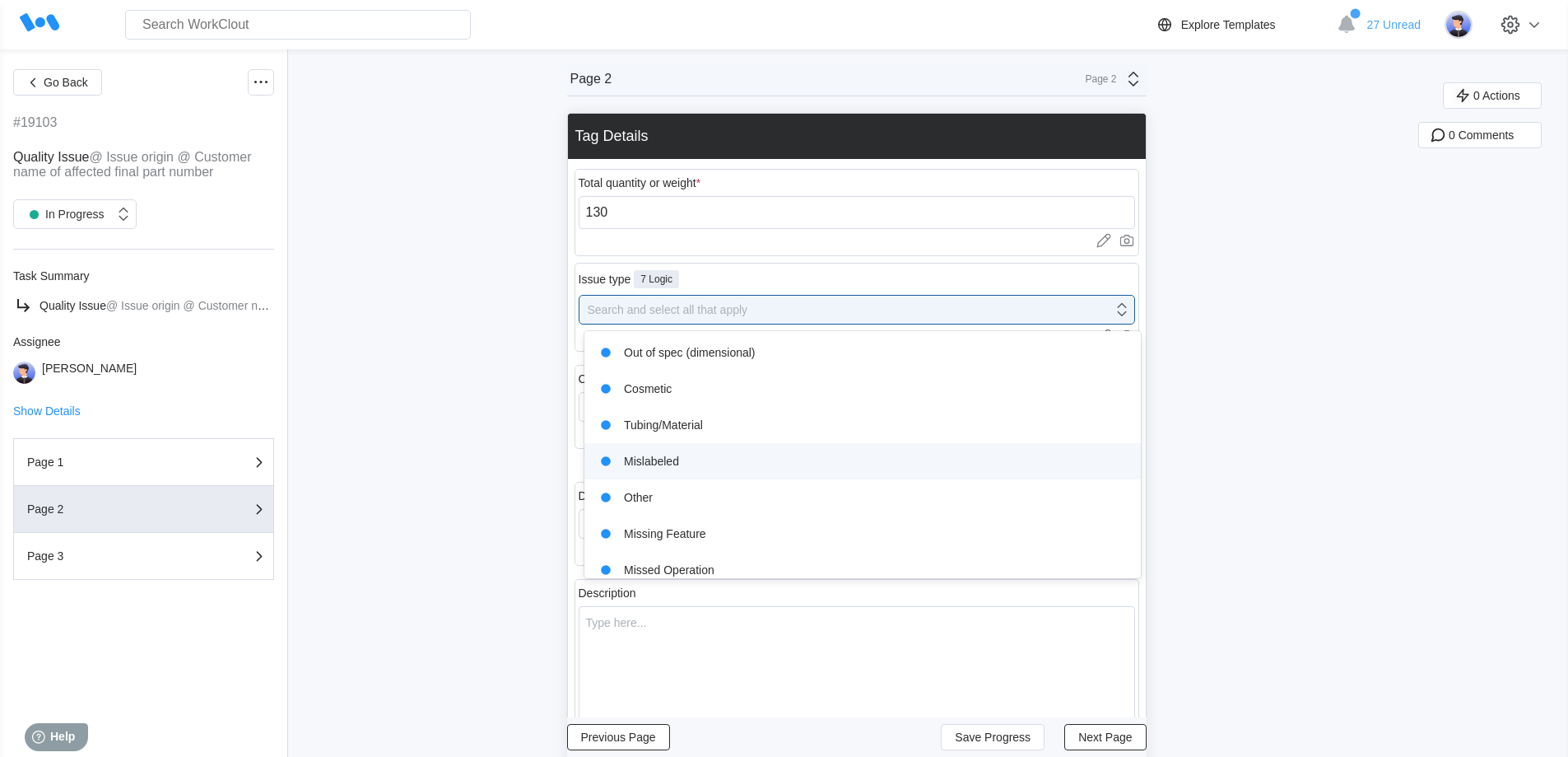
scroll to position [49, 0]
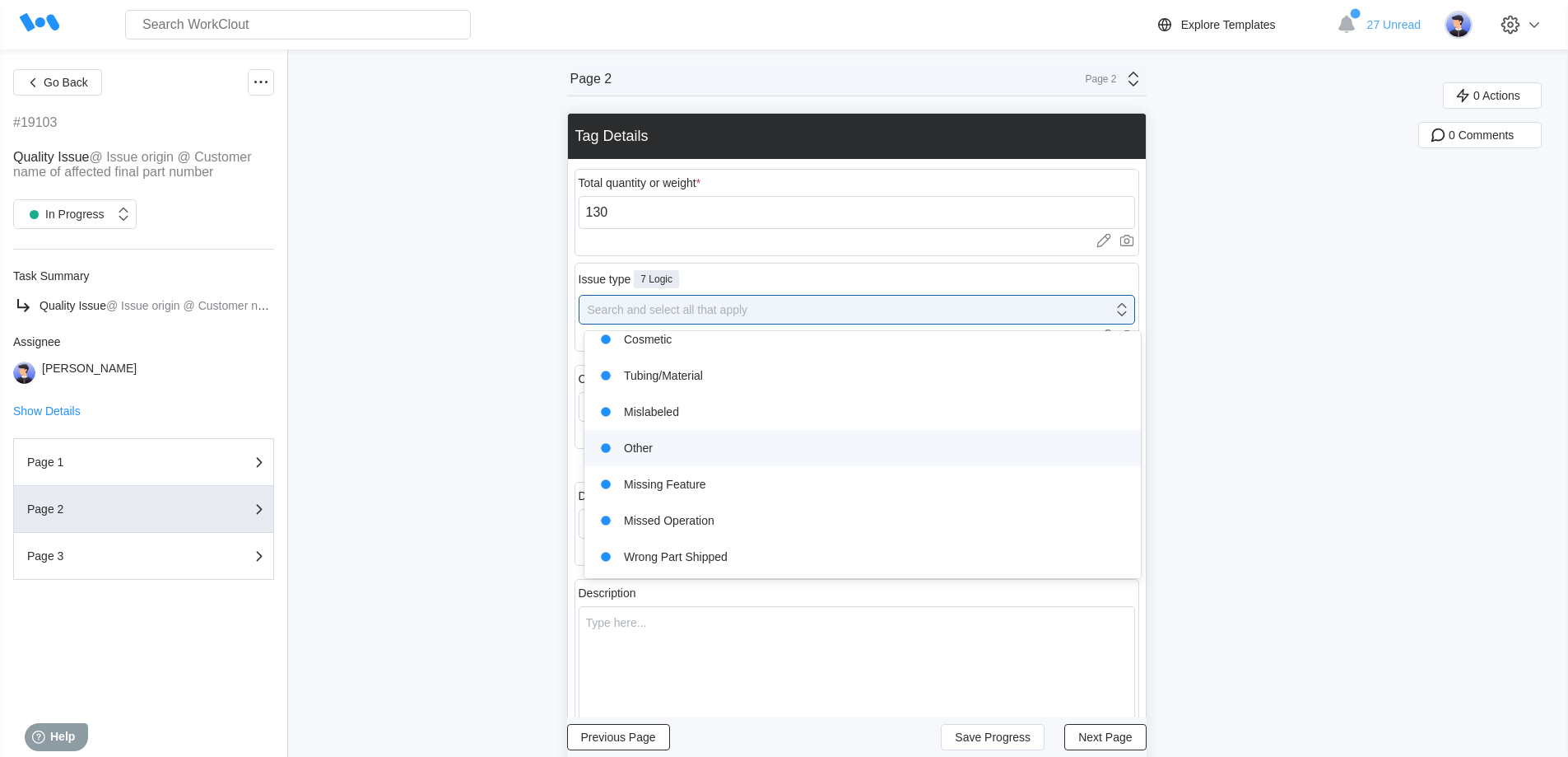
click at [707, 445] on div "Other" at bounding box center [862, 448] width 536 height 23
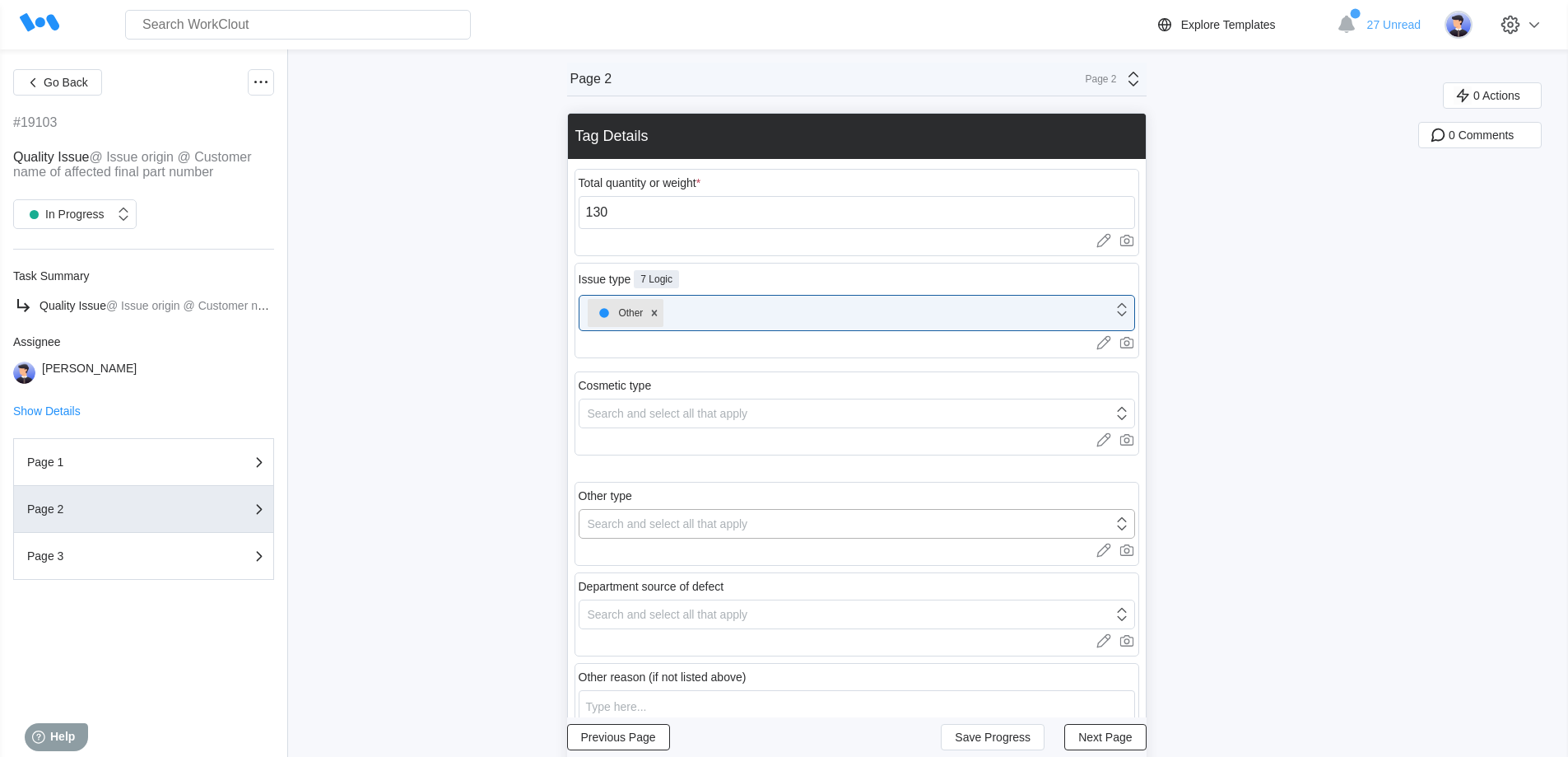
click at [666, 519] on div "Search and select all that apply" at bounding box center [668, 523] width 161 height 13
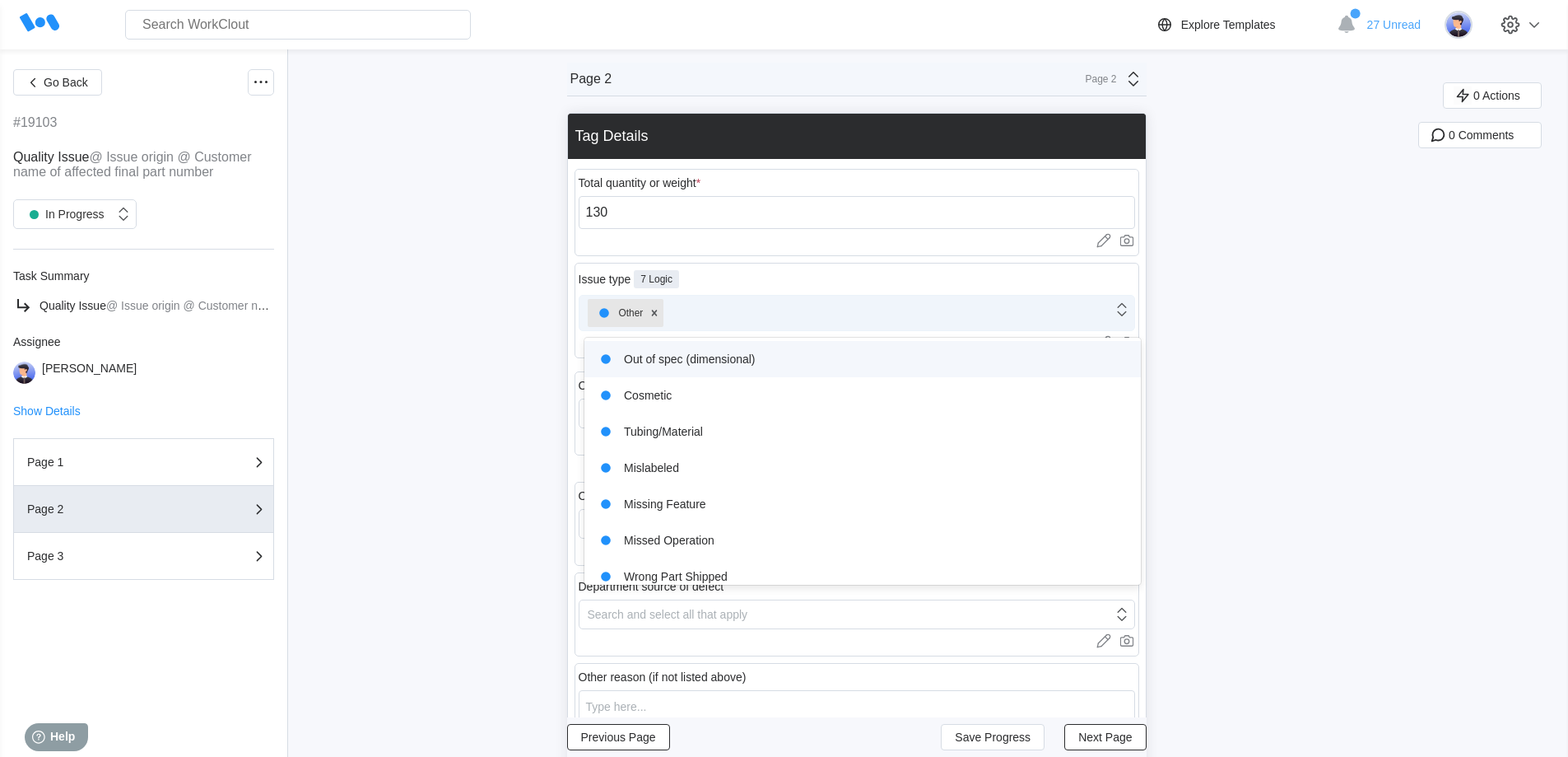
click at [685, 309] on div "Other" at bounding box center [846, 313] width 533 height 34
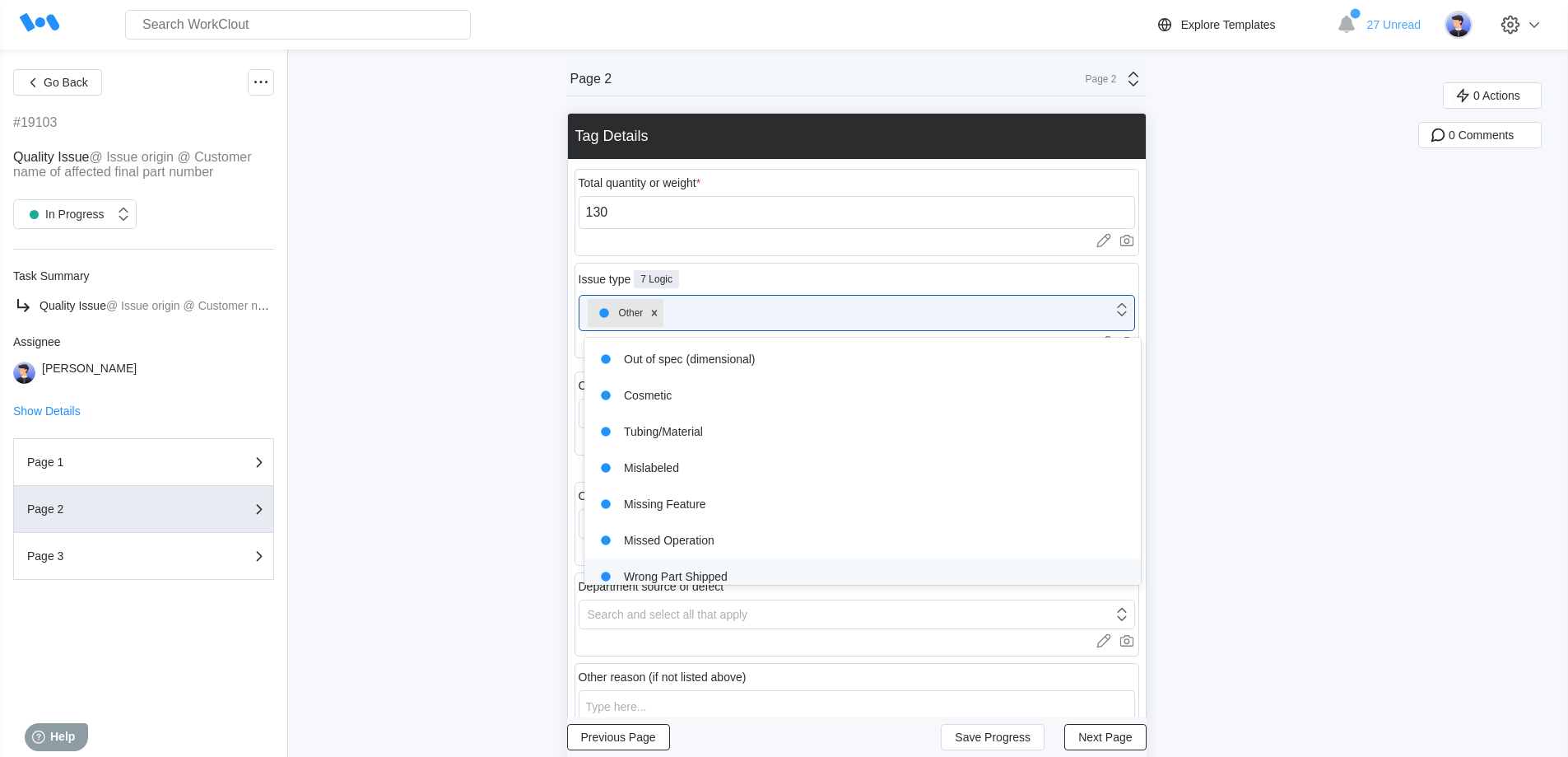
click at [699, 577] on div "Wrong Part Shipped" at bounding box center [862, 576] width 536 height 23
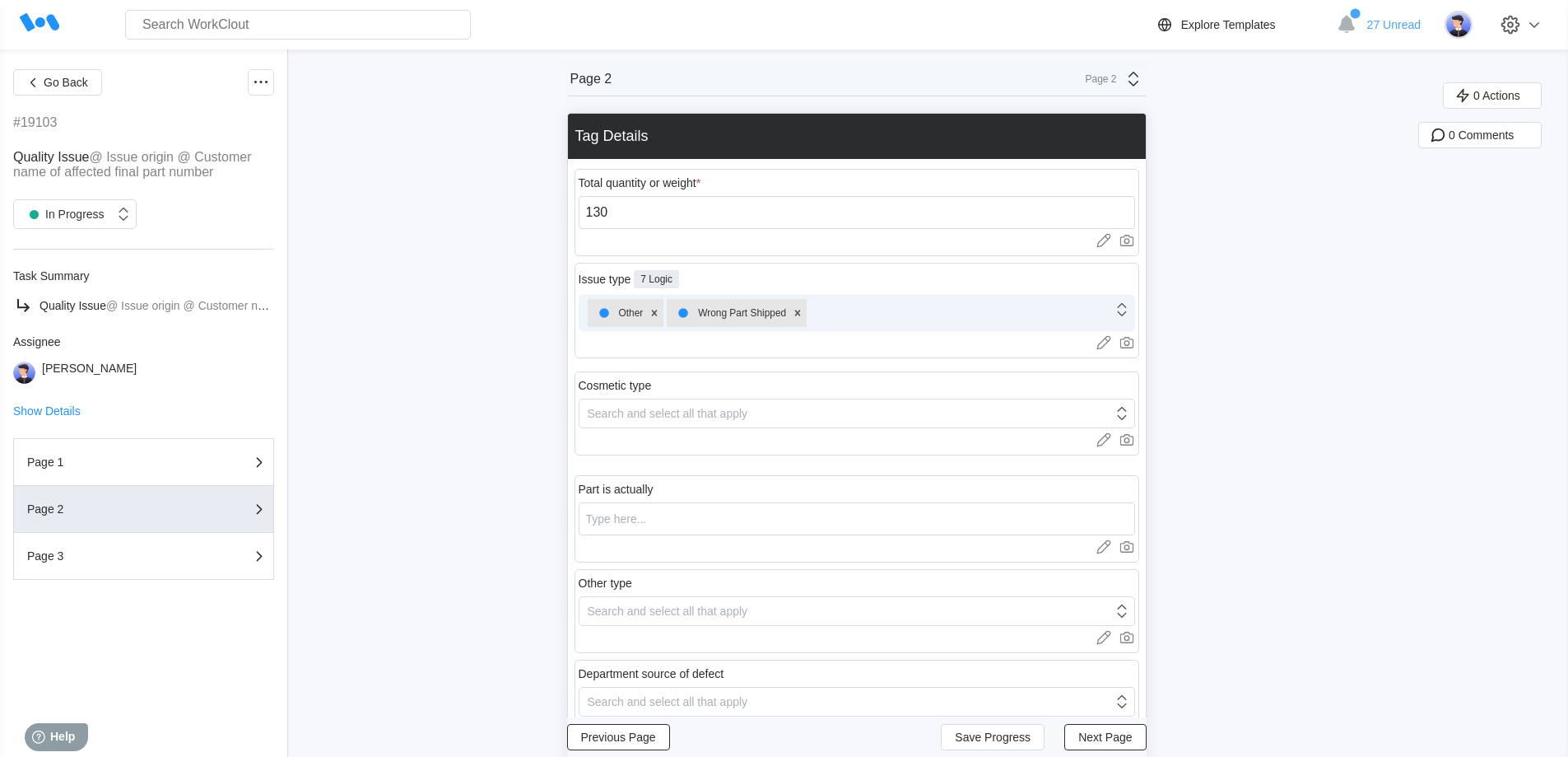
click at [657, 312] on icon at bounding box center [654, 313] width 12 height 12
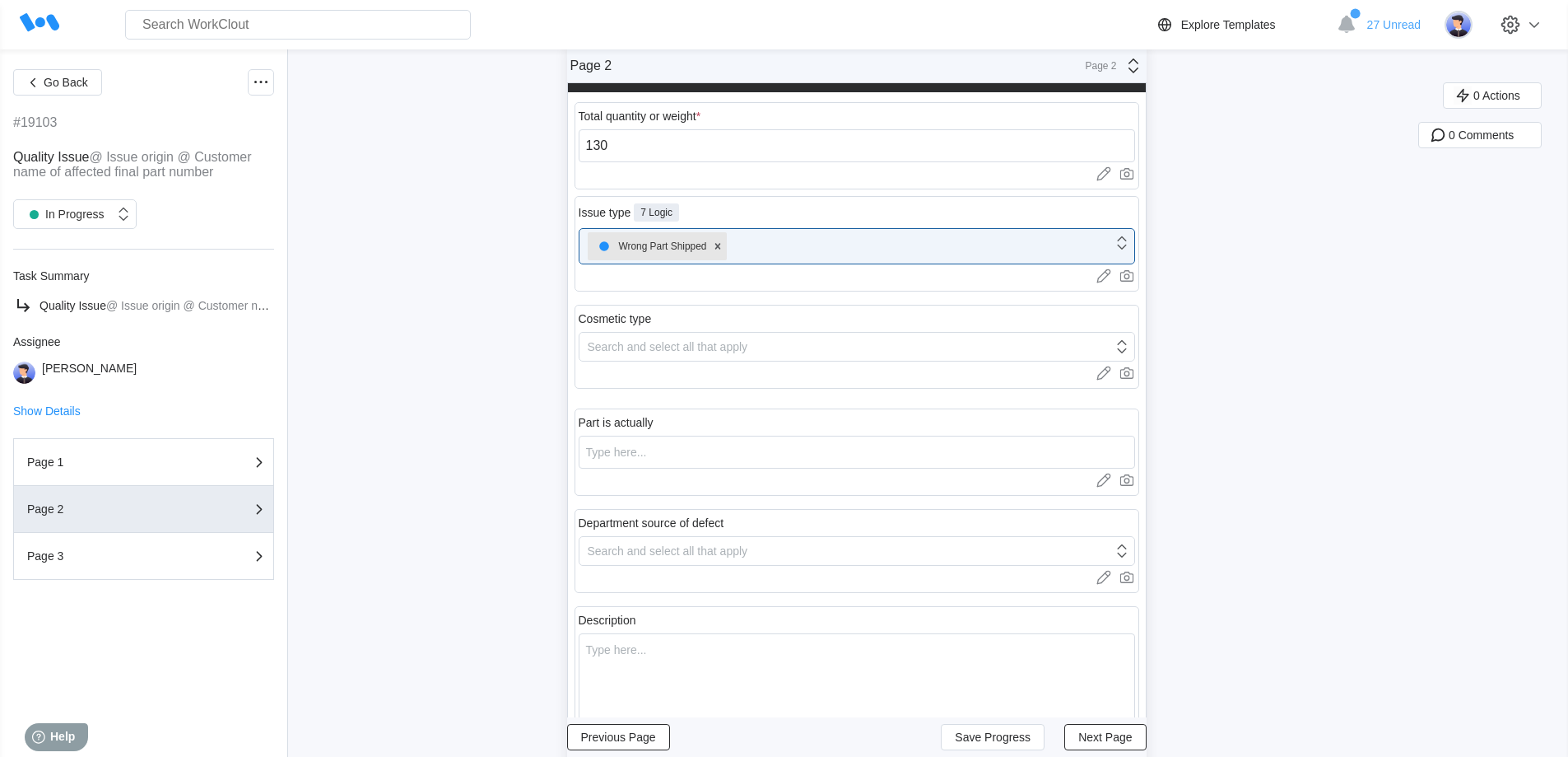
scroll to position [247, 0]
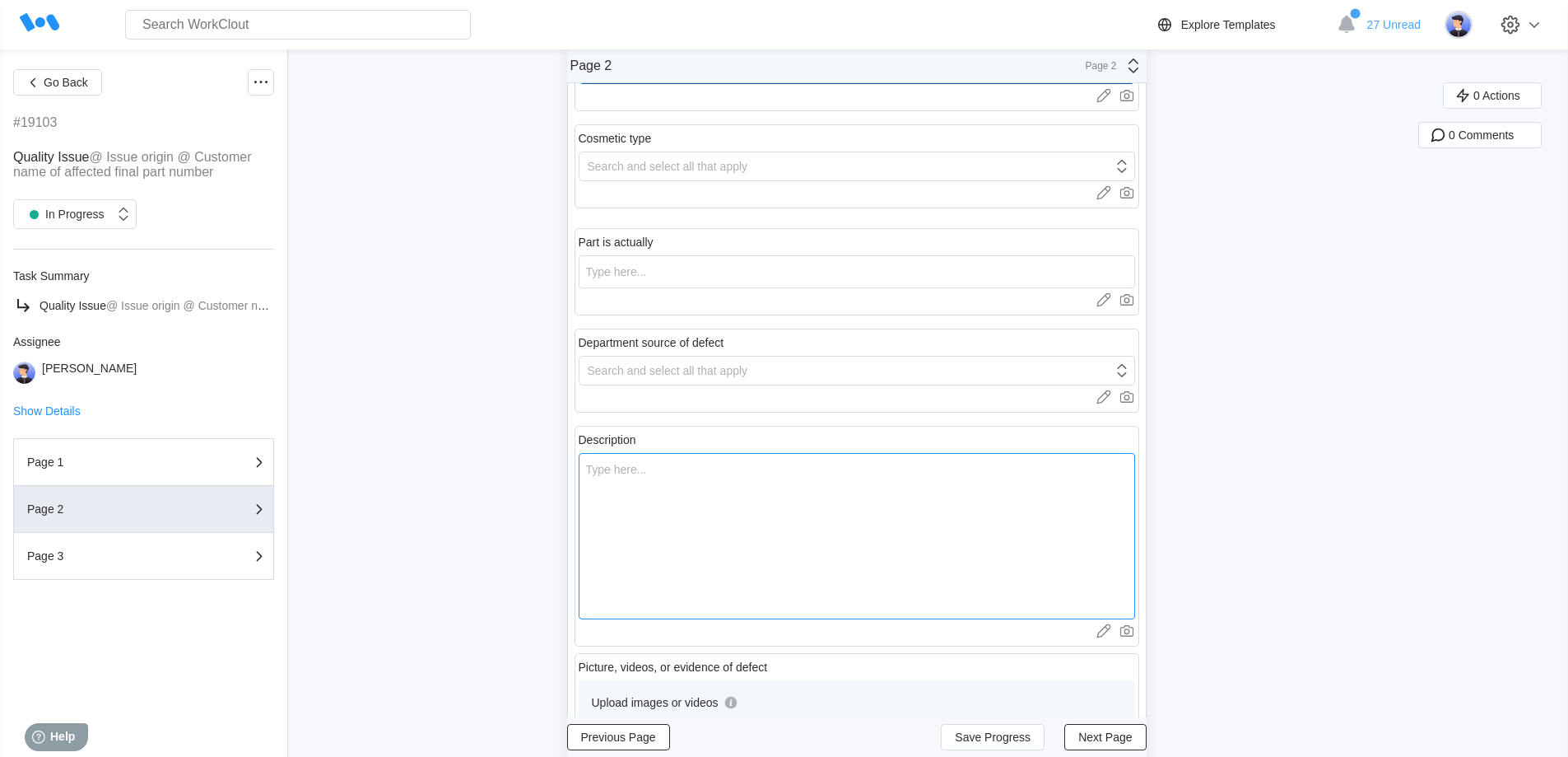
click at [698, 504] on textarea at bounding box center [856, 536] width 556 height 166
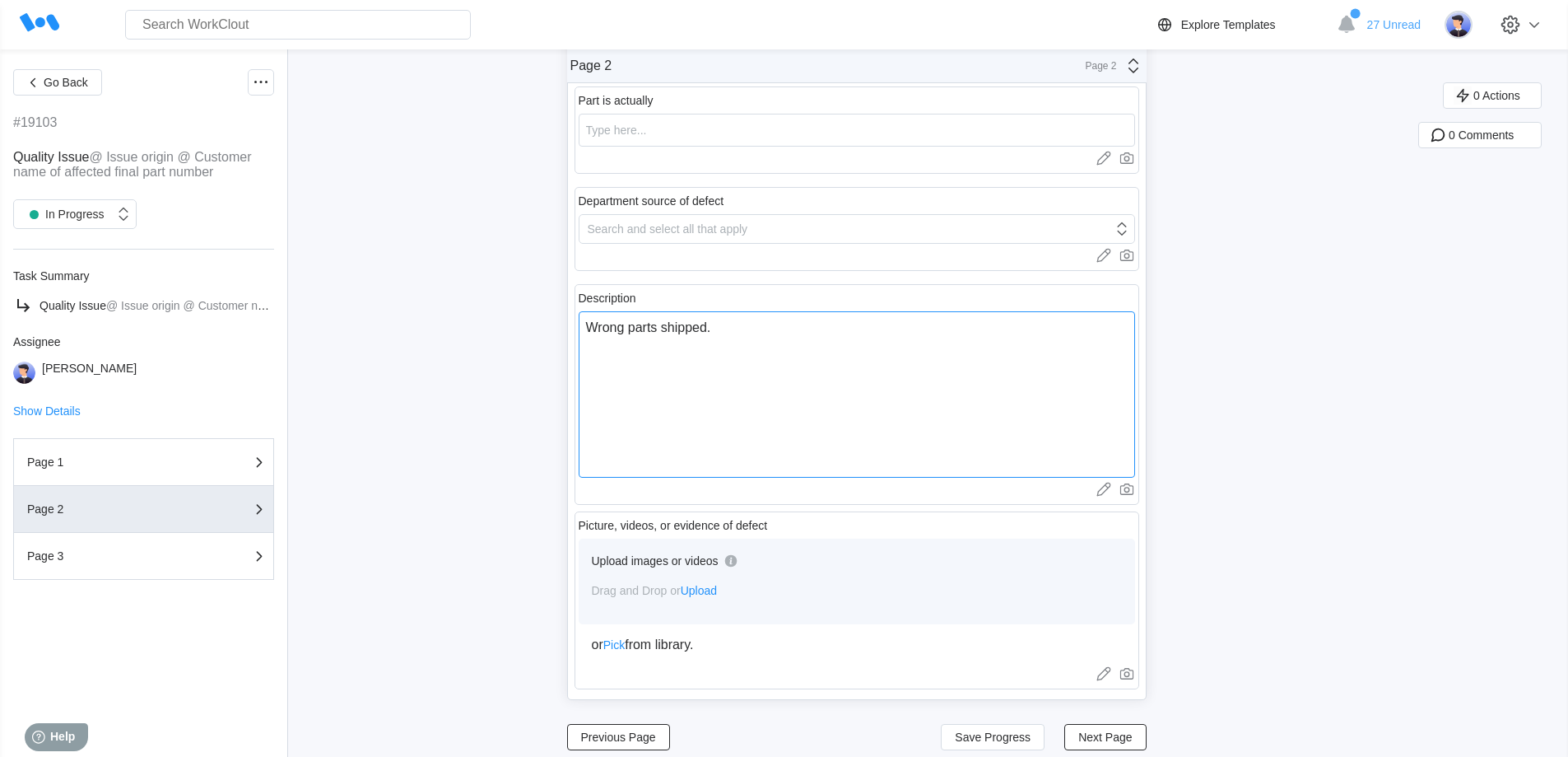
scroll to position [407, 0]
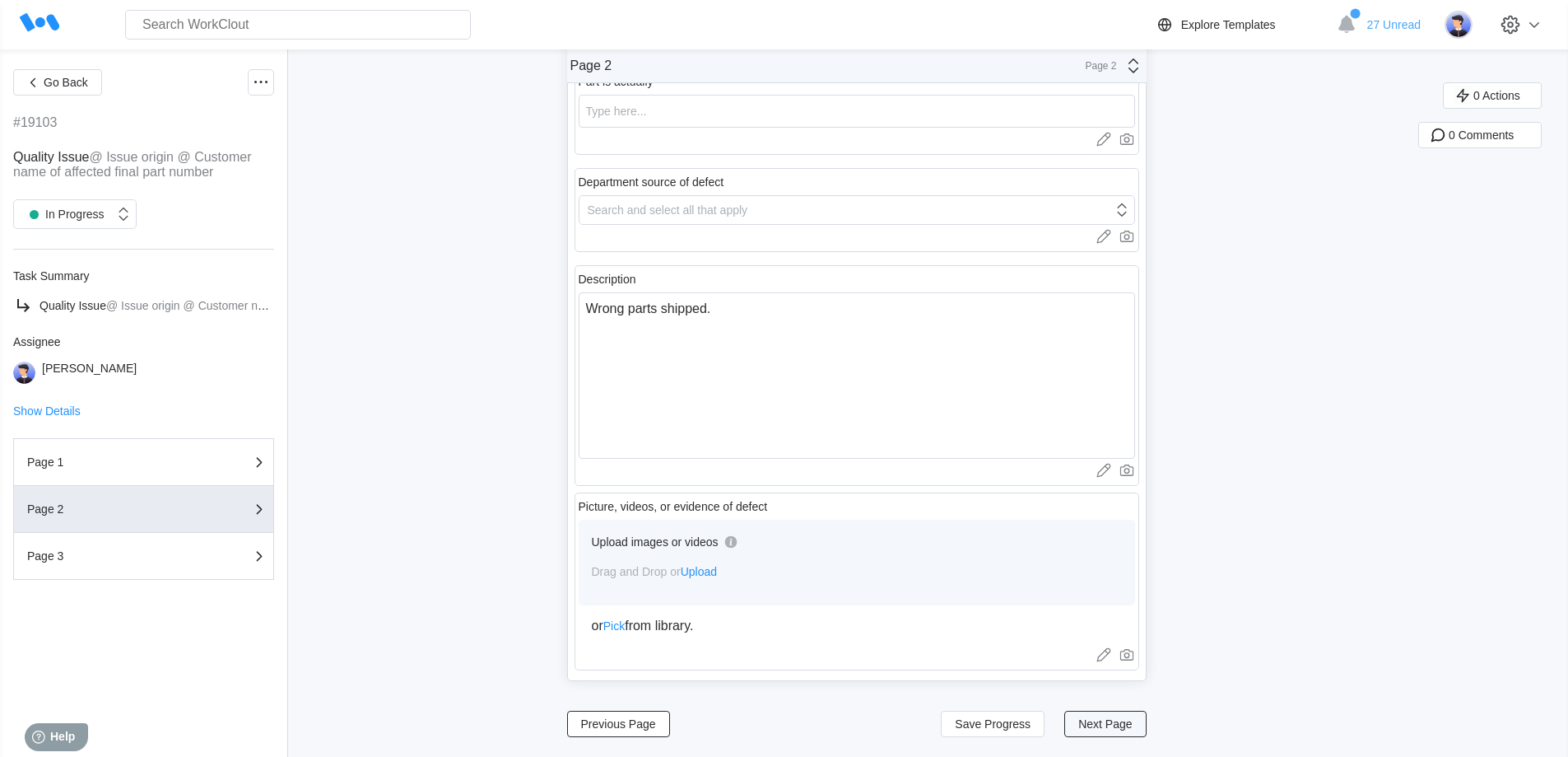
click at [1119, 718] on span "Next Page" at bounding box center [1105, 724] width 54 height 12
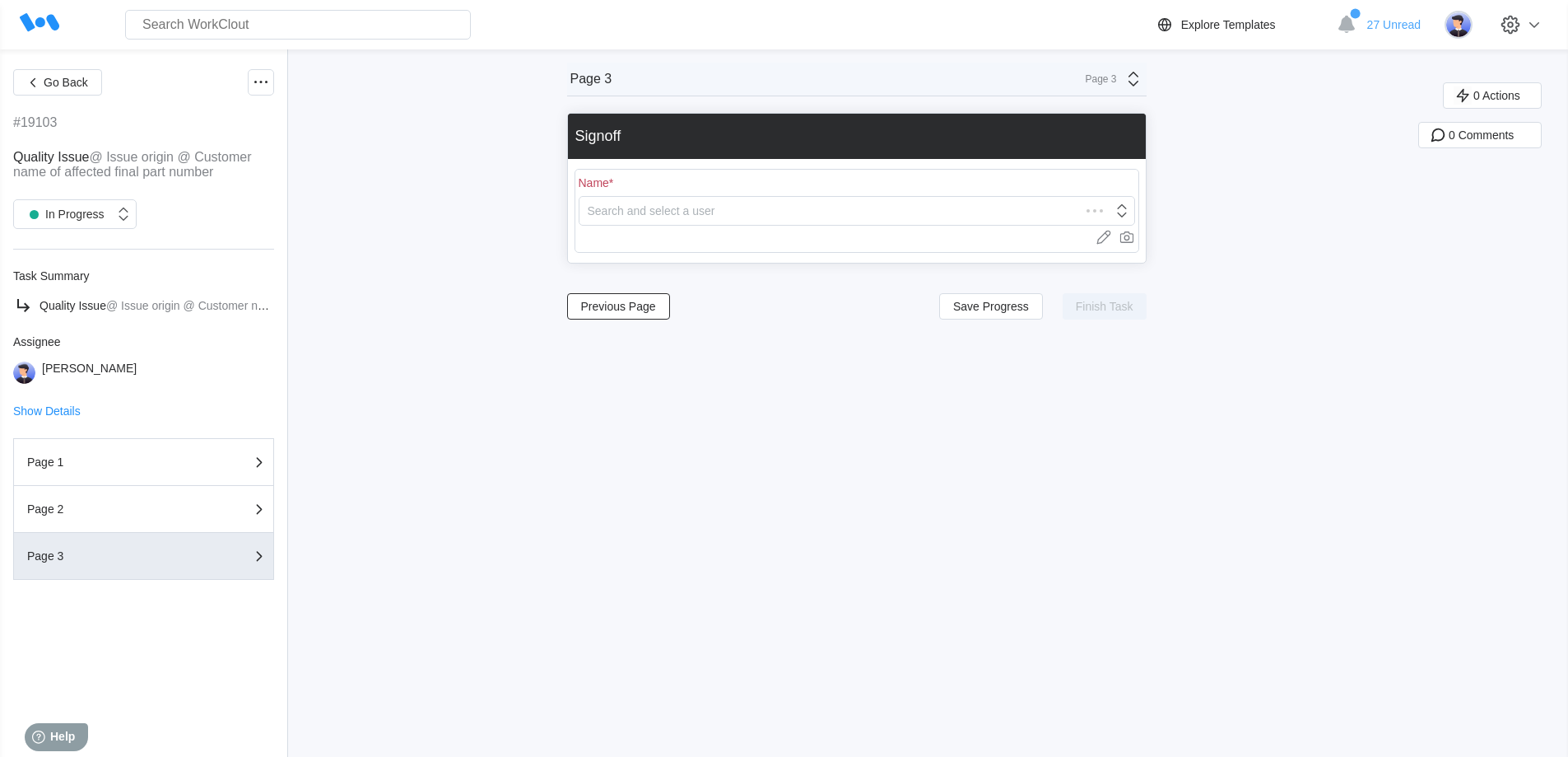
scroll to position [0, 0]
click at [766, 200] on div "Search and select a user" at bounding box center [846, 211] width 533 height 23
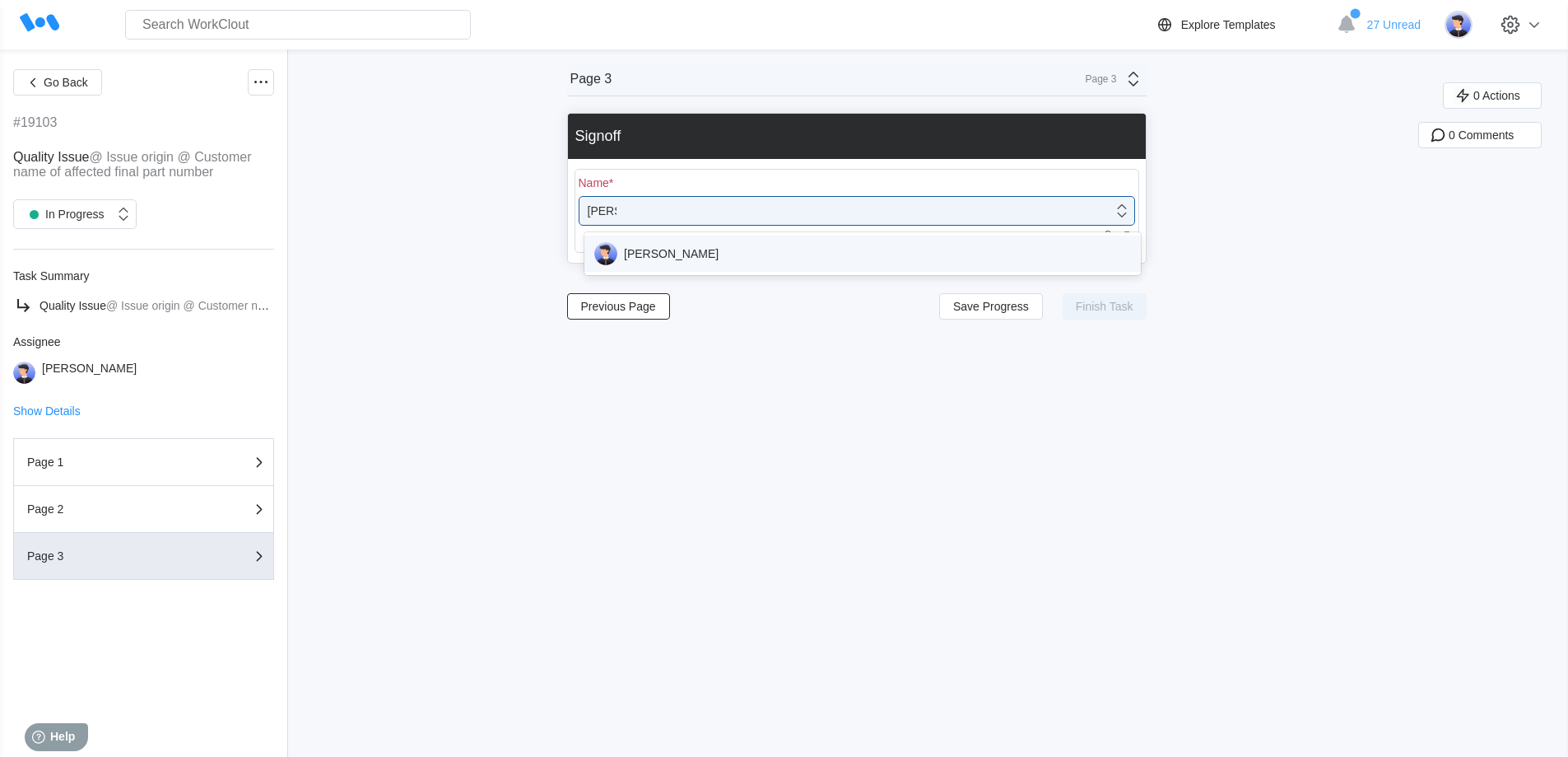
click at [703, 257] on div "[PERSON_NAME]" at bounding box center [862, 254] width 536 height 23
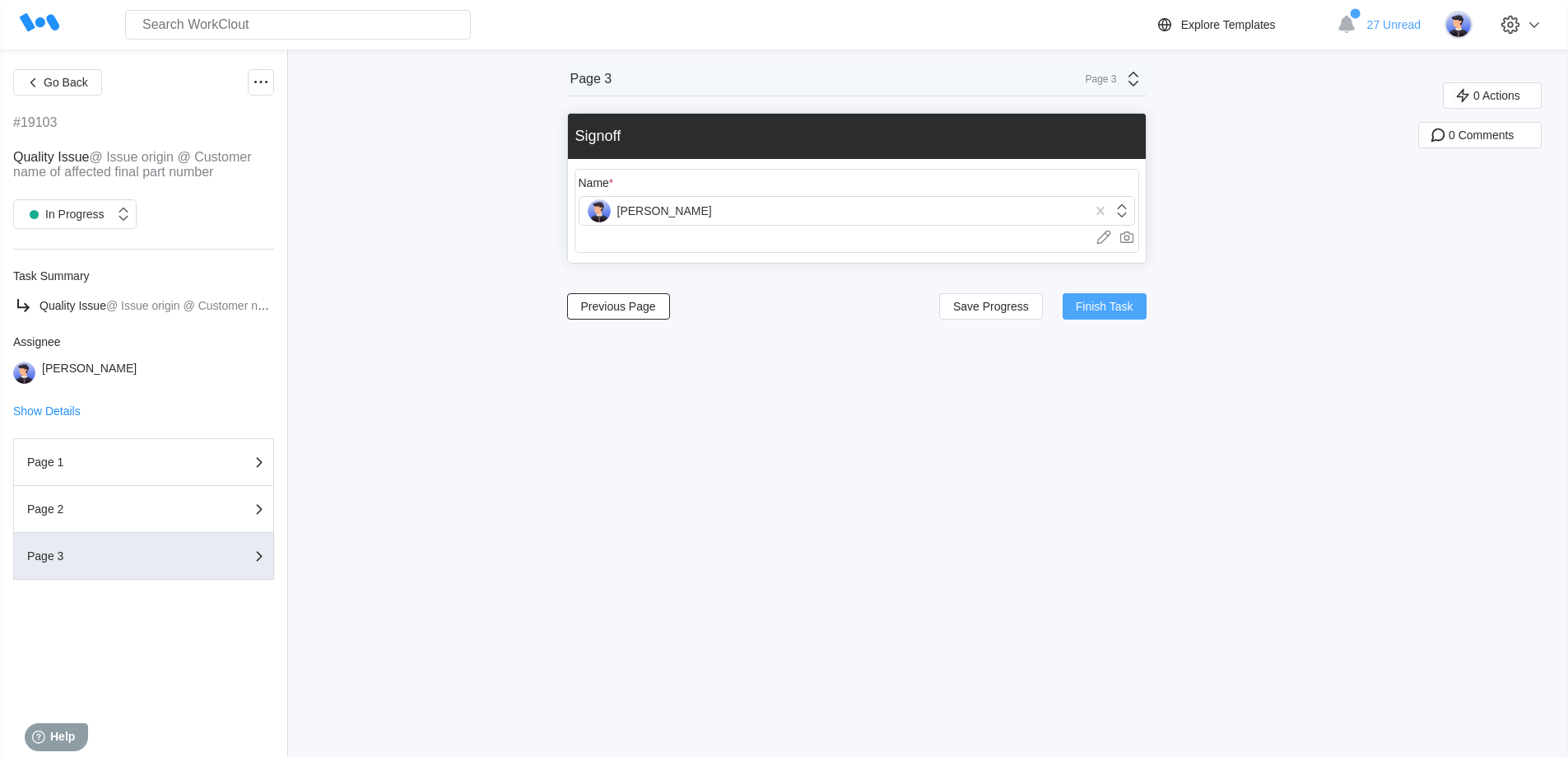
click at [1086, 308] on span "Finish Task" at bounding box center [1104, 306] width 58 height 12
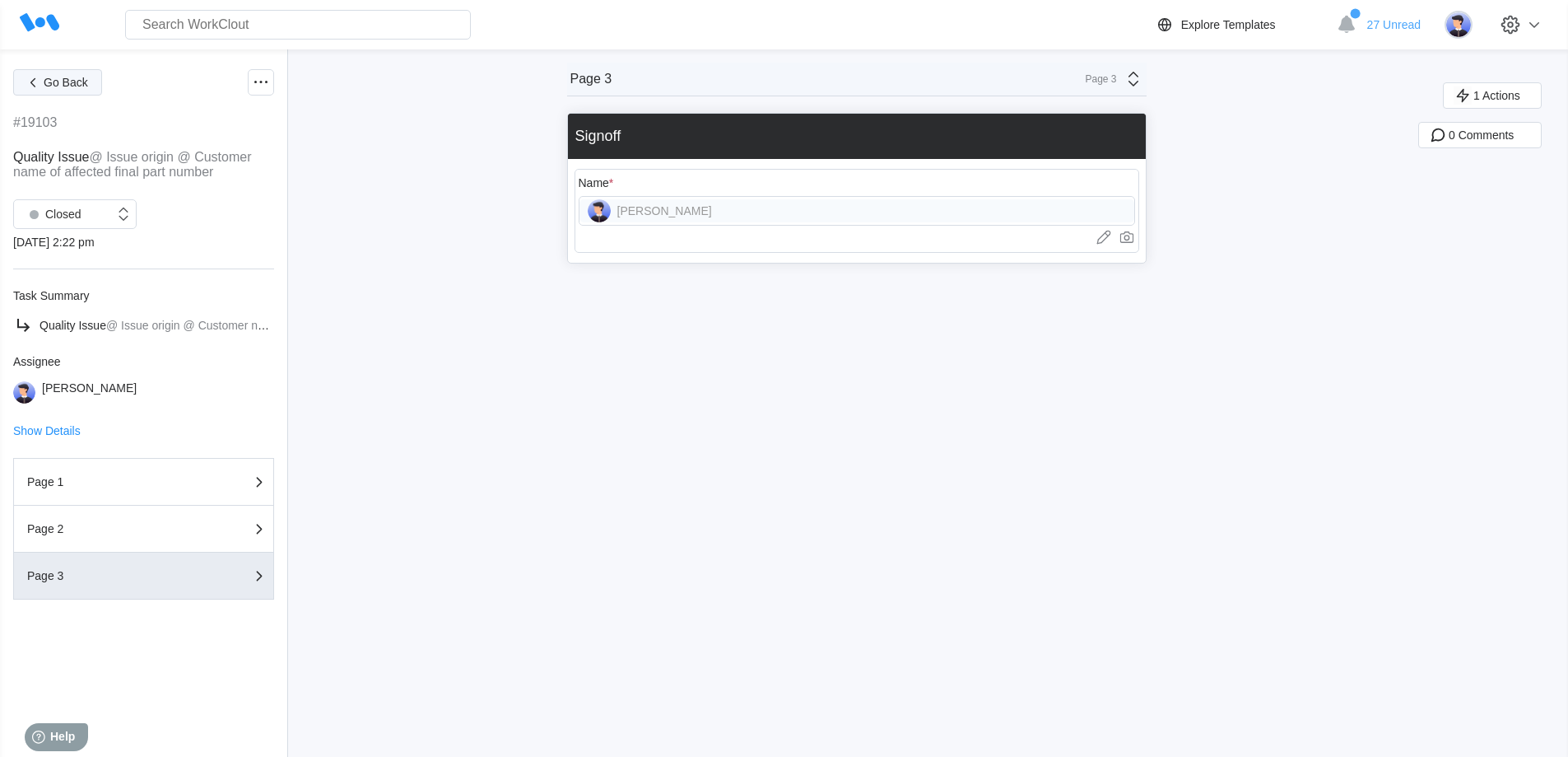
click at [54, 90] on button "Go Back" at bounding box center [58, 82] width 89 height 26
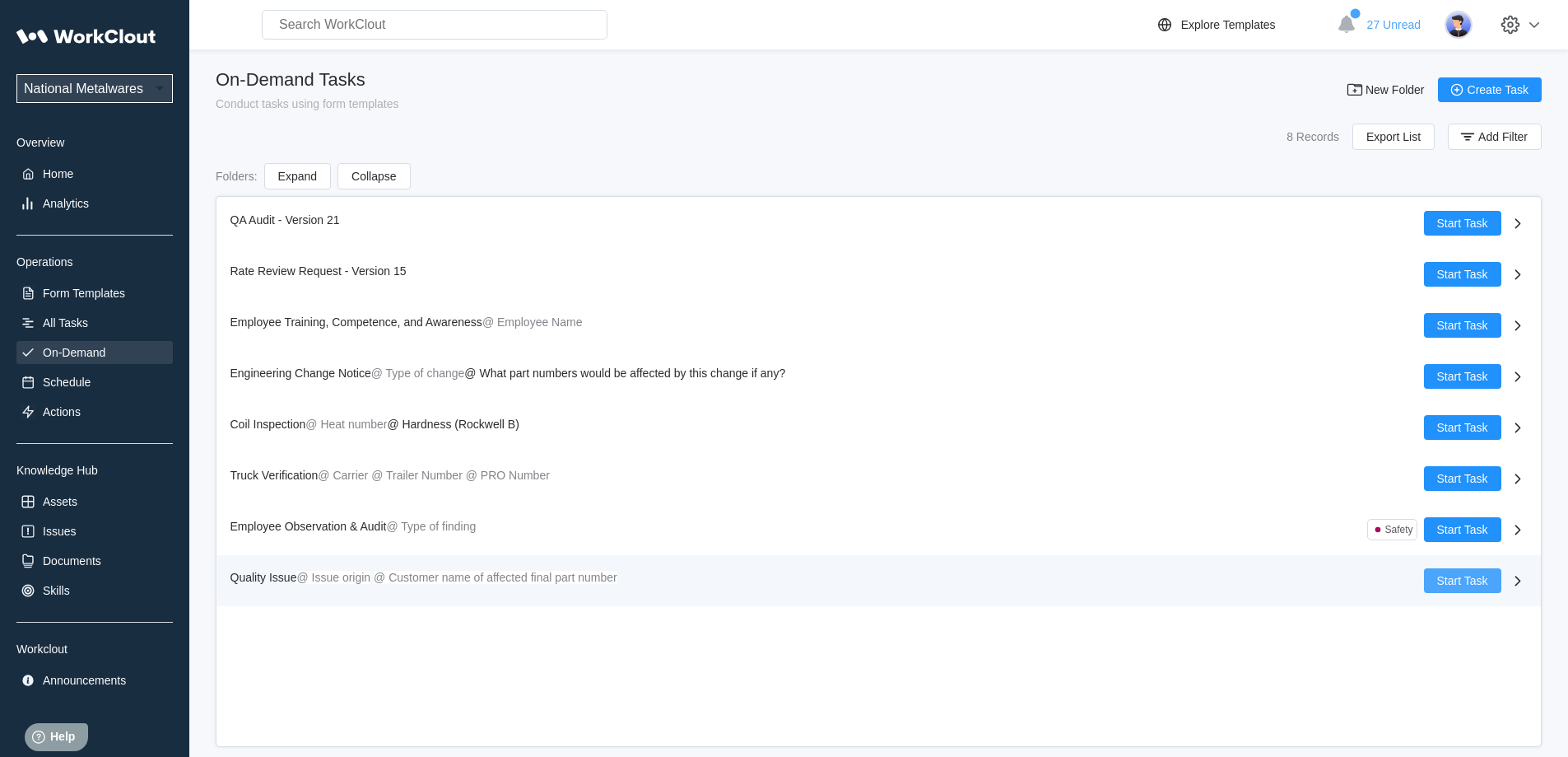
click at [1471, 589] on button "Start Task" at bounding box center [1462, 580] width 77 height 24
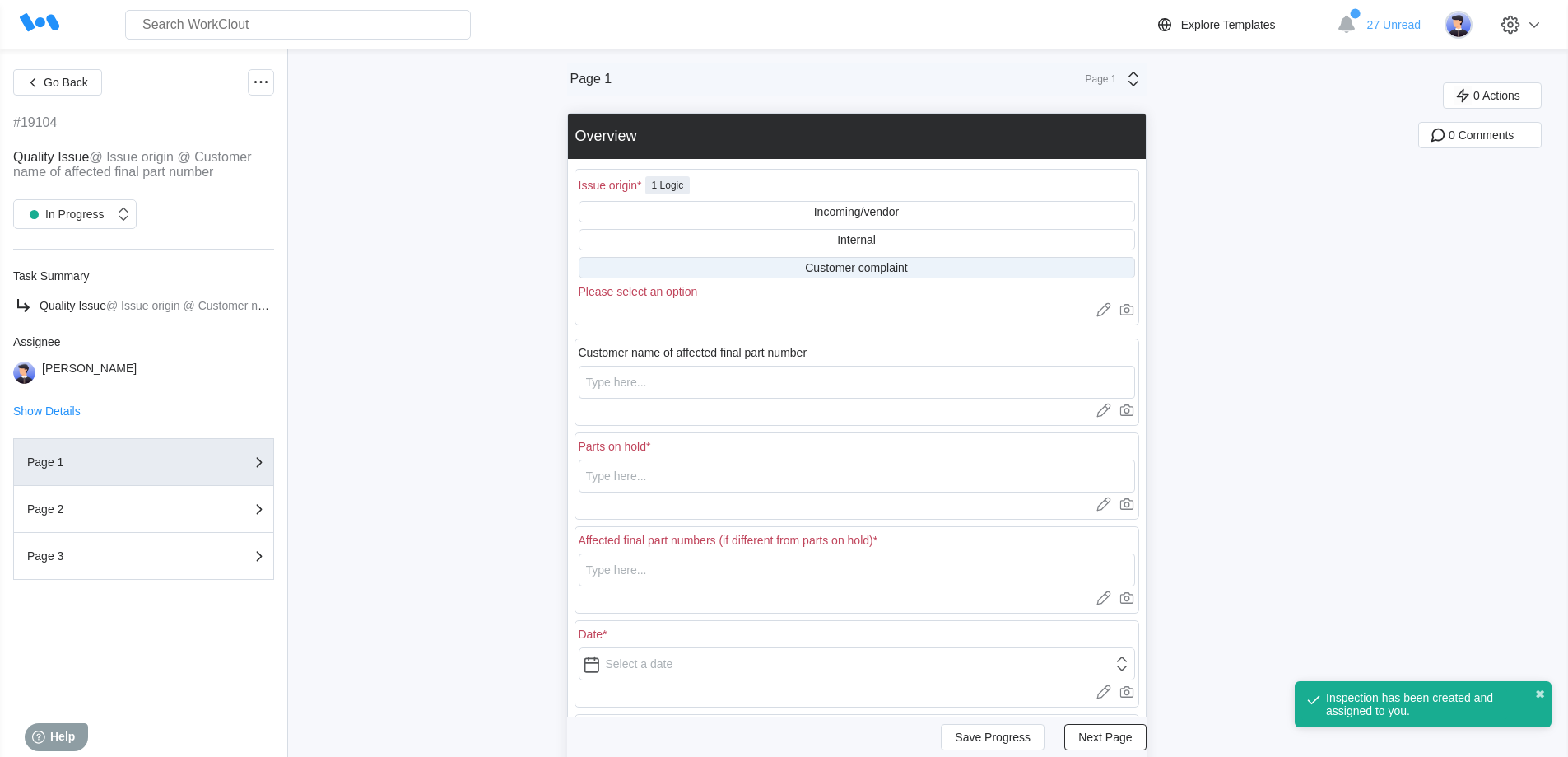
click at [831, 269] on div "Customer complaint" at bounding box center [856, 267] width 102 height 13
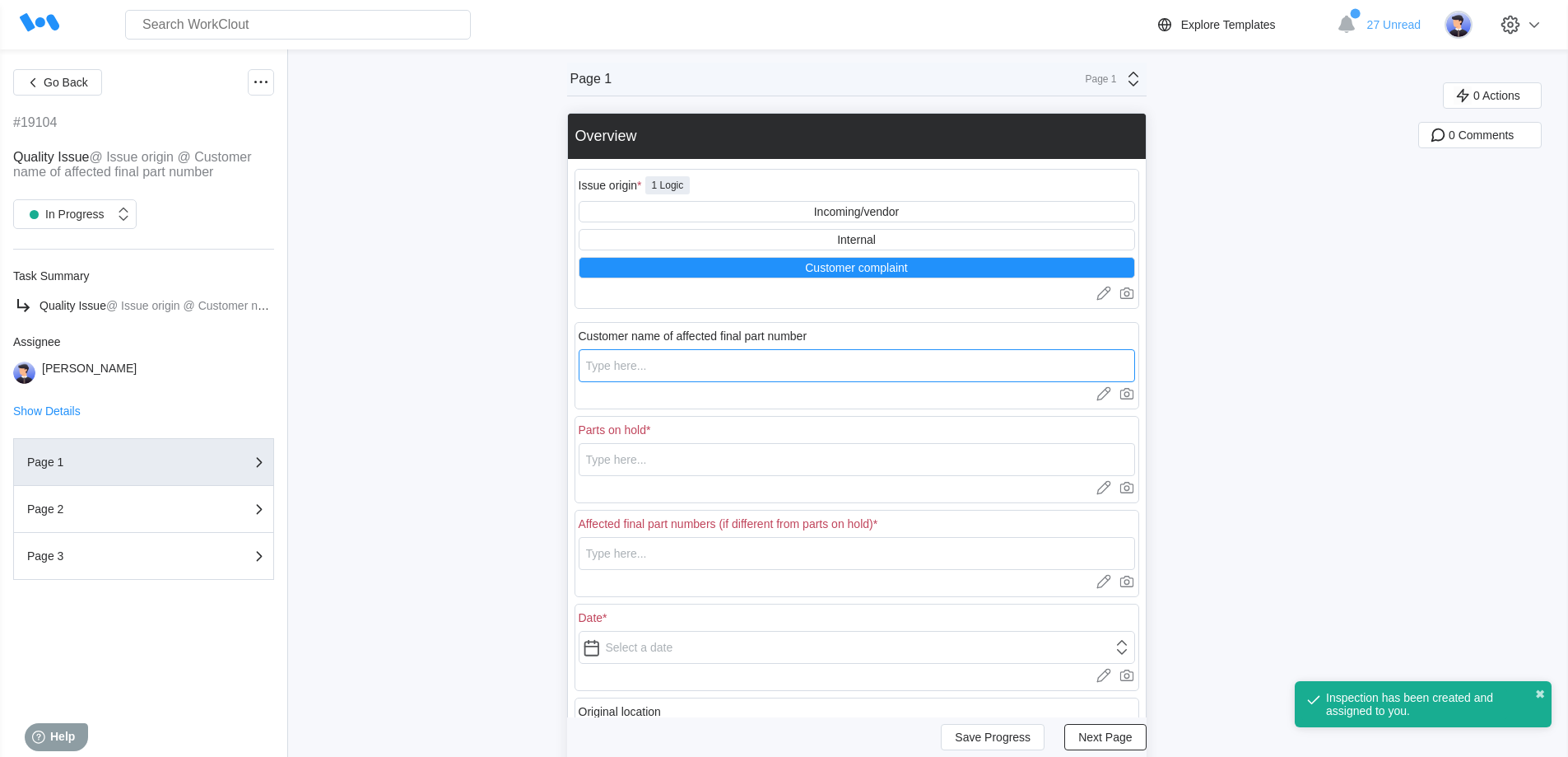
click at [706, 372] on input "text" at bounding box center [856, 365] width 556 height 33
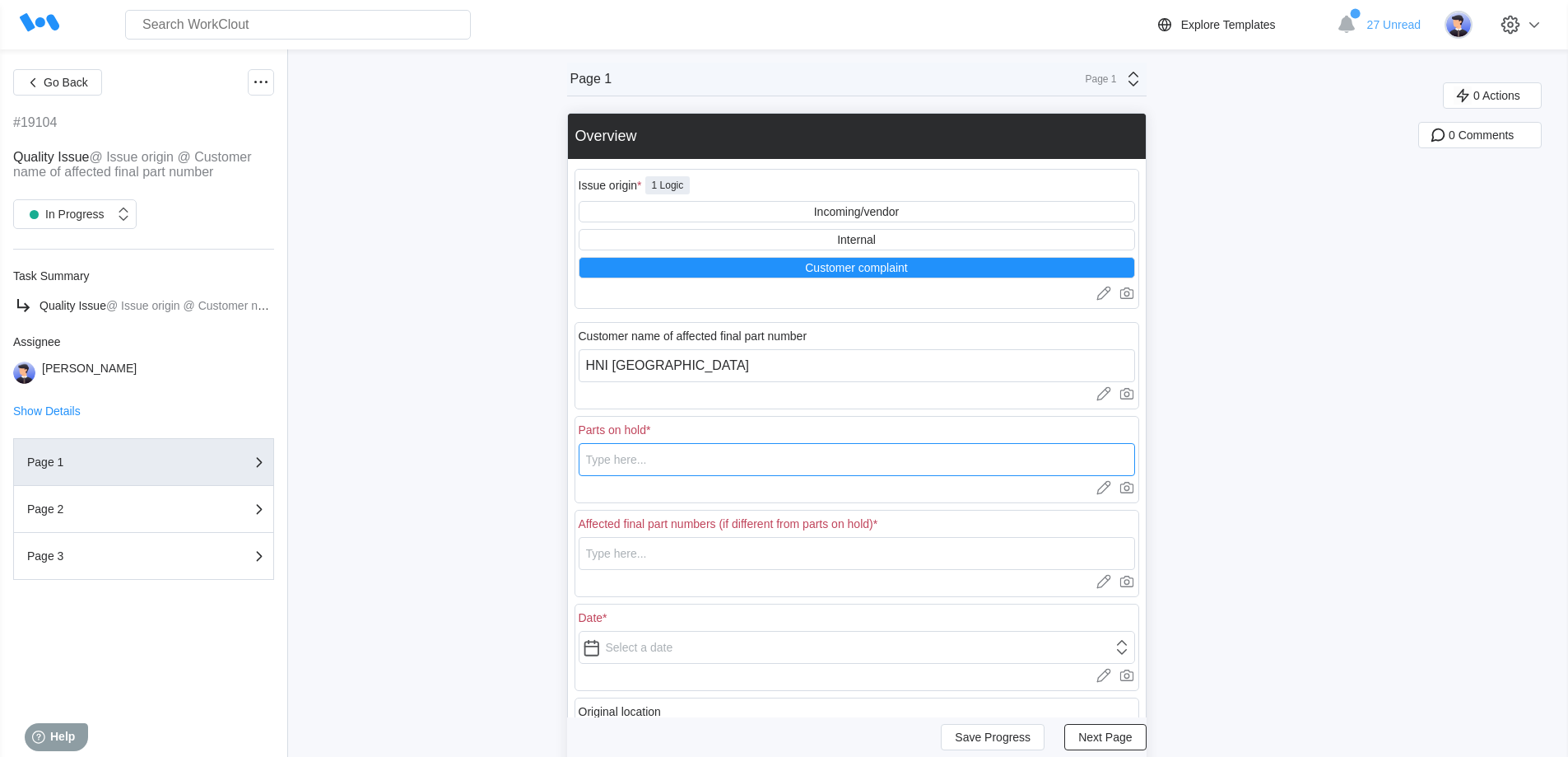
click at [651, 475] on input "text" at bounding box center [856, 459] width 556 height 33
drag, startPoint x: 698, startPoint y: 459, endPoint x: 570, endPoint y: 476, distance: 129.1
click at [570, 476] on div "Go Back #19104 Quality Issue @ Issue origin @ Customer name of affected final p…" at bounding box center [784, 527] width 1568 height 955
click at [686, 561] on input "text" at bounding box center [856, 553] width 556 height 33
paste input "62058004HSLA"
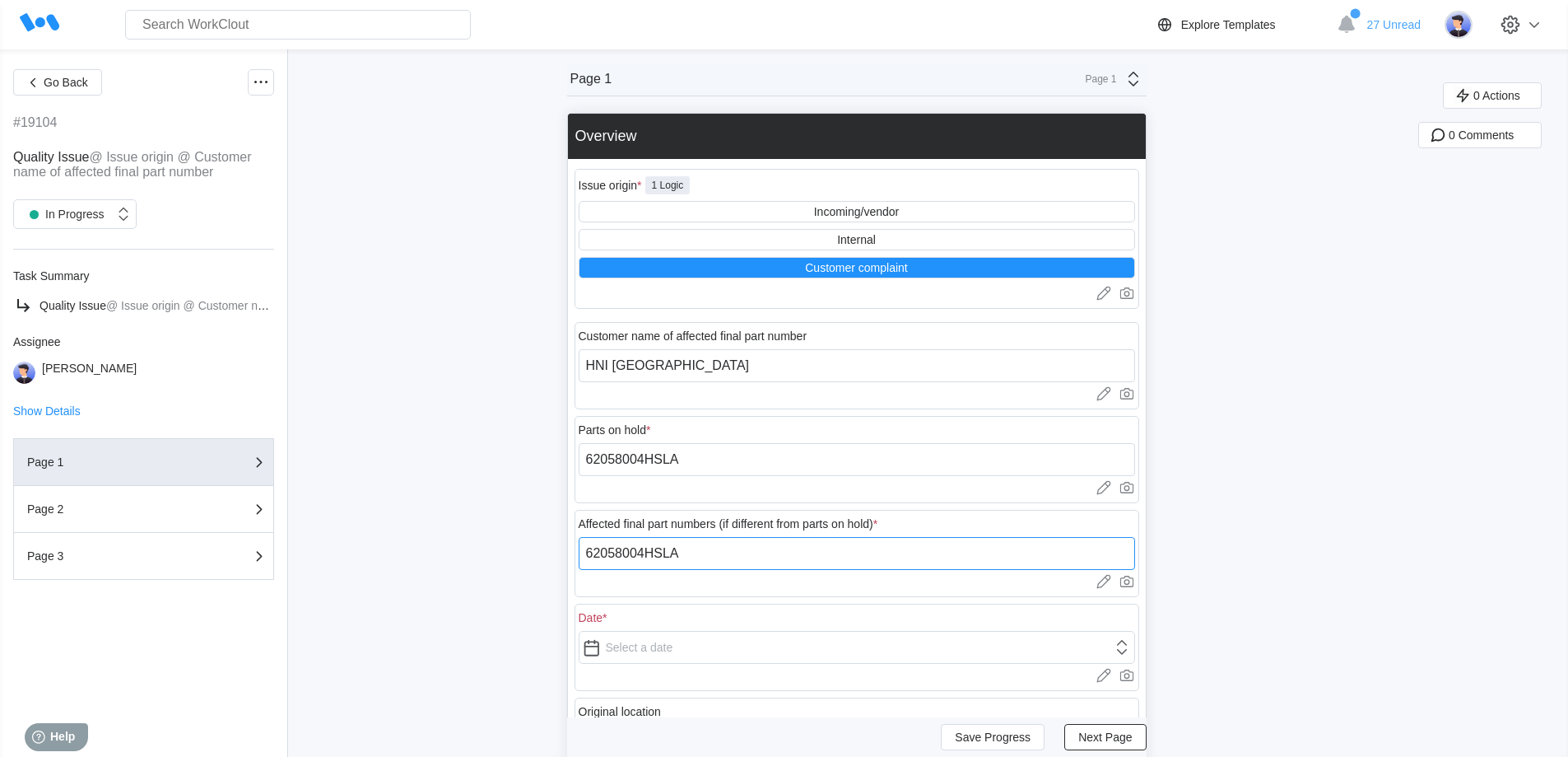
scroll to position [247, 0]
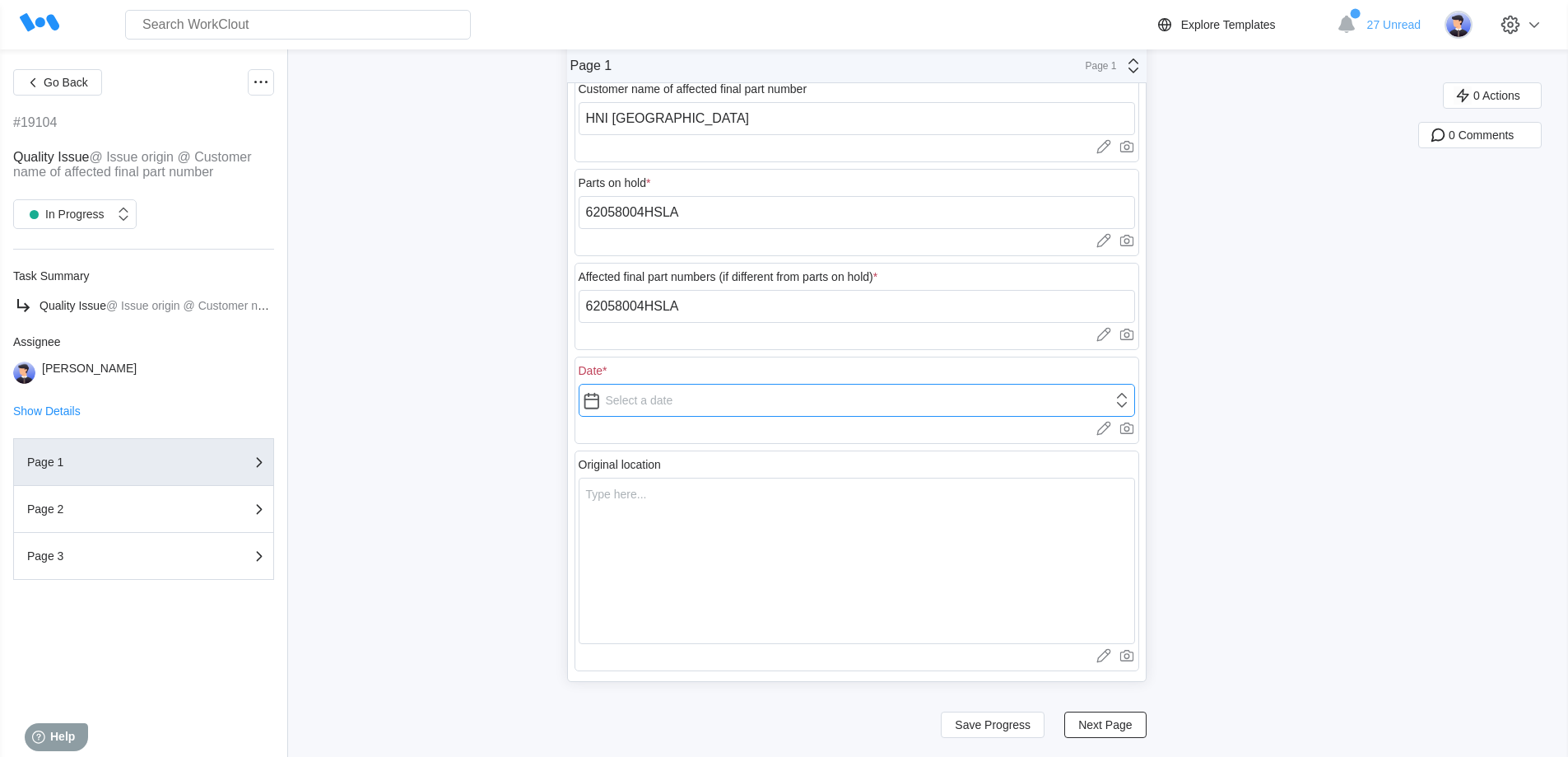
click at [650, 386] on input "text" at bounding box center [856, 400] width 556 height 33
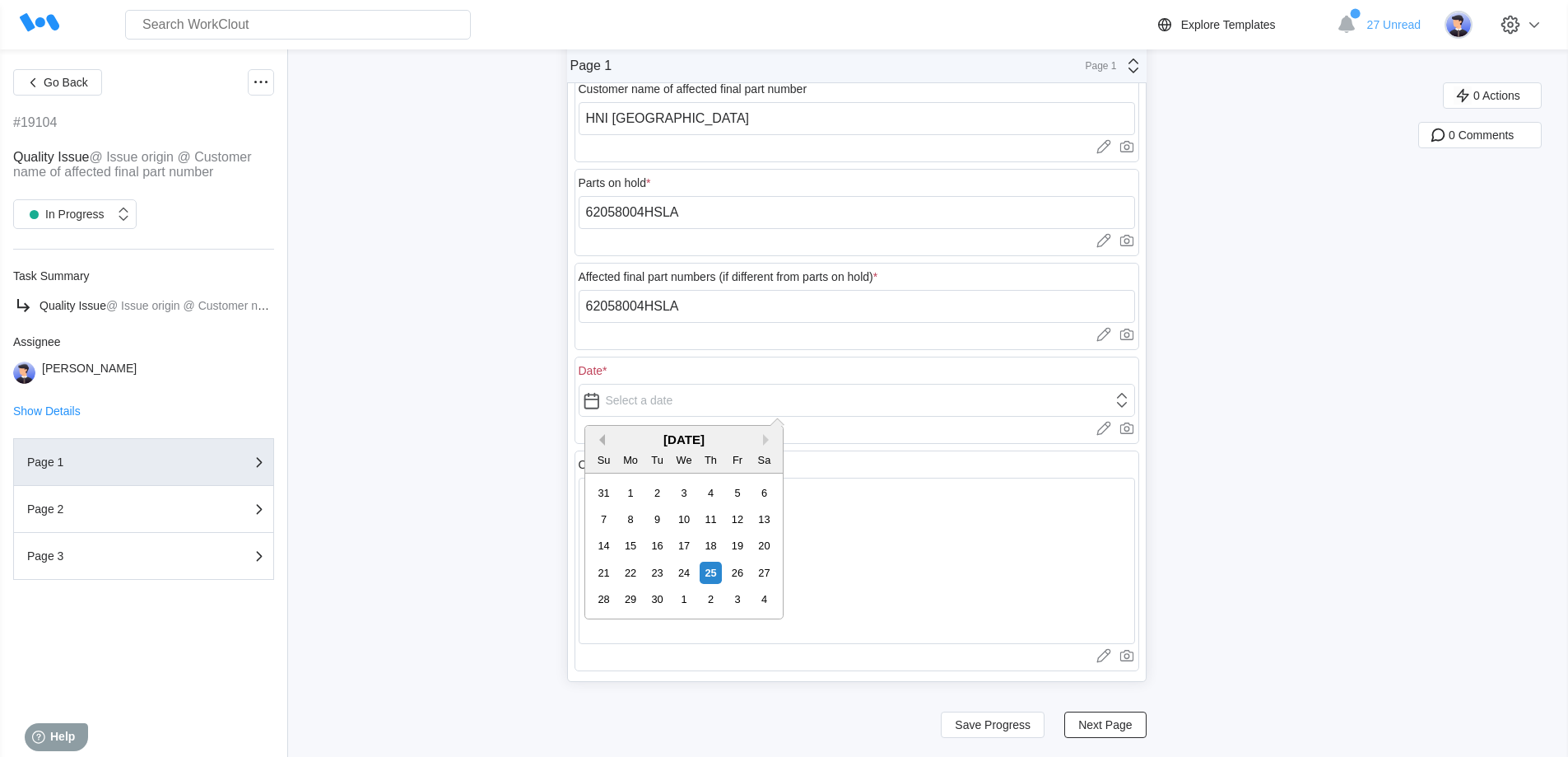
click at [599, 441] on button "Previous Month" at bounding box center [598, 440] width 12 height 12
click at [690, 552] on div "14" at bounding box center [683, 545] width 22 height 22
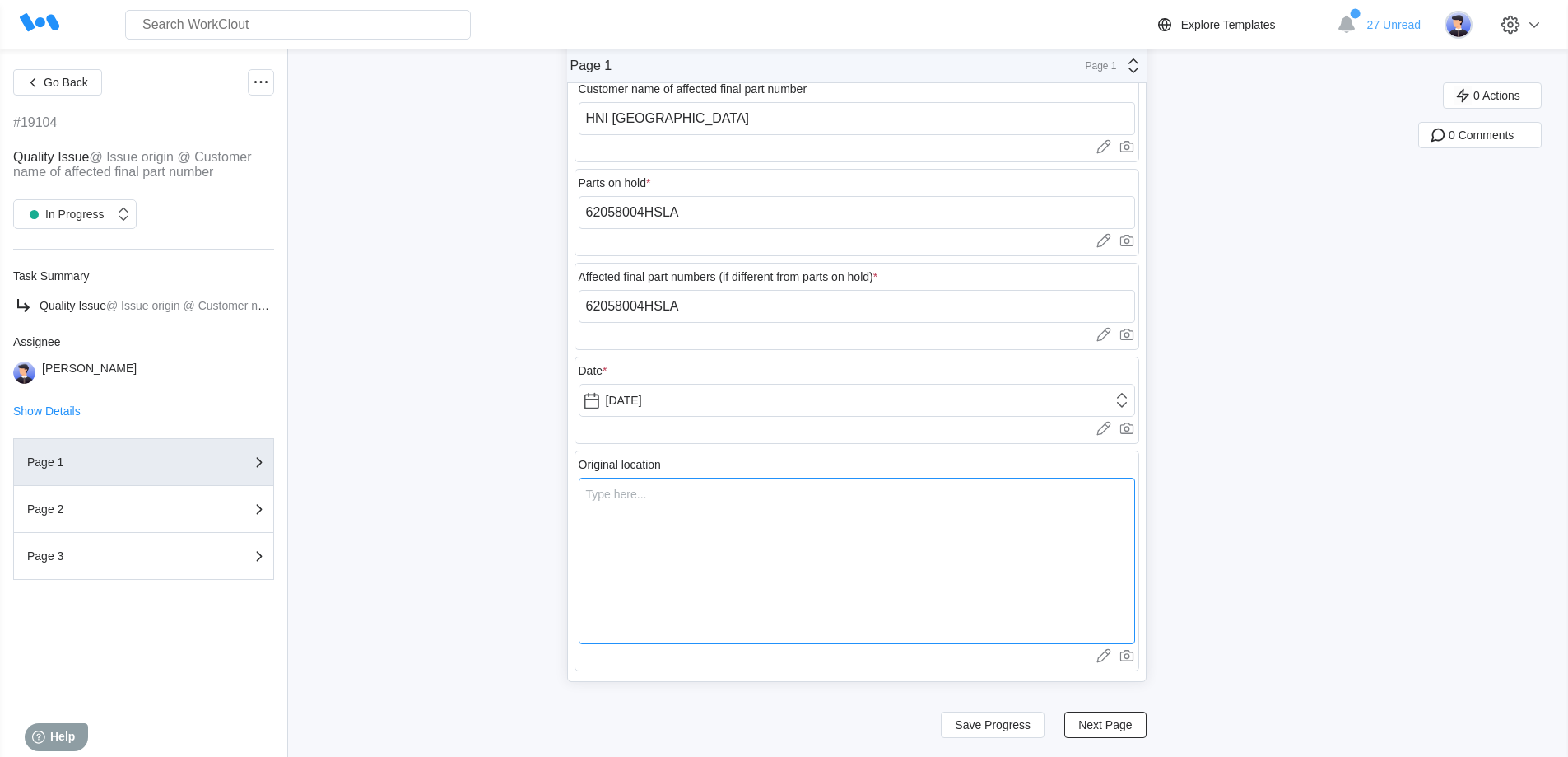
click at [667, 527] on textarea at bounding box center [856, 560] width 556 height 166
click at [1112, 718] on span "Next Page" at bounding box center [1105, 724] width 54 height 12
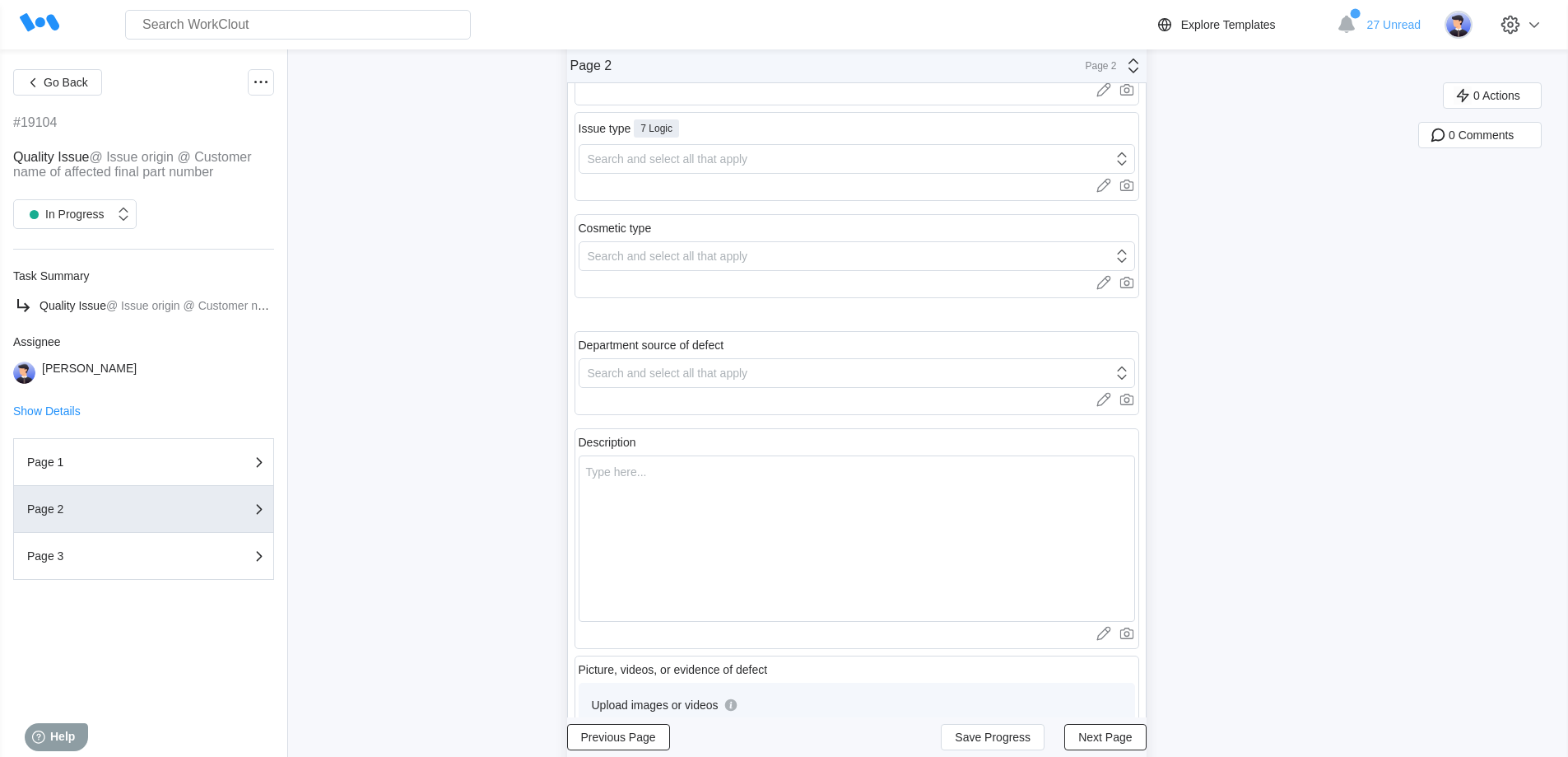
scroll to position [0, 0]
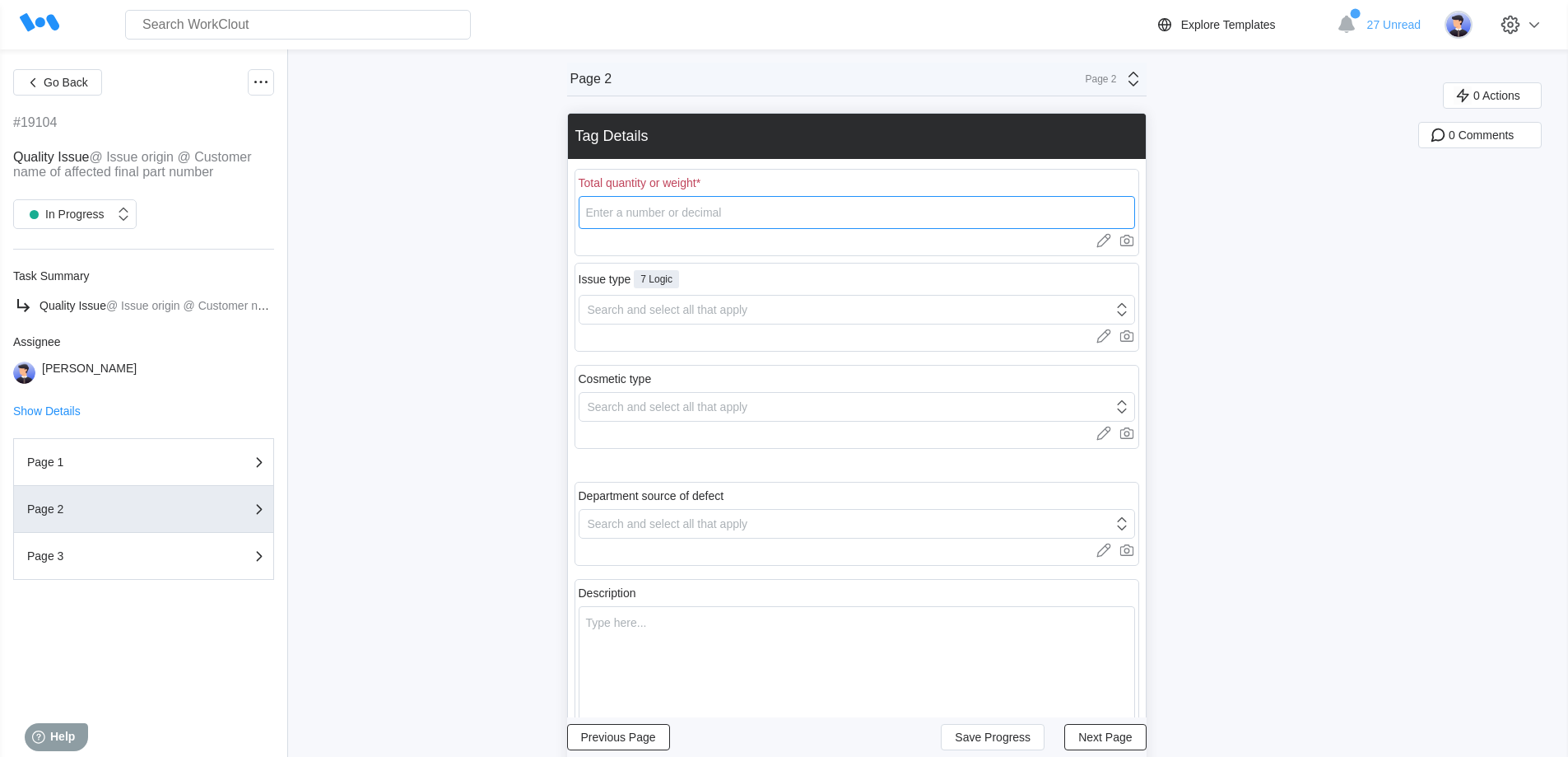
click at [713, 209] on input "number" at bounding box center [856, 212] width 556 height 33
click at [680, 314] on div "Search and select all that apply" at bounding box center [668, 309] width 161 height 13
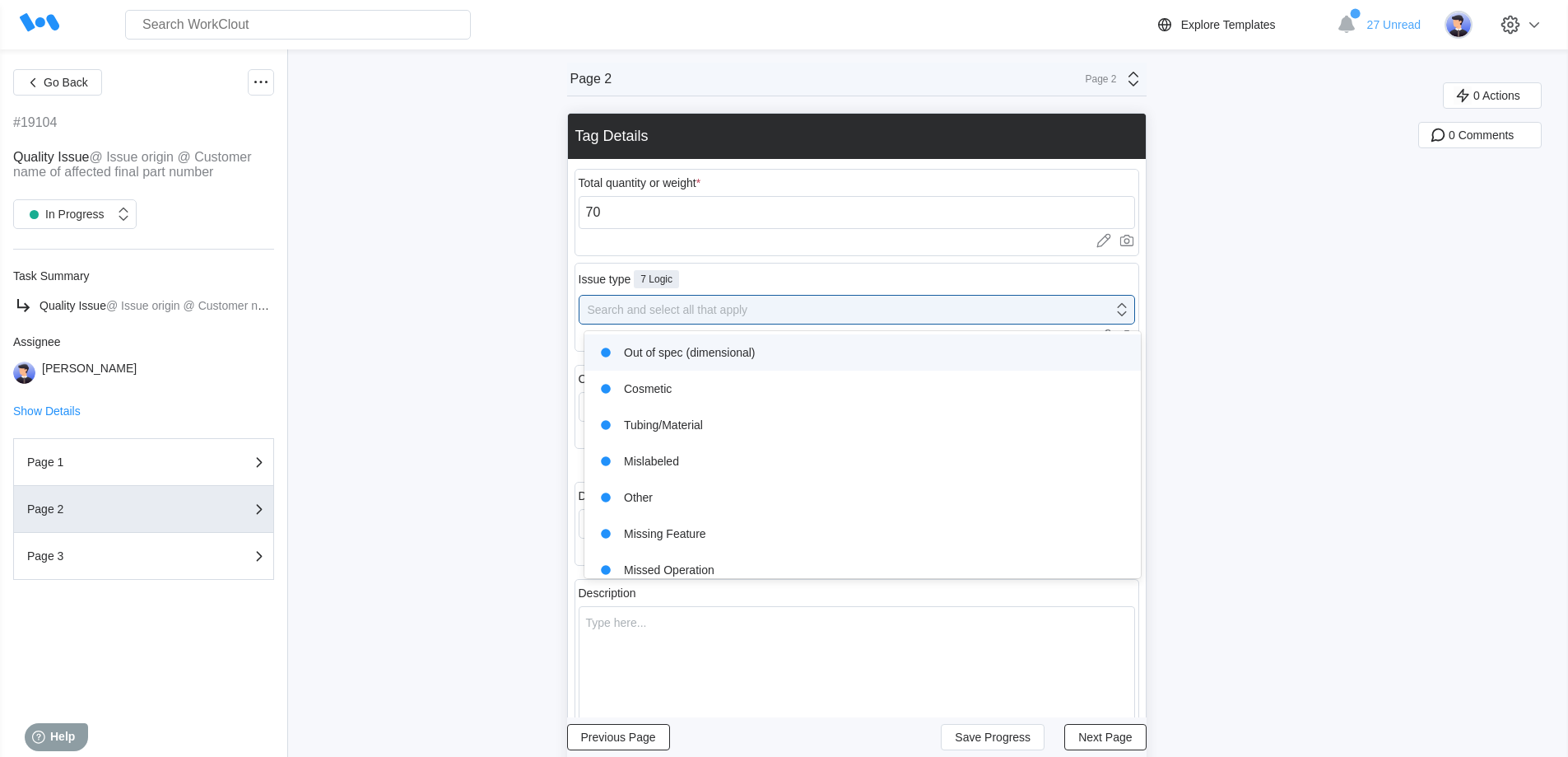
click at [664, 353] on div "Out of spec (dimensional)" at bounding box center [862, 352] width 536 height 23
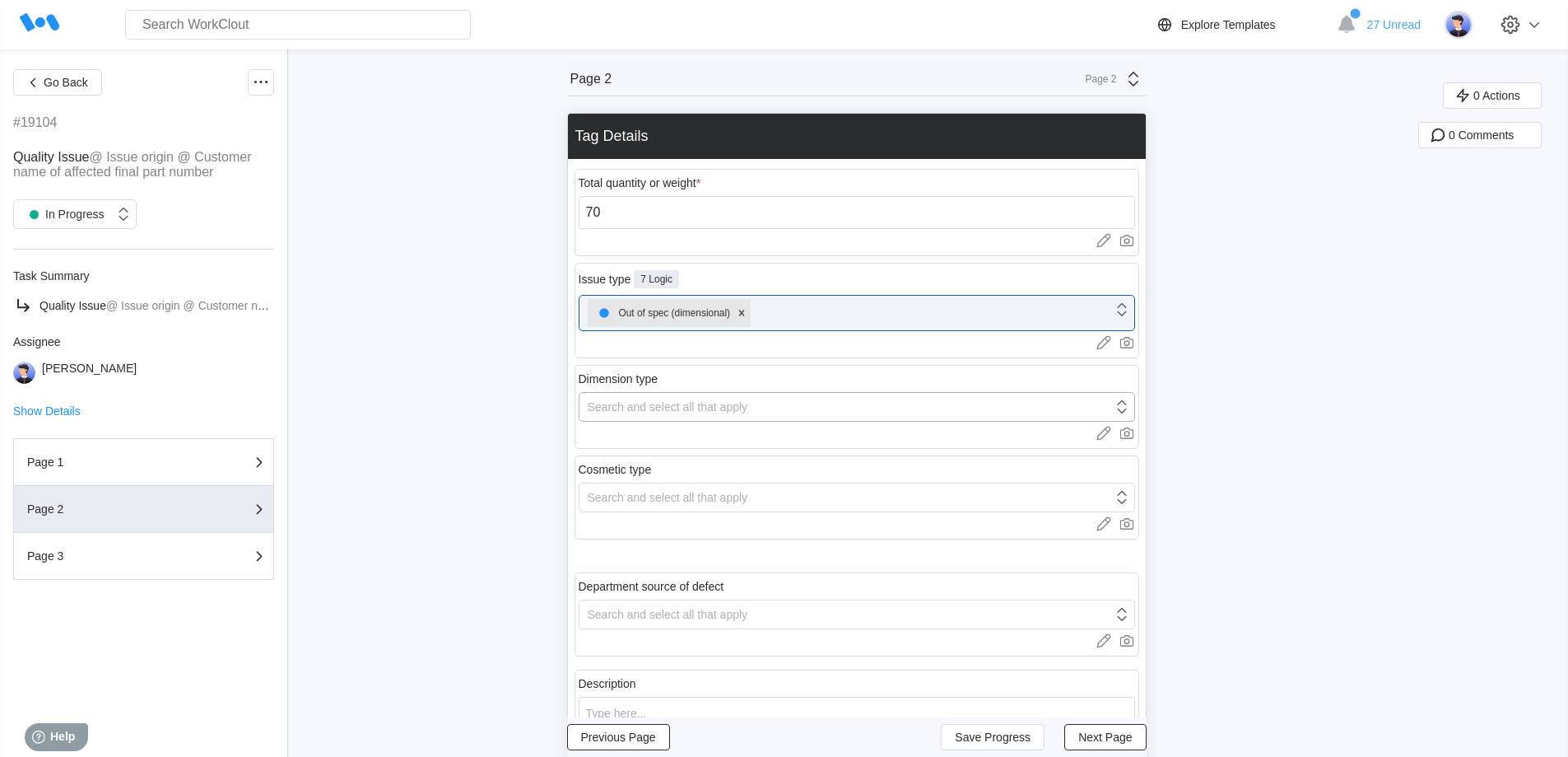
click at [682, 402] on div "Search and select all that apply" at bounding box center [668, 406] width 161 height 13
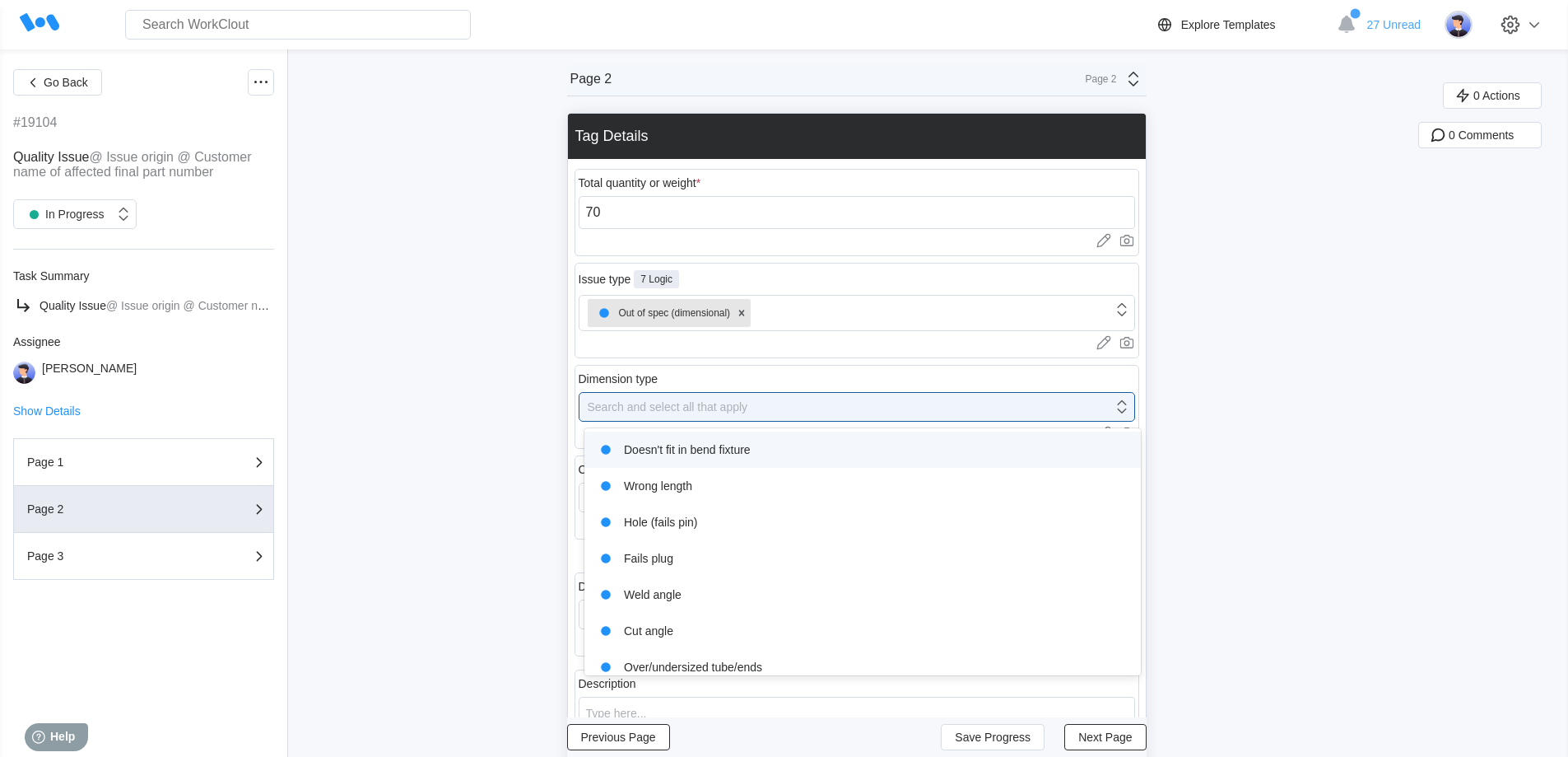
click at [699, 449] on div "Doesn't fit in bend fixture" at bounding box center [862, 450] width 536 height 23
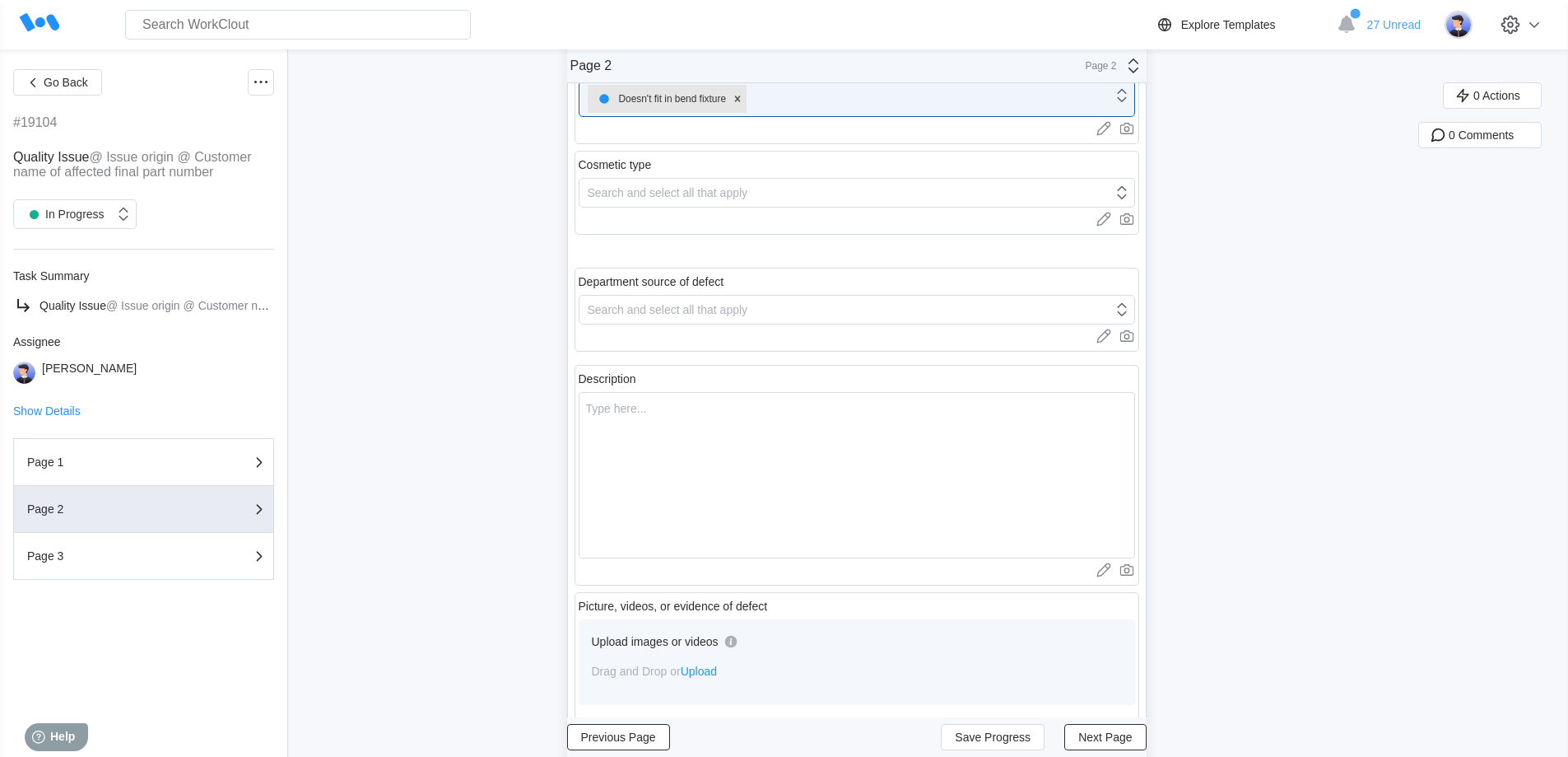
scroll to position [329, 0]
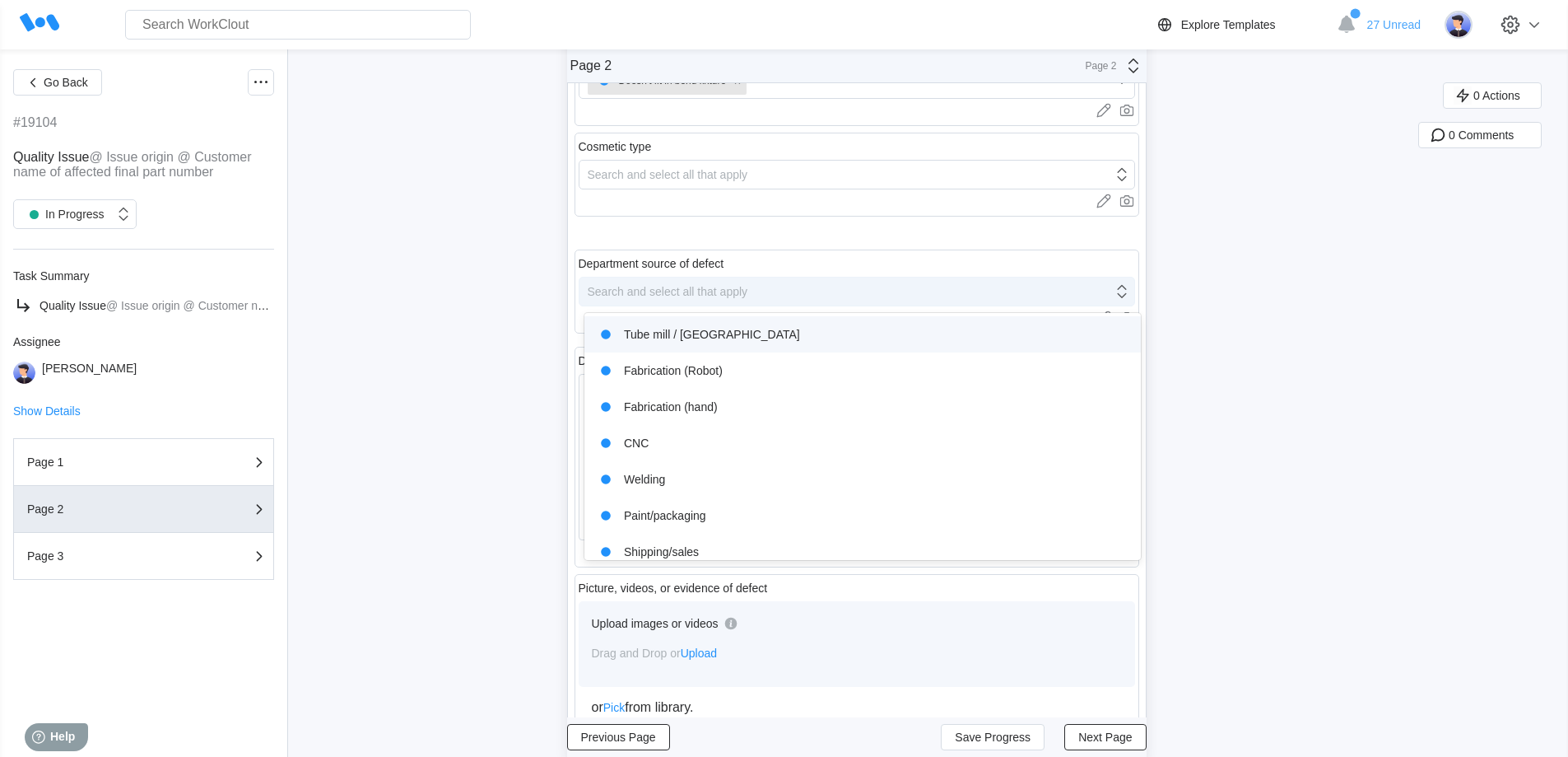
click at [661, 290] on div "Search and select all that apply" at bounding box center [668, 291] width 161 height 13
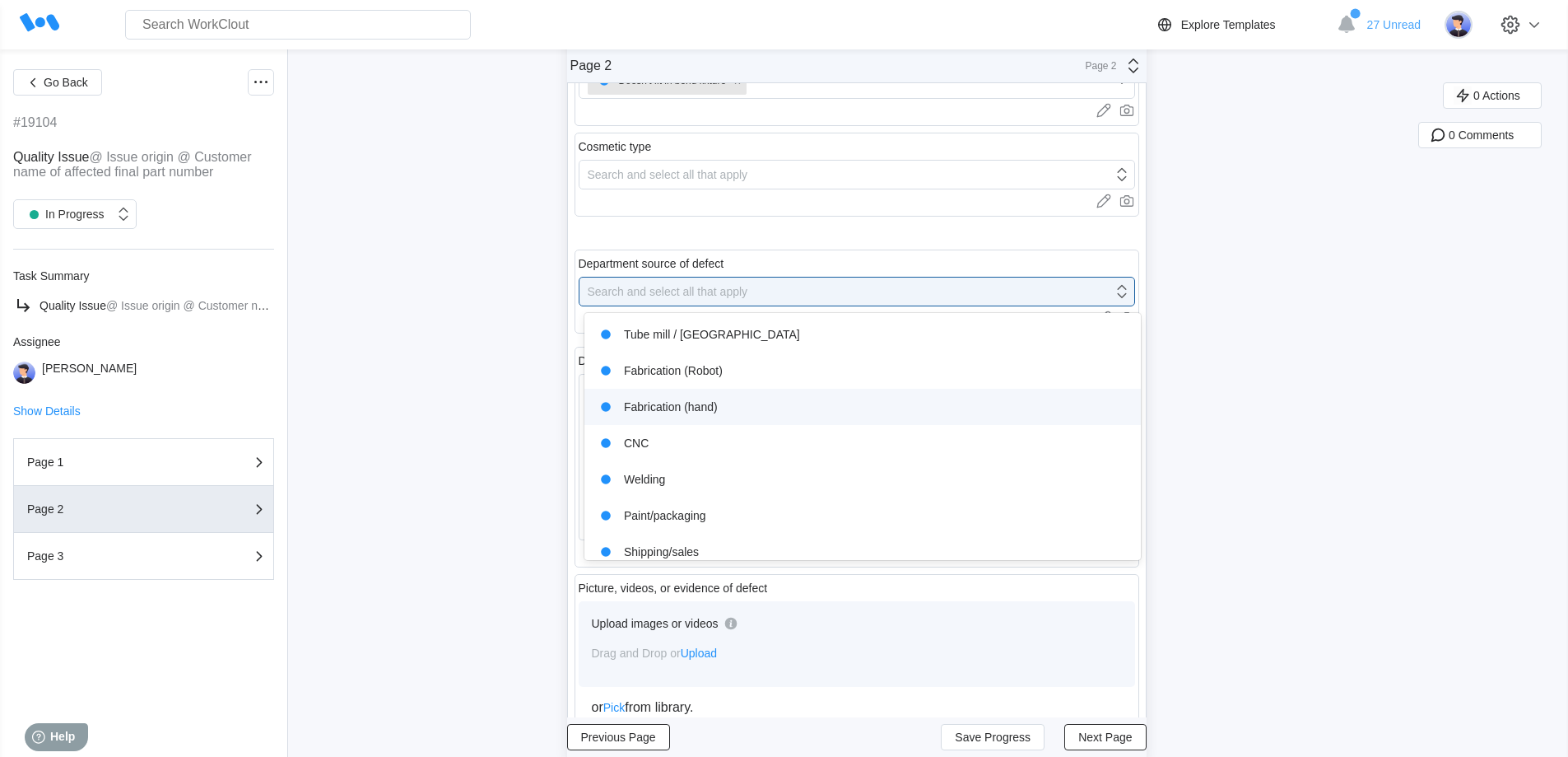
scroll to position [85, 0]
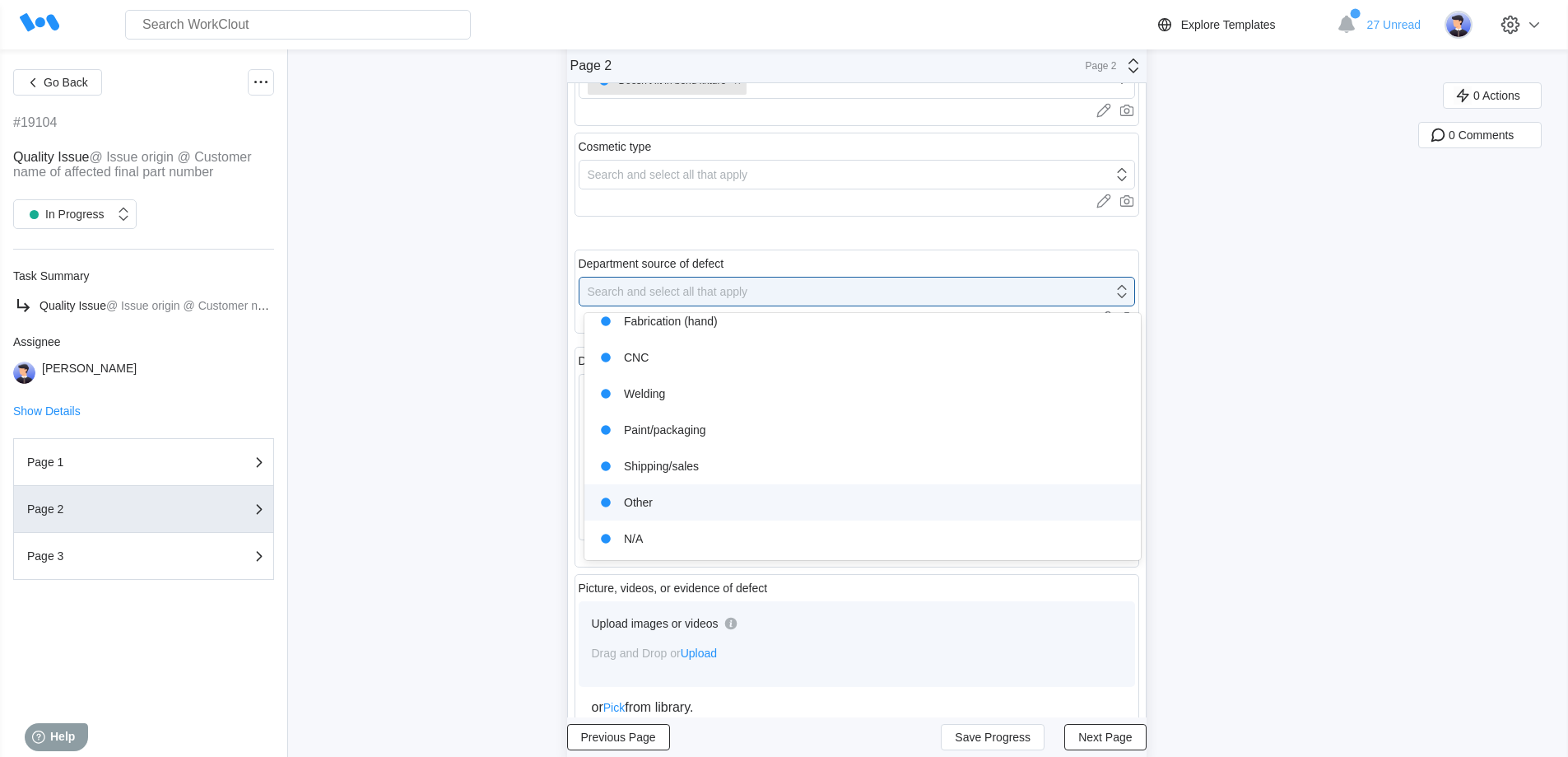
click at [639, 508] on div "Other" at bounding box center [862, 503] width 536 height 23
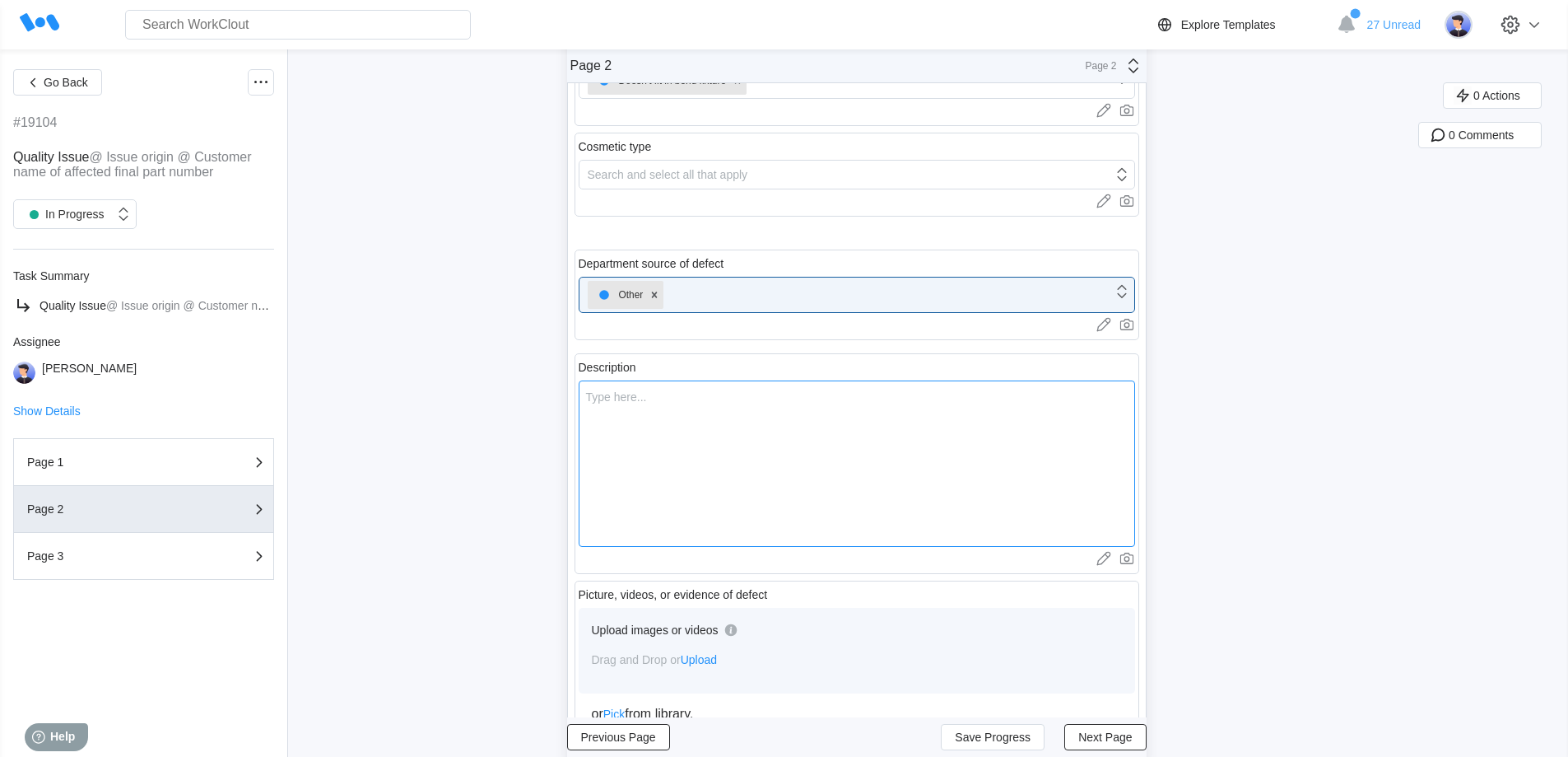
click at [648, 463] on textarea at bounding box center [856, 463] width 556 height 166
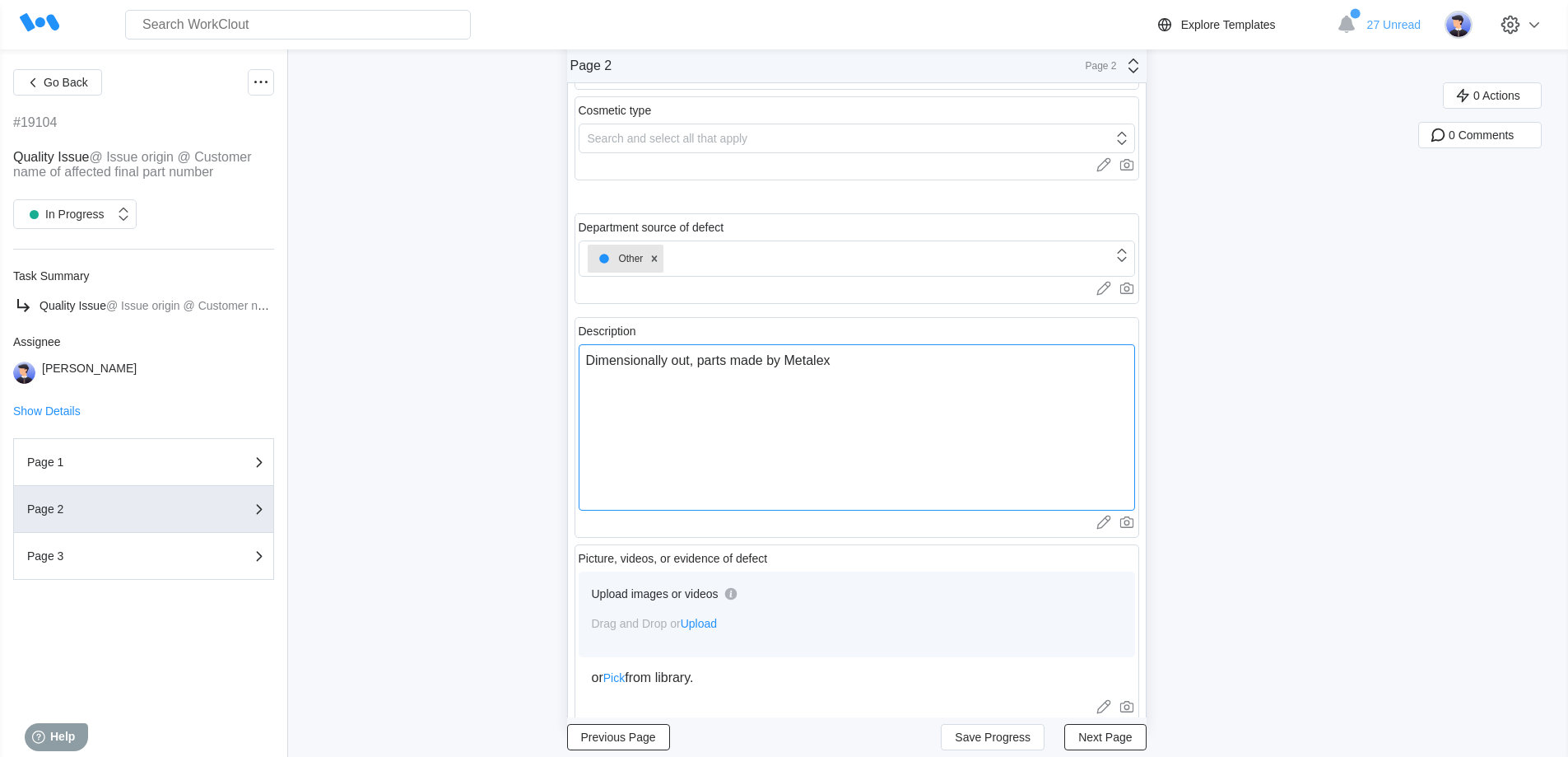
scroll to position [417, 0]
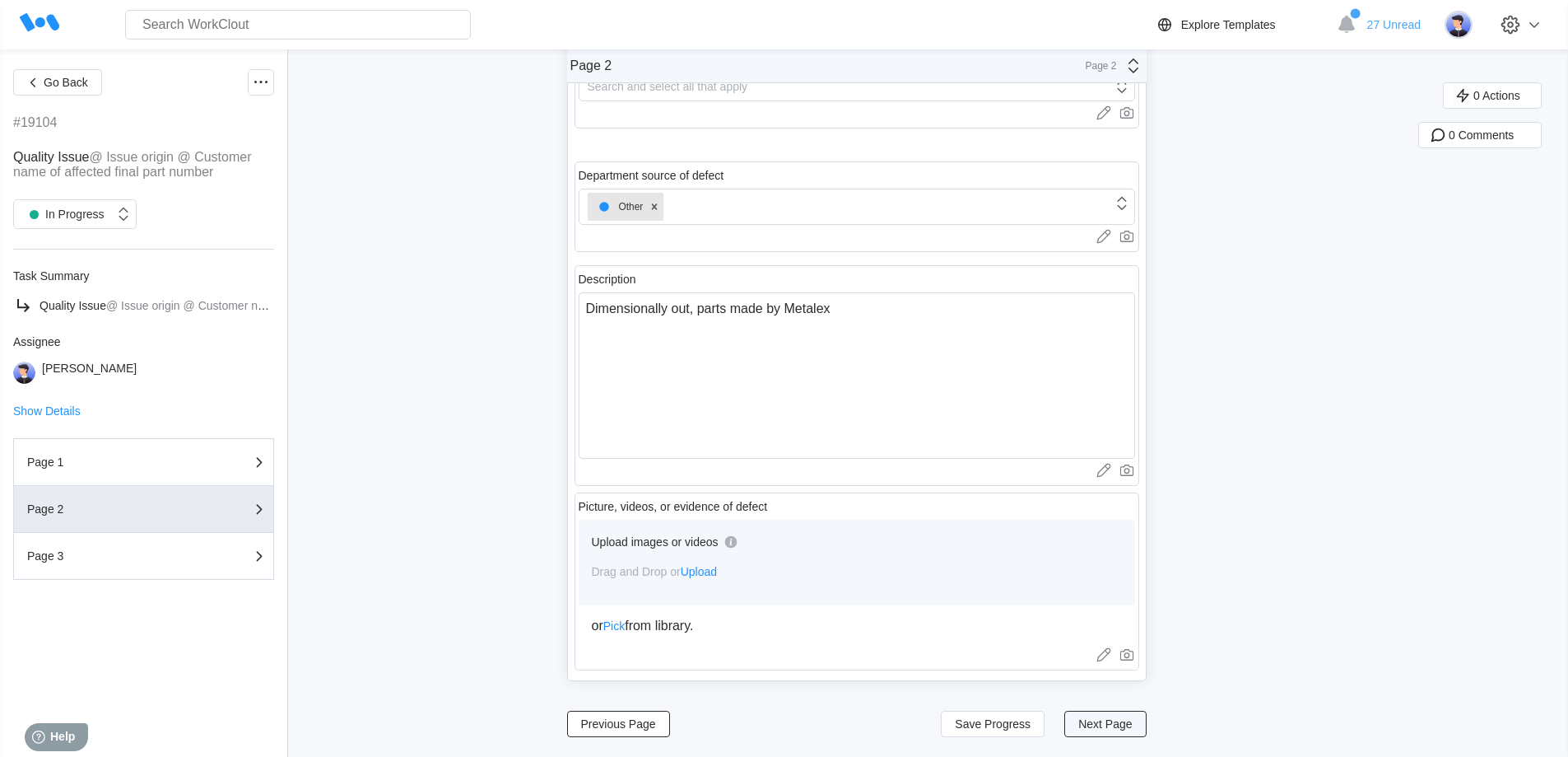
click at [1121, 725] on span "Next Page" at bounding box center [1105, 724] width 54 height 12
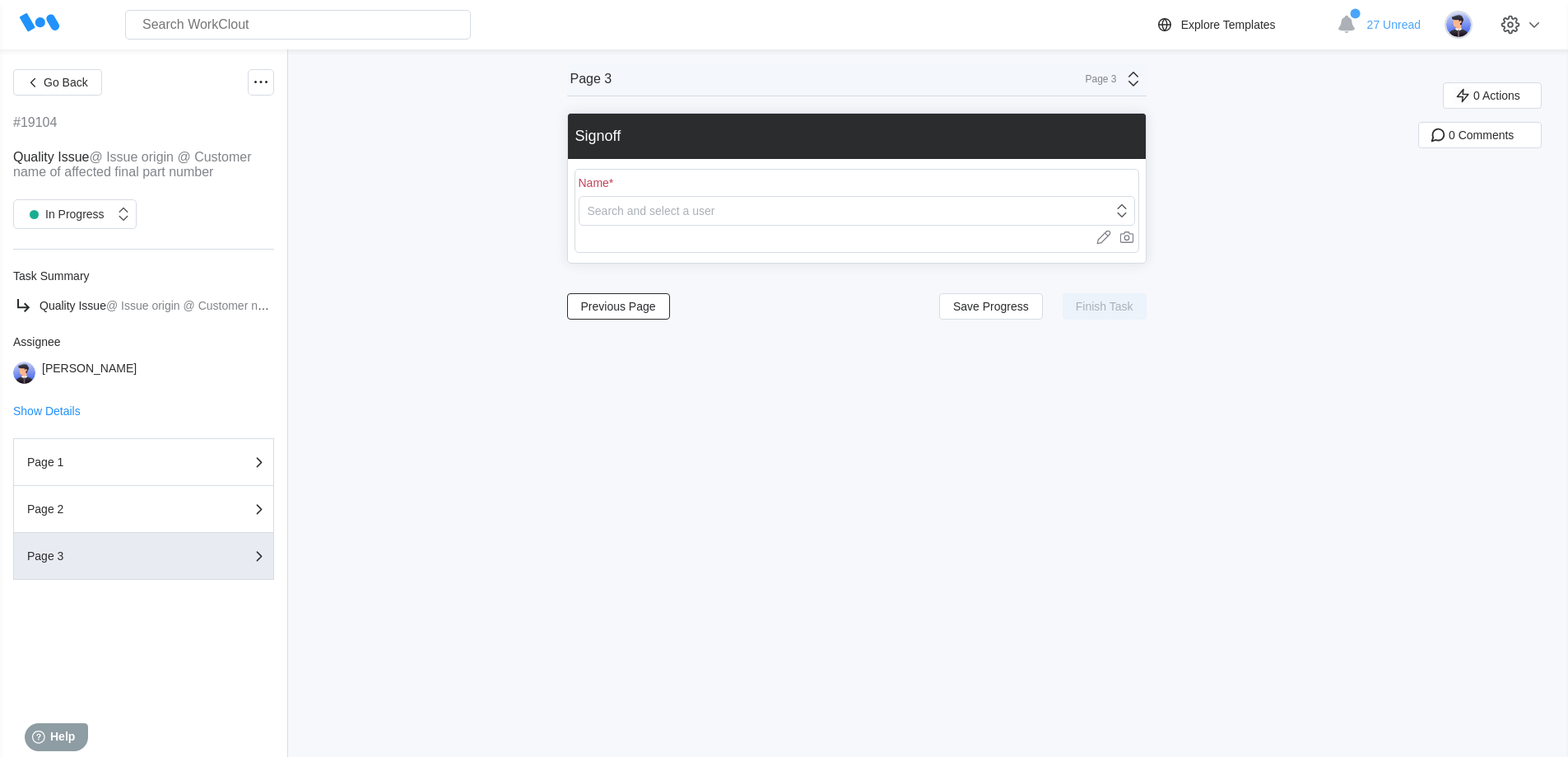
scroll to position [0, 0]
click at [705, 218] on div "Search and select a user" at bounding box center [846, 211] width 533 height 23
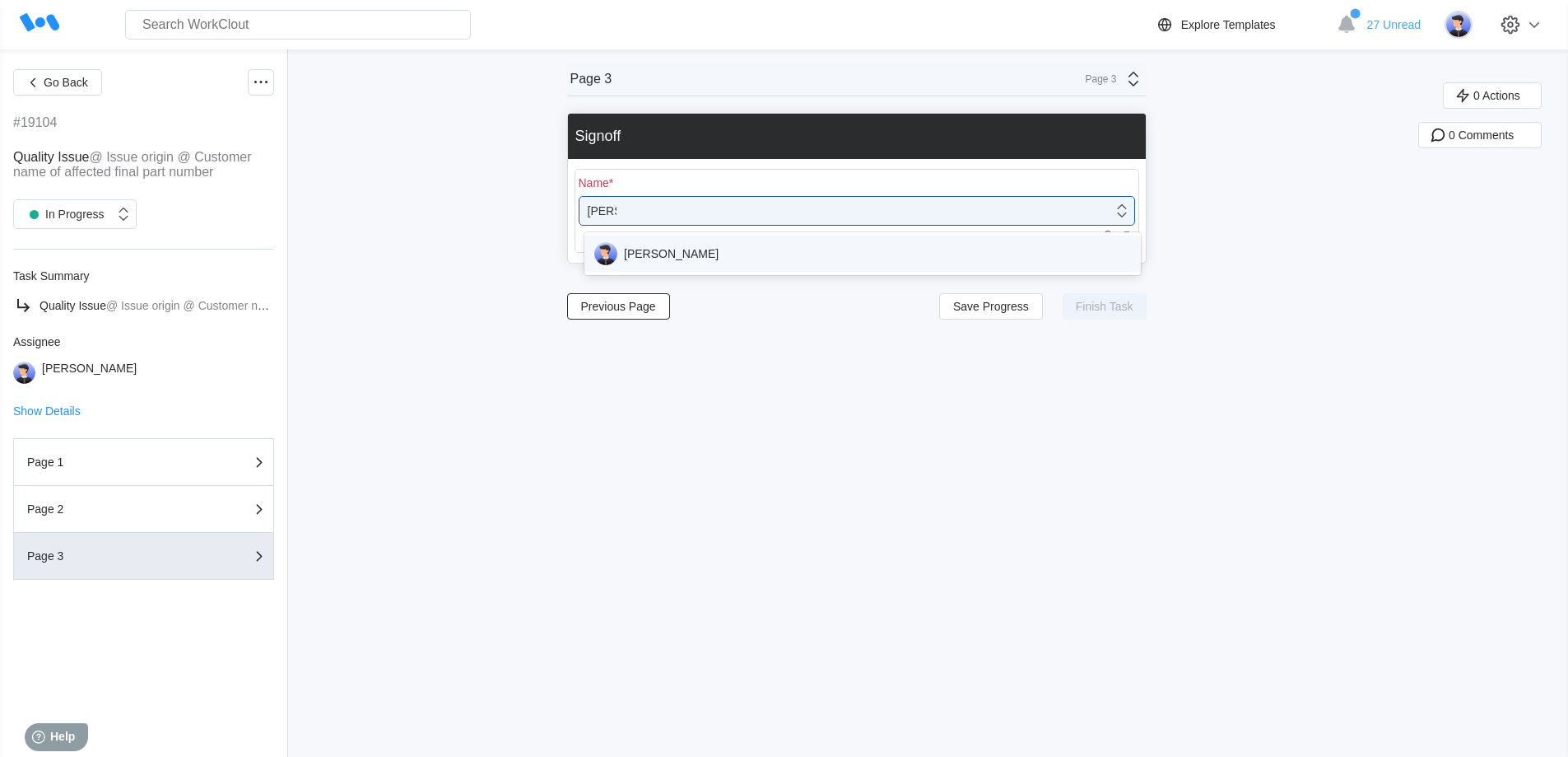
click at [693, 253] on div "[PERSON_NAME]" at bounding box center [862, 254] width 536 height 23
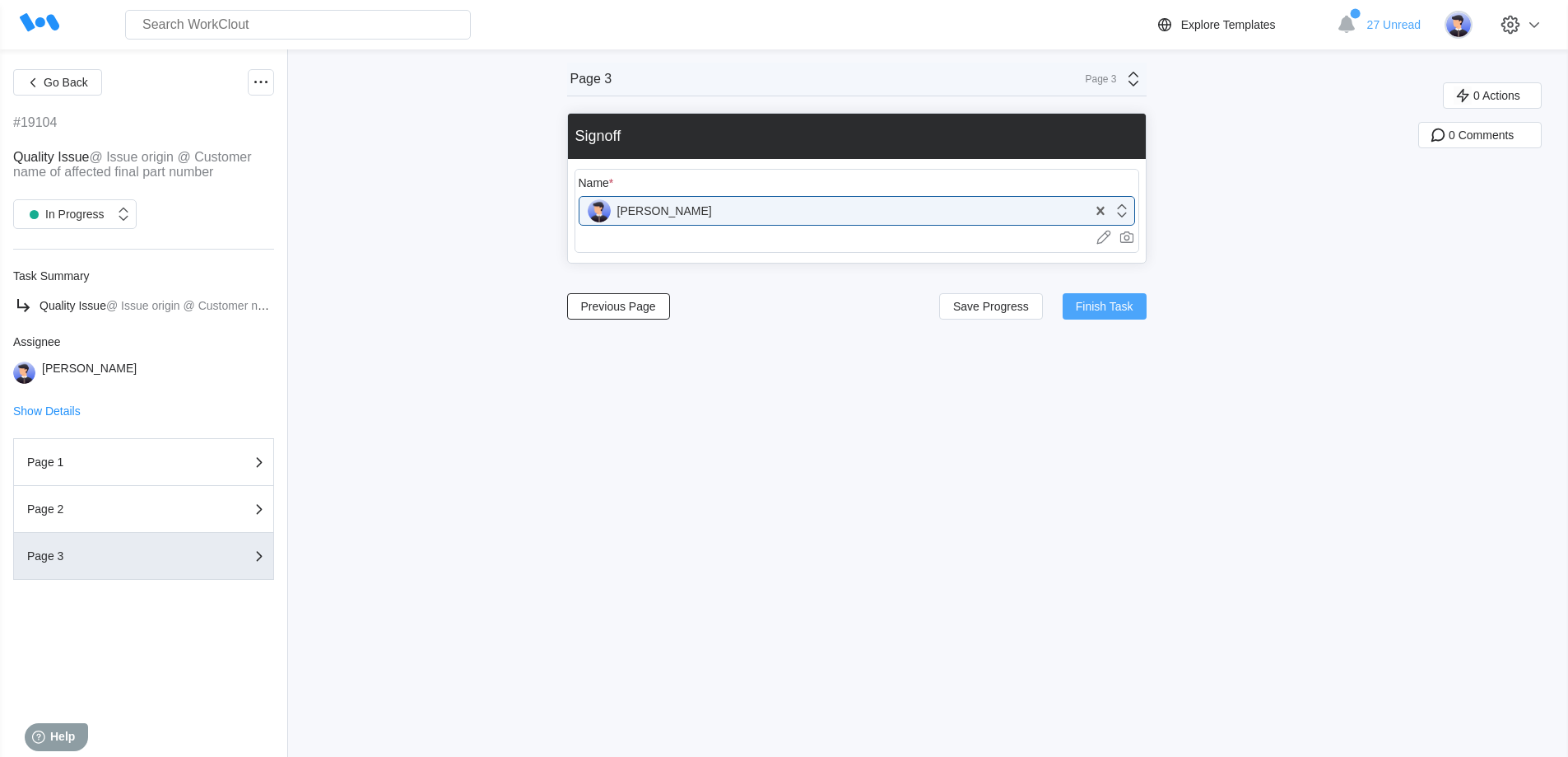
click at [1101, 305] on span "Finish Task" at bounding box center [1104, 306] width 58 height 12
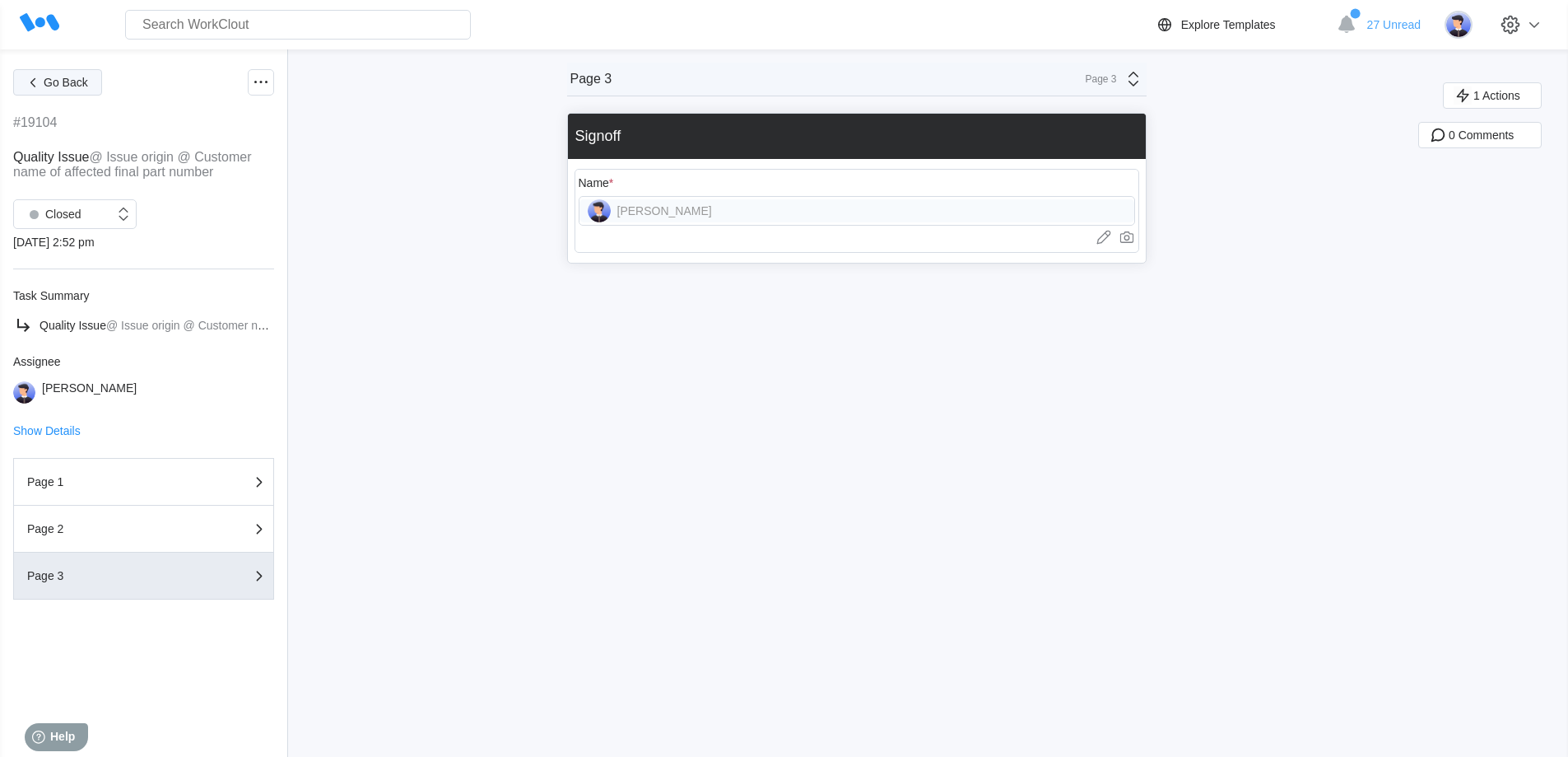
click at [47, 81] on span "Go Back" at bounding box center [66, 82] width 44 height 12
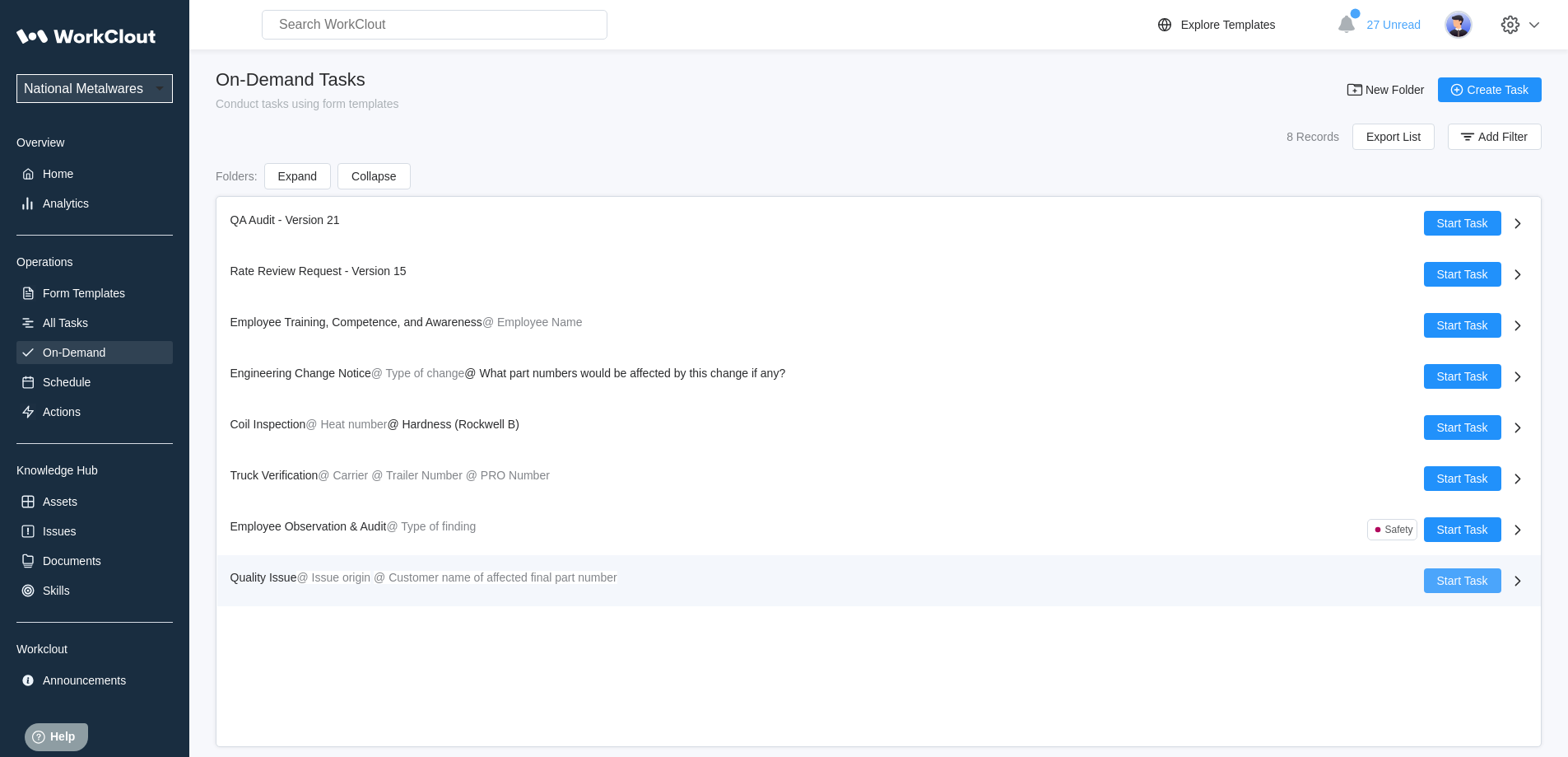
click at [1464, 573] on button "Start Task" at bounding box center [1462, 580] width 77 height 24
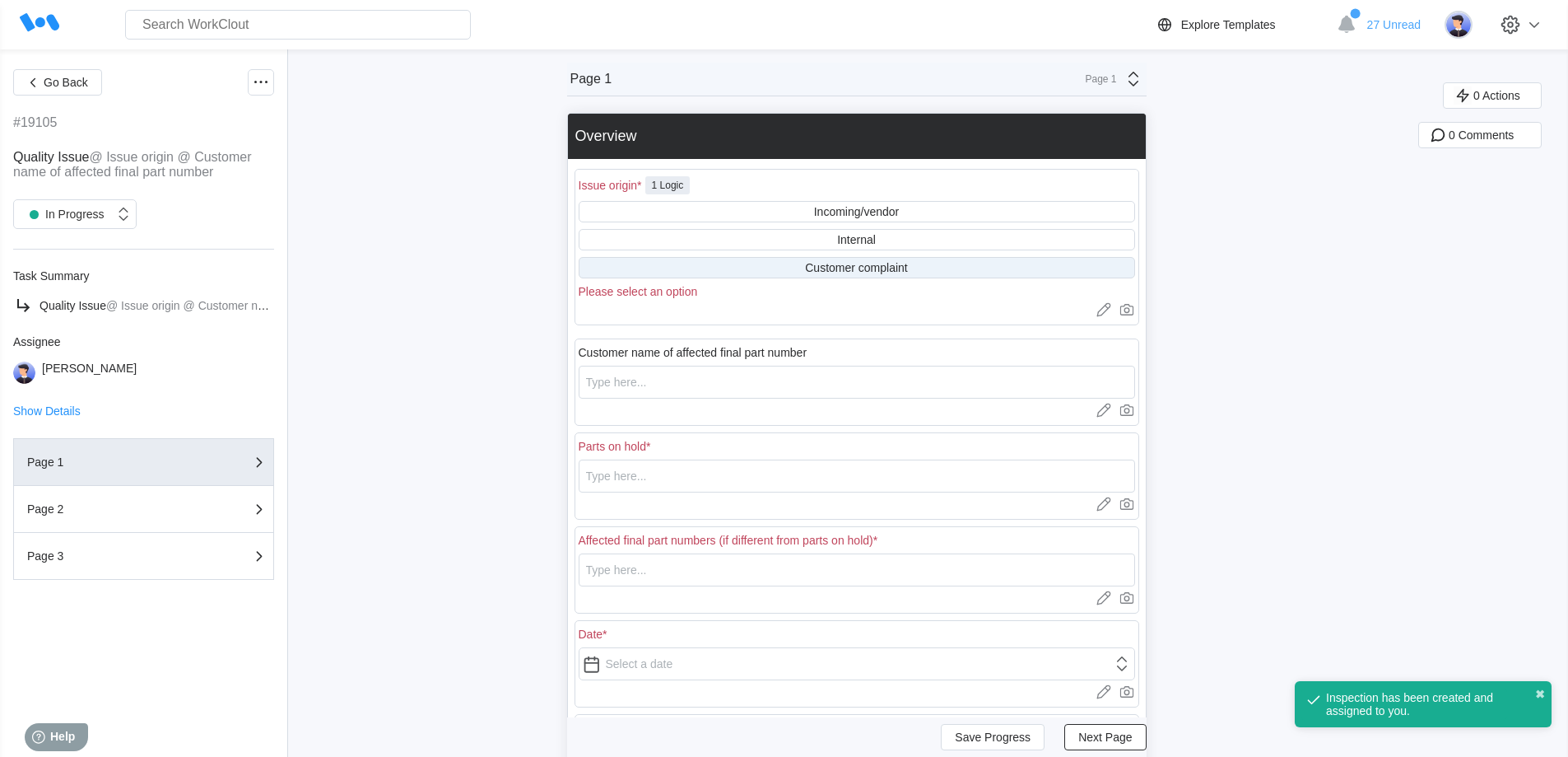
click at [849, 264] on div "Customer complaint" at bounding box center [856, 267] width 102 height 13
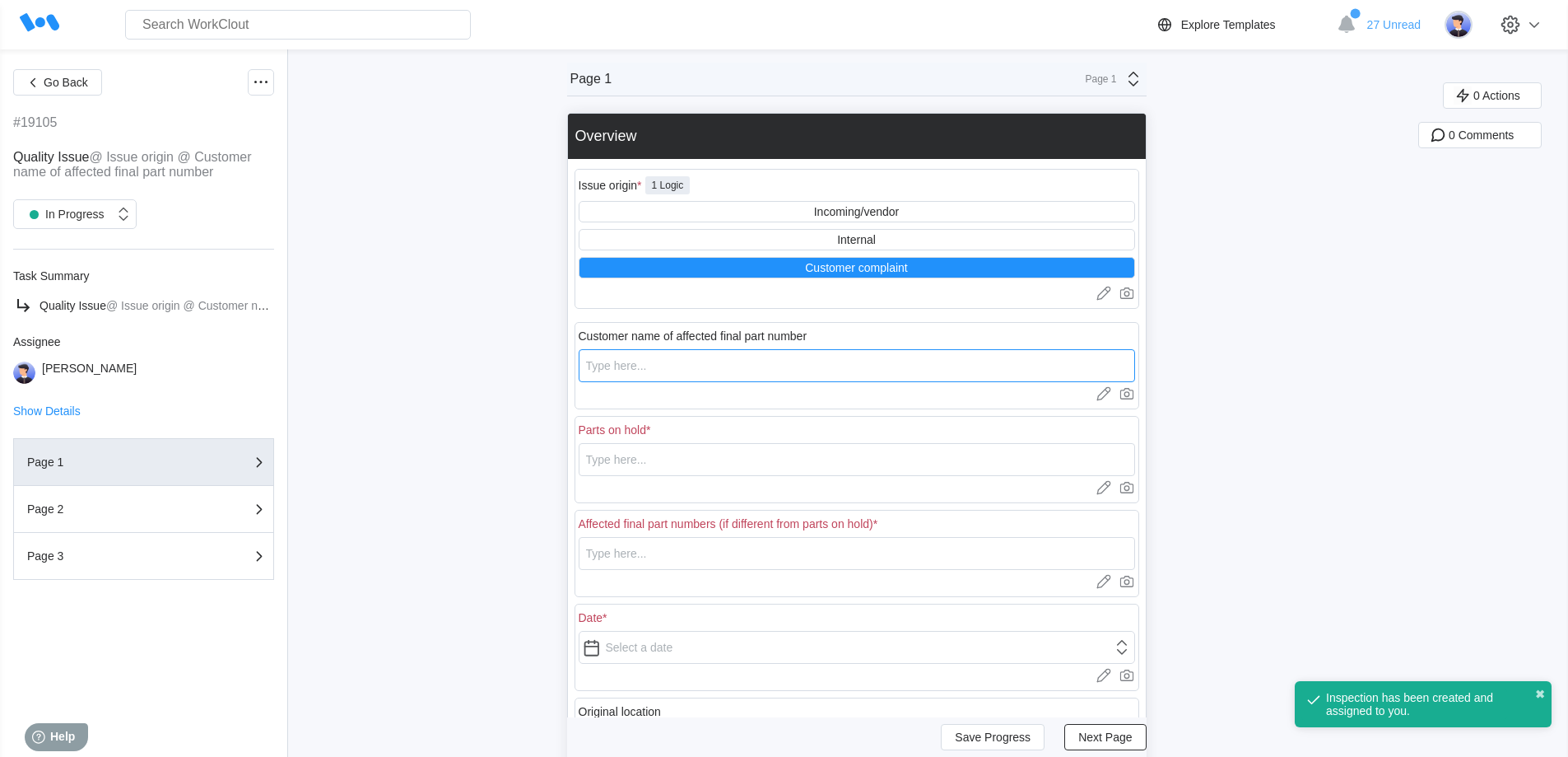
click at [698, 368] on input "text" at bounding box center [856, 365] width 556 height 33
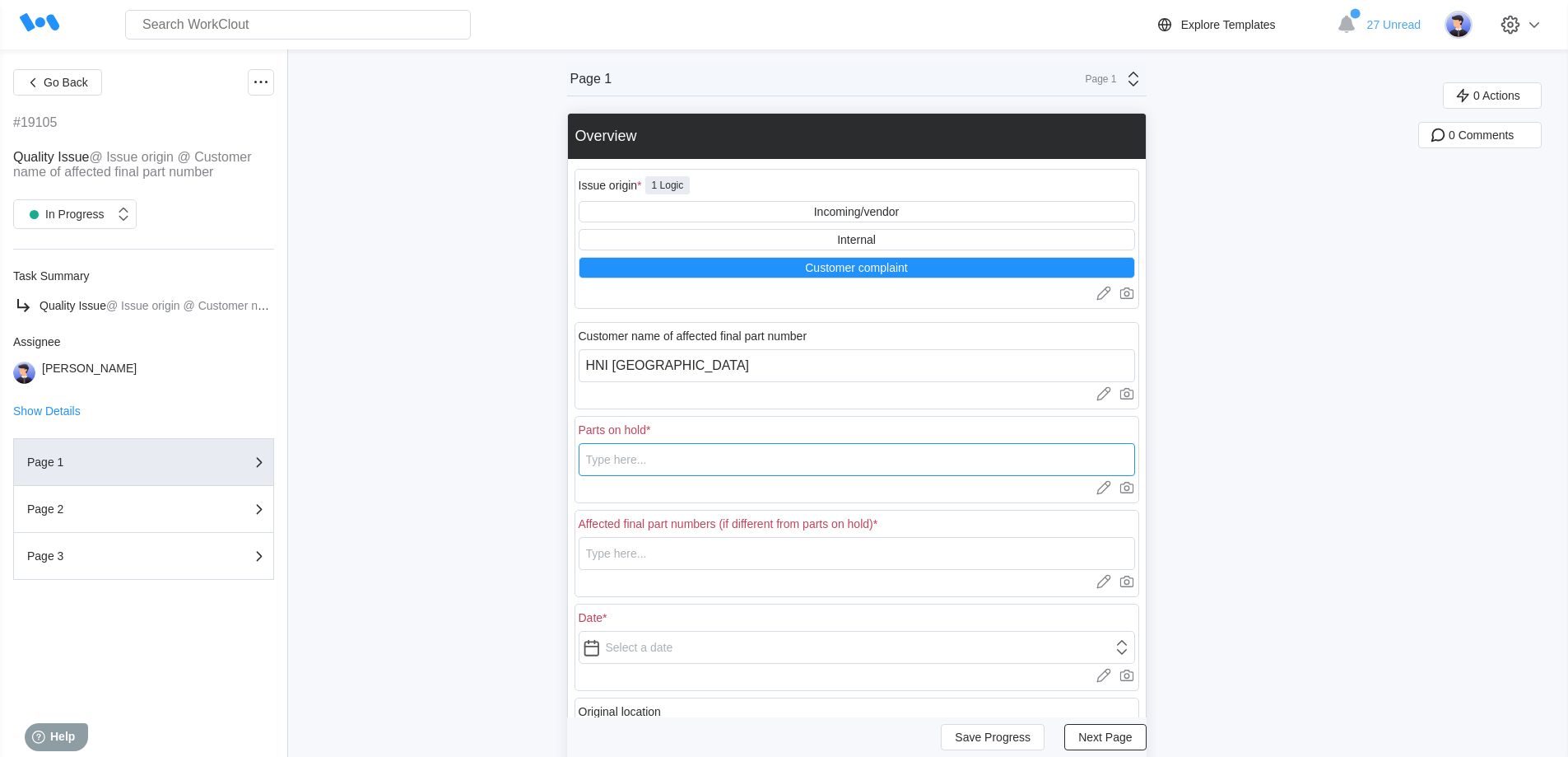
click at [693, 452] on input "text" at bounding box center [856, 459] width 556 height 33
drag, startPoint x: 693, startPoint y: 454, endPoint x: 519, endPoint y: 449, distance: 174.1
click at [536, 454] on div "Go Back #19105 Quality Issue @ Issue origin @ Customer name of affected final p…" at bounding box center [784, 527] width 1568 height 955
click at [621, 554] on input "text" at bounding box center [856, 553] width 556 height 33
paste input "62067004HSLA"
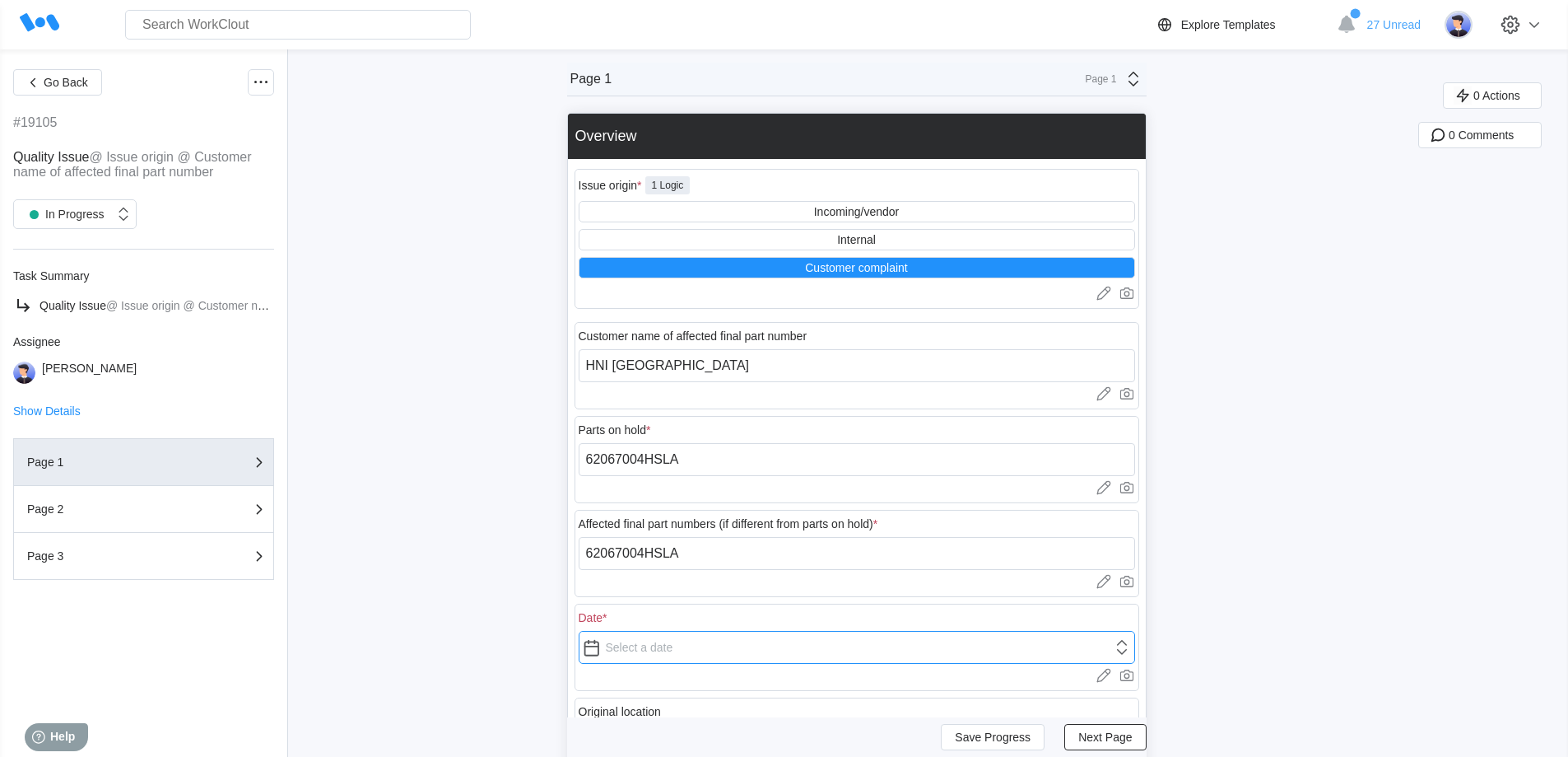
click at [640, 648] on input "text" at bounding box center [856, 646] width 556 height 33
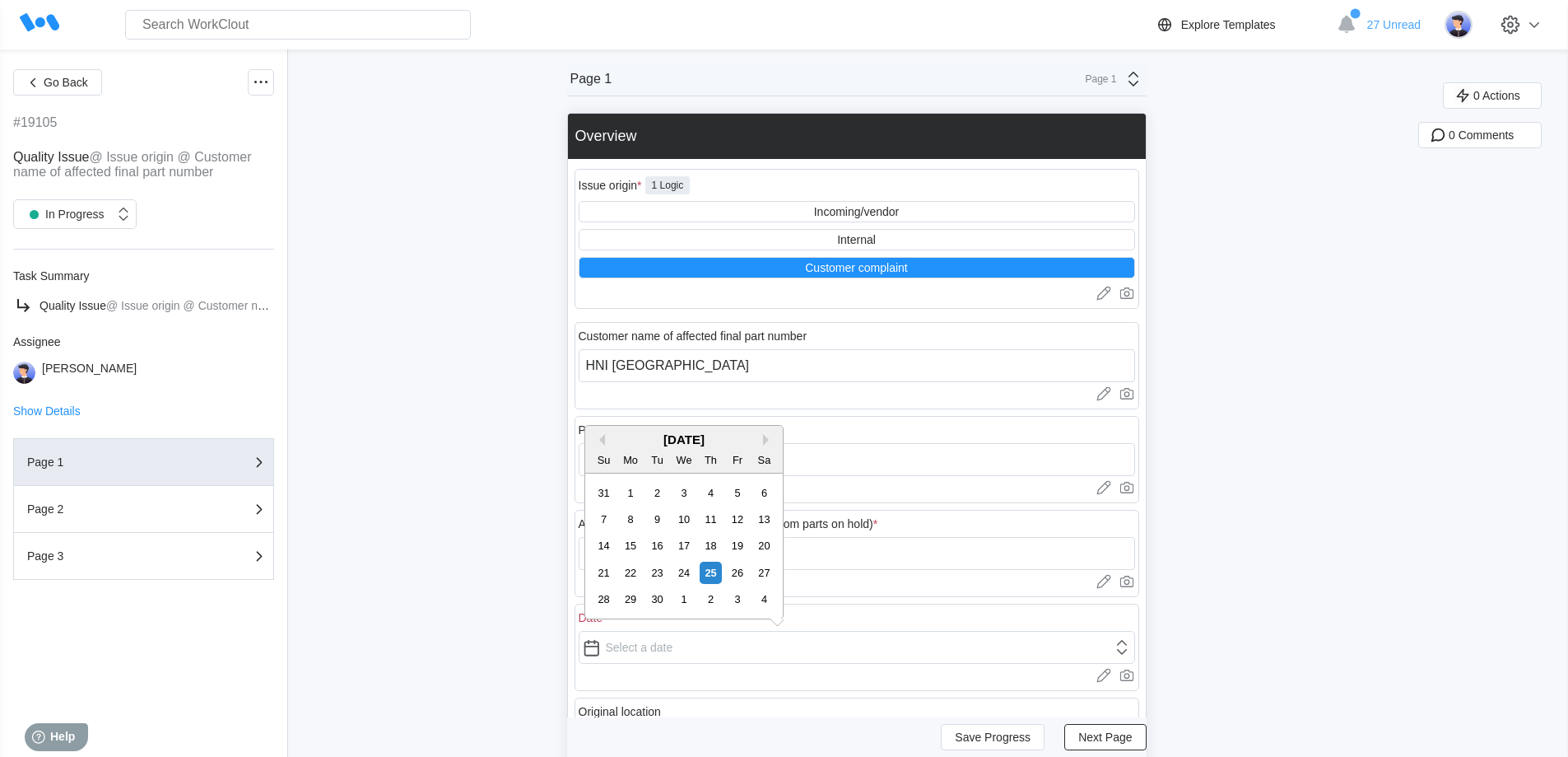
click at [607, 445] on div "[DATE]" at bounding box center [684, 440] width 198 height 14
click at [599, 437] on button "Previous Month" at bounding box center [598, 440] width 12 height 12
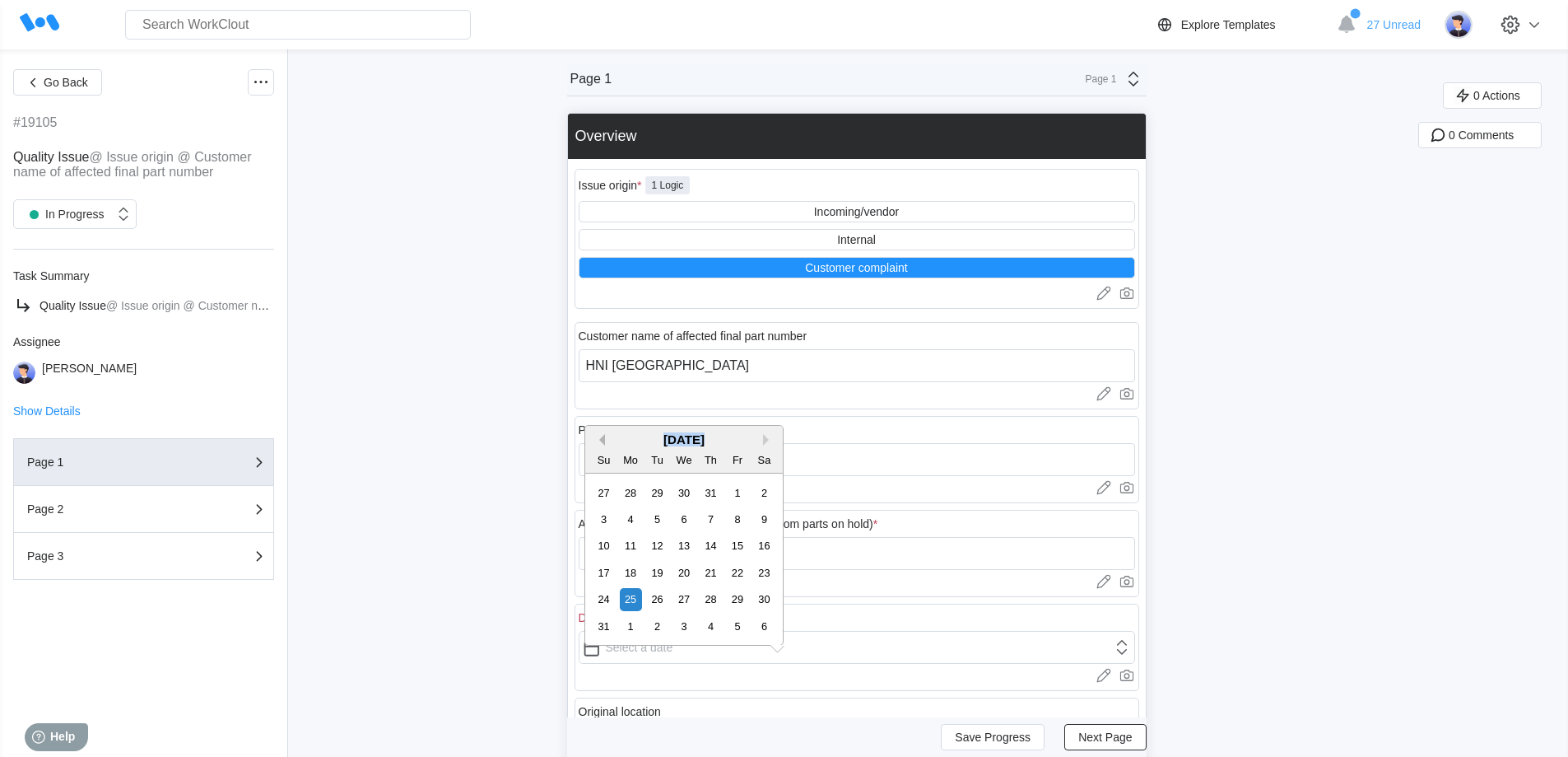
click at [599, 437] on button "Previous Month" at bounding box center [598, 440] width 12 height 12
click at [686, 540] on div "14" at bounding box center [683, 545] width 22 height 22
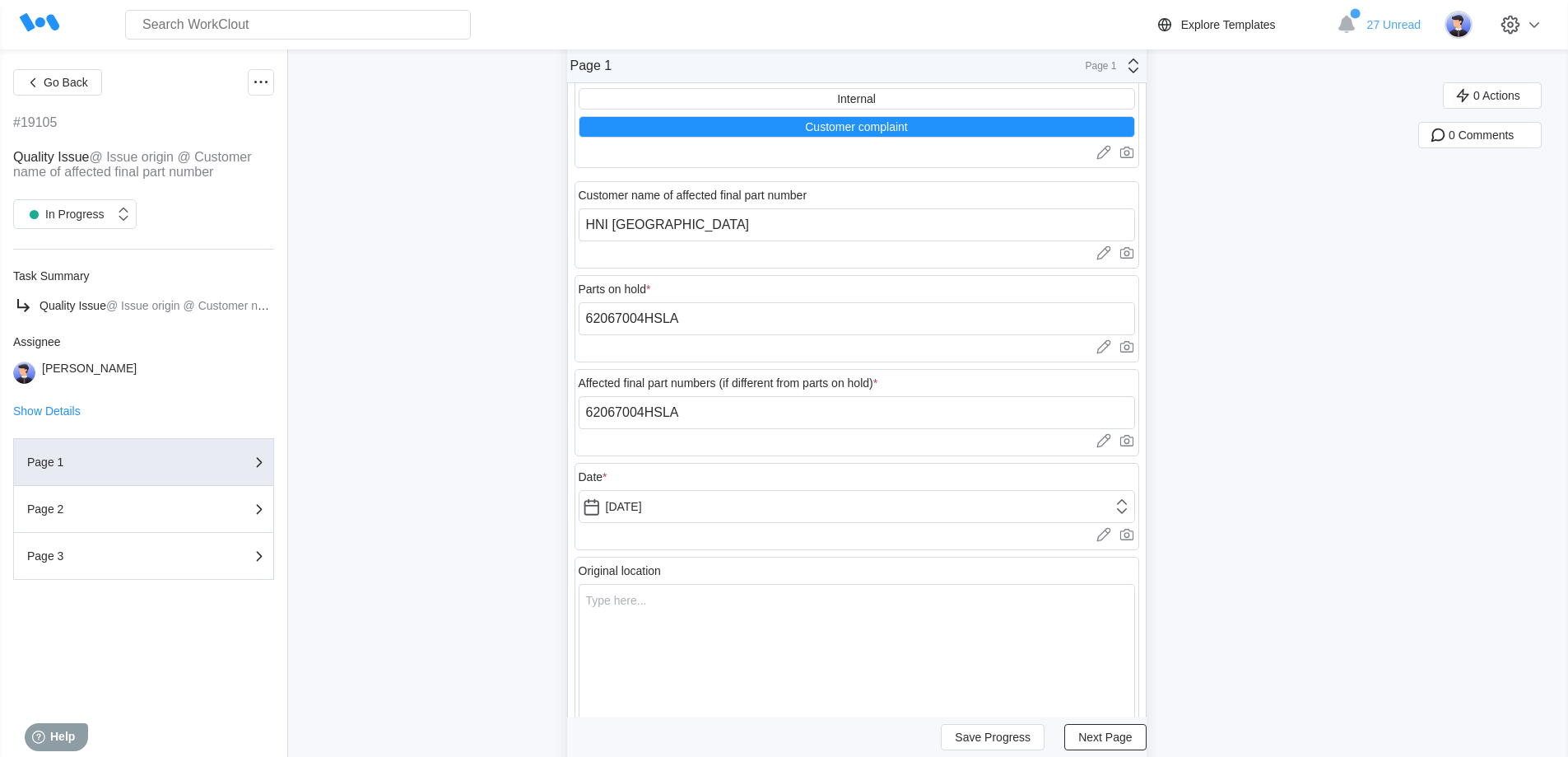
scroll to position [248, 0]
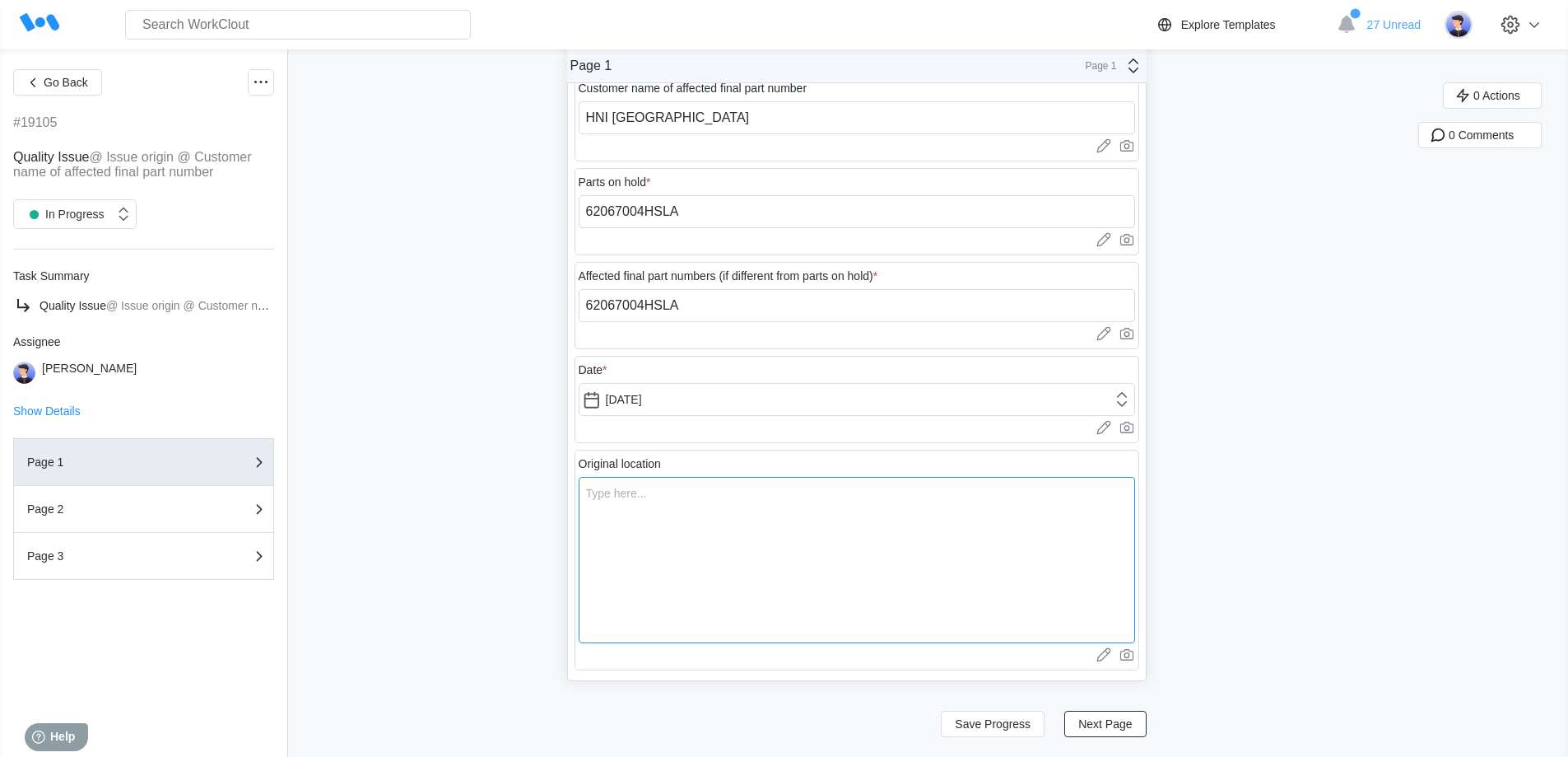
click at [667, 512] on textarea at bounding box center [856, 559] width 556 height 166
click at [1086, 723] on span "Next Page" at bounding box center [1105, 724] width 54 height 12
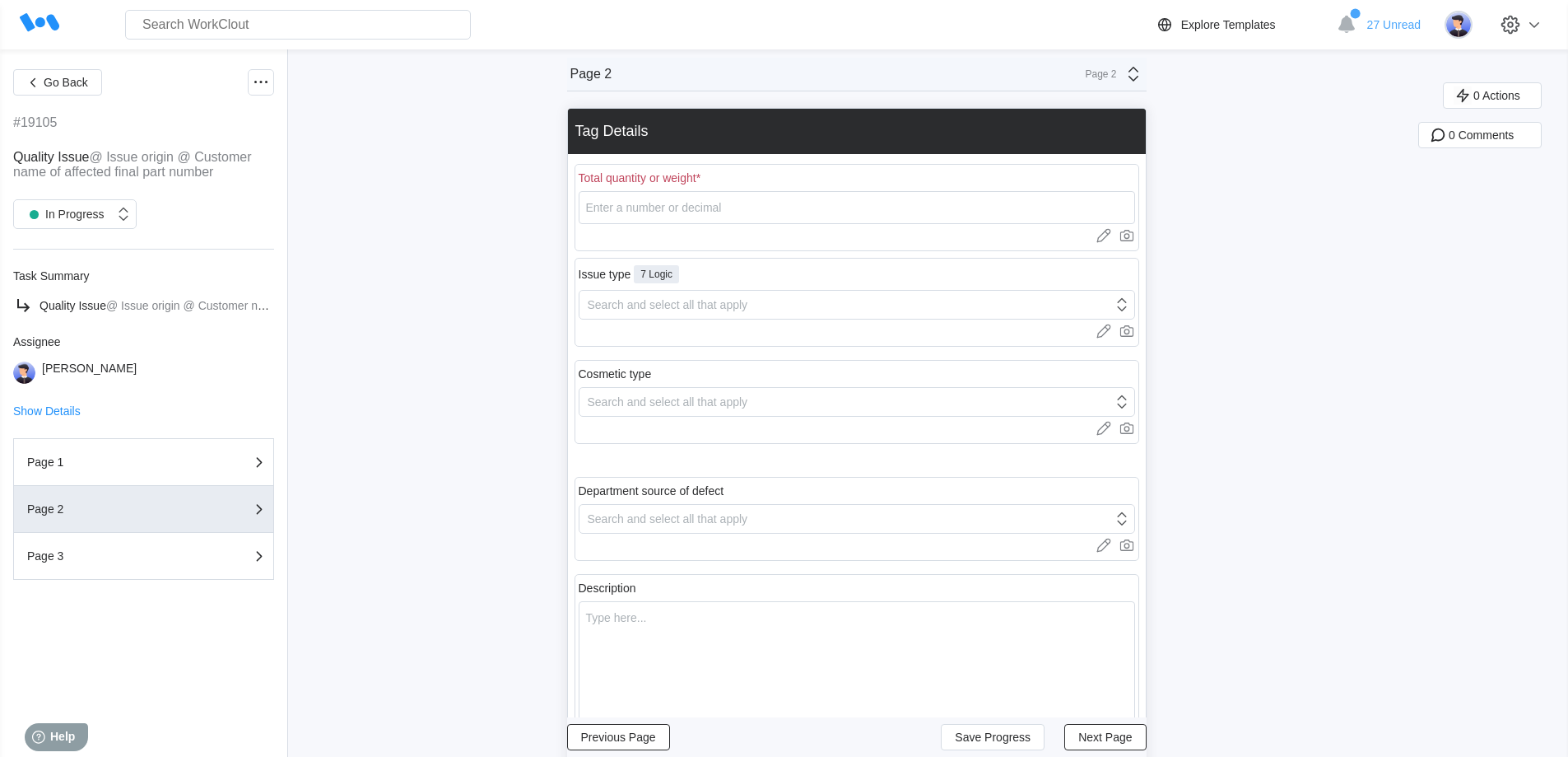
scroll to position [1, 0]
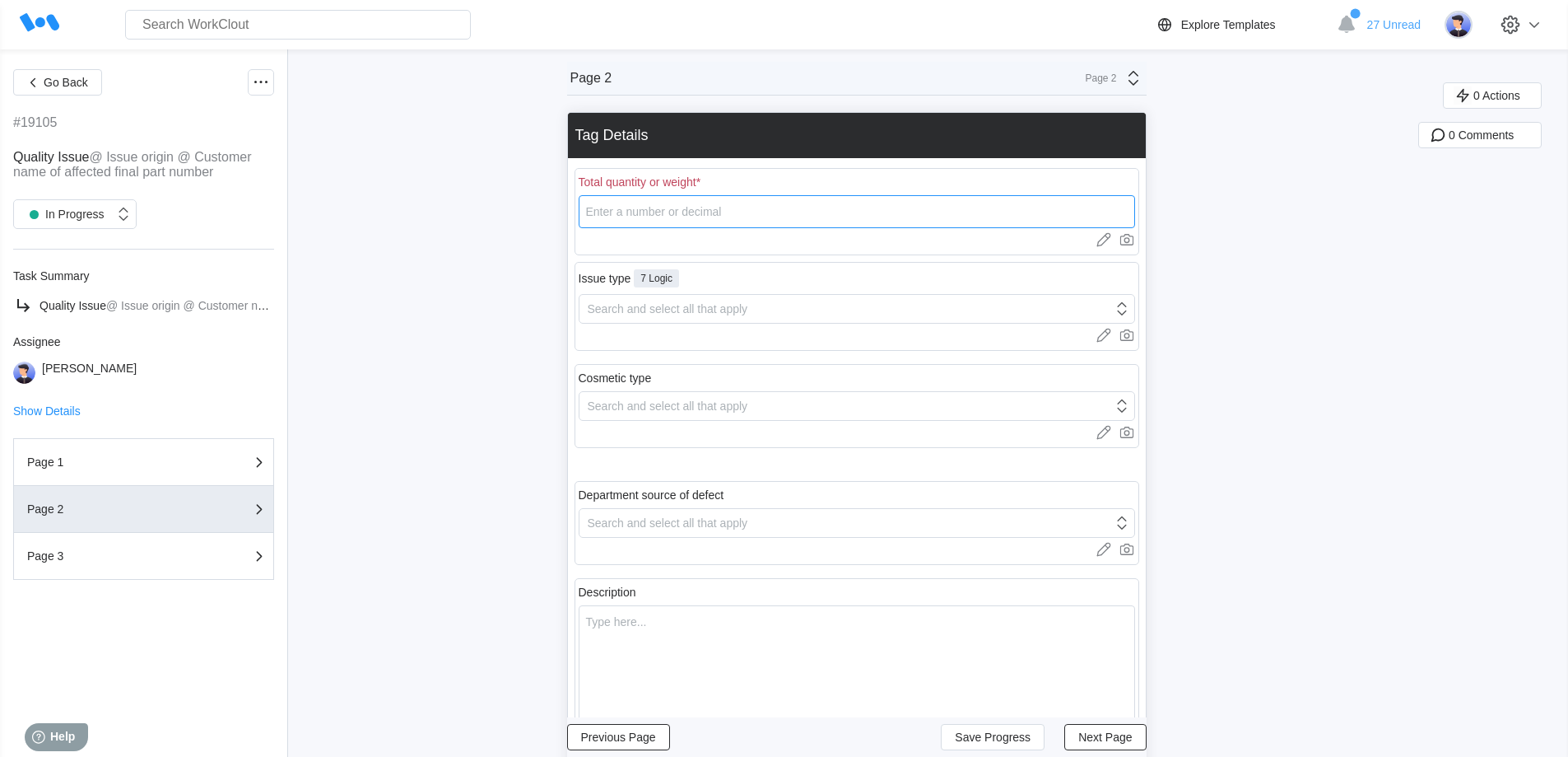
click at [673, 212] on input "number" at bounding box center [856, 211] width 556 height 33
click at [687, 307] on div "Search and select all that apply" at bounding box center [668, 308] width 161 height 13
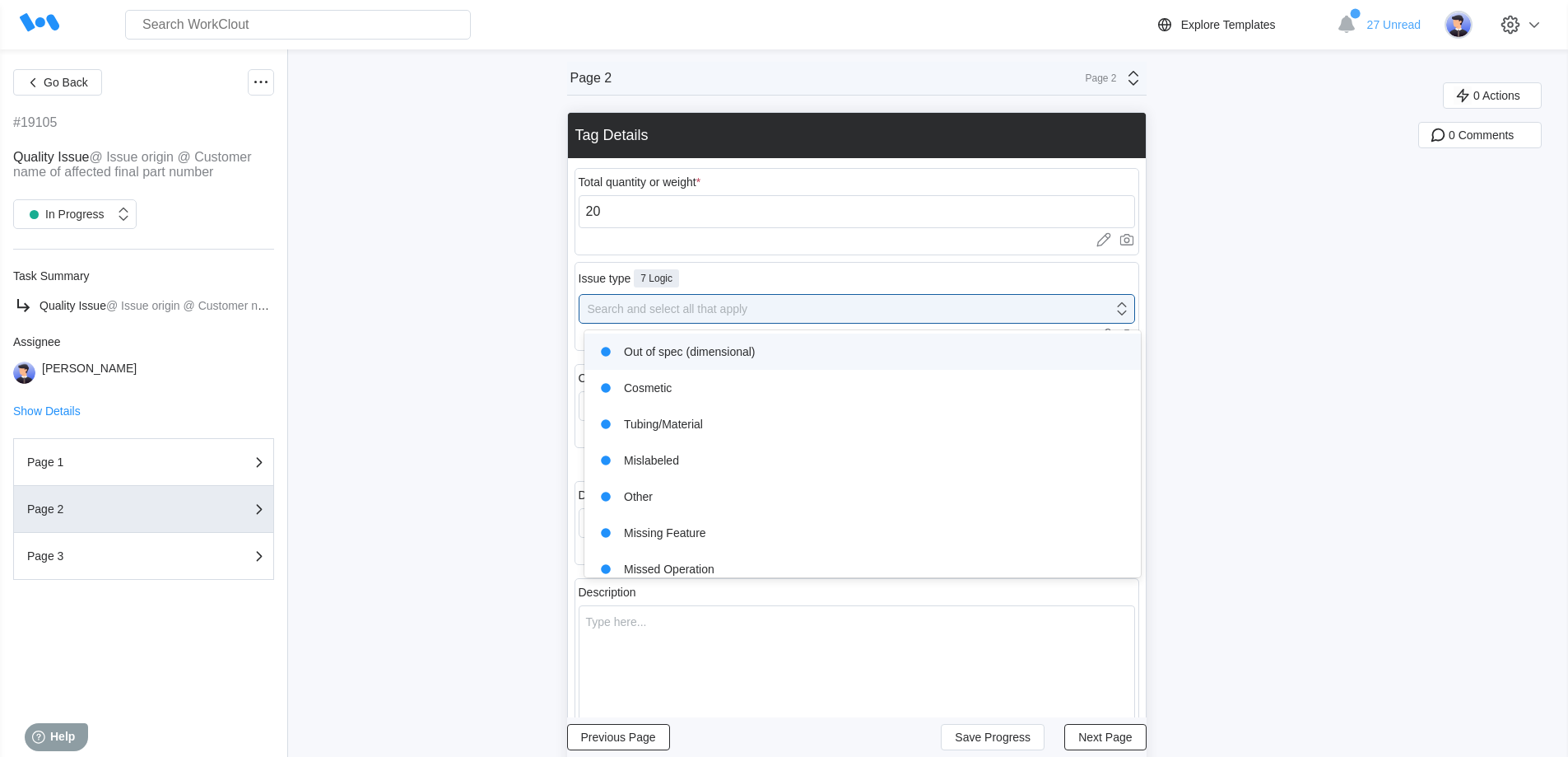
click at [684, 352] on div "Out of spec (dimensional)" at bounding box center [862, 352] width 536 height 23
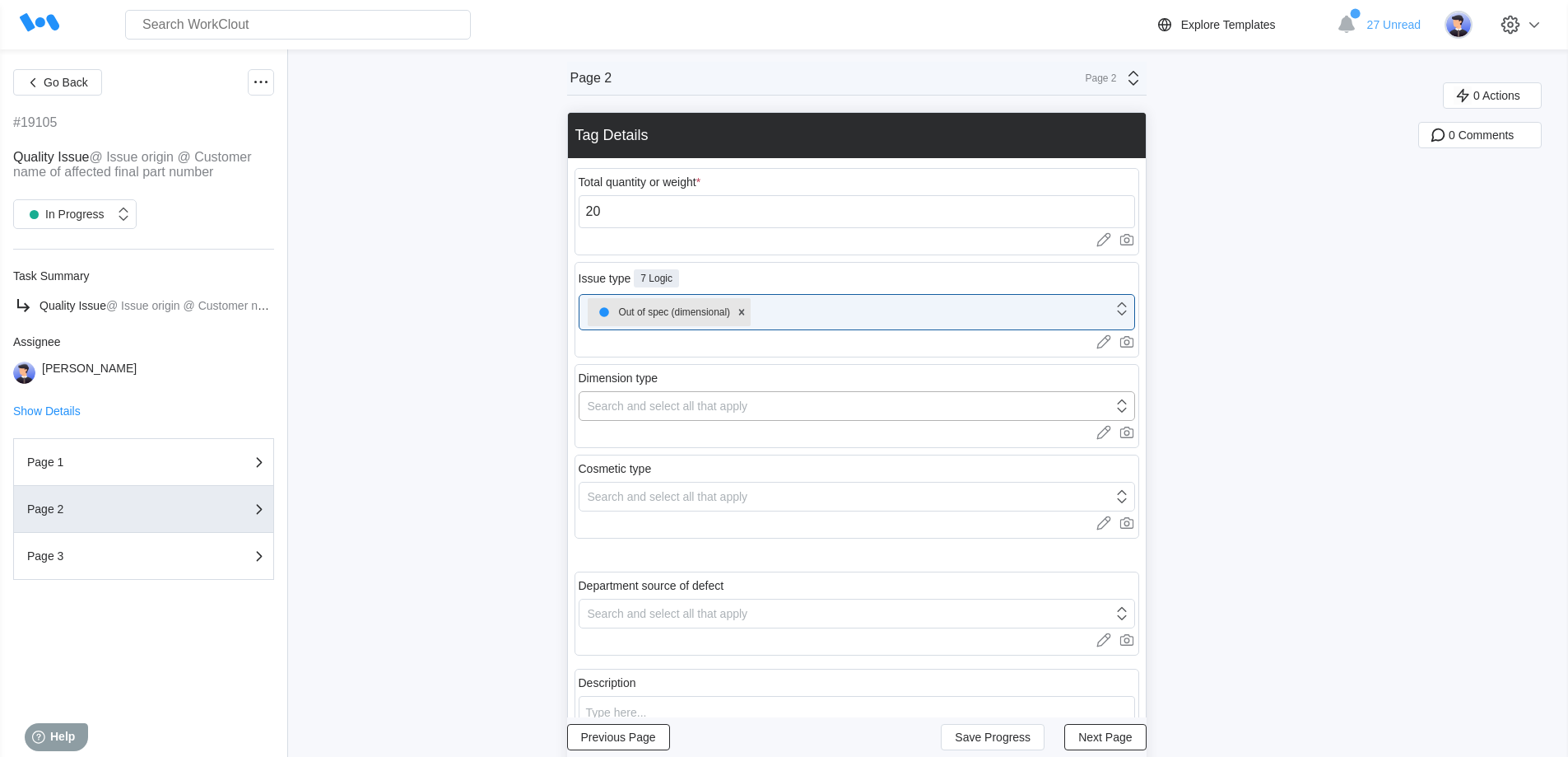
click at [671, 405] on div "Search and select all that apply" at bounding box center [668, 405] width 161 height 13
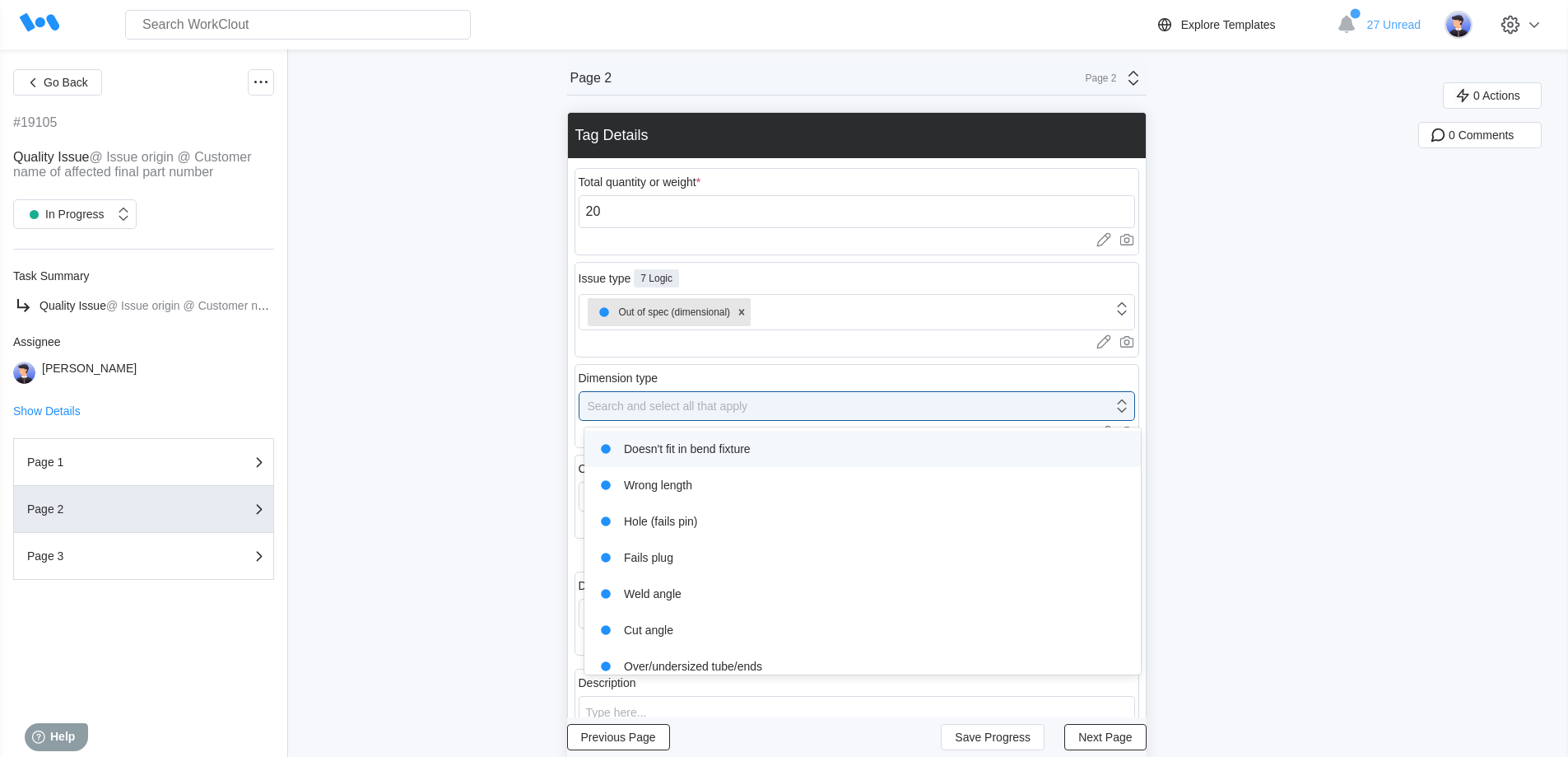
click at [698, 450] on div "Doesn't fit in bend fixture" at bounding box center [862, 449] width 536 height 23
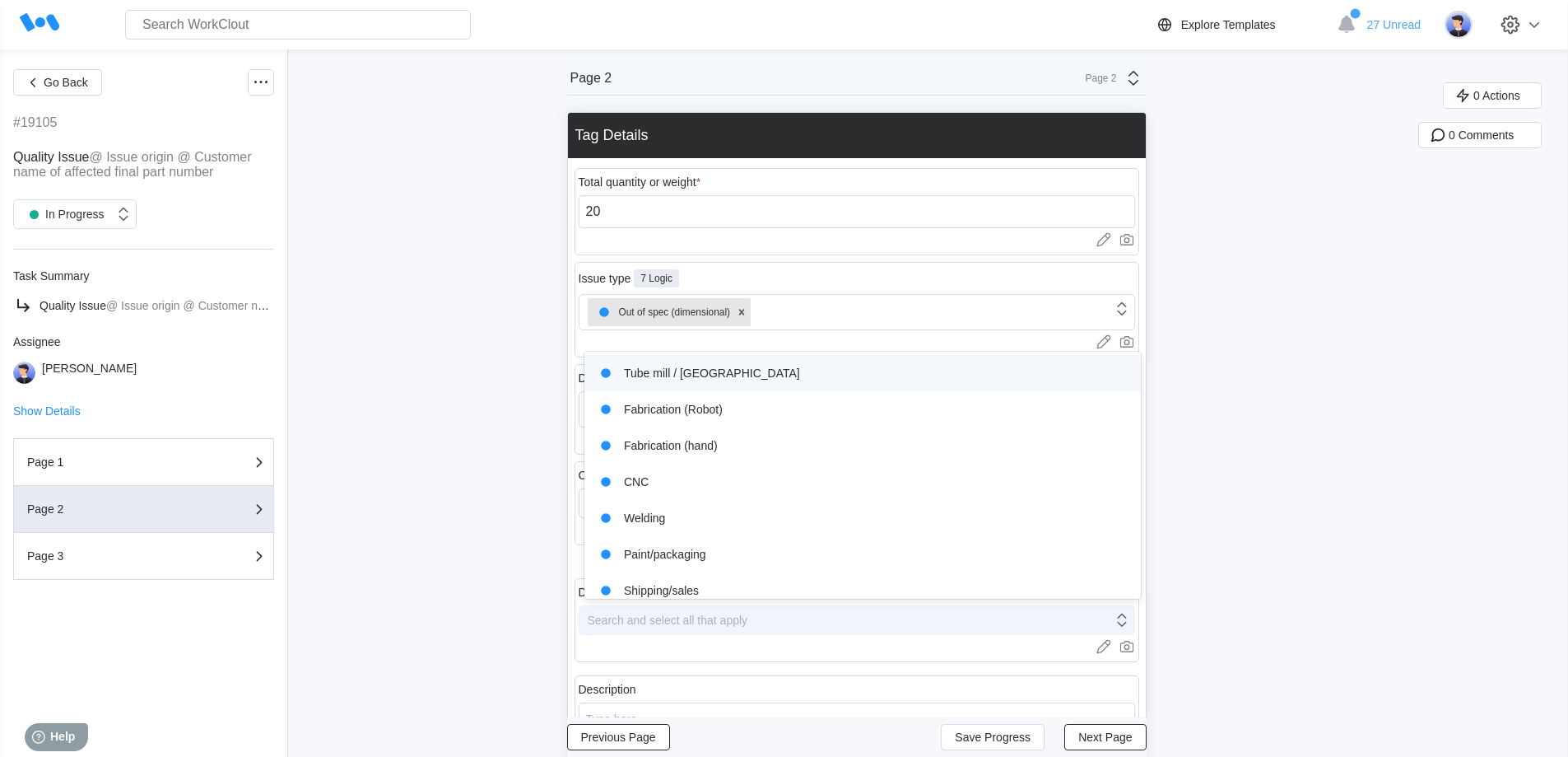
click at [728, 610] on div "Search and select all that apply" at bounding box center [846, 620] width 533 height 23
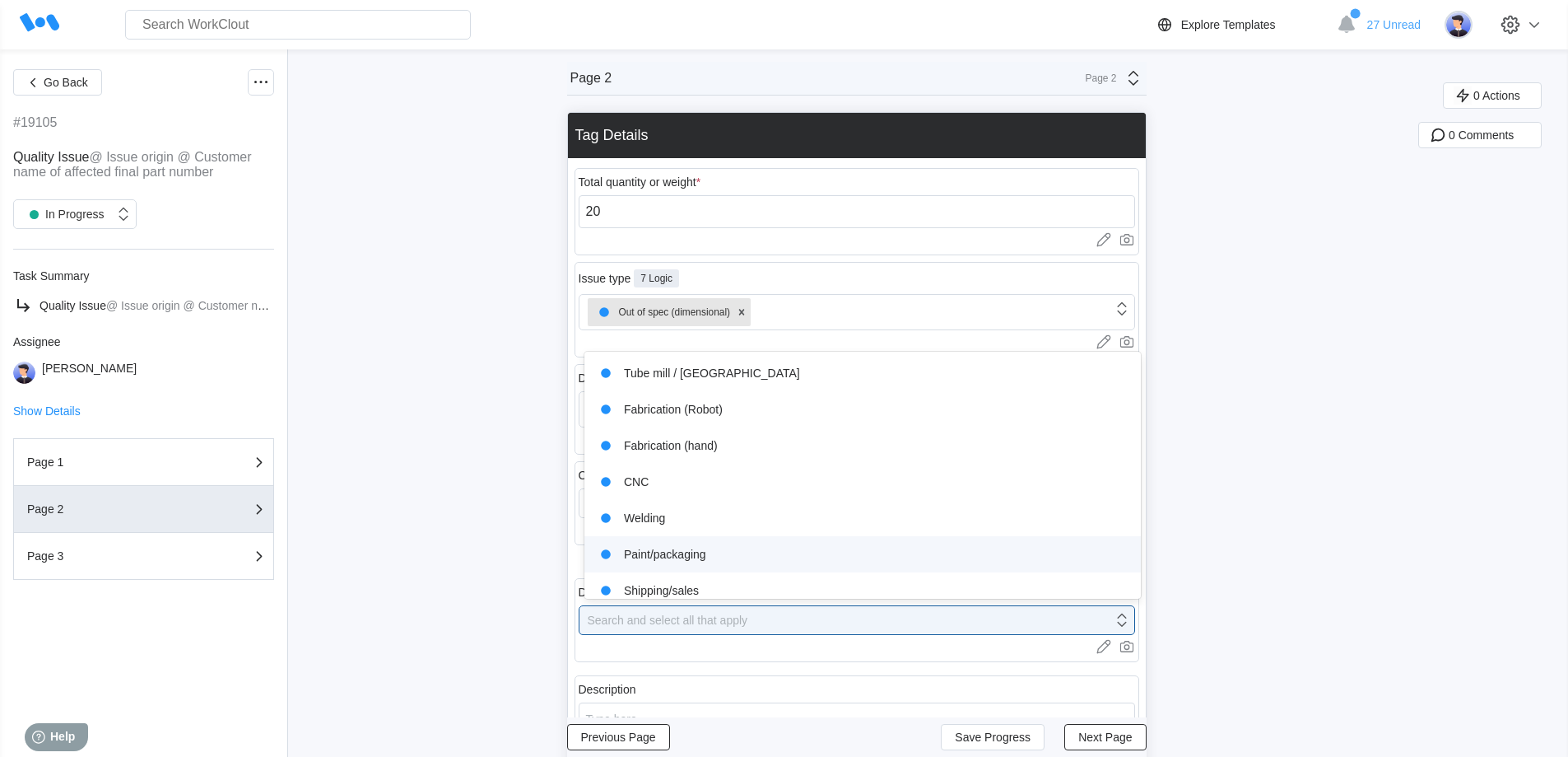
scroll to position [85, 0]
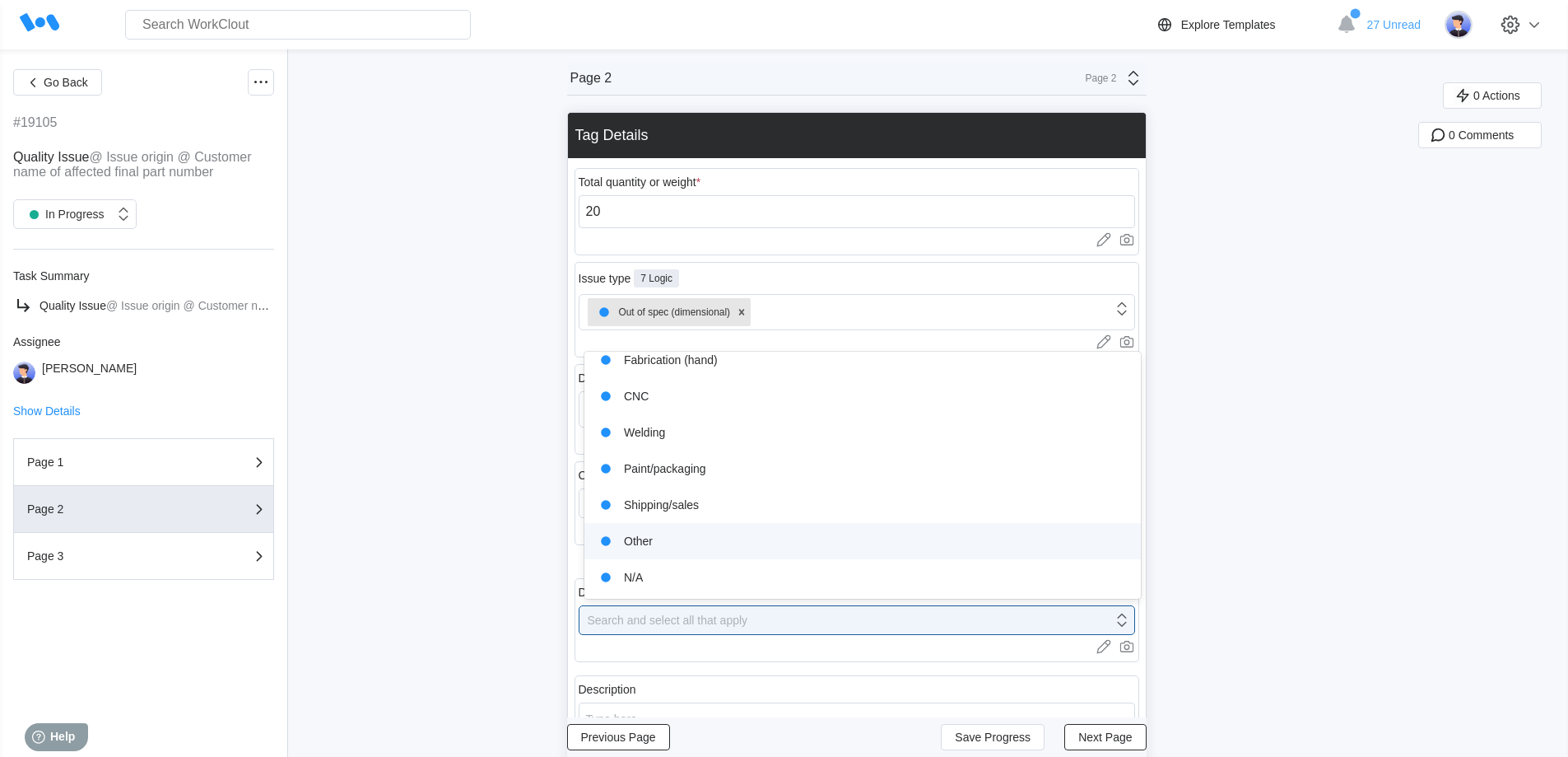
click at [660, 539] on div "Other" at bounding box center [862, 541] width 536 height 23
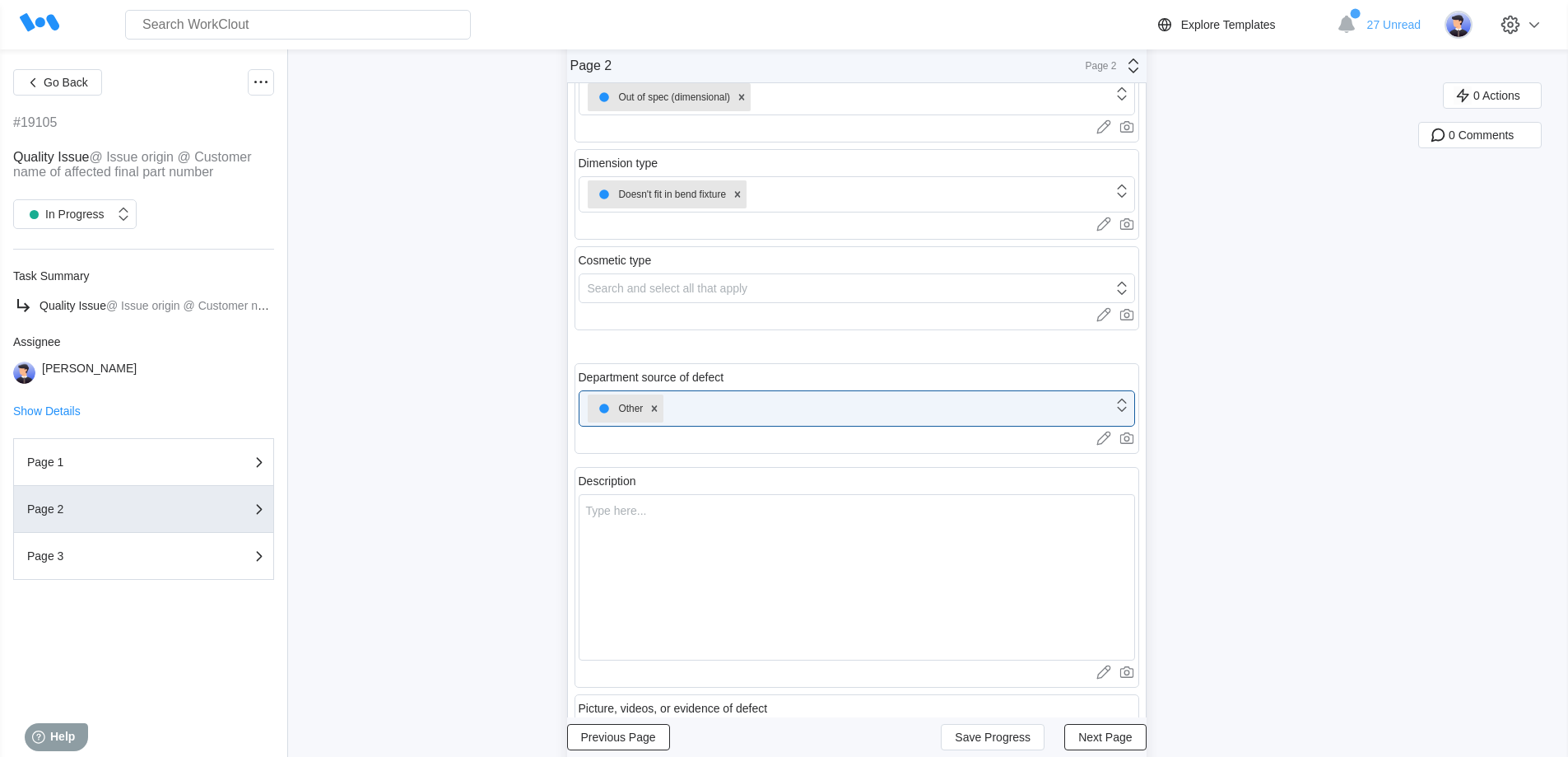
scroll to position [417, 0]
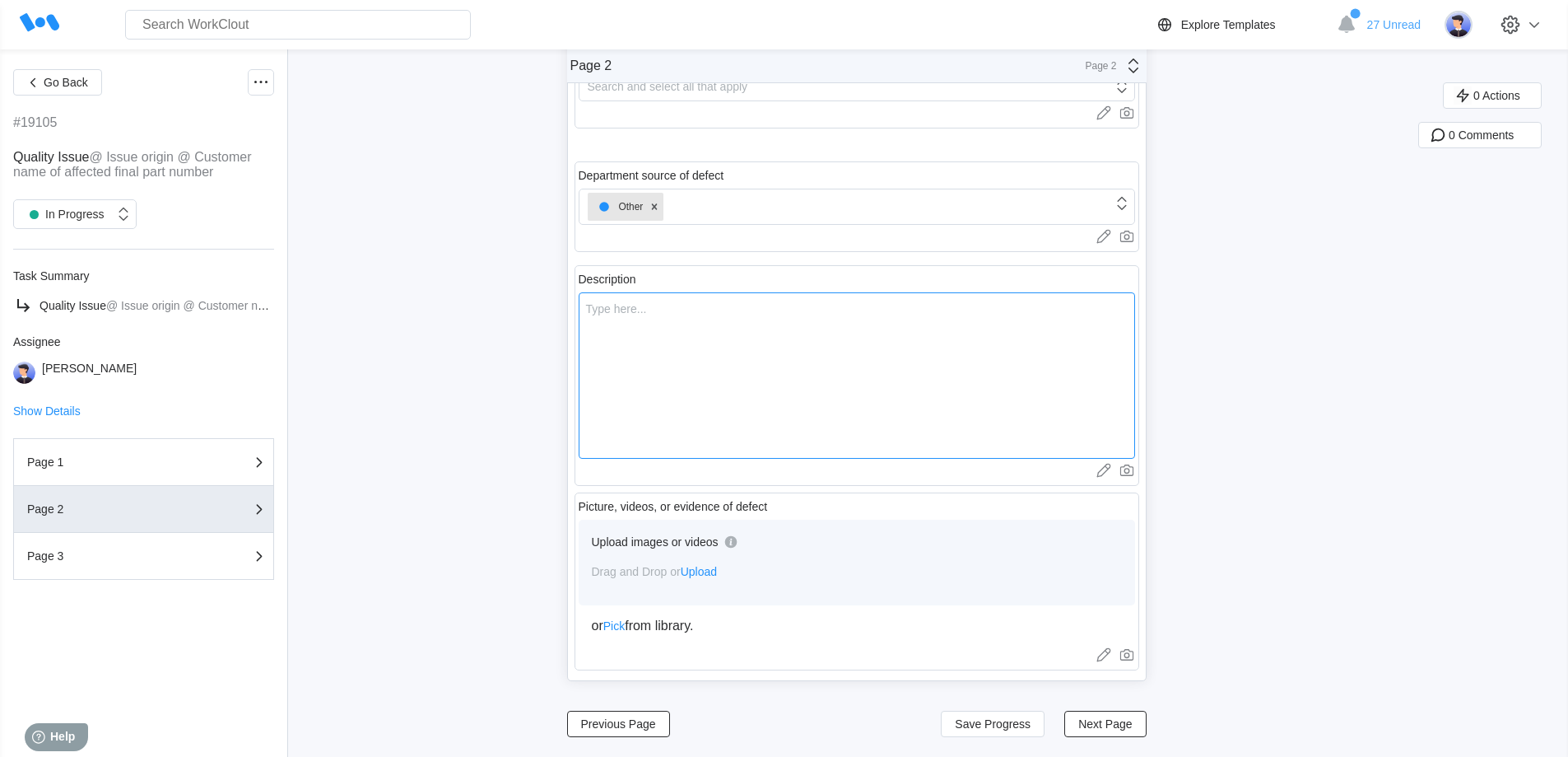
click at [660, 363] on textarea at bounding box center [856, 375] width 556 height 166
click at [1111, 721] on span "Next Page" at bounding box center [1105, 724] width 54 height 12
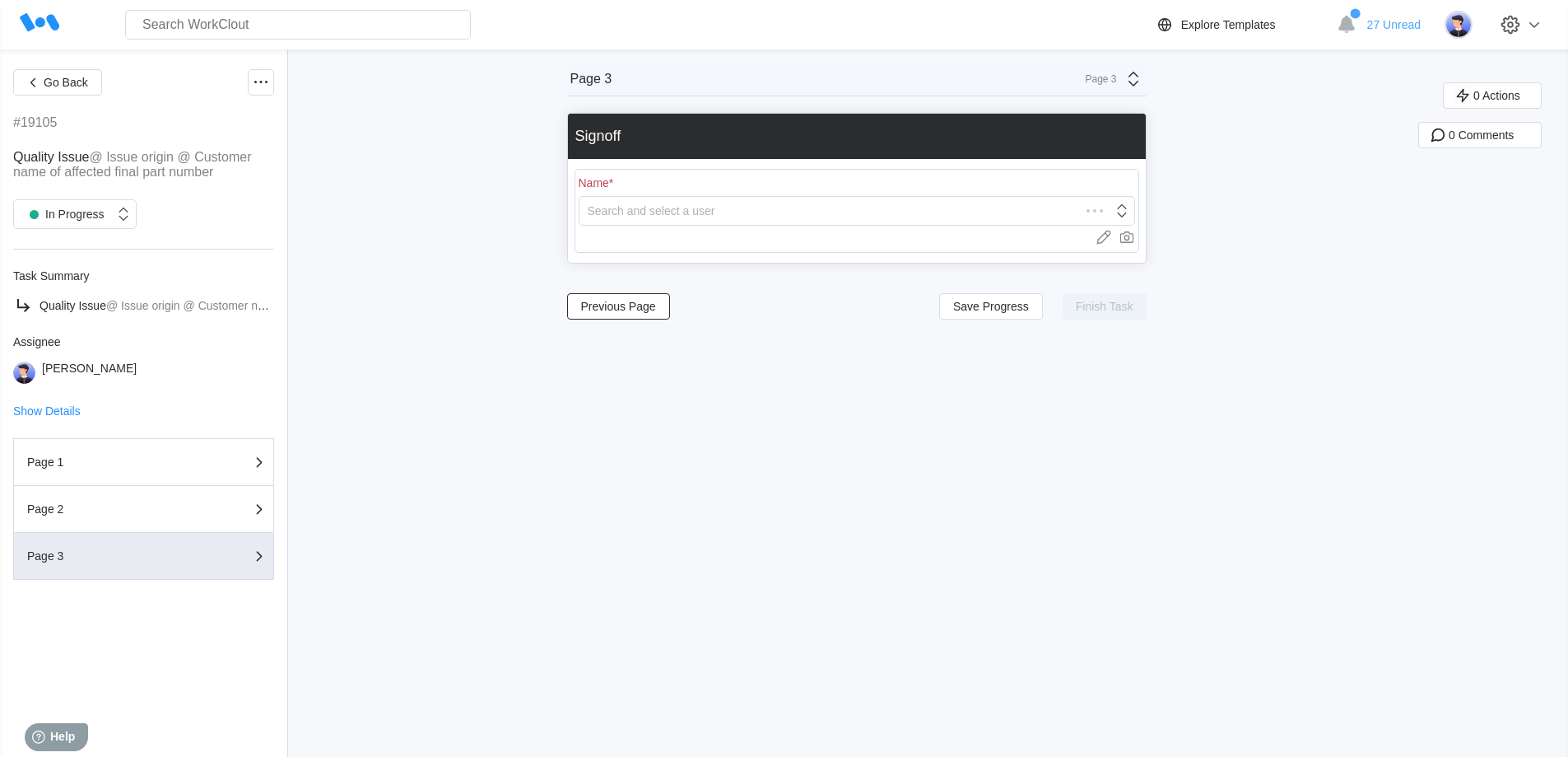
scroll to position [0, 0]
click at [695, 214] on div "Search and select a user" at bounding box center [651, 210] width 128 height 13
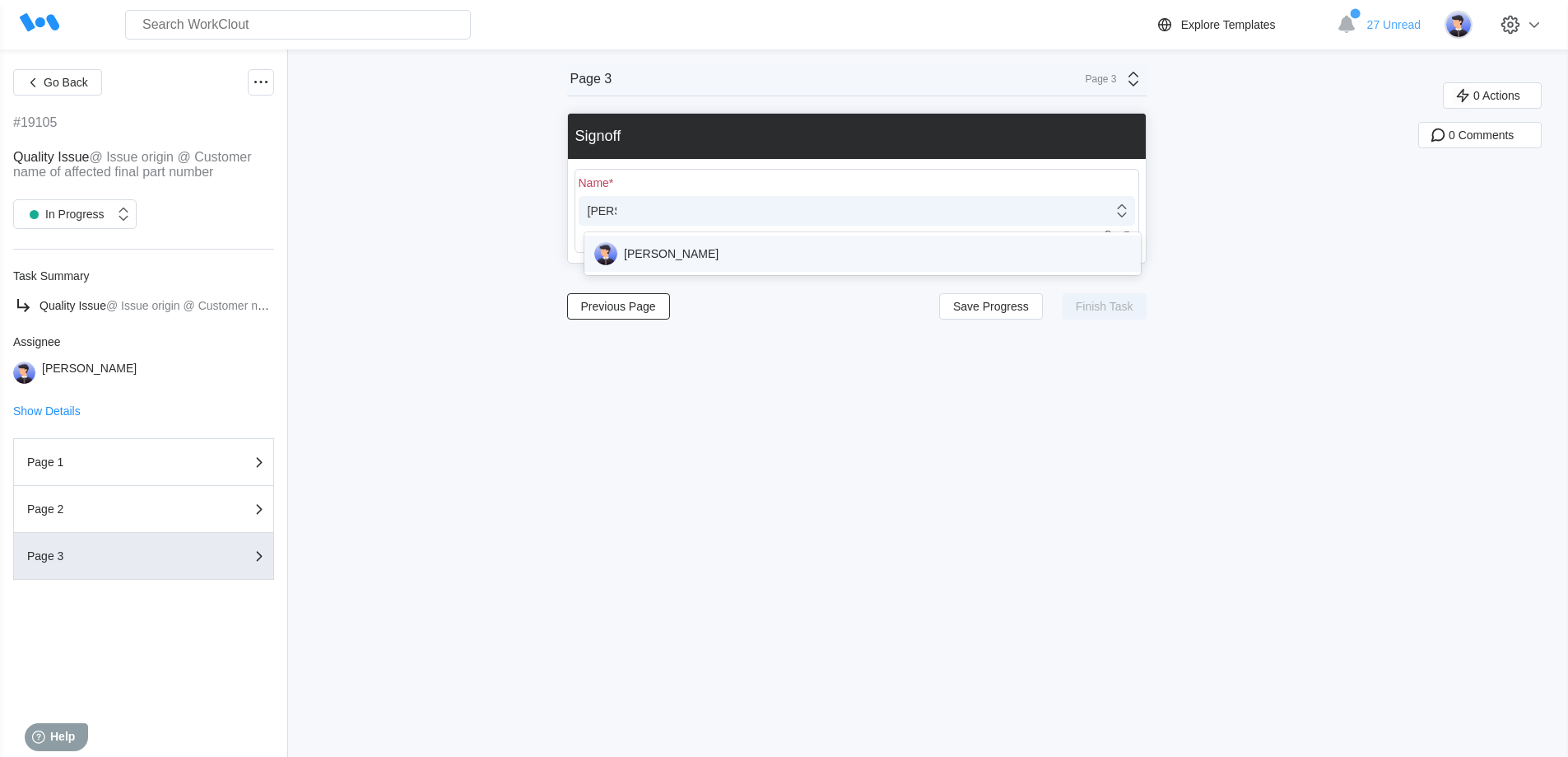
click at [687, 249] on div "[PERSON_NAME]" at bounding box center [862, 254] width 536 height 23
click at [1097, 297] on button "Finish Task" at bounding box center [1103, 306] width 84 height 26
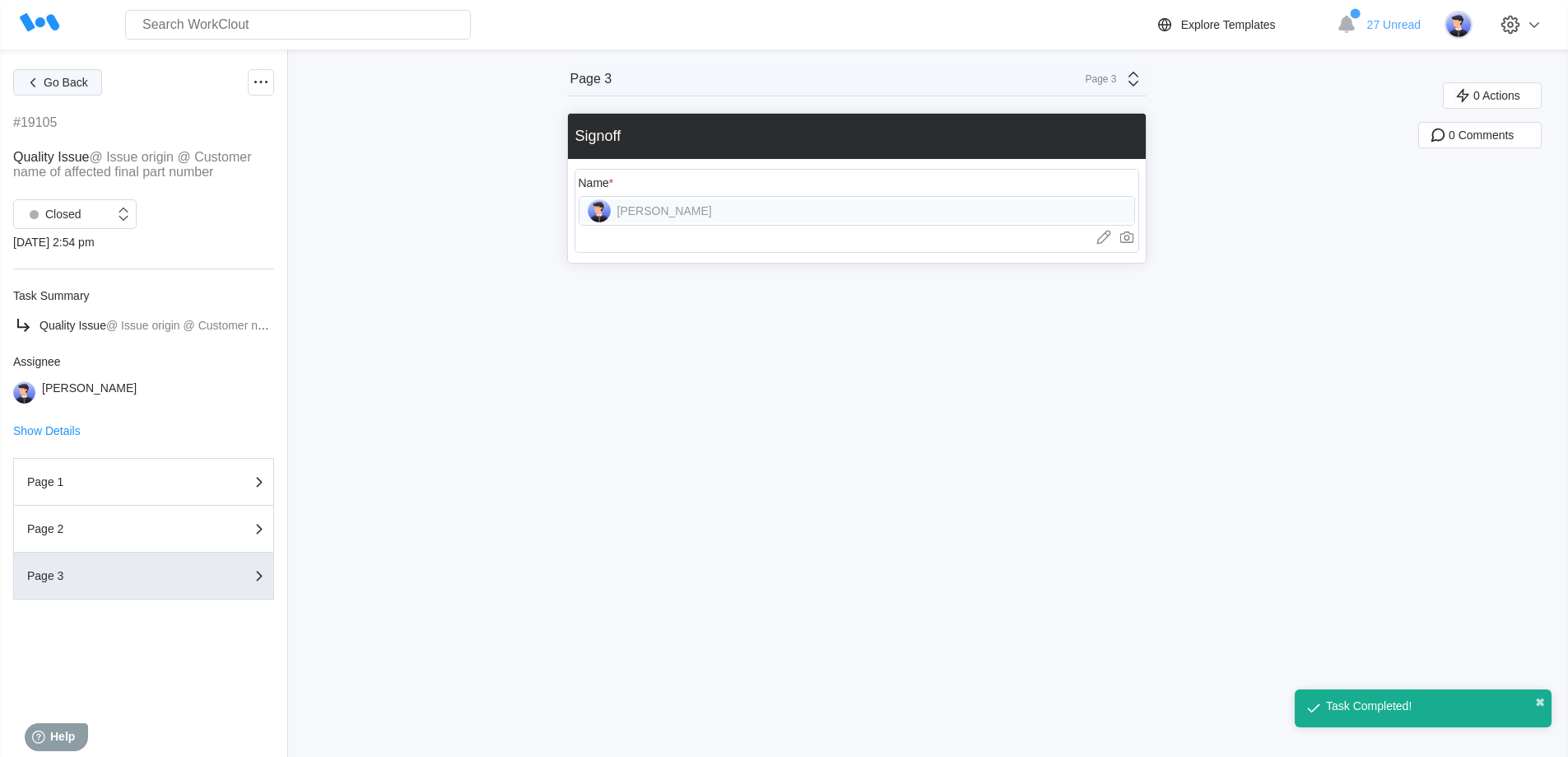
click at [77, 86] on span "Go Back" at bounding box center [66, 82] width 44 height 12
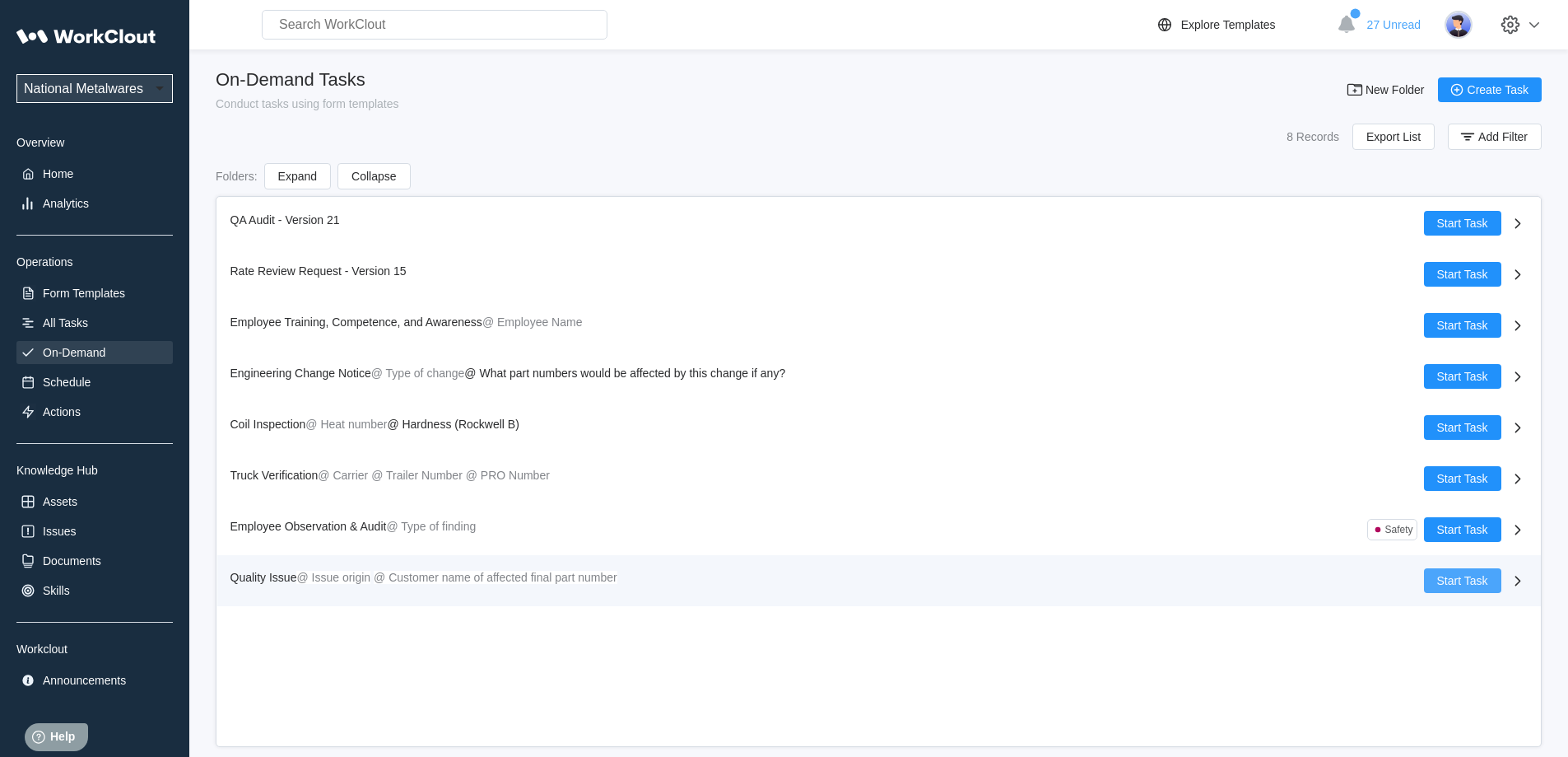
click at [1478, 581] on span "Start Task" at bounding box center [1462, 580] width 51 height 12
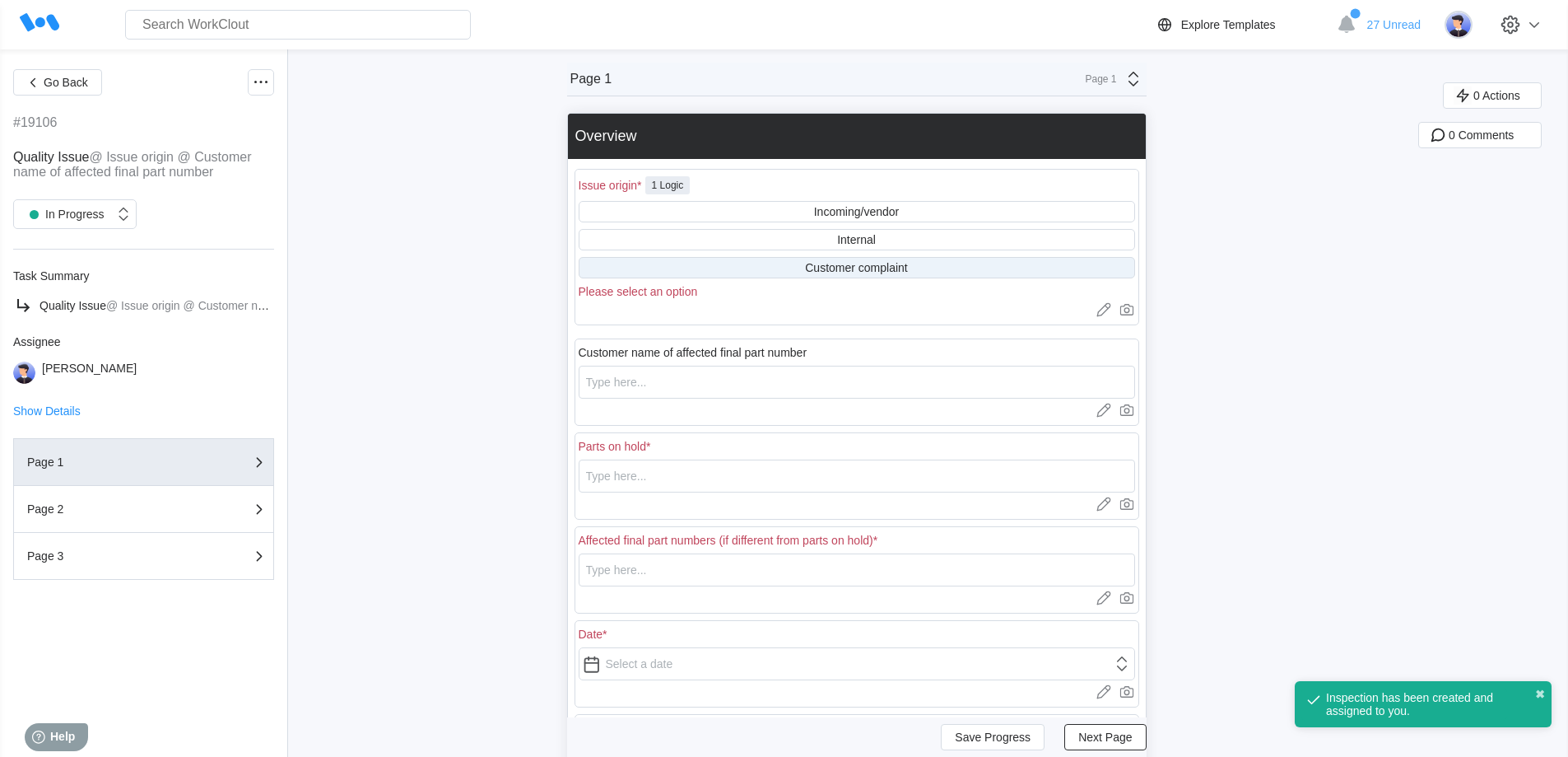
click at [831, 262] on div "Customer complaint" at bounding box center [856, 267] width 102 height 13
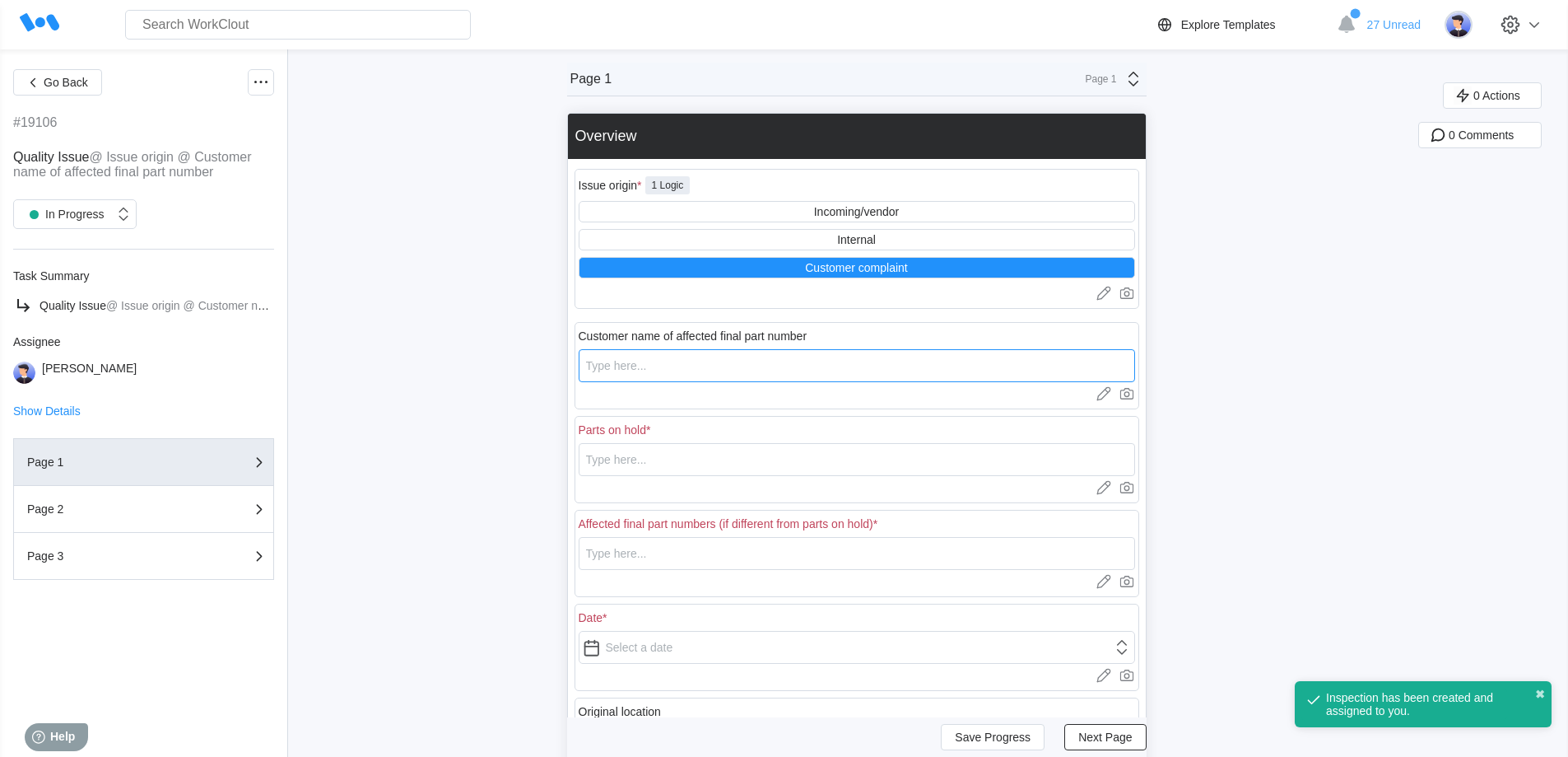
click at [743, 365] on input "text" at bounding box center [856, 365] width 556 height 33
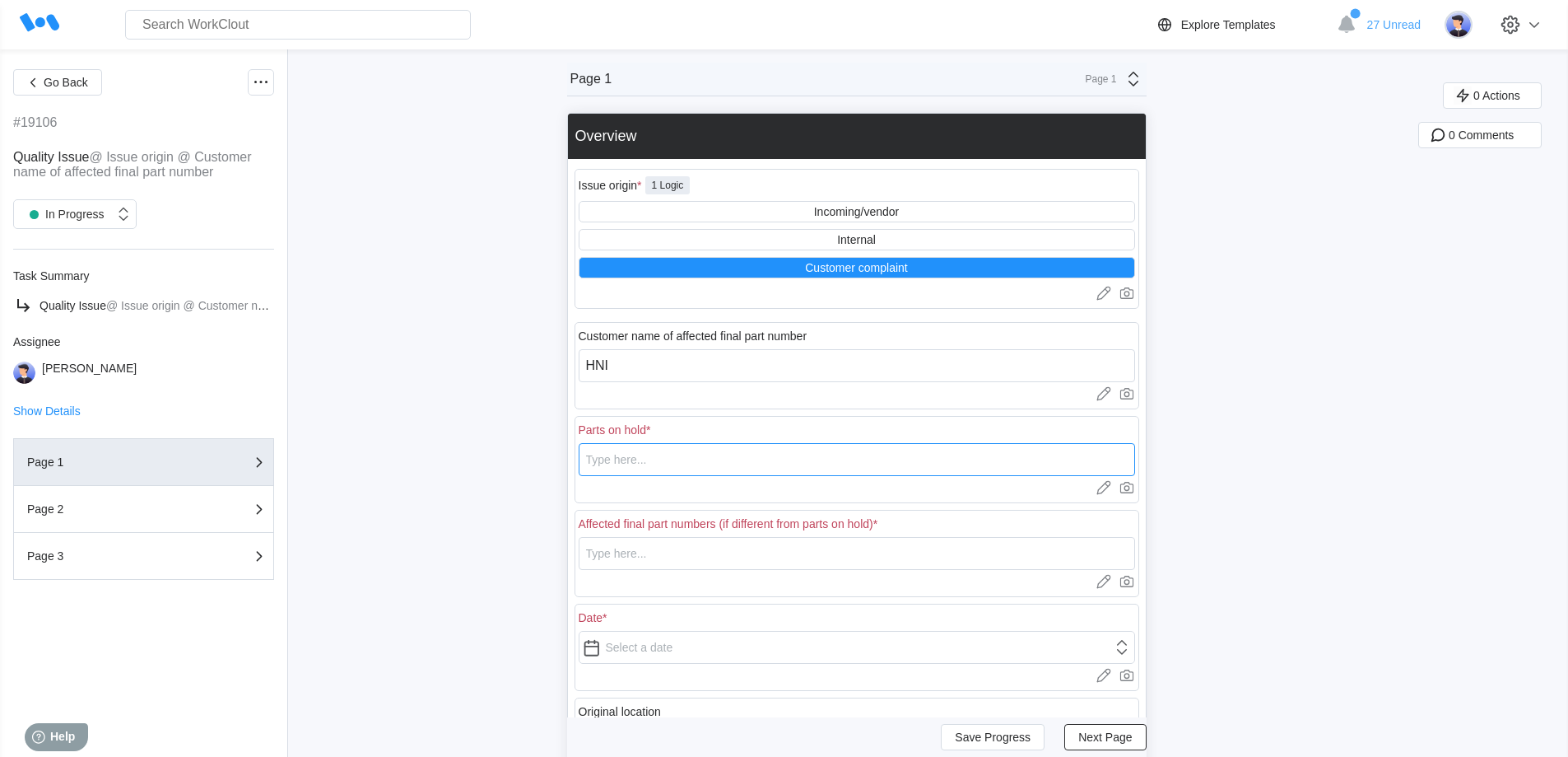
click at [688, 467] on input "text" at bounding box center [856, 459] width 556 height 33
drag, startPoint x: 688, startPoint y: 467, endPoint x: 572, endPoint y: 485, distance: 117.4
click at [572, 485] on div "Overview Issue origin * 1 Logic Incoming/vendor Internal Customer complaint Upl…" at bounding box center [856, 521] width 580 height 816
click at [638, 557] on input "text" at bounding box center [856, 553] width 556 height 33
paste input "73030002SBEP"
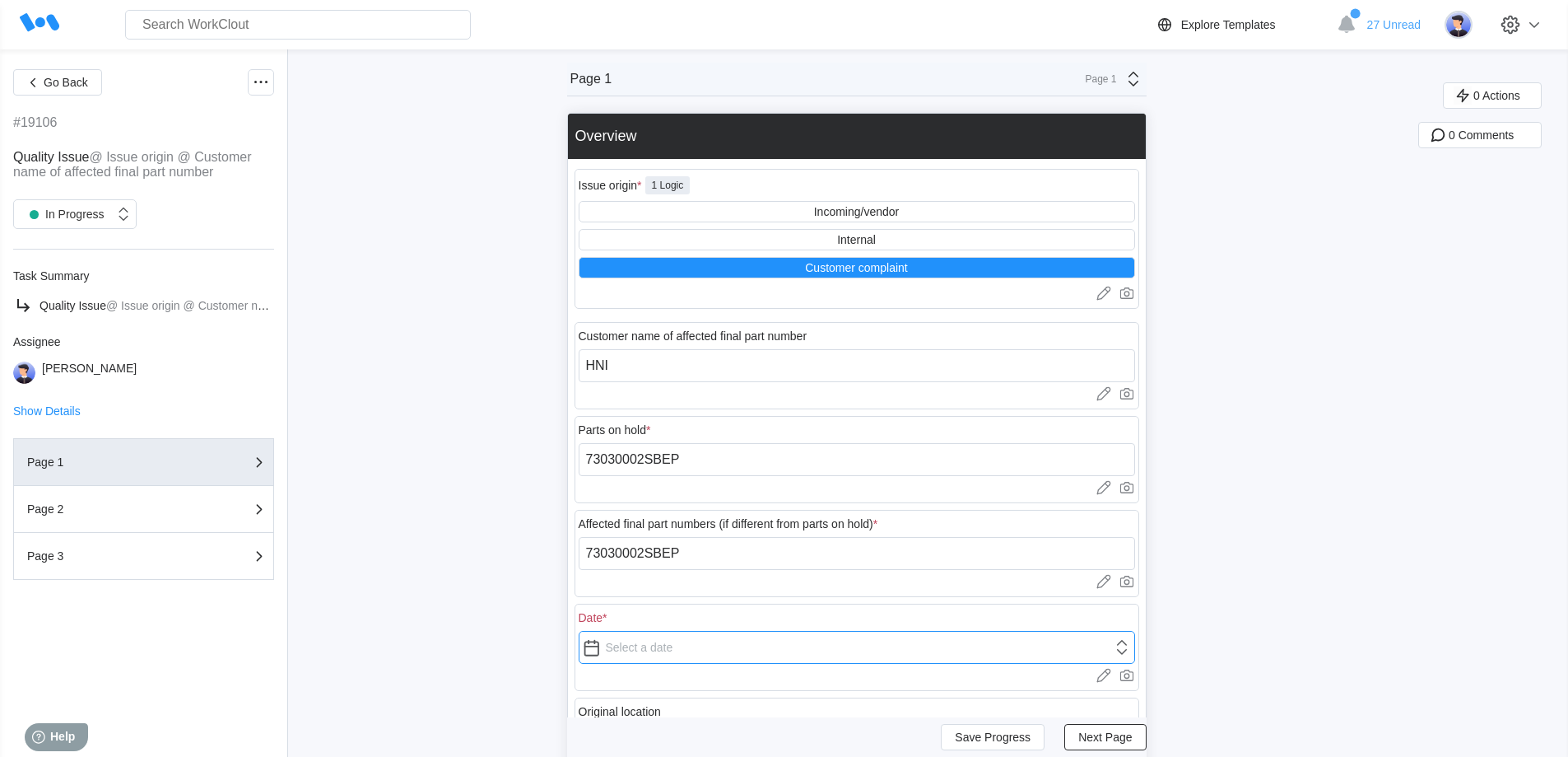
click at [640, 655] on input "text" at bounding box center [856, 646] width 556 height 33
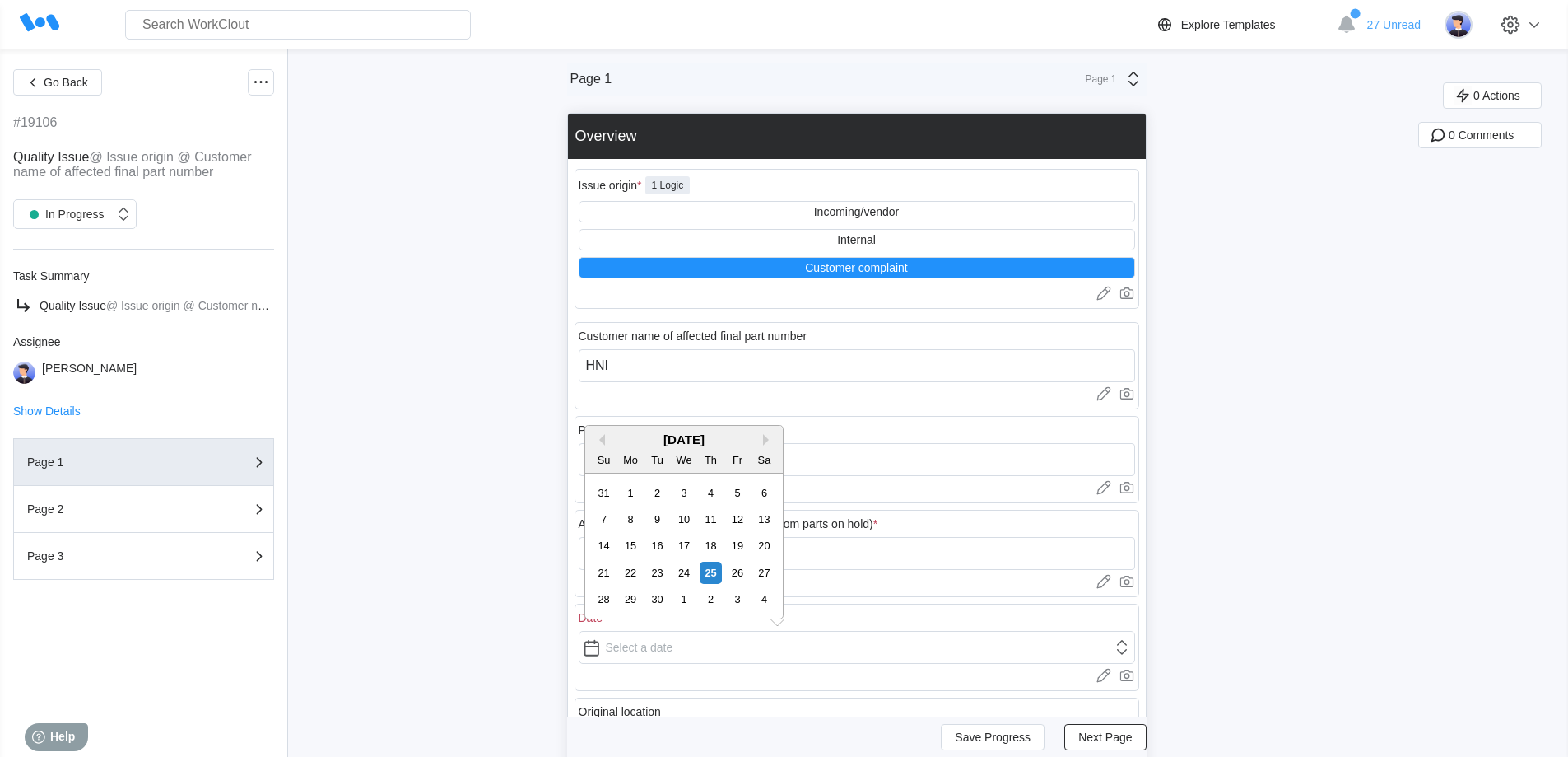
click at [607, 447] on div "Su Mo Tu We Th Fr Sa" at bounding box center [684, 459] width 198 height 26
click at [604, 439] on button "Previous Month" at bounding box center [598, 440] width 12 height 12
click at [669, 496] on div "1 2 3 4 5 6 7" at bounding box center [684, 492] width 187 height 26
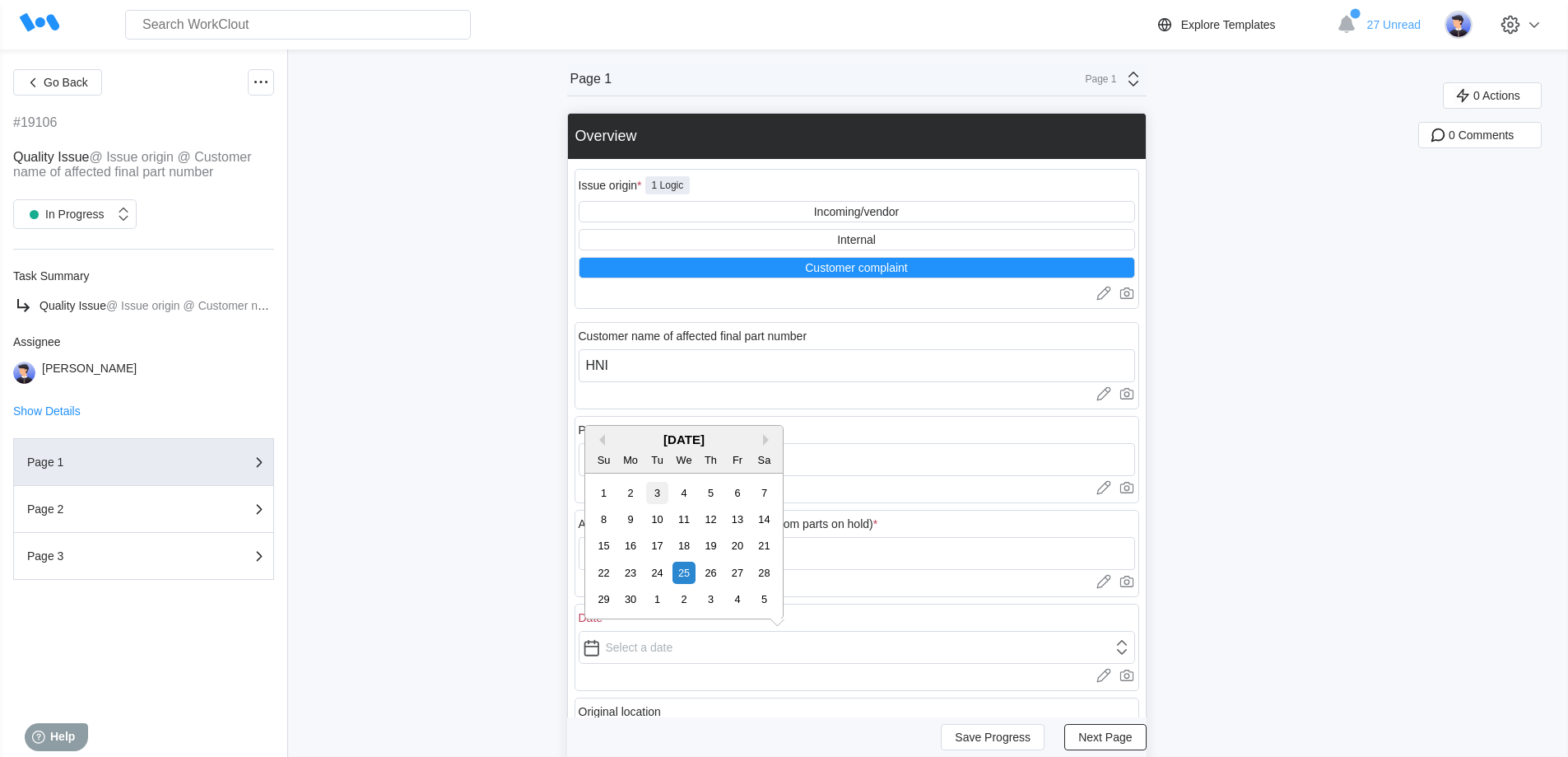
click at [653, 492] on div "3" at bounding box center [657, 493] width 22 height 22
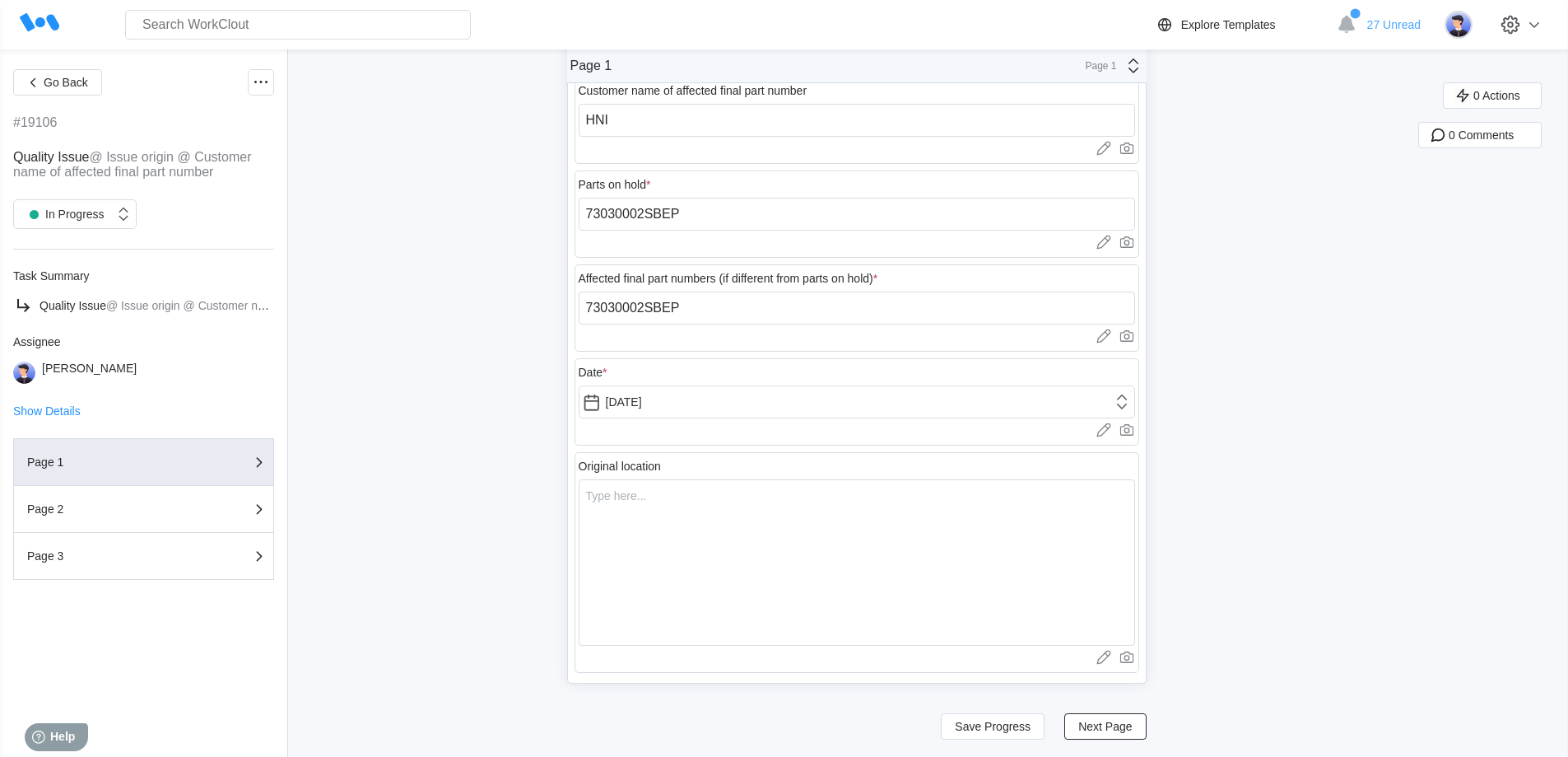
scroll to position [247, 0]
click at [687, 502] on textarea at bounding box center [856, 560] width 556 height 166
click at [1131, 721] on span "Next Page" at bounding box center [1105, 724] width 54 height 12
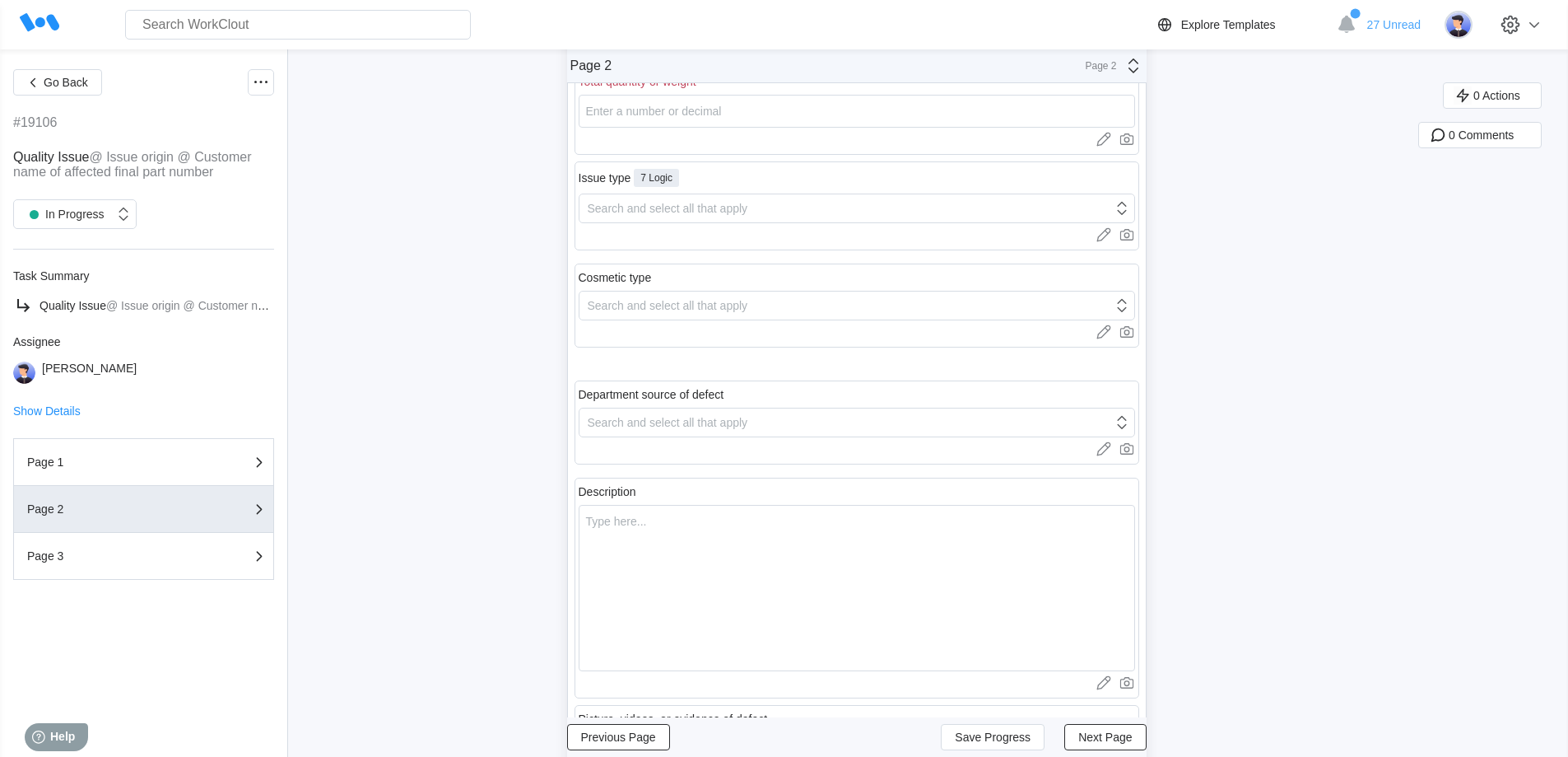
scroll to position [0, 0]
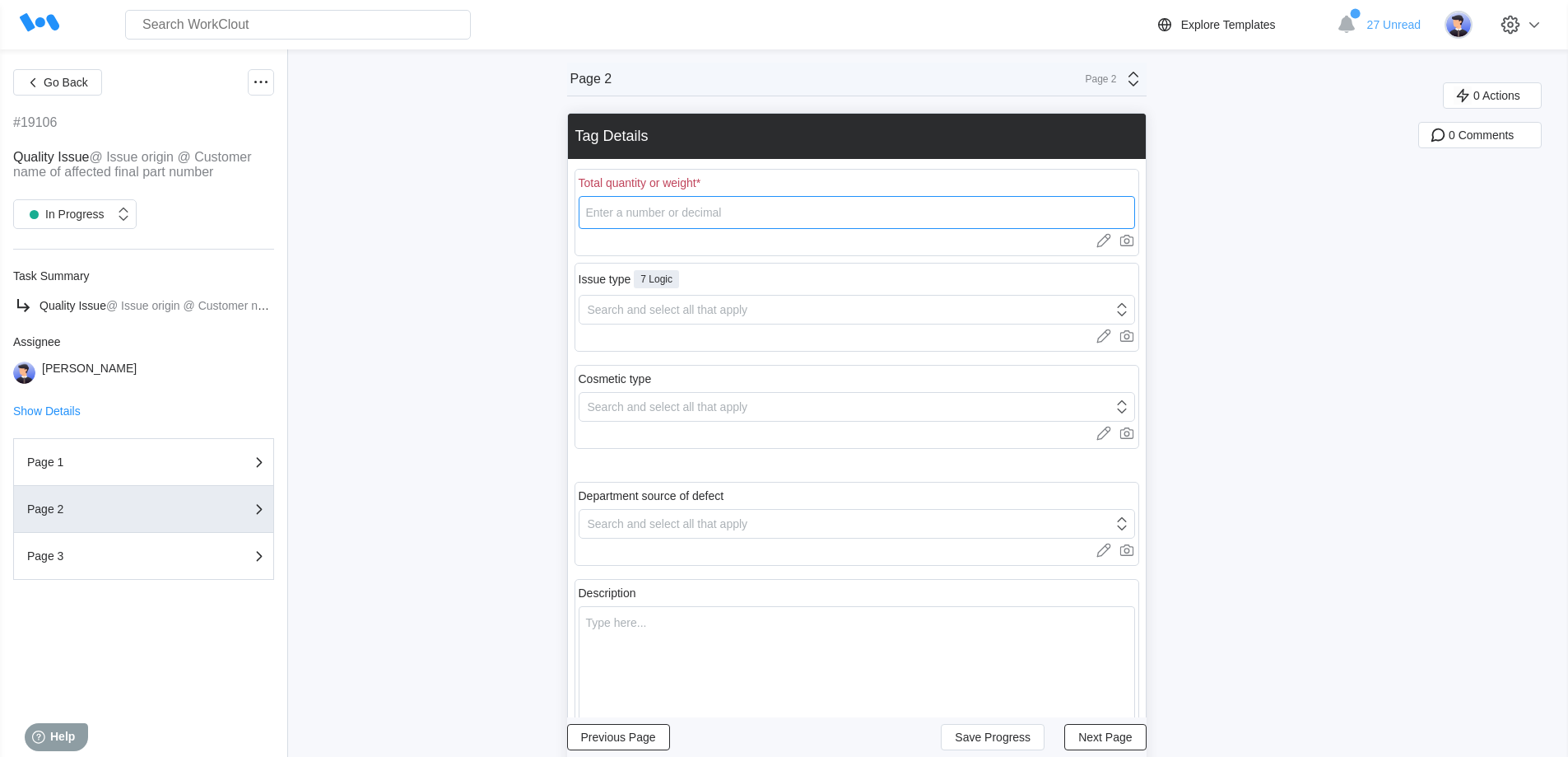
click at [654, 213] on input "number" at bounding box center [856, 212] width 556 height 33
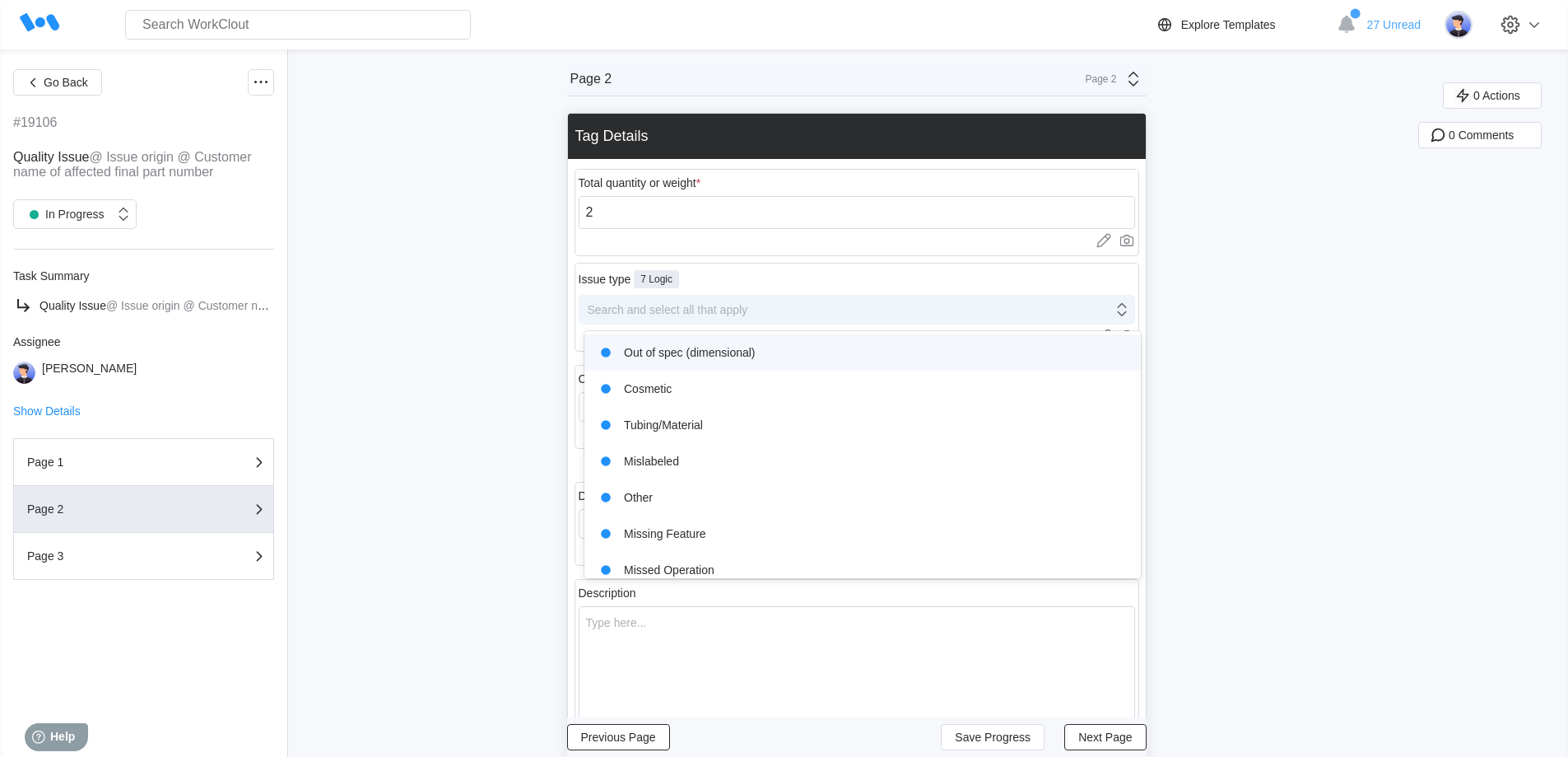
click at [642, 316] on div "Search and select all that apply" at bounding box center [846, 310] width 533 height 23
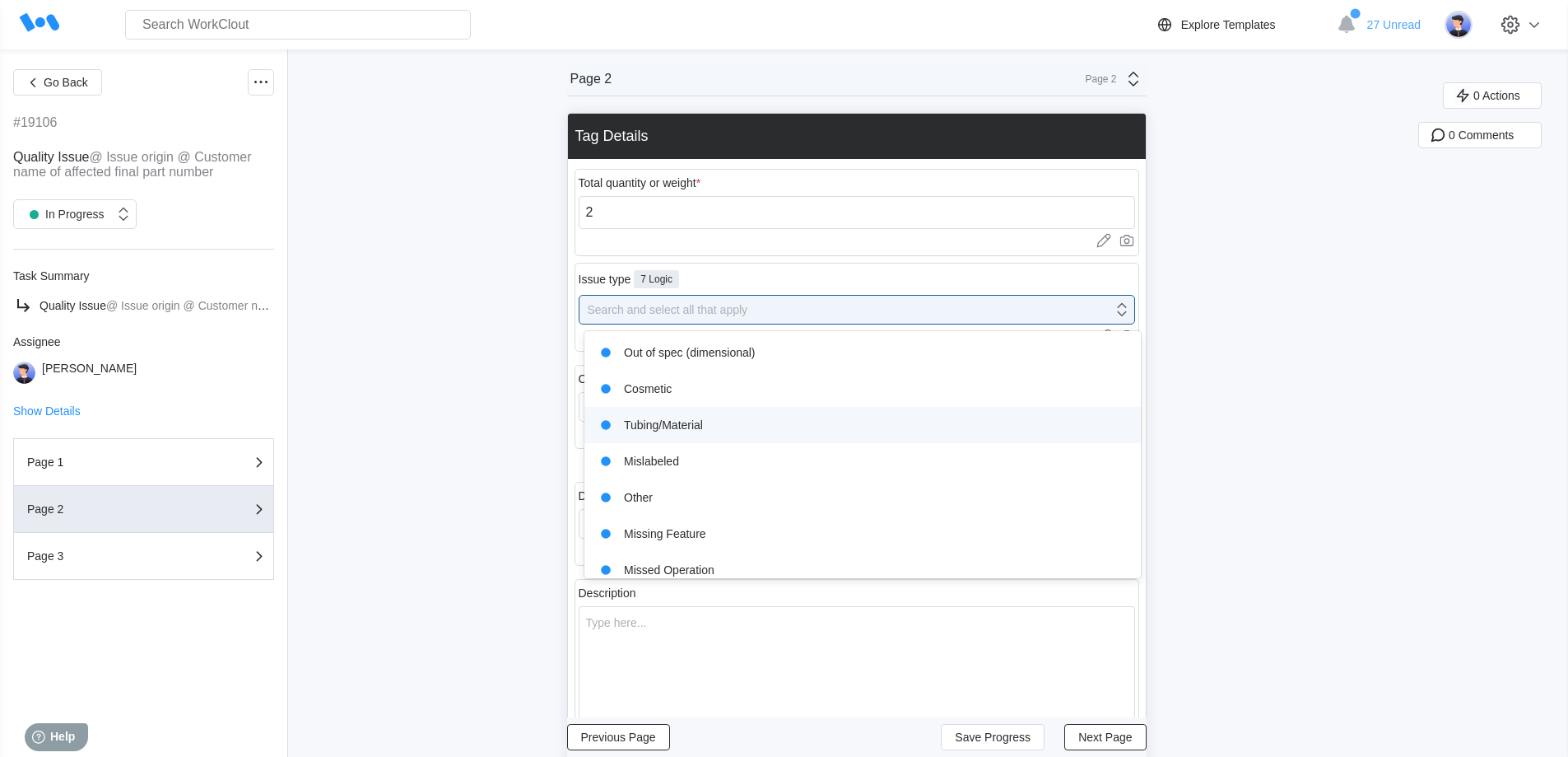
scroll to position [49, 0]
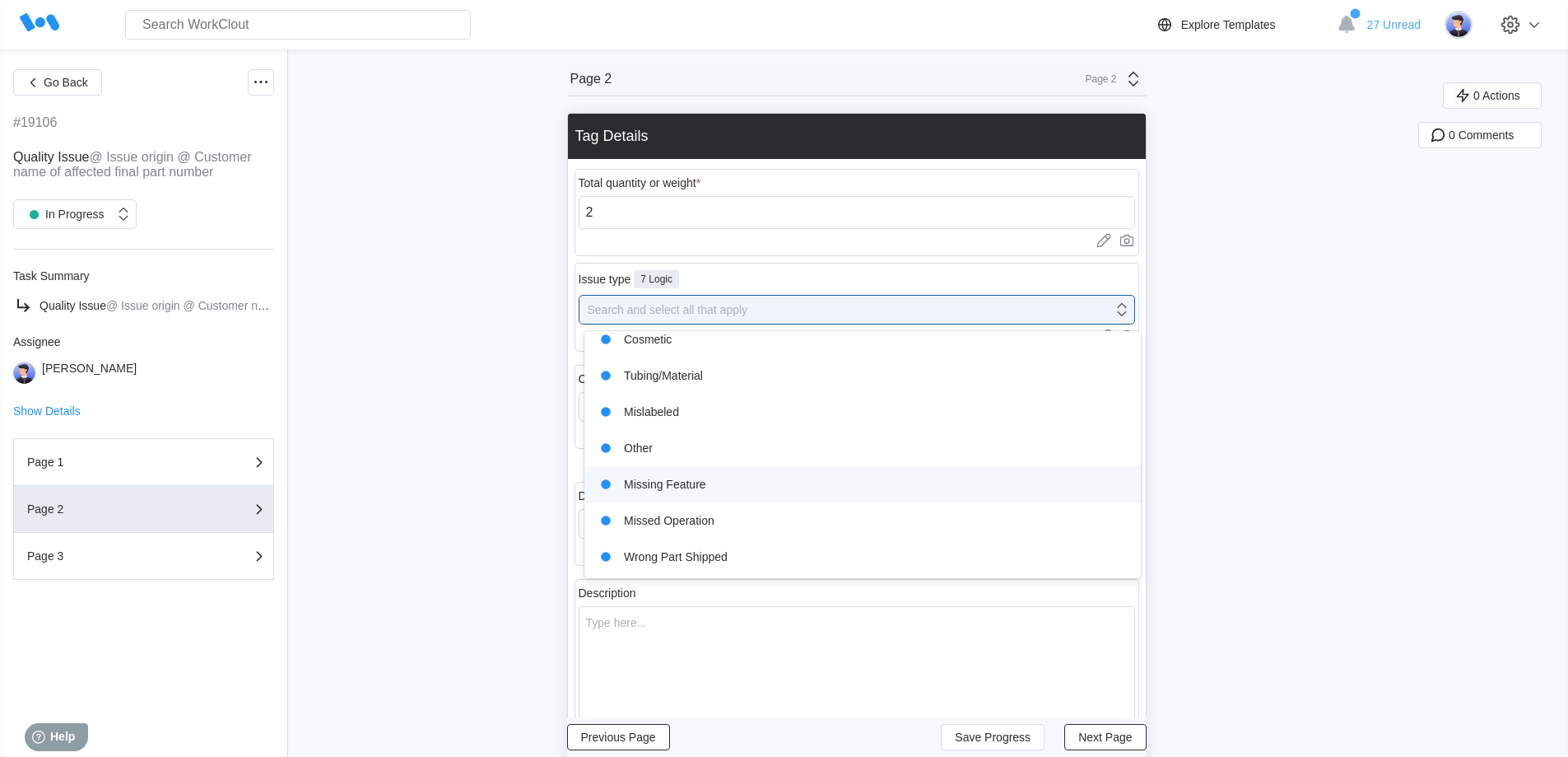
click at [701, 486] on div "Missing Feature" at bounding box center [862, 485] width 536 height 23
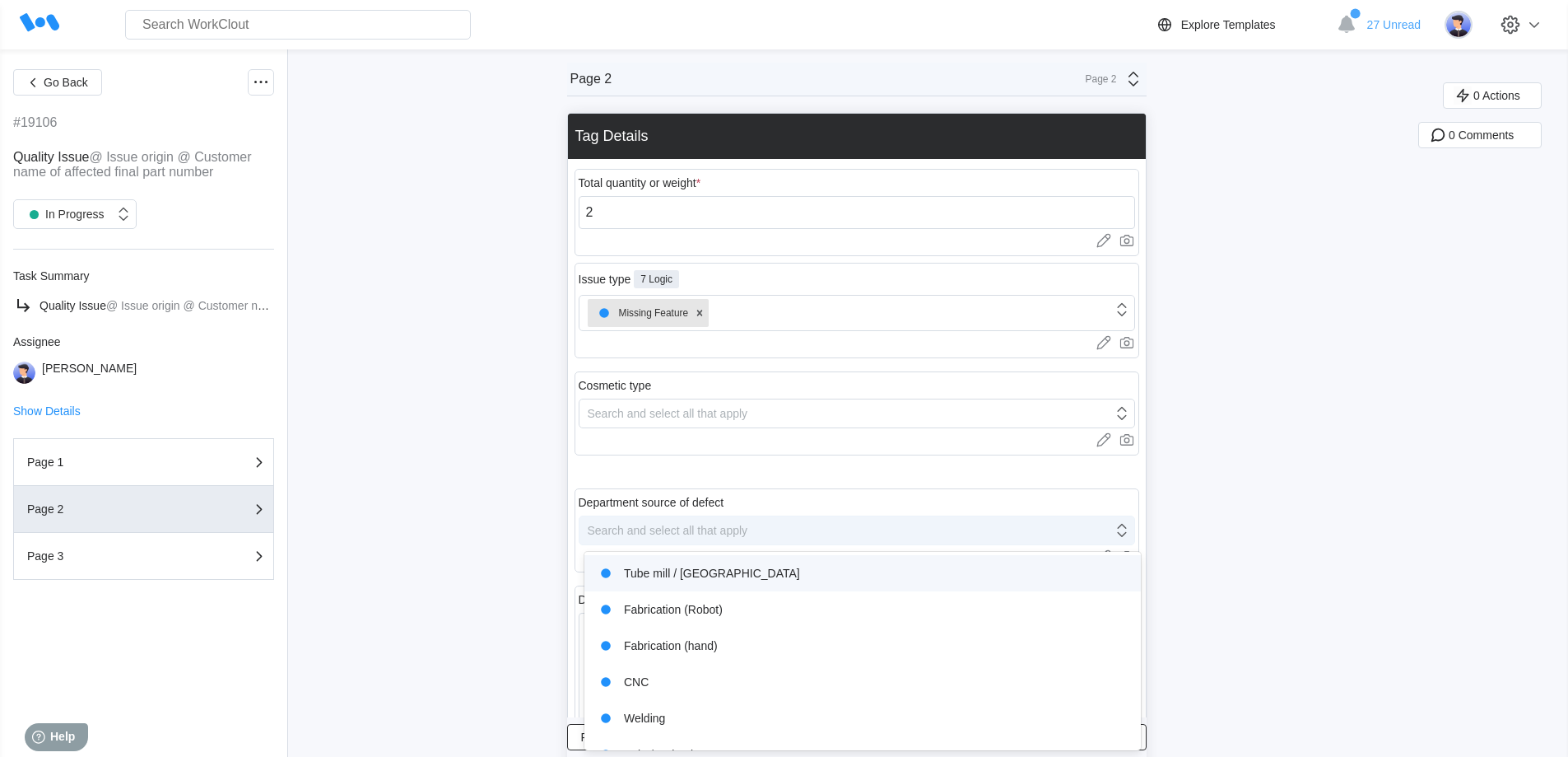
click at [662, 538] on div "Search and select all that apply" at bounding box center [846, 530] width 533 height 23
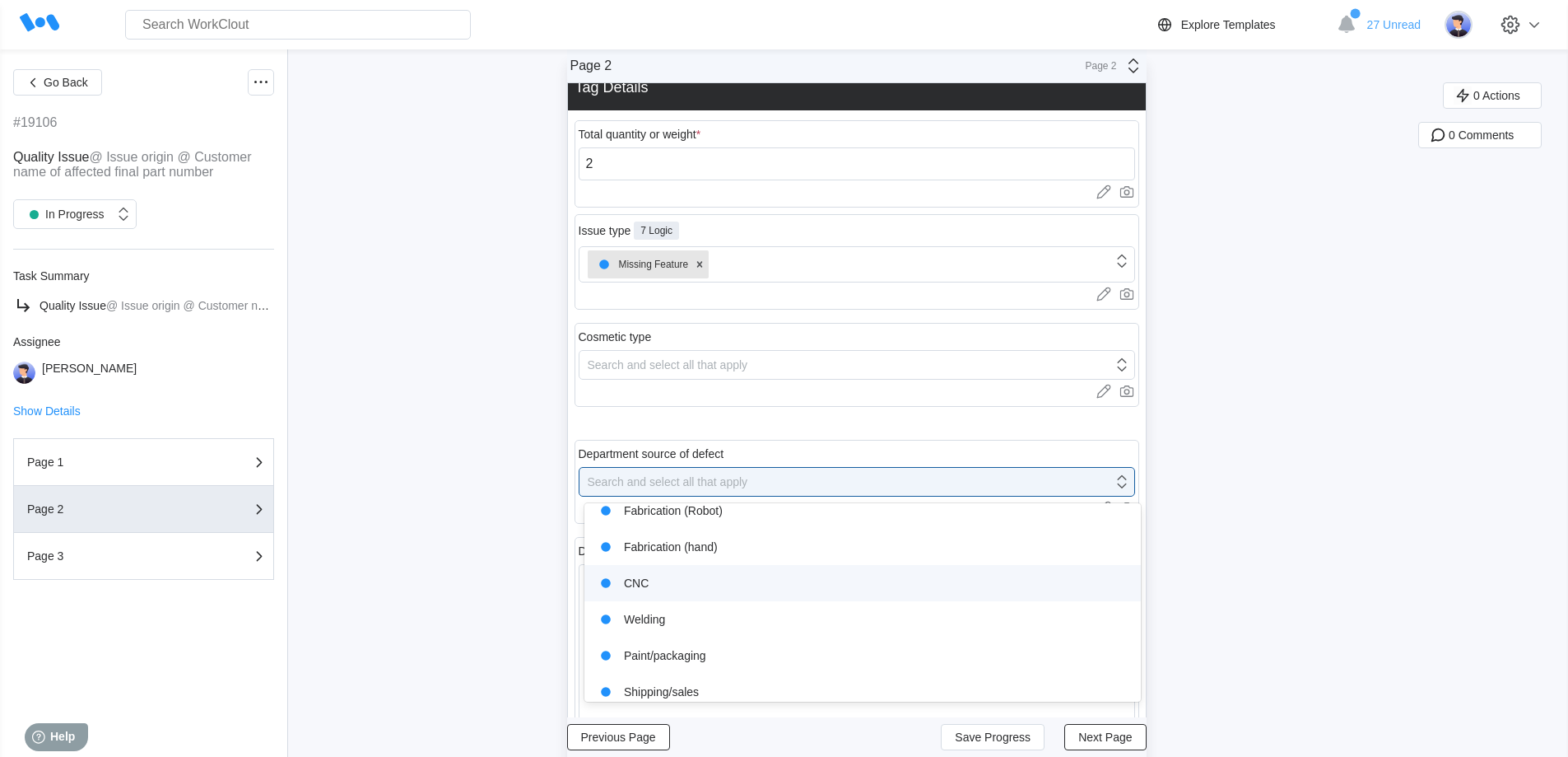
scroll to position [134, 0]
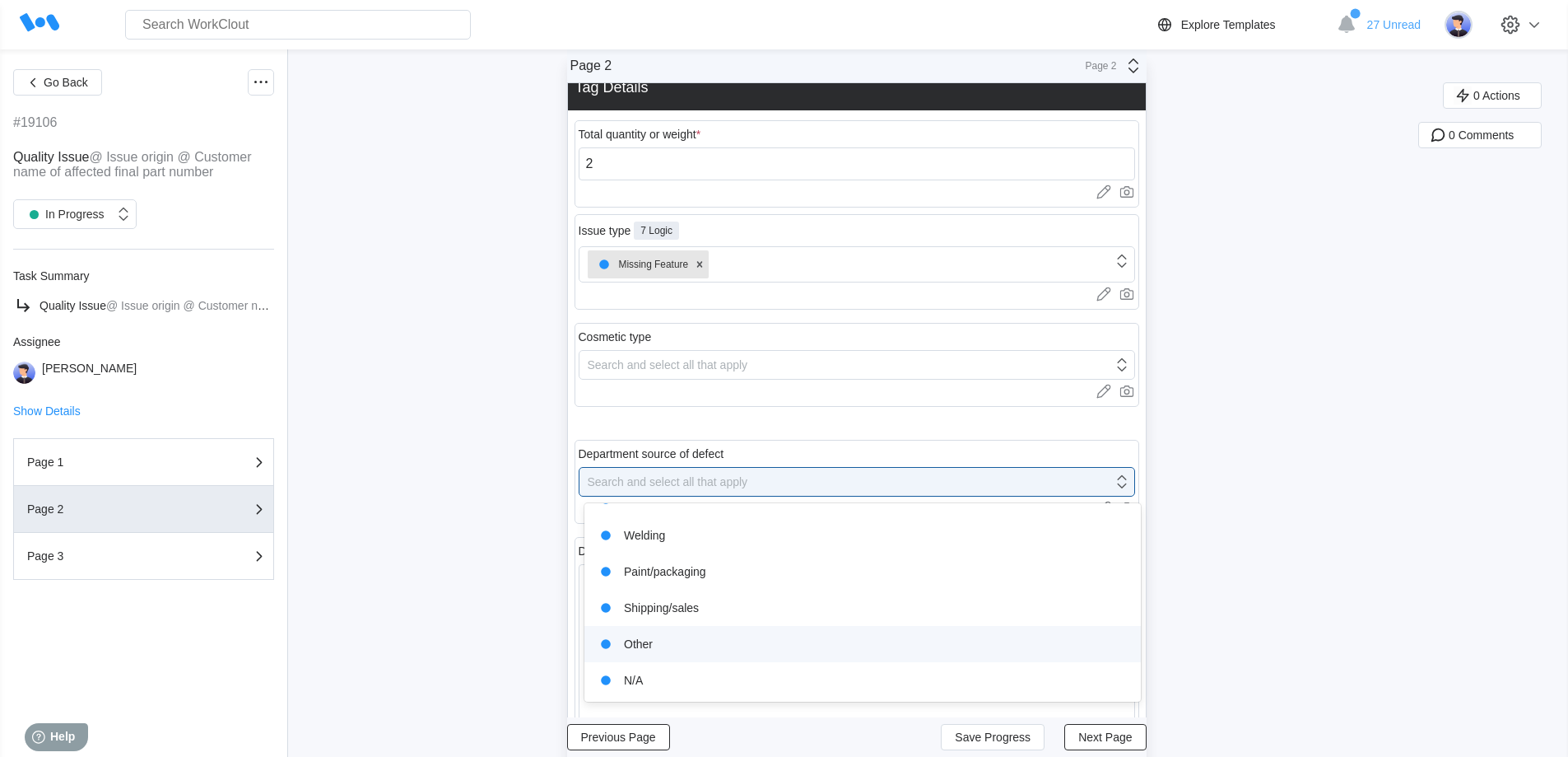
click at [675, 650] on div "Other" at bounding box center [862, 644] width 536 height 23
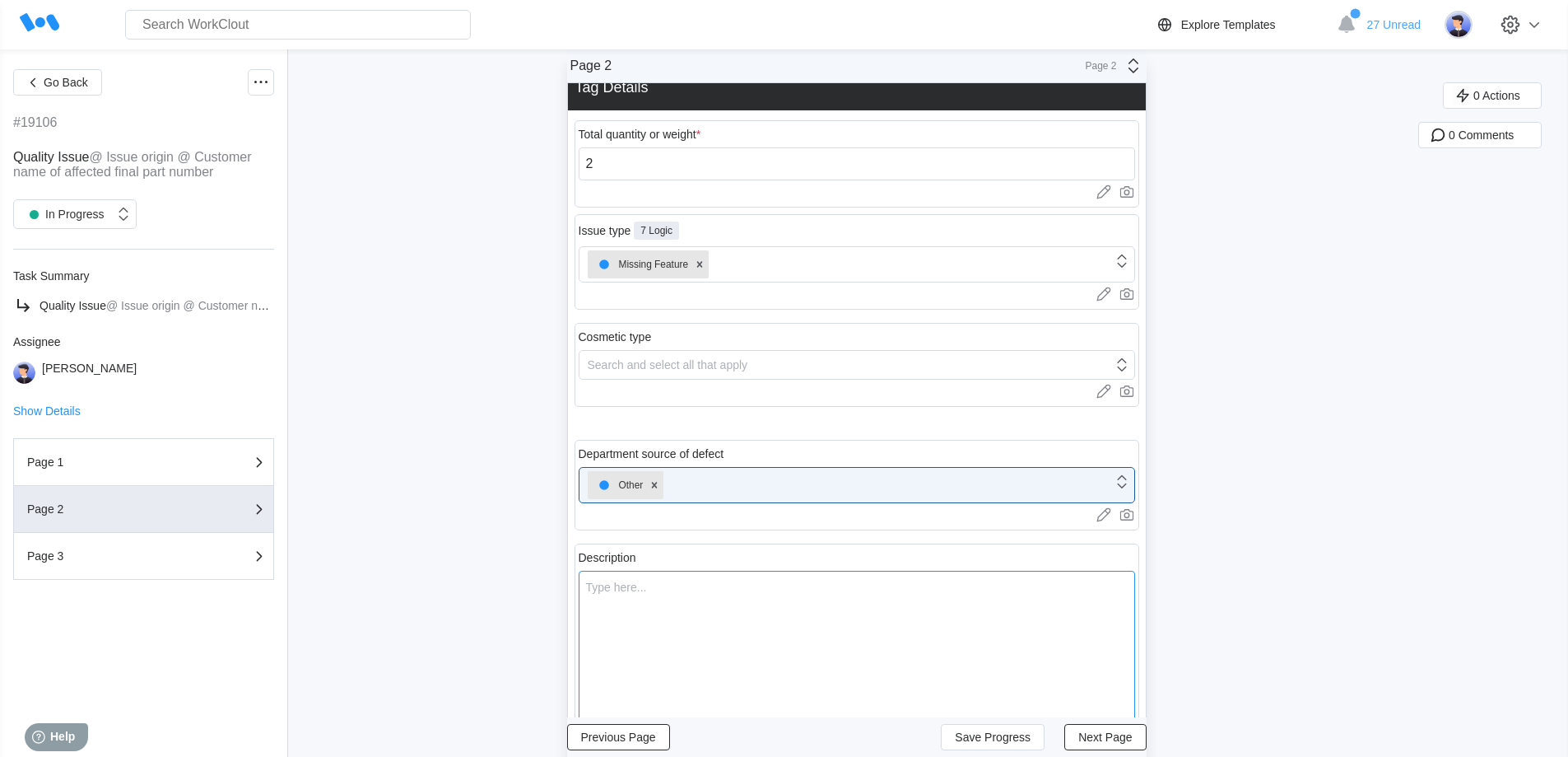
click at [675, 635] on textarea at bounding box center [856, 654] width 556 height 166
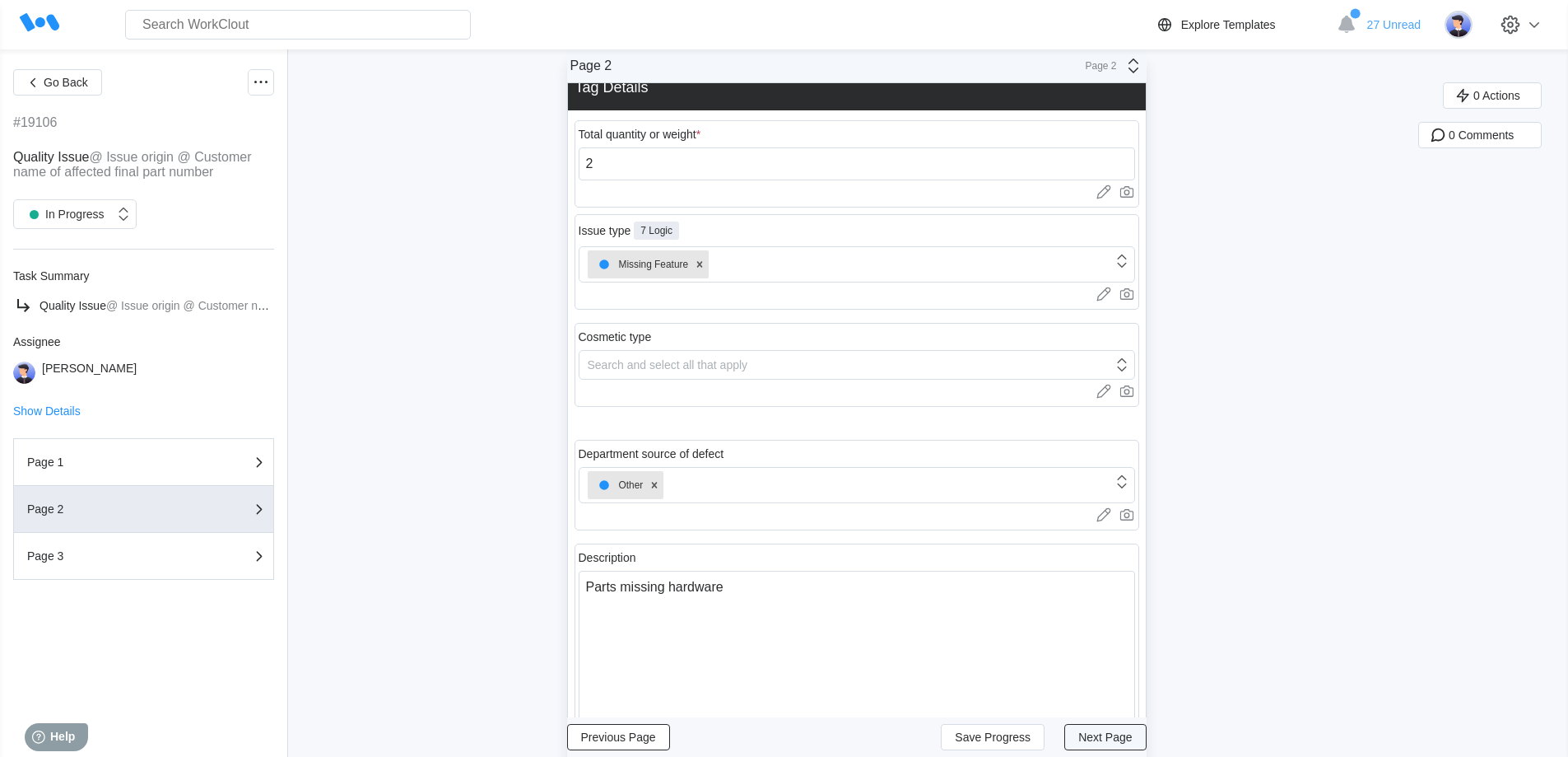
click at [1106, 733] on span "Next Page" at bounding box center [1105, 736] width 54 height 12
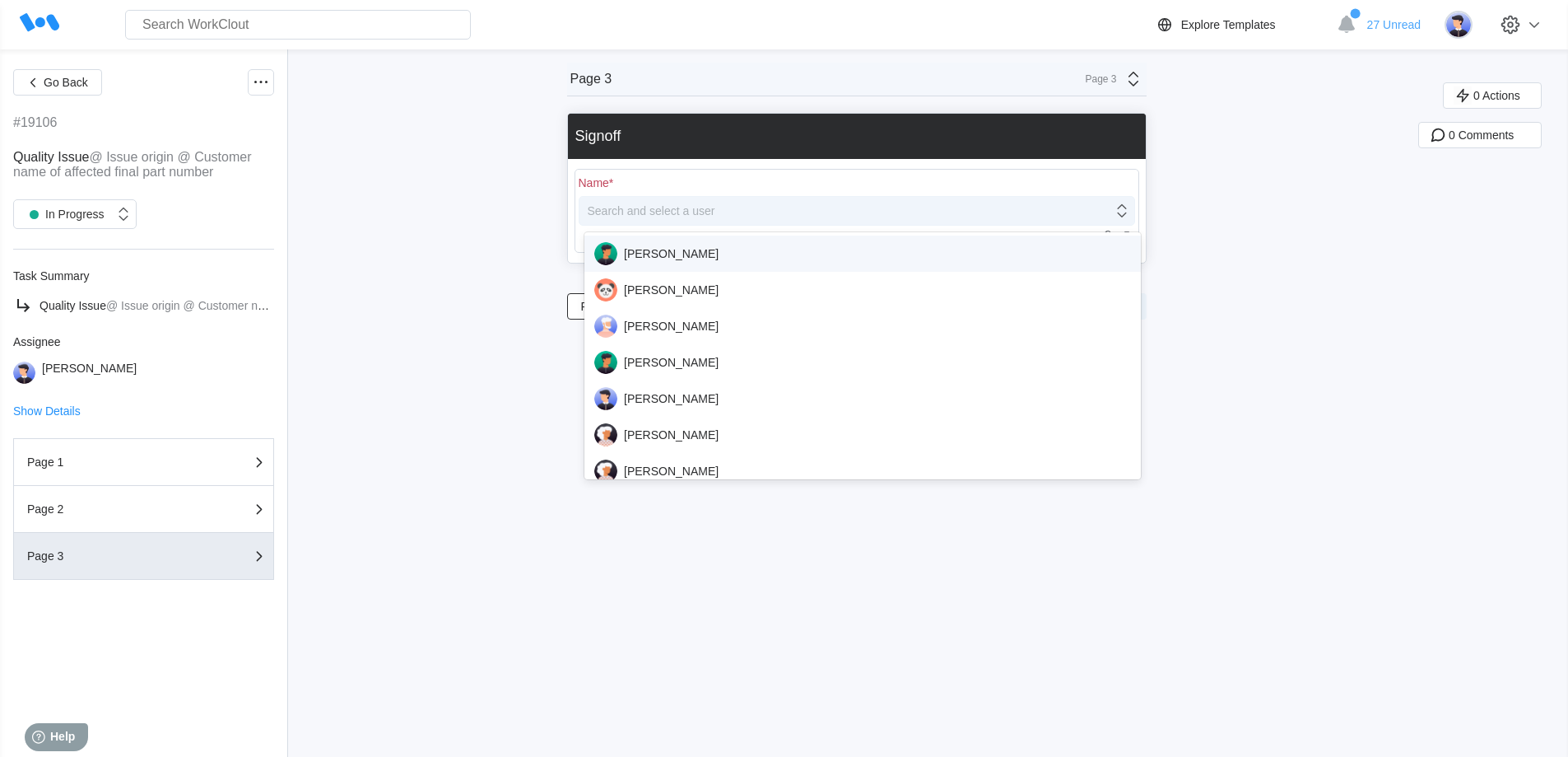
click at [684, 205] on div "Search and select a user" at bounding box center [651, 210] width 128 height 13
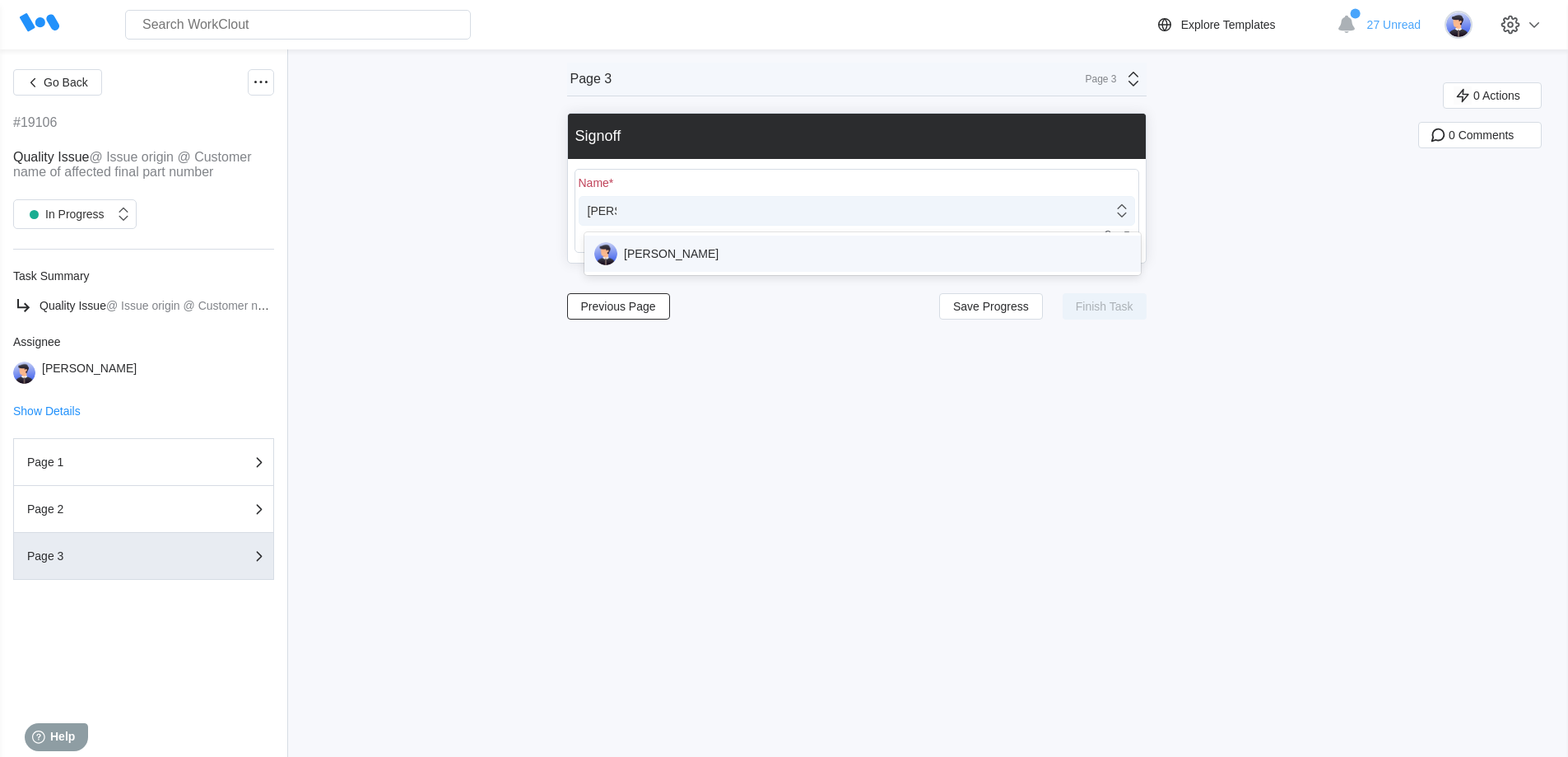
click at [669, 255] on div "[PERSON_NAME]" at bounding box center [862, 254] width 536 height 23
click at [1115, 302] on span "Finish Task" at bounding box center [1104, 306] width 58 height 12
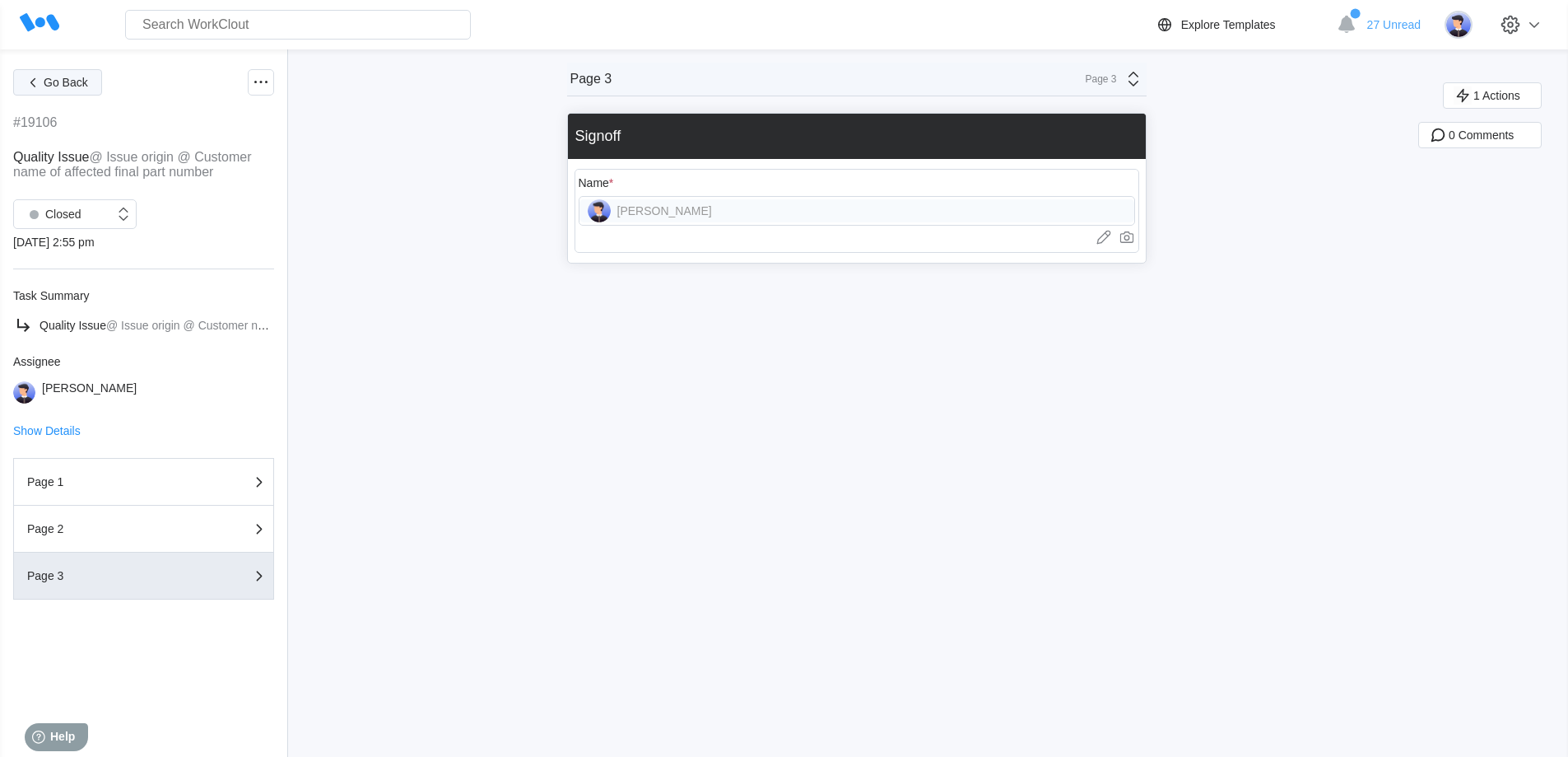
click at [58, 76] on span "Go Back" at bounding box center [66, 82] width 44 height 12
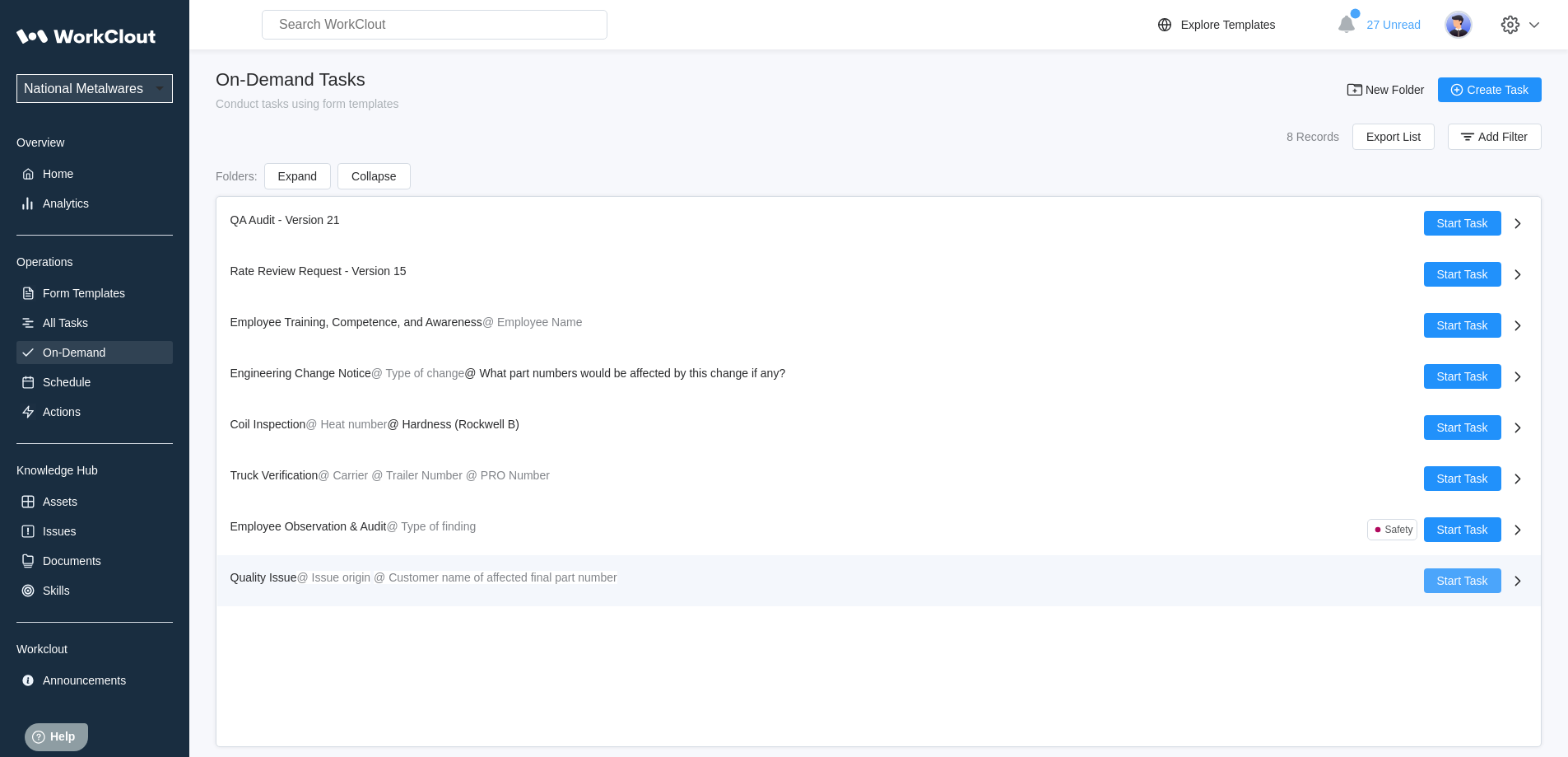
click at [1459, 584] on span "Start Task" at bounding box center [1462, 580] width 51 height 12
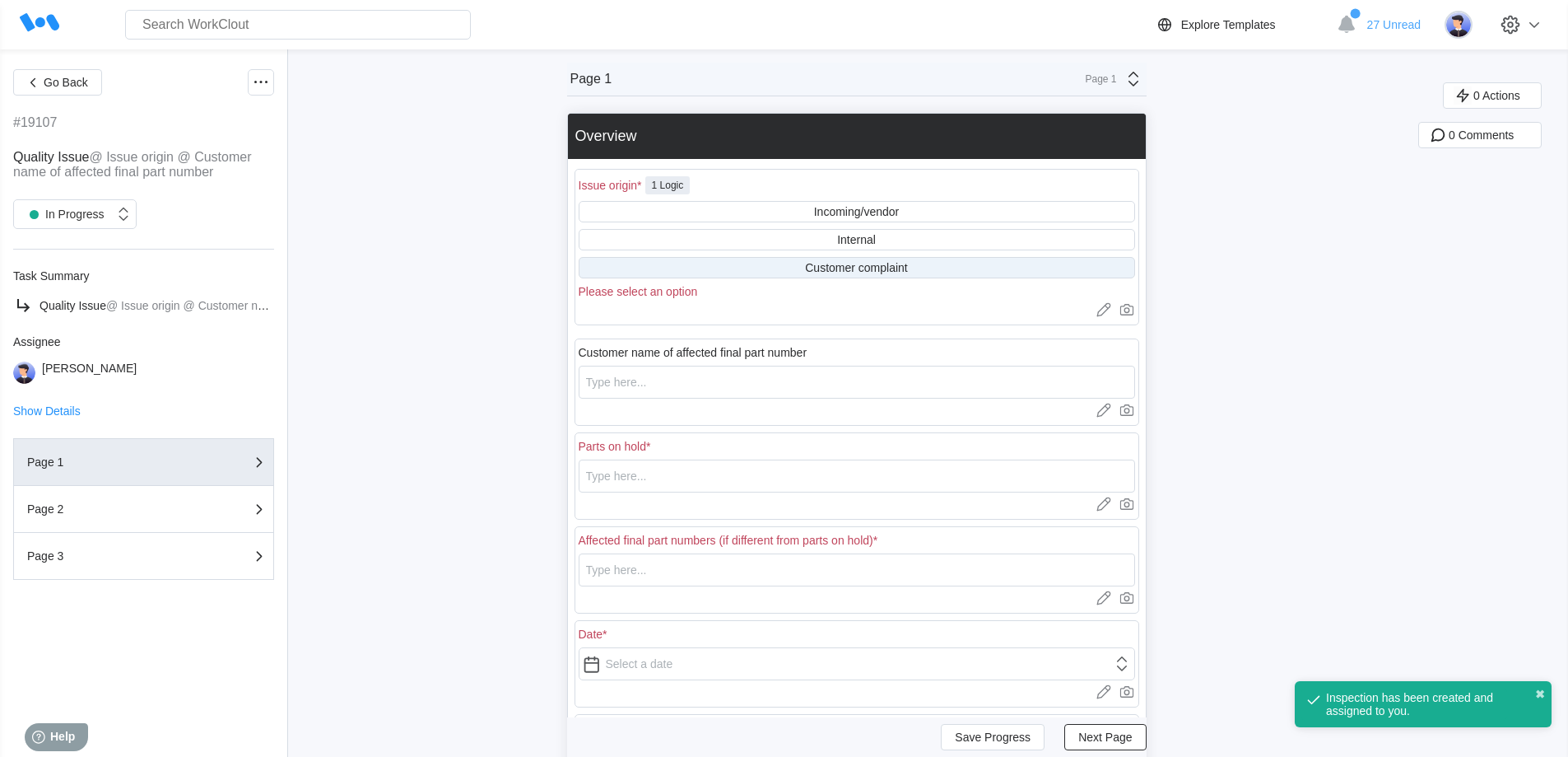
click at [822, 263] on div "Customer complaint" at bounding box center [856, 267] width 102 height 13
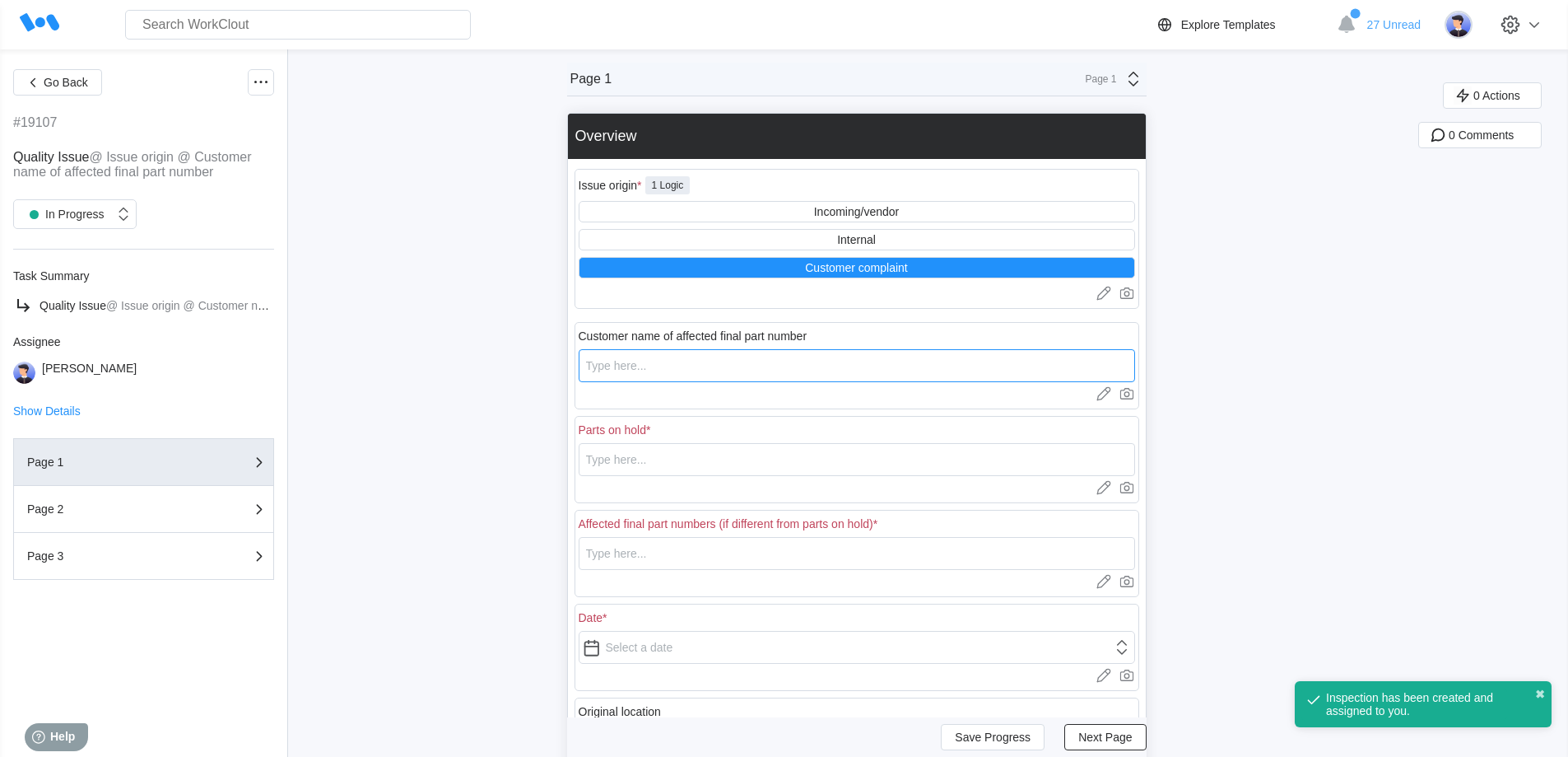
click at [671, 374] on input "text" at bounding box center [856, 365] width 556 height 33
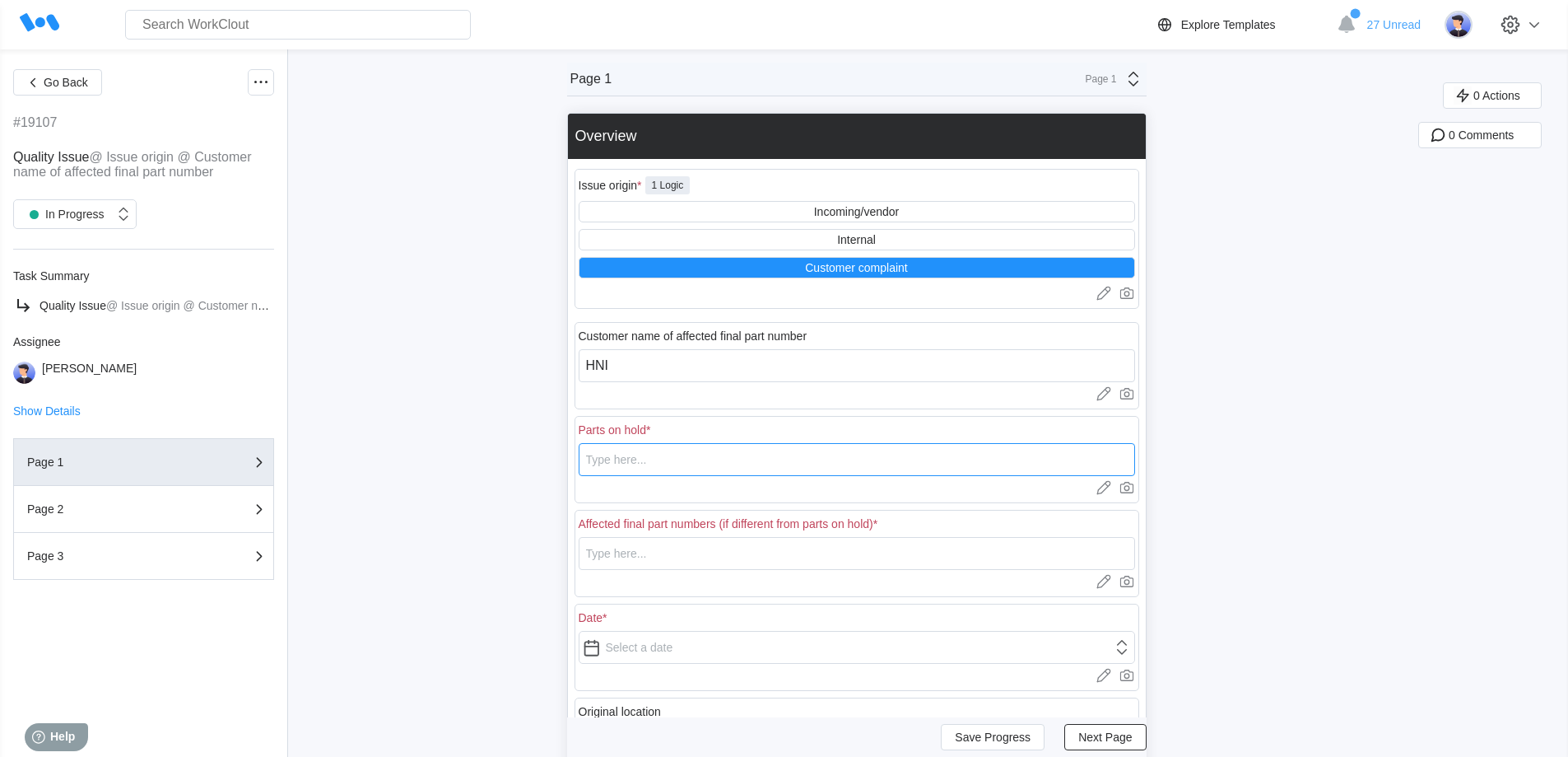
click at [669, 462] on input "text" at bounding box center [856, 459] width 556 height 33
drag, startPoint x: 704, startPoint y: 450, endPoint x: 571, endPoint y: 459, distance: 133.3
click at [571, 459] on div "Go Back #19107 Quality Issue @ Issue origin @ Customer name of affected final p…" at bounding box center [784, 527] width 1568 height 955
click at [615, 558] on input "text" at bounding box center [856, 553] width 556 height 33
paste input "62075028MAT"
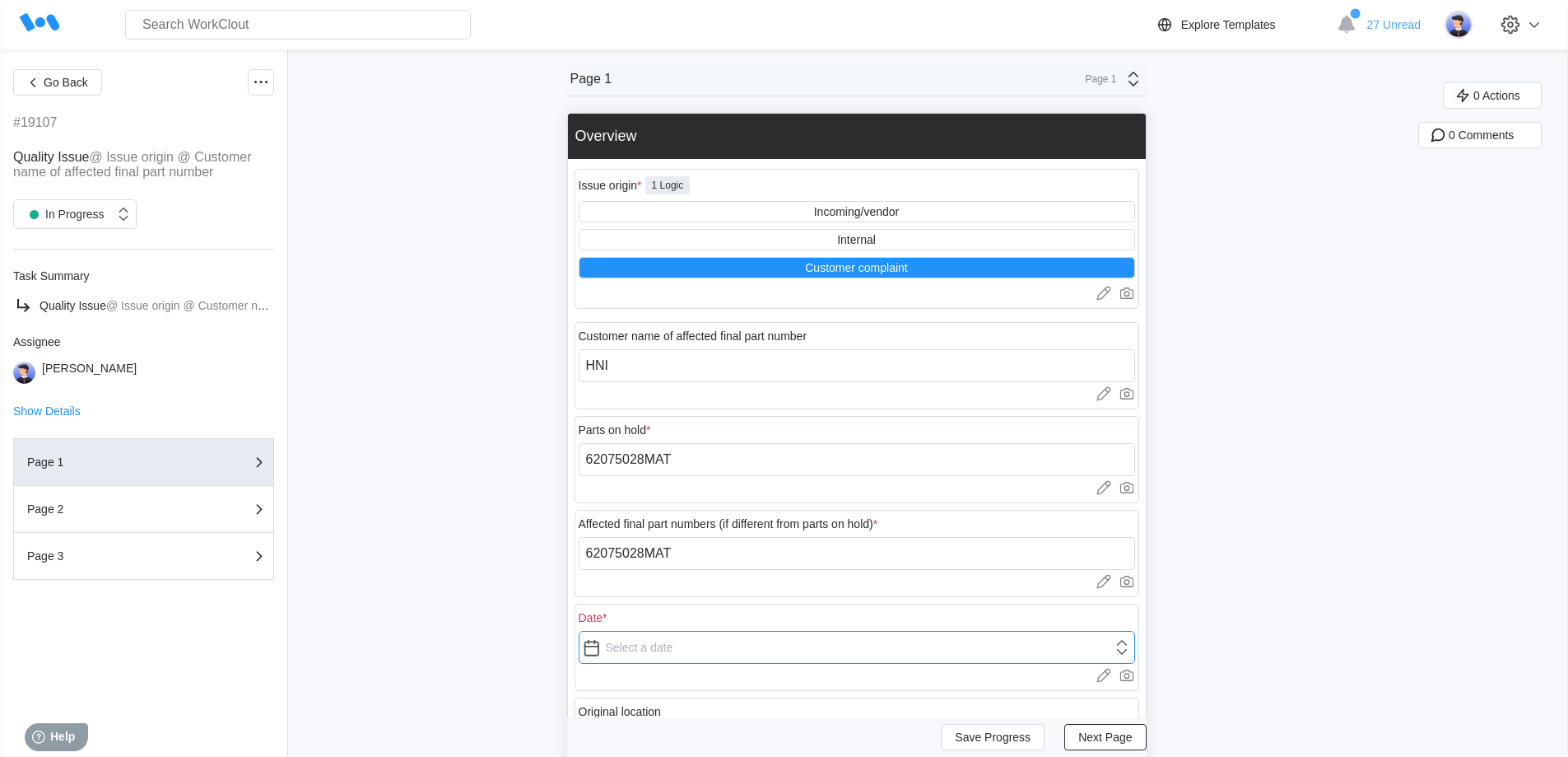
click at [640, 652] on input "text" at bounding box center [856, 646] width 556 height 33
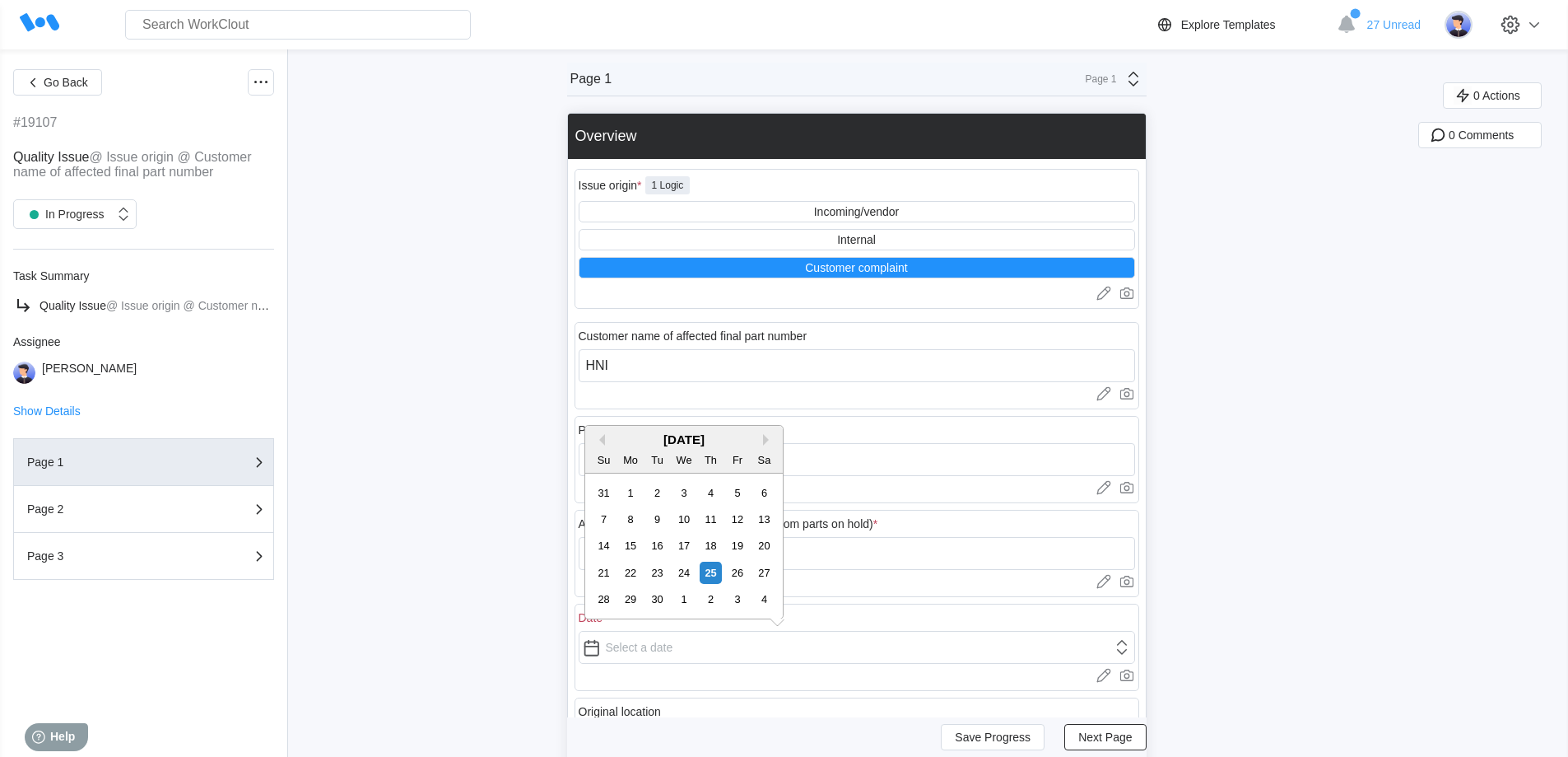
click at [599, 430] on div "[DATE] Su Mo Tu We Th Fr Sa" at bounding box center [684, 449] width 198 height 48
click at [598, 439] on button "Previous Month" at bounding box center [598, 440] width 12 height 12
click at [713, 501] on div "5" at bounding box center [710, 493] width 22 height 22
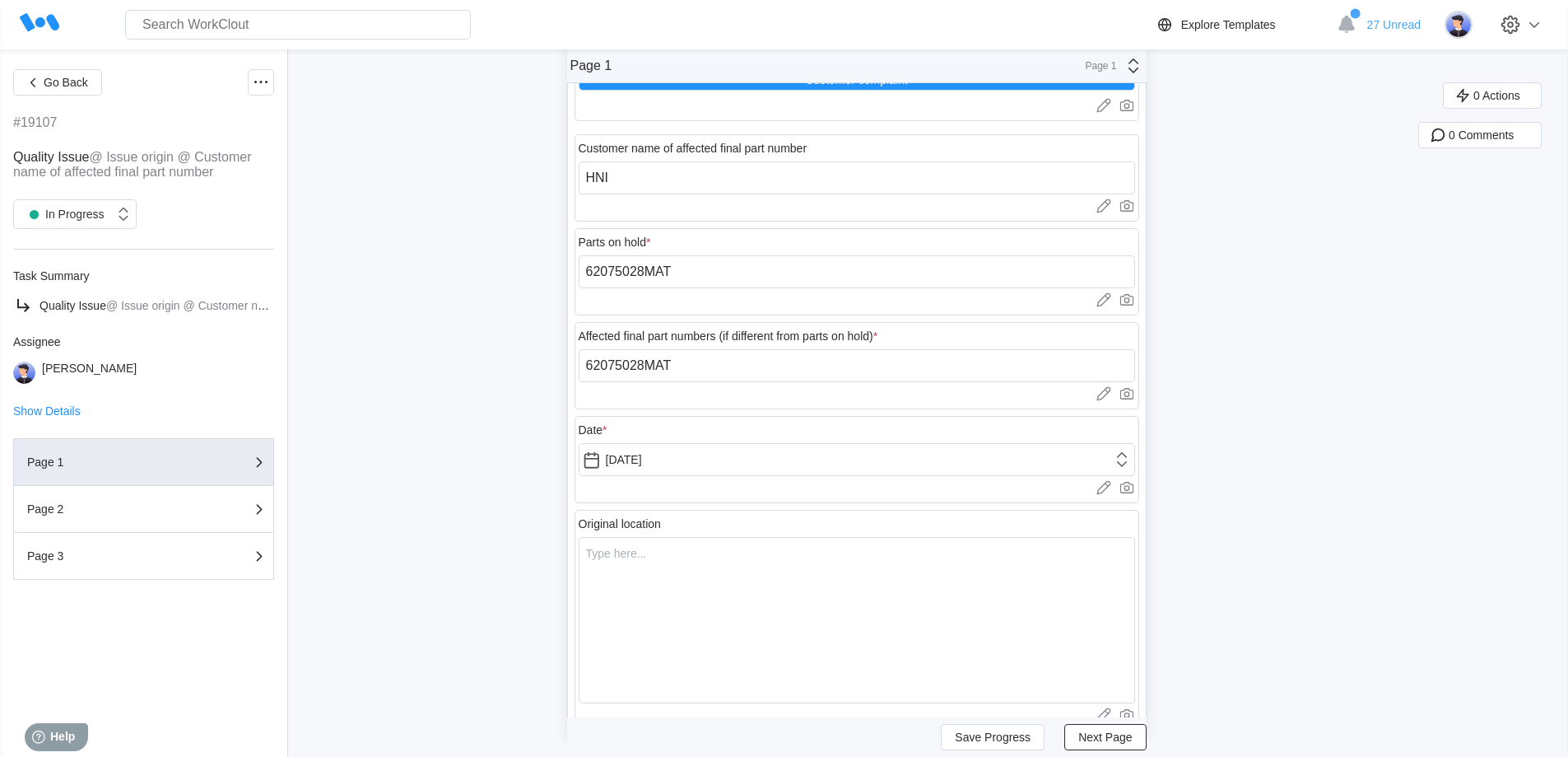
scroll to position [247, 0]
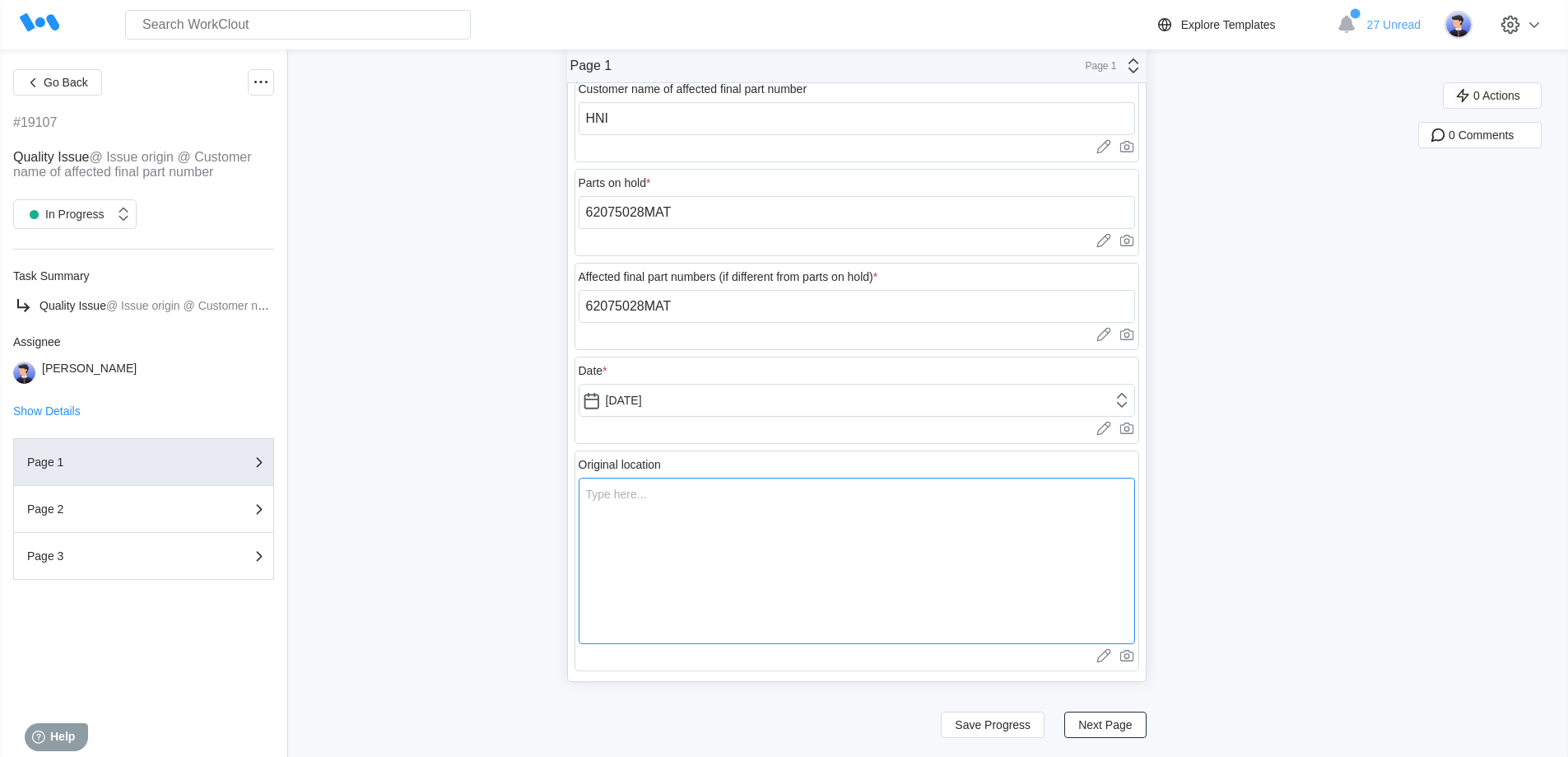
click at [687, 529] on textarea at bounding box center [856, 560] width 556 height 166
click at [1111, 728] on span "Next Page" at bounding box center [1105, 724] width 54 height 12
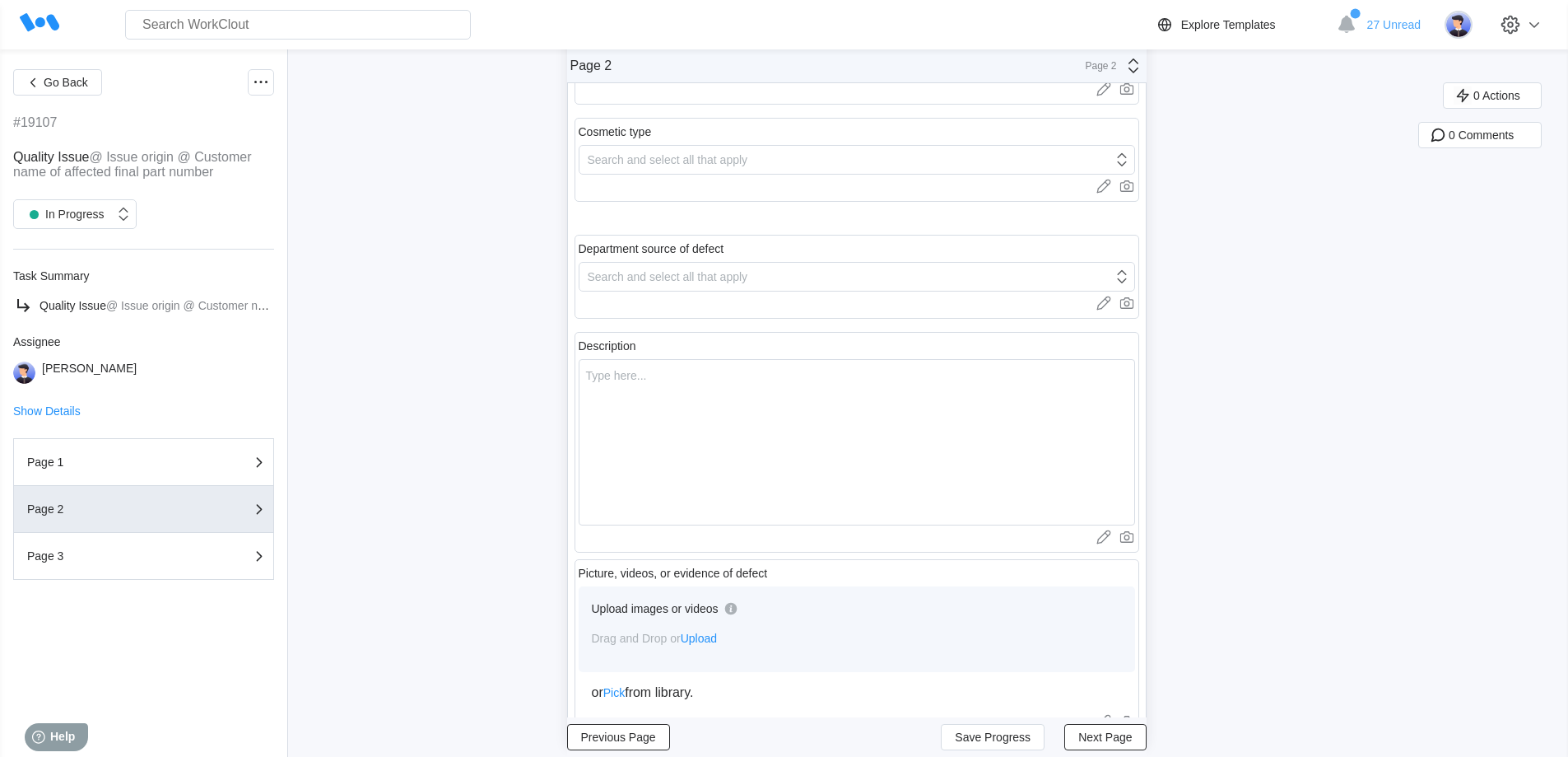
scroll to position [0, 0]
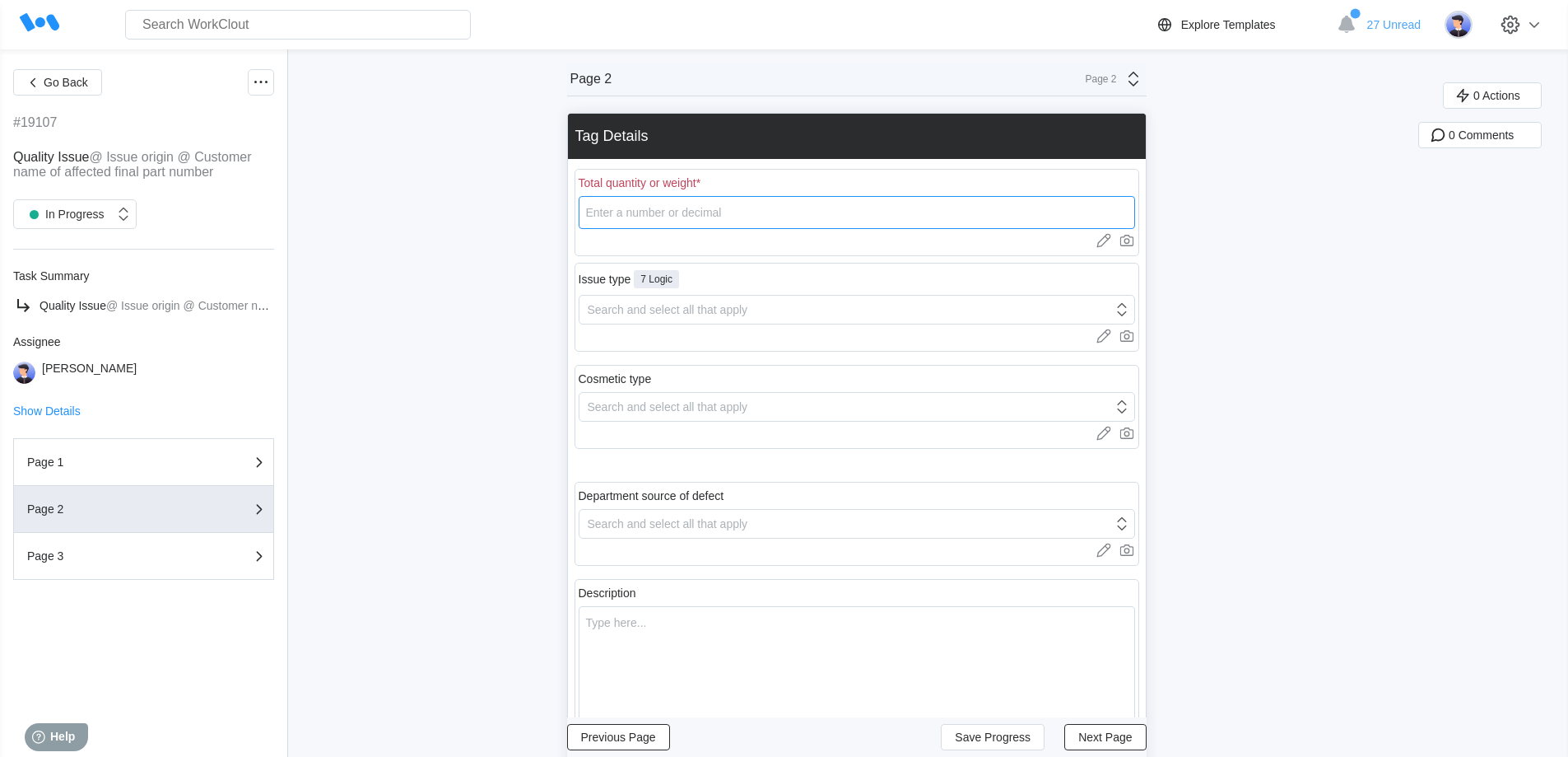
click at [700, 210] on input "number" at bounding box center [856, 212] width 556 height 33
click at [714, 308] on div "Search and select all that apply" at bounding box center [668, 309] width 161 height 13
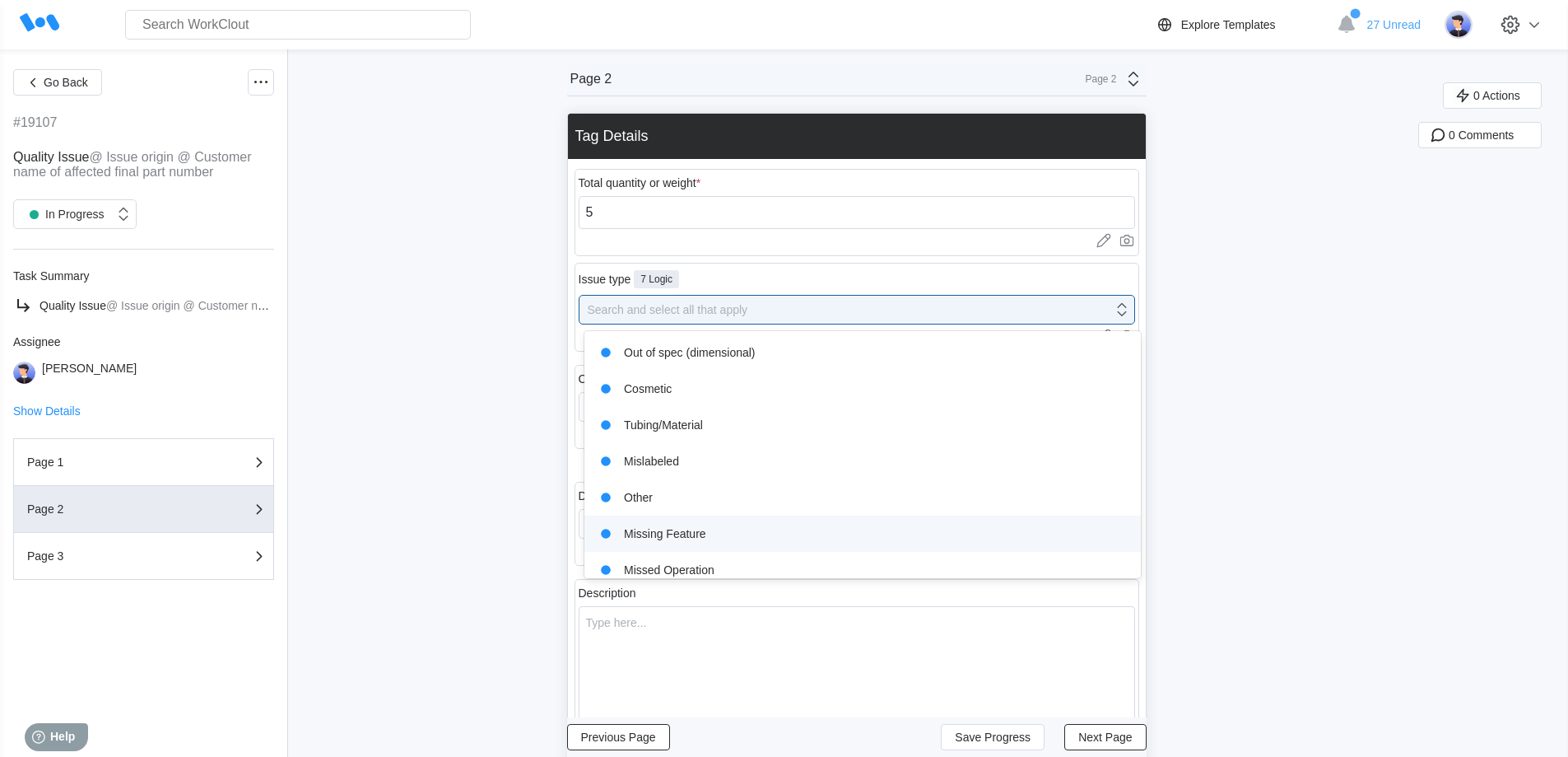
click at [716, 521] on div "Missing Feature" at bounding box center [862, 533] width 556 height 36
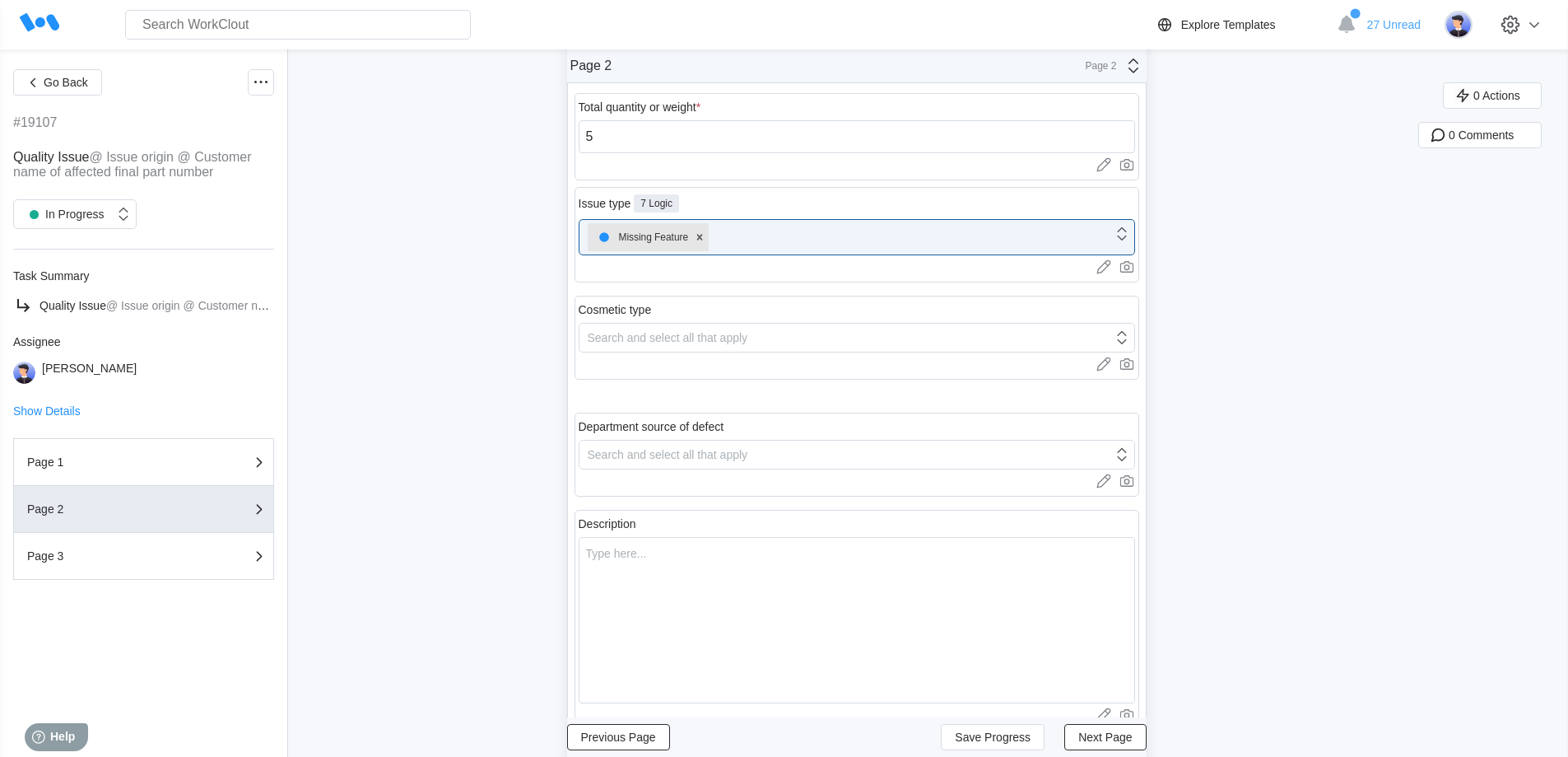
scroll to position [247, 0]
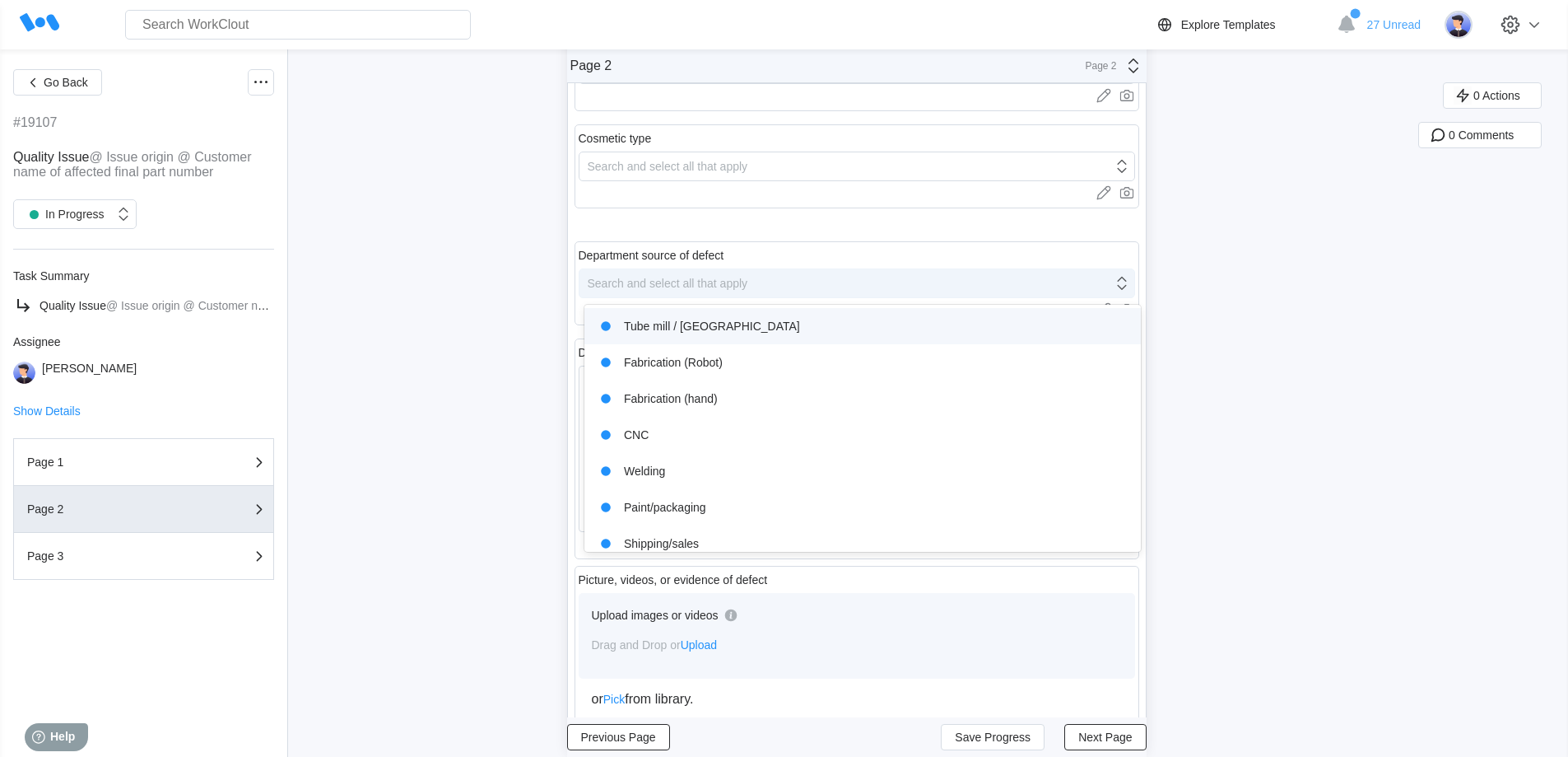
click at [667, 289] on div "Search and select all that apply" at bounding box center [668, 283] width 161 height 13
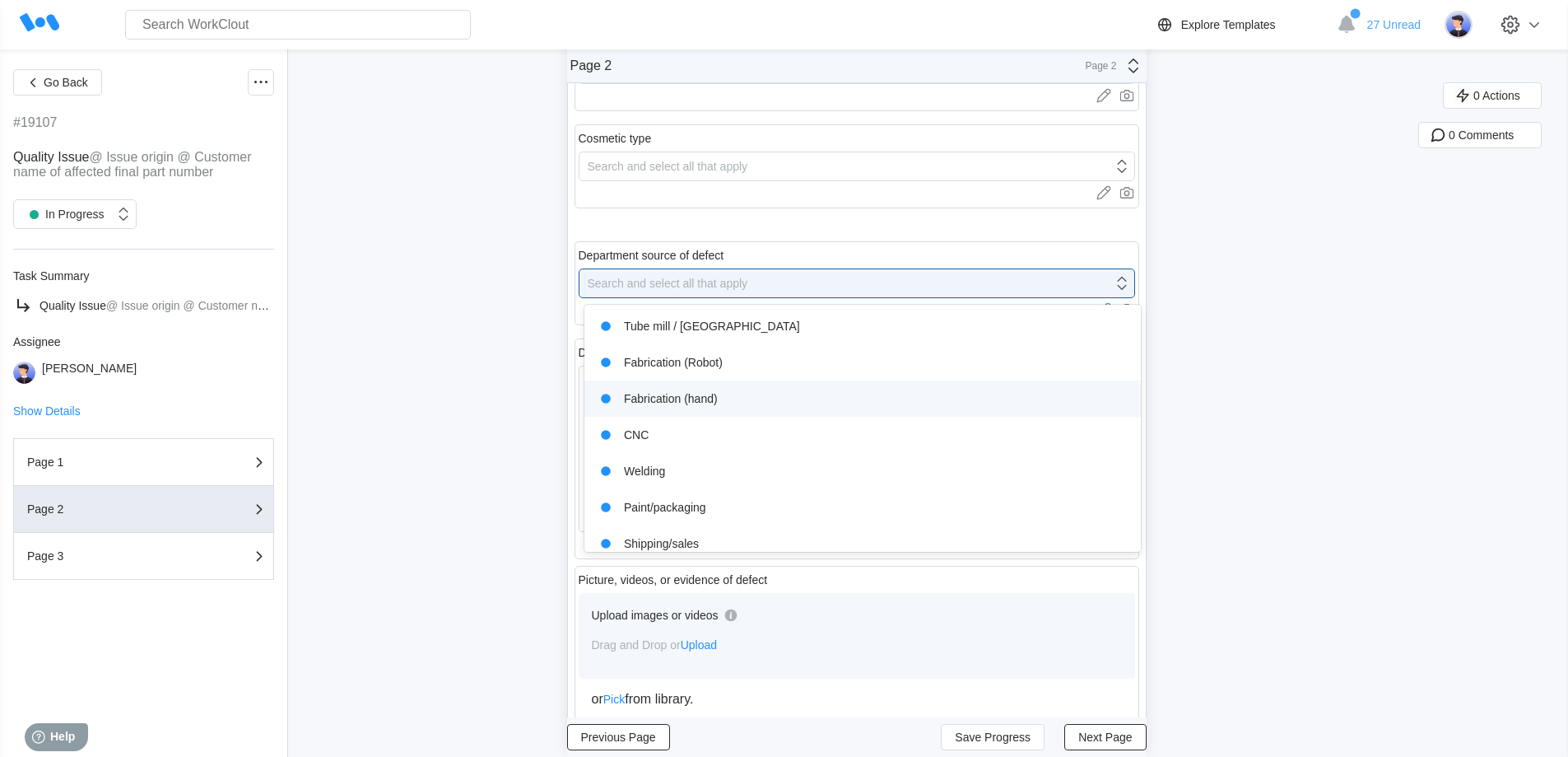
click at [683, 394] on div "Fabrication (hand)" at bounding box center [862, 398] width 536 height 23
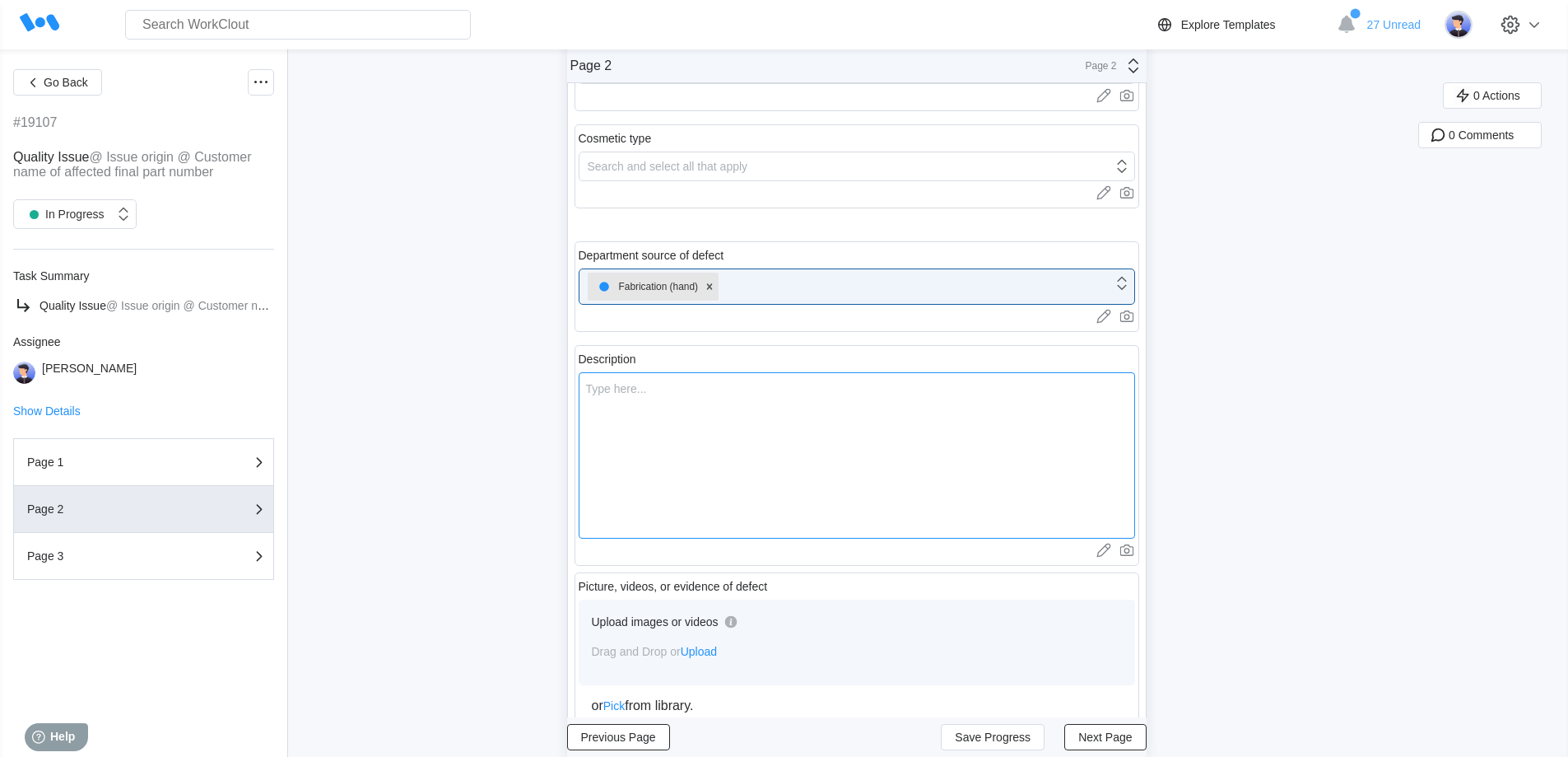
click at [683, 394] on textarea at bounding box center [856, 455] width 556 height 166
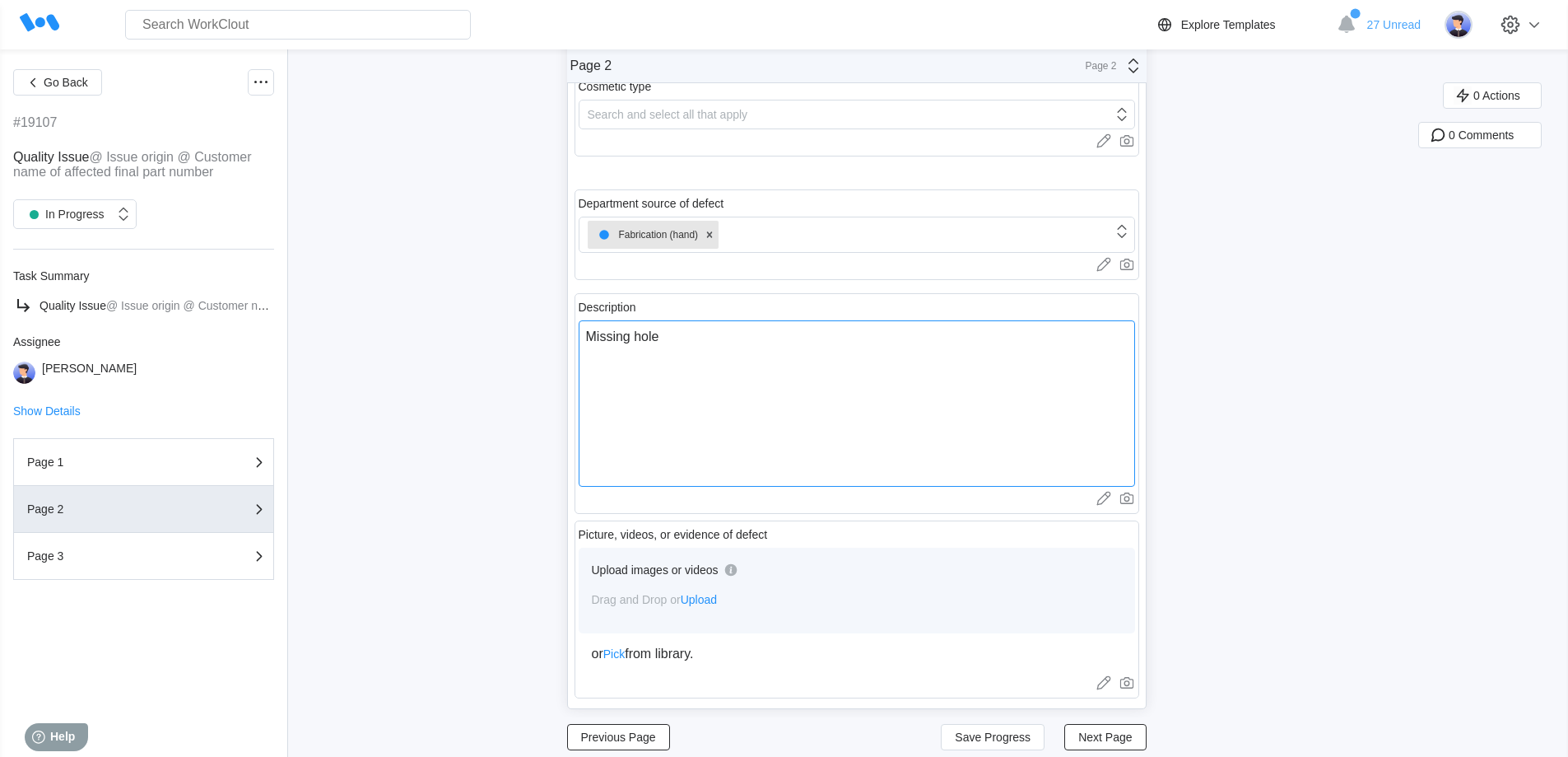
scroll to position [327, 0]
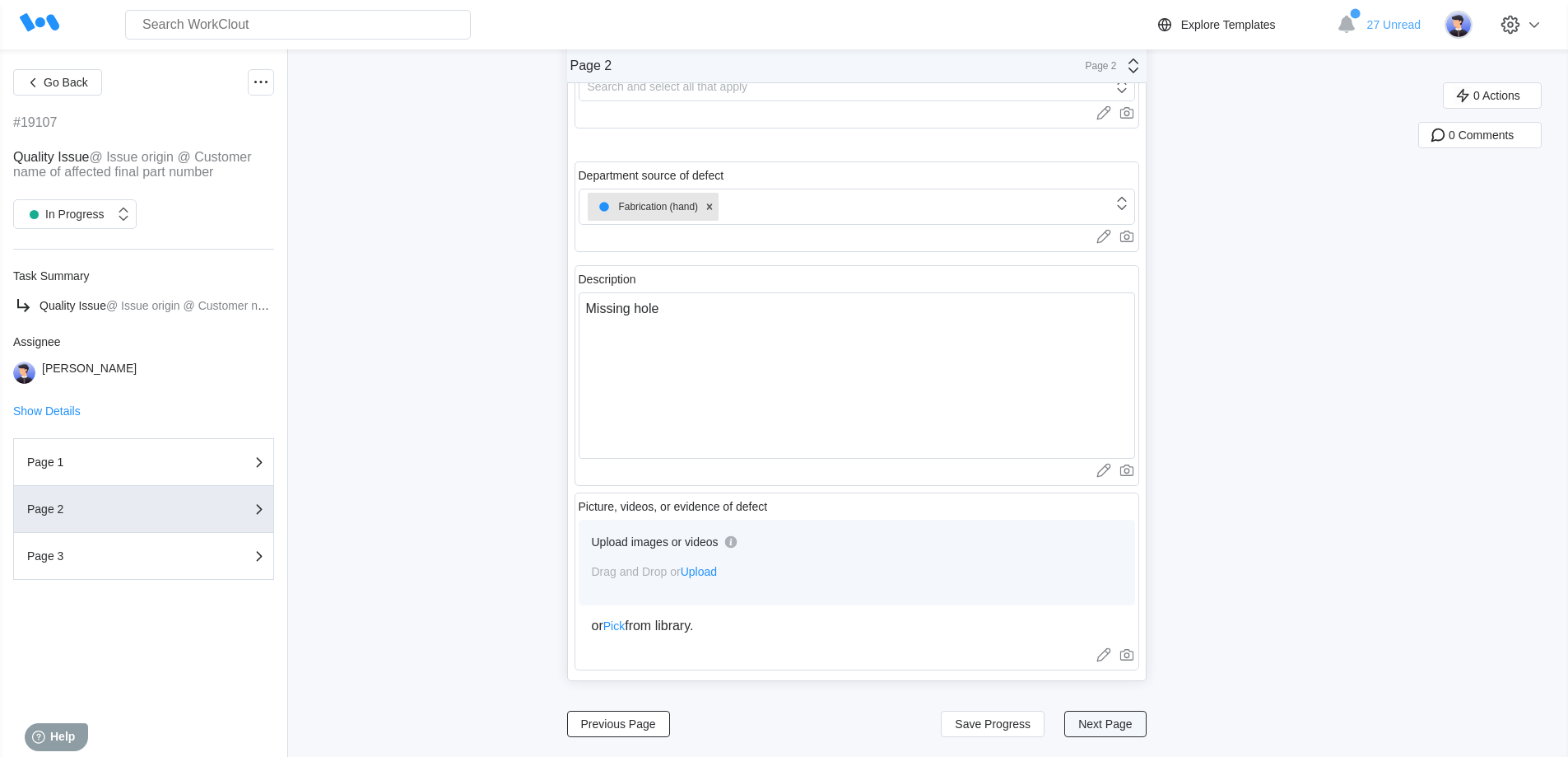
click at [1130, 731] on button "Next Page" at bounding box center [1104, 723] width 82 height 26
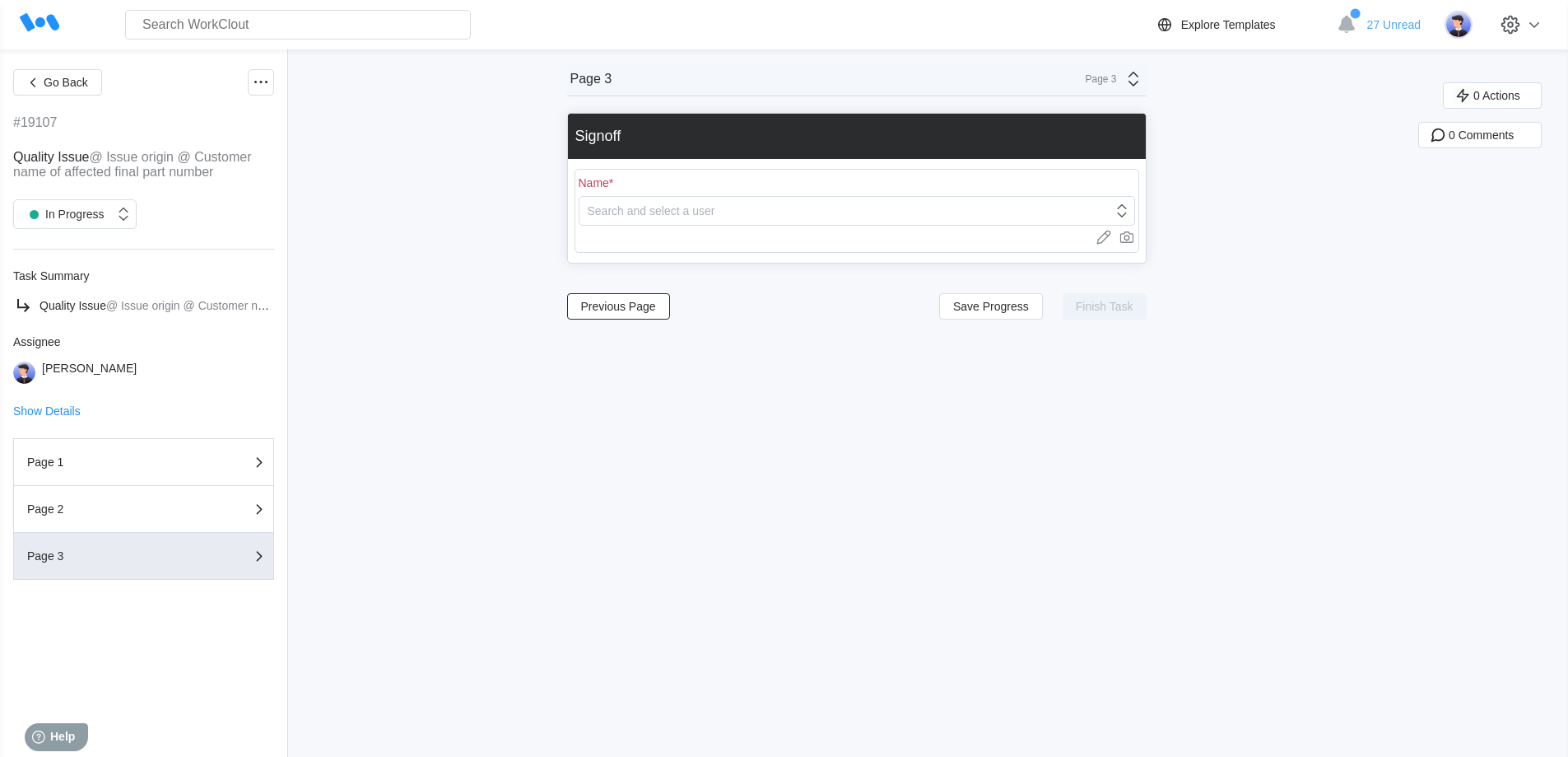
scroll to position [0, 0]
click at [679, 212] on div "Search and select a user" at bounding box center [651, 210] width 128 height 13
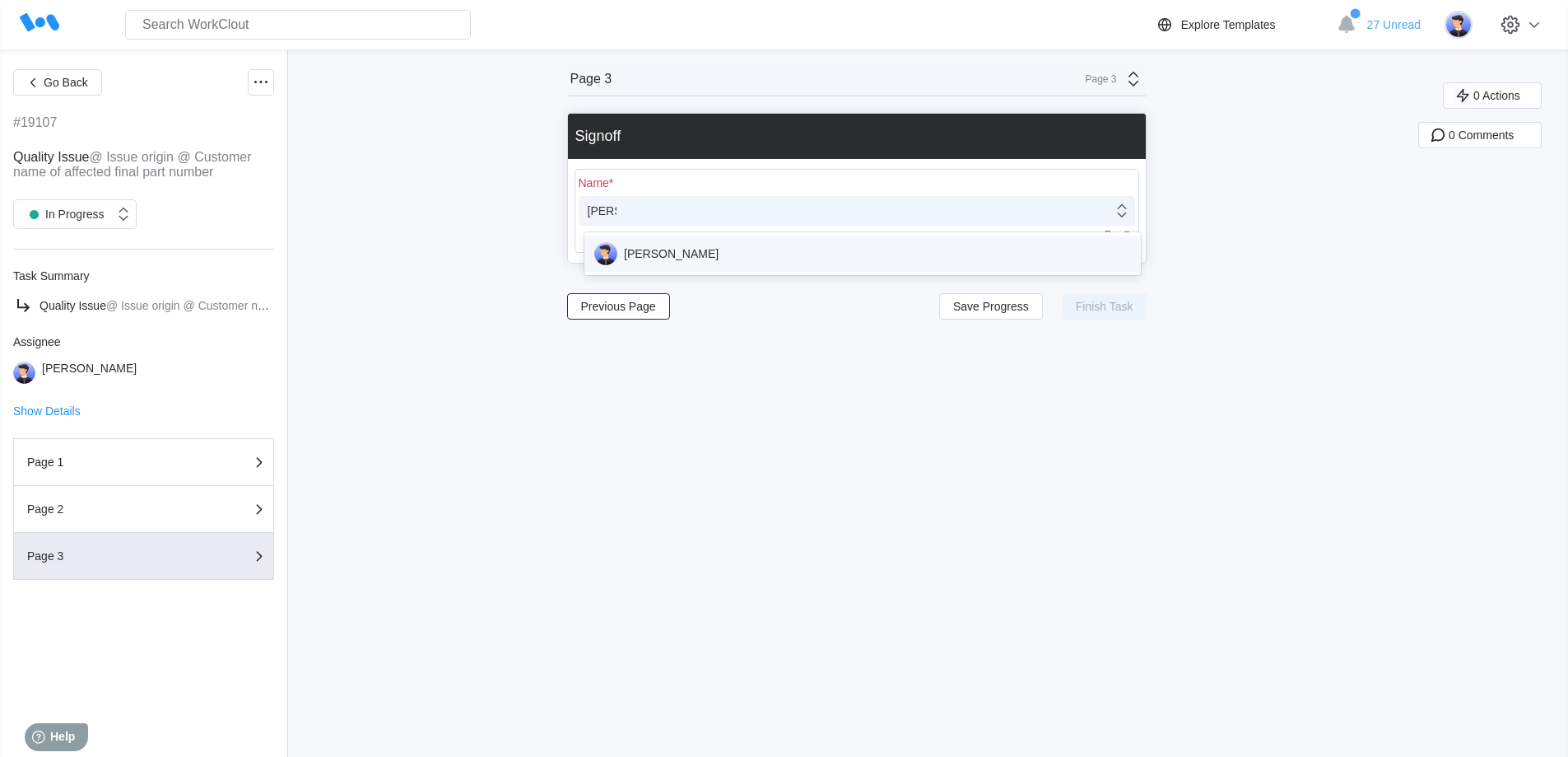
click at [708, 253] on div "[PERSON_NAME]" at bounding box center [862, 254] width 536 height 23
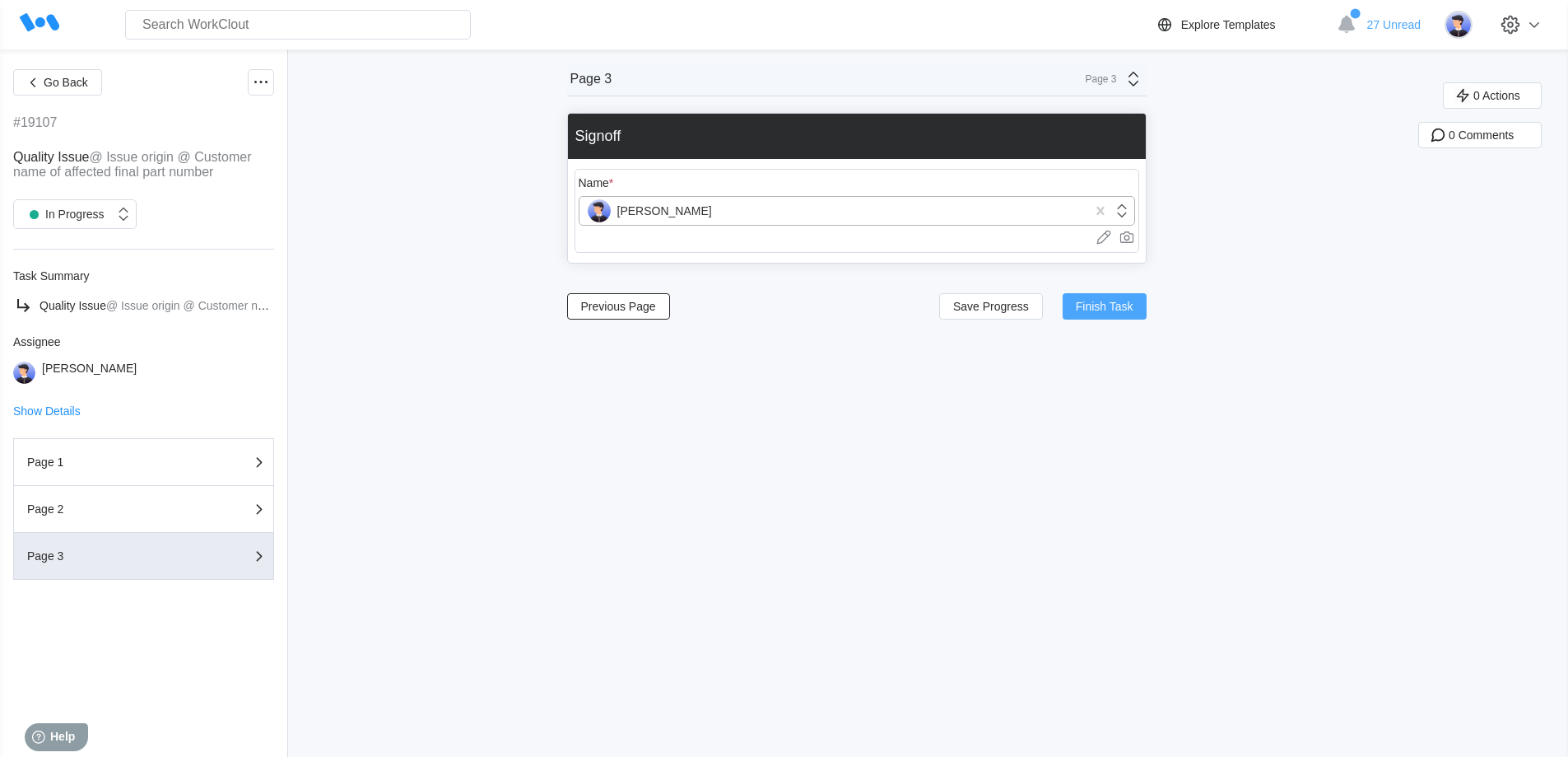
click at [1095, 307] on span "Finish Task" at bounding box center [1104, 306] width 58 height 12
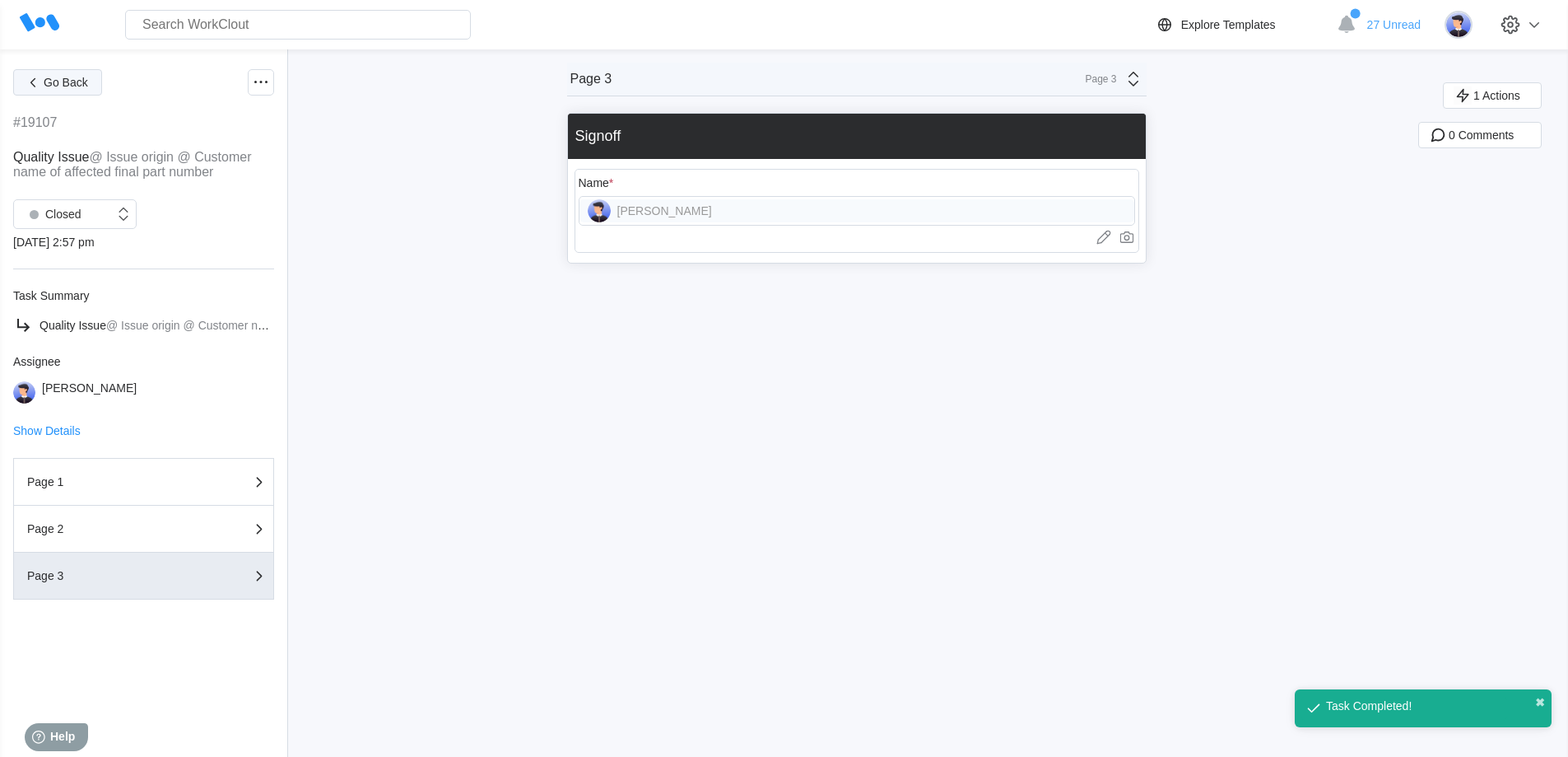
click at [54, 77] on span "Go Back" at bounding box center [66, 82] width 44 height 12
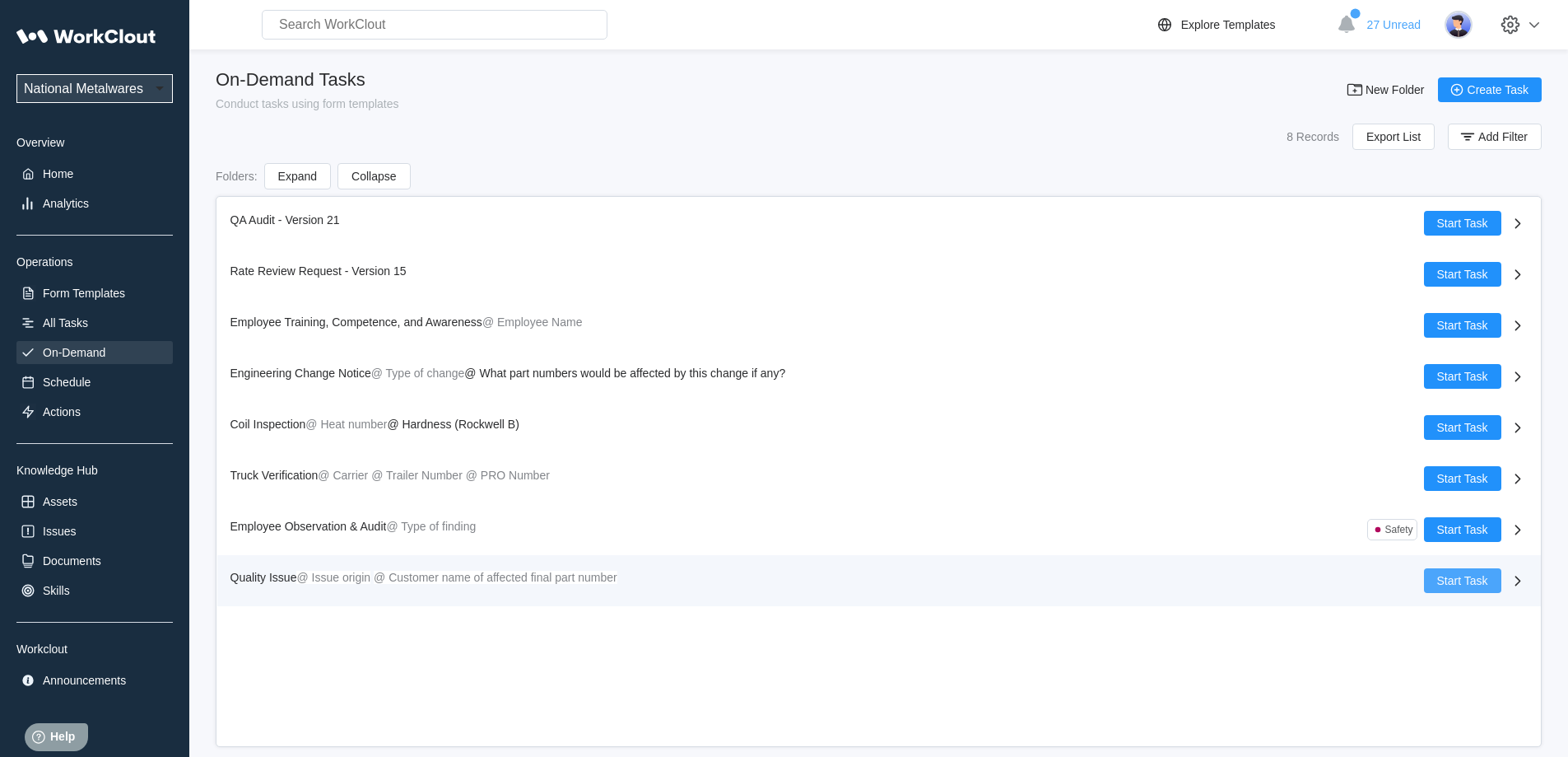
click at [1449, 572] on button "Start Task" at bounding box center [1462, 580] width 77 height 24
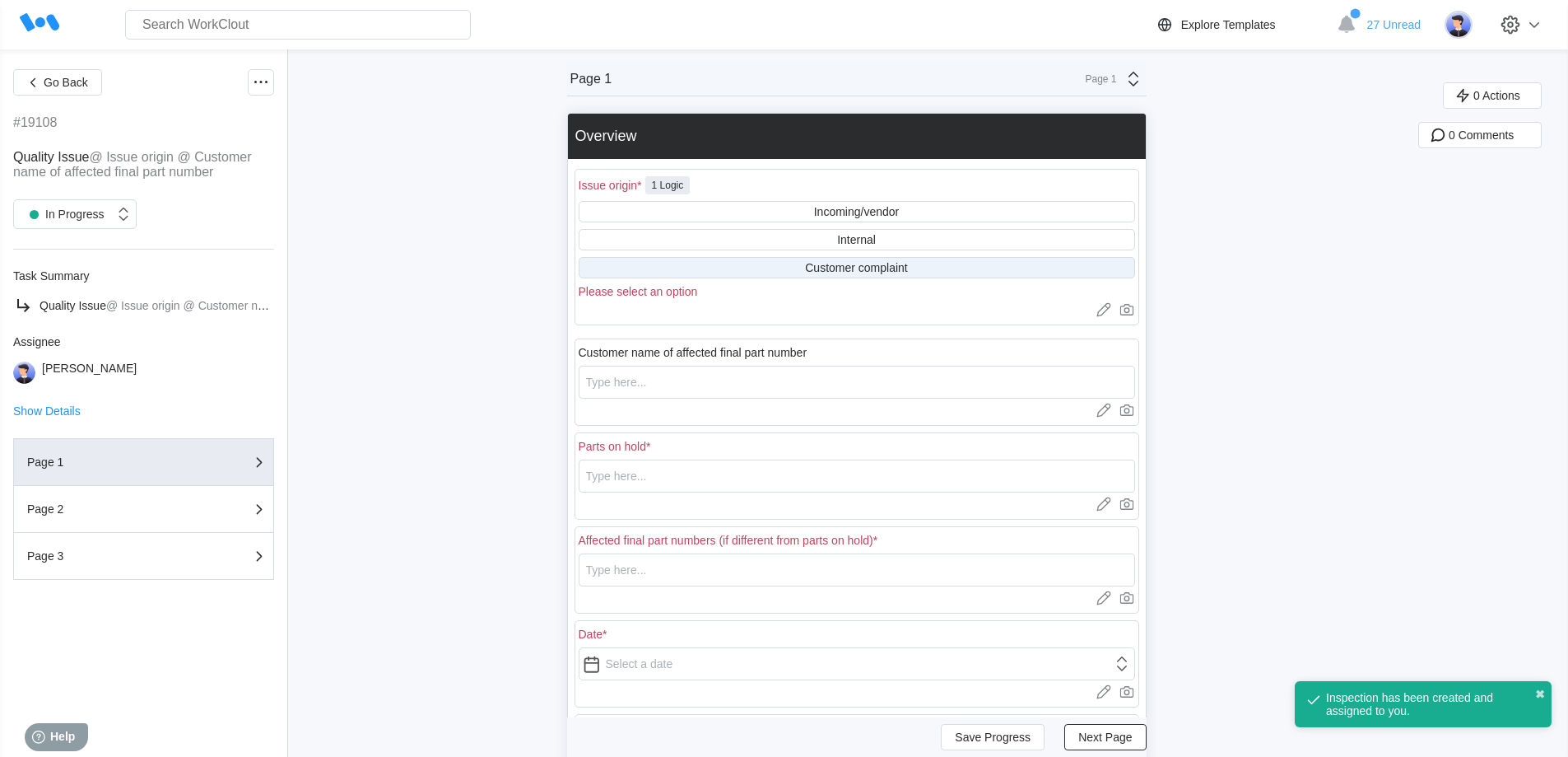
click at [827, 266] on div "Customer complaint" at bounding box center [856, 267] width 102 height 13
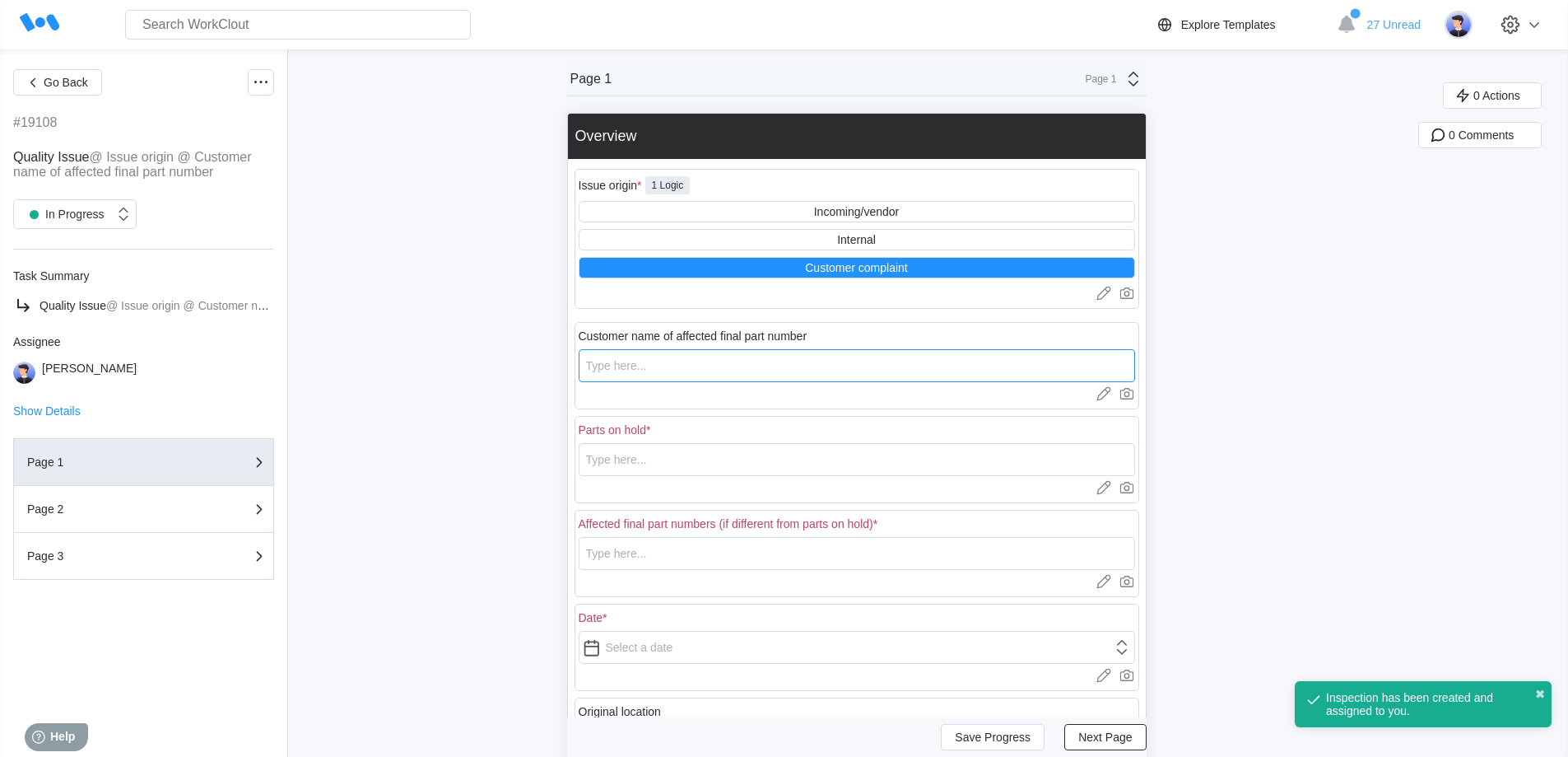
click at [696, 364] on input "text" at bounding box center [856, 365] width 556 height 33
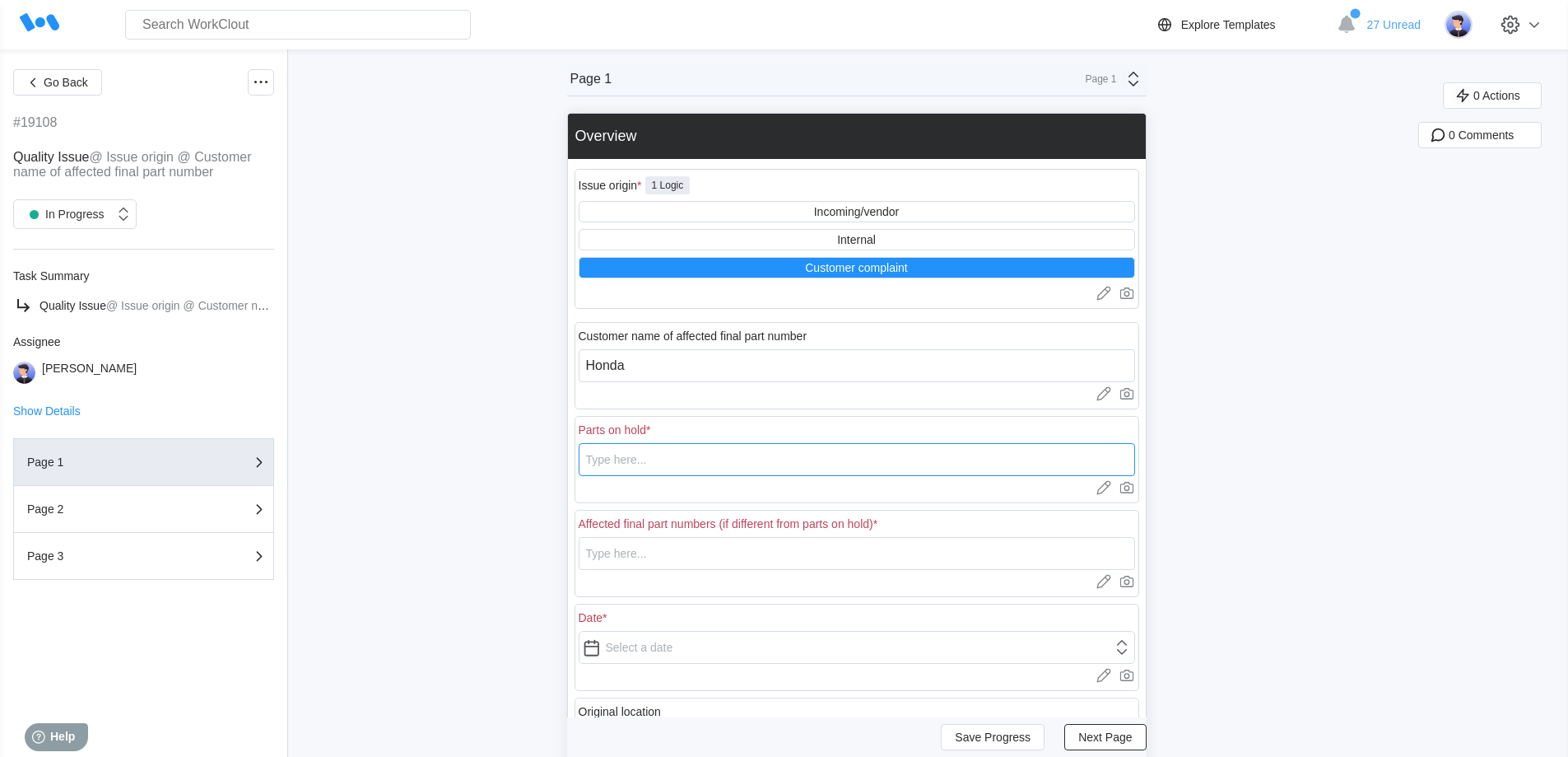
click at [714, 463] on input "text" at bounding box center [856, 459] width 556 height 33
drag, startPoint x: 714, startPoint y: 463, endPoint x: 536, endPoint y: 469, distance: 178.1
click at [536, 469] on div "Go Back #19108 Quality Issue @ Issue origin @ Customer name of affected final p…" at bounding box center [784, 527] width 1568 height 955
click at [609, 548] on input "text" at bounding box center [856, 553] width 556 height 33
paste input "41916000RAW"
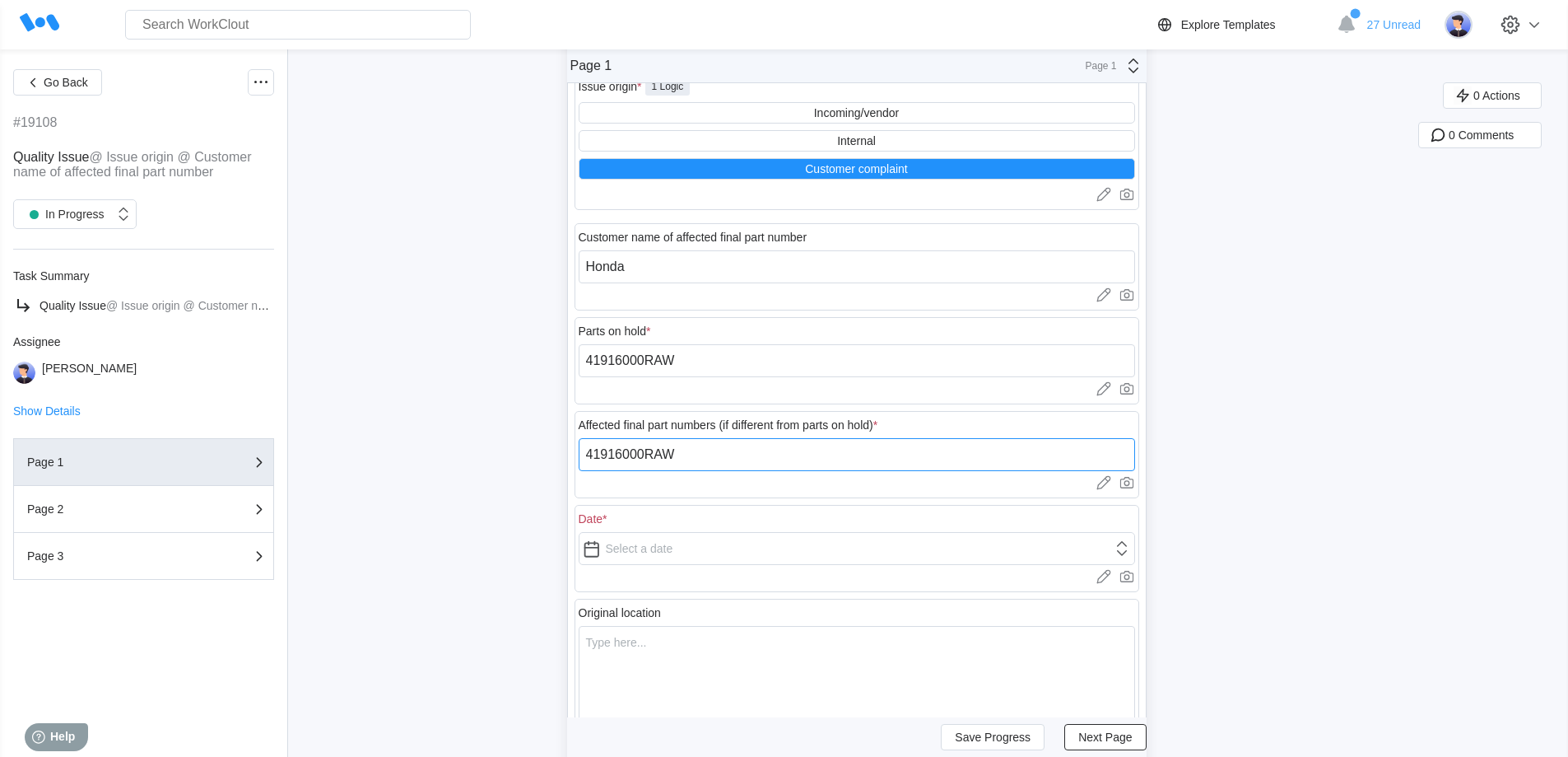
scroll to position [247, 0]
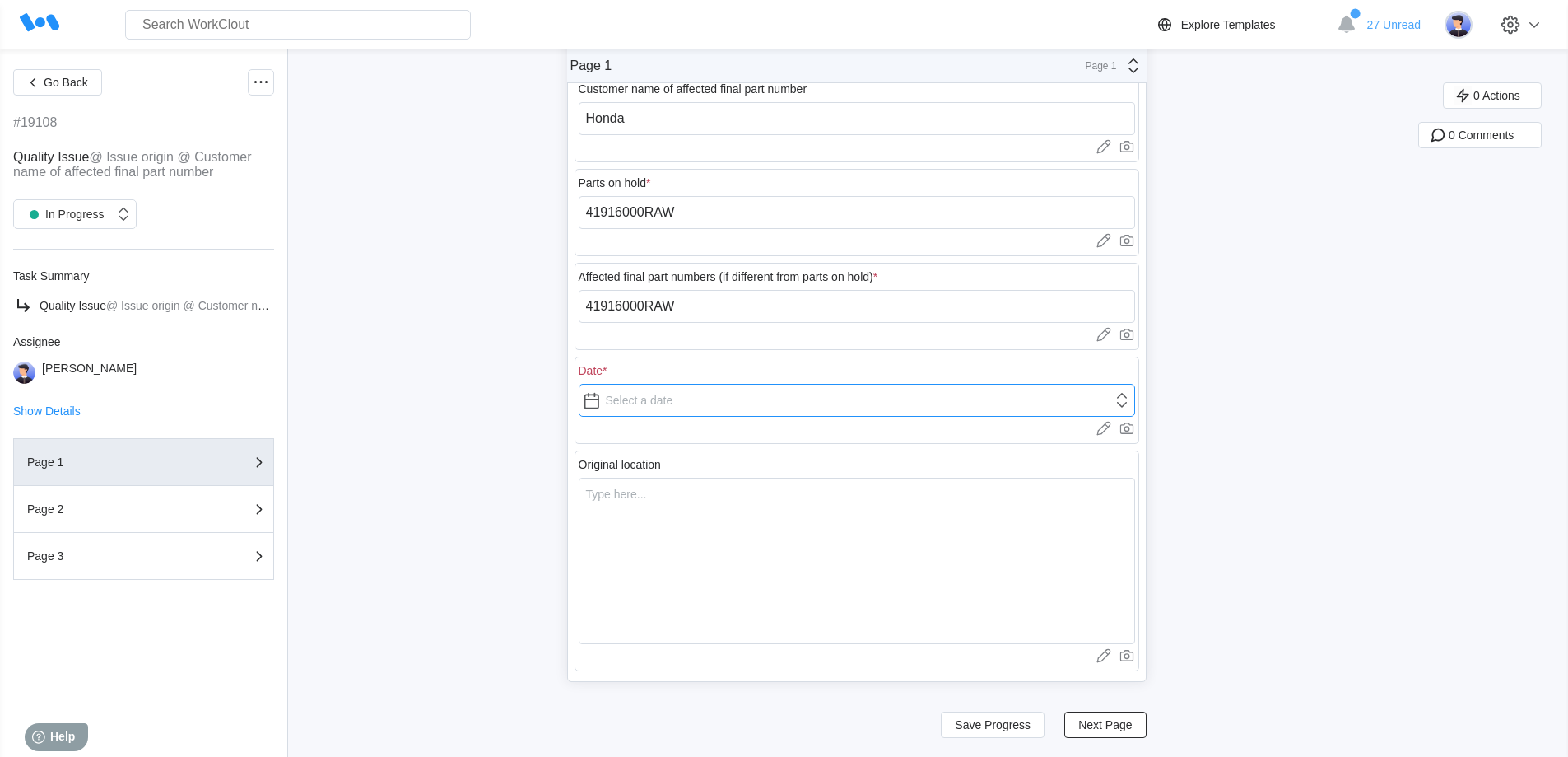
click at [666, 394] on input "text" at bounding box center [856, 400] width 556 height 33
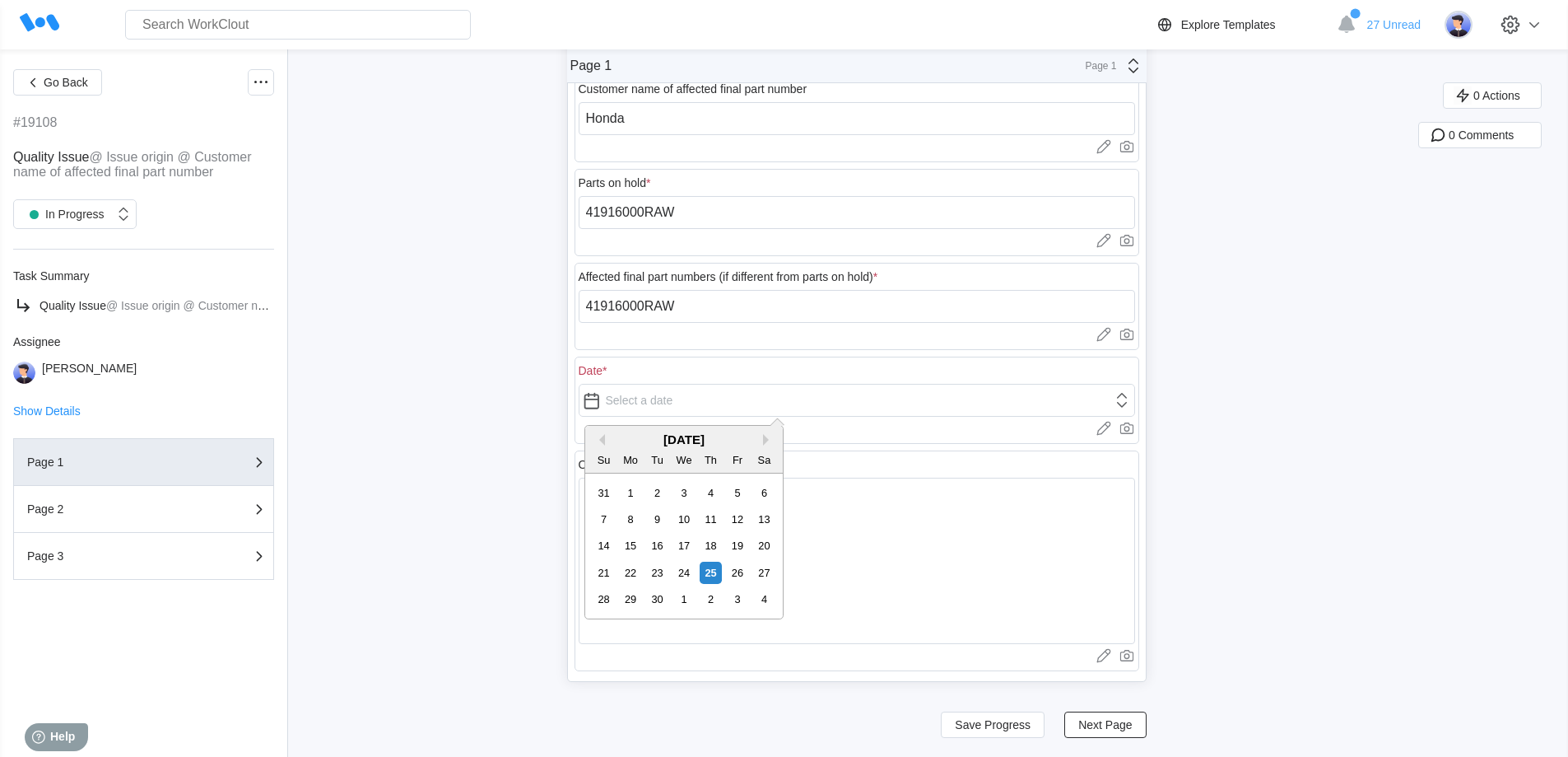
click at [606, 442] on div "[DATE]" at bounding box center [684, 440] width 198 height 14
click at [601, 442] on button "Previous Month" at bounding box center [598, 440] width 12 height 12
click at [598, 441] on button "Previous Month" at bounding box center [598, 440] width 12 height 12
click at [603, 441] on button "Previous Month" at bounding box center [598, 440] width 12 height 12
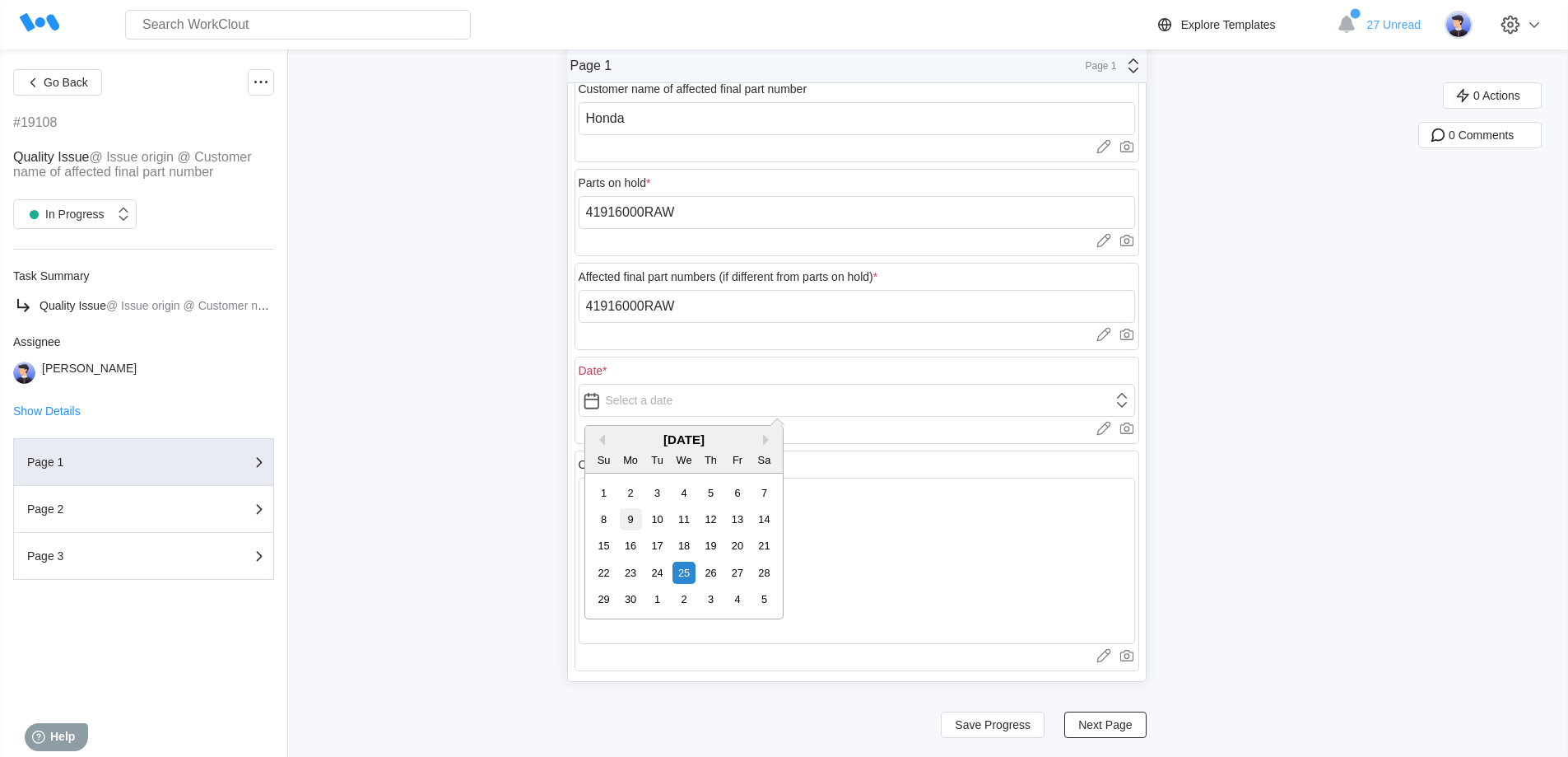
click at [628, 512] on div "9" at bounding box center [631, 519] width 22 height 22
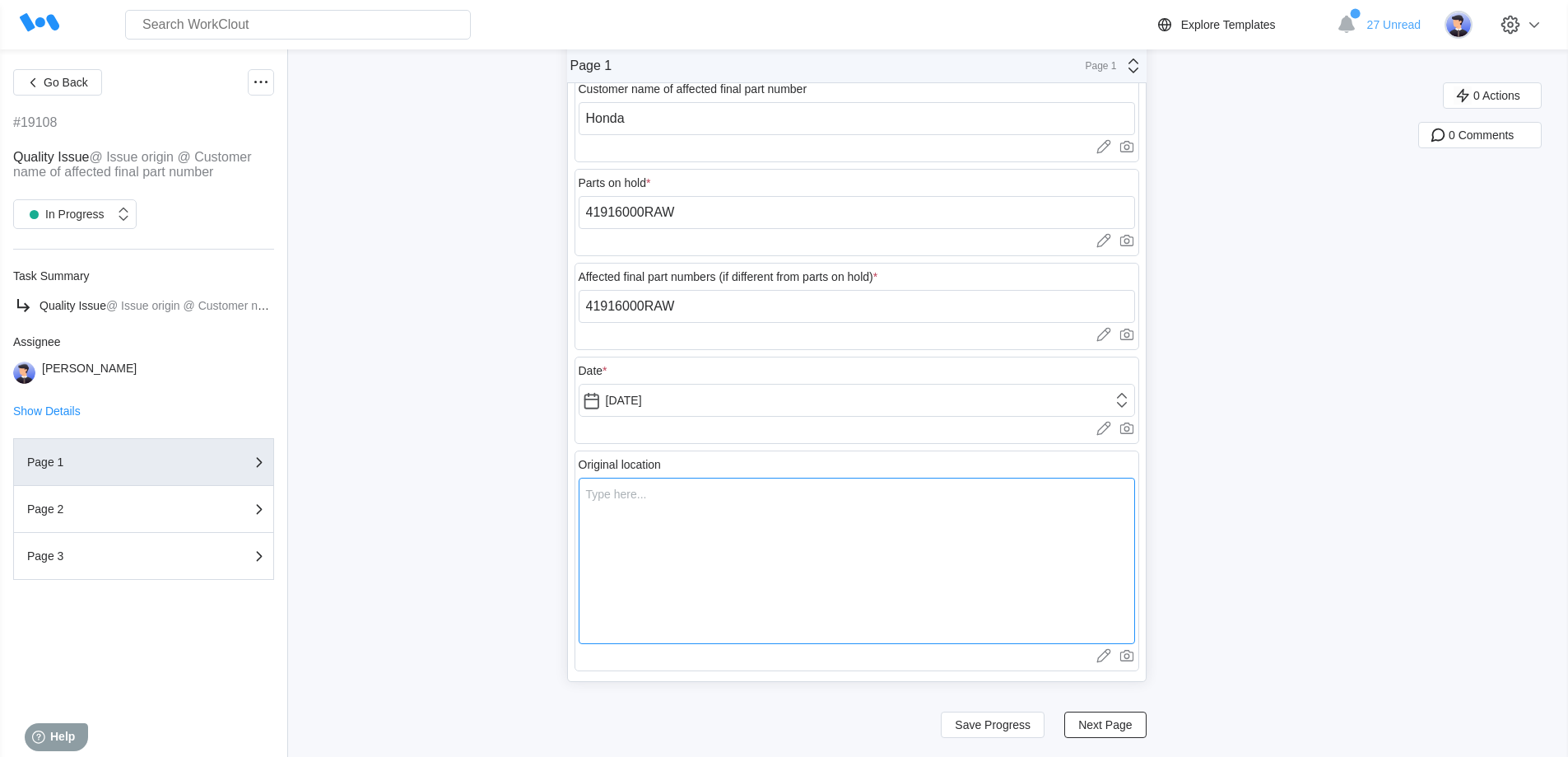
click at [755, 534] on textarea at bounding box center [856, 560] width 556 height 166
click at [1117, 731] on button "Next Page" at bounding box center [1104, 724] width 82 height 26
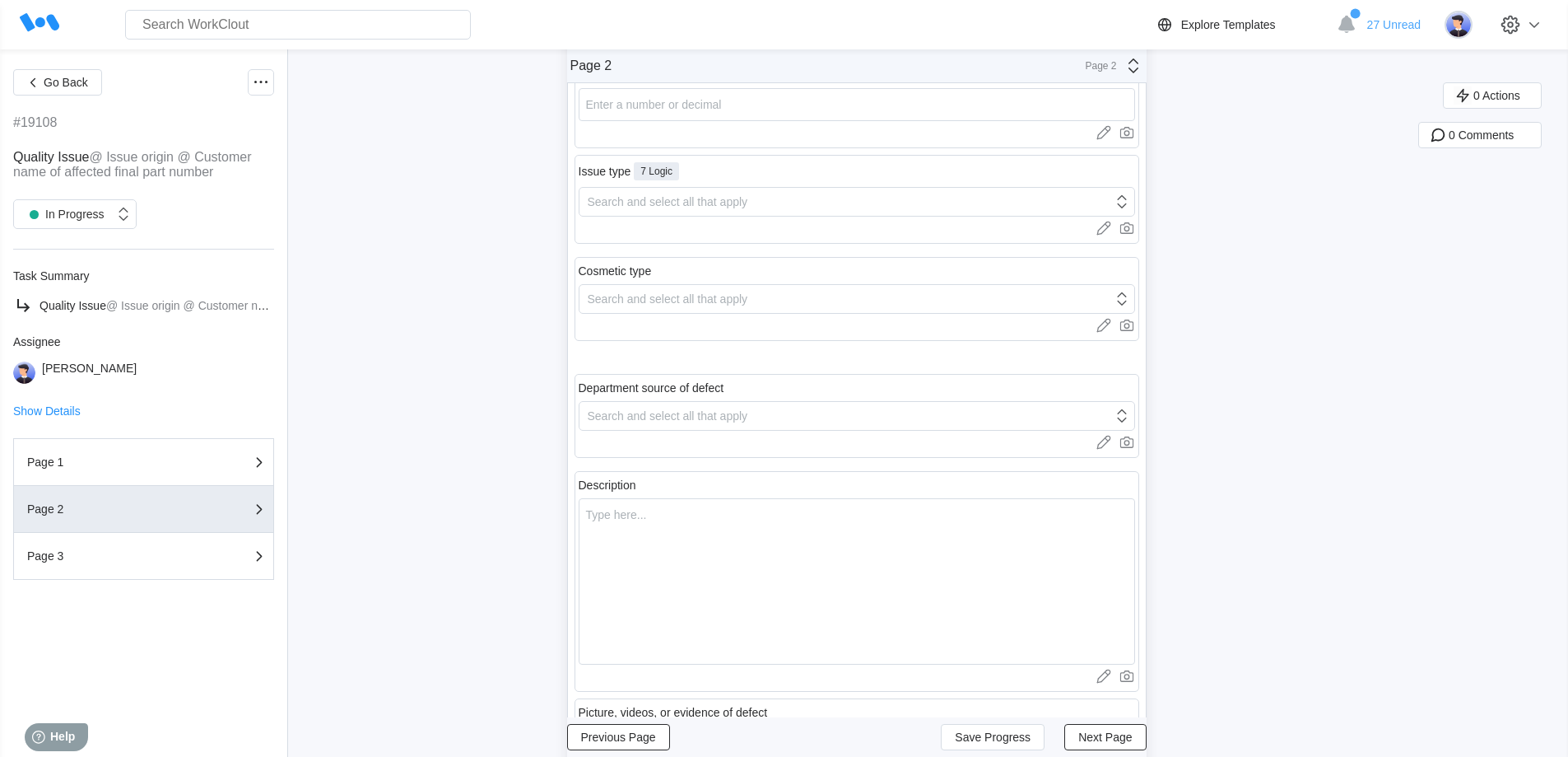
scroll to position [0, 0]
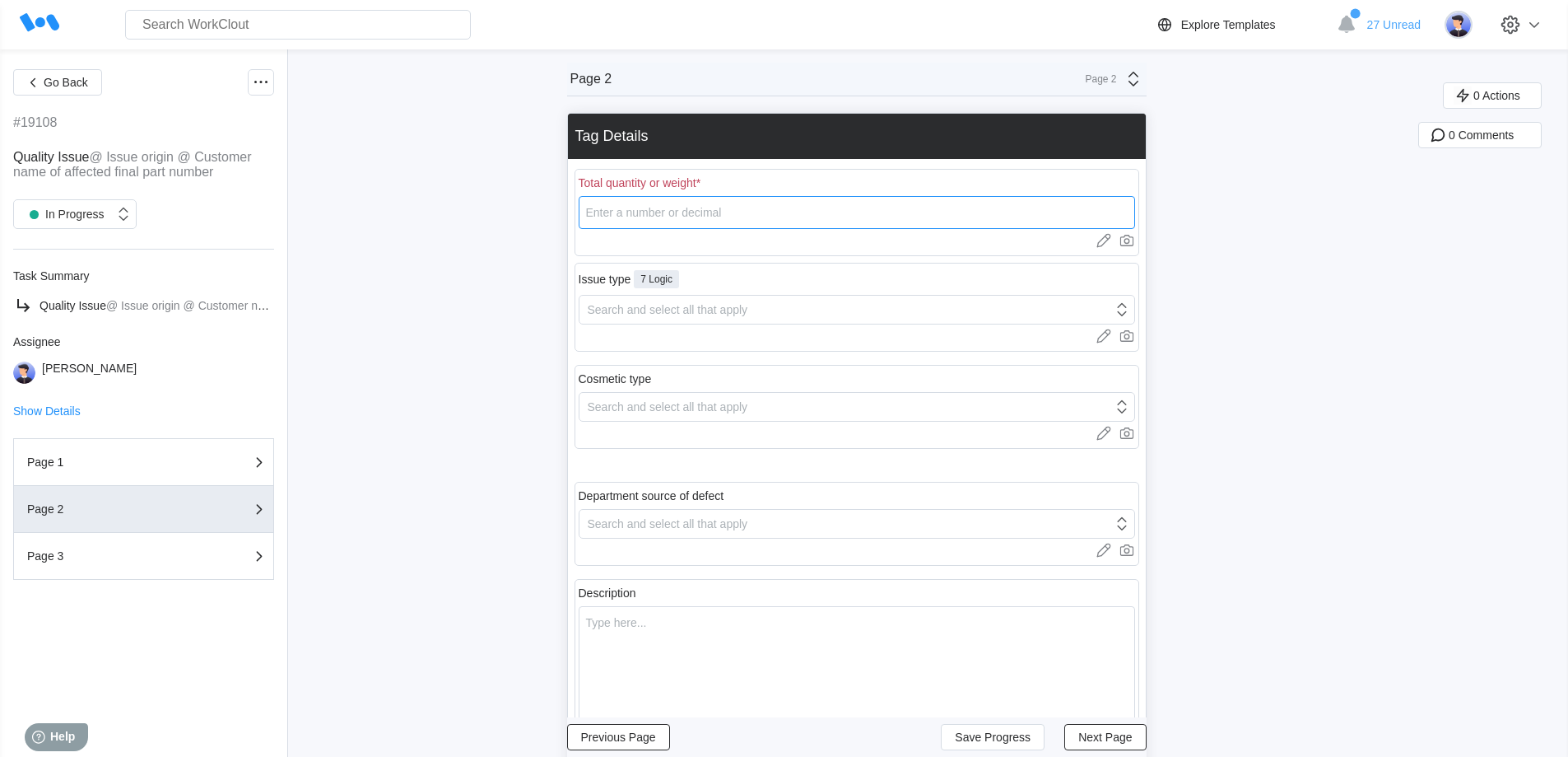
click at [697, 210] on input "number" at bounding box center [856, 212] width 556 height 33
click at [650, 307] on div "Search and select all that apply" at bounding box center [668, 309] width 161 height 13
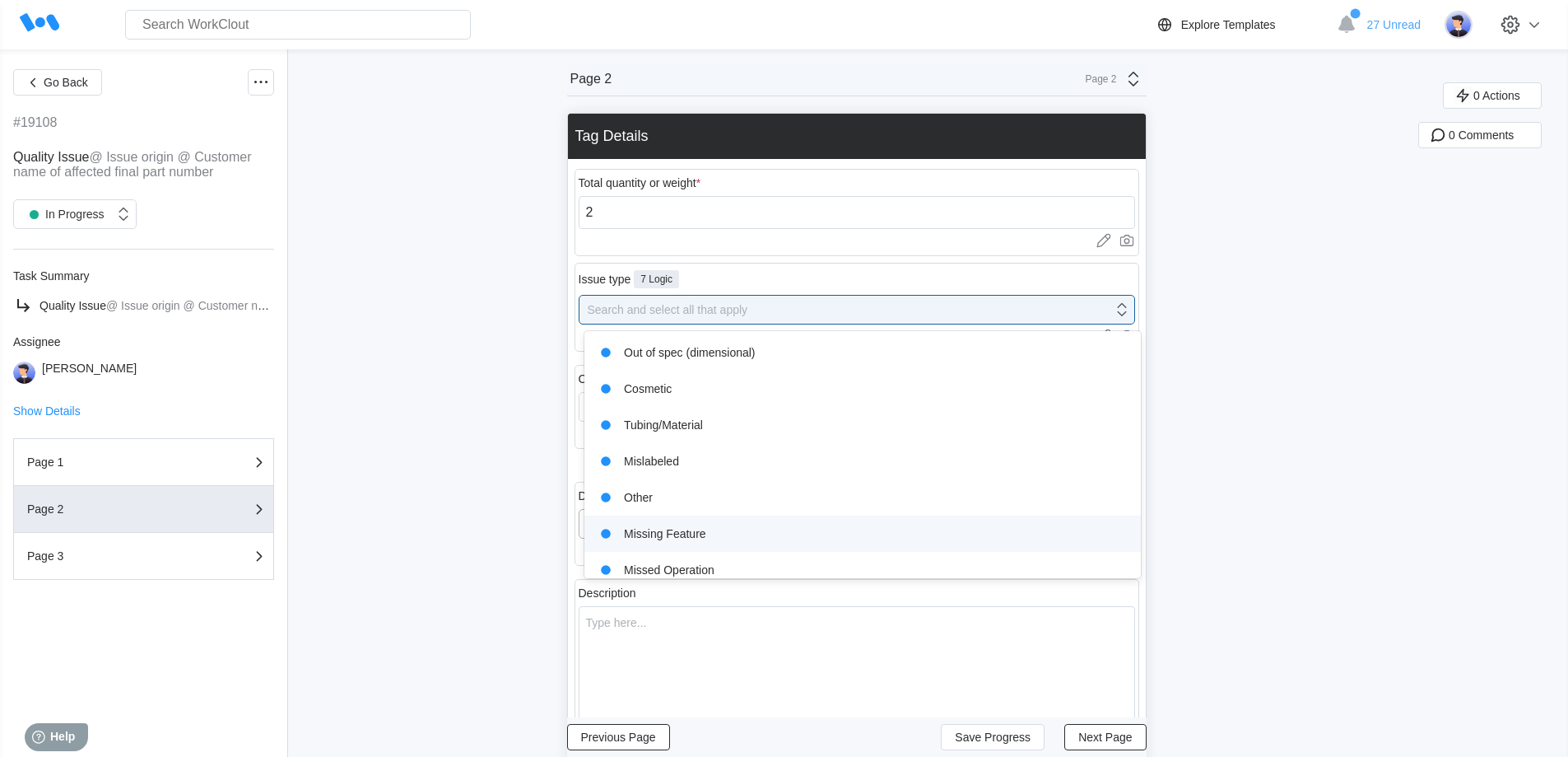
drag, startPoint x: 658, startPoint y: 533, endPoint x: 650, endPoint y: 528, distance: 9.4
click at [654, 533] on div "Missing Feature" at bounding box center [862, 534] width 536 height 23
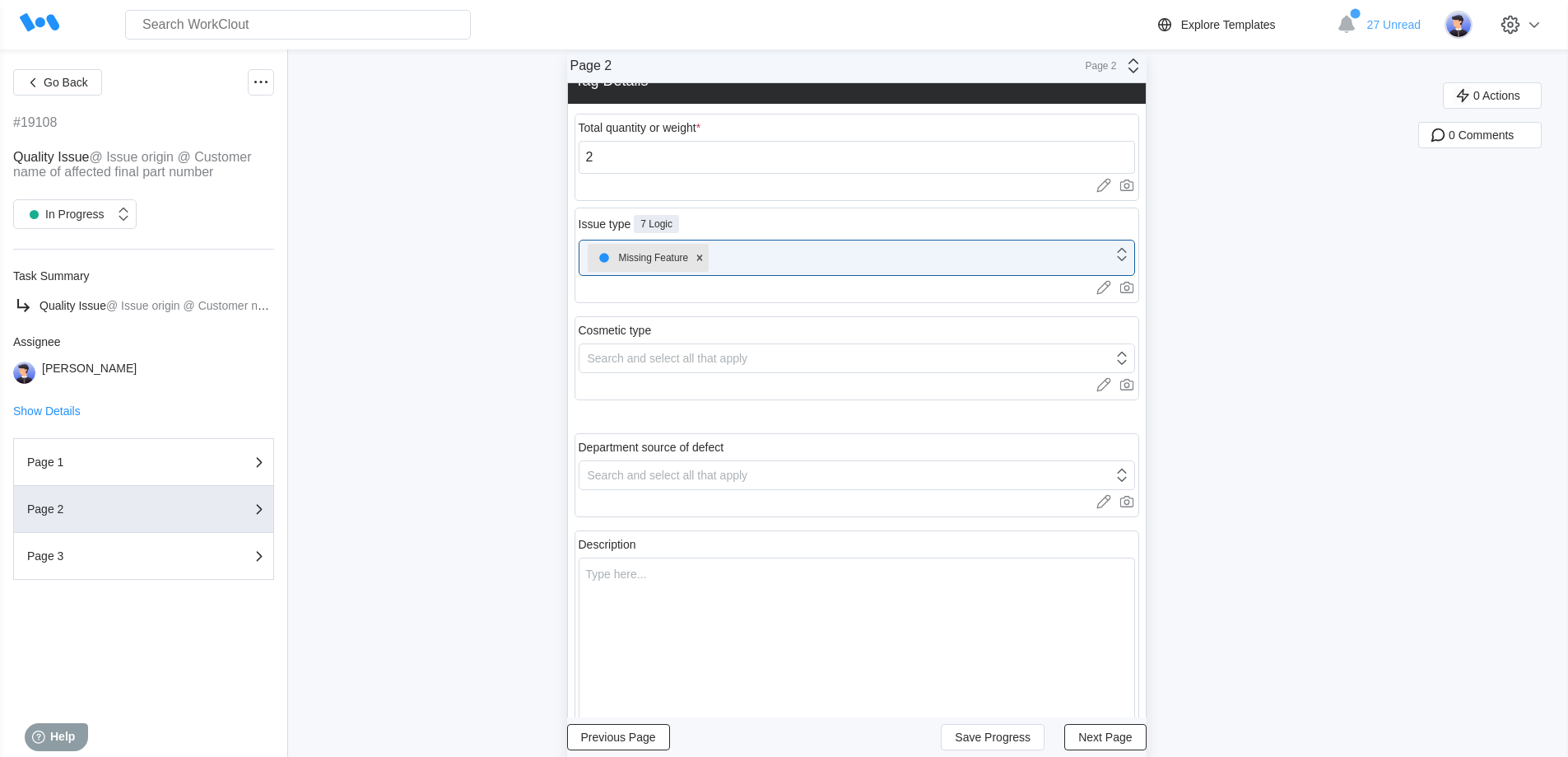
scroll to position [320, 0]
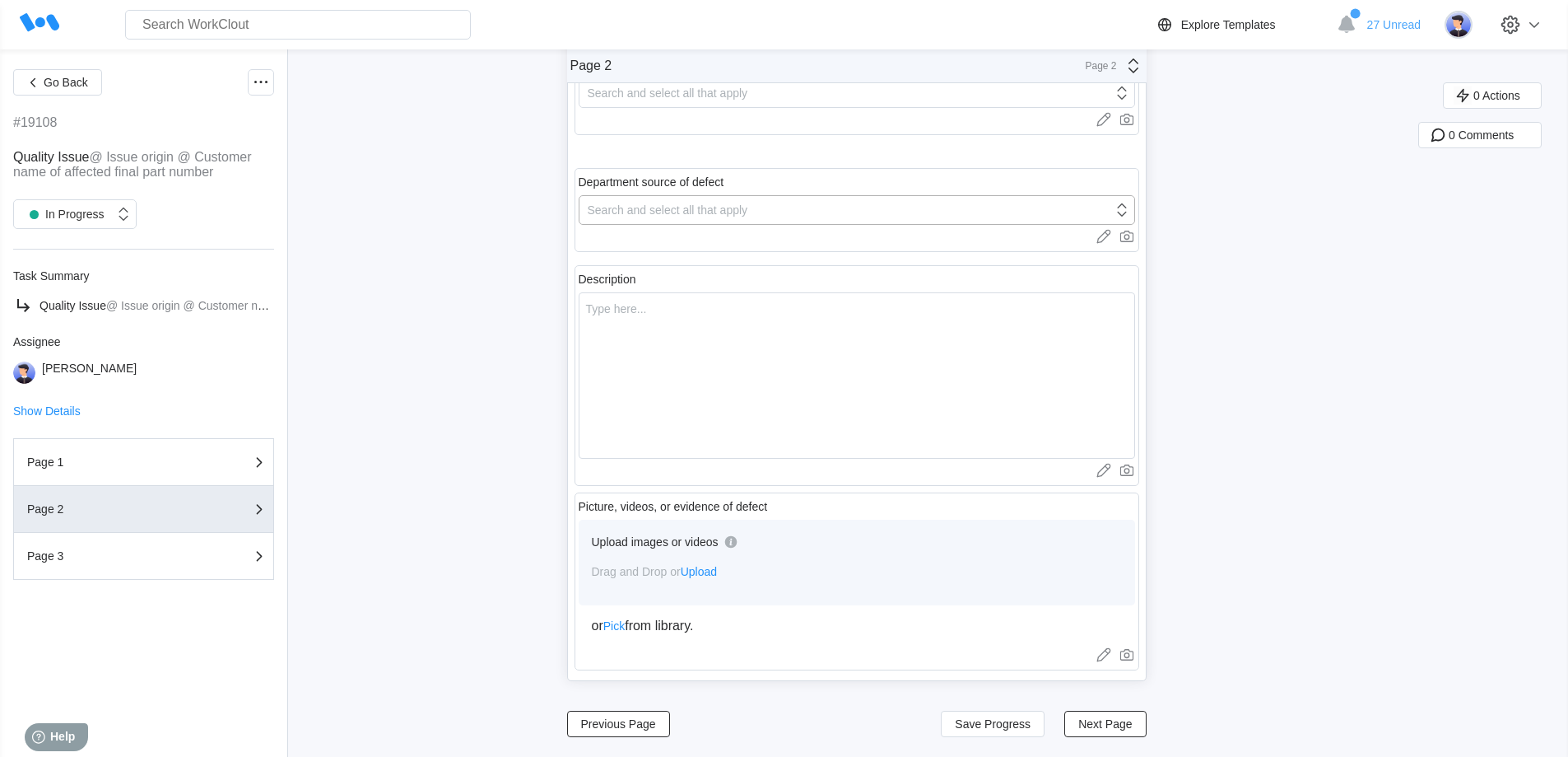
click at [658, 210] on div "Search and select all that apply" at bounding box center [668, 209] width 161 height 13
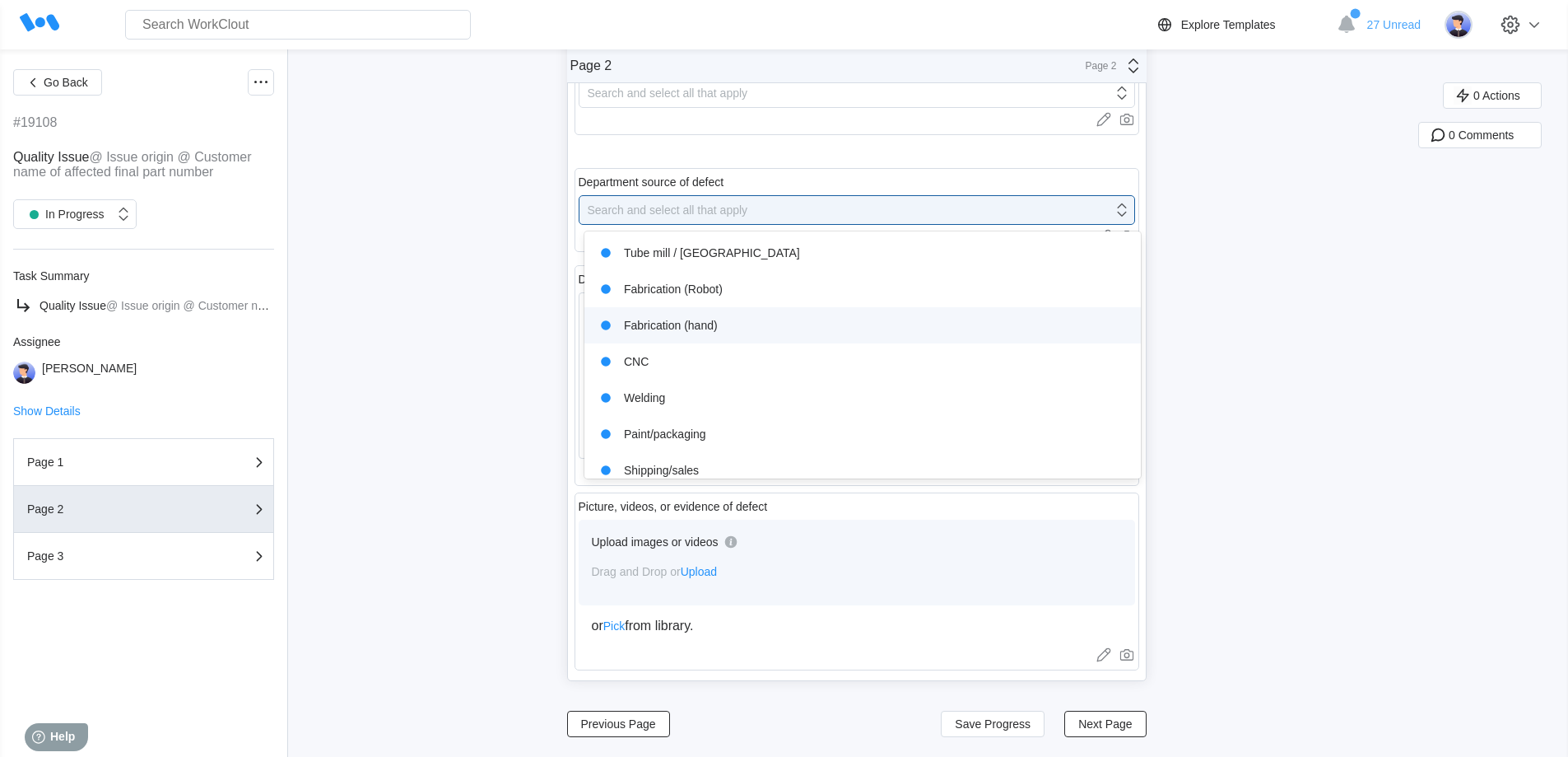
click at [660, 327] on div "Fabrication (hand)" at bounding box center [862, 325] width 536 height 23
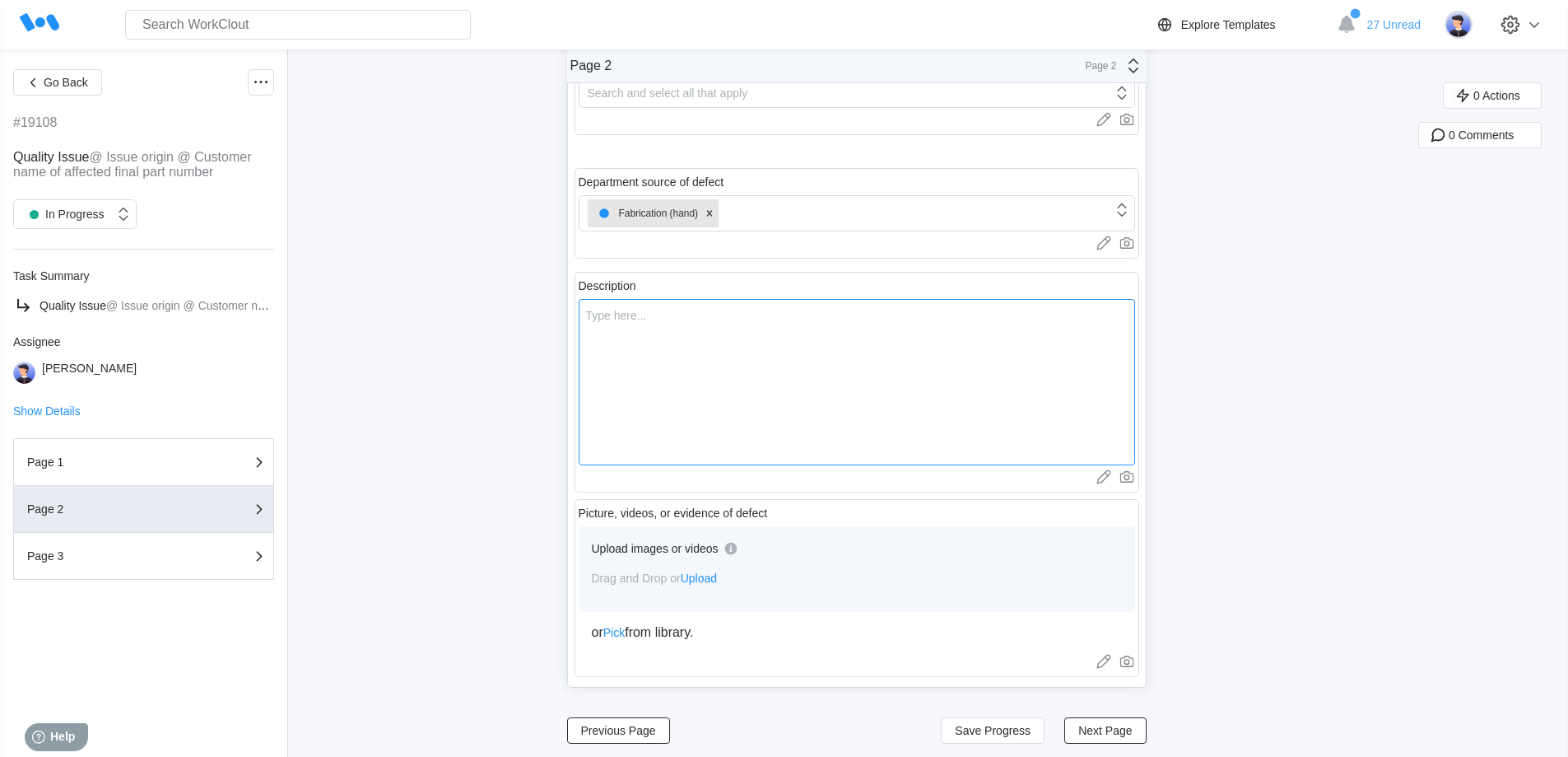
click at [655, 334] on textarea at bounding box center [856, 381] width 556 height 166
click at [1118, 733] on span "Next Page" at bounding box center [1105, 730] width 54 height 12
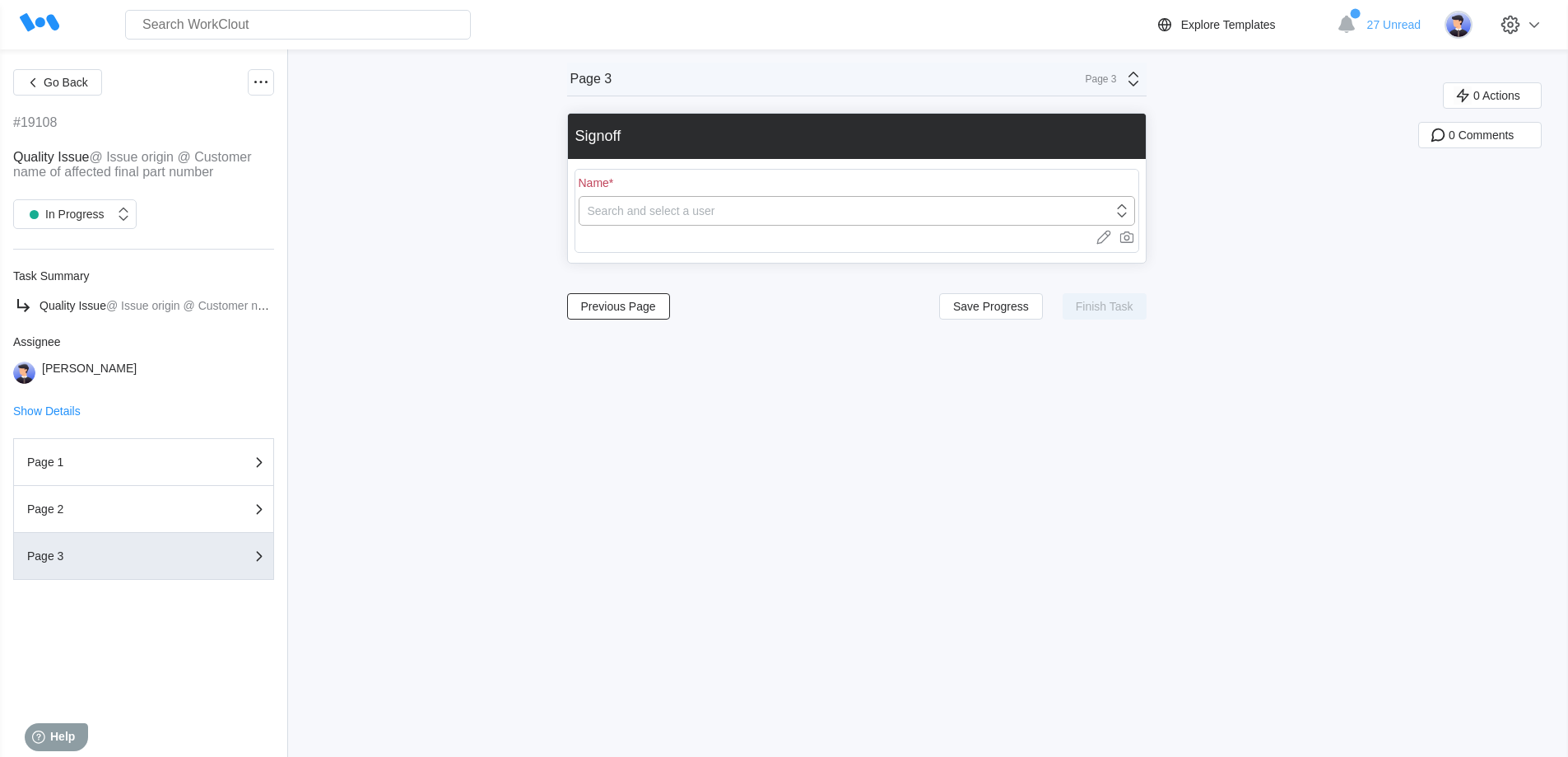
drag, startPoint x: 786, startPoint y: 210, endPoint x: 774, endPoint y: 210, distance: 12.0
click at [786, 210] on div "Search and select a user" at bounding box center [846, 211] width 533 height 23
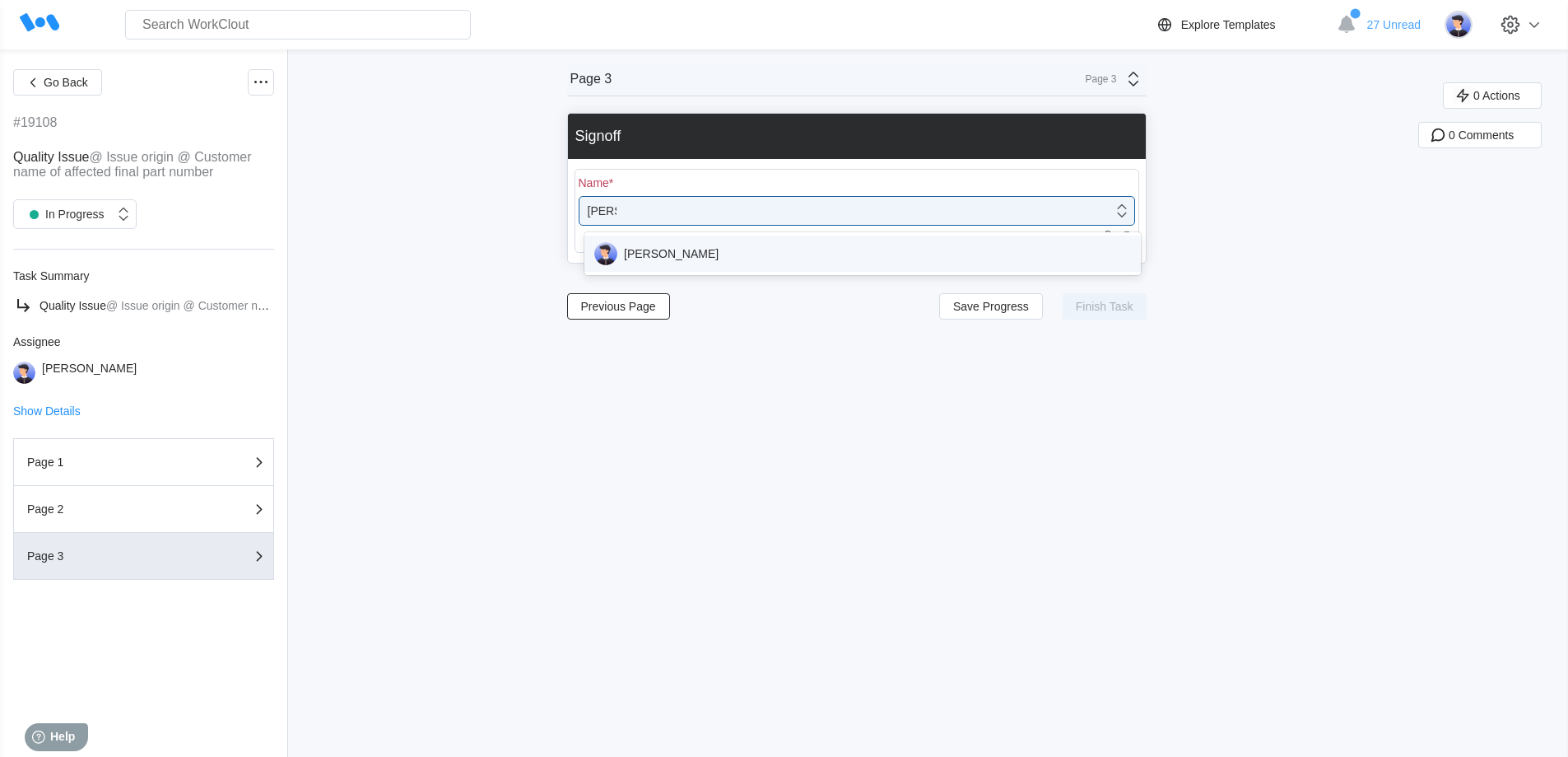
click at [707, 250] on div "[PERSON_NAME]" at bounding box center [862, 254] width 536 height 23
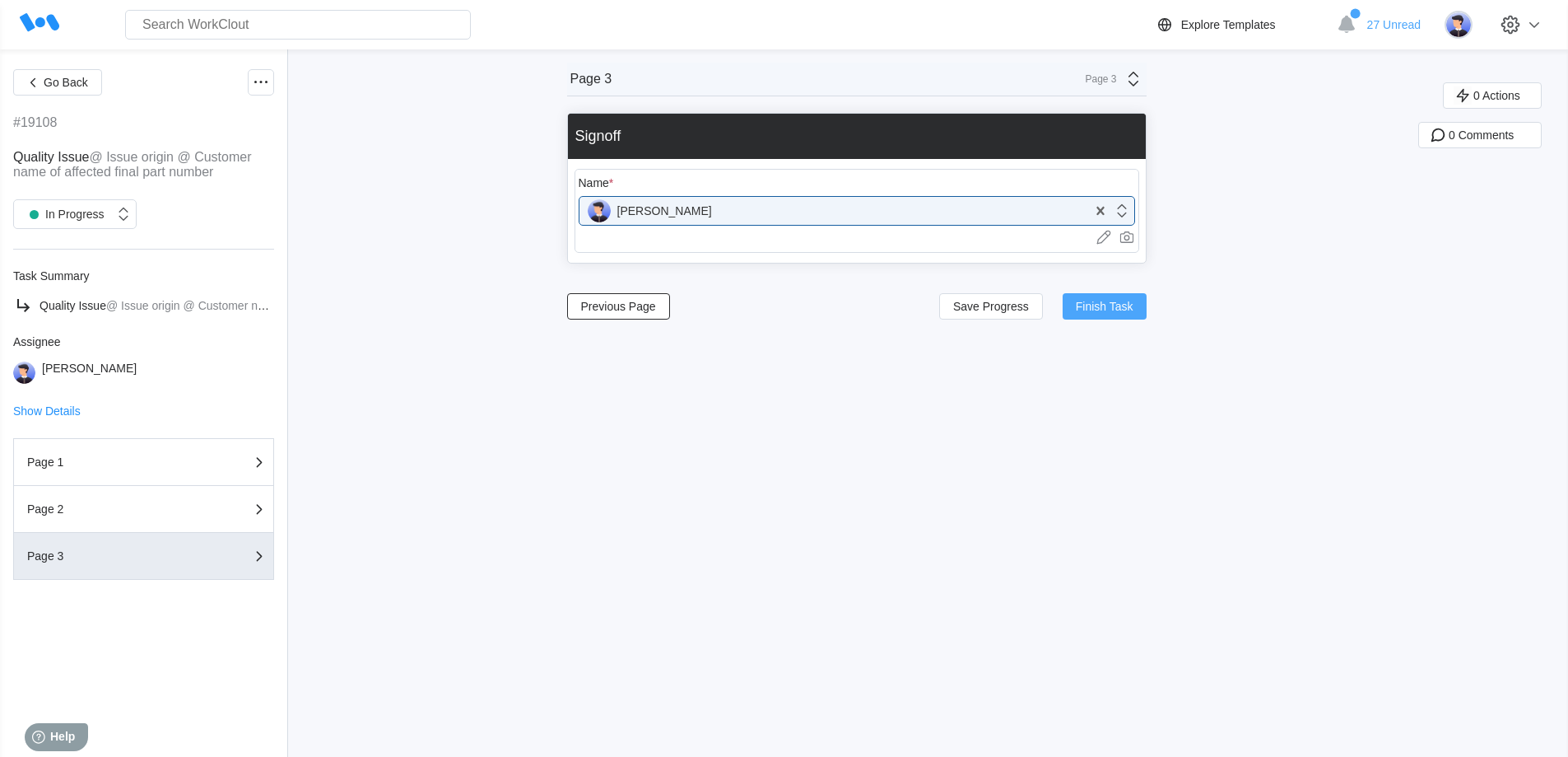
click at [1109, 307] on span "Finish Task" at bounding box center [1104, 306] width 58 height 12
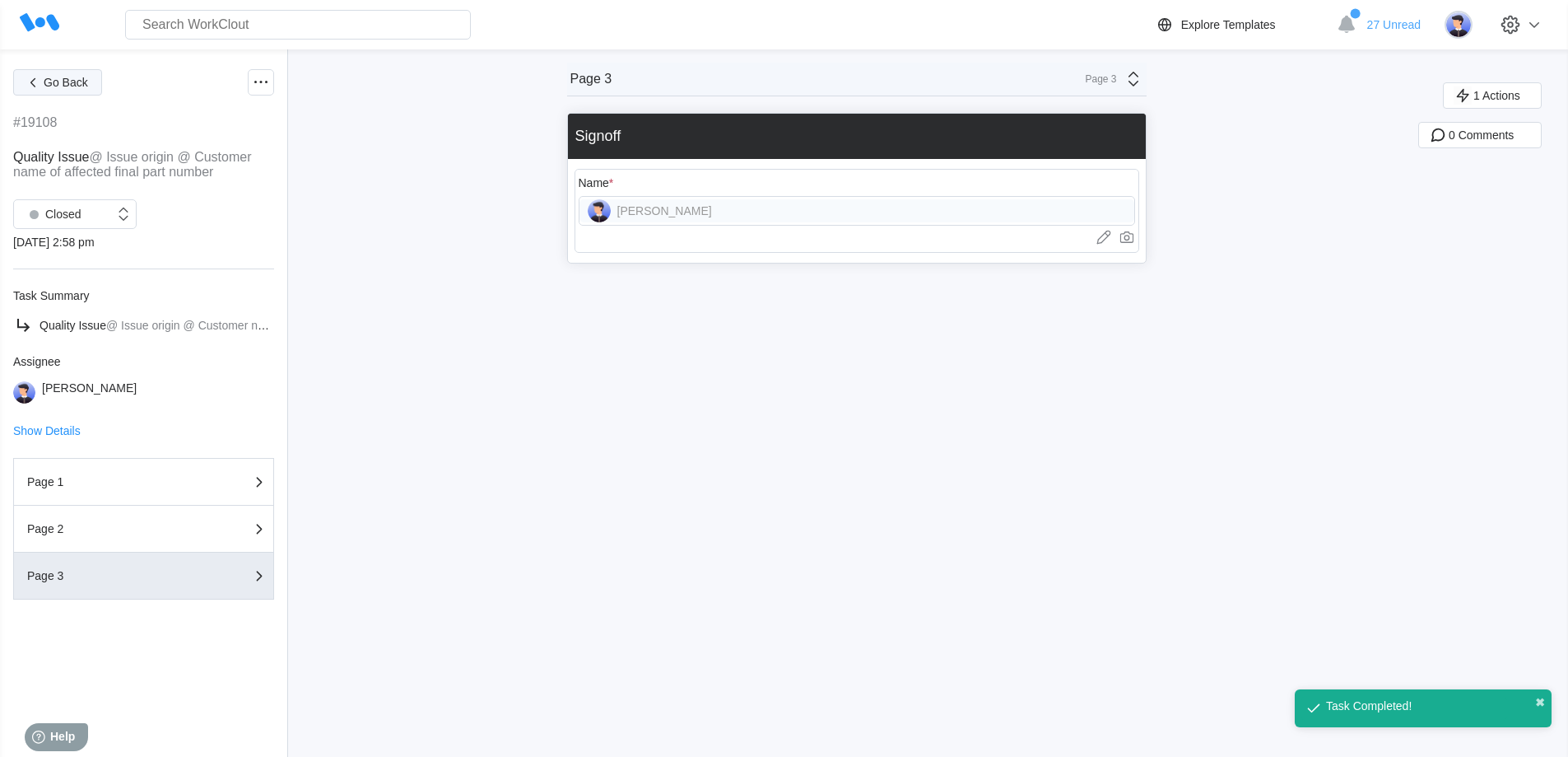
click at [40, 85] on icon "button" at bounding box center [33, 83] width 18 height 18
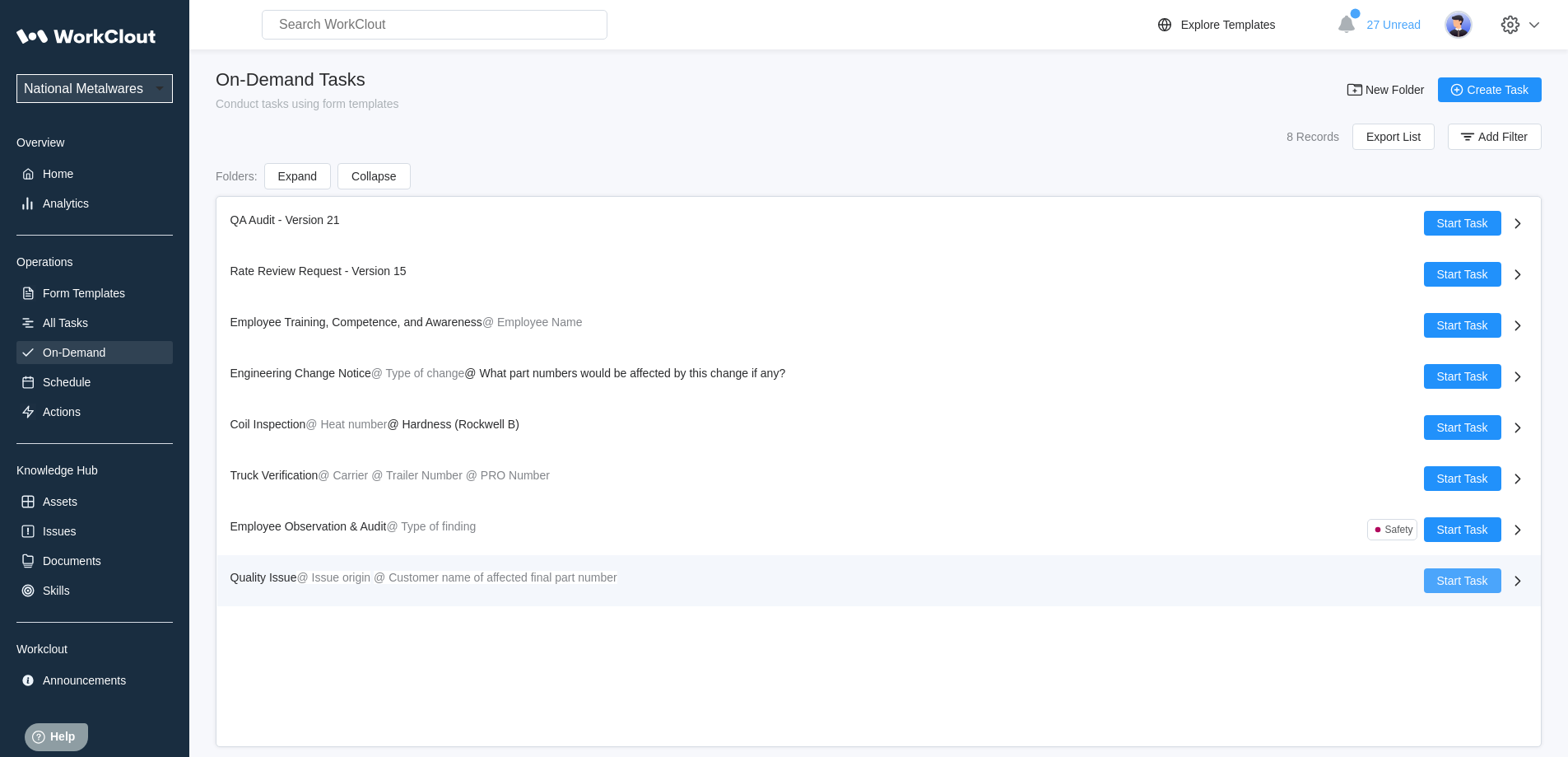
click at [1467, 579] on span "Start Task" at bounding box center [1462, 580] width 51 height 12
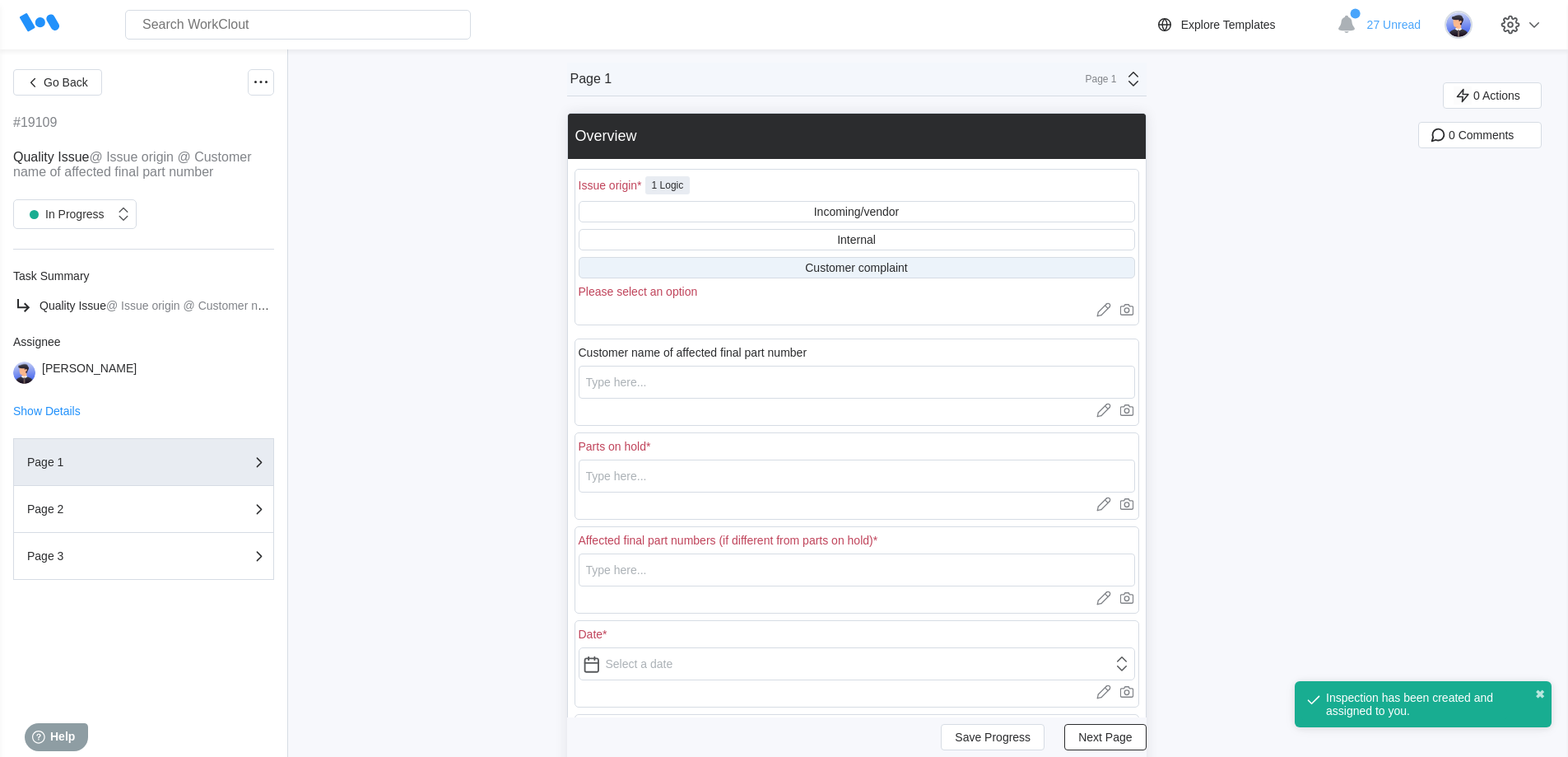
click at [785, 272] on div "Customer complaint" at bounding box center [856, 268] width 556 height 22
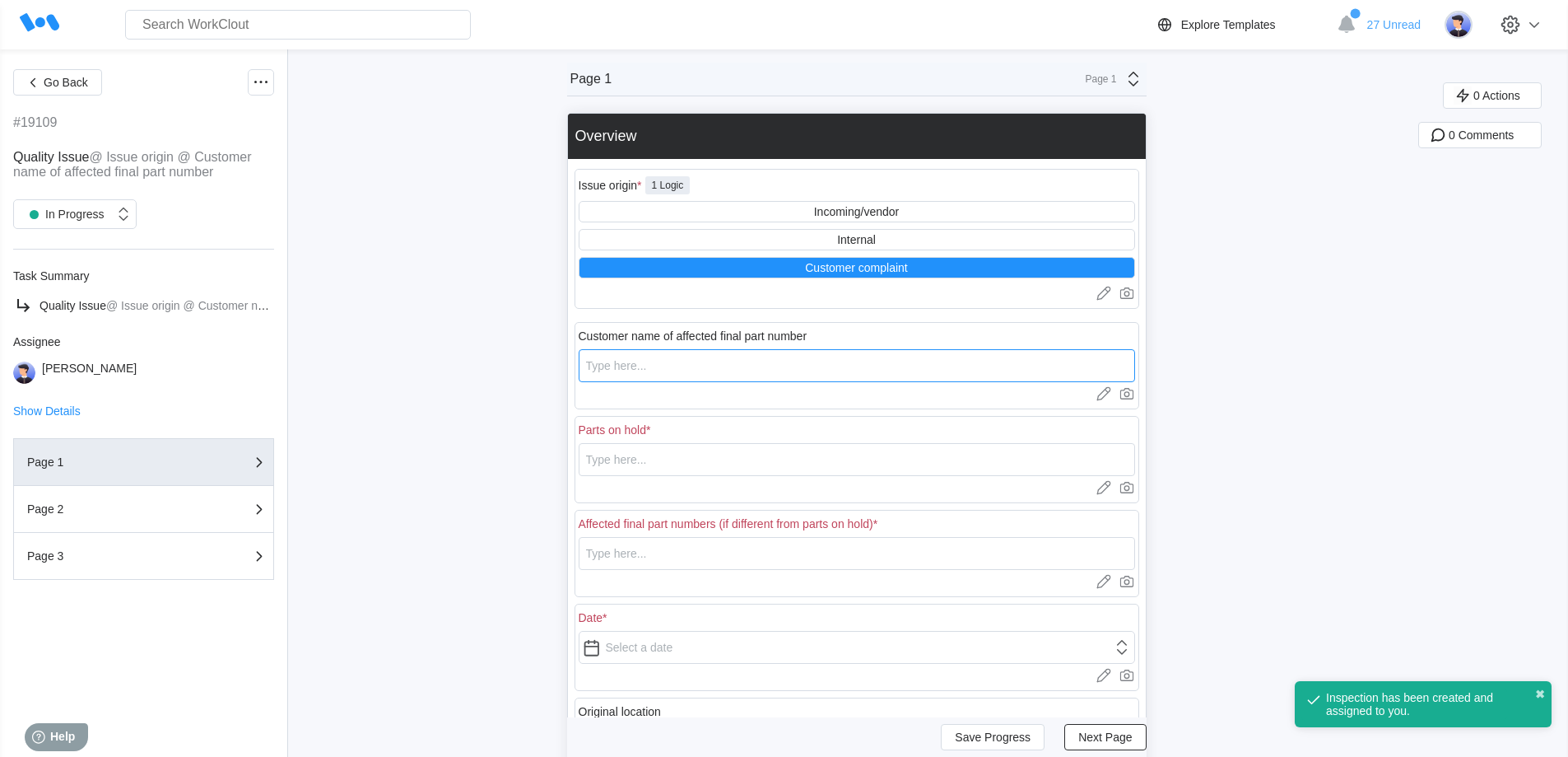
click at [660, 364] on input "text" at bounding box center [856, 365] width 556 height 33
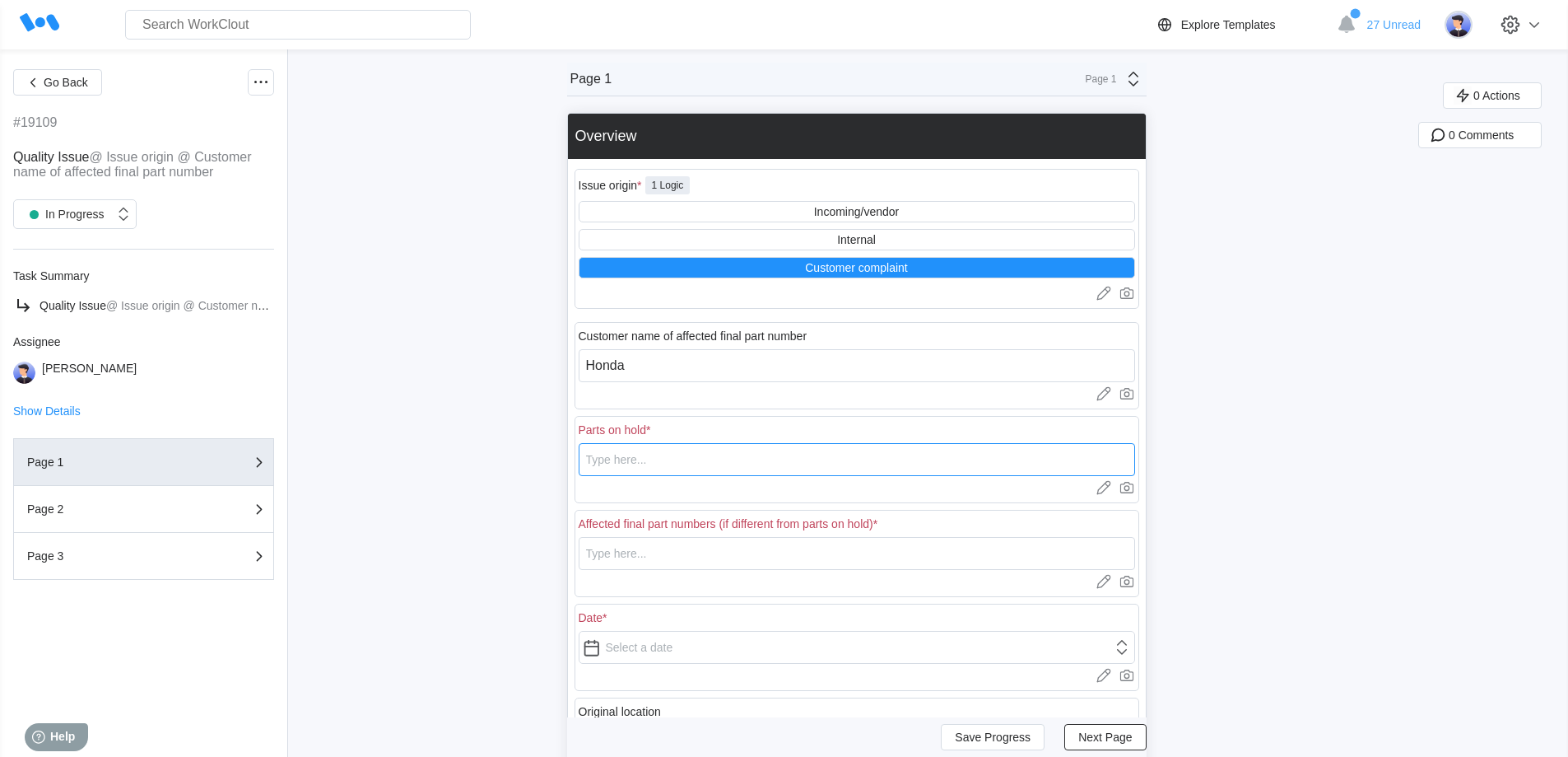
click at [641, 471] on input "text" at bounding box center [856, 459] width 556 height 33
drag, startPoint x: 687, startPoint y: 461, endPoint x: 497, endPoint y: 456, distance: 190.1
click at [497, 456] on div "Go Back #19109 Quality Issue @ Issue origin @ Customer name of affected final p…" at bounding box center [784, 527] width 1568 height 955
click at [617, 553] on input "text" at bounding box center [856, 553] width 556 height 33
paste input "4191700RAW"
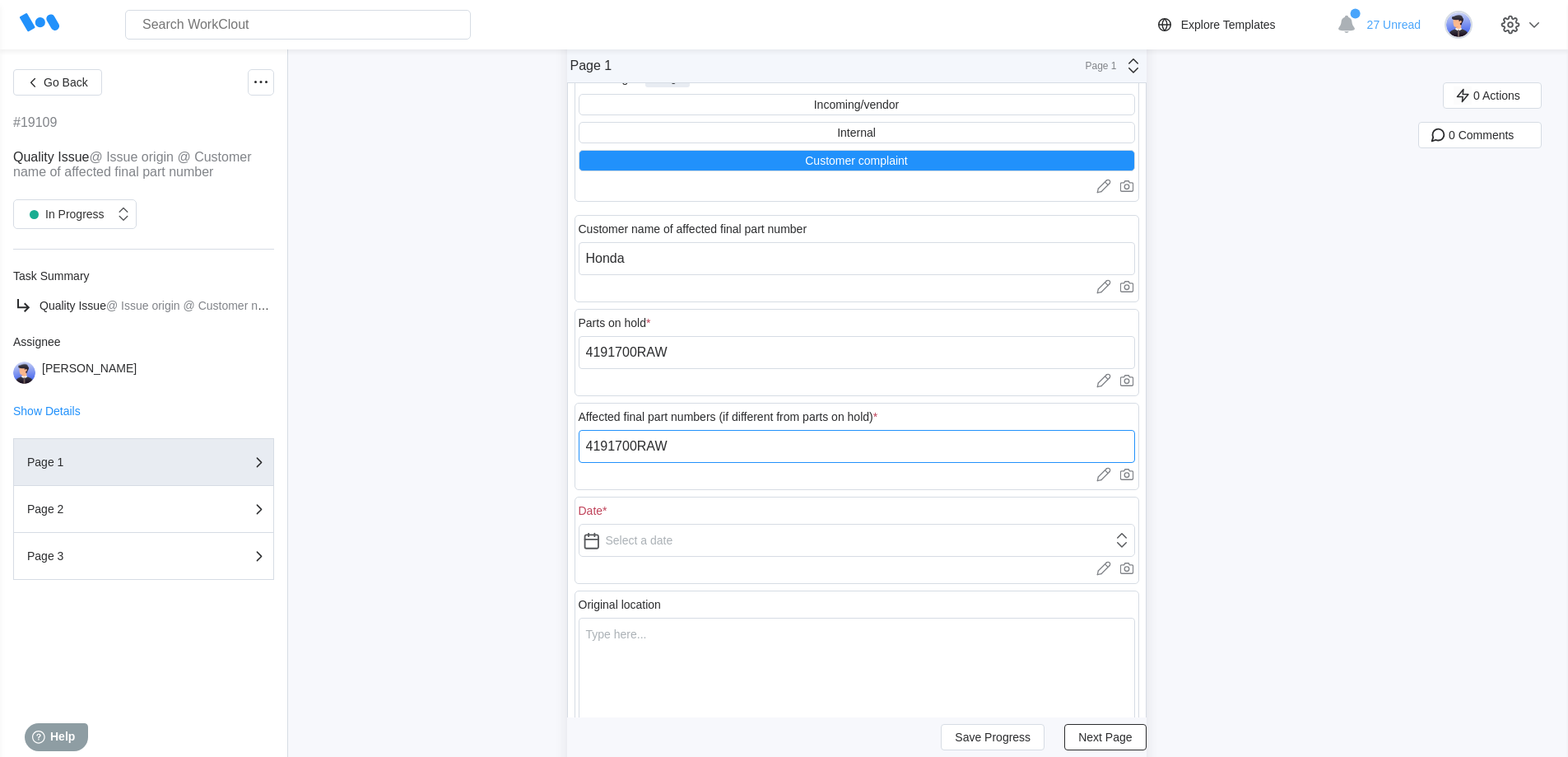
scroll to position [247, 0]
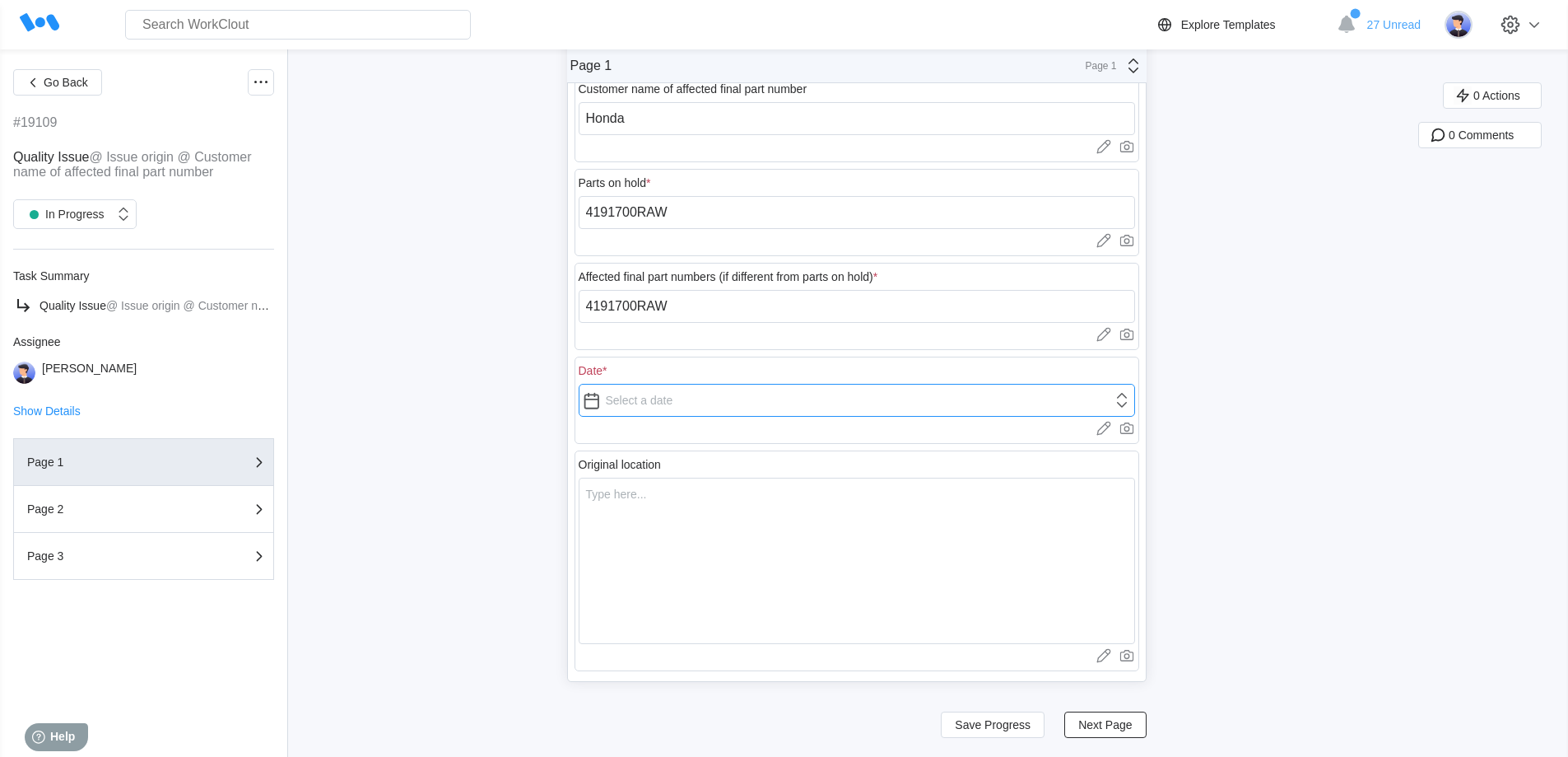
click at [676, 398] on input "text" at bounding box center [856, 400] width 556 height 33
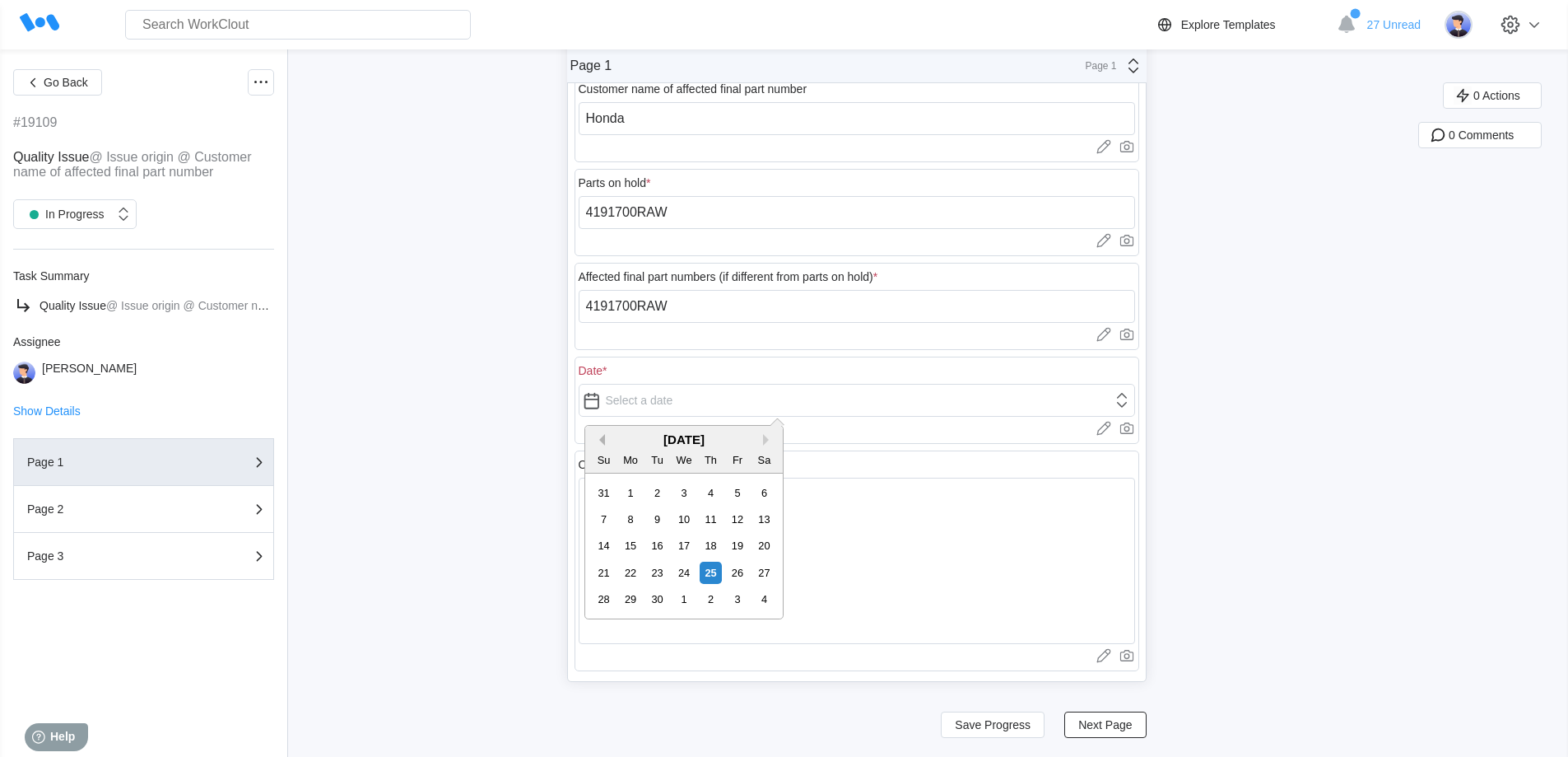
click at [600, 441] on button "Previous Month" at bounding box center [598, 440] width 12 height 12
click at [630, 516] on div "9" at bounding box center [631, 519] width 22 height 22
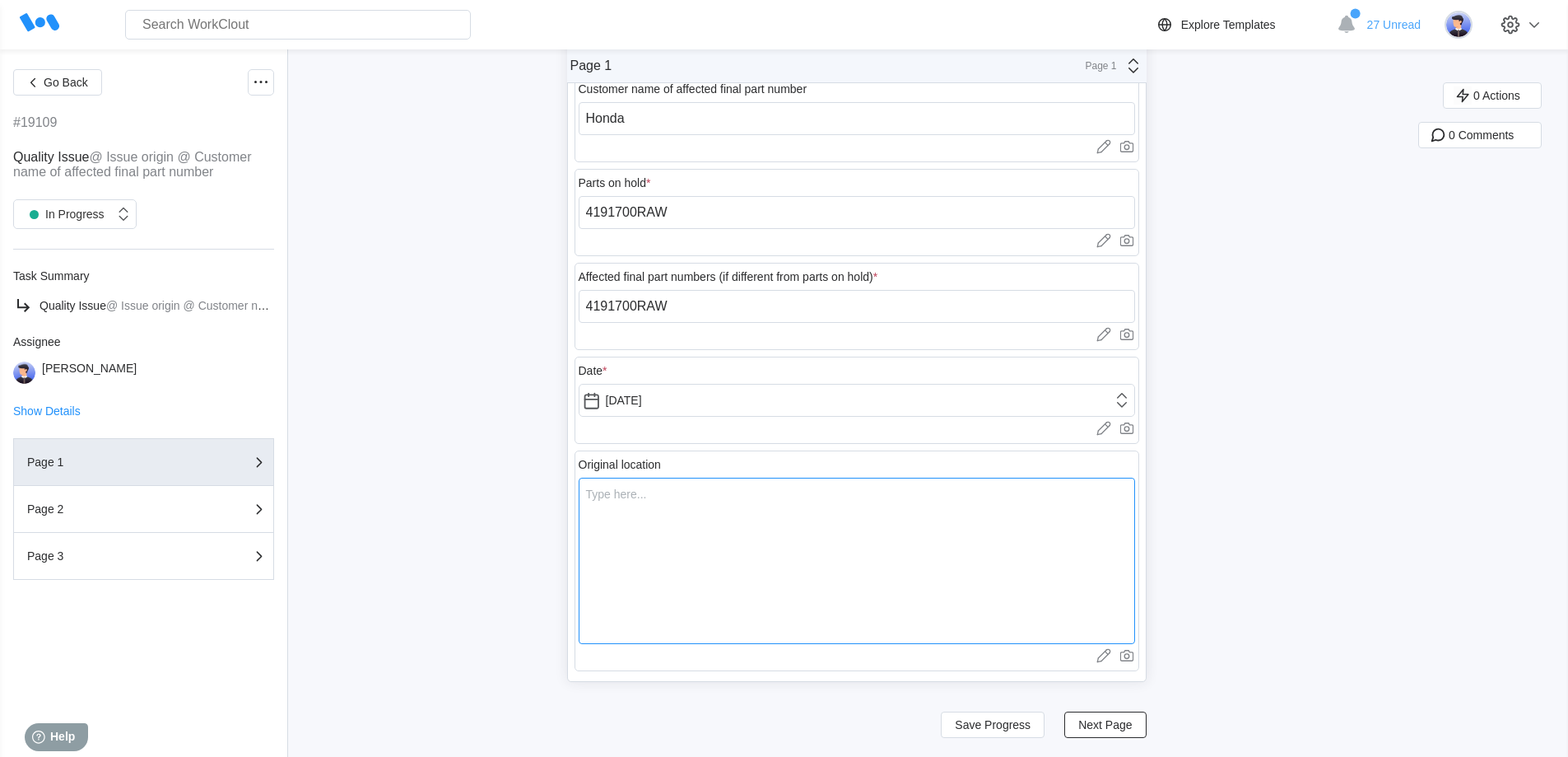
click at [721, 567] on textarea at bounding box center [856, 560] width 556 height 166
click at [1082, 715] on button "Next Page" at bounding box center [1104, 724] width 82 height 26
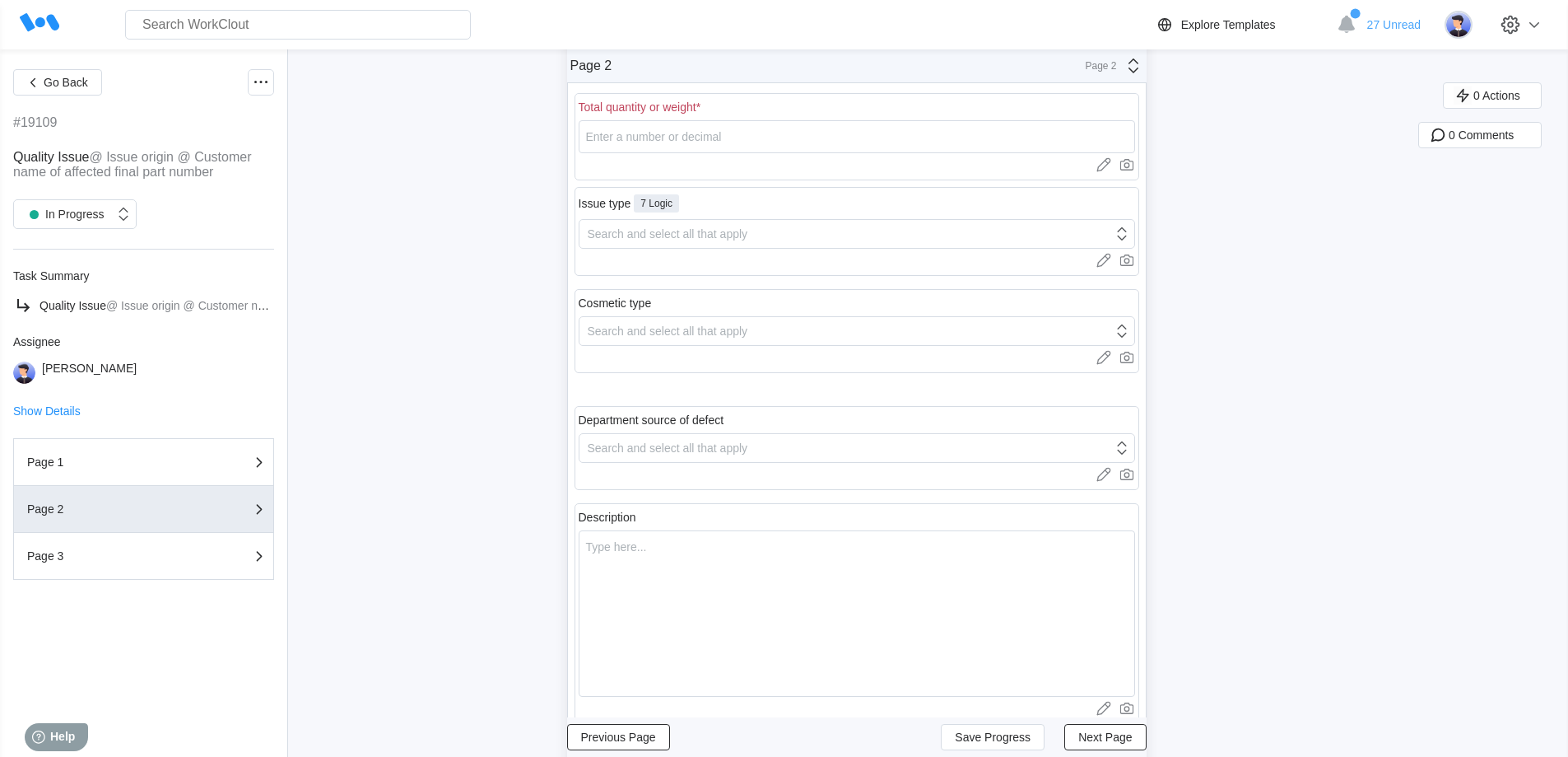
scroll to position [0, 0]
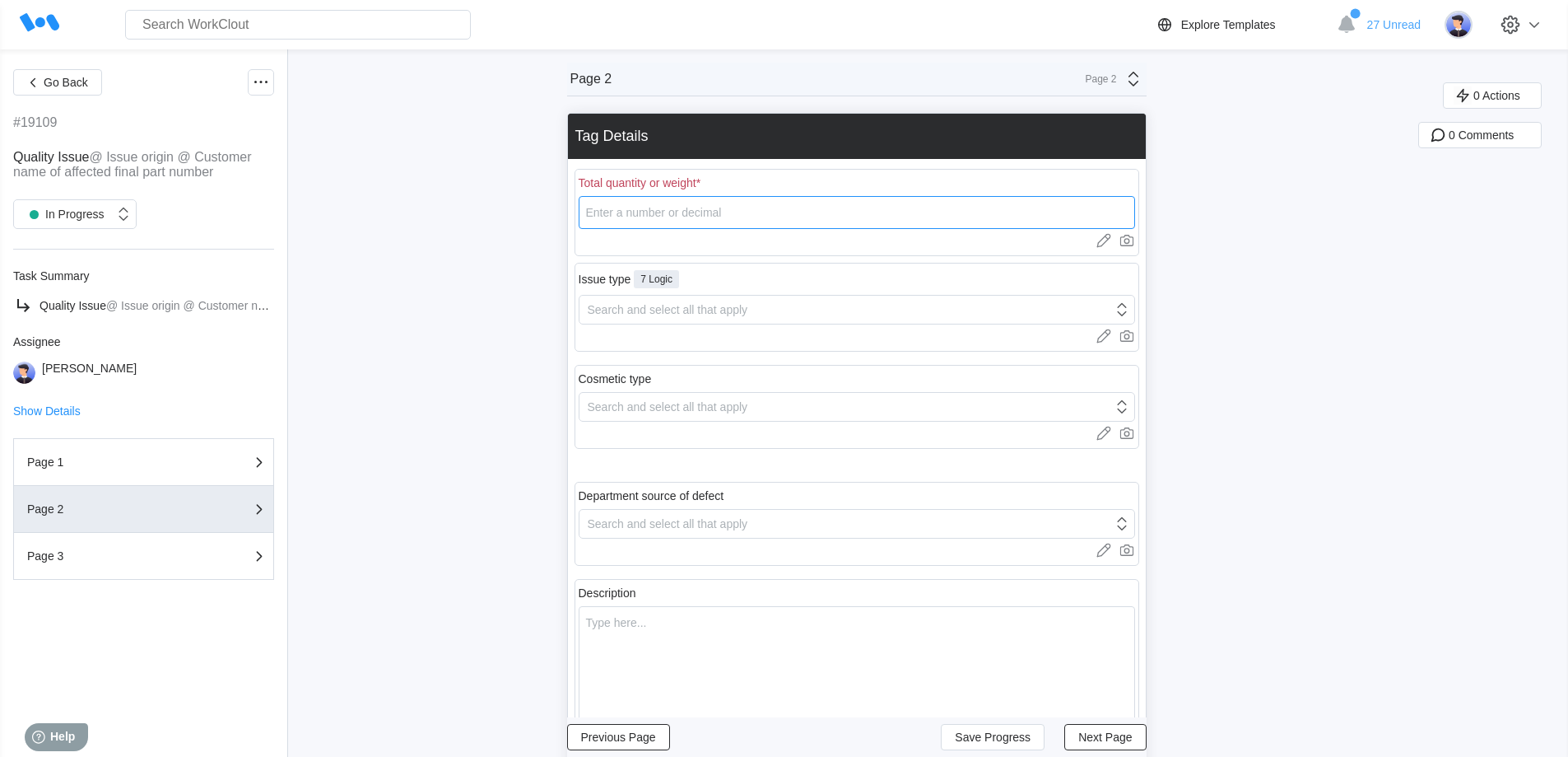
click at [631, 219] on input "number" at bounding box center [856, 212] width 556 height 33
click at [644, 324] on div "Issue type 7 Logic Search and select all that apply Upload images or videos to …" at bounding box center [856, 307] width 564 height 89
click at [671, 322] on div "Search and select all that apply" at bounding box center [856, 309] width 556 height 30
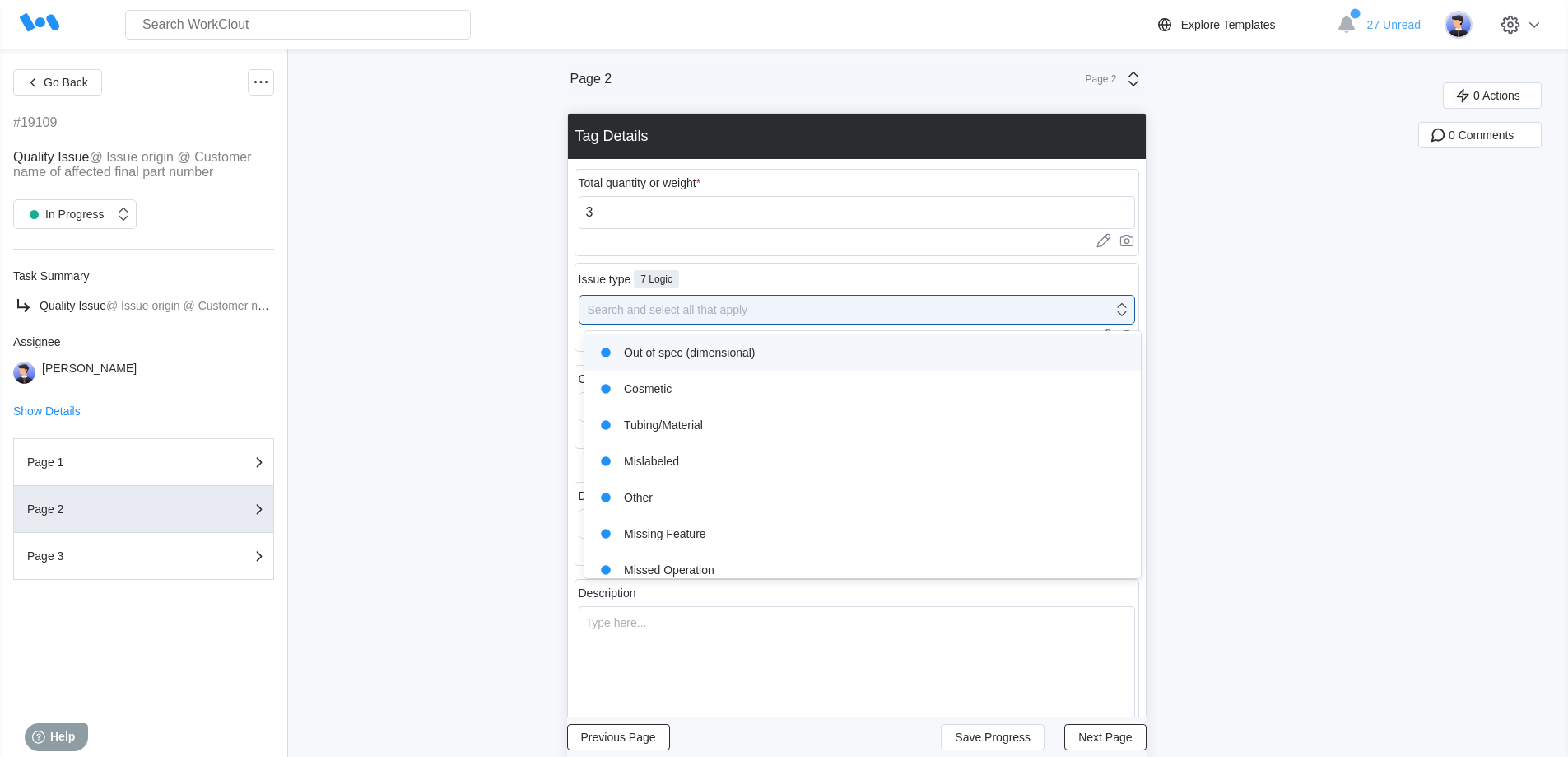
click at [693, 346] on div "Out of spec (dimensional)" at bounding box center [862, 352] width 536 height 23
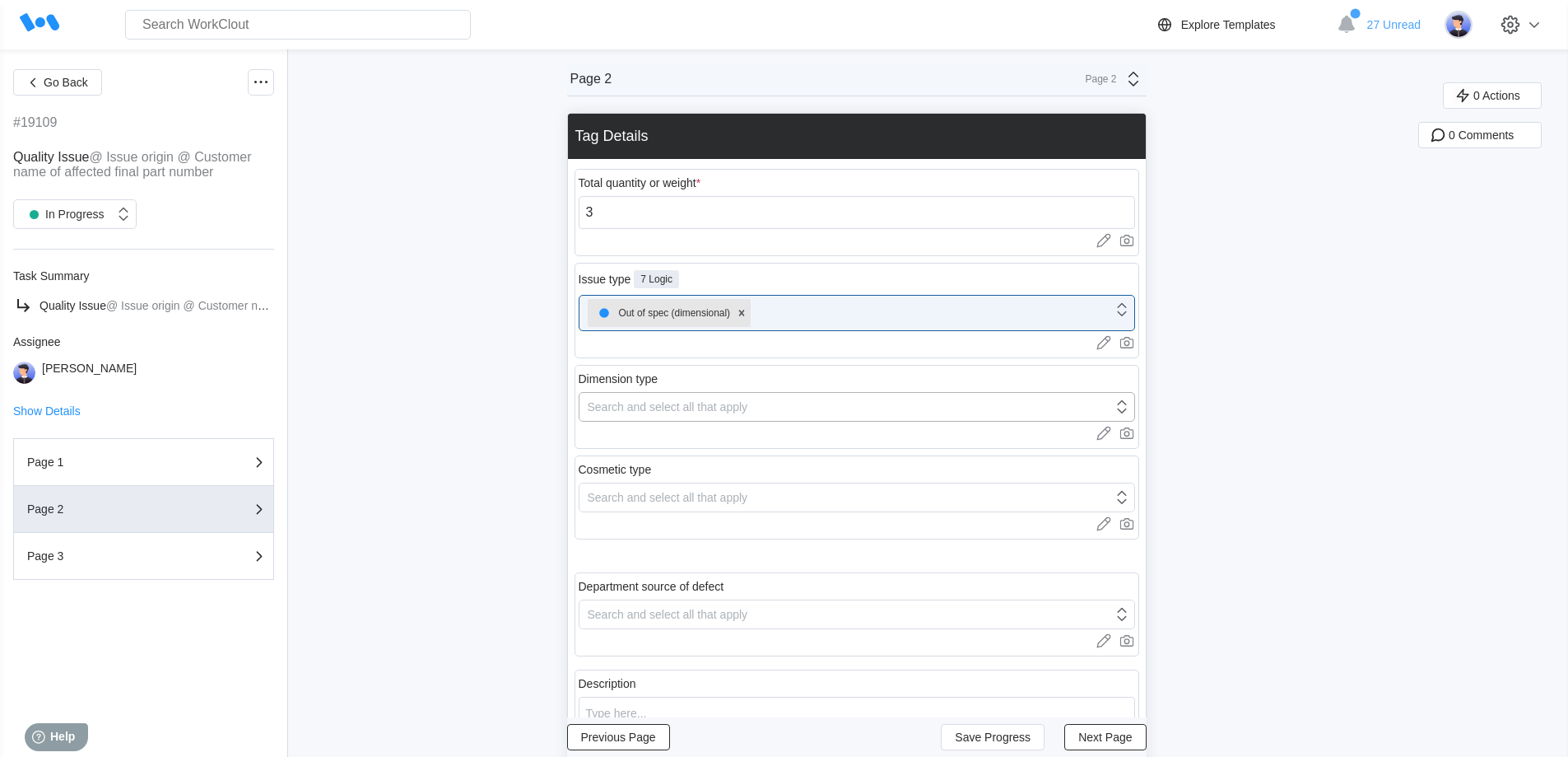
click at [669, 405] on div "Search and select all that apply" at bounding box center [668, 406] width 161 height 13
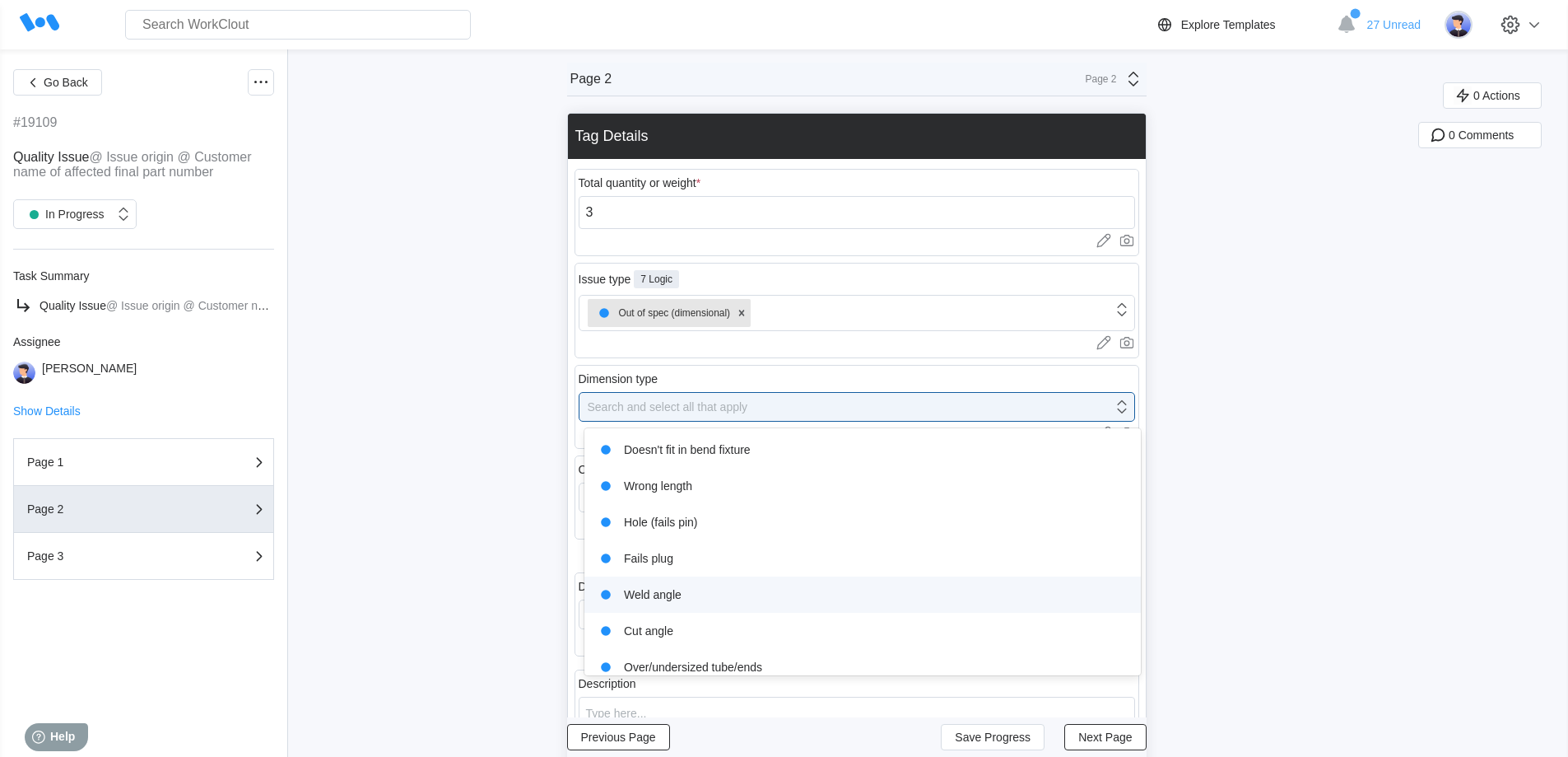
click at [711, 594] on div "Weld angle" at bounding box center [862, 594] width 536 height 23
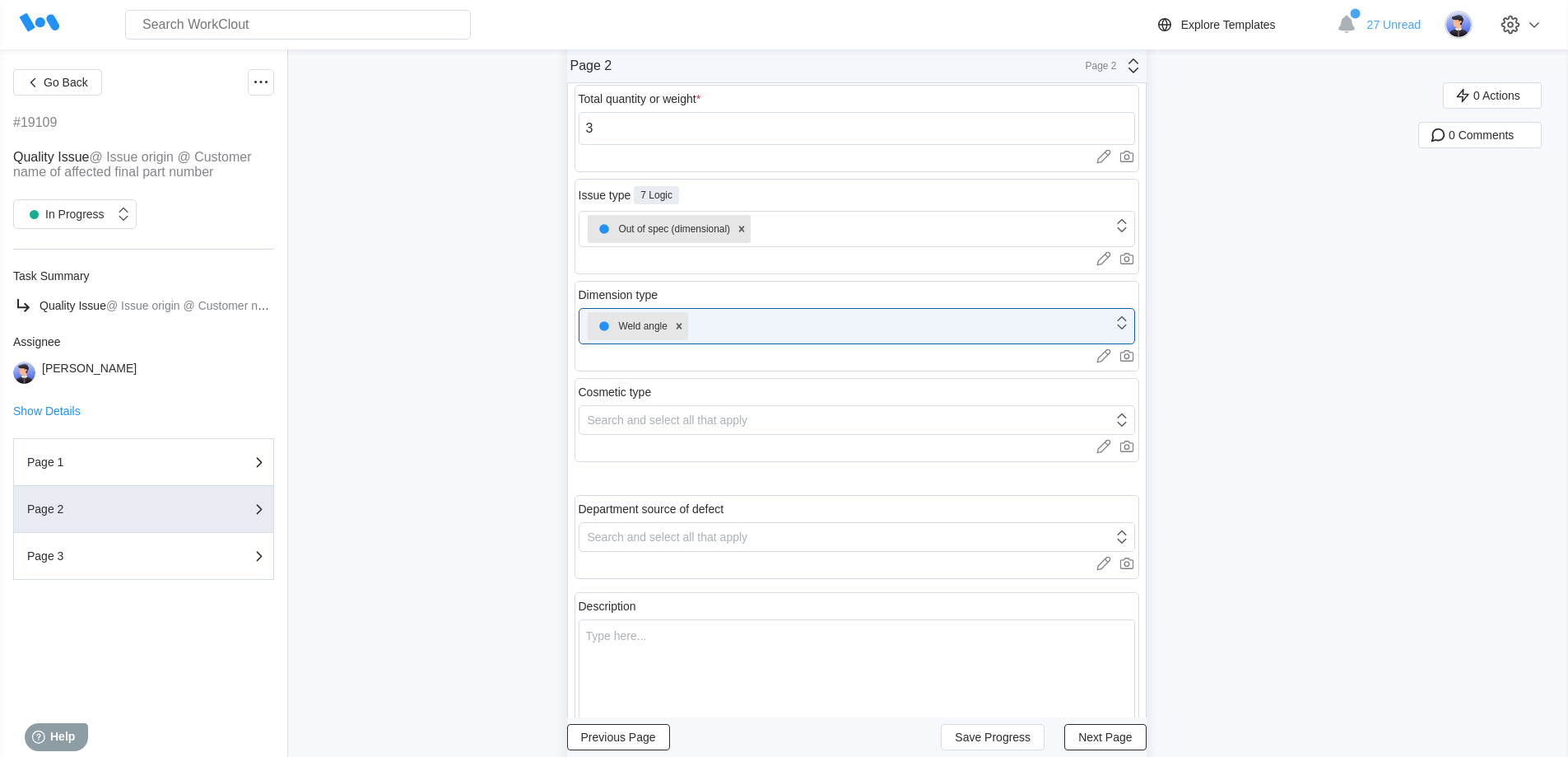
scroll to position [329, 0]
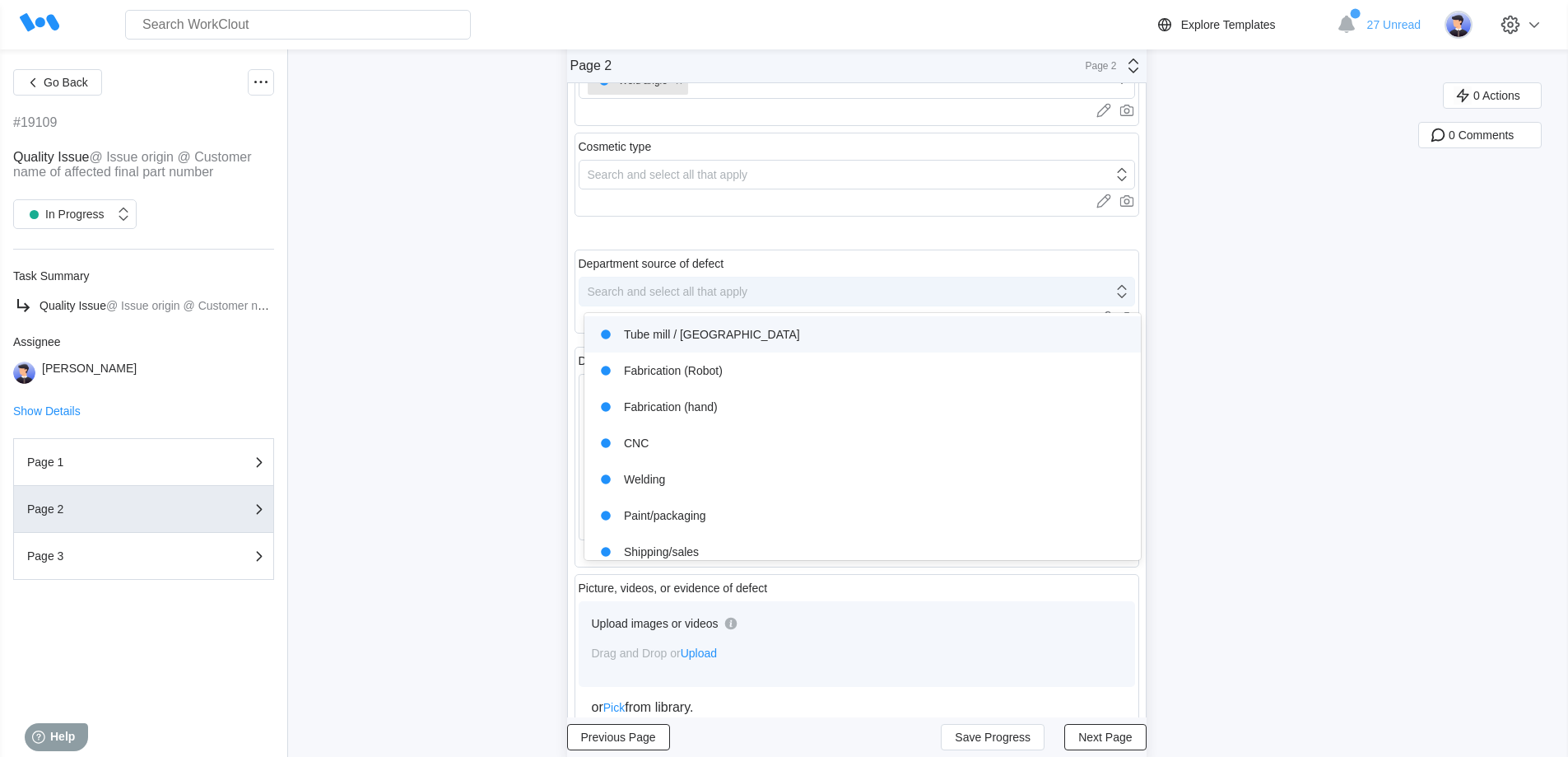
click at [671, 285] on div "Search and select all that apply" at bounding box center [846, 291] width 533 height 23
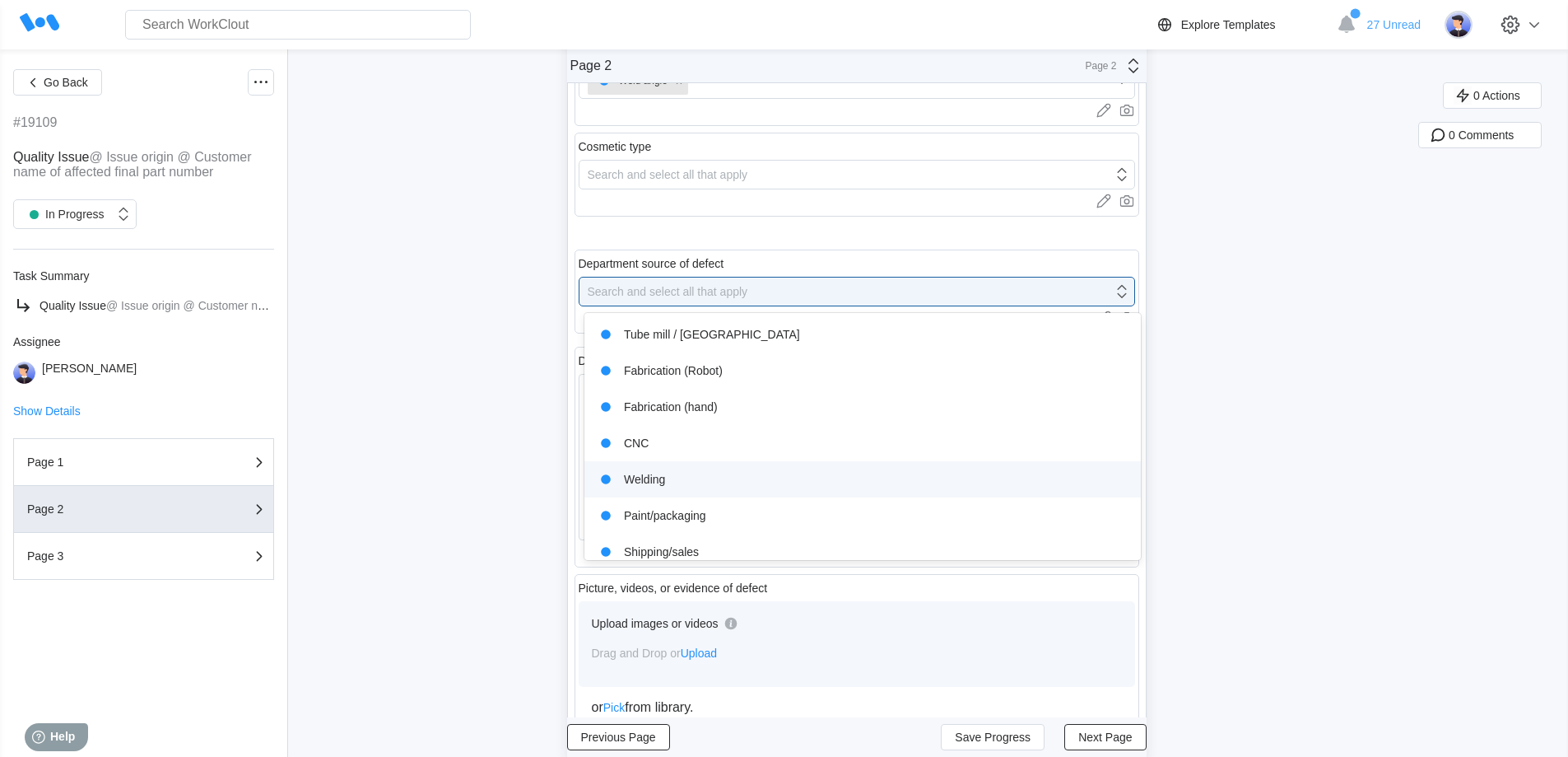
click at [676, 478] on div "Welding" at bounding box center [862, 479] width 536 height 23
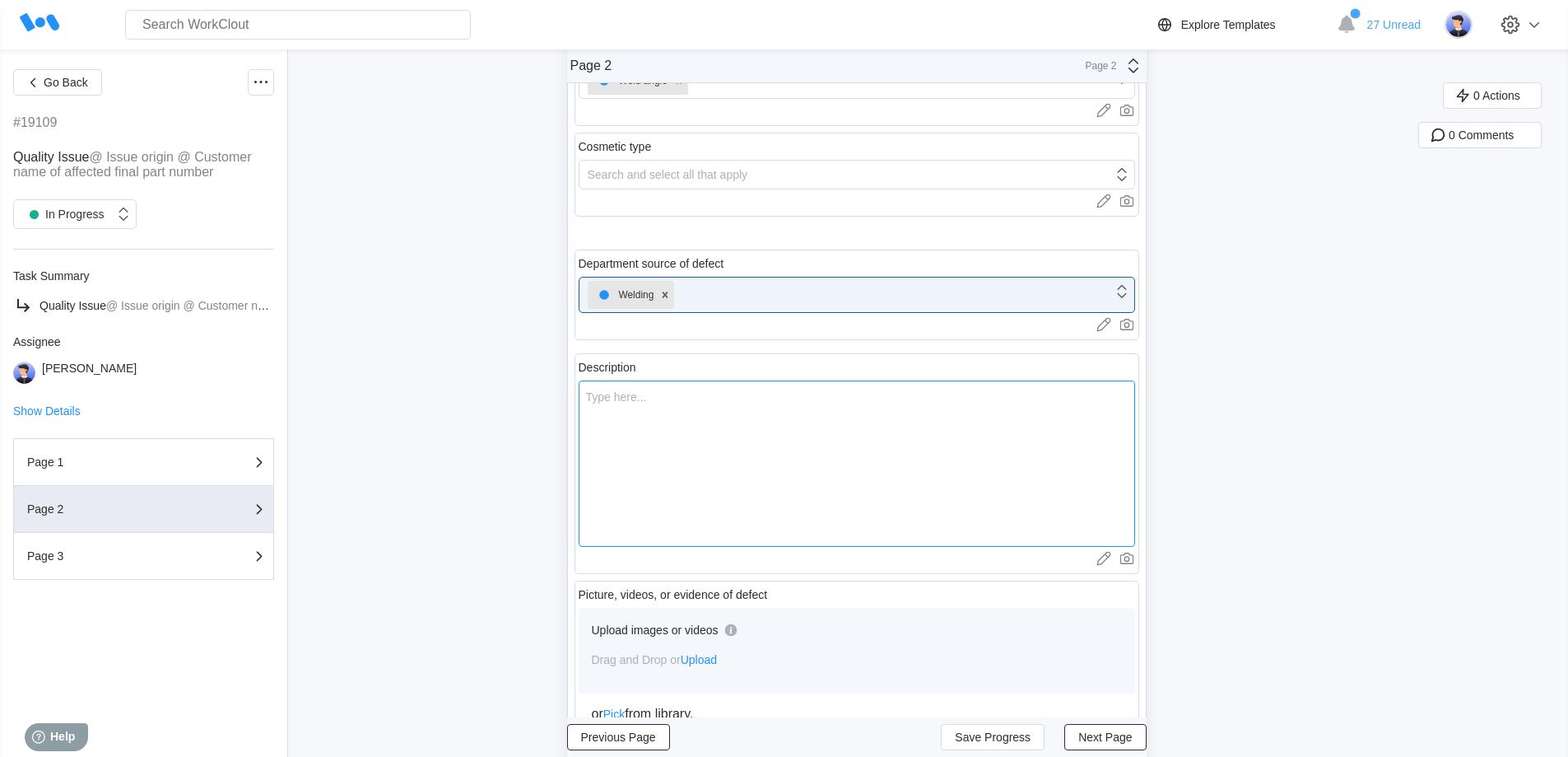
click at [669, 440] on textarea at bounding box center [856, 463] width 556 height 166
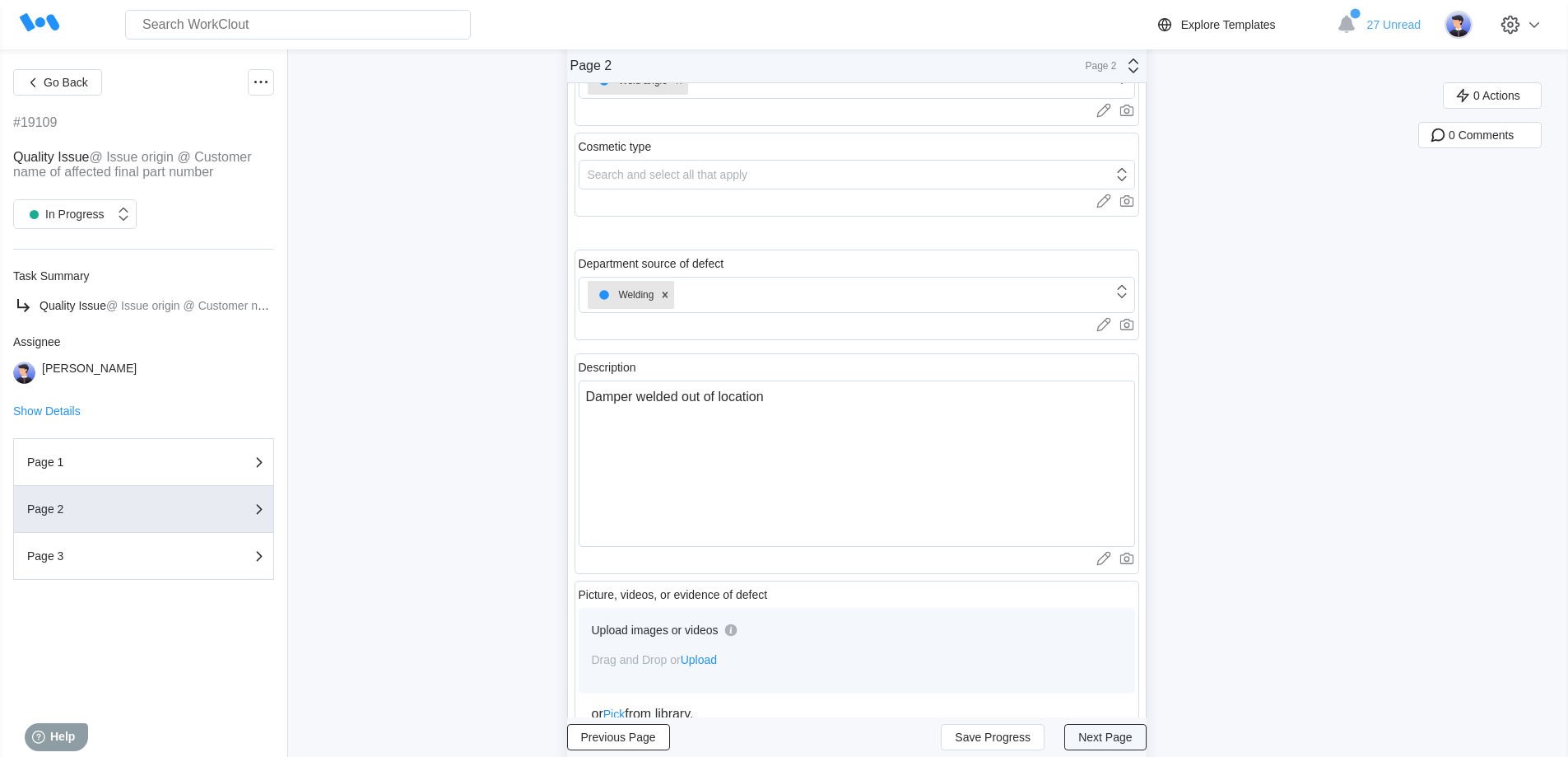
click at [1103, 740] on span "Next Page" at bounding box center [1105, 736] width 54 height 12
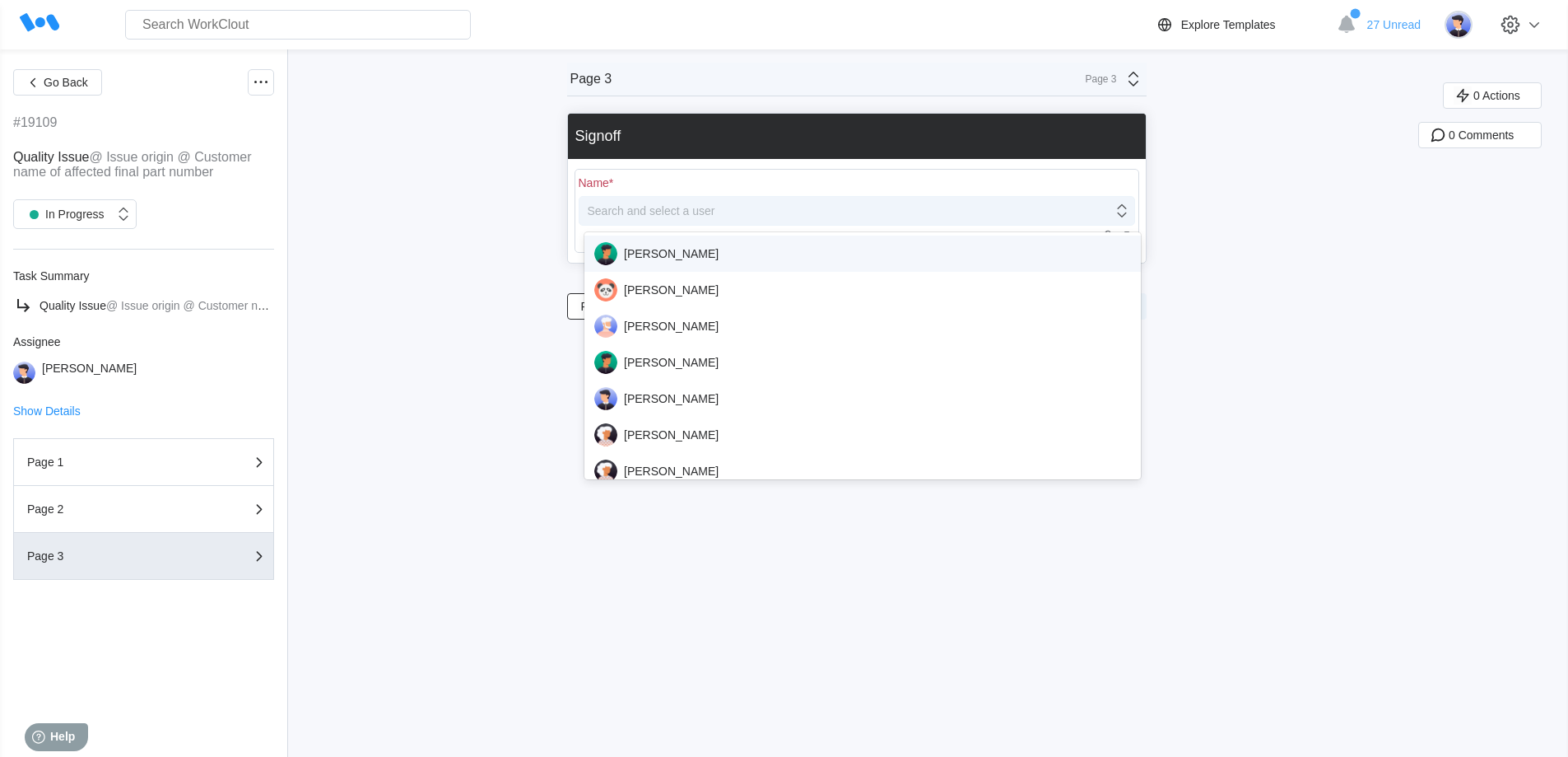
click at [736, 210] on div "Search and select a user" at bounding box center [846, 211] width 533 height 23
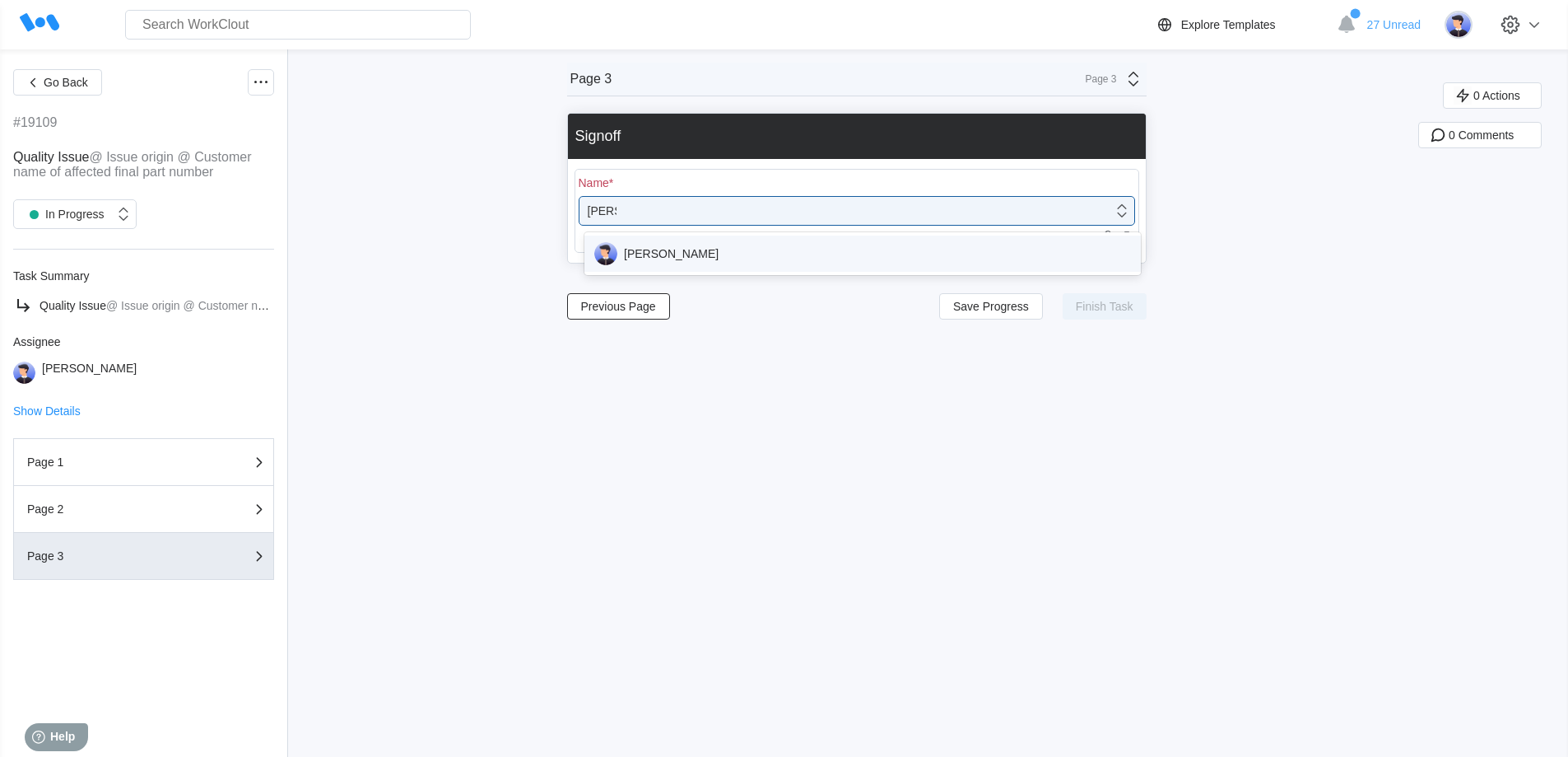
click at [706, 242] on div "[PERSON_NAME]" at bounding box center [862, 254] width 536 height 23
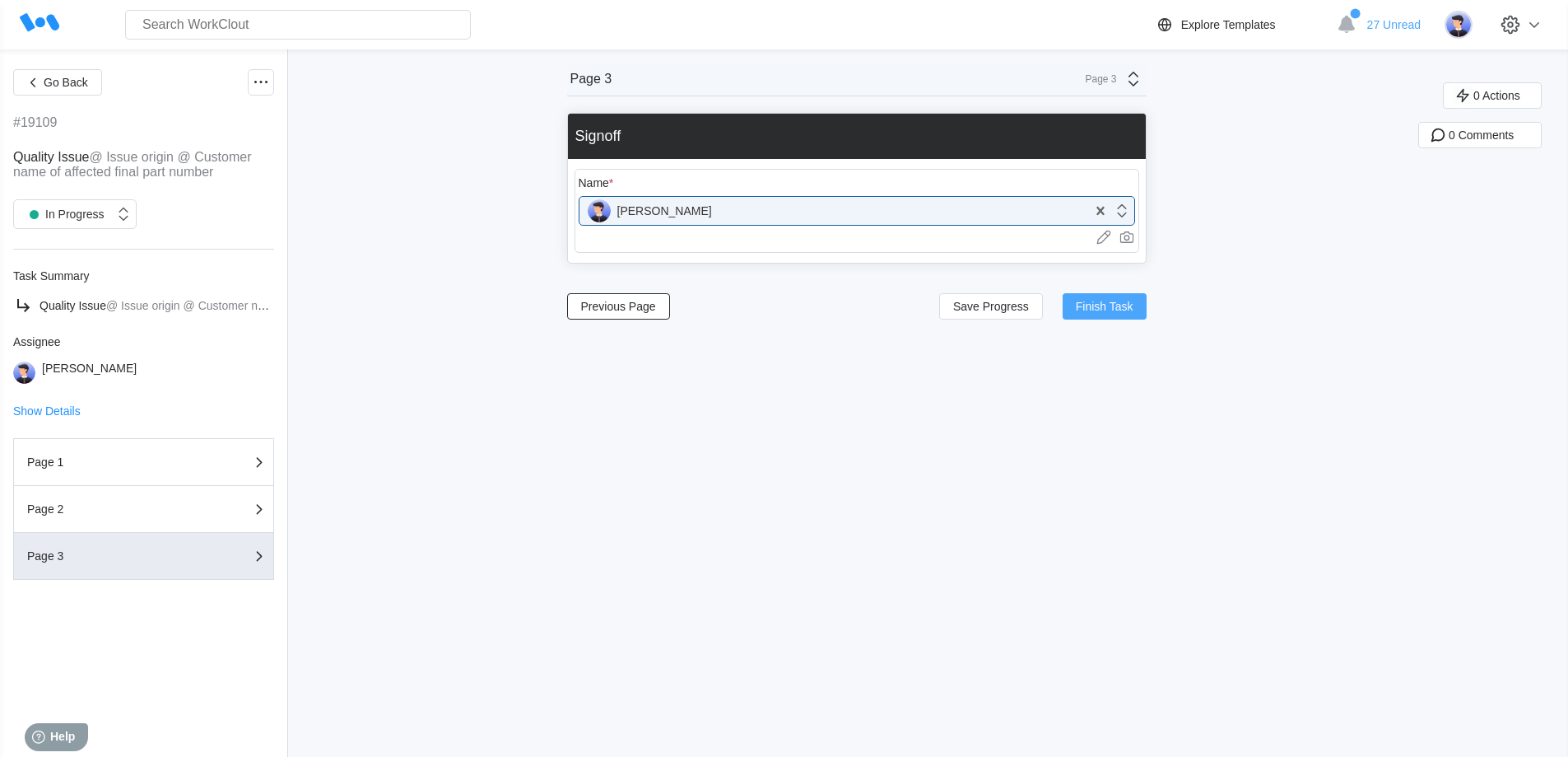
click at [1141, 307] on button "Finish Task" at bounding box center [1103, 306] width 84 height 26
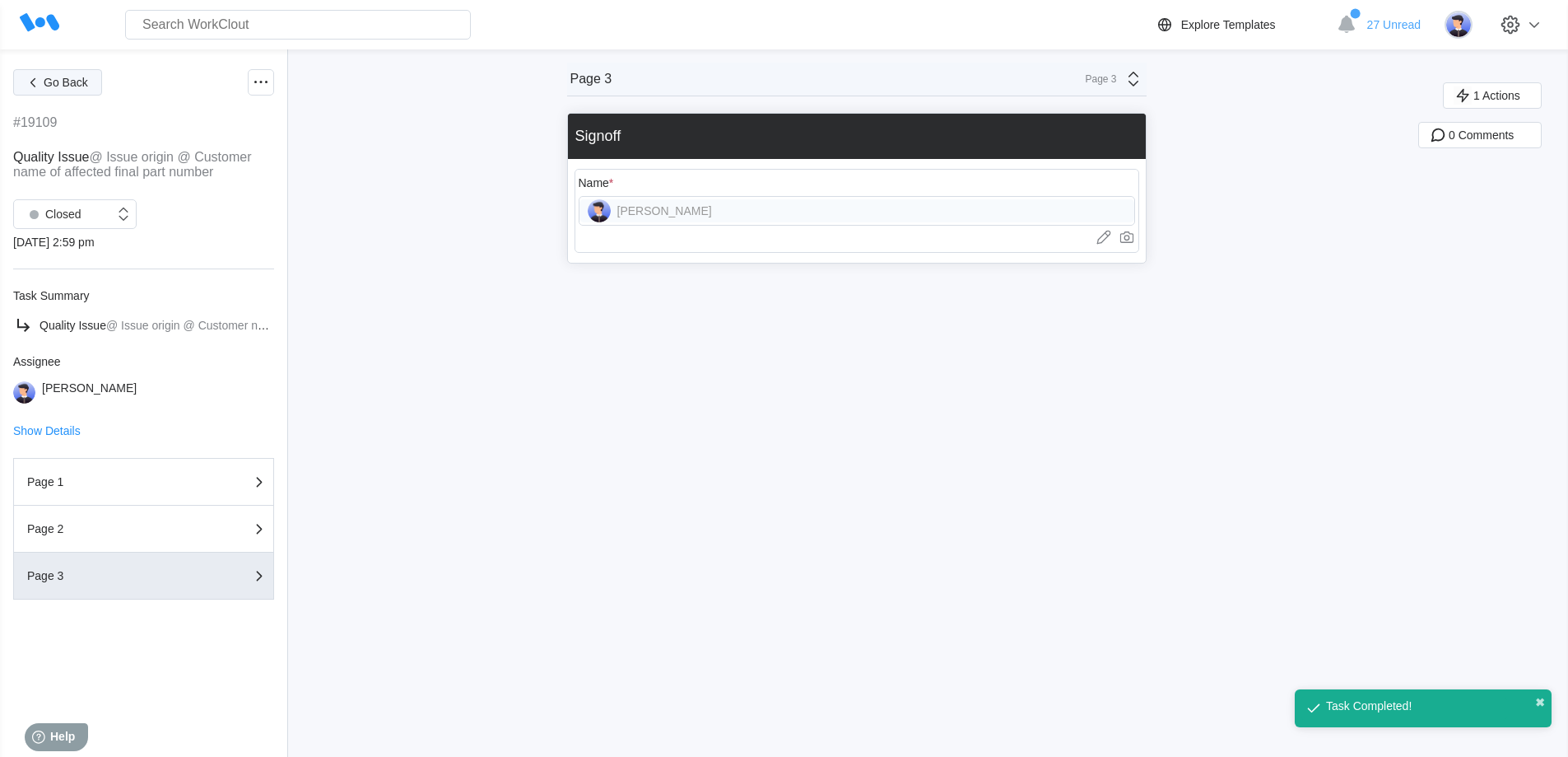
click at [69, 81] on span "Go Back" at bounding box center [66, 82] width 44 height 12
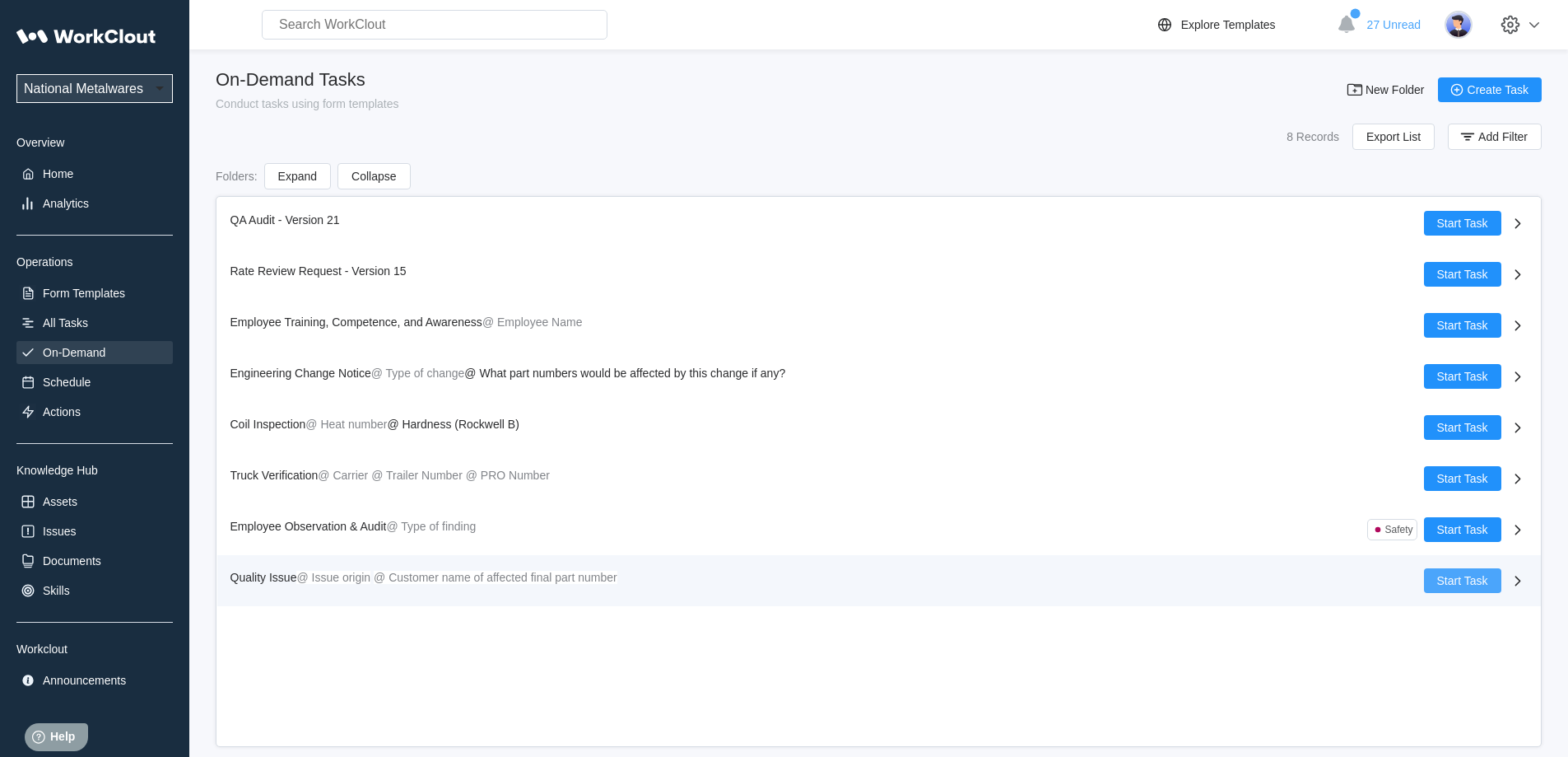
click at [1448, 584] on span "Start Task" at bounding box center [1462, 580] width 51 height 12
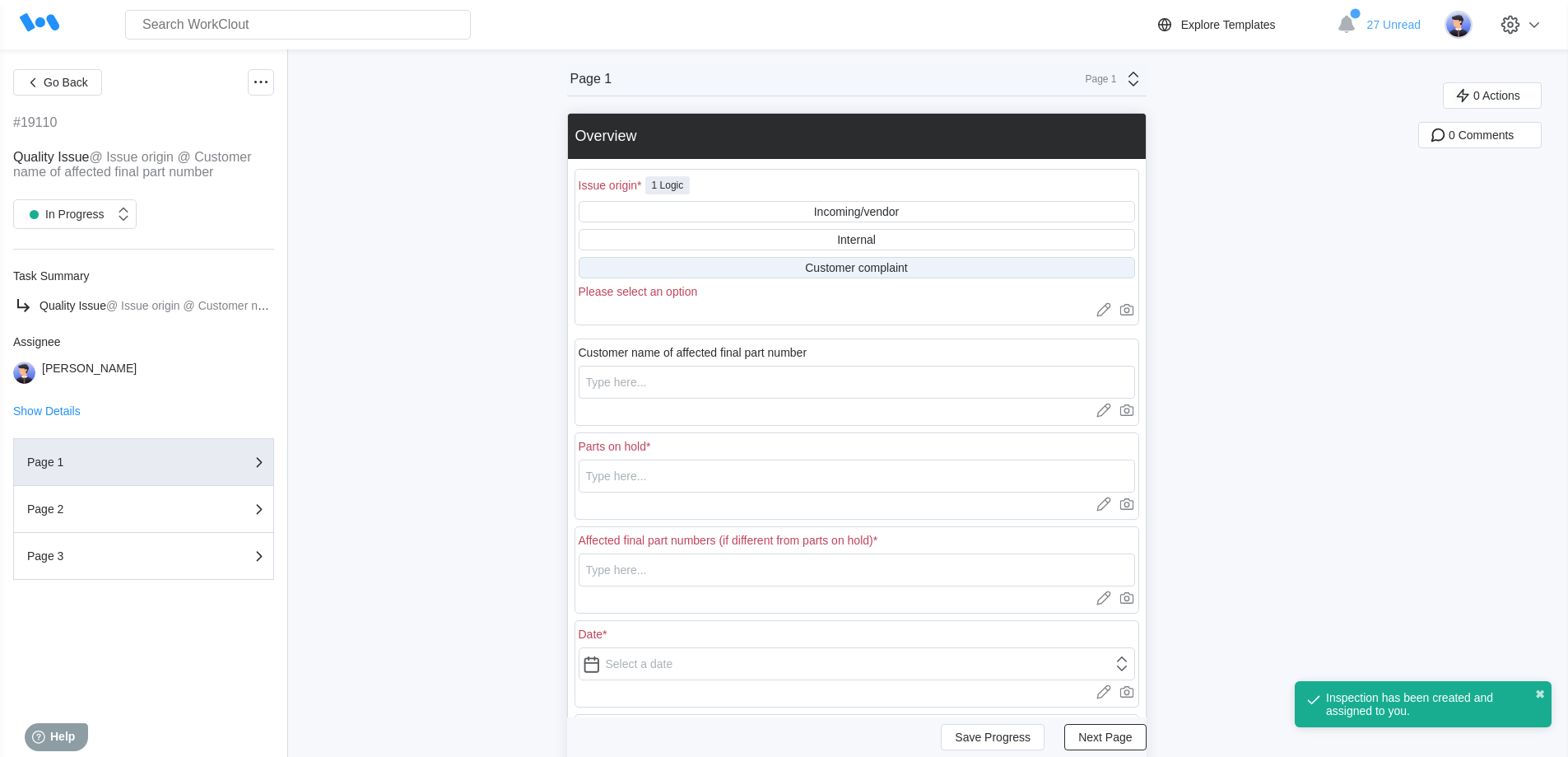
click at [816, 260] on div "Customer complaint" at bounding box center [856, 268] width 556 height 22
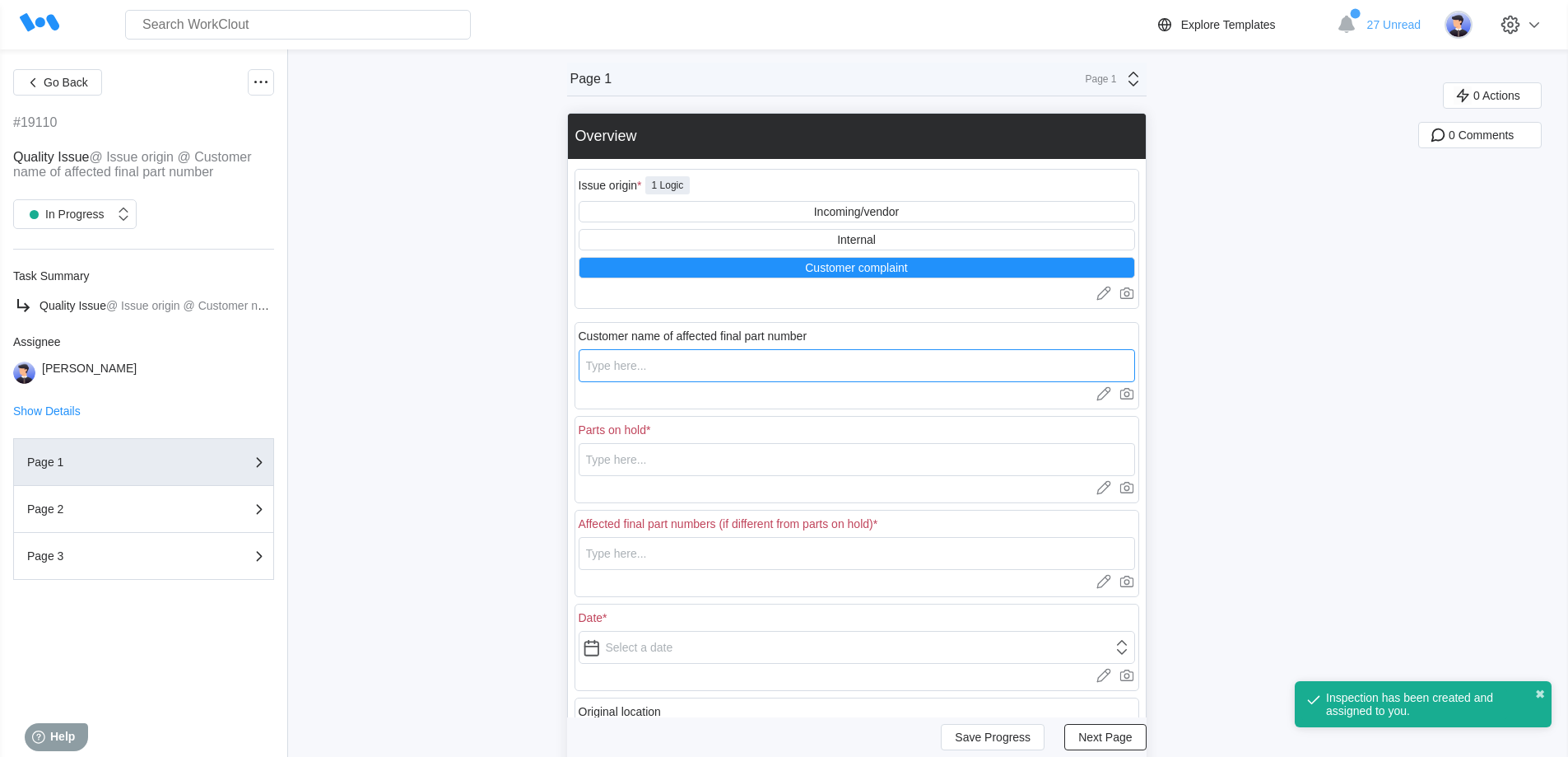
click at [693, 367] on input "text" at bounding box center [856, 365] width 556 height 33
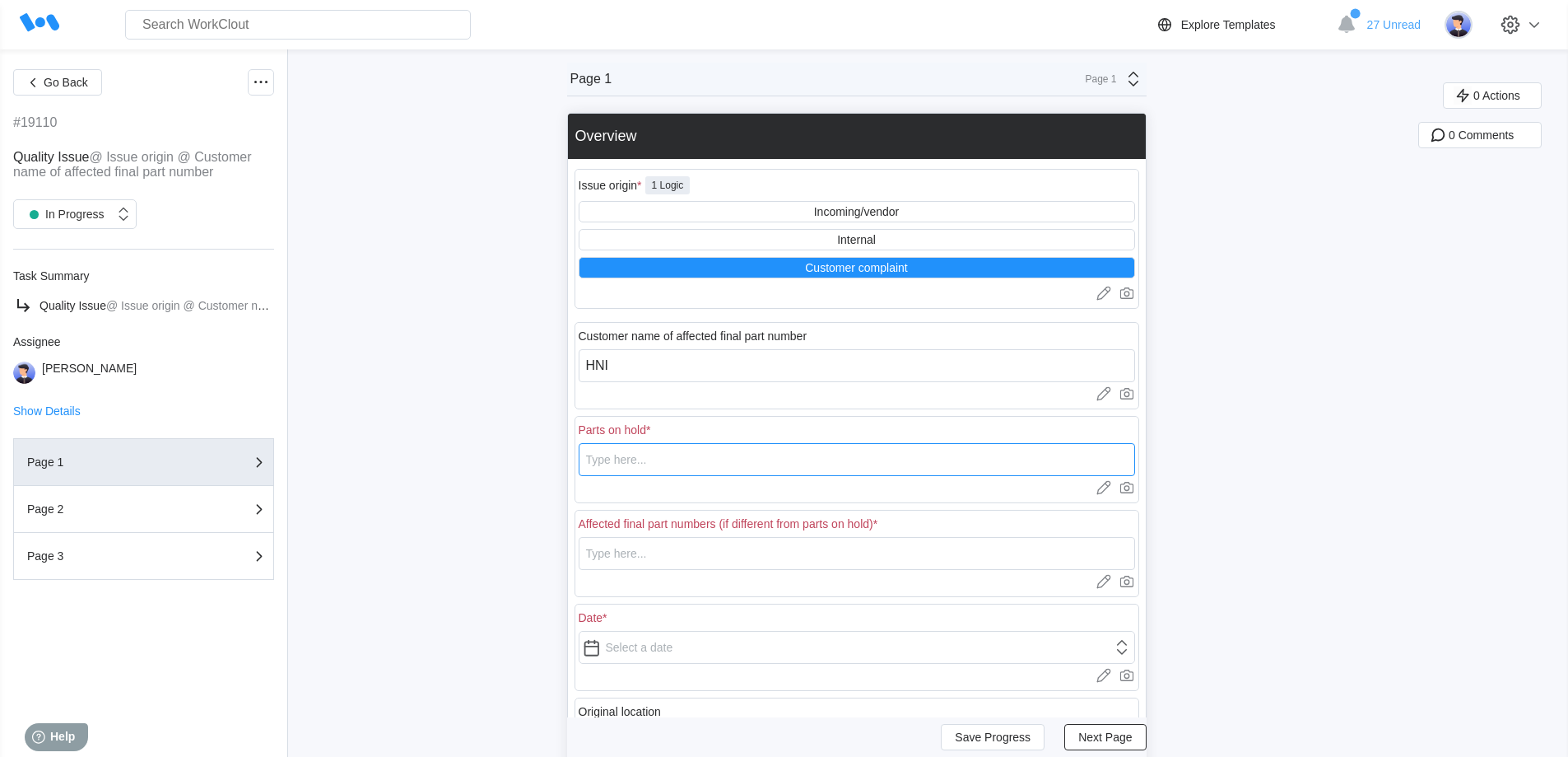
click at [662, 464] on input "text" at bounding box center [856, 459] width 556 height 33
click at [664, 556] on input "text" at bounding box center [856, 553] width 556 height 33
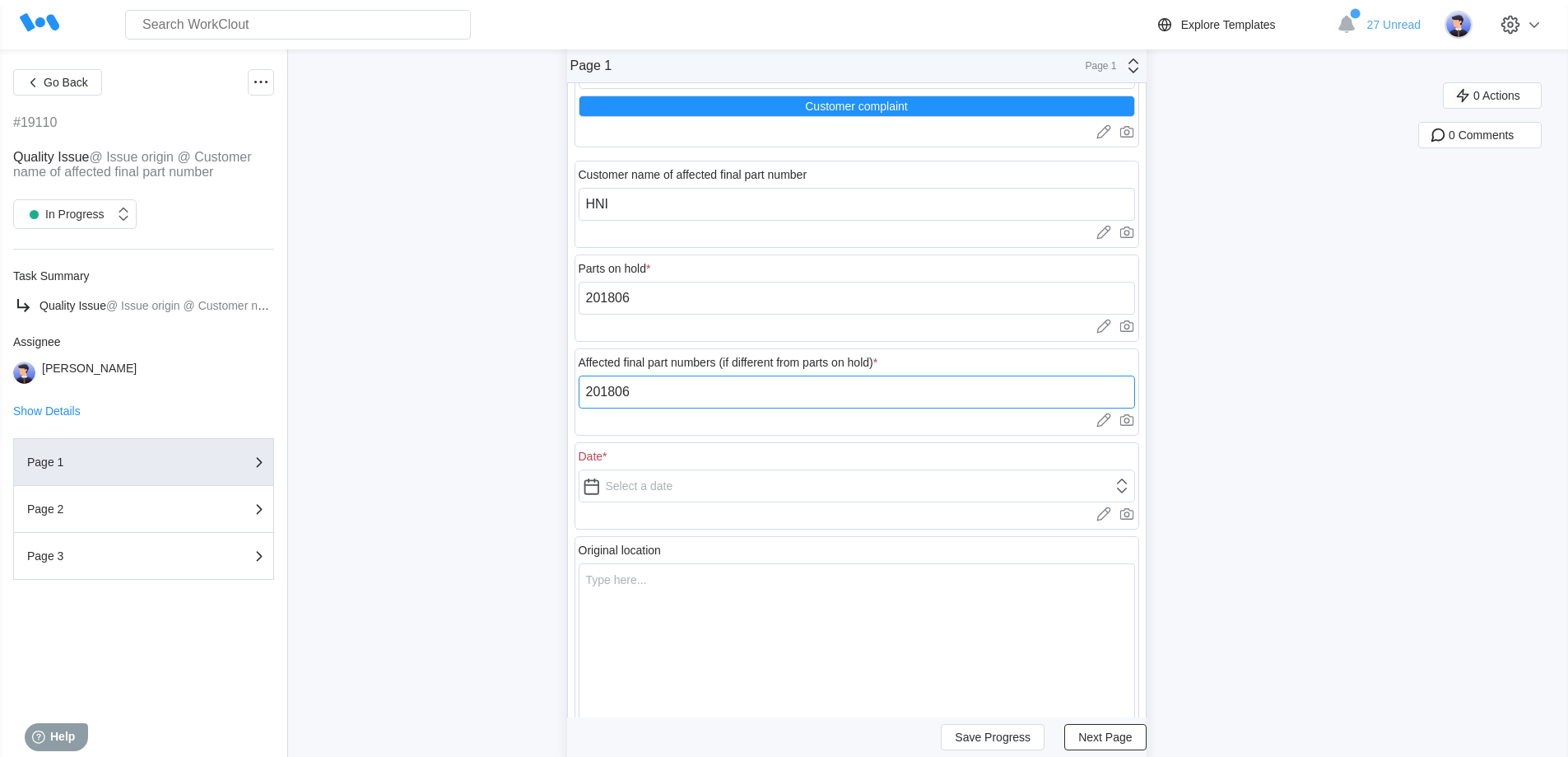
scroll to position [165, 0]
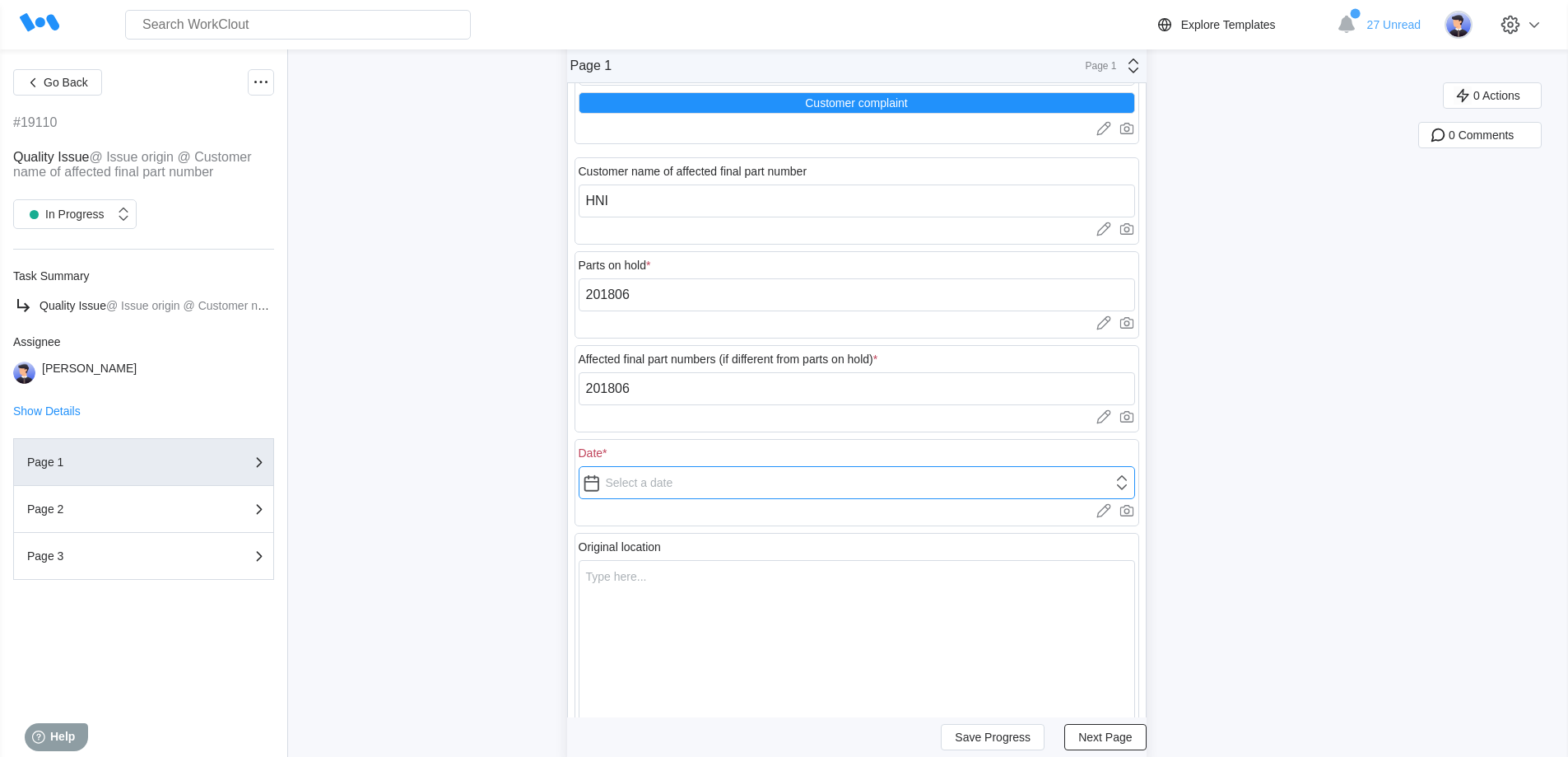
click at [639, 488] on input "text" at bounding box center [856, 482] width 556 height 33
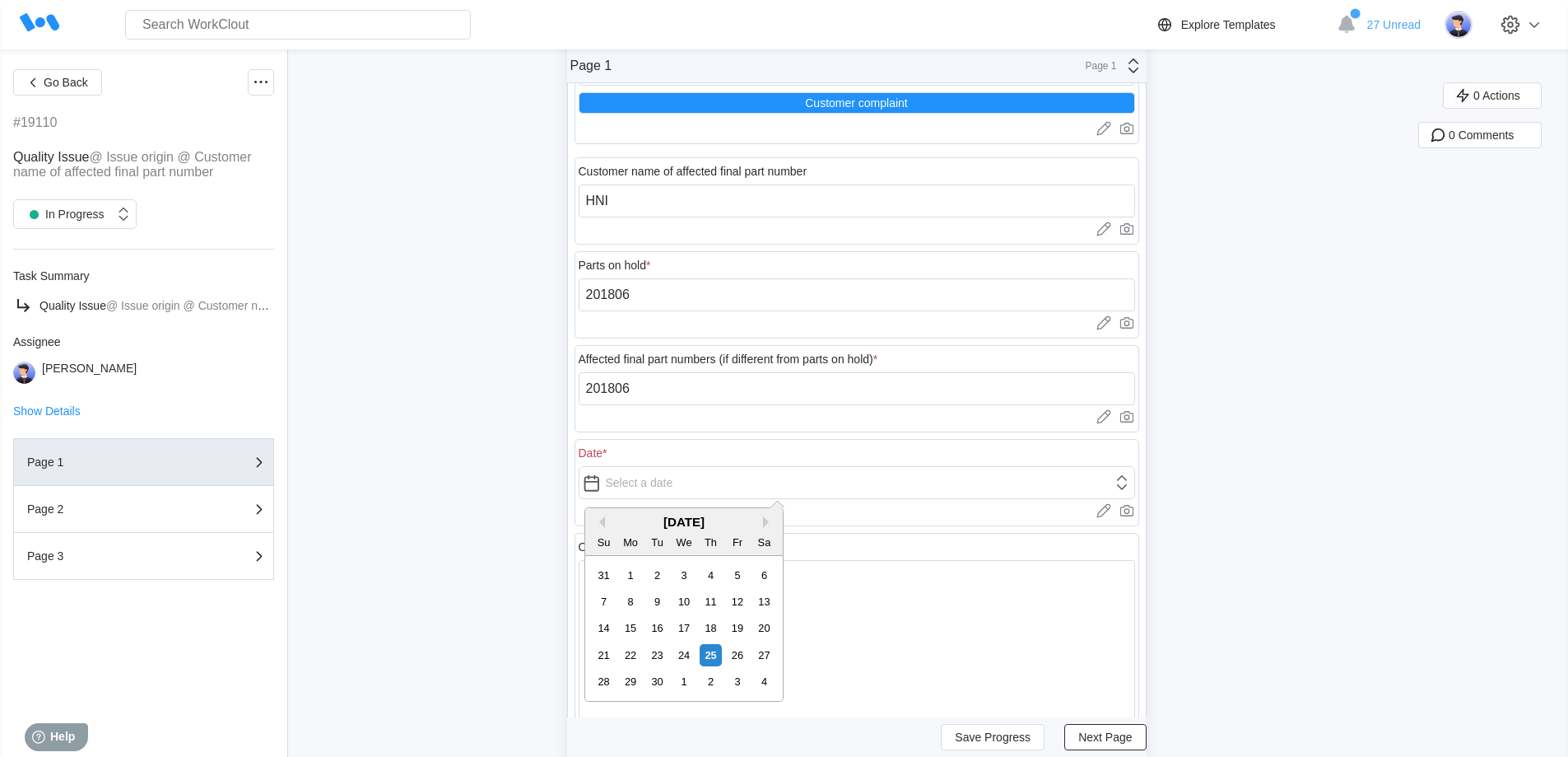
click at [605, 520] on div "[DATE]" at bounding box center [684, 521] width 198 height 14
click at [601, 524] on button "Previous Month" at bounding box center [598, 521] width 12 height 12
click at [601, 522] on button "Previous Month" at bounding box center [598, 521] width 12 height 12
click at [681, 601] on div "11" at bounding box center [683, 601] width 22 height 22
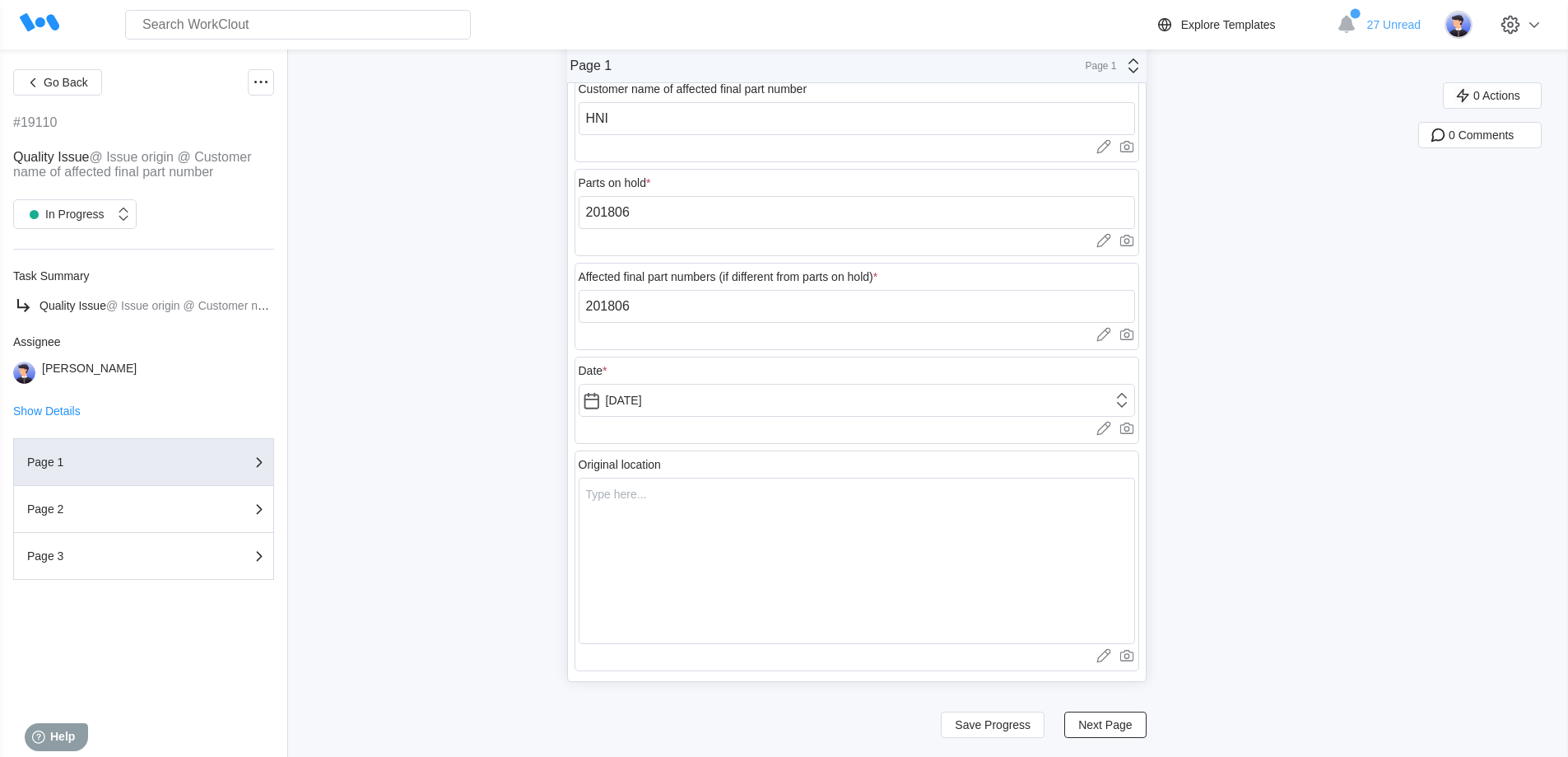
scroll to position [248, 0]
click at [747, 575] on textarea at bounding box center [856, 559] width 556 height 166
click at [1103, 724] on span "Next Page" at bounding box center [1105, 724] width 54 height 12
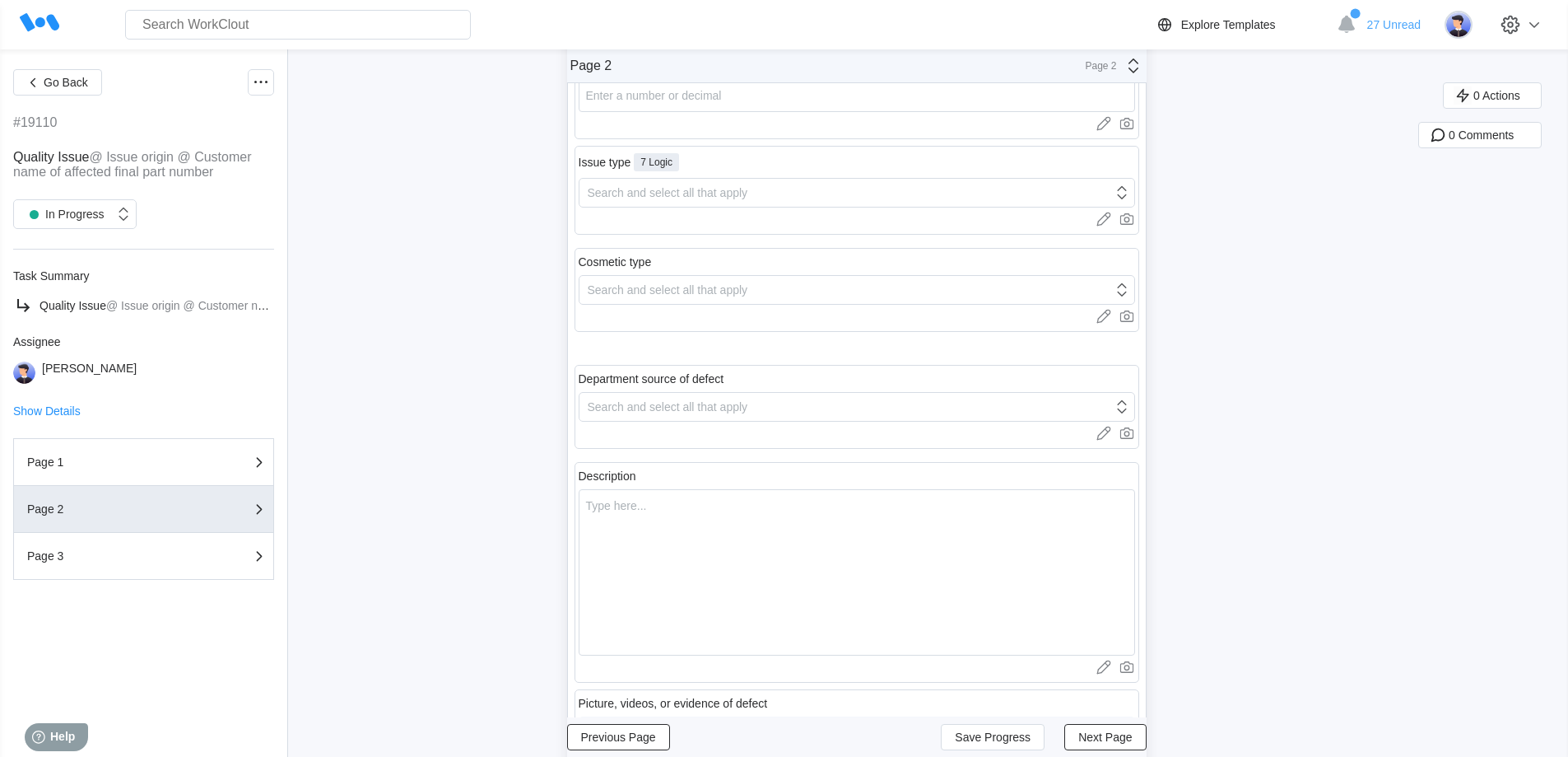
scroll to position [0, 0]
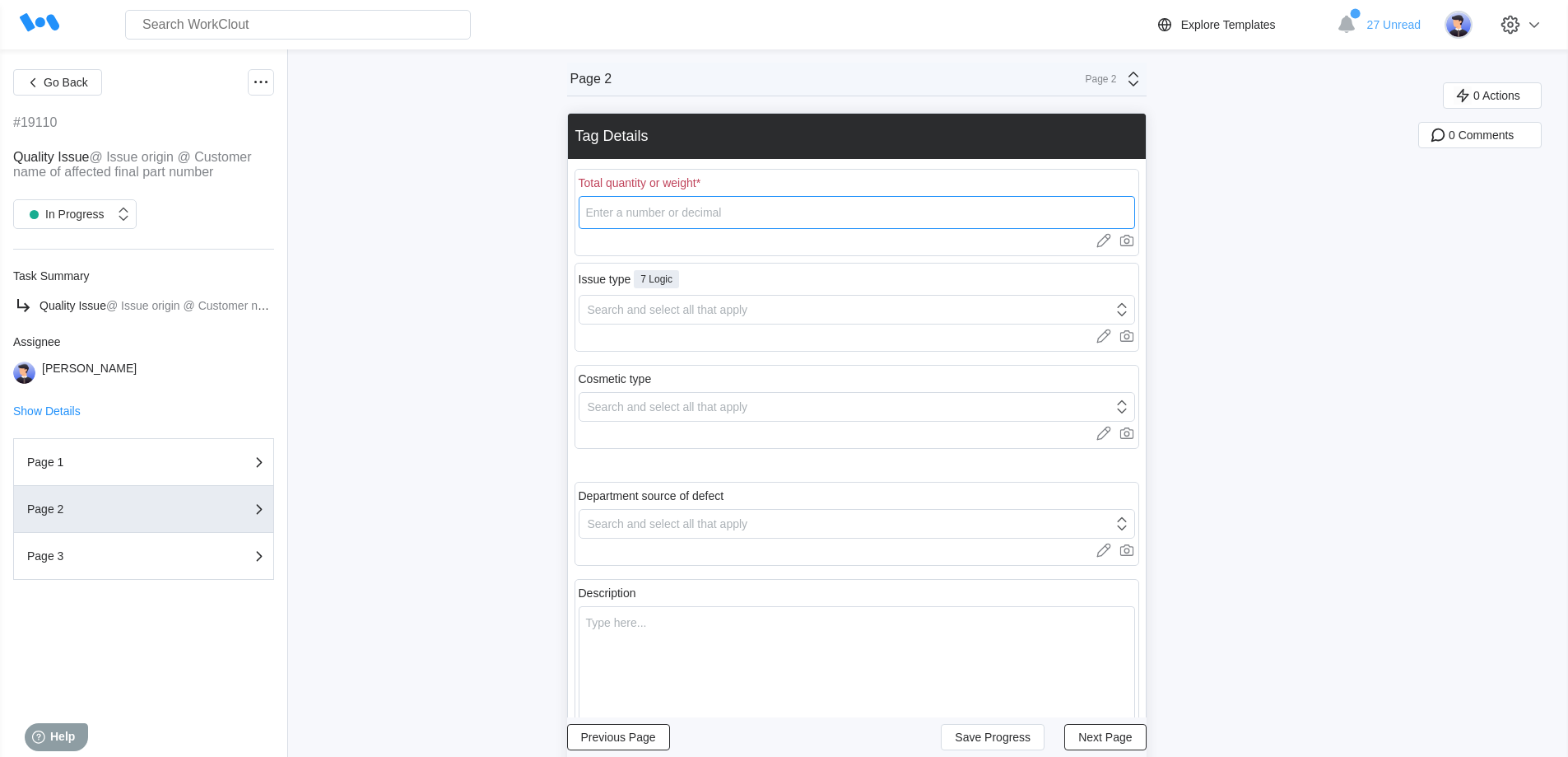
click at [628, 210] on input "number" at bounding box center [856, 212] width 556 height 33
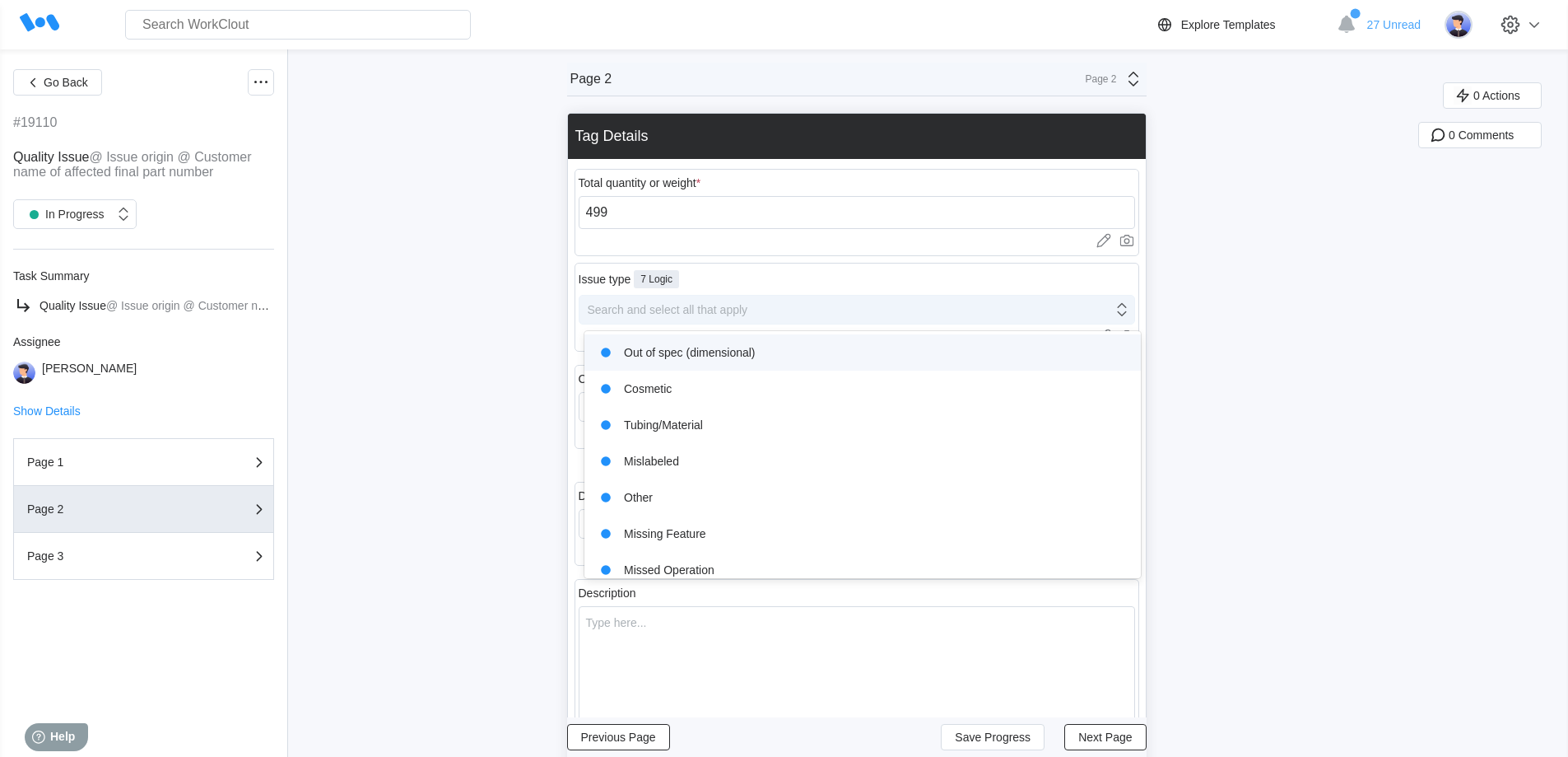
click at [625, 307] on div "Search and select all that apply" at bounding box center [668, 309] width 161 height 13
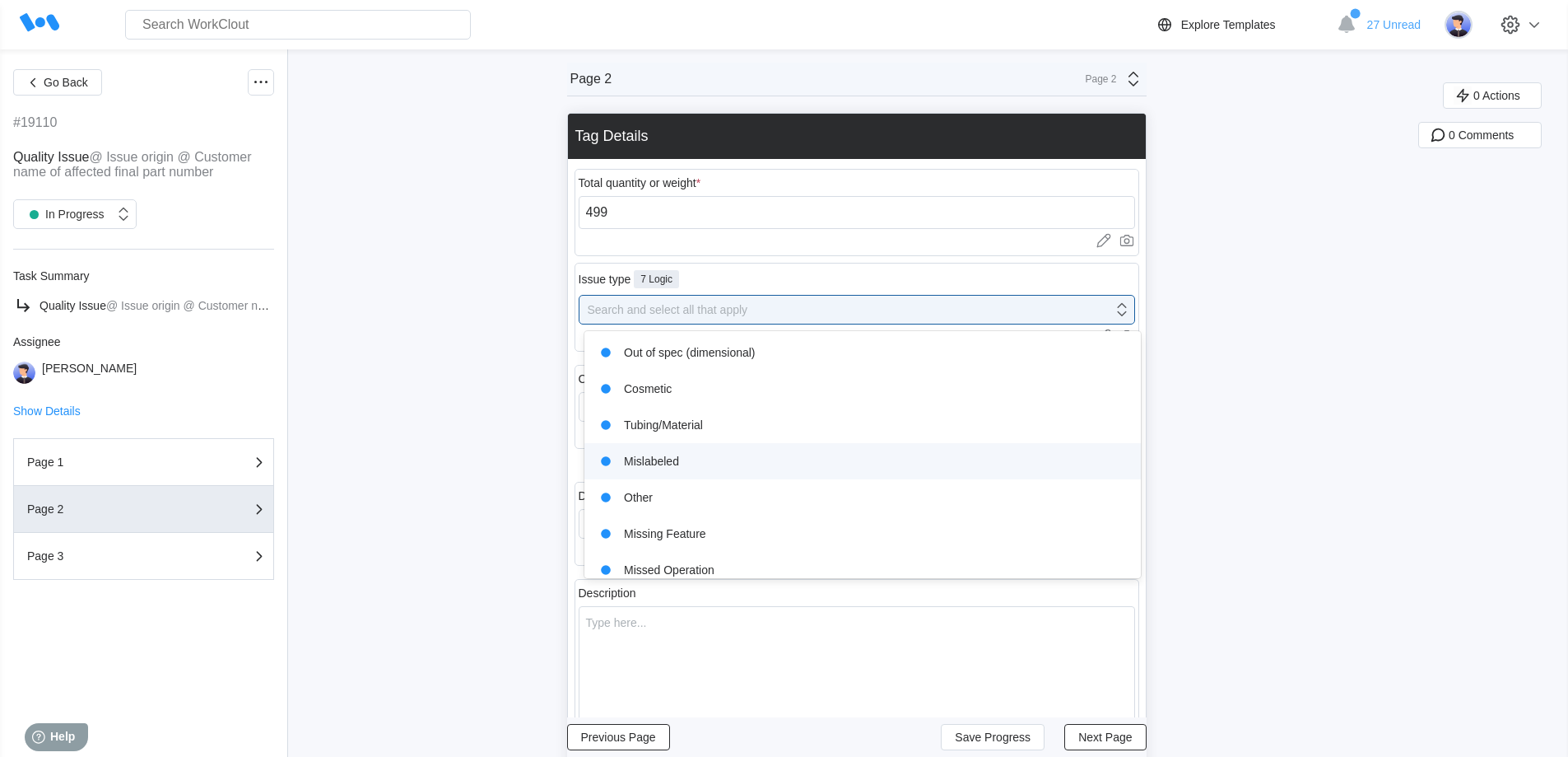
scroll to position [49, 0]
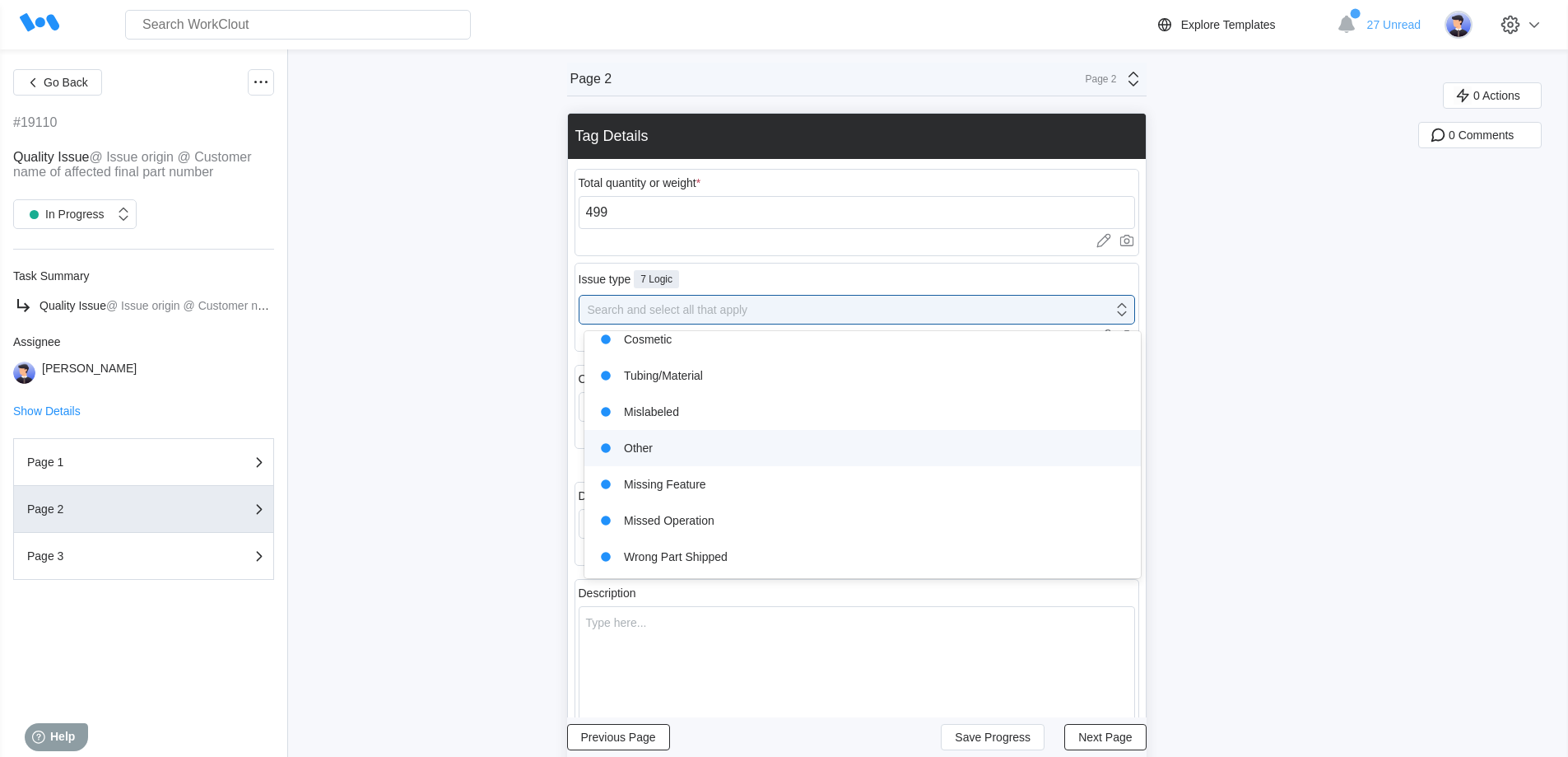
click at [679, 441] on div "Other" at bounding box center [862, 448] width 536 height 23
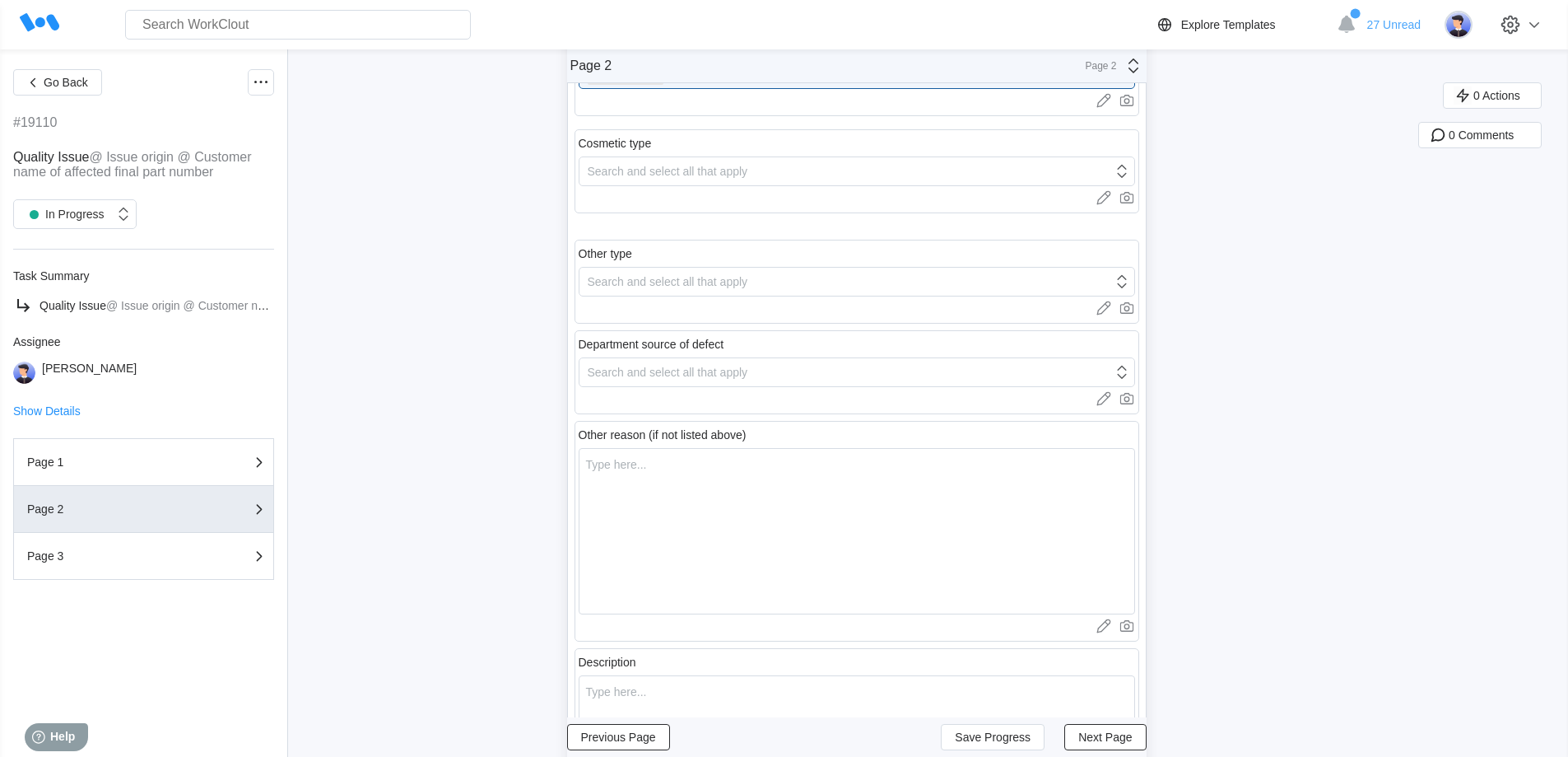
scroll to position [247, 0]
click at [677, 370] on div "Search and select all that apply" at bounding box center [668, 367] width 161 height 13
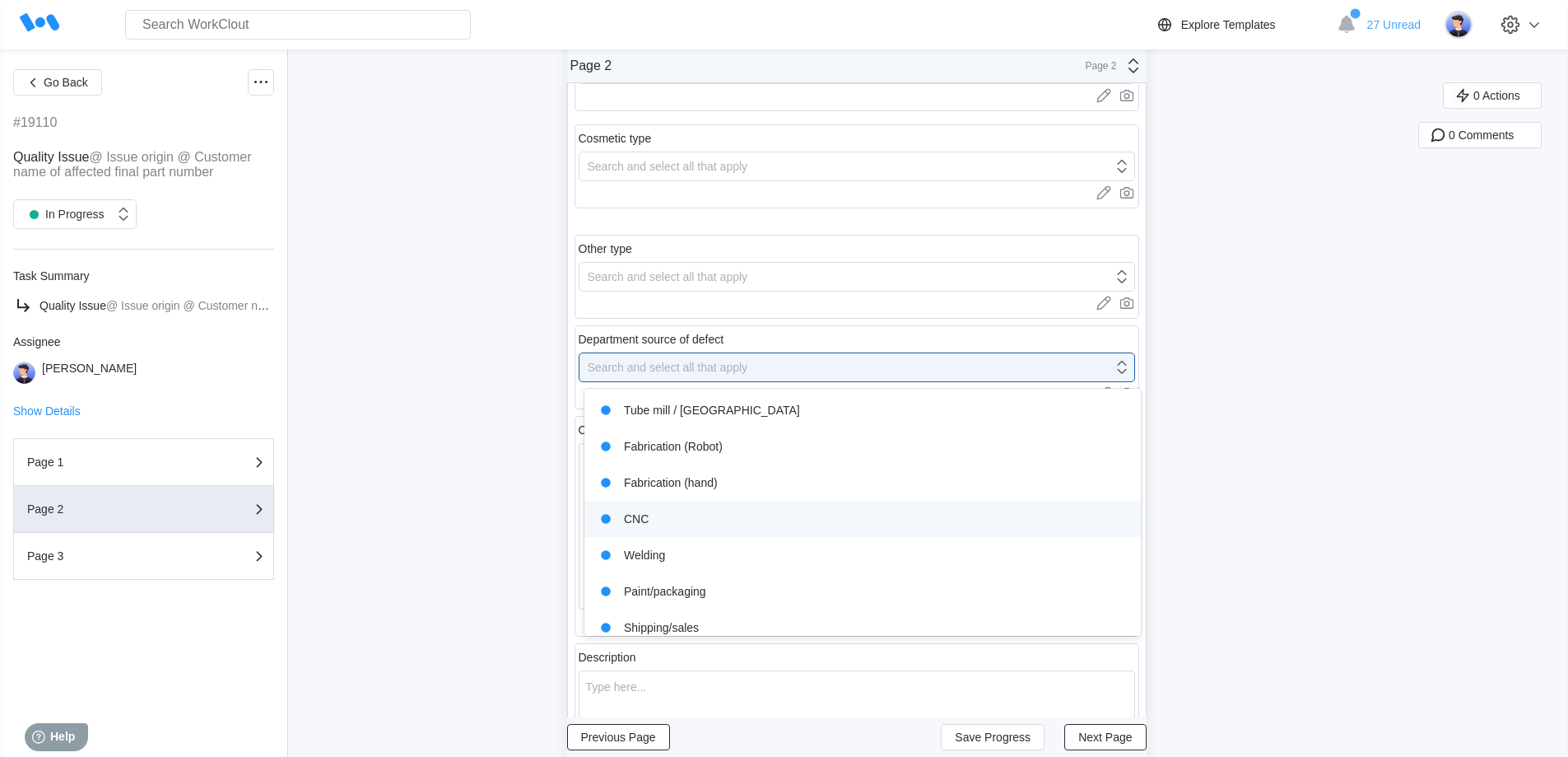
scroll to position [85, 0]
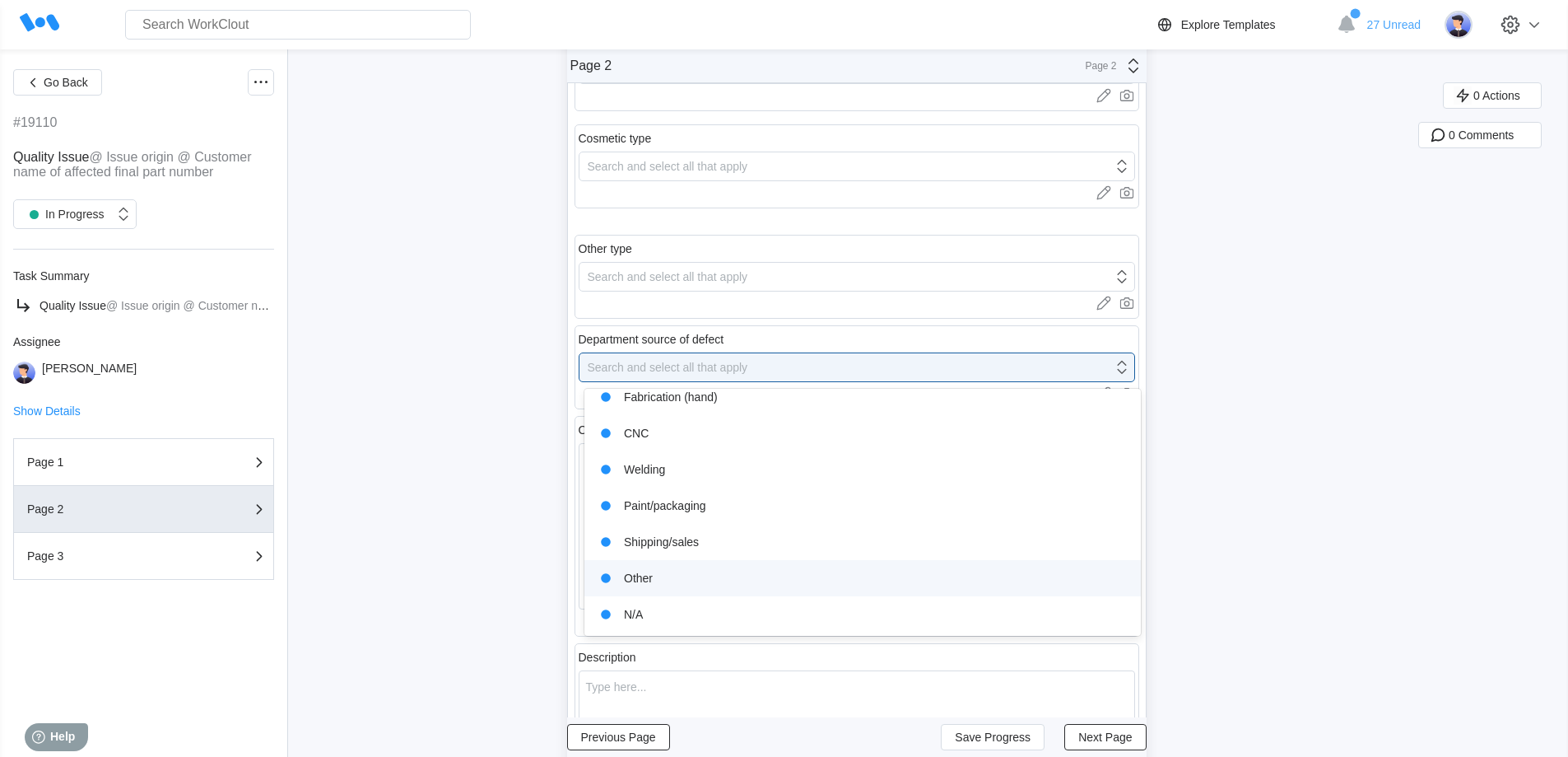
click at [685, 573] on div "Other" at bounding box center [862, 578] width 536 height 23
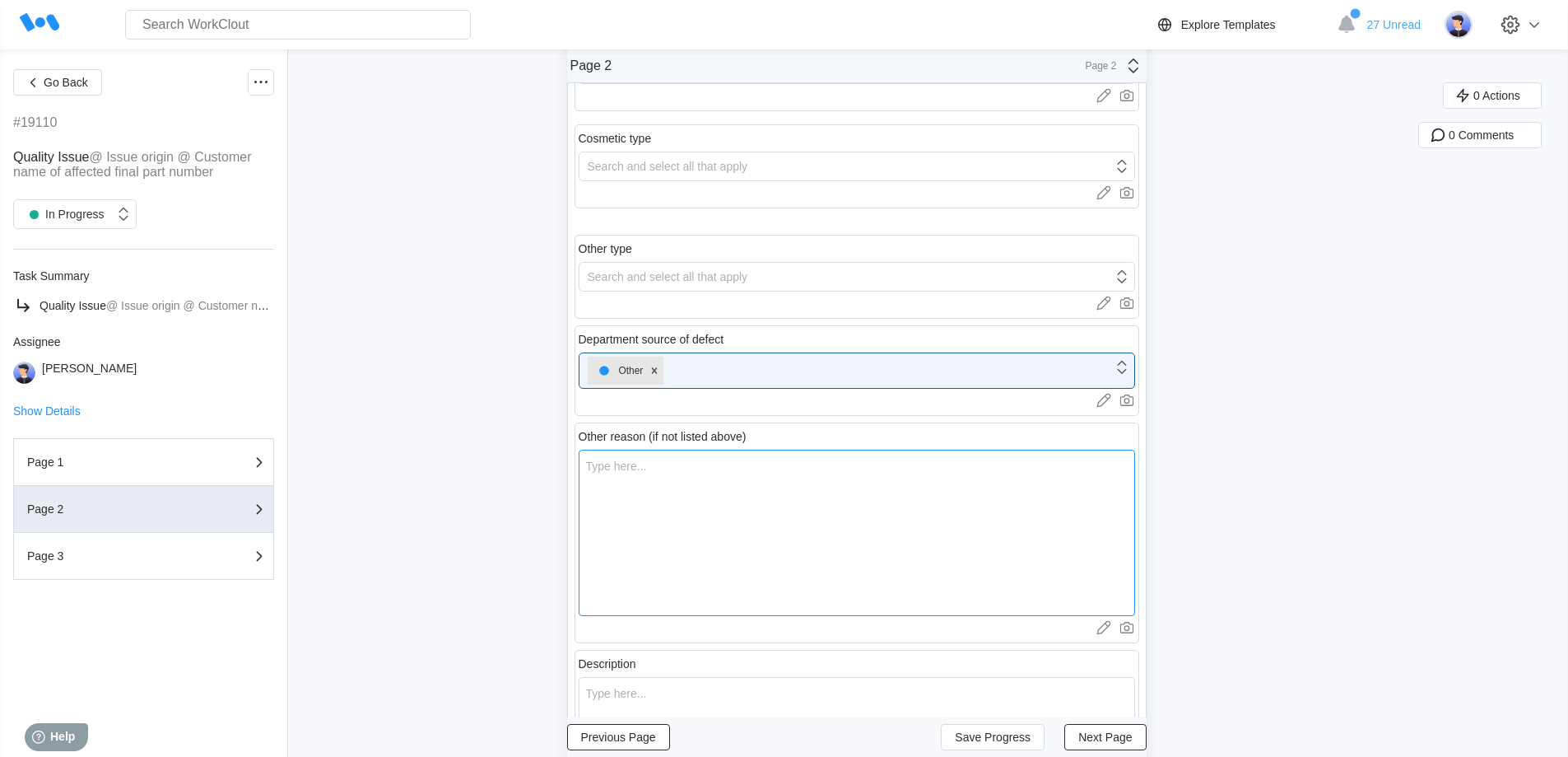
click at [673, 540] on textarea at bounding box center [856, 532] width 556 height 166
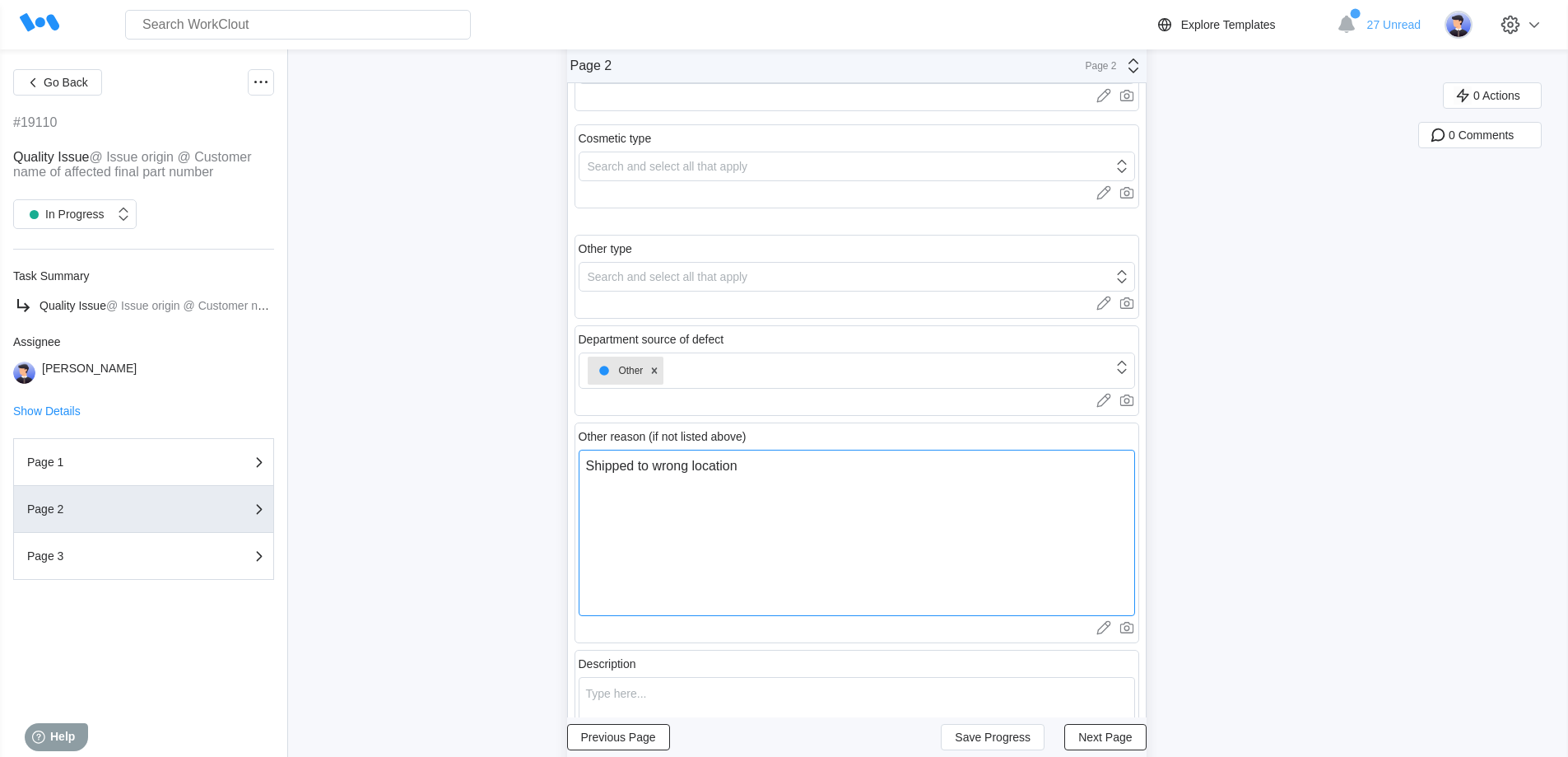
drag, startPoint x: 777, startPoint y: 462, endPoint x: 552, endPoint y: 474, distance: 225.3
click at [554, 474] on div "Go Back #19110 Quality Issue @ Issue origin @ Customer name of affected final p…" at bounding box center [784, 471] width 1568 height 1339
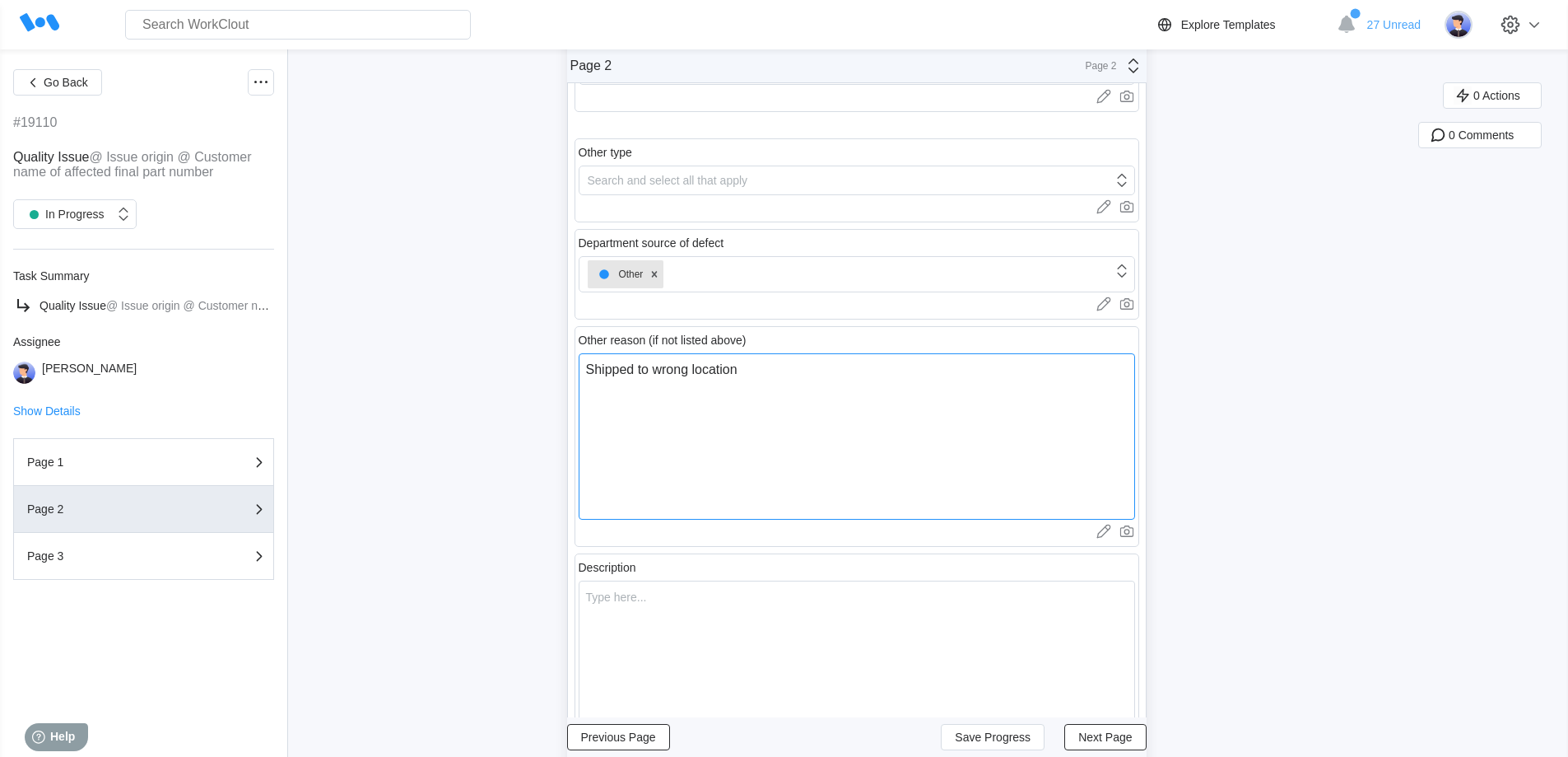
scroll to position [494, 0]
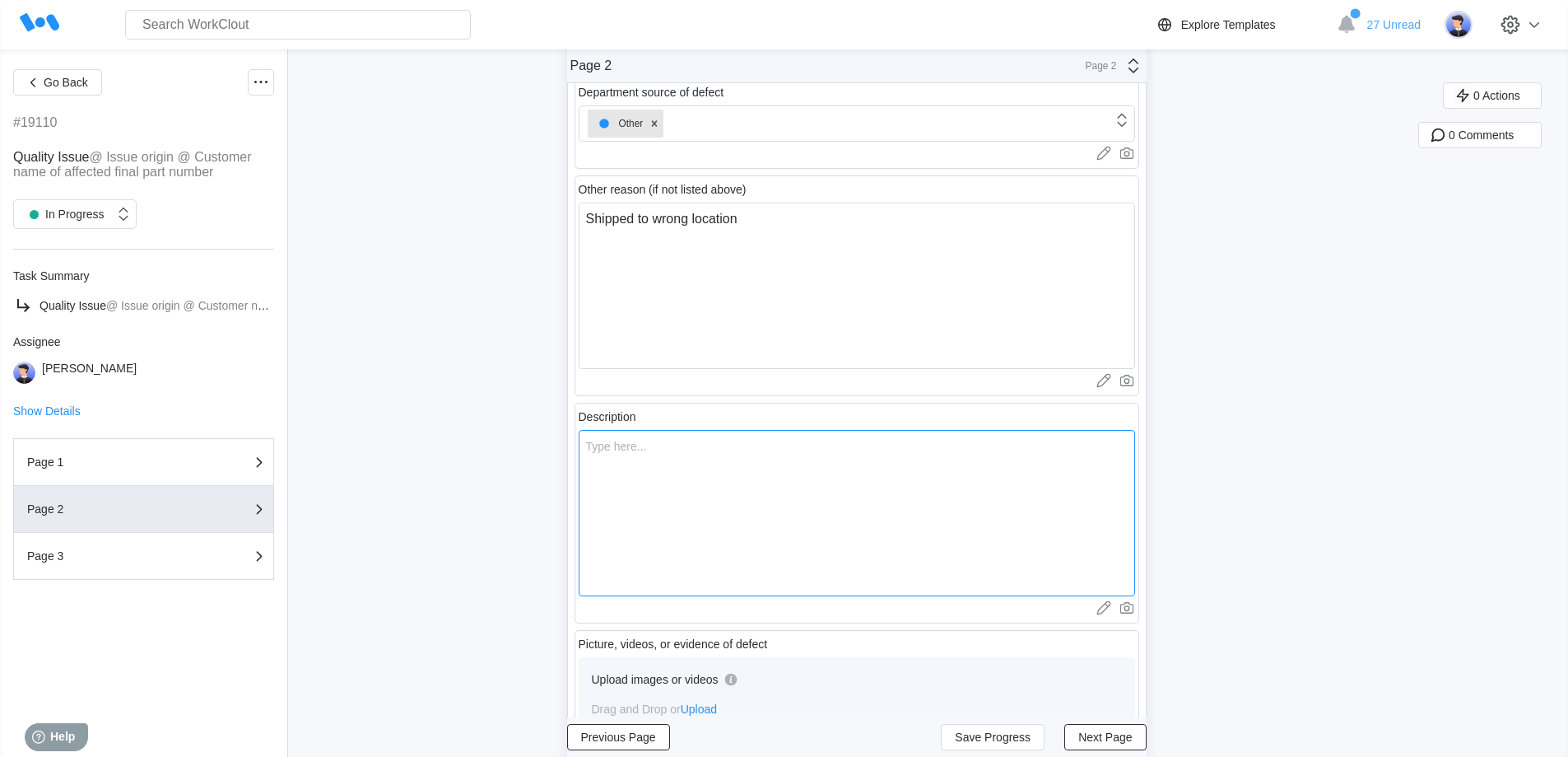
click at [633, 489] on textarea at bounding box center [856, 512] width 556 height 166
paste textarea "Shipped to wrong location"
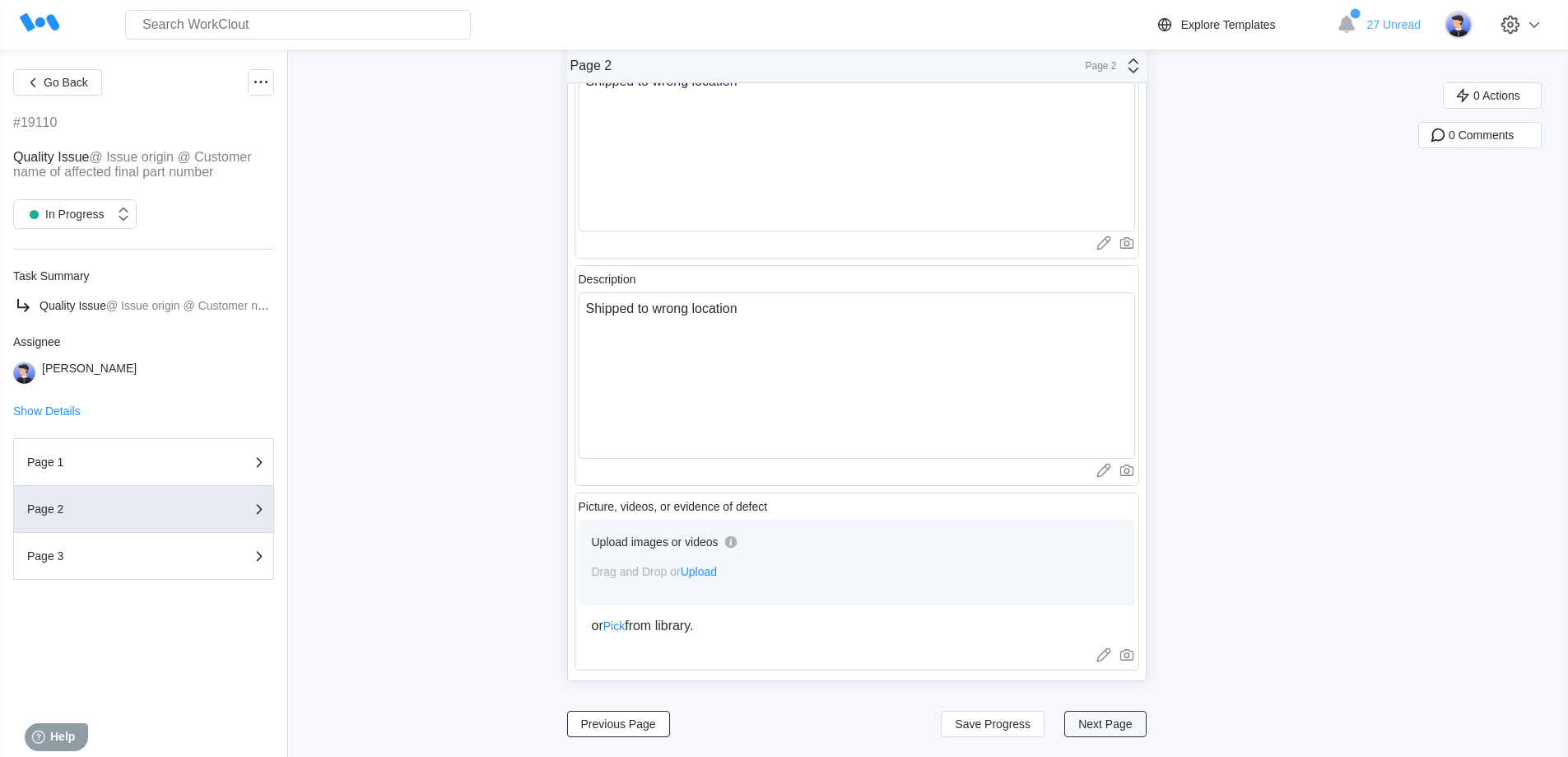
click at [1093, 716] on button "Next Page" at bounding box center [1104, 723] width 82 height 26
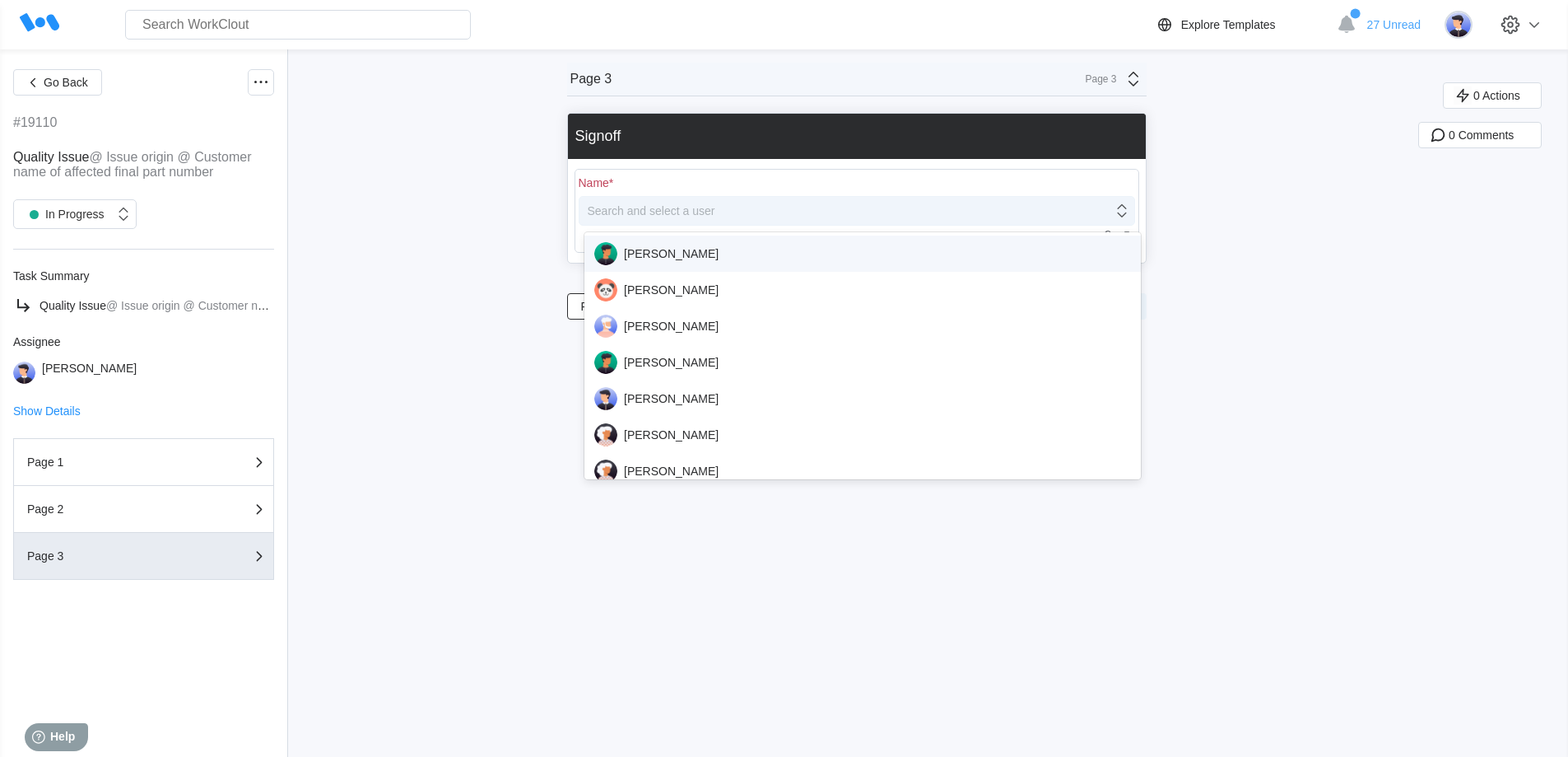
click at [607, 208] on div "Search and select a user" at bounding box center [651, 210] width 128 height 13
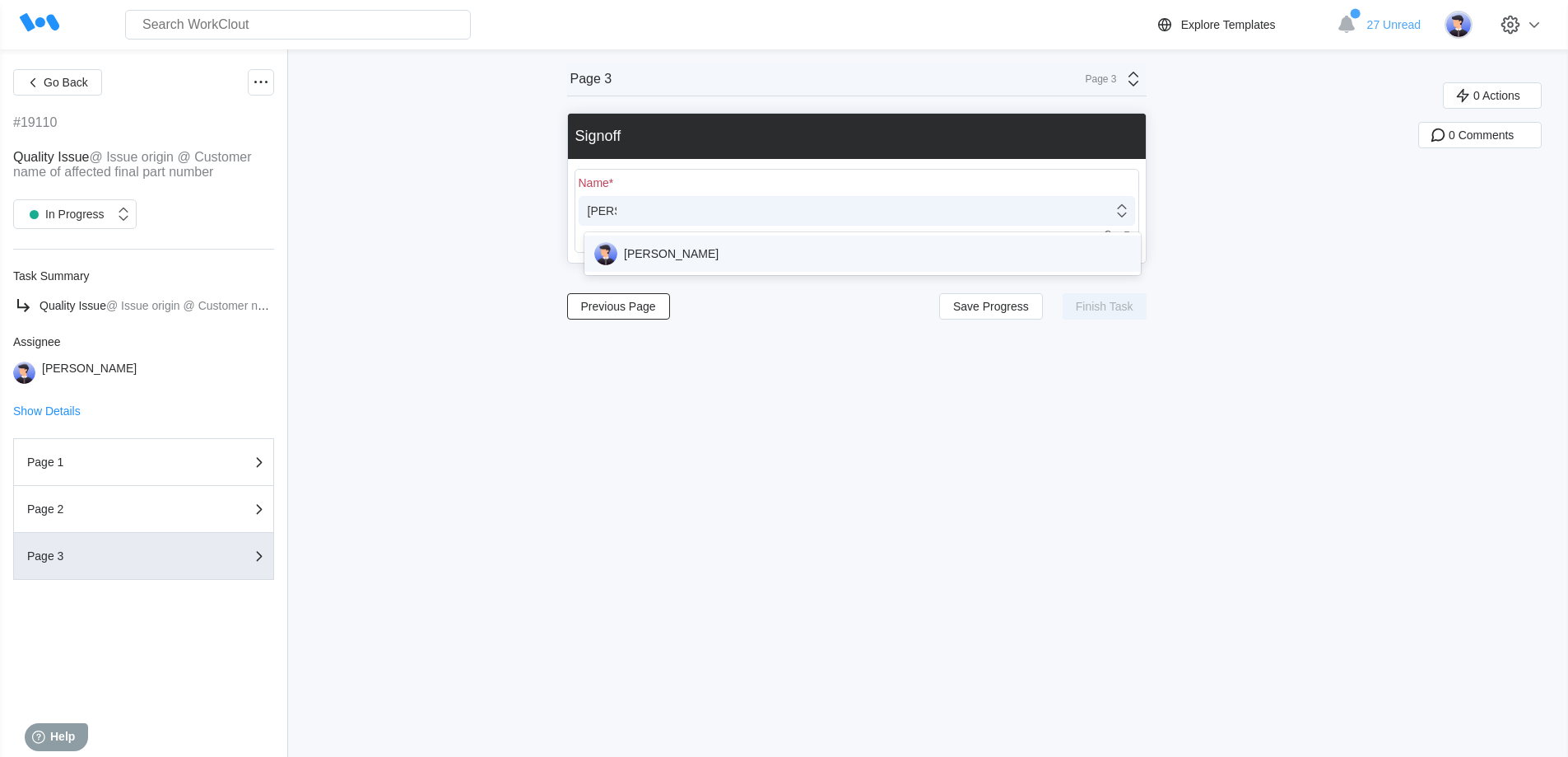
click at [625, 256] on div "[PERSON_NAME]" at bounding box center [862, 254] width 536 height 23
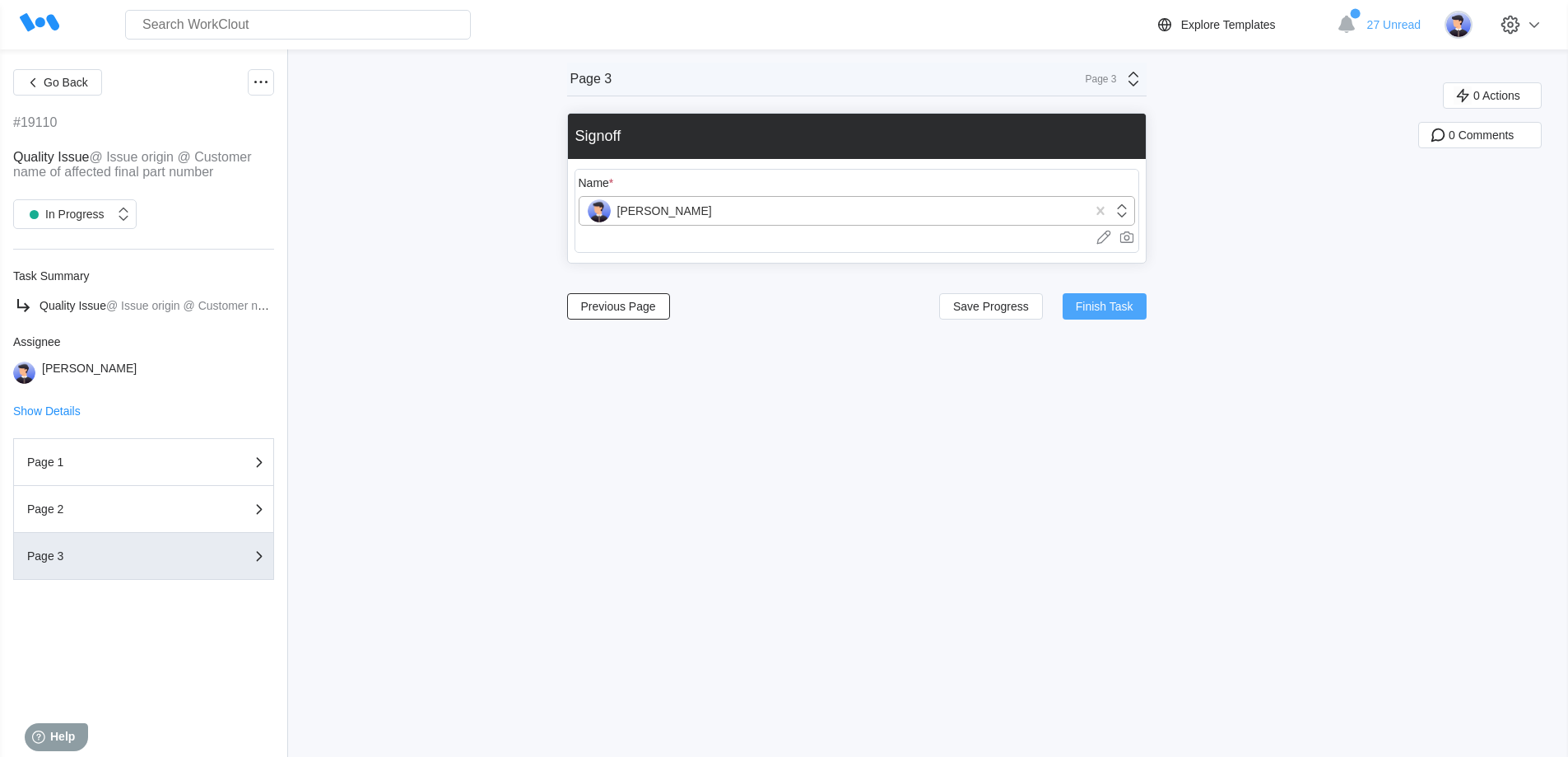
click at [1126, 310] on span "Finish Task" at bounding box center [1104, 306] width 58 height 12
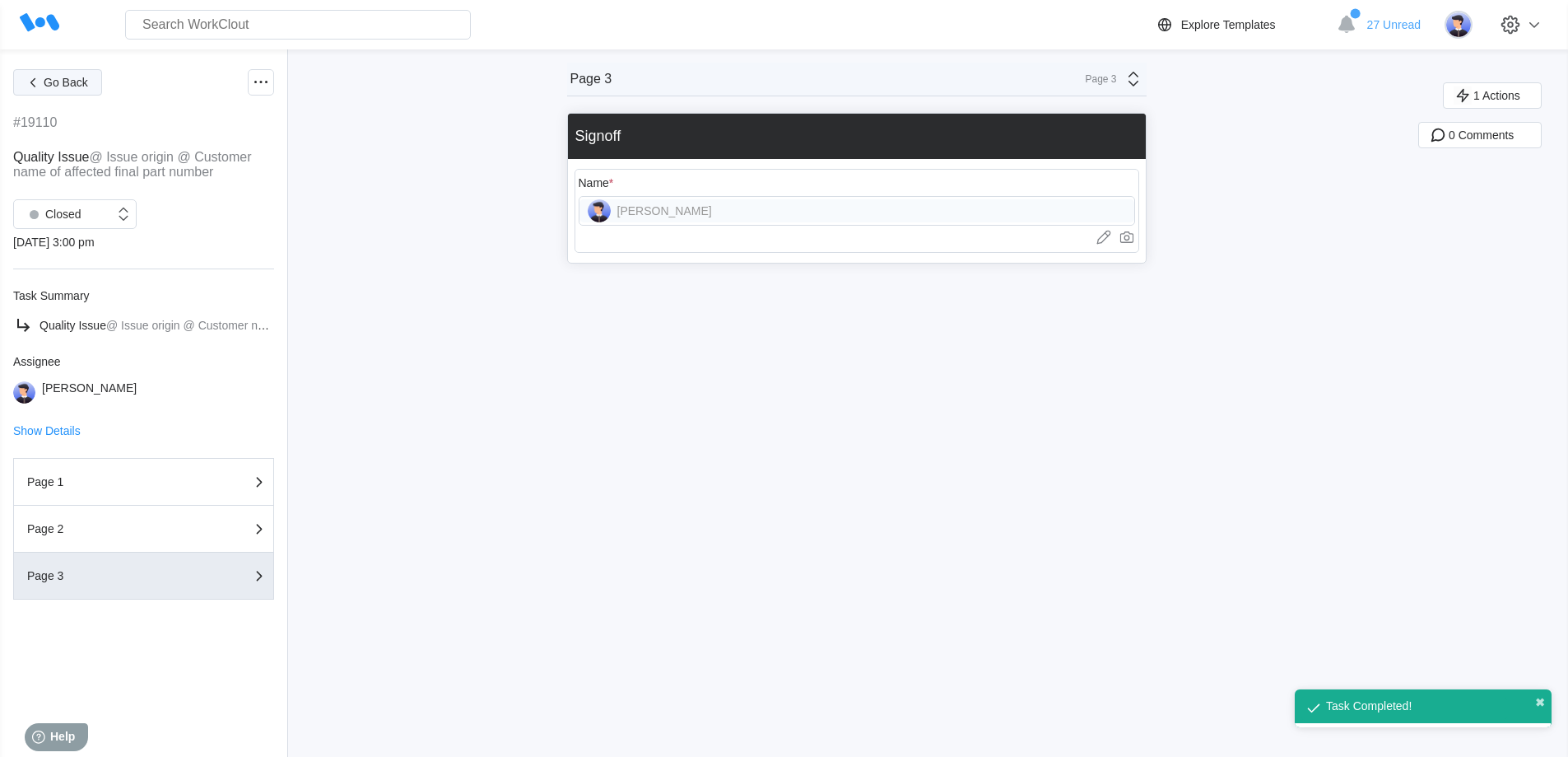
click at [64, 84] on span "Go Back" at bounding box center [66, 82] width 44 height 12
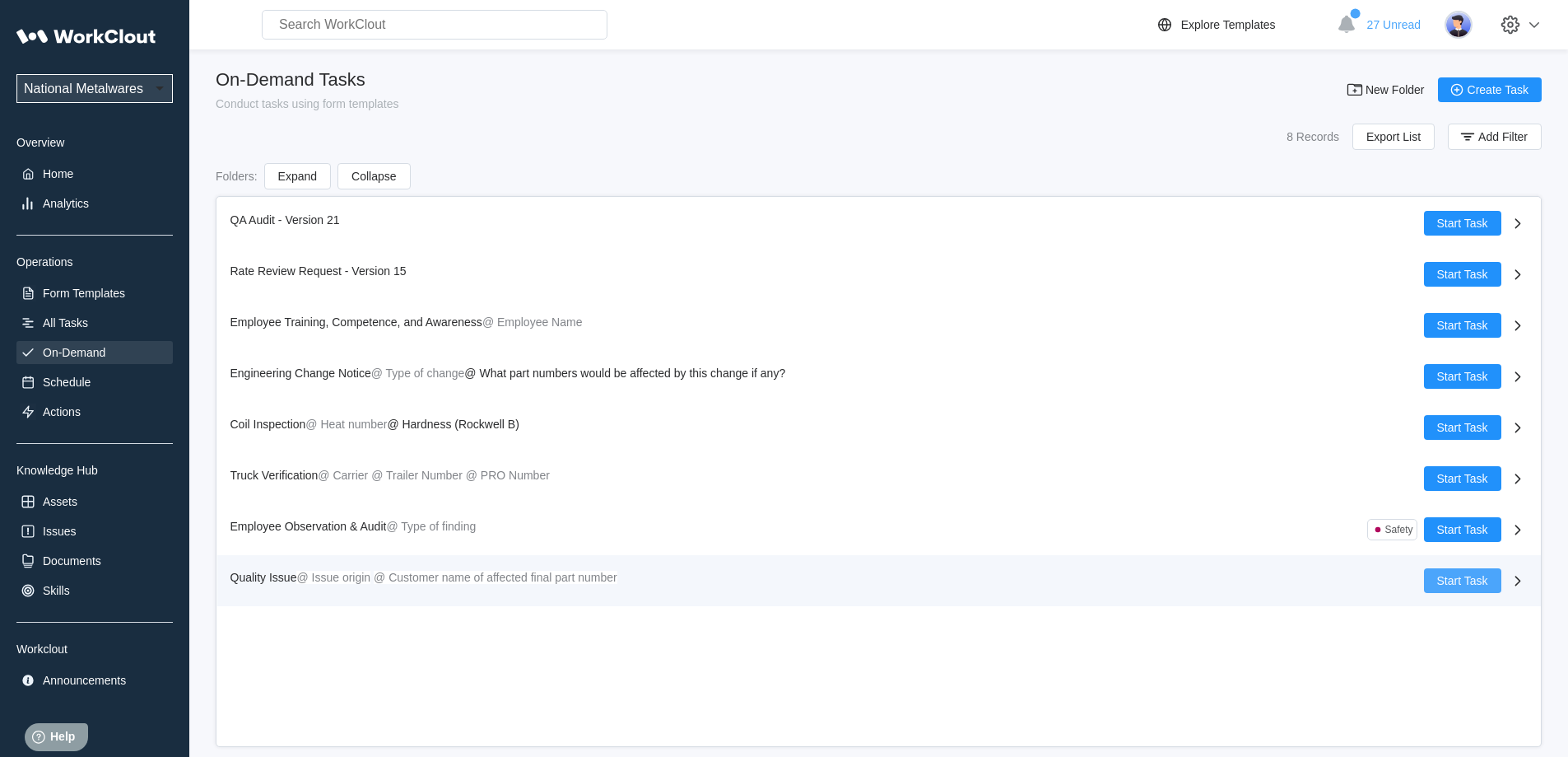
click at [1464, 579] on span "Start Task" at bounding box center [1462, 580] width 51 height 12
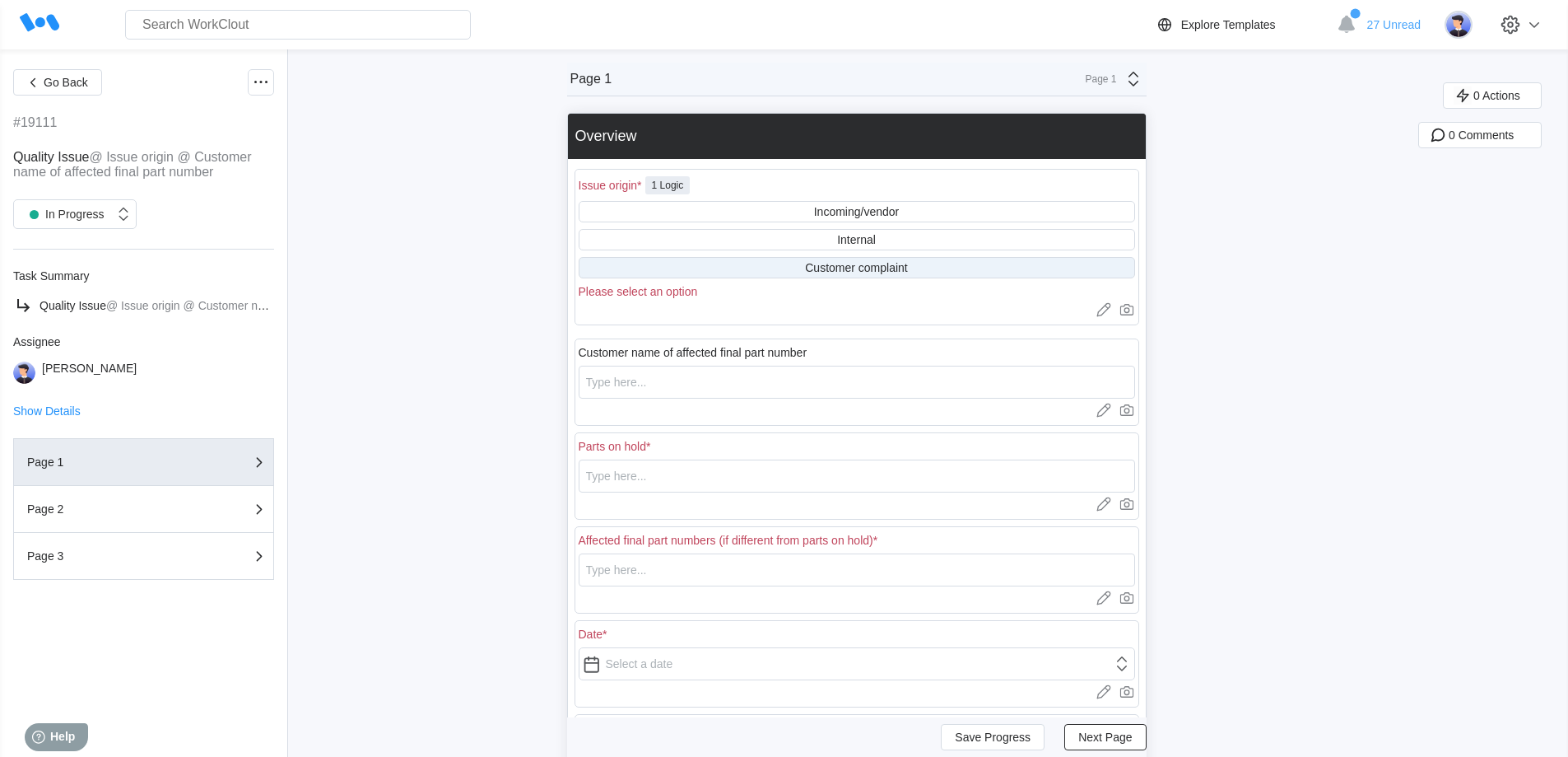
click at [908, 265] on div "Customer complaint" at bounding box center [856, 267] width 102 height 13
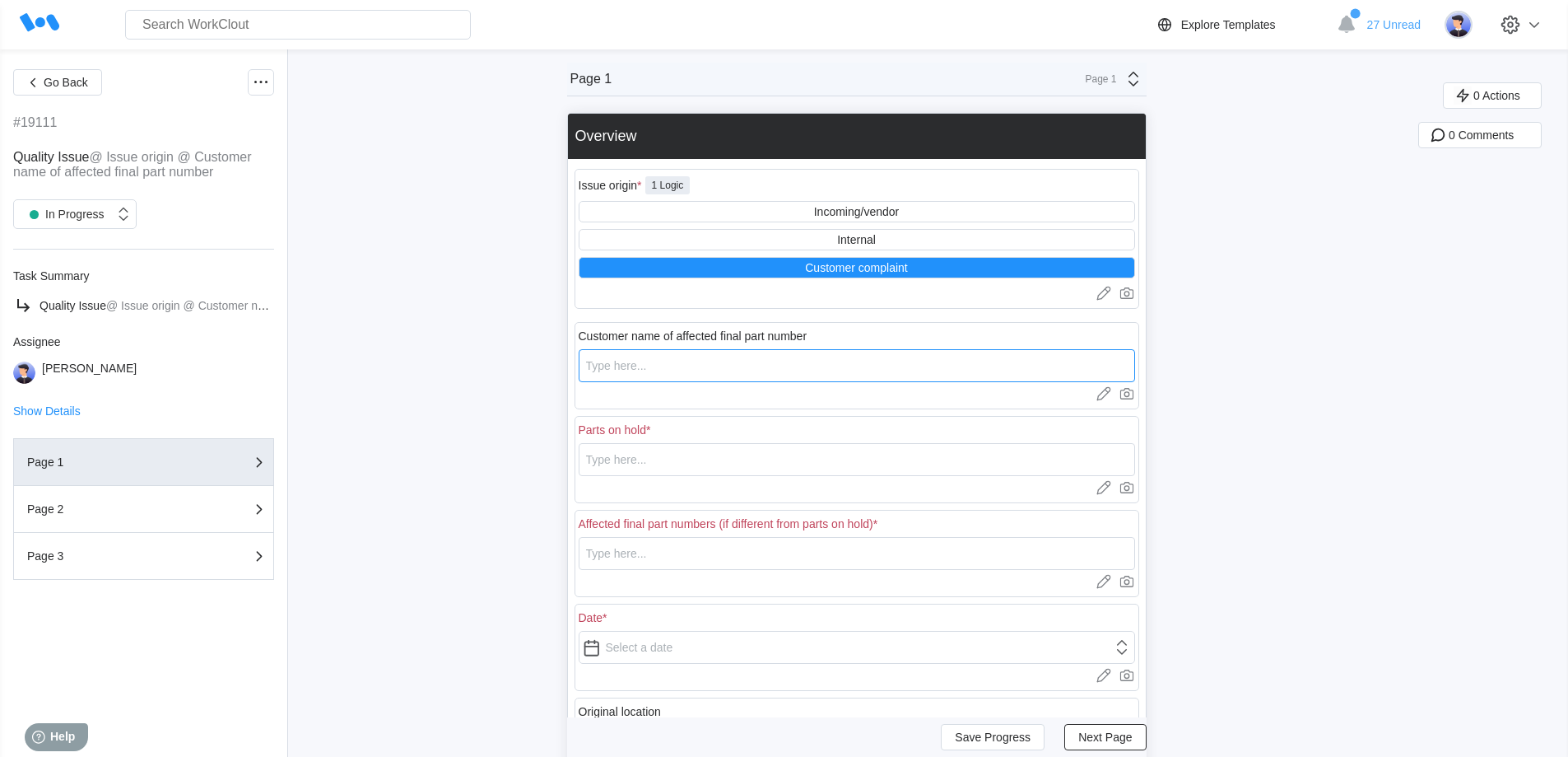
click at [694, 361] on input "text" at bounding box center [856, 365] width 556 height 33
click at [710, 452] on input "text" at bounding box center [856, 459] width 556 height 33
drag, startPoint x: 704, startPoint y: 459, endPoint x: 559, endPoint y: 464, distance: 145.1
click at [559, 464] on div "Go Back #19111 Quality Issue @ Issue origin @ Customer name of affected final p…" at bounding box center [784, 527] width 1568 height 955
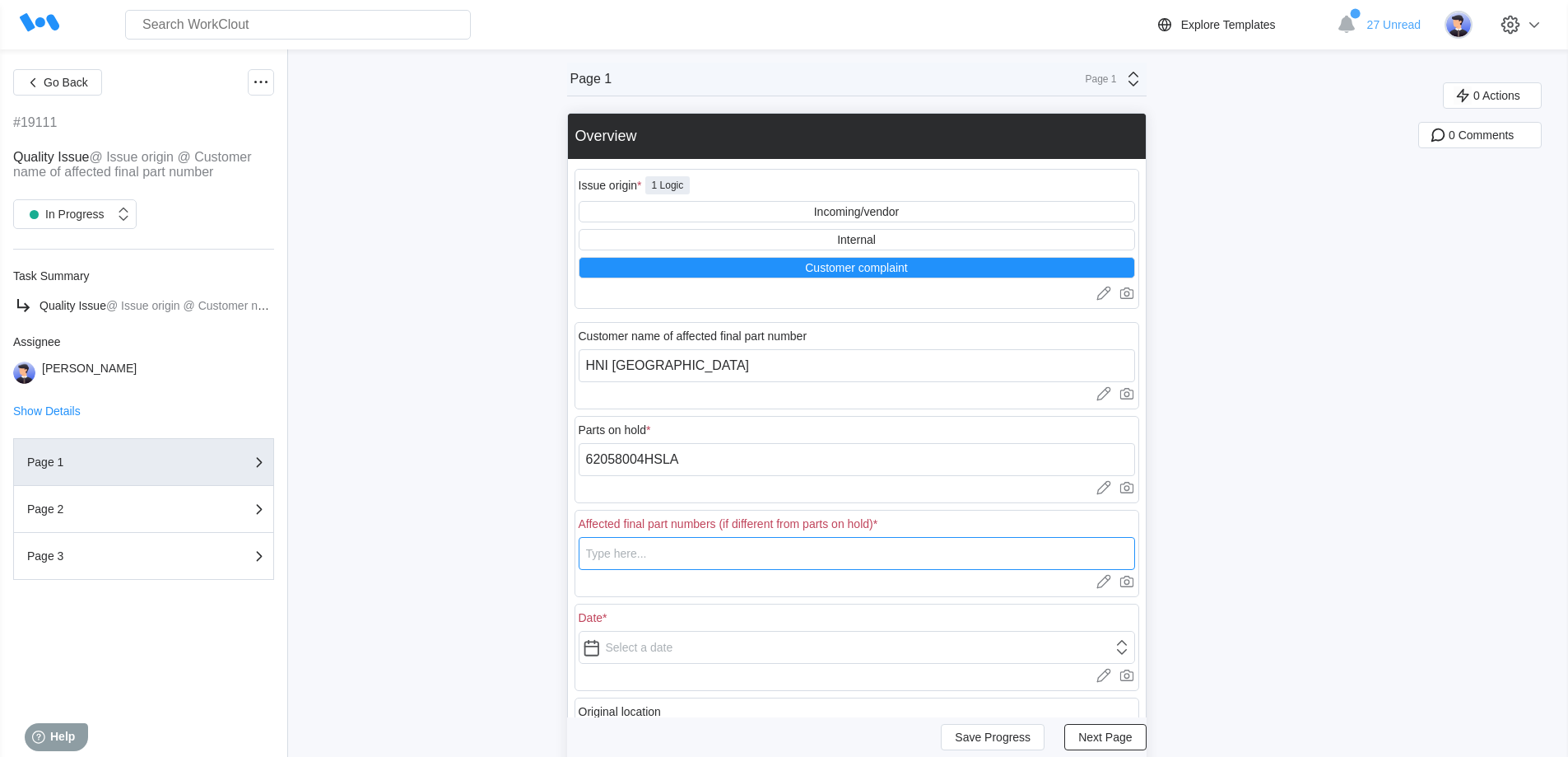
click at [647, 554] on input "text" at bounding box center [856, 553] width 556 height 33
paste input "62058004HSLA"
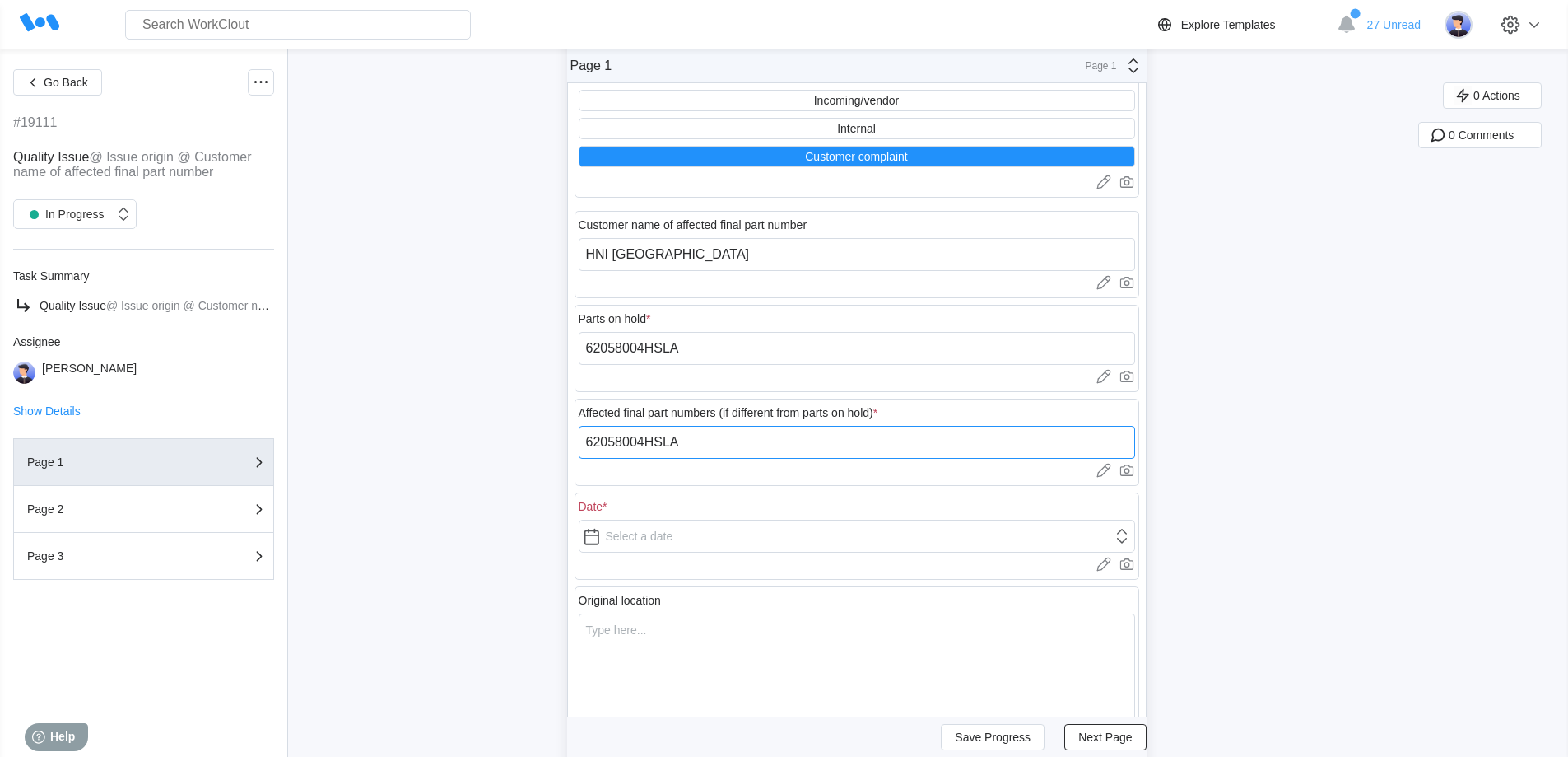
scroll to position [248, 0]
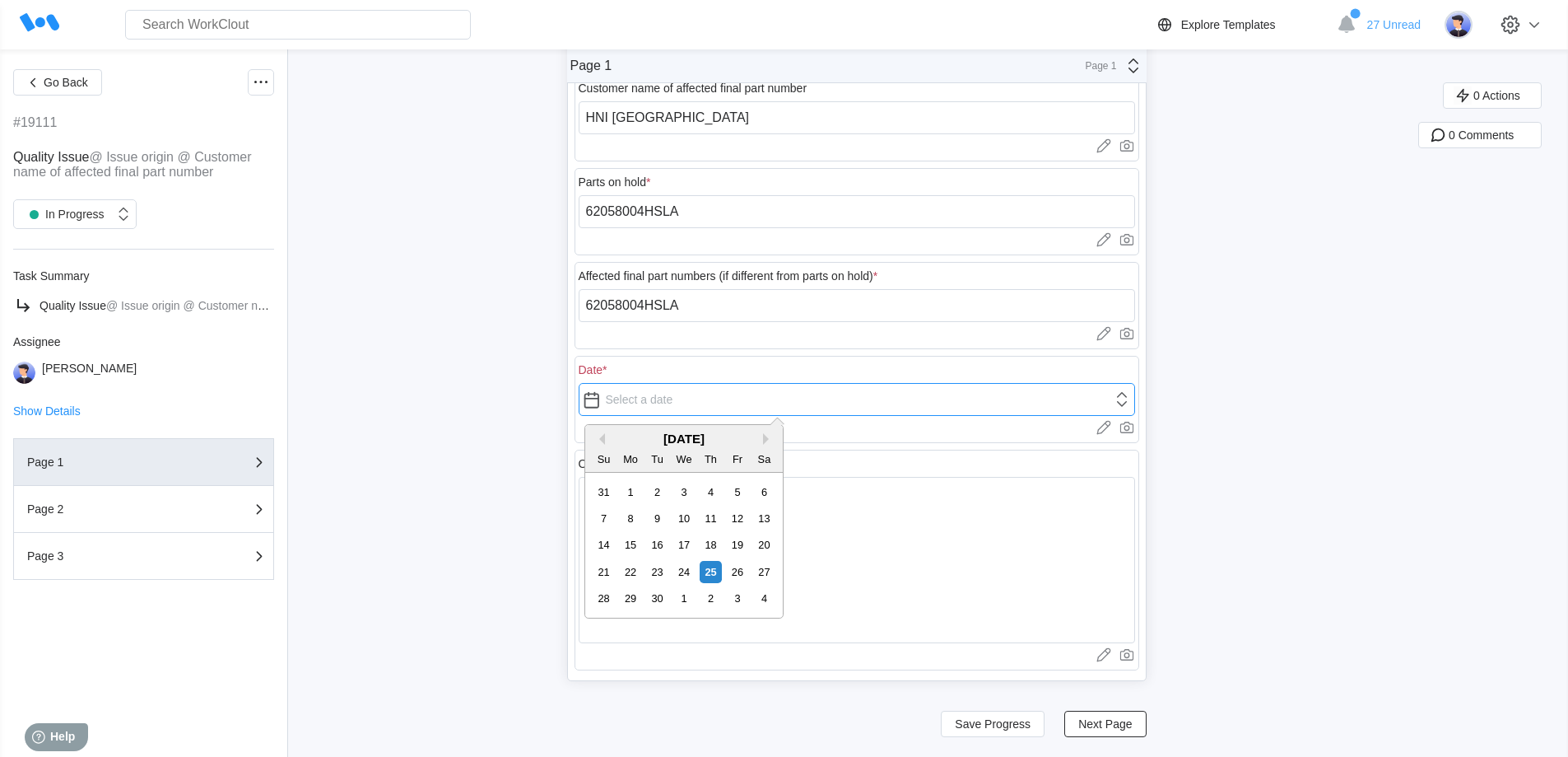
click at [660, 411] on input "text" at bounding box center [856, 399] width 556 height 33
click at [600, 438] on button "Previous Month" at bounding box center [598, 439] width 12 height 12
click at [748, 545] on div "20" at bounding box center [737, 544] width 22 height 22
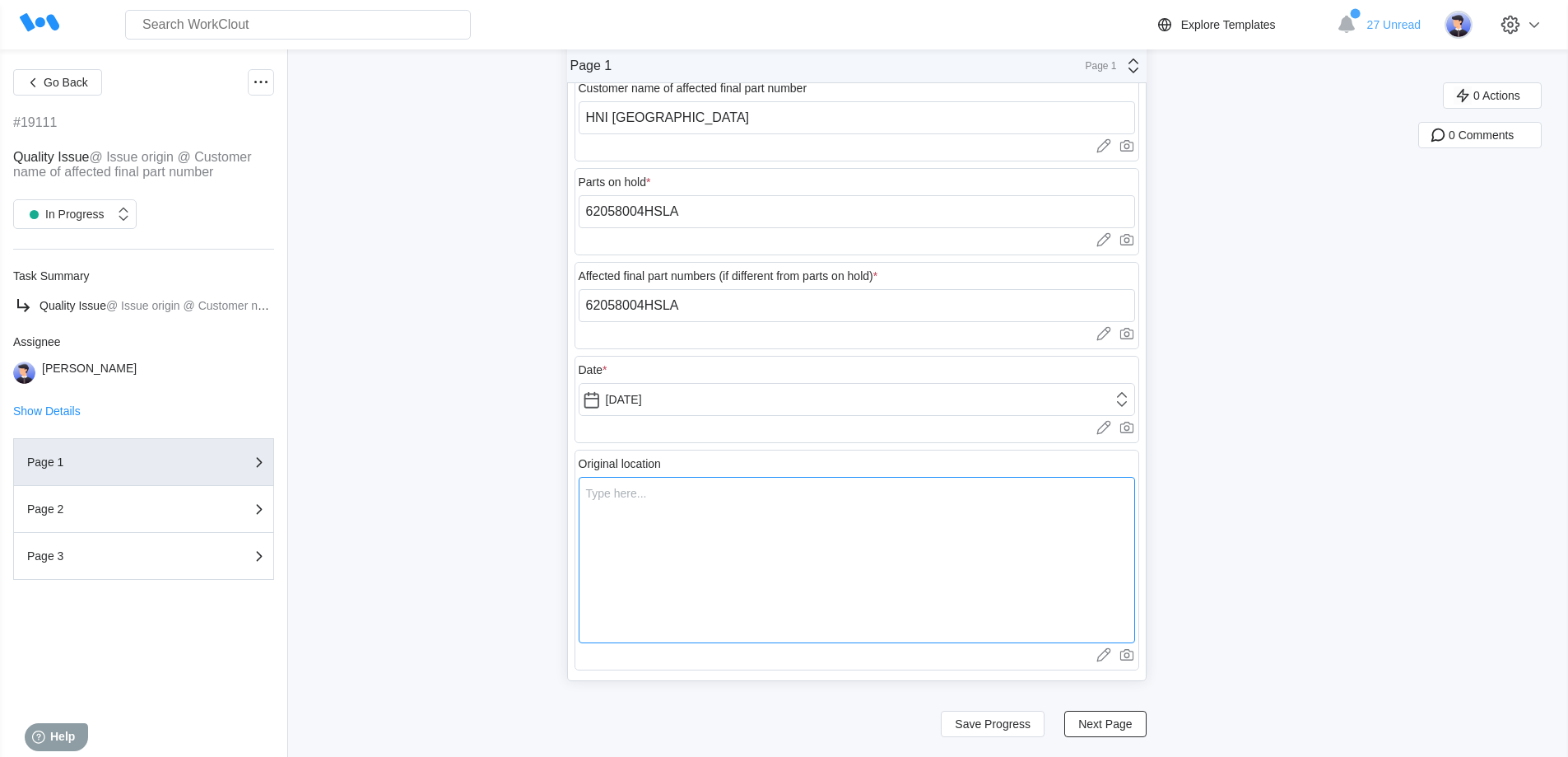
click at [728, 511] on textarea at bounding box center [856, 559] width 556 height 166
click at [1110, 712] on button "Next Page" at bounding box center [1104, 723] width 82 height 26
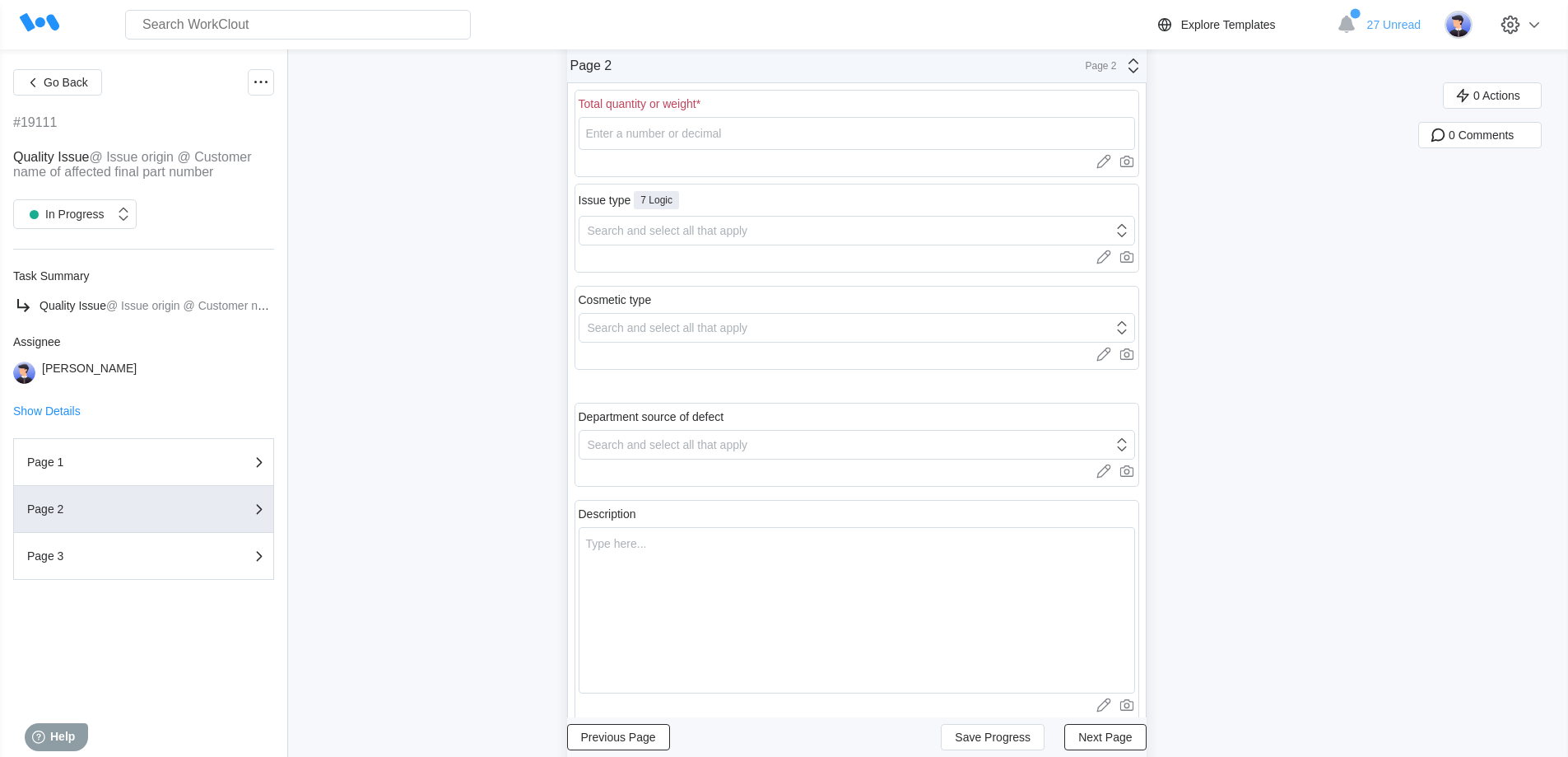
scroll to position [0, 0]
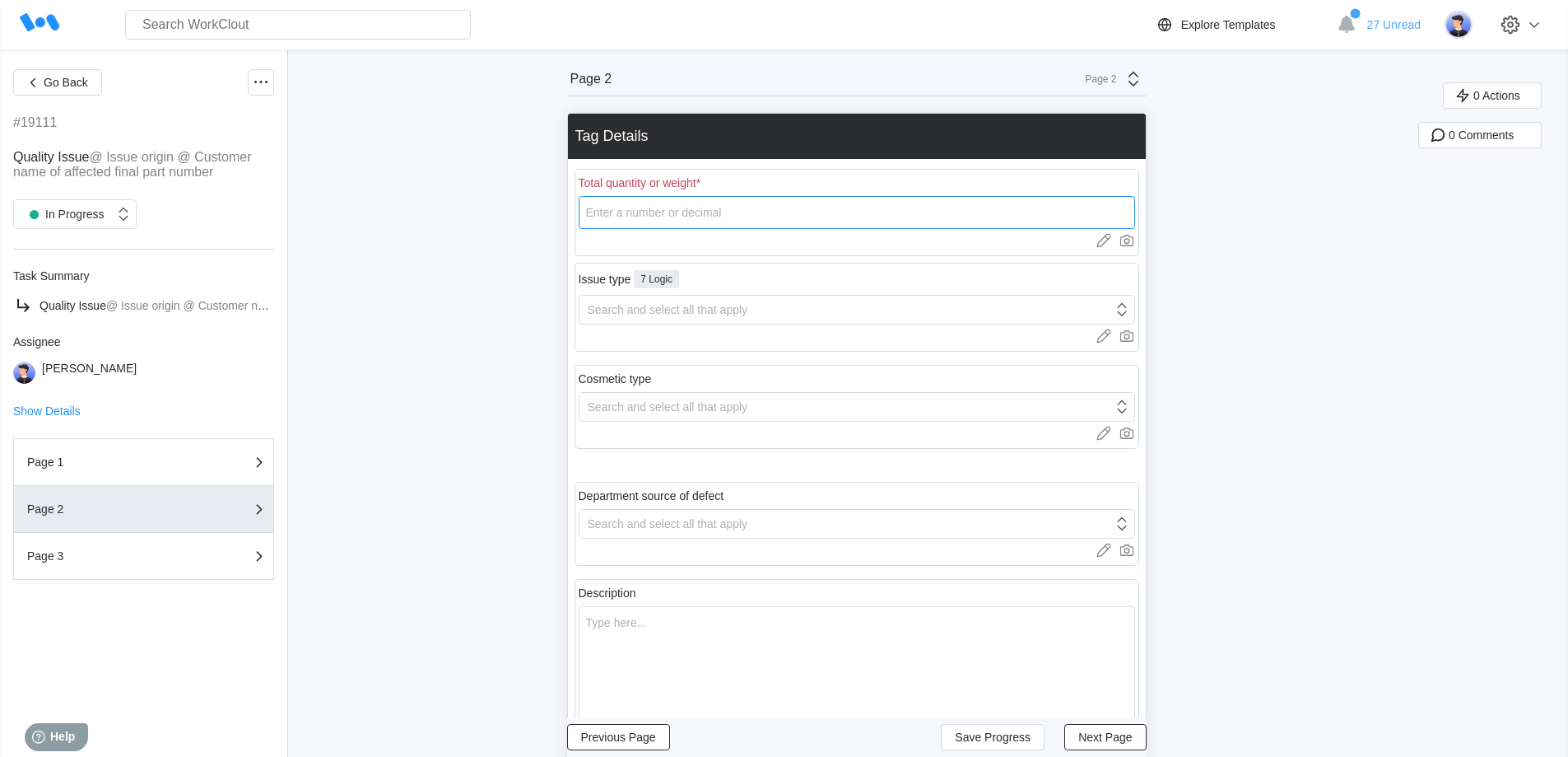
click at [688, 215] on input "number" at bounding box center [856, 212] width 556 height 33
click at [672, 301] on div "Search and select all that apply" at bounding box center [846, 310] width 533 height 23
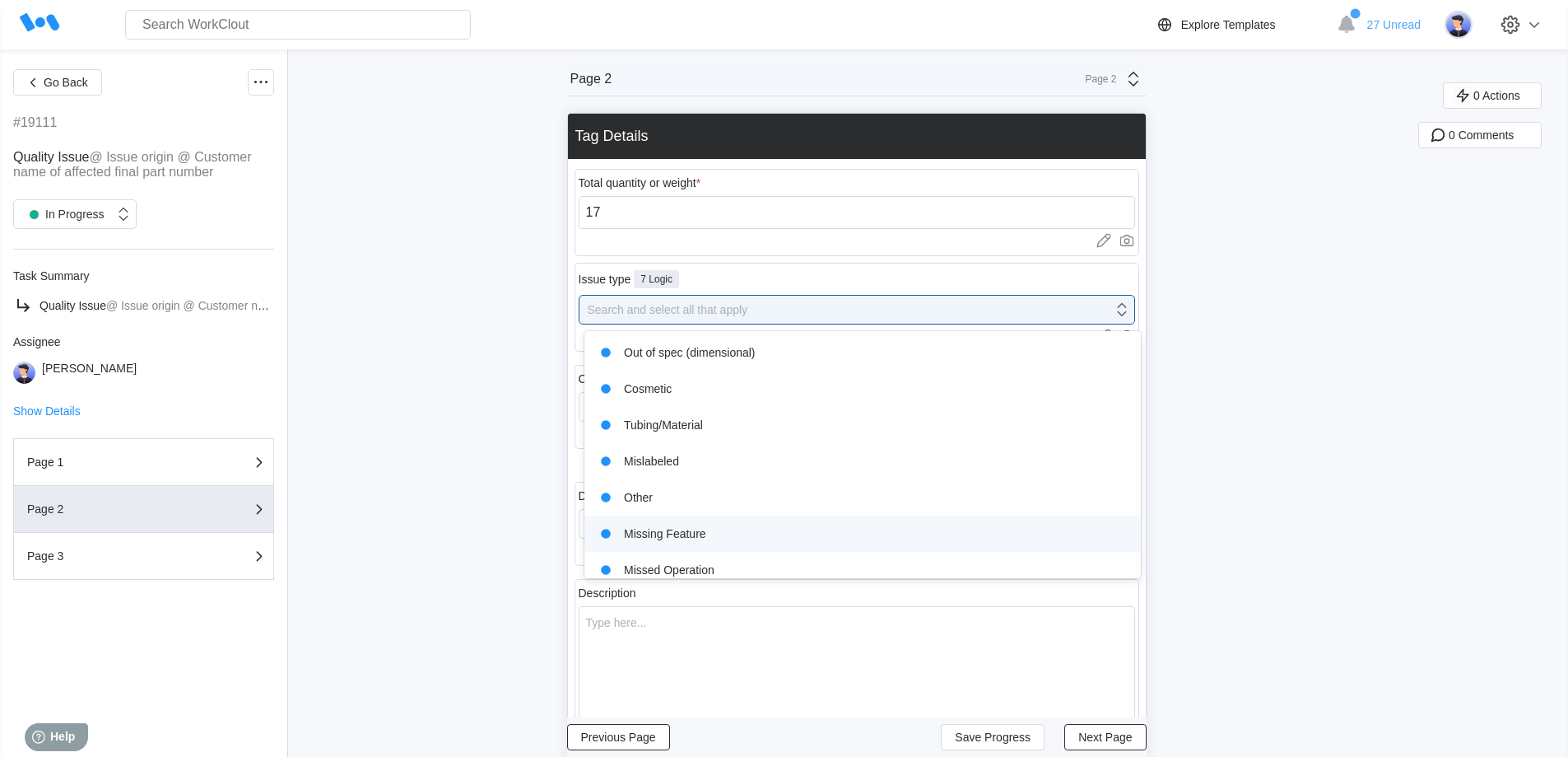
click at [693, 536] on div "Missing Feature" at bounding box center [862, 534] width 536 height 23
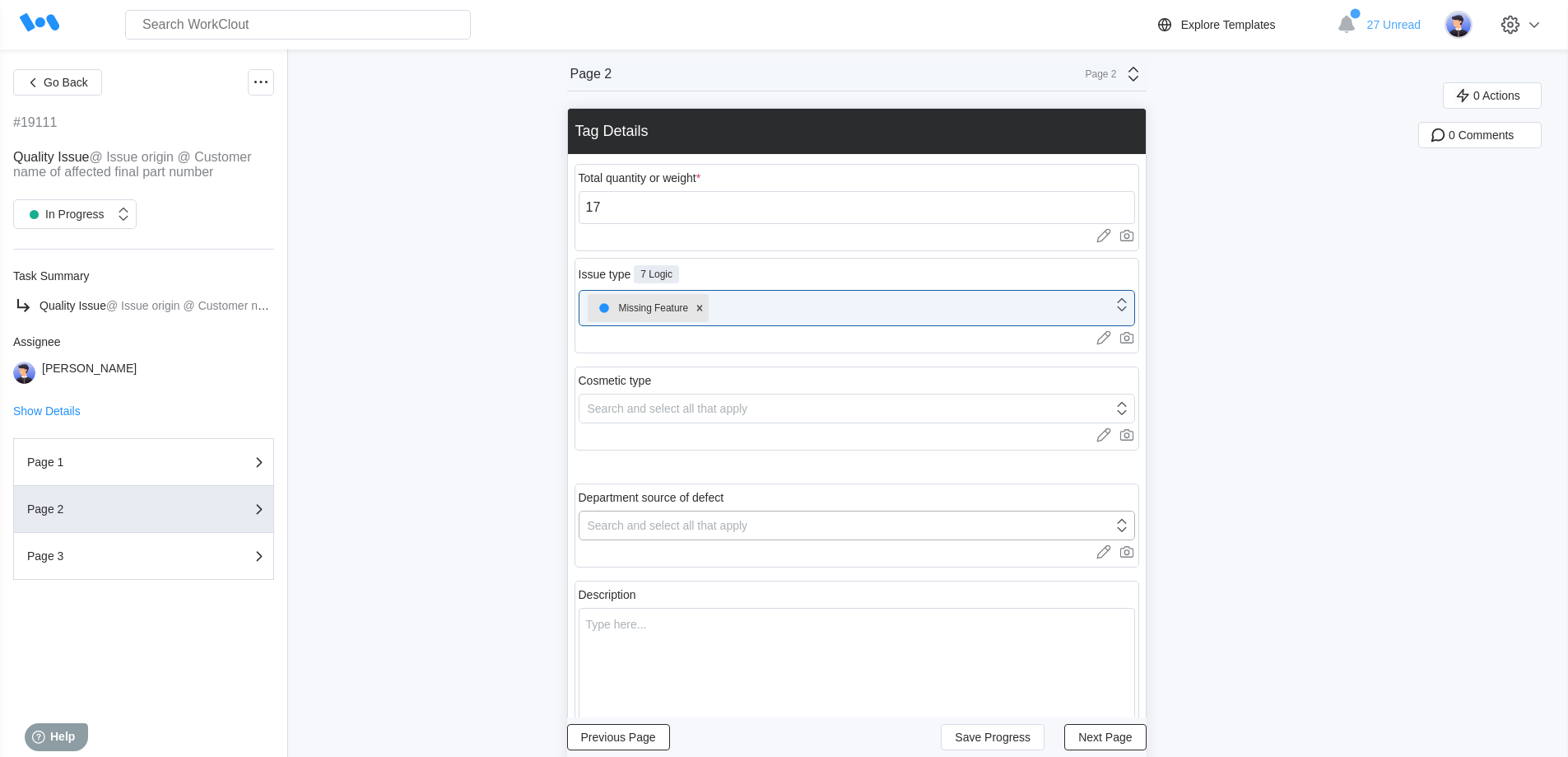
click at [675, 530] on body "Search for anything... Assets • Employees • Skills • Documents • Issues • Tasks…" at bounding box center [784, 374] width 1568 height 757
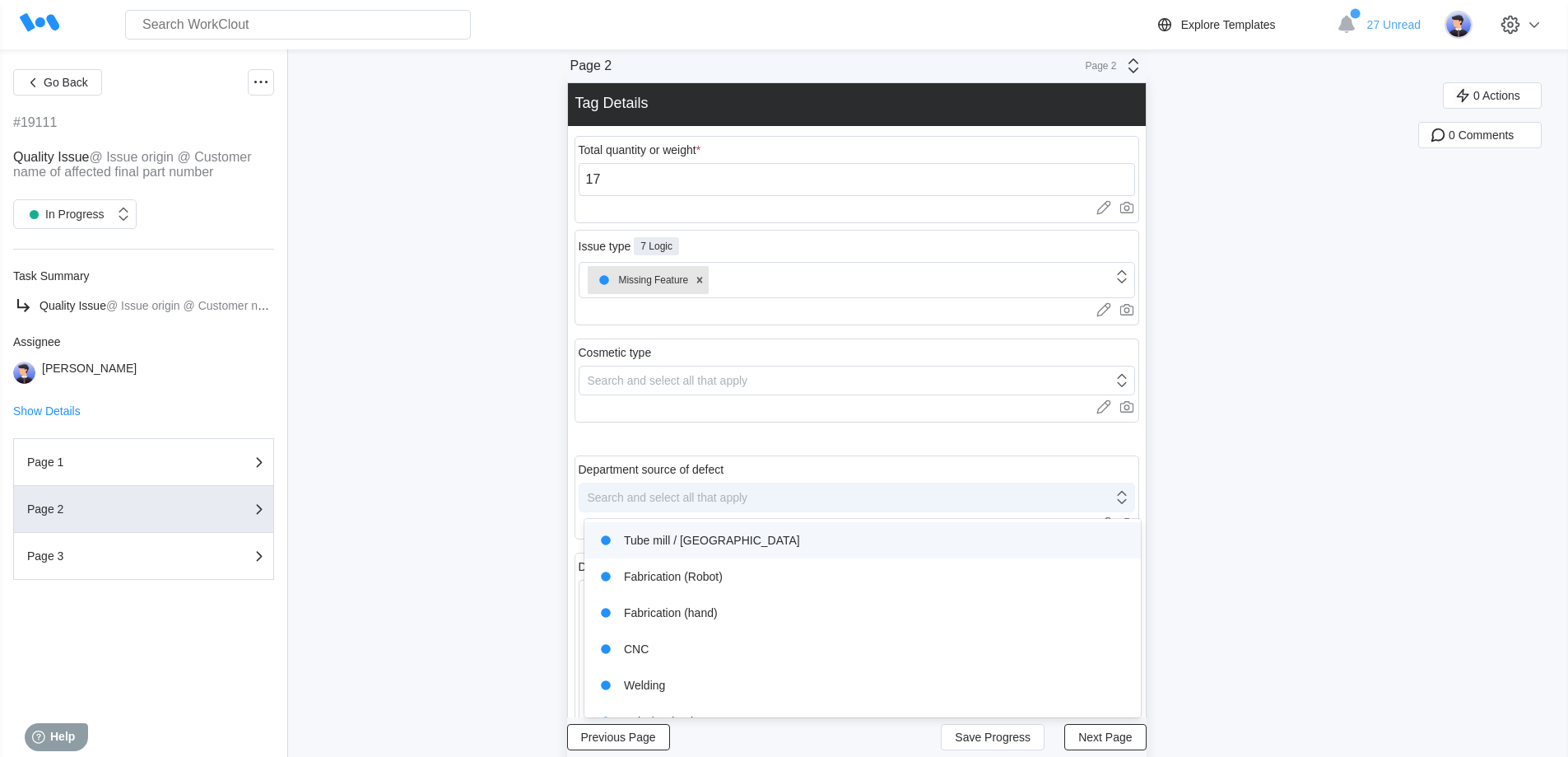
scroll to position [49, 0]
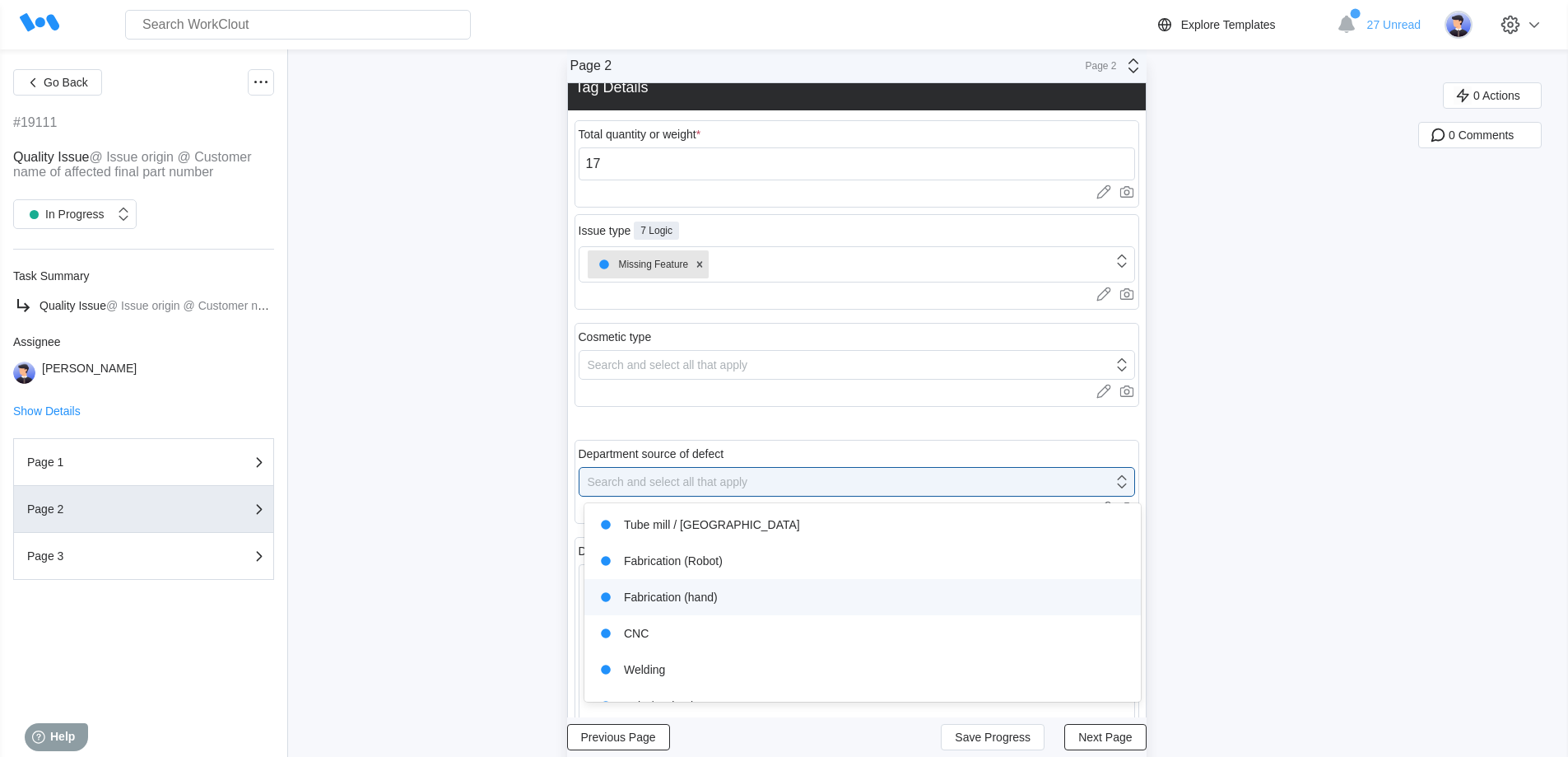
click at [691, 597] on div "Fabrication (hand)" at bounding box center [862, 597] width 536 height 23
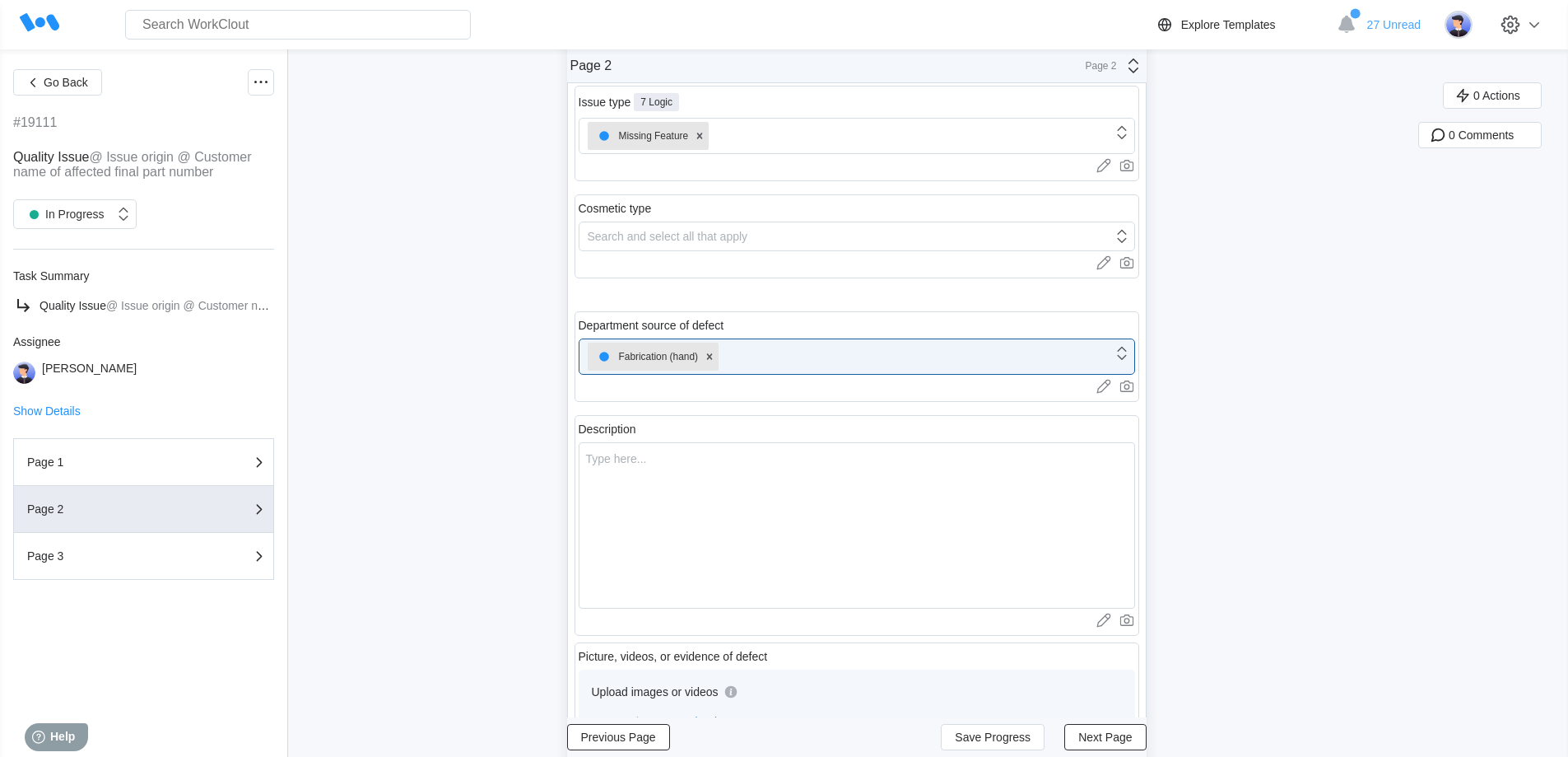
scroll to position [327, 0]
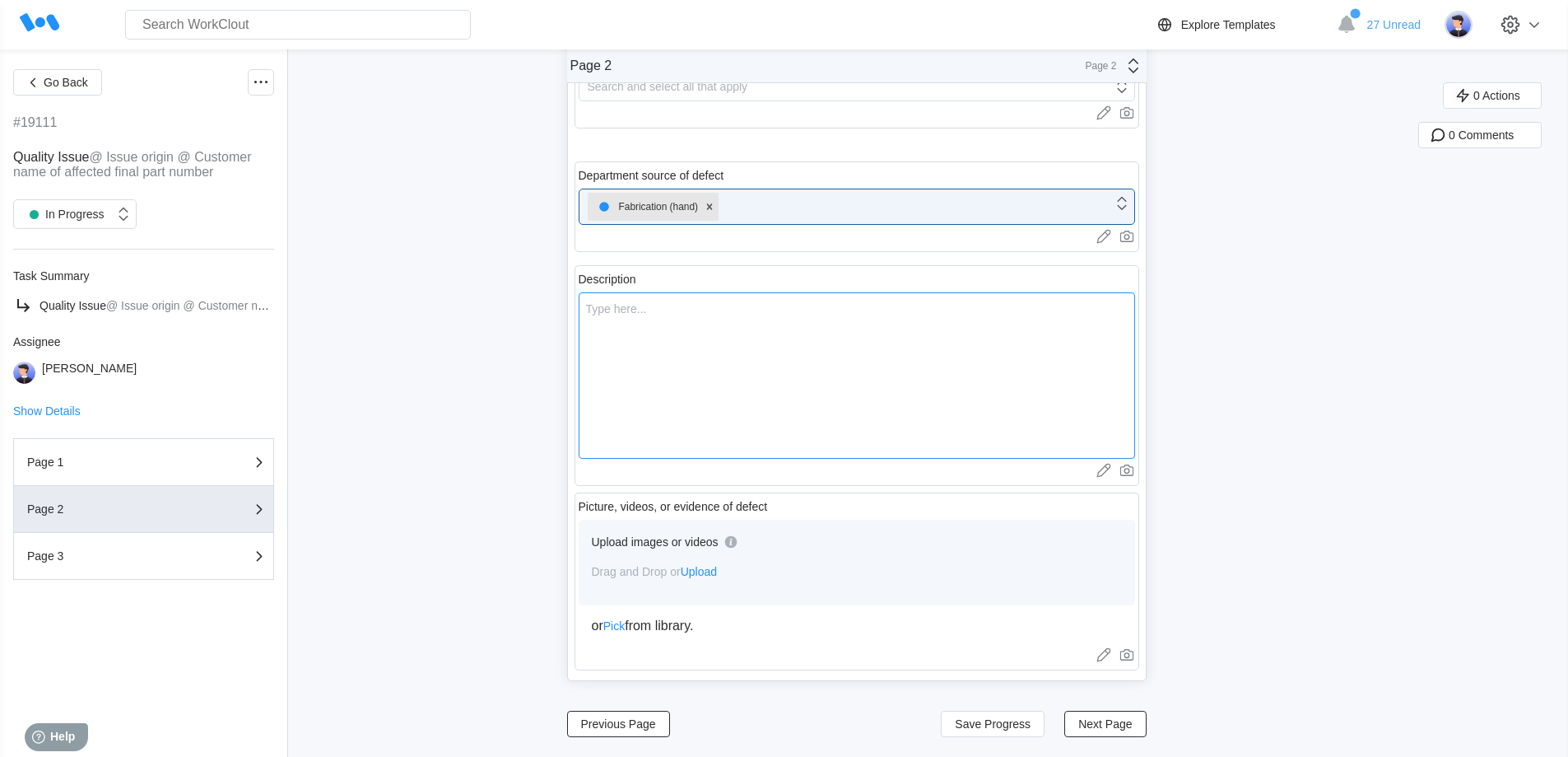
click at [678, 361] on textarea at bounding box center [856, 375] width 556 height 166
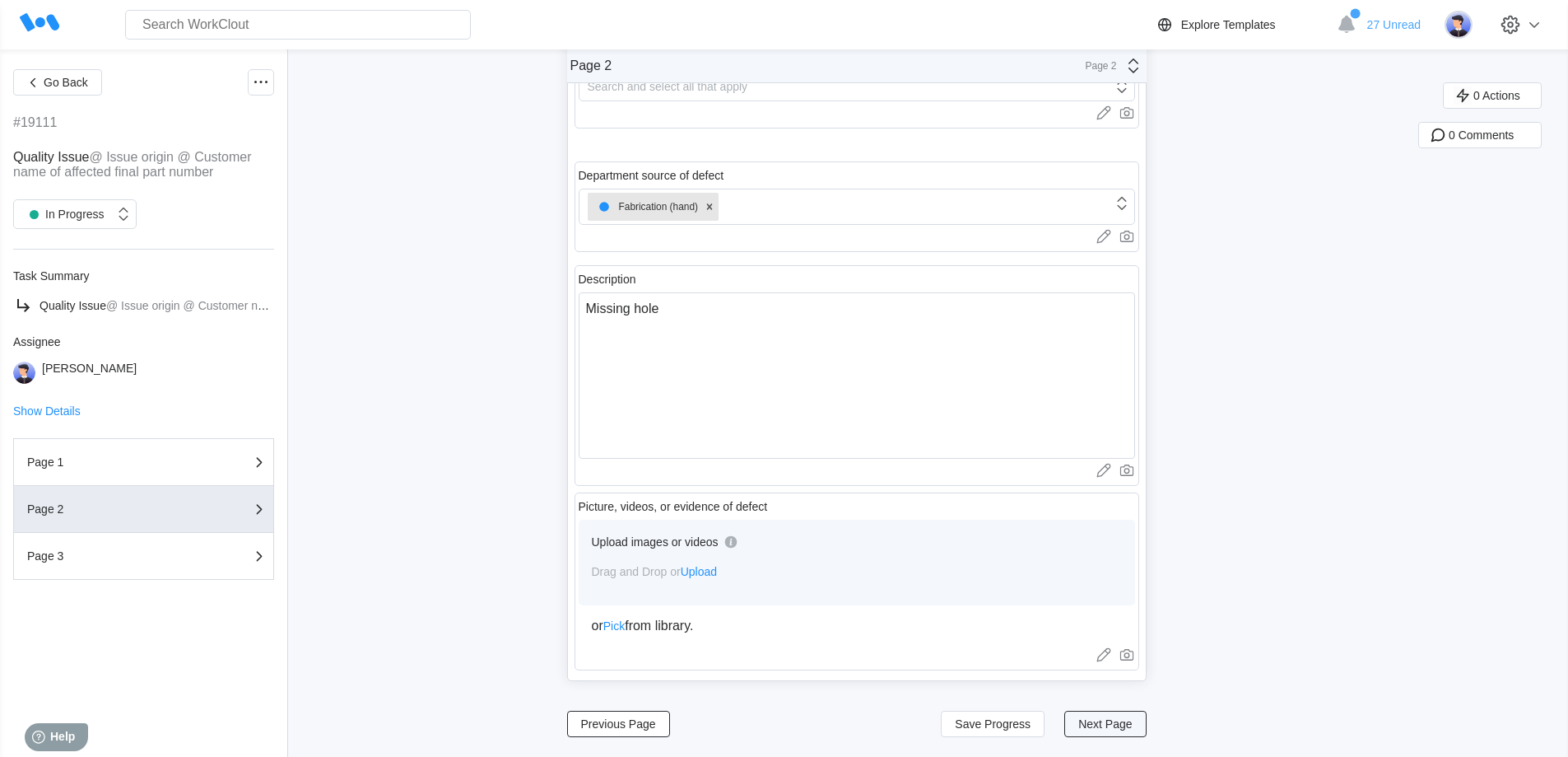
click at [1099, 726] on span "Next Page" at bounding box center [1105, 724] width 54 height 12
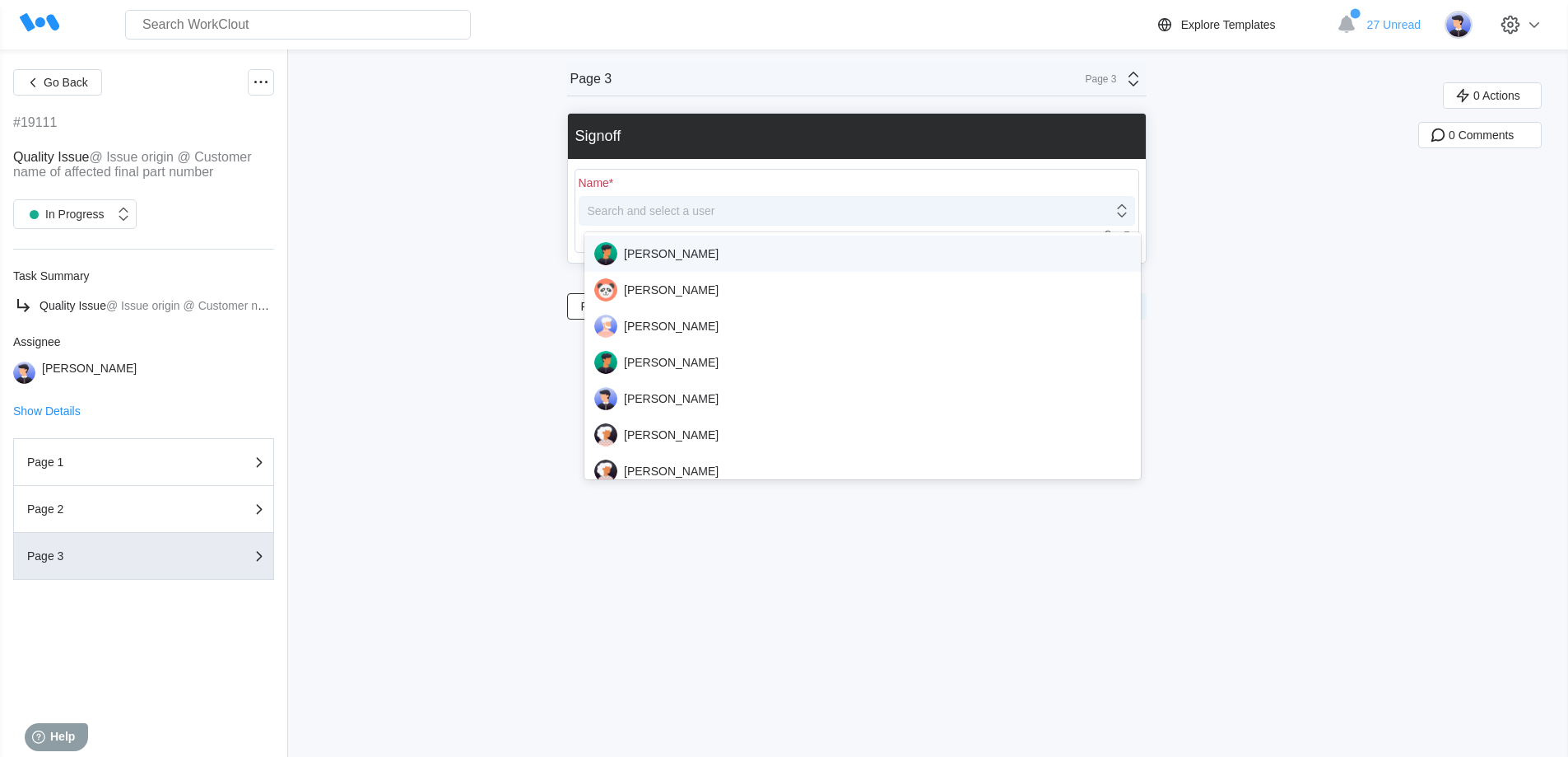
click at [704, 214] on div "Search and select a user" at bounding box center [651, 210] width 128 height 13
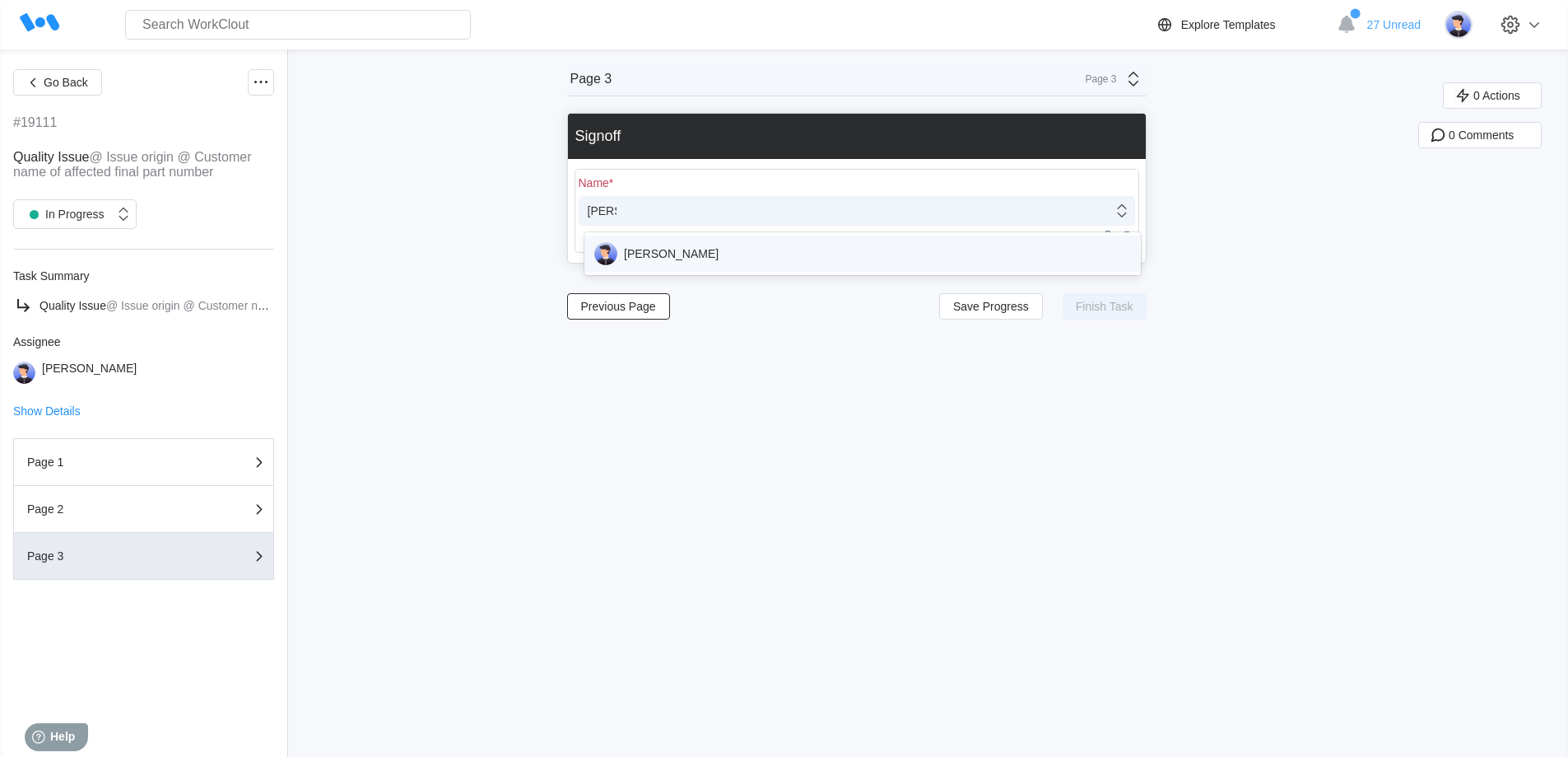
click at [694, 263] on div "[PERSON_NAME]" at bounding box center [862, 254] width 536 height 23
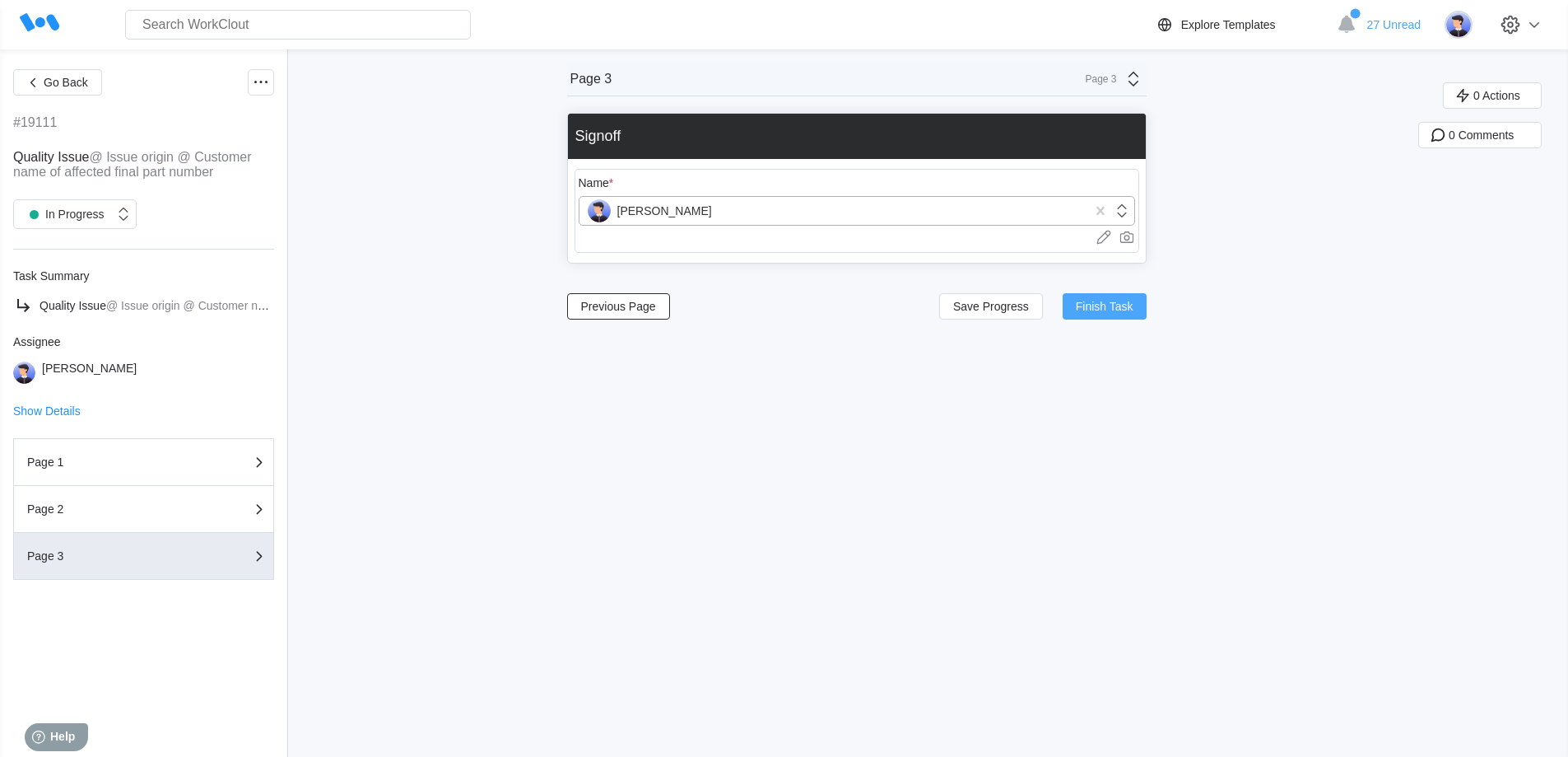
click at [1115, 304] on span "Finish Task" at bounding box center [1104, 306] width 58 height 12
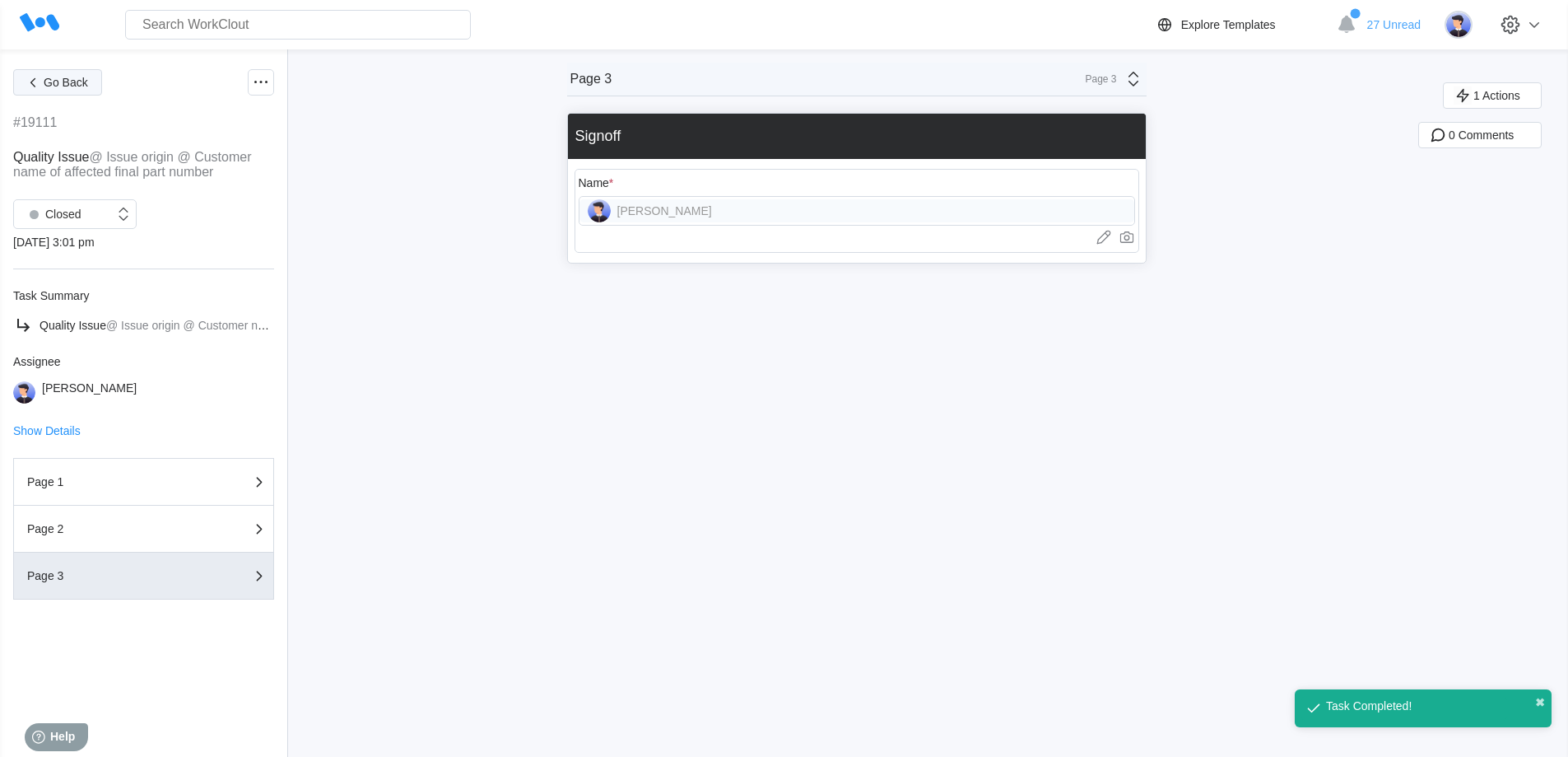
click at [54, 81] on span "Go Back" at bounding box center [66, 82] width 44 height 12
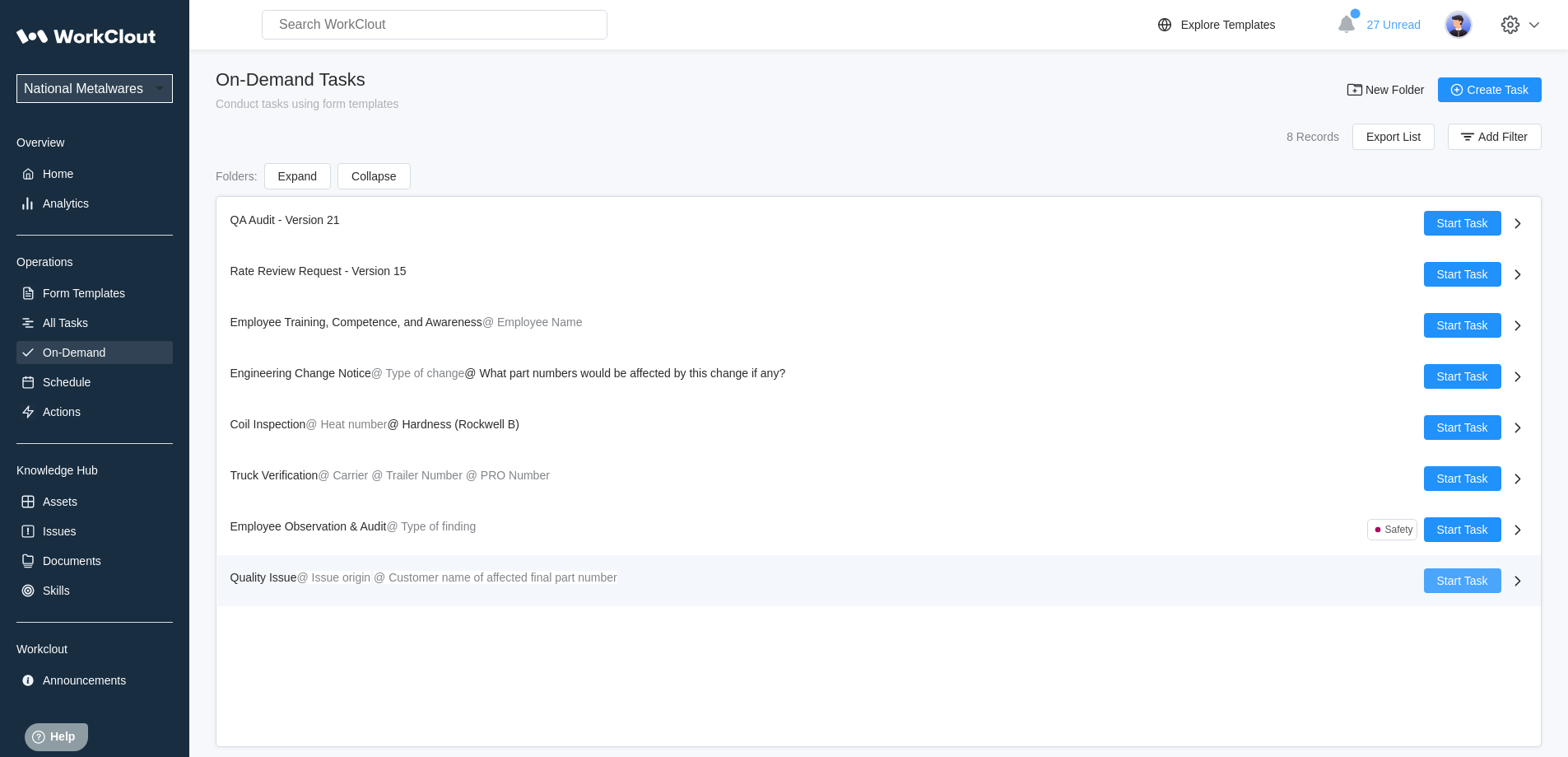
click at [1444, 574] on span "Start Task" at bounding box center [1462, 580] width 51 height 12
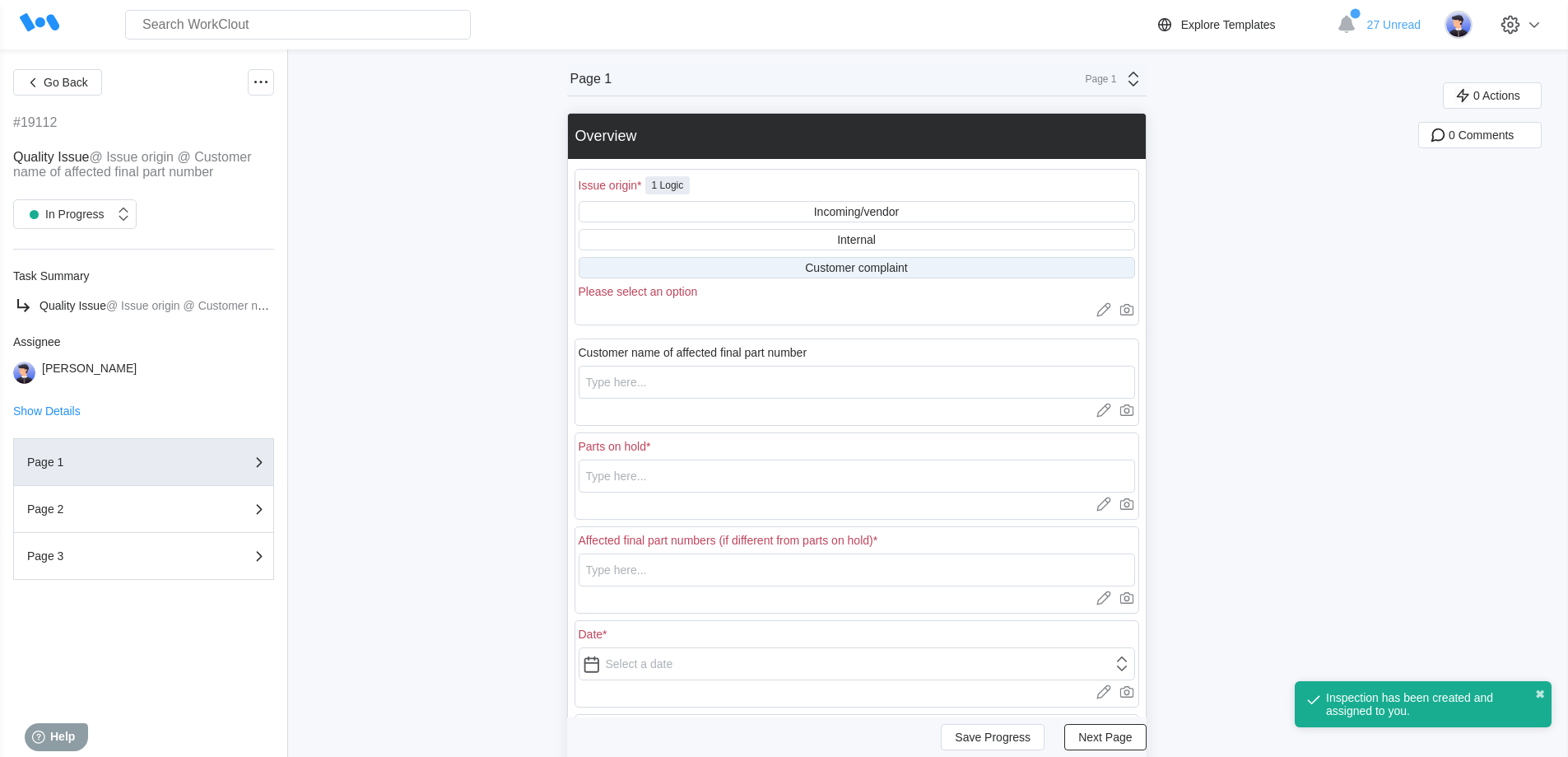
click at [863, 264] on div "Customer complaint" at bounding box center [856, 267] width 102 height 13
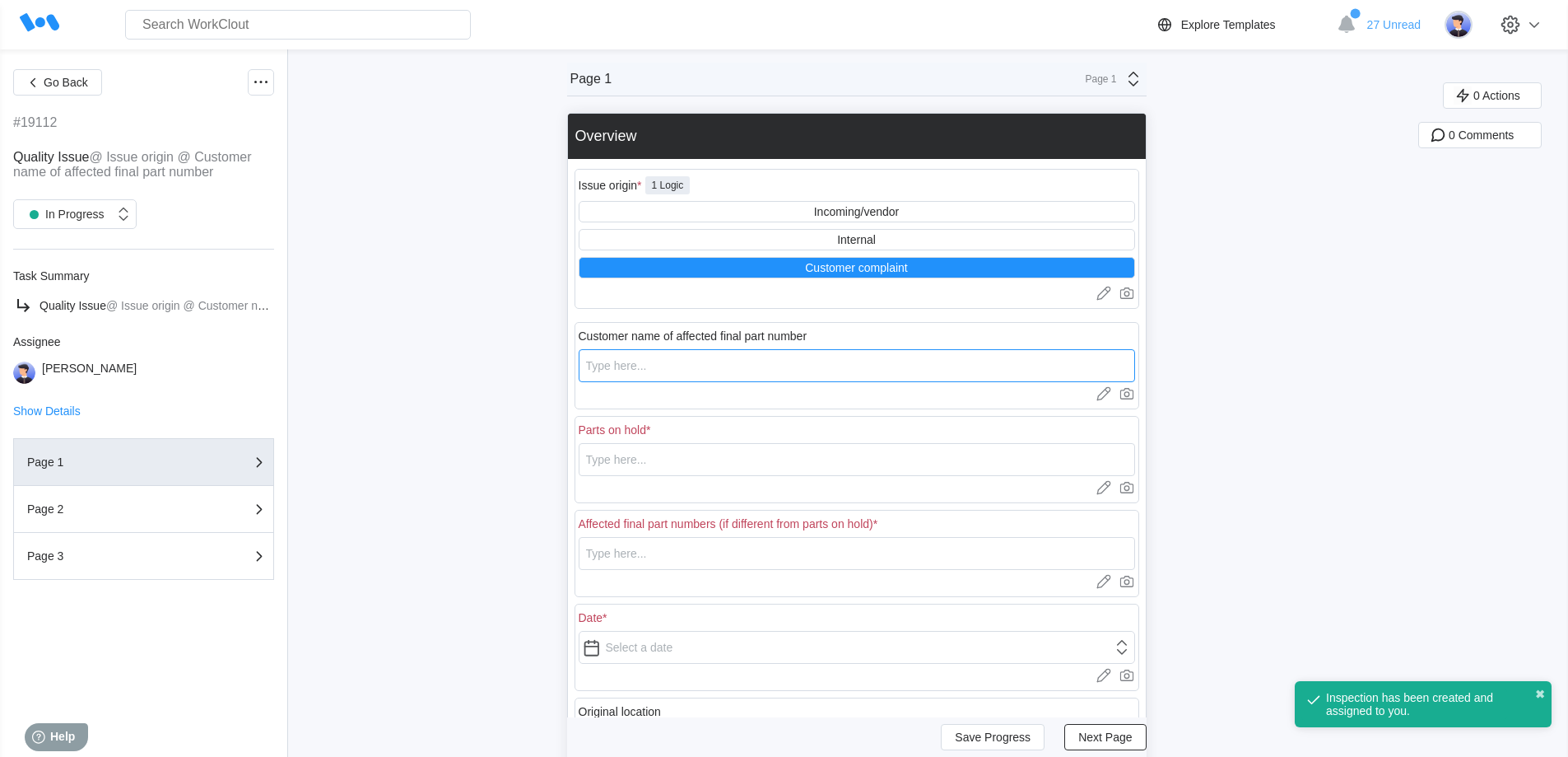
click at [733, 361] on input "text" at bounding box center [856, 365] width 556 height 33
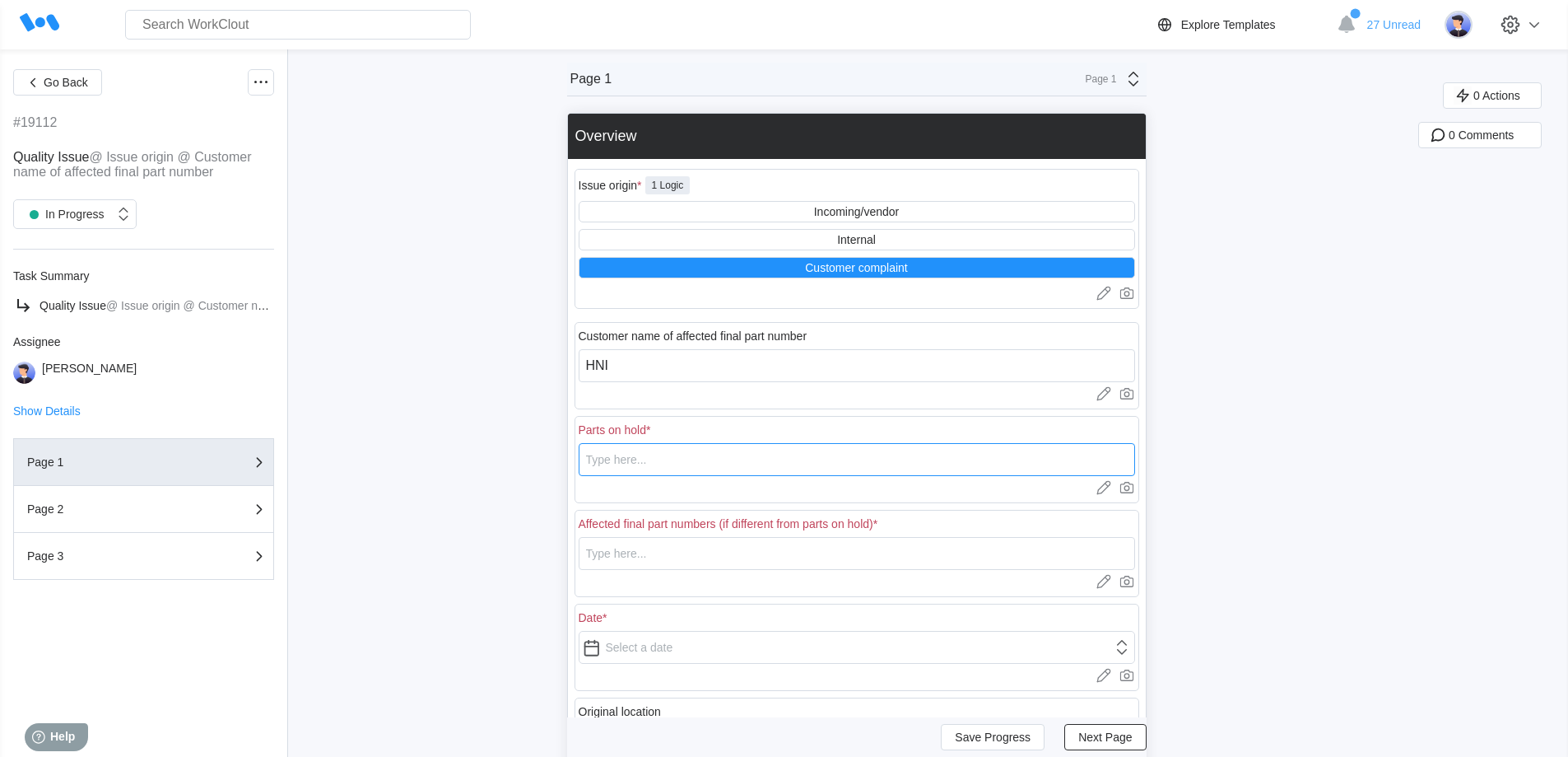
click at [705, 455] on input "text" at bounding box center [856, 459] width 556 height 33
drag, startPoint x: 640, startPoint y: 464, endPoint x: 508, endPoint y: 465, distance: 132.0
click at [518, 465] on div "Go Back #19112 Quality Issue @ Issue origin @ Customer name of affected final p…" at bounding box center [784, 527] width 1568 height 955
click at [632, 564] on input "text" at bounding box center [856, 553] width 556 height 33
paste input "62595-08"
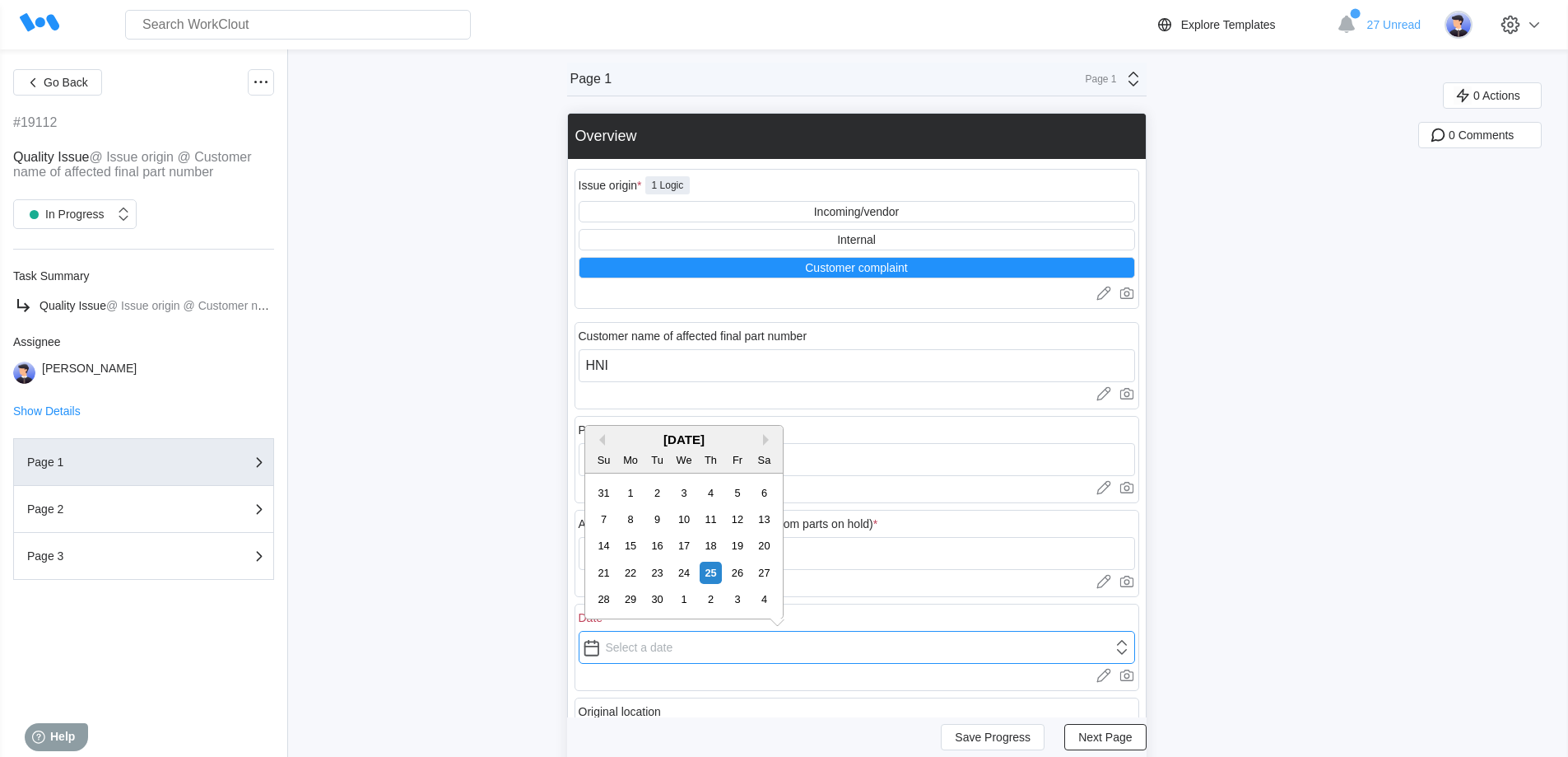
click at [644, 653] on input "text" at bounding box center [856, 646] width 556 height 33
click at [602, 438] on button "Previous Month" at bounding box center [598, 440] width 12 height 12
click at [738, 539] on div "20" at bounding box center [737, 545] width 22 height 22
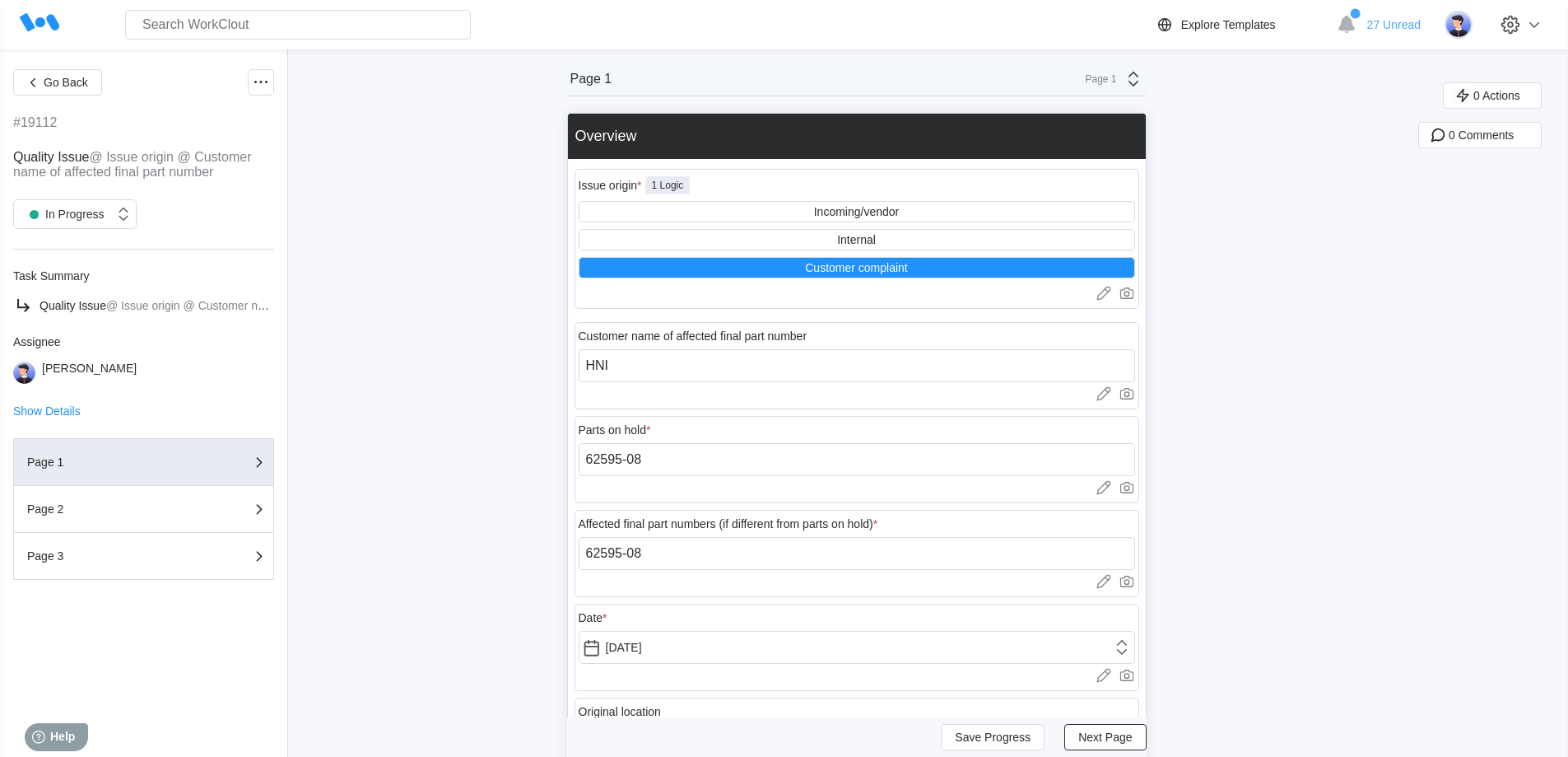
scroll to position [247, 0]
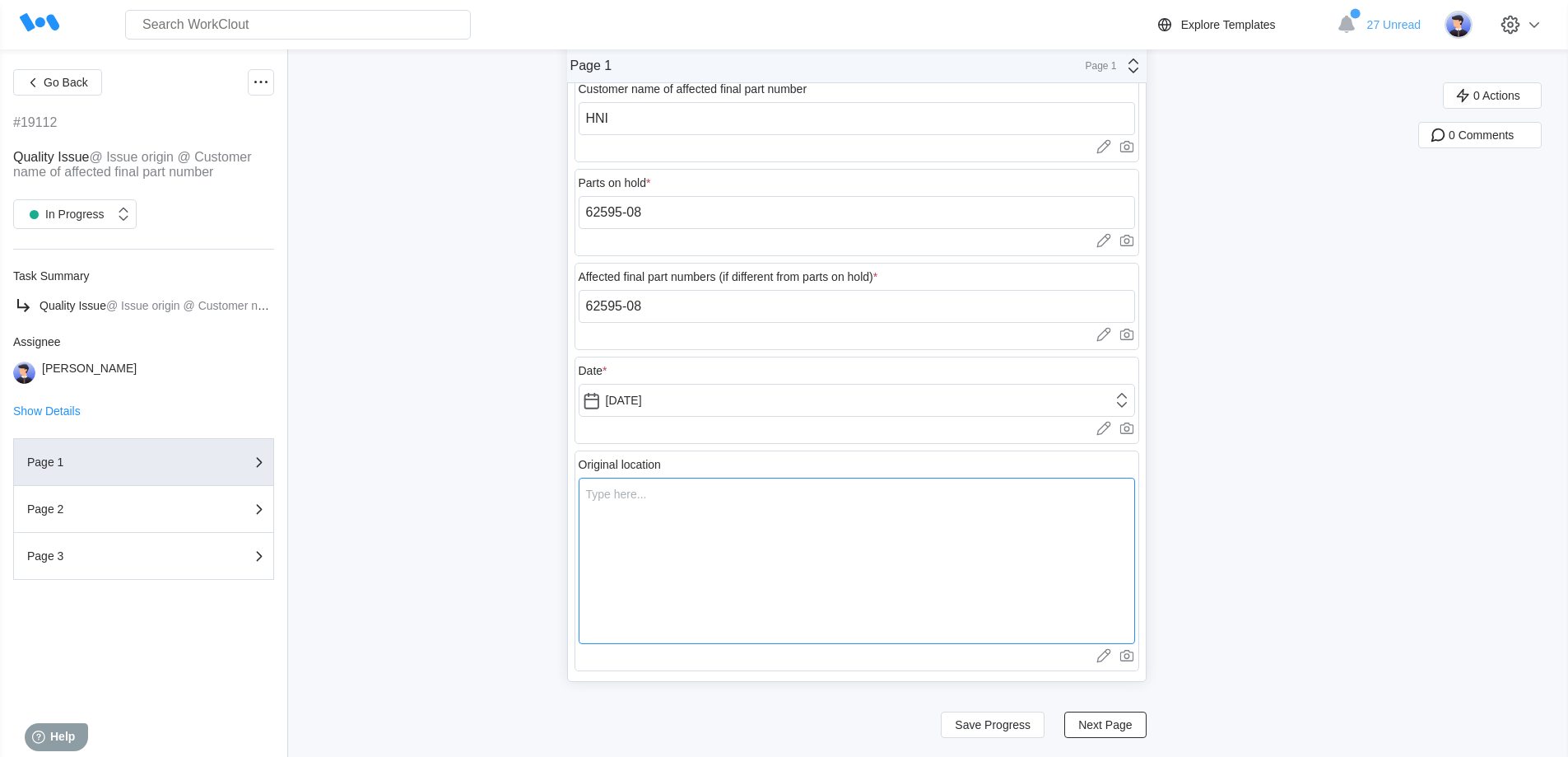
click at [656, 521] on textarea at bounding box center [856, 560] width 556 height 166
click at [1131, 725] on span "Next Page" at bounding box center [1105, 724] width 54 height 12
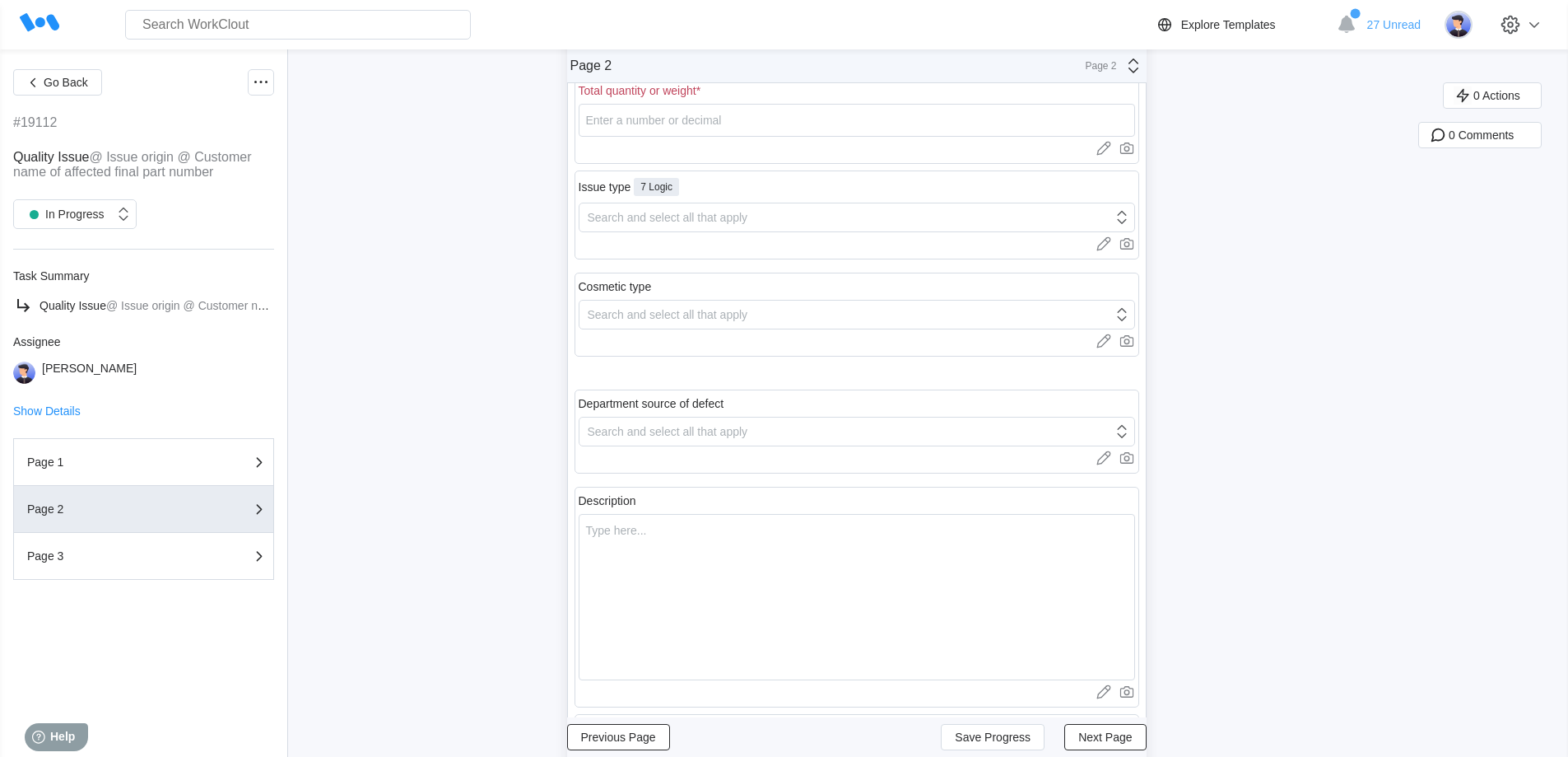
scroll to position [0, 0]
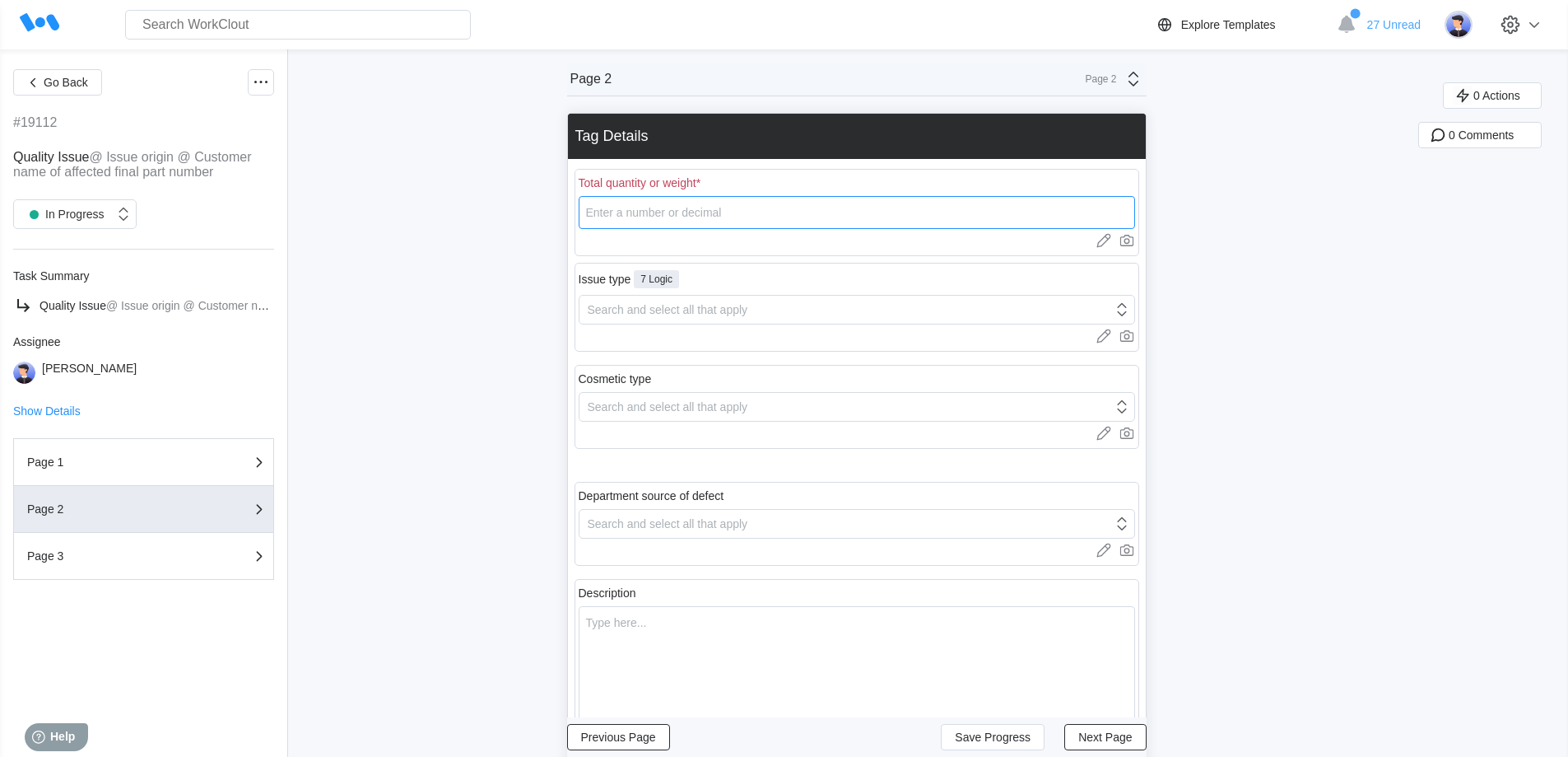
click at [745, 210] on input "number" at bounding box center [856, 212] width 556 height 33
click at [662, 305] on div "Search and select all that apply" at bounding box center [668, 309] width 161 height 13
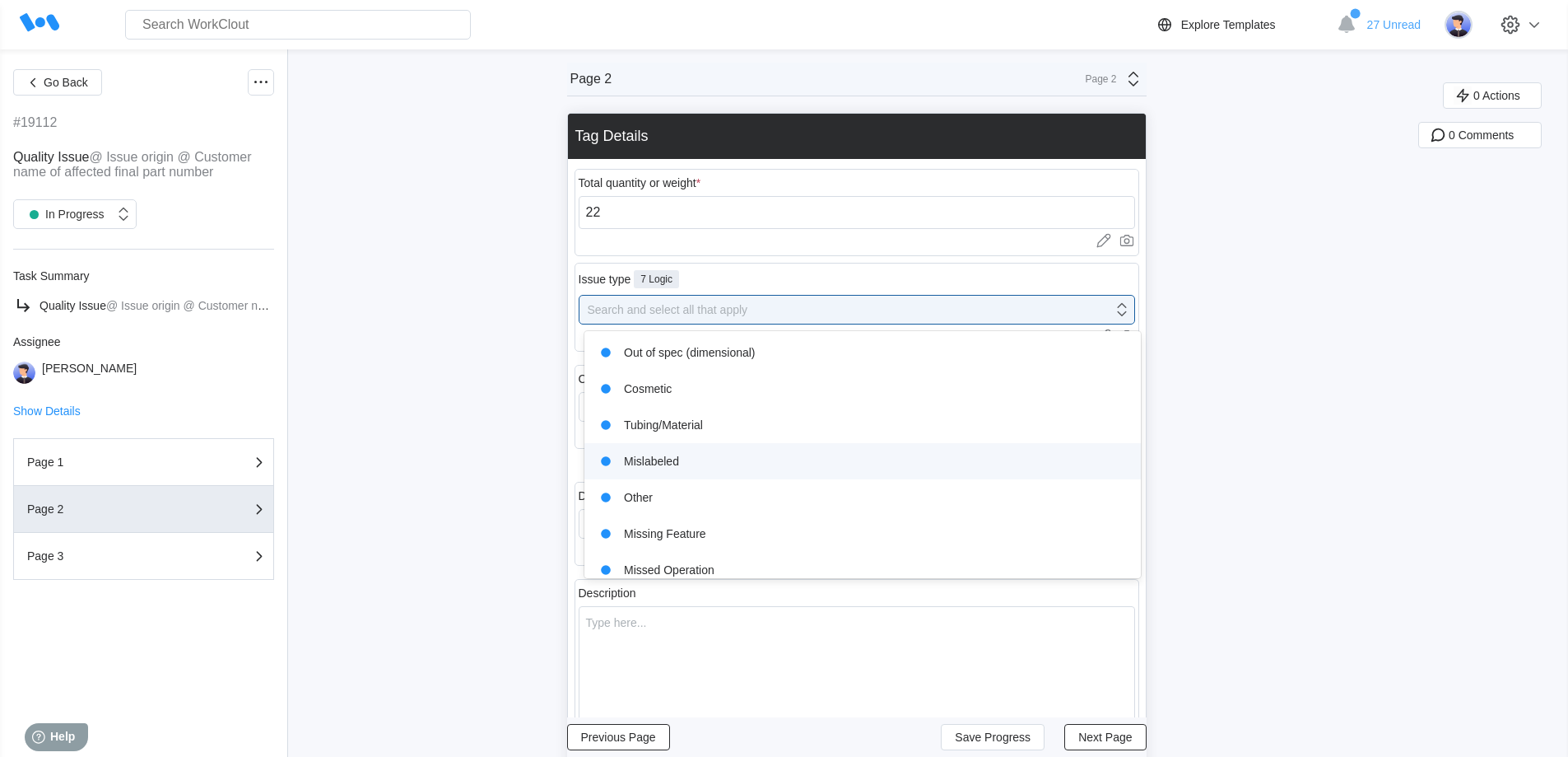
scroll to position [49, 0]
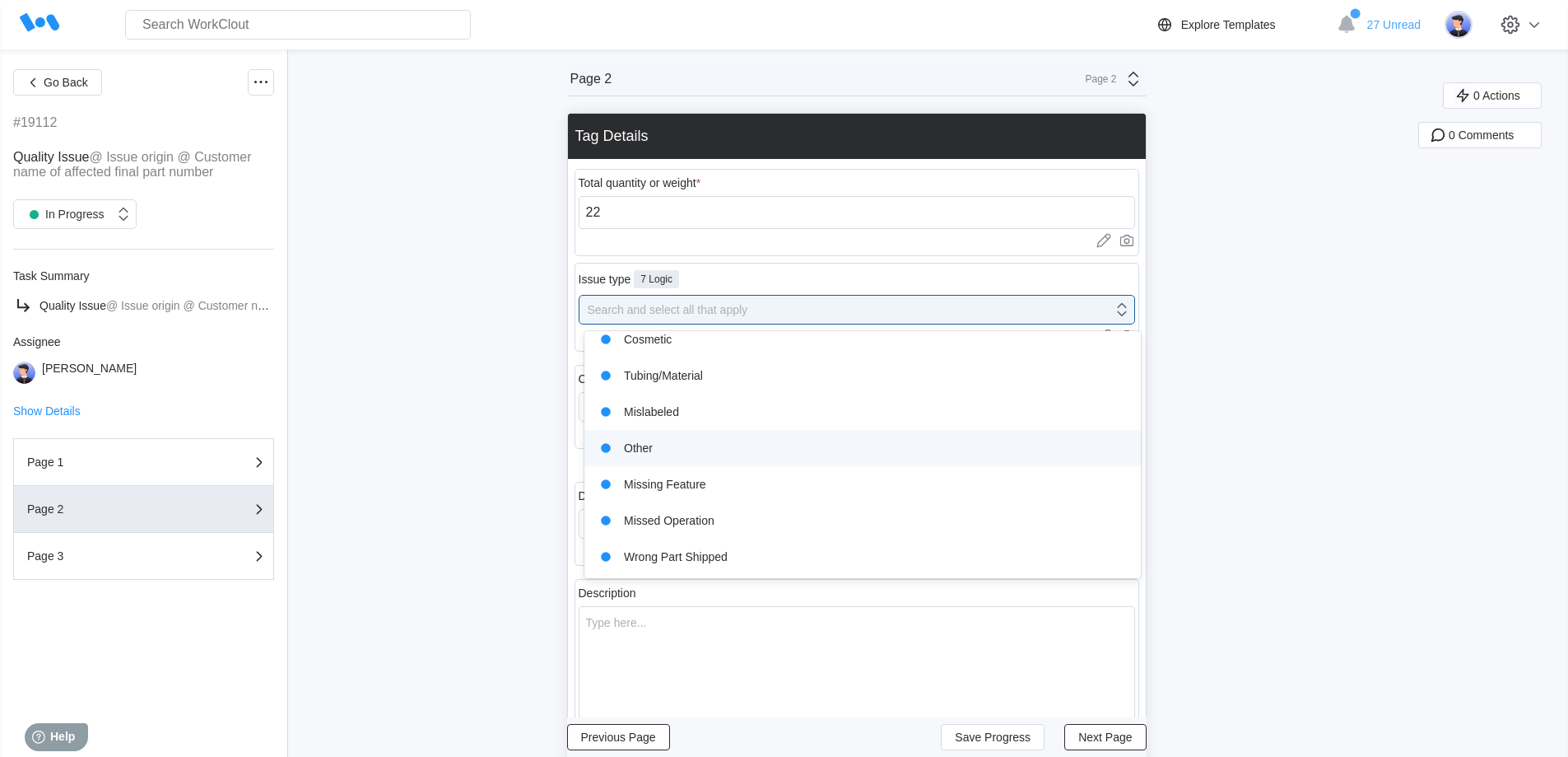
click at [652, 441] on div "Other" at bounding box center [862, 448] width 536 height 23
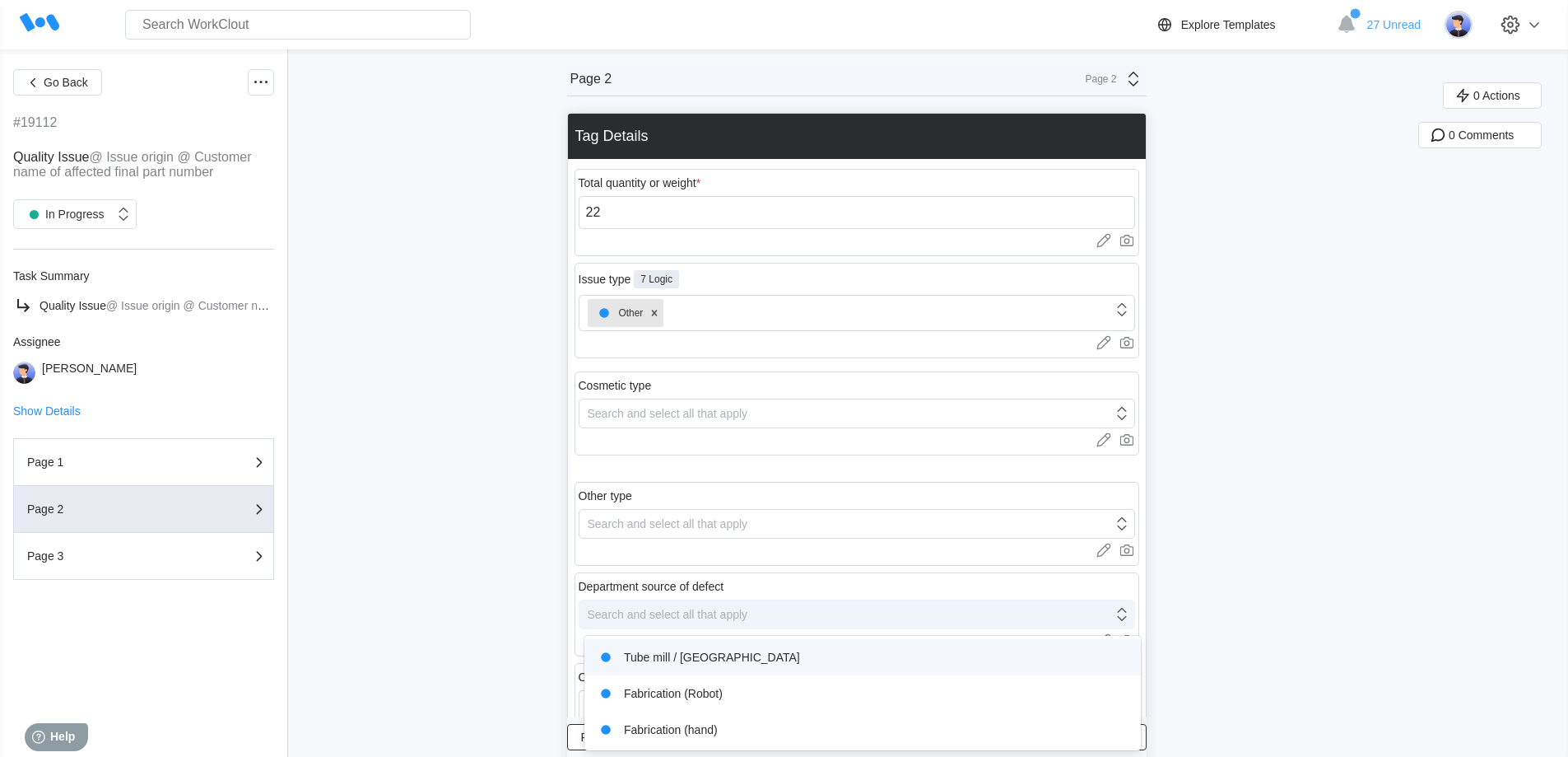
click at [660, 617] on div "Search and select all that apply" at bounding box center [668, 614] width 161 height 13
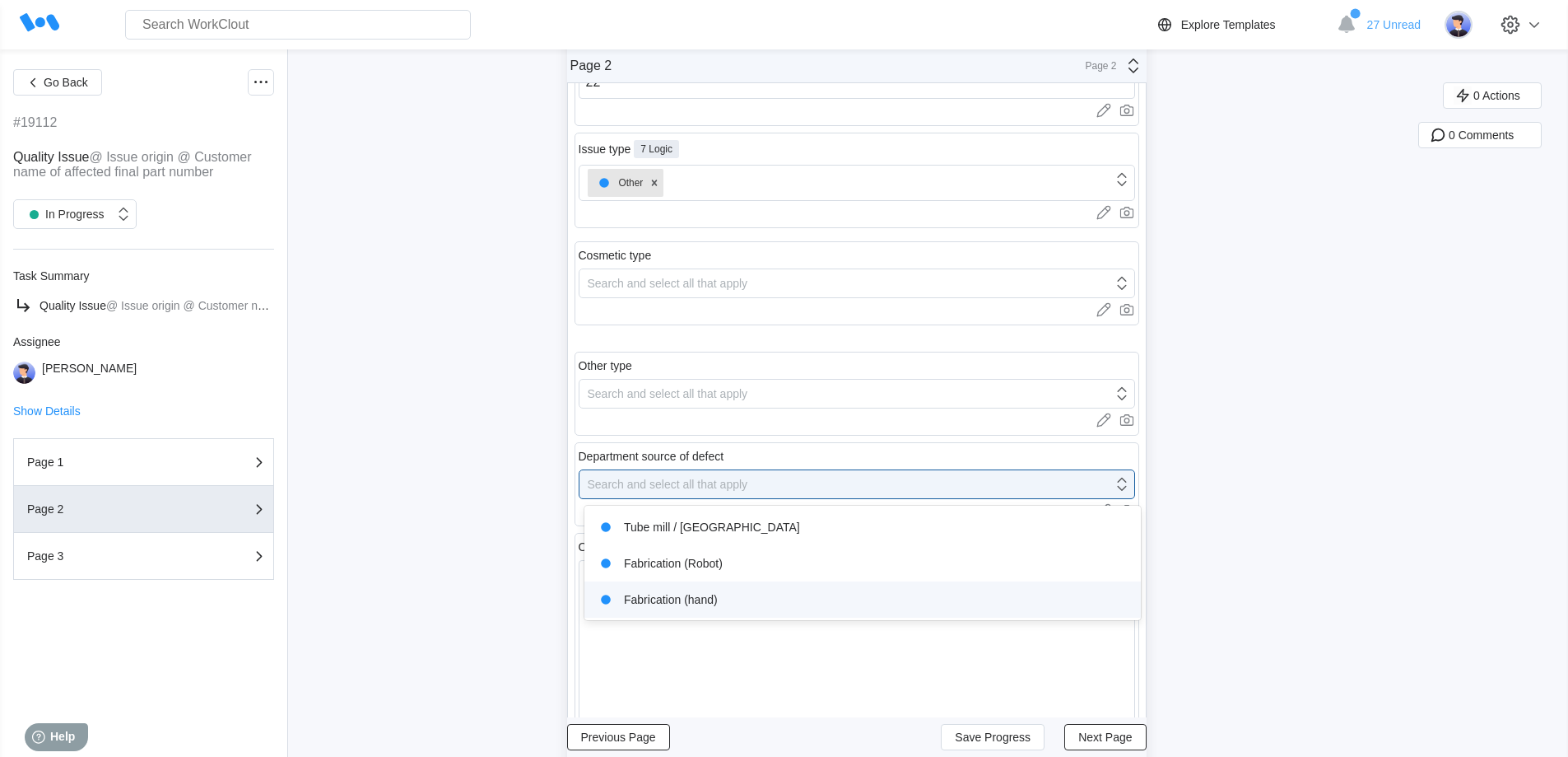
scroll to position [132, 0]
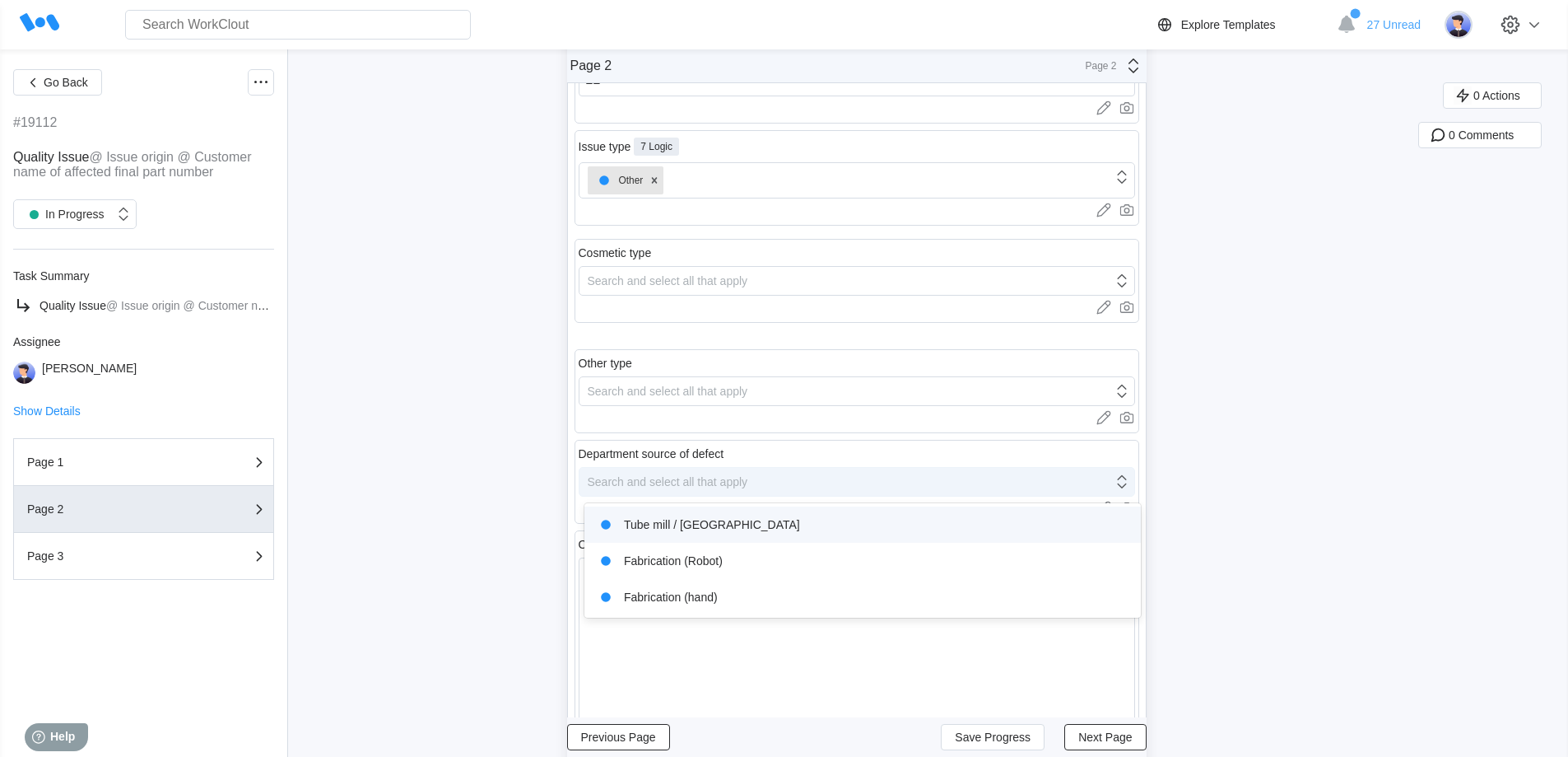
click at [660, 476] on div "Search and select all that apply" at bounding box center [668, 481] width 161 height 13
click at [657, 476] on div "Search and select all that apply" at bounding box center [668, 481] width 161 height 13
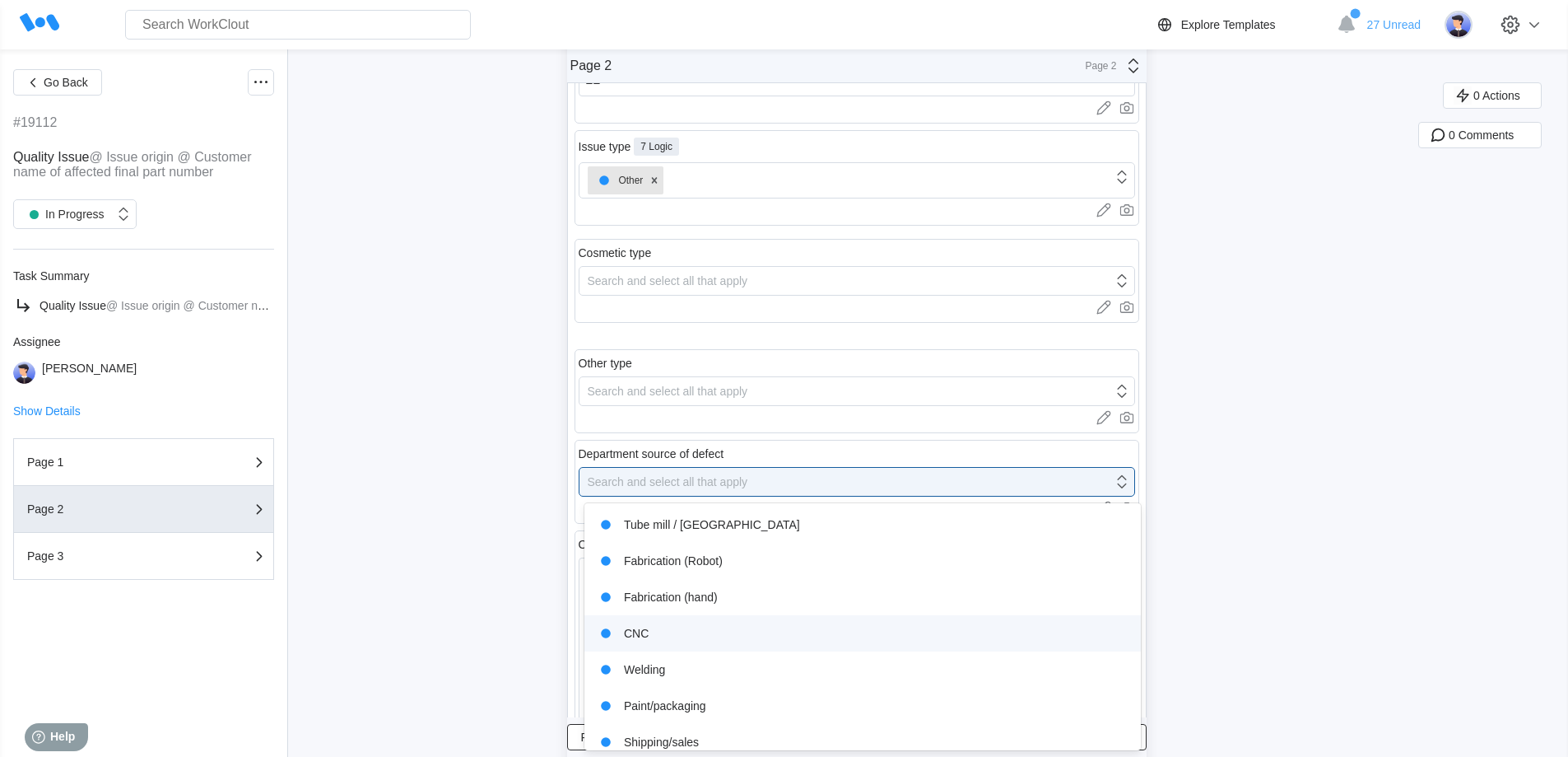
scroll to position [85, 0]
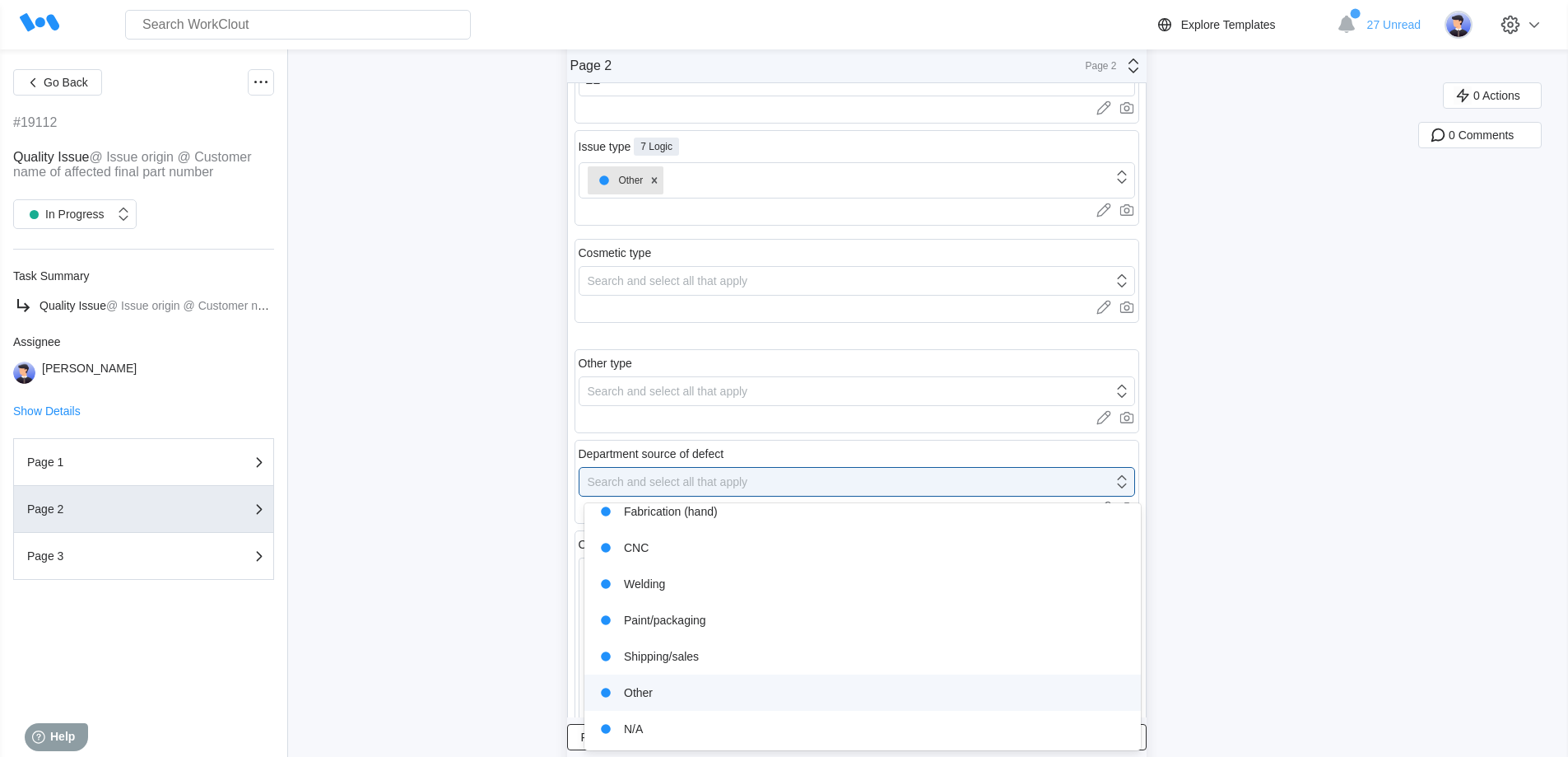
click at [669, 702] on div "Other" at bounding box center [862, 692] width 536 height 23
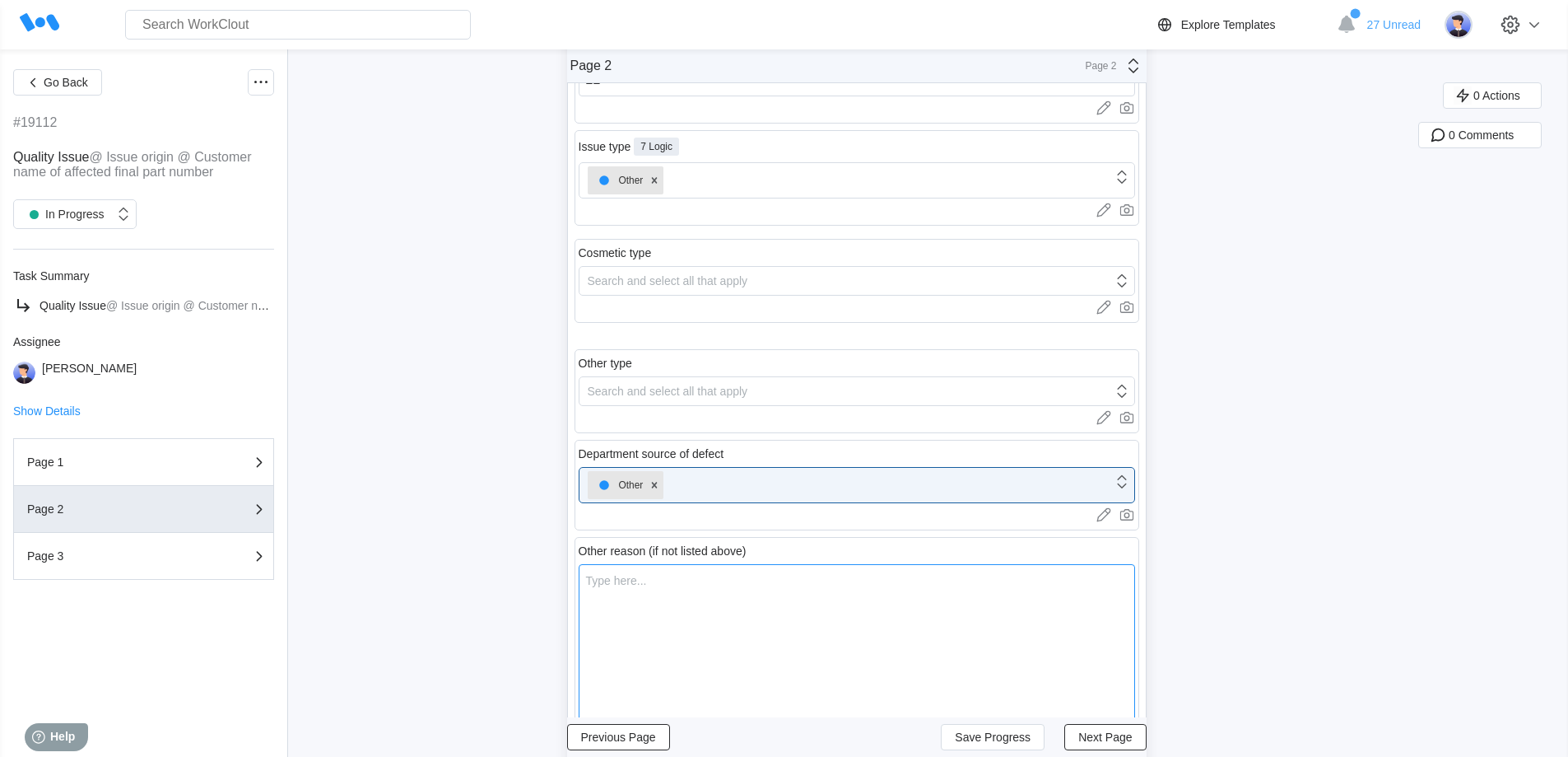
click at [657, 599] on textarea at bounding box center [856, 646] width 556 height 166
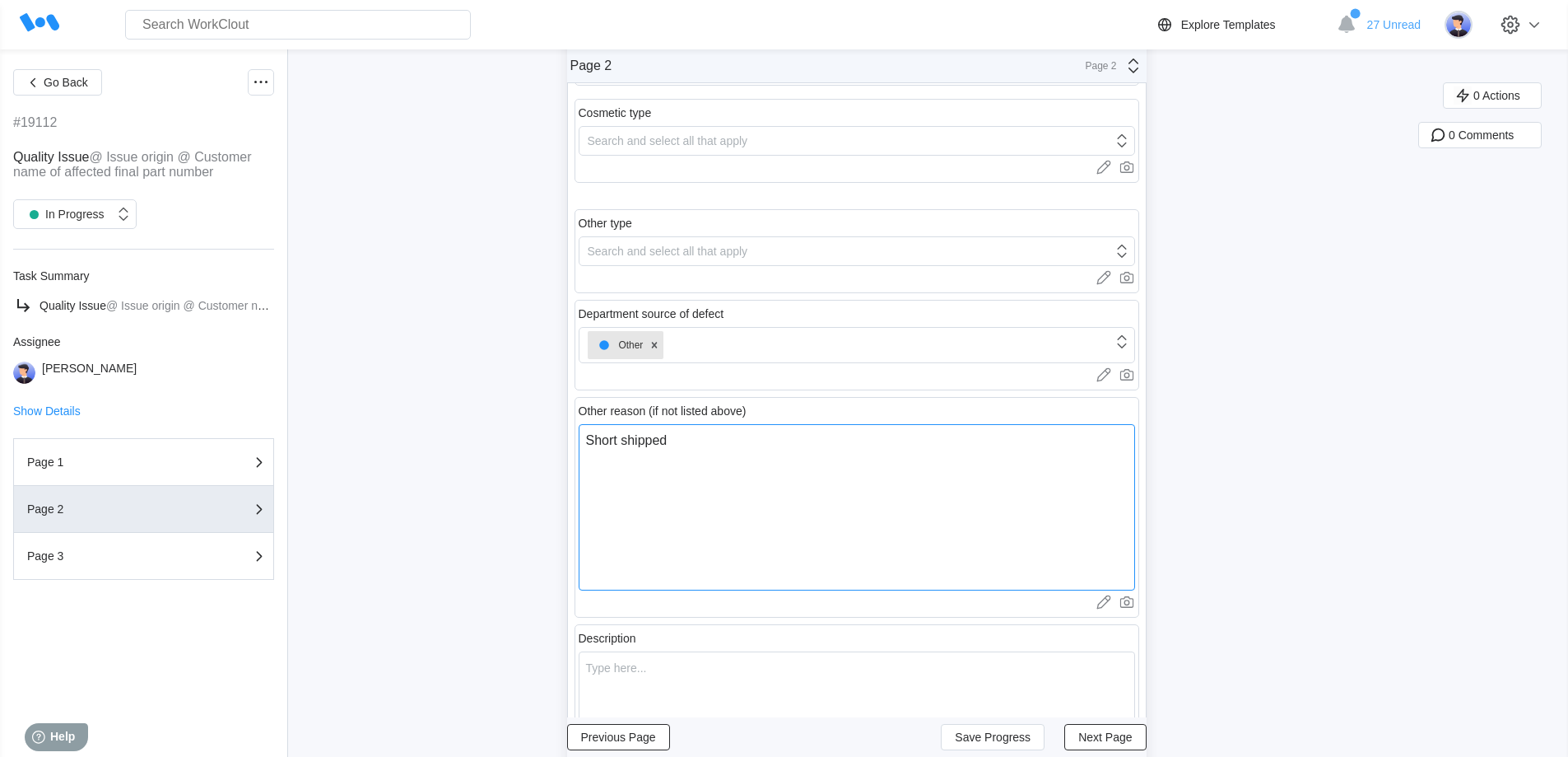
scroll to position [544, 0]
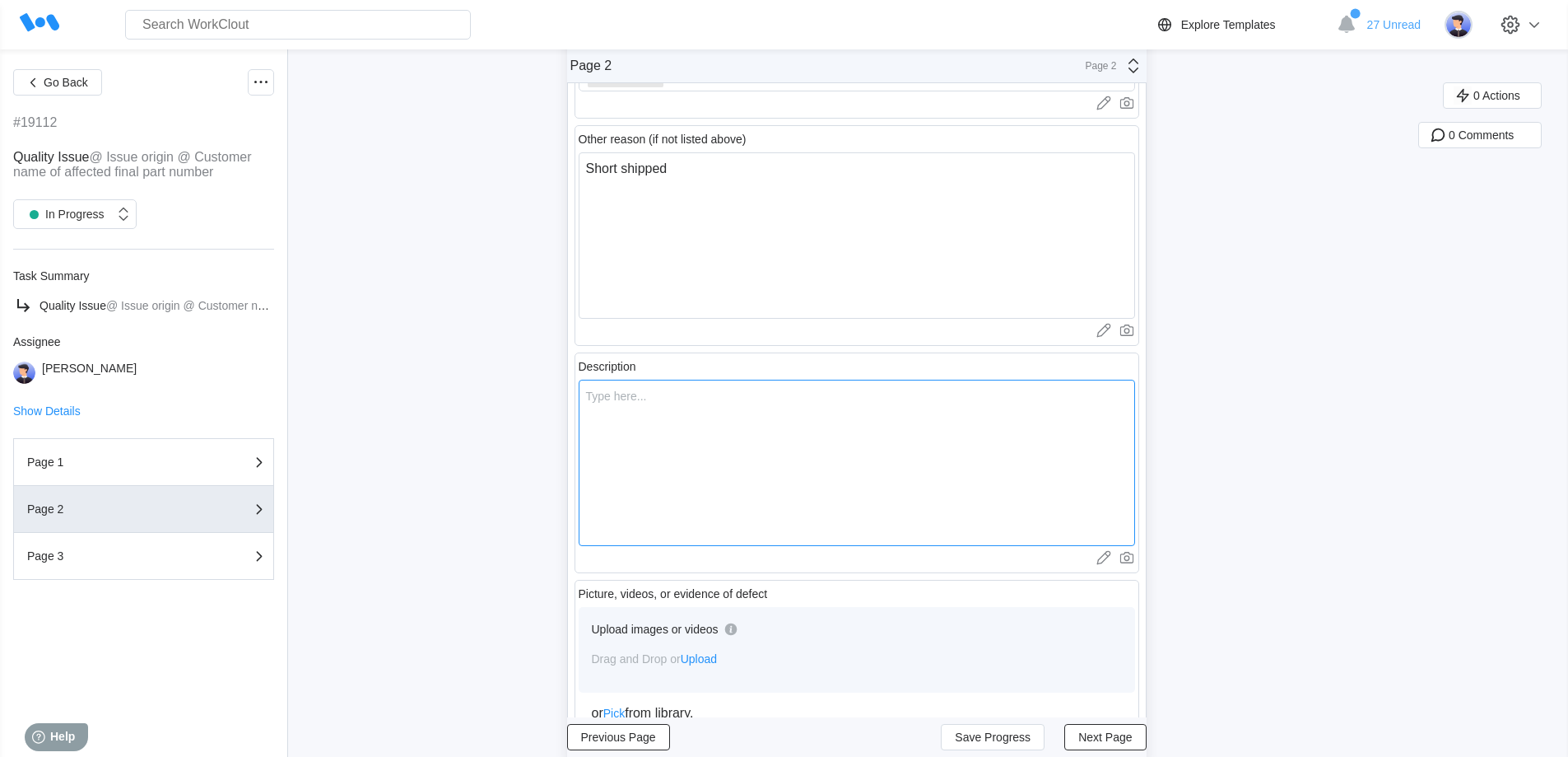
click at [695, 455] on textarea at bounding box center [856, 462] width 556 height 166
click at [1102, 728] on button "Next Page" at bounding box center [1104, 736] width 82 height 26
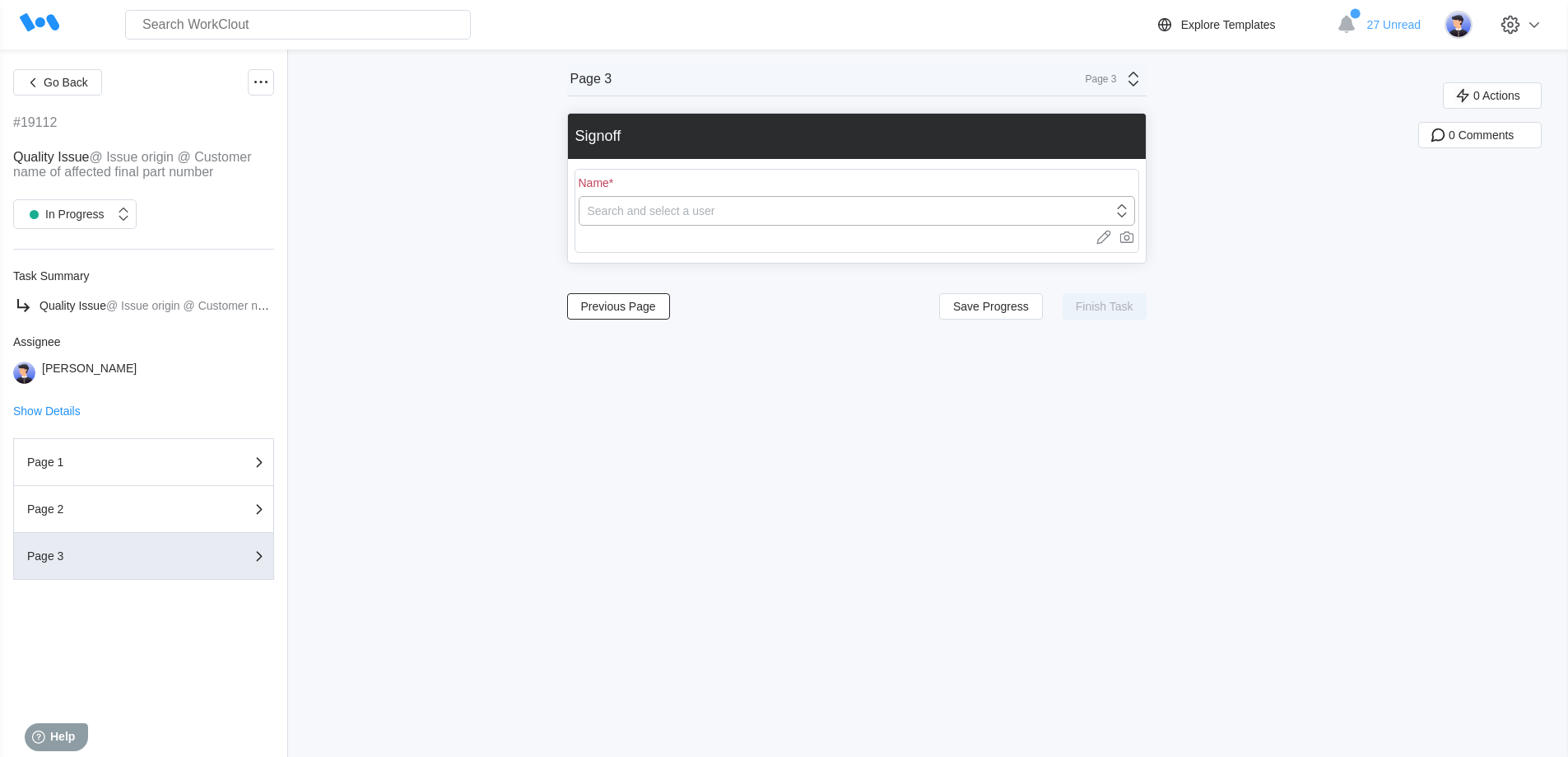
click at [653, 217] on div "Search and select a user" at bounding box center [651, 210] width 128 height 13
click at [648, 254] on div "[PERSON_NAME]" at bounding box center [862, 254] width 536 height 23
click at [1111, 310] on span "Finish Task" at bounding box center [1104, 306] width 58 height 12
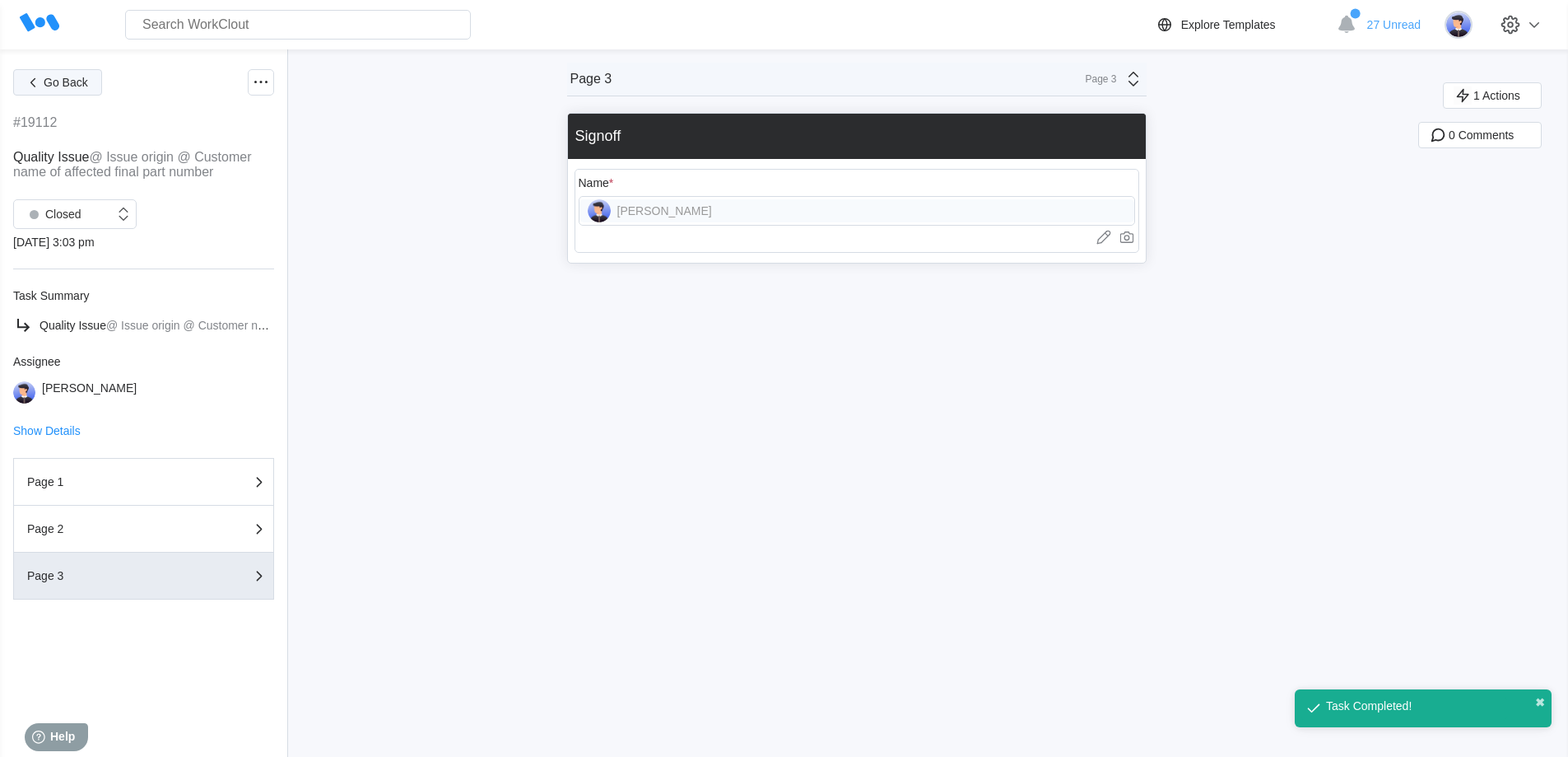
click at [39, 75] on icon "button" at bounding box center [33, 83] width 18 height 18
